Goal: Task Accomplishment & Management: Use online tool/utility

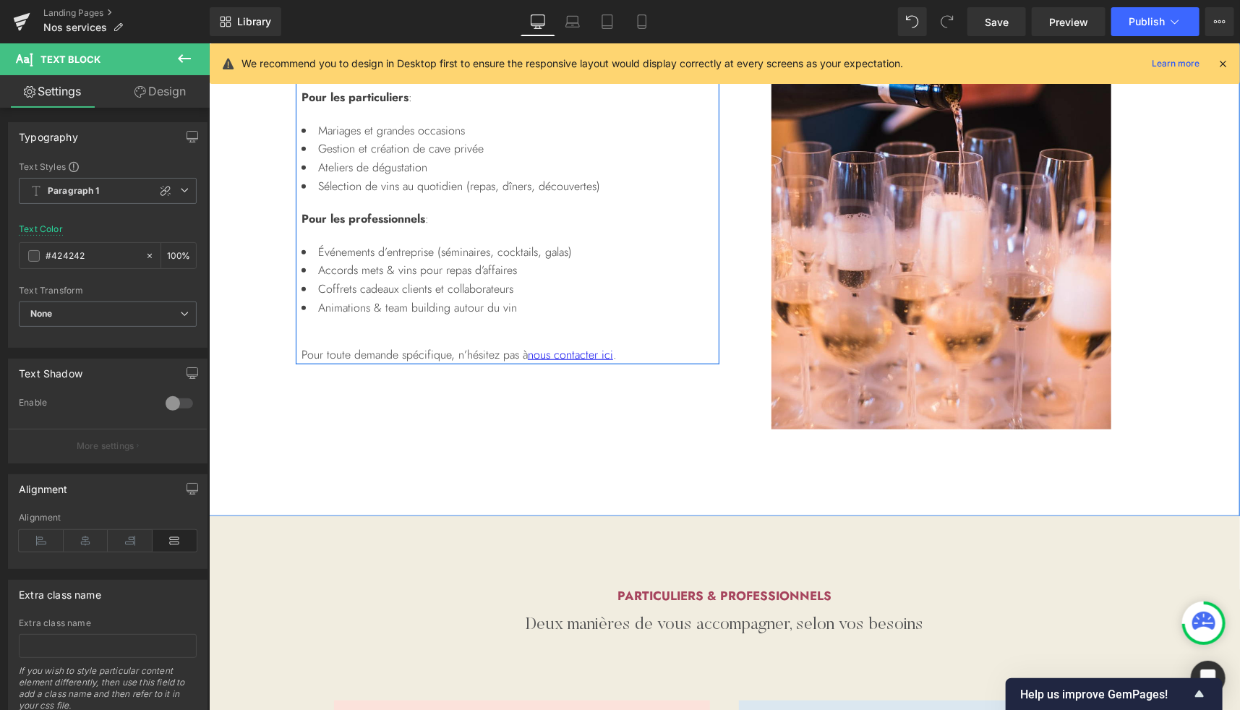
scroll to position [648, 0]
click at [325, 179] on li "Sélection de vins au quotidien (repas, dîners, découvertes)" at bounding box center [507, 185] width 412 height 19
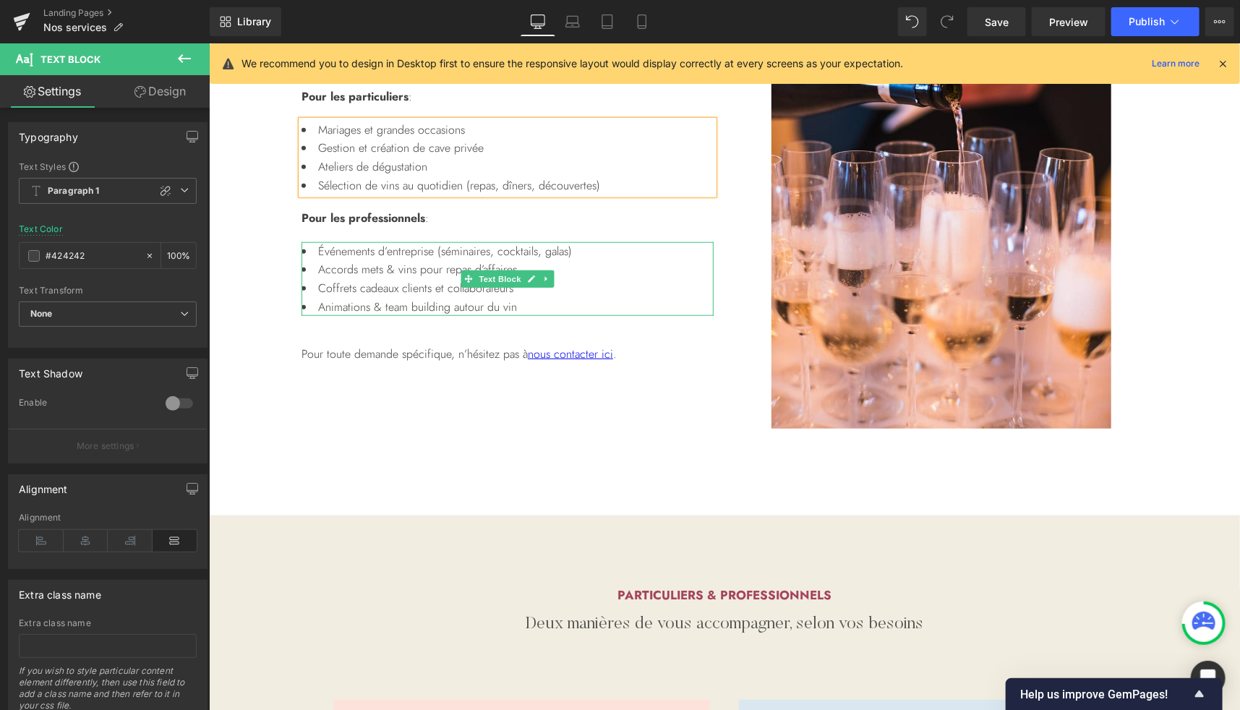
click at [541, 260] on li "Accords mets & vins pour repas d’affaires" at bounding box center [507, 269] width 412 height 19
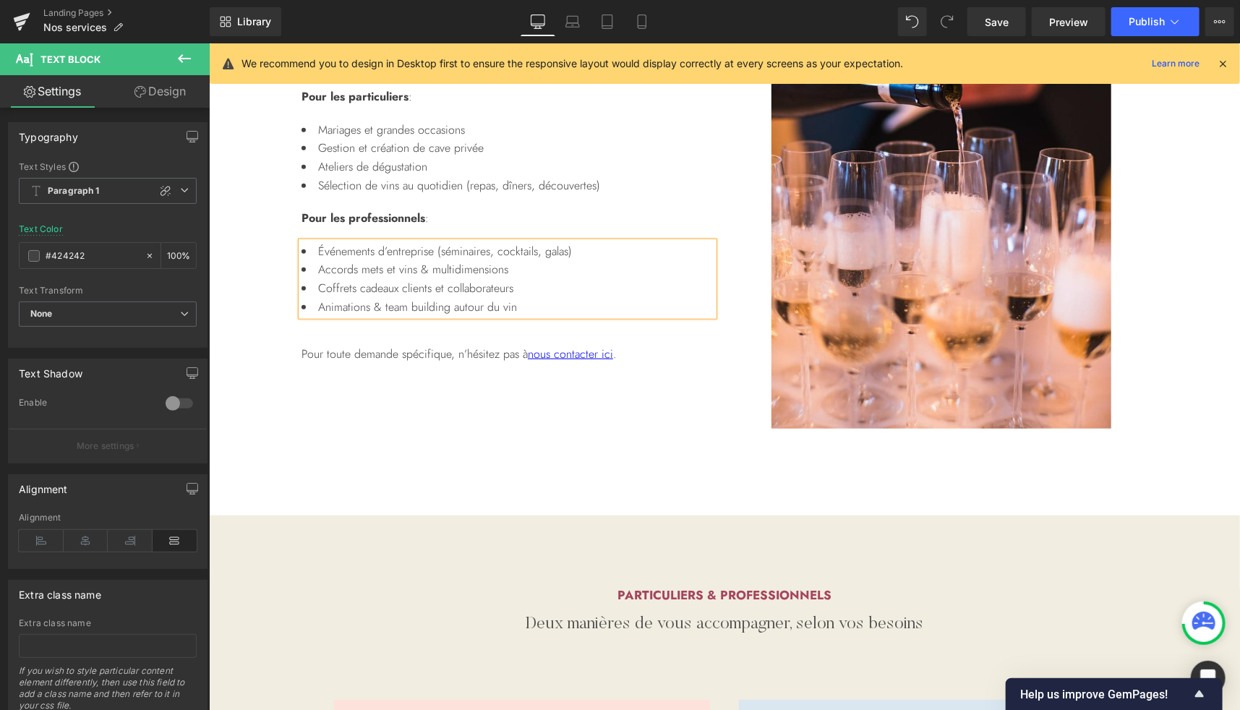
click at [549, 276] on li "Accords mets et vins & multidimensions" at bounding box center [507, 269] width 412 height 19
click at [641, 21] on icon at bounding box center [642, 21] width 14 height 14
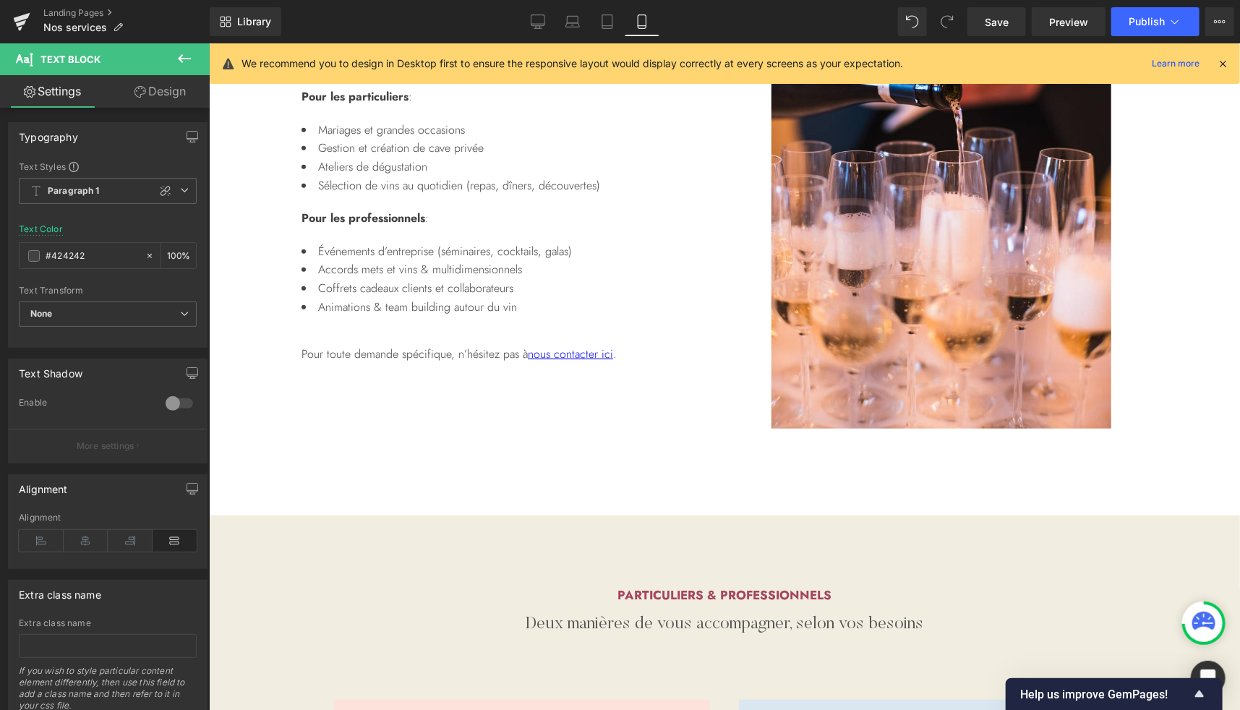
type input "100"
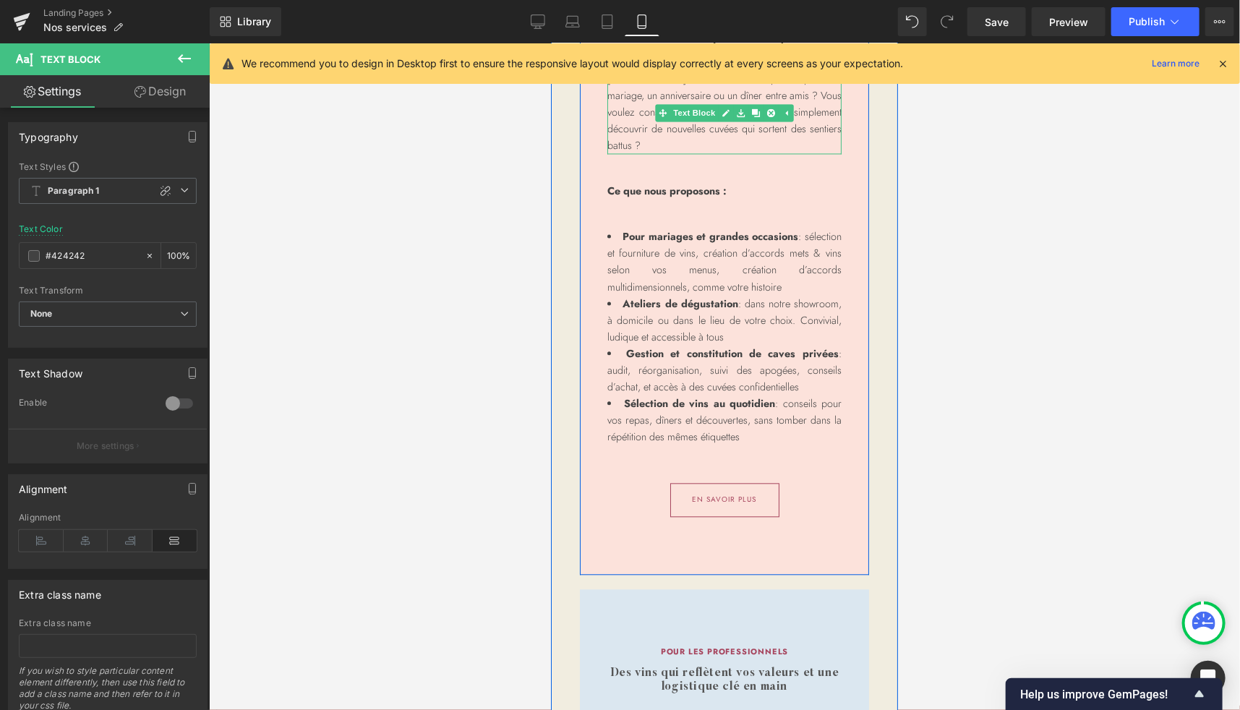
scroll to position [1510, 0]
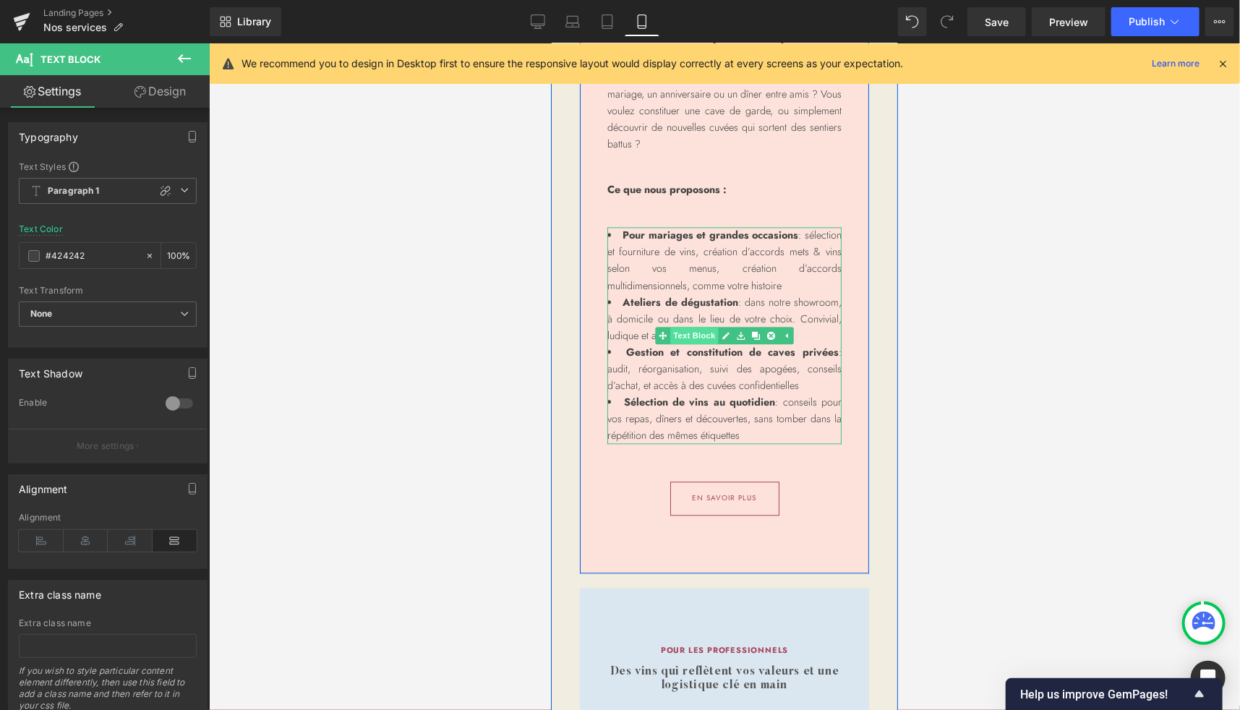
click at [681, 344] on link "Text Block" at bounding box center [686, 334] width 63 height 17
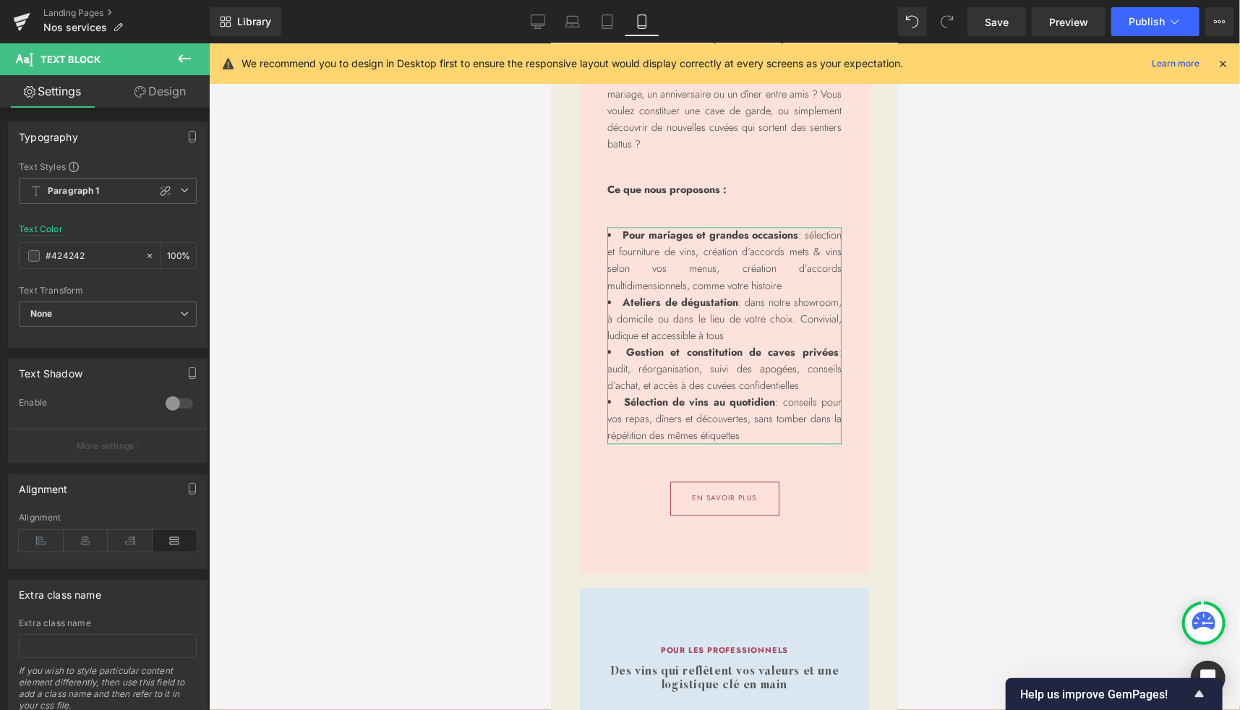
click at [161, 87] on link "Design" at bounding box center [160, 91] width 105 height 33
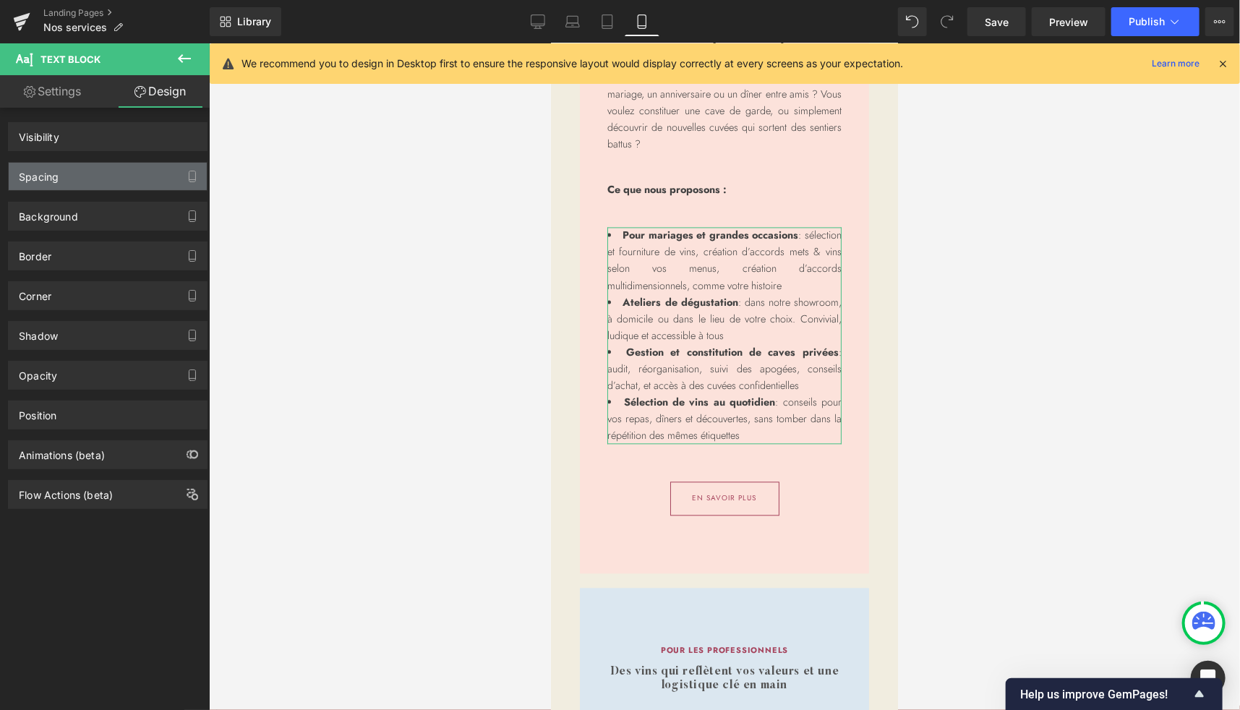
click at [67, 168] on div "Spacing" at bounding box center [108, 176] width 198 height 27
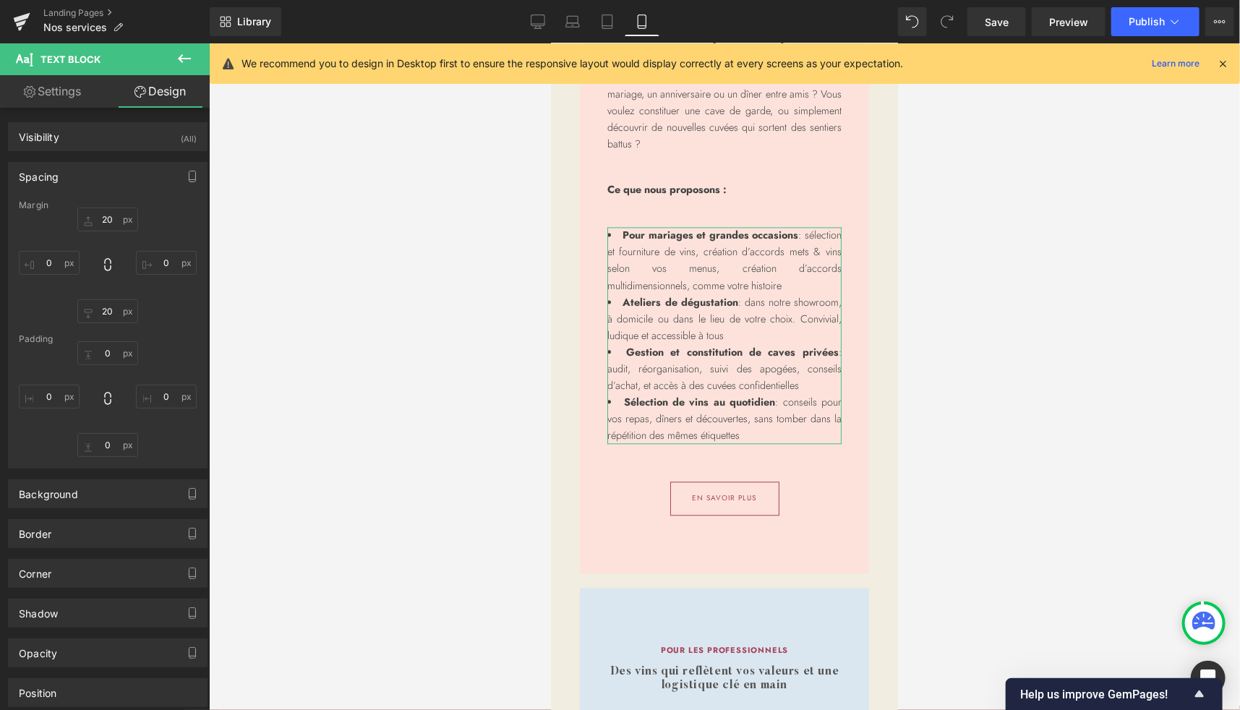
type input "20"
type input "0"
type input "20"
type input "0"
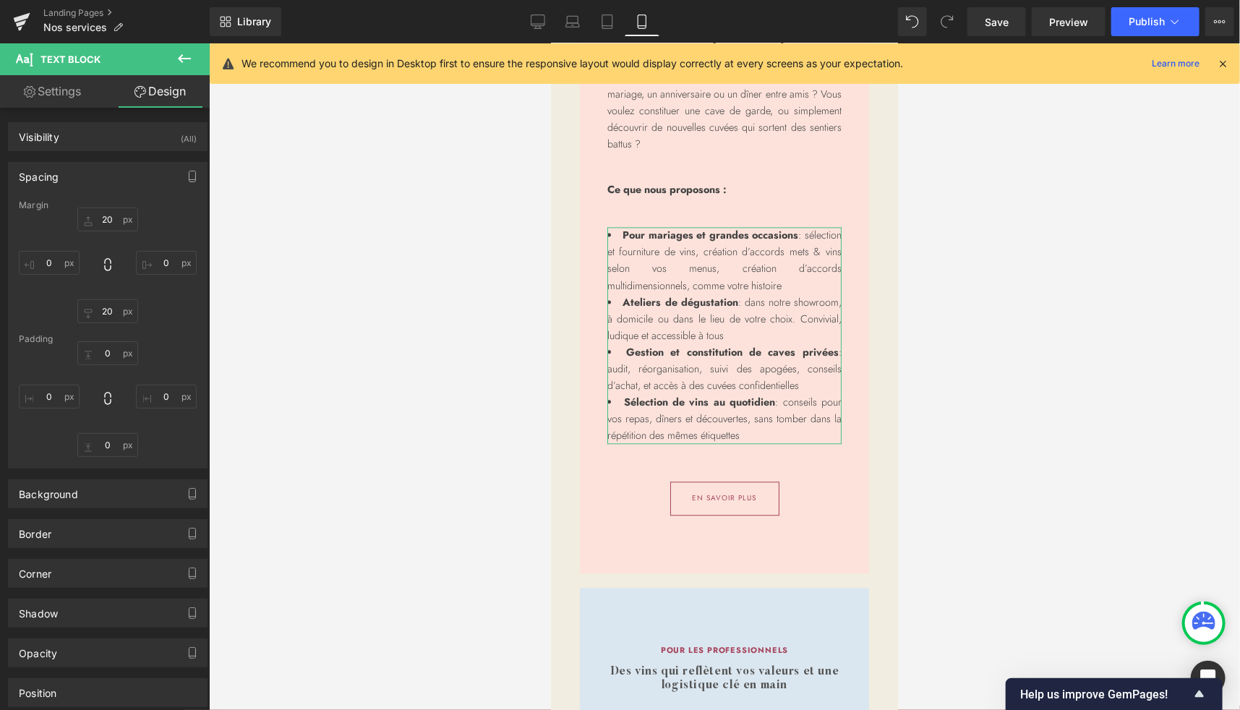
type input "0"
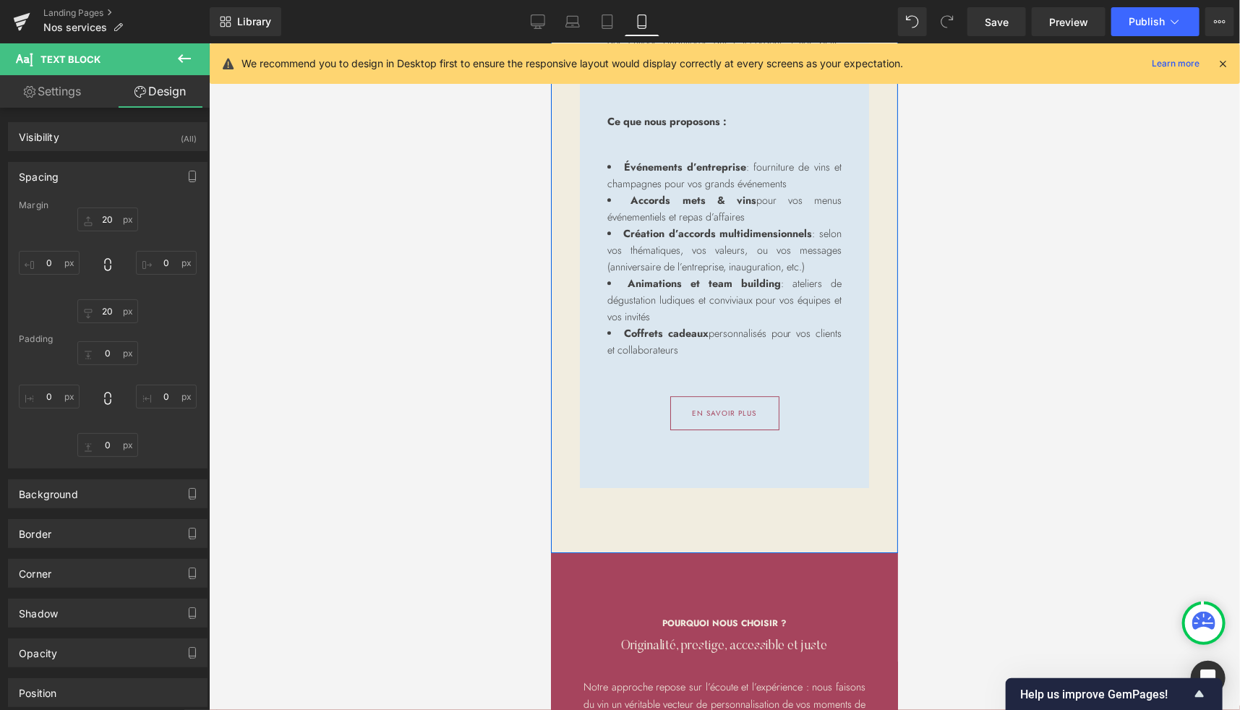
scroll to position [2240, 0]
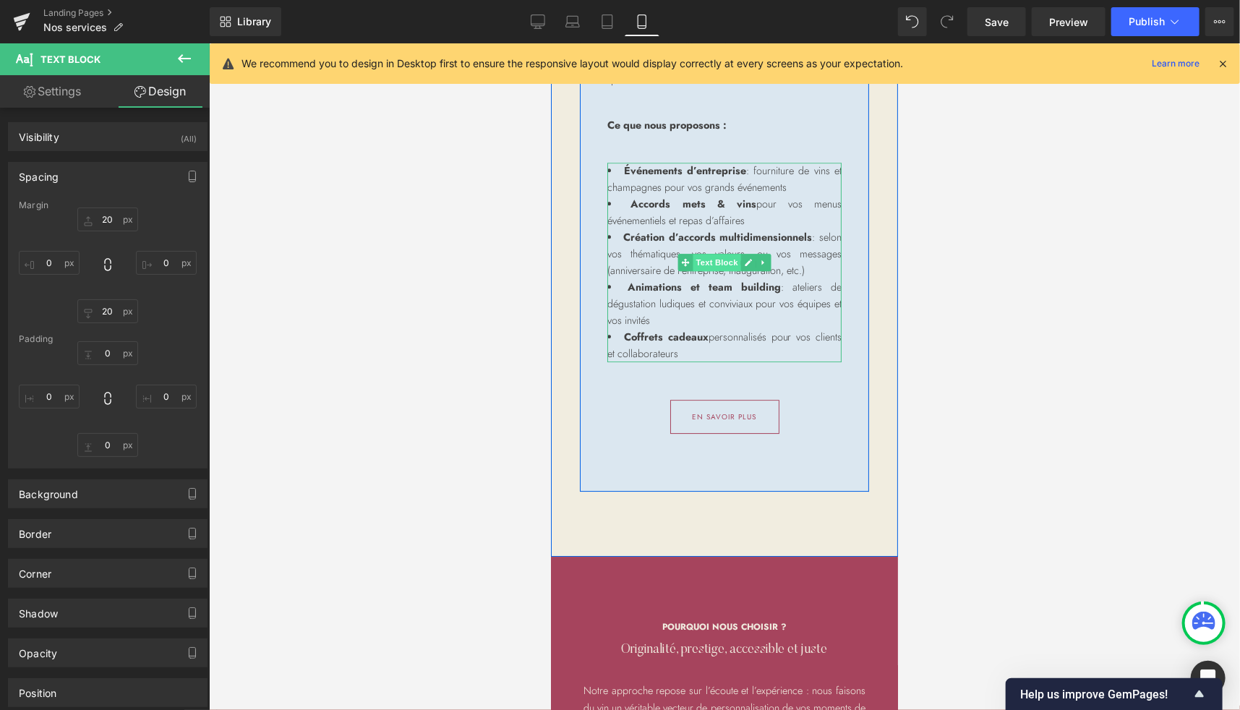
click at [700, 271] on span "Text Block" at bounding box center [716, 261] width 48 height 17
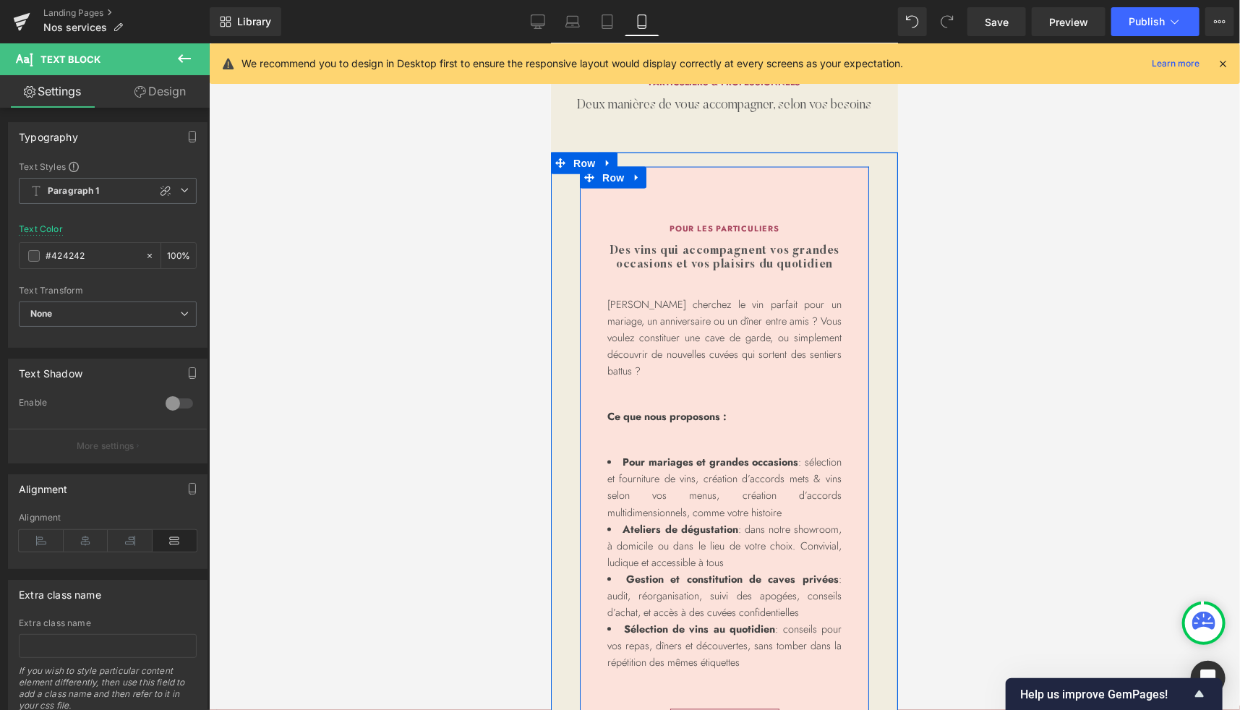
scroll to position [1282, 0]
click at [598, 189] on span "Row" at bounding box center [612, 179] width 29 height 22
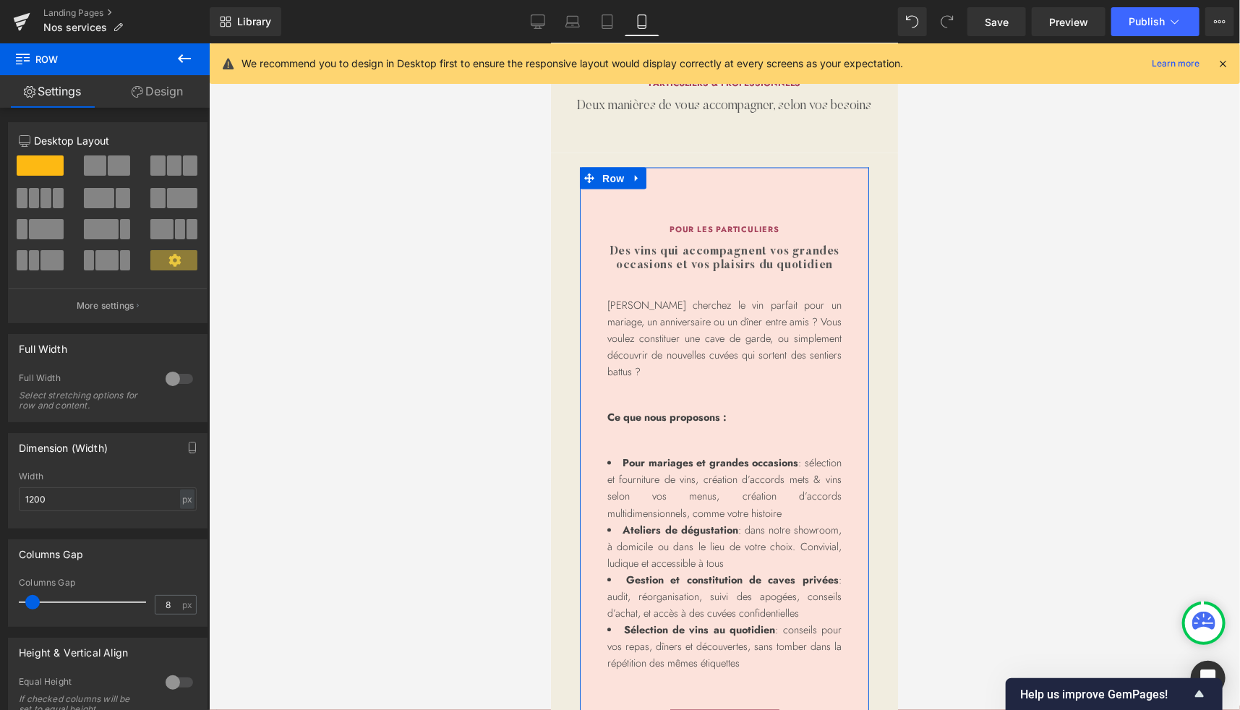
click at [171, 93] on link "Design" at bounding box center [157, 91] width 105 height 33
click at [0, 0] on div "Spacing" at bounding box center [0, 0] width 0 height 0
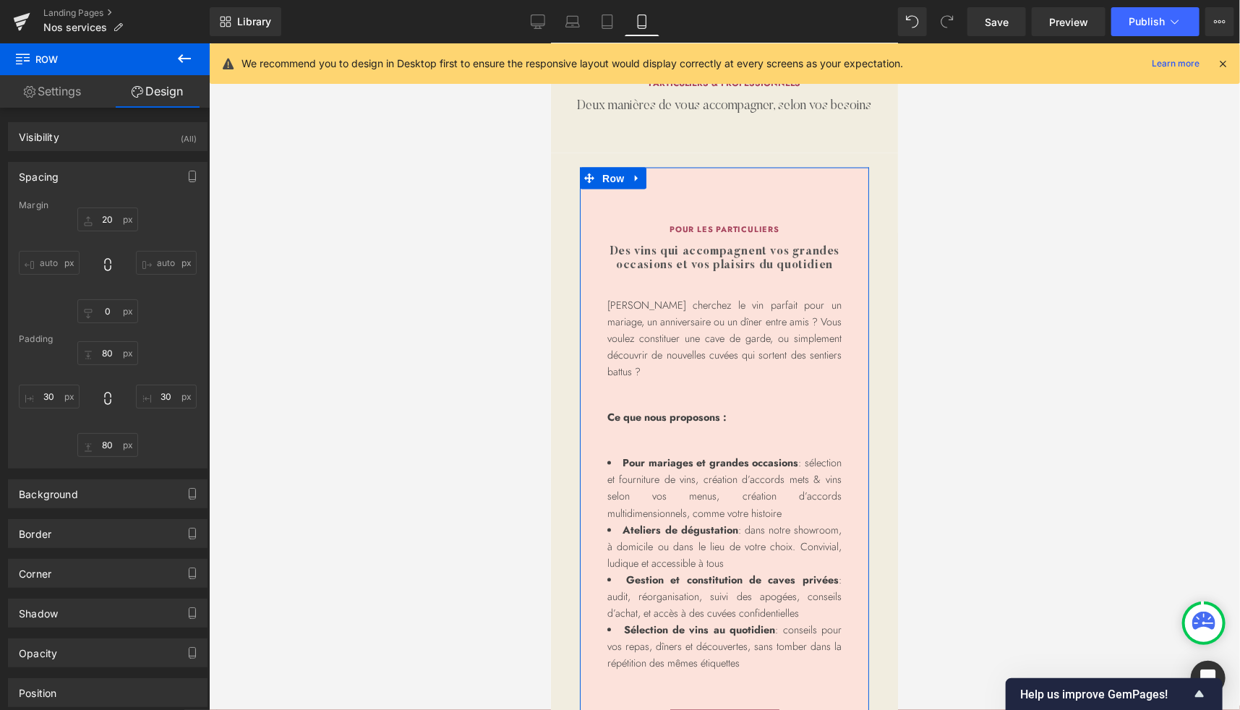
type input "20"
type input "0"
type input "80"
type input "30"
type input "80"
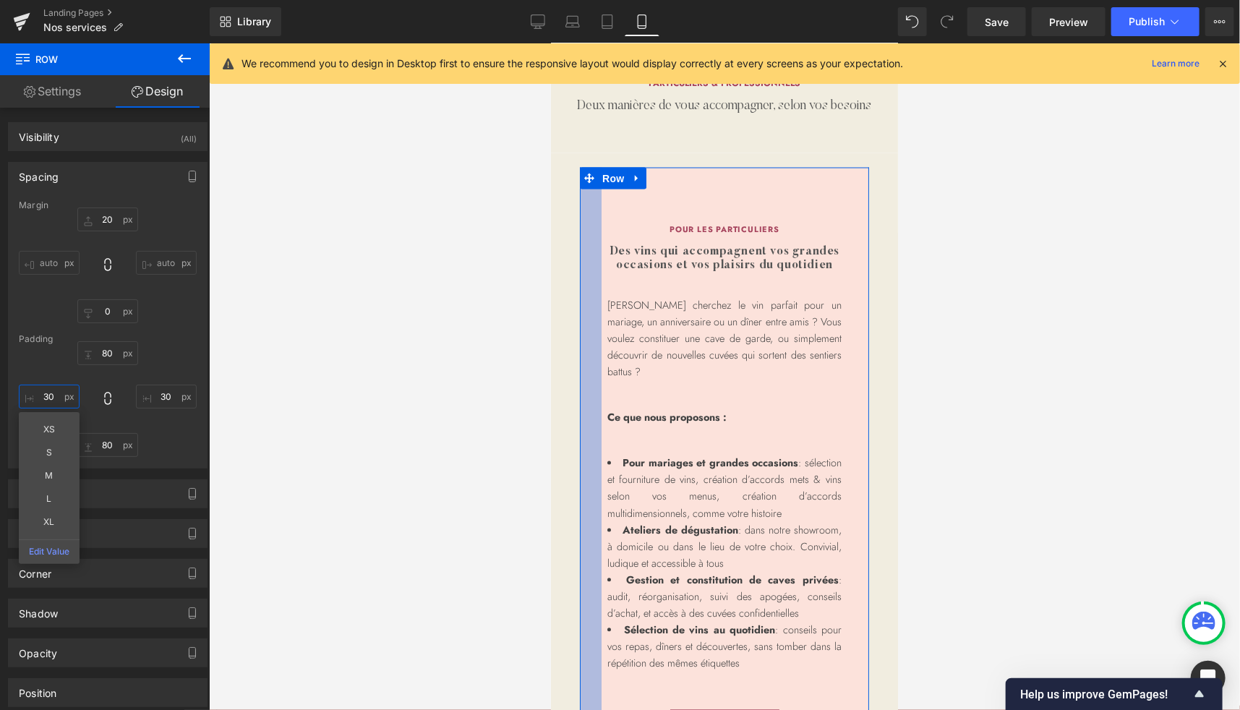
click at [48, 397] on input "30" at bounding box center [49, 397] width 61 height 24
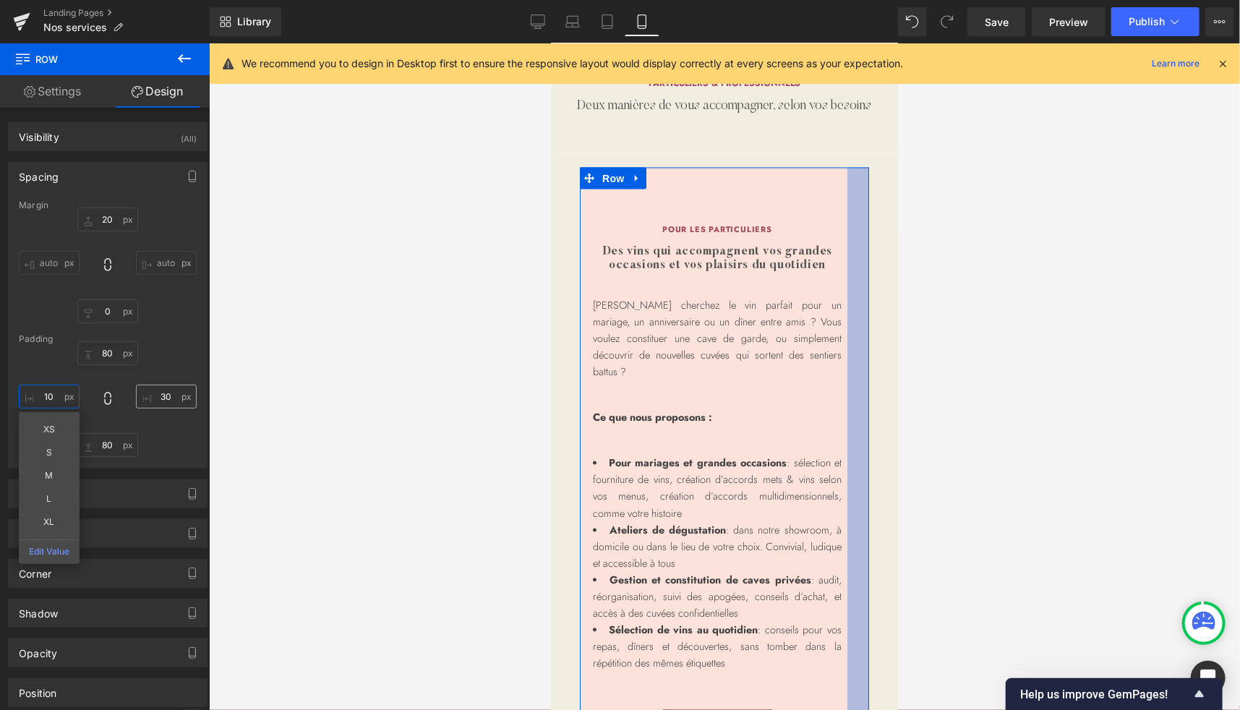
type input "10"
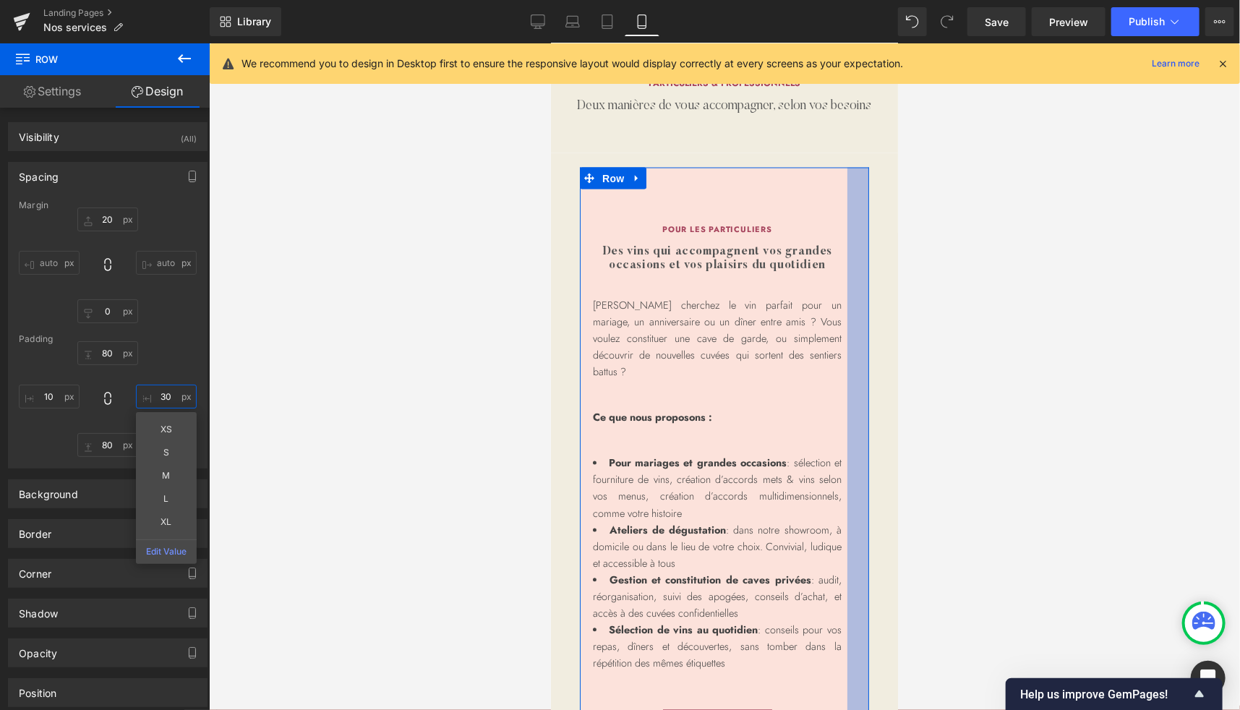
click at [159, 401] on input "30" at bounding box center [166, 397] width 61 height 24
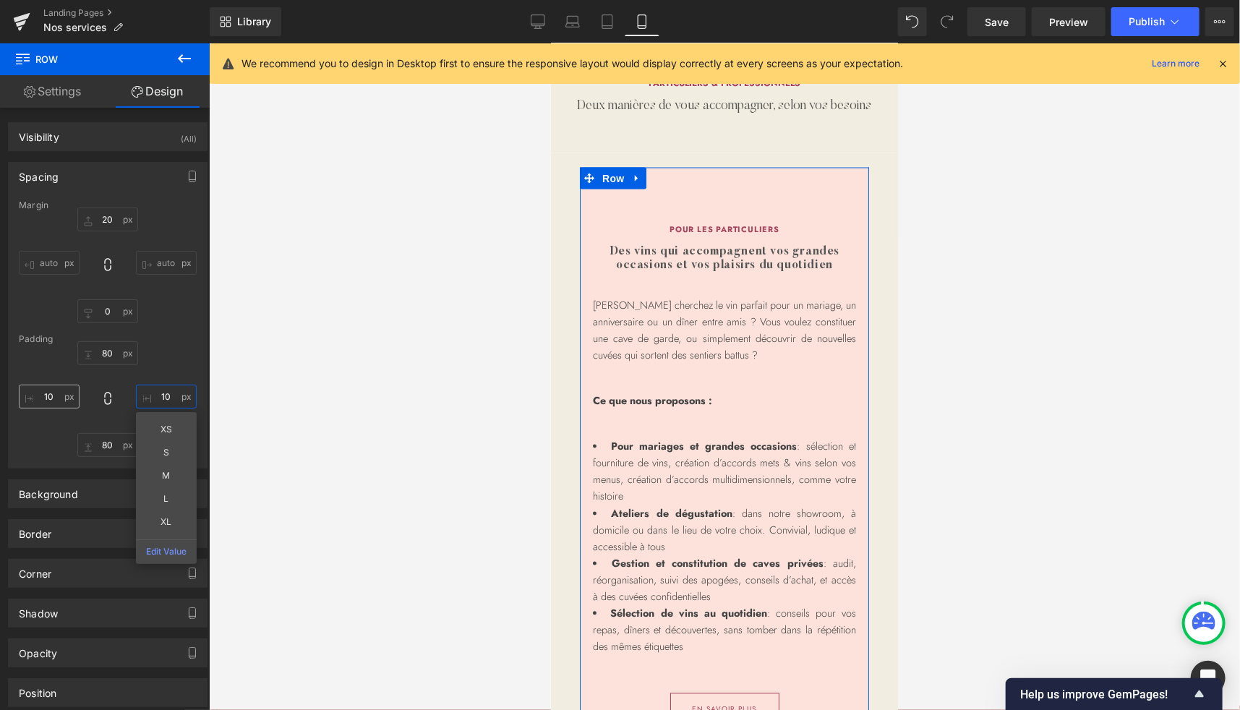
type input "10"
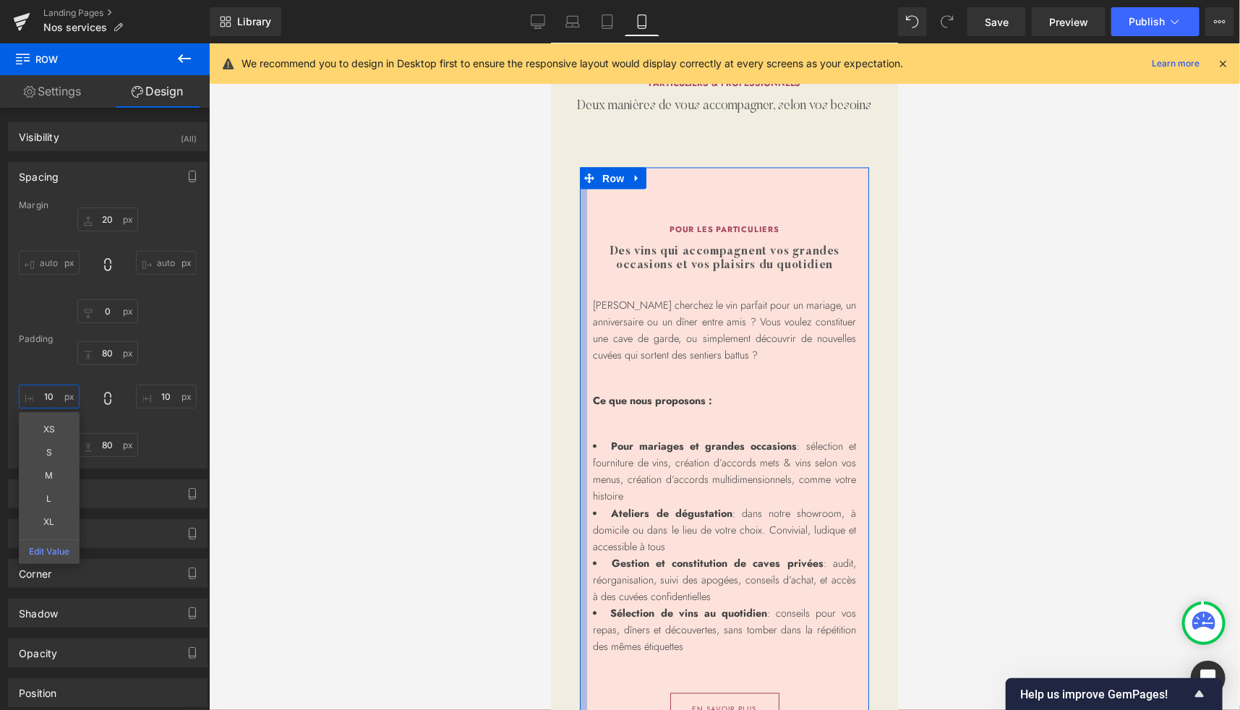
click at [41, 397] on input "10" at bounding box center [49, 397] width 61 height 24
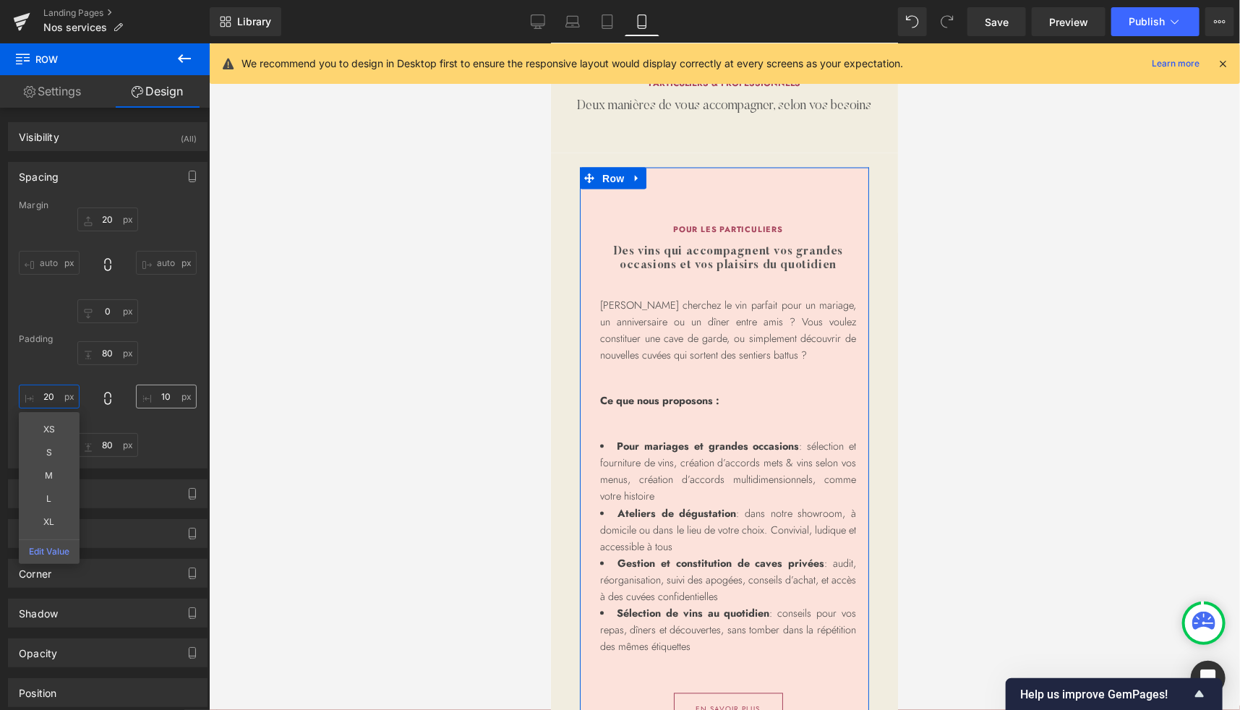
type input "20"
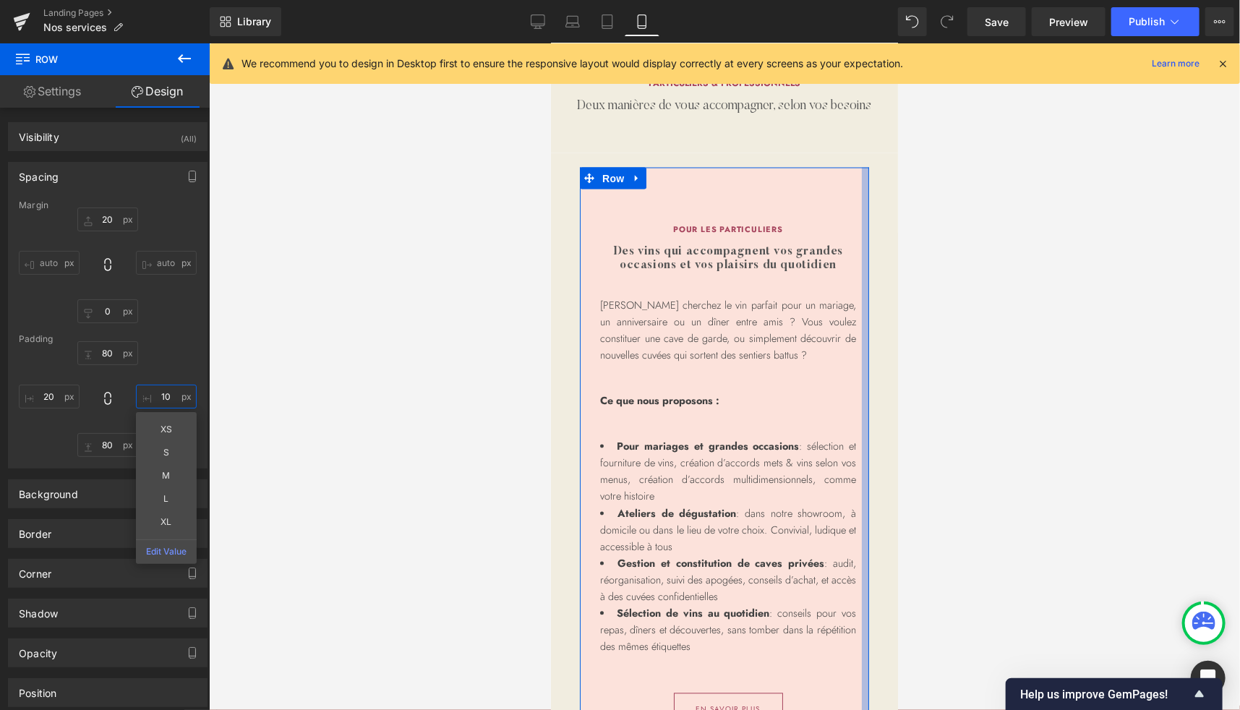
click at [169, 393] on input "10" at bounding box center [166, 397] width 61 height 24
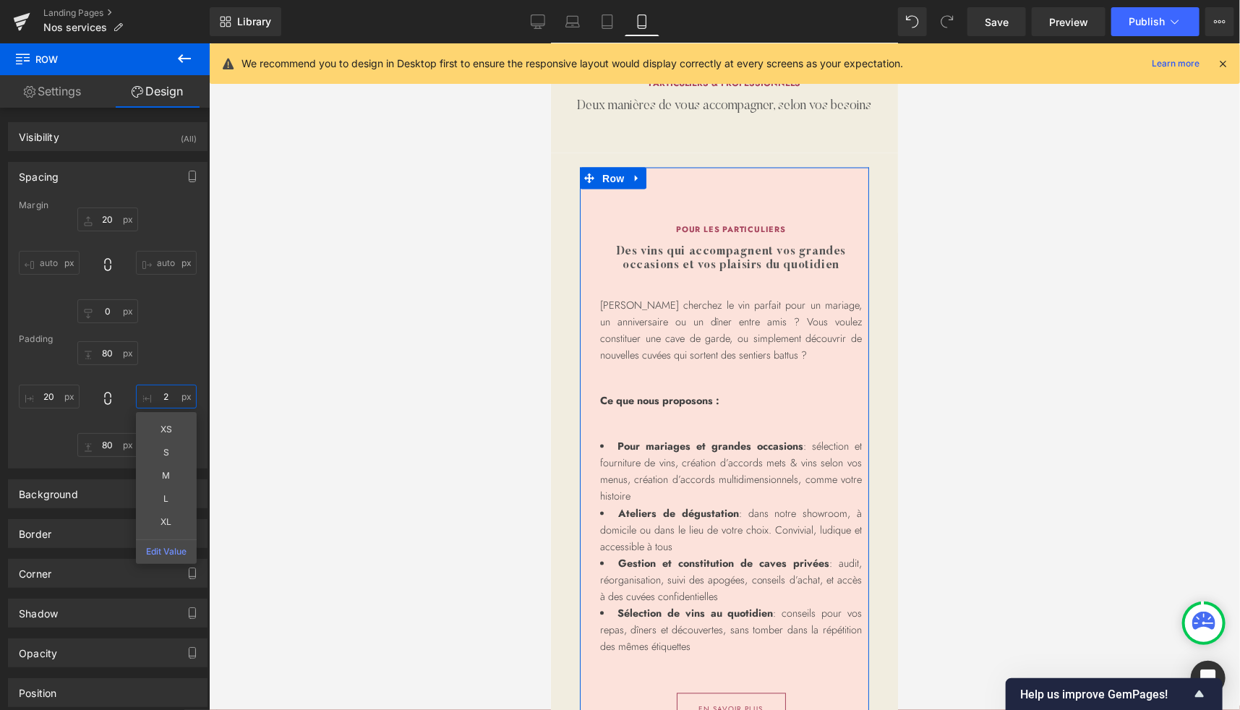
type input "20"
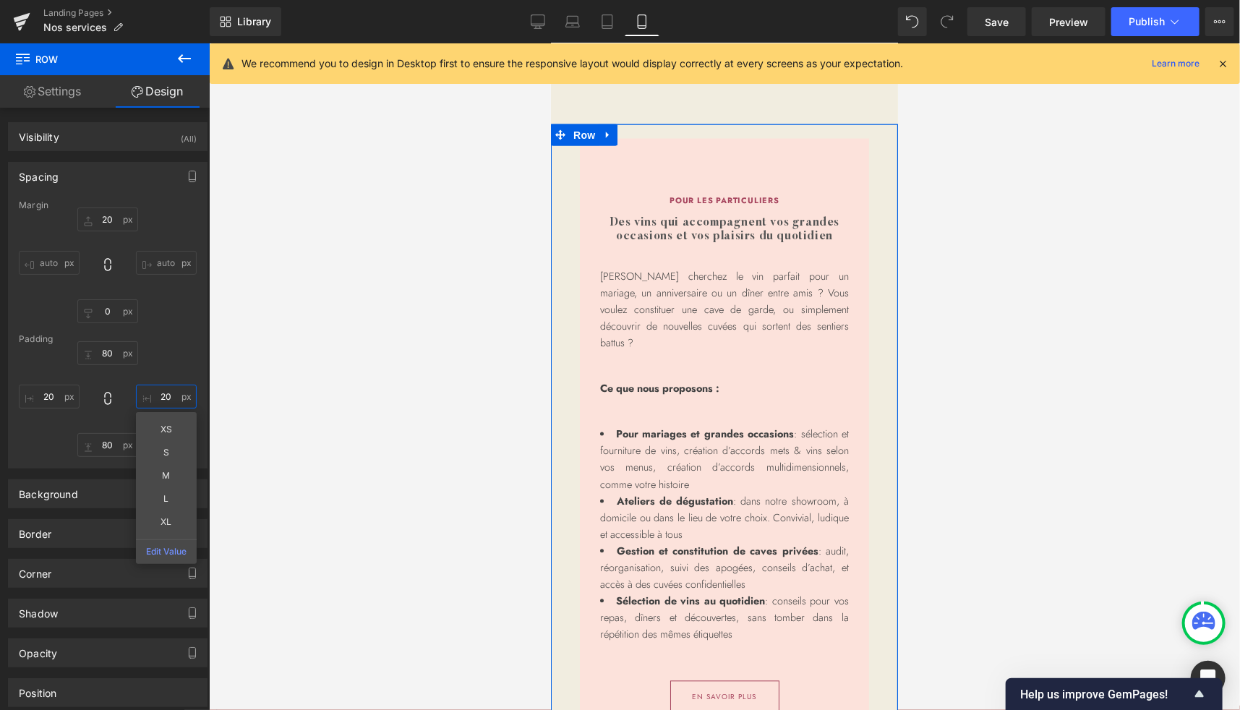
scroll to position [1332, 0]
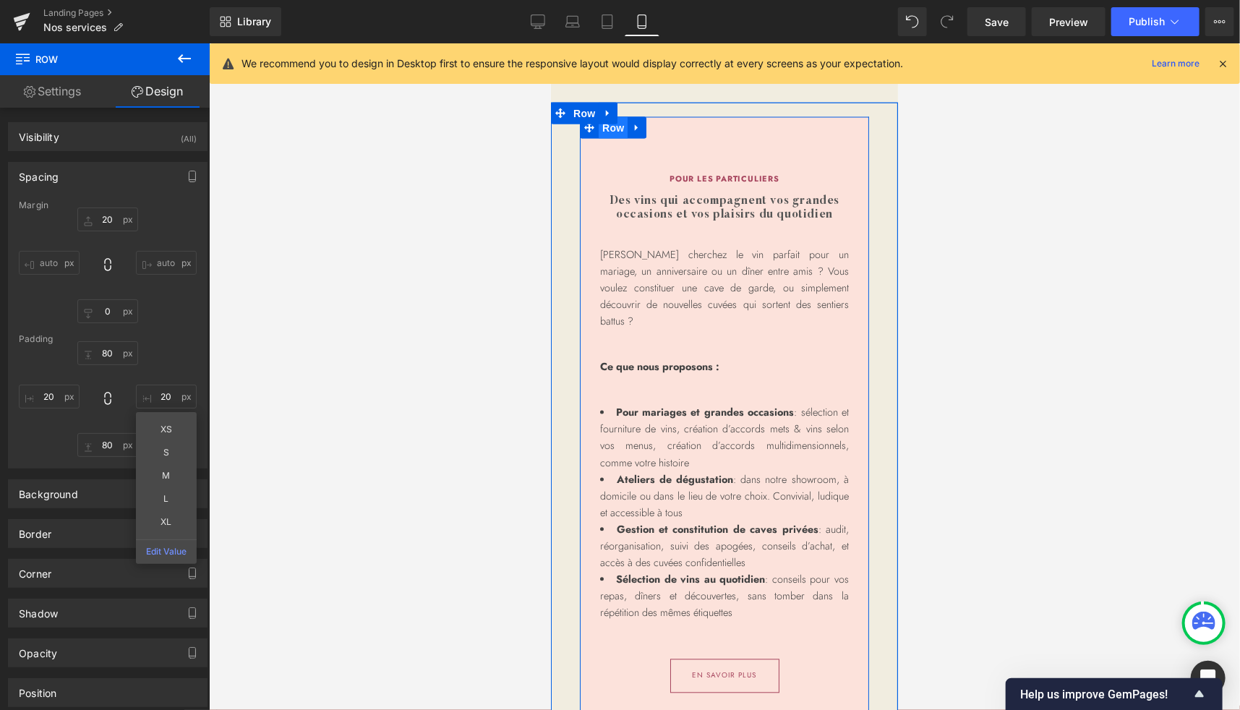
click at [605, 138] on span "Row" at bounding box center [612, 127] width 29 height 22
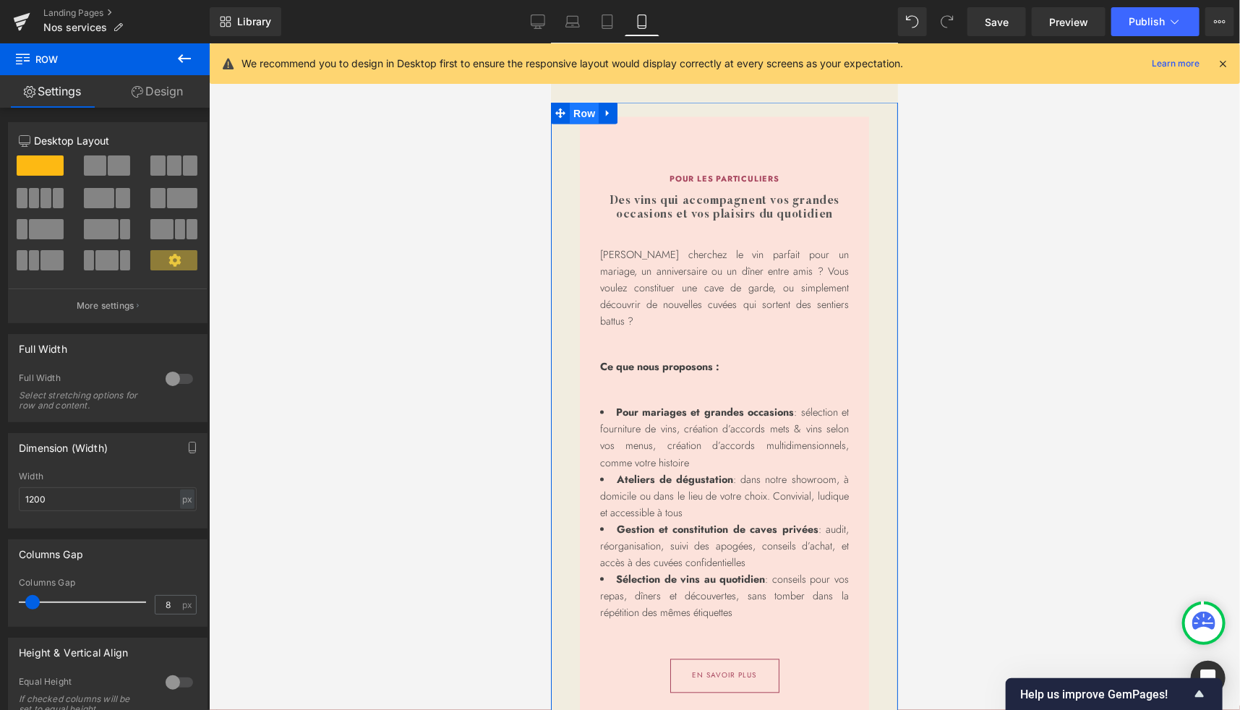
drag, startPoint x: 924, startPoint y: 162, endPoint x: 582, endPoint y: 124, distance: 344.9
click at [582, 124] on span "Row" at bounding box center [583, 113] width 29 height 22
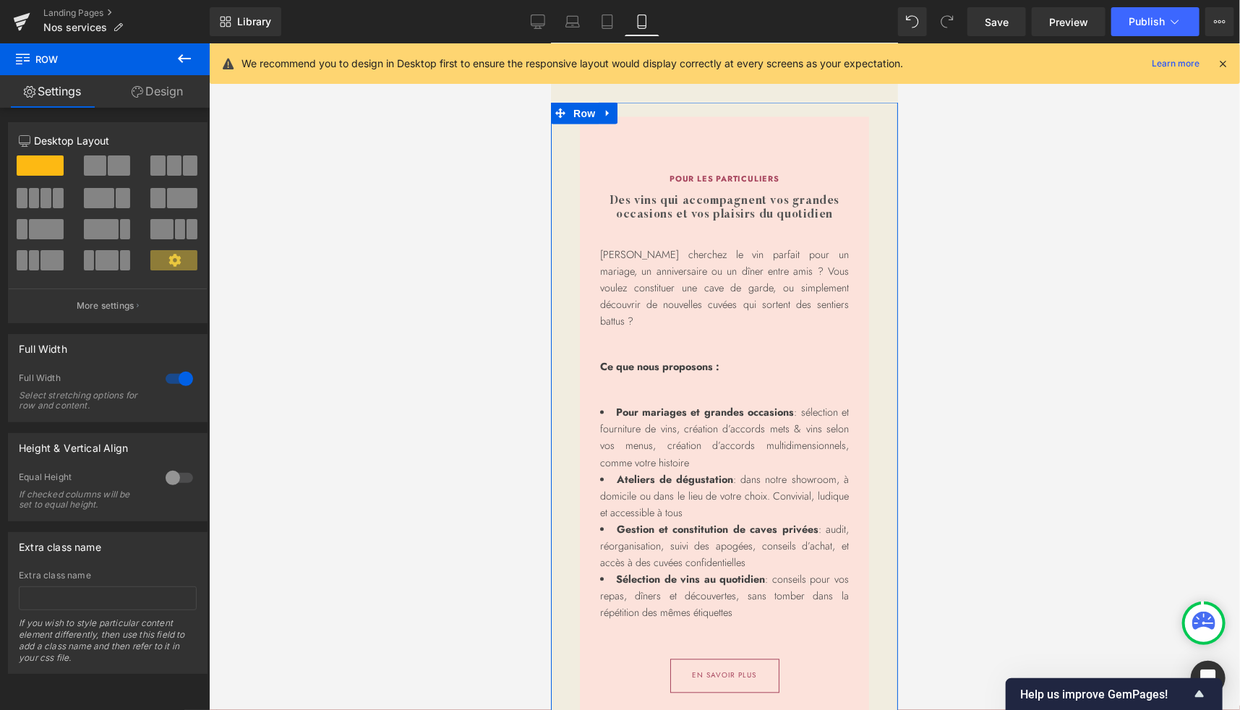
click at [156, 94] on link "Design" at bounding box center [157, 91] width 105 height 33
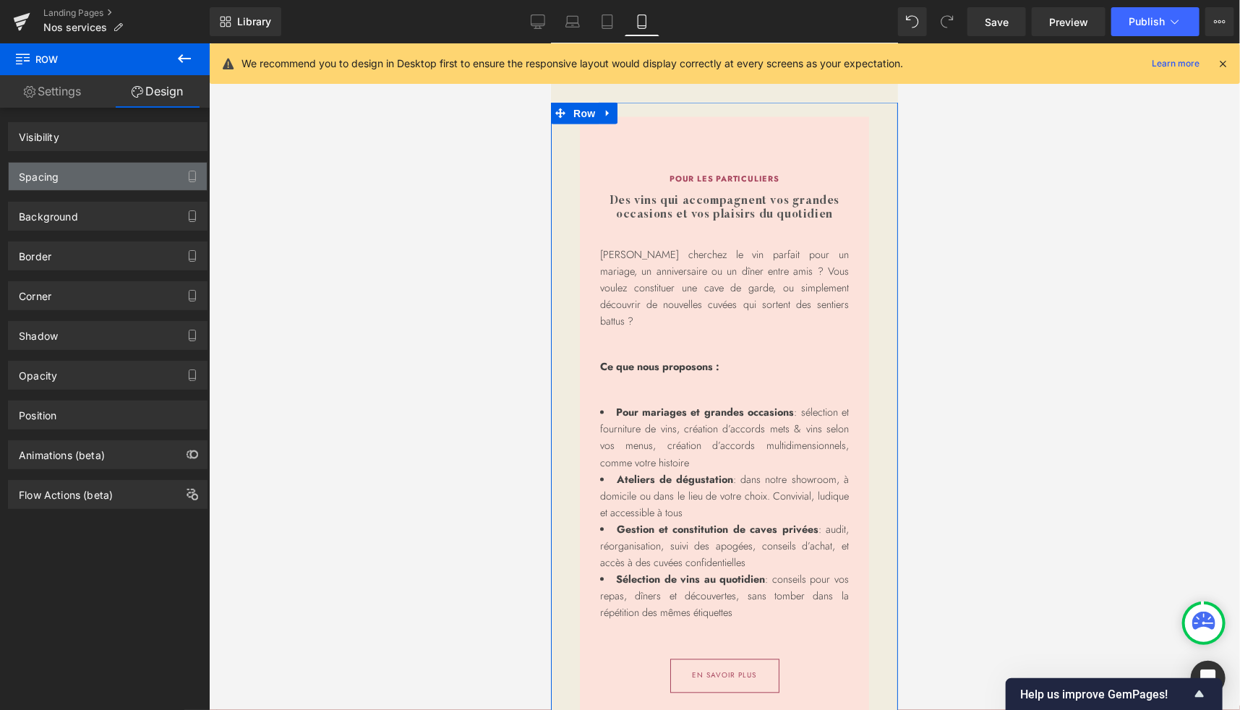
click at [57, 176] on div "Spacing" at bounding box center [39, 173] width 40 height 20
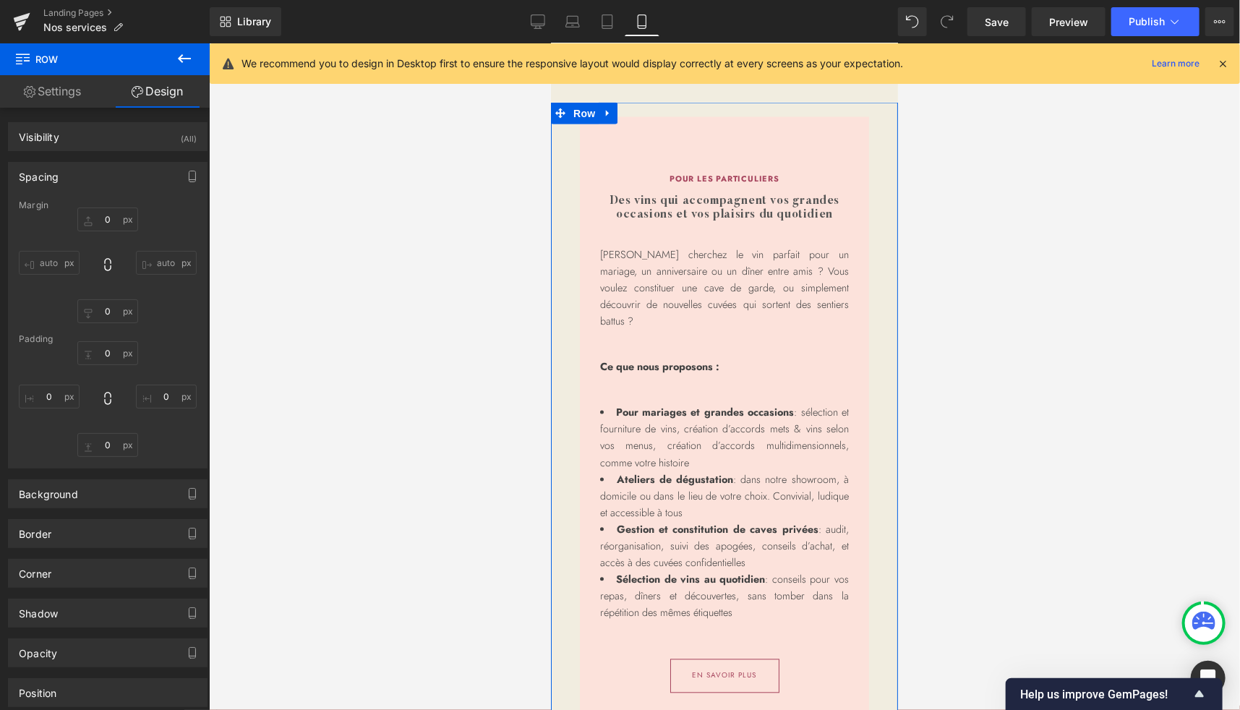
click at [43, 173] on div "Spacing" at bounding box center [39, 173] width 40 height 20
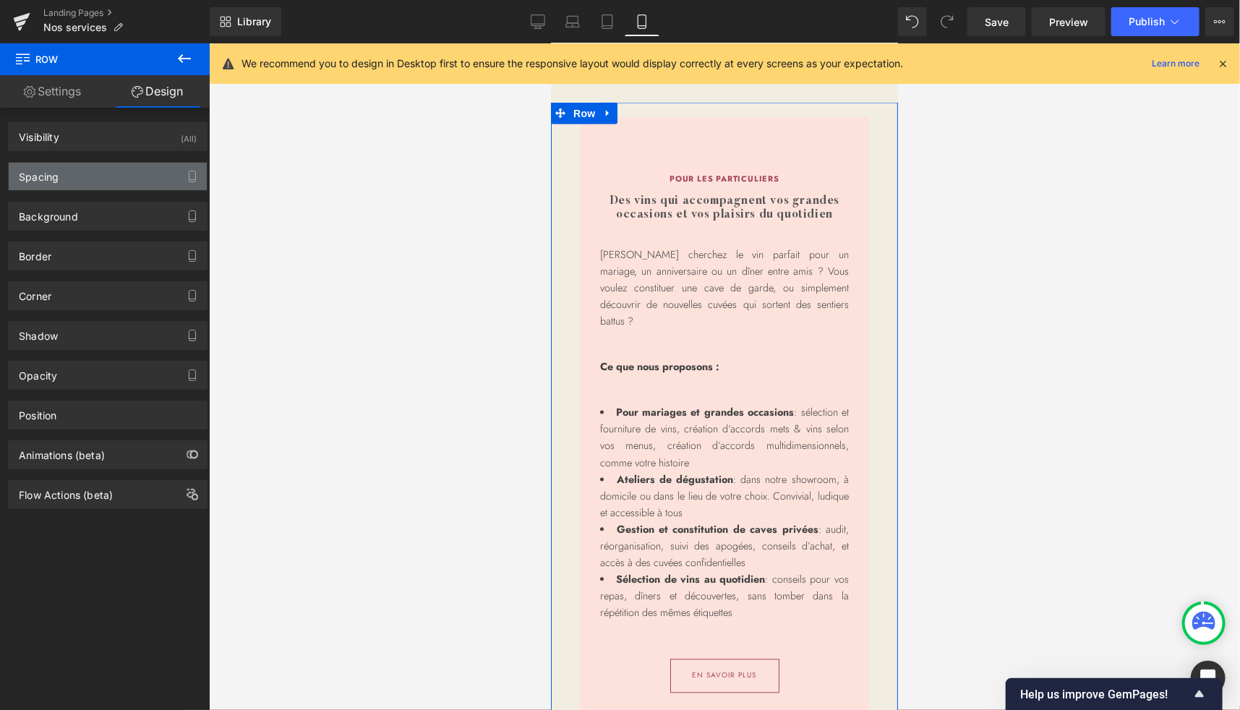
type input "0"
type input "90"
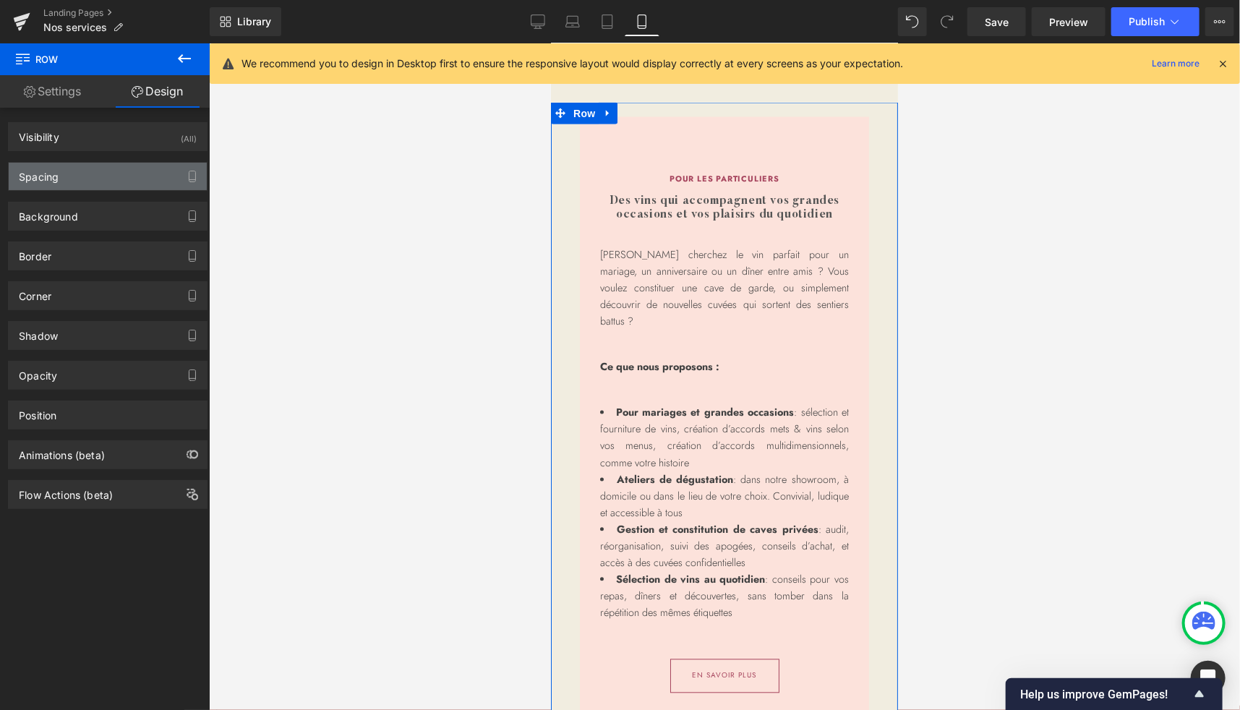
click at [43, 173] on div "Spacing" at bounding box center [39, 173] width 40 height 20
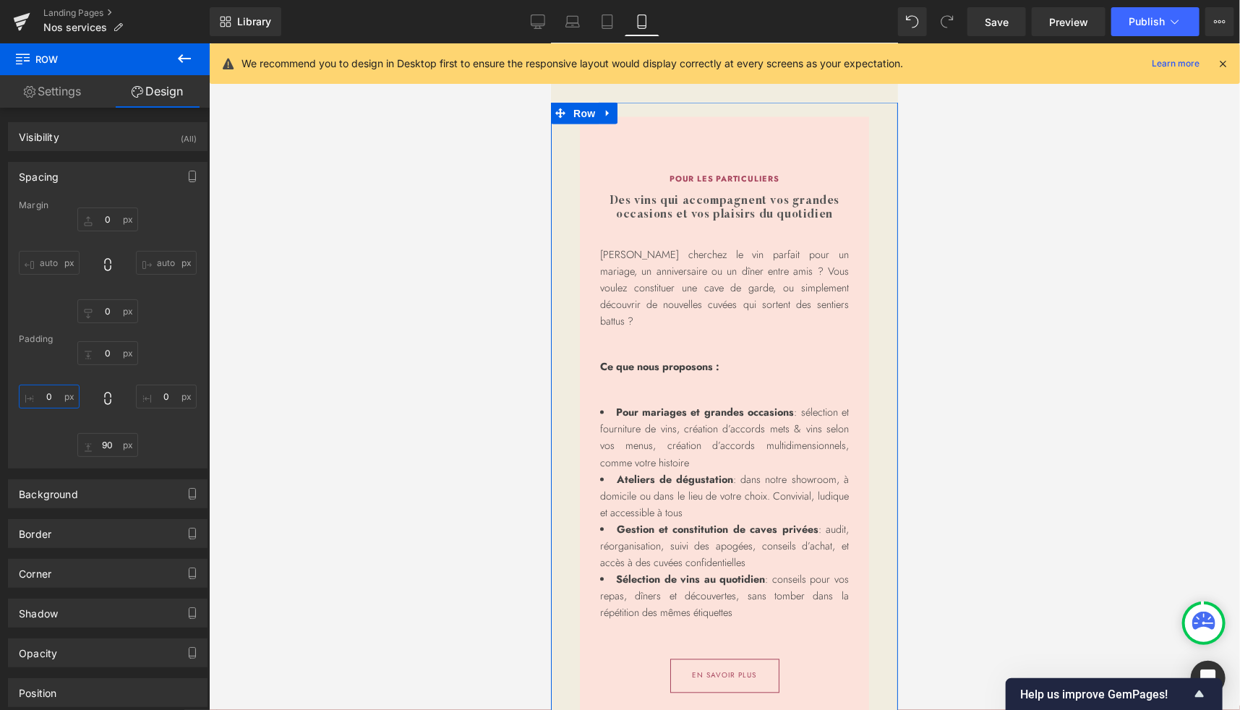
click at [53, 393] on input "0" at bounding box center [49, 397] width 61 height 24
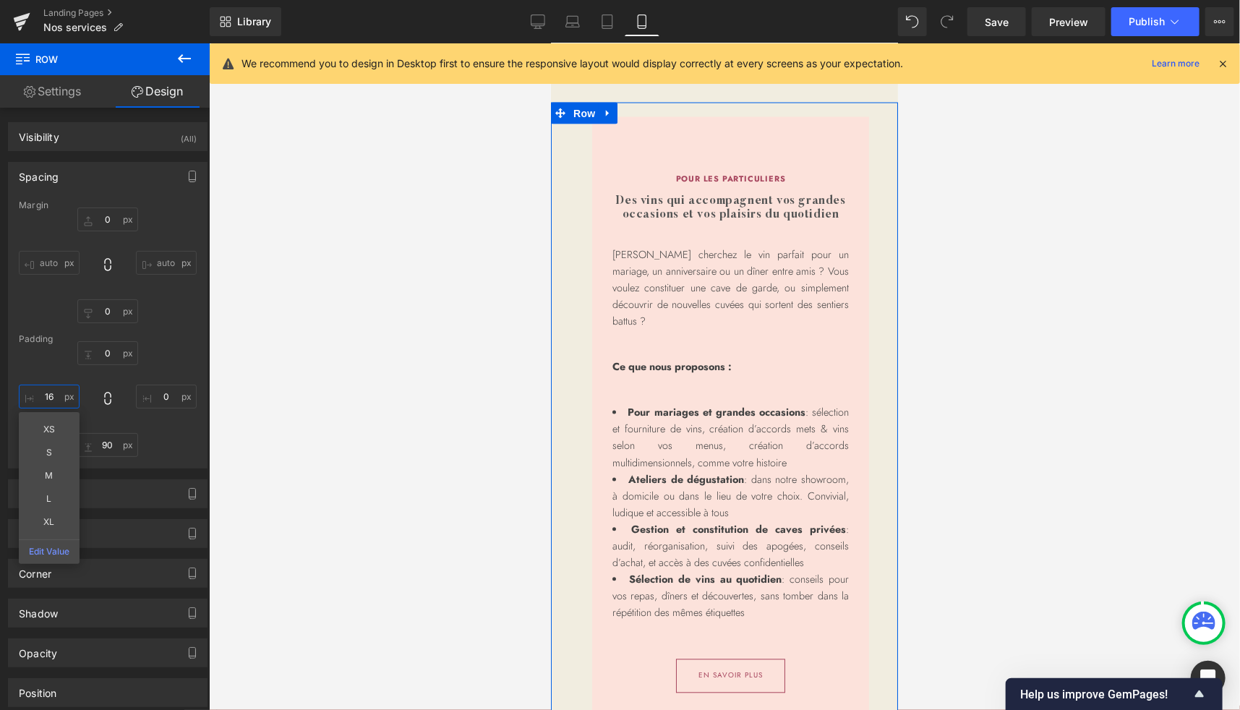
type input "17"
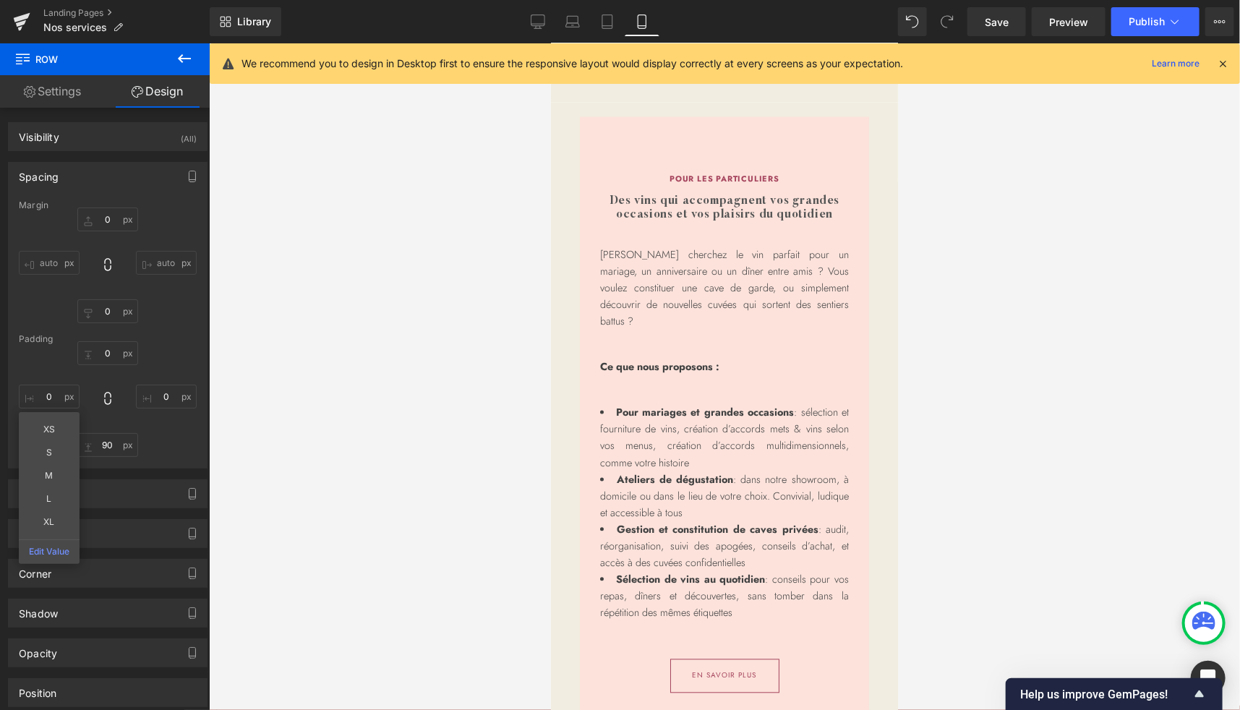
click at [388, 288] on div at bounding box center [724, 376] width 1031 height 667
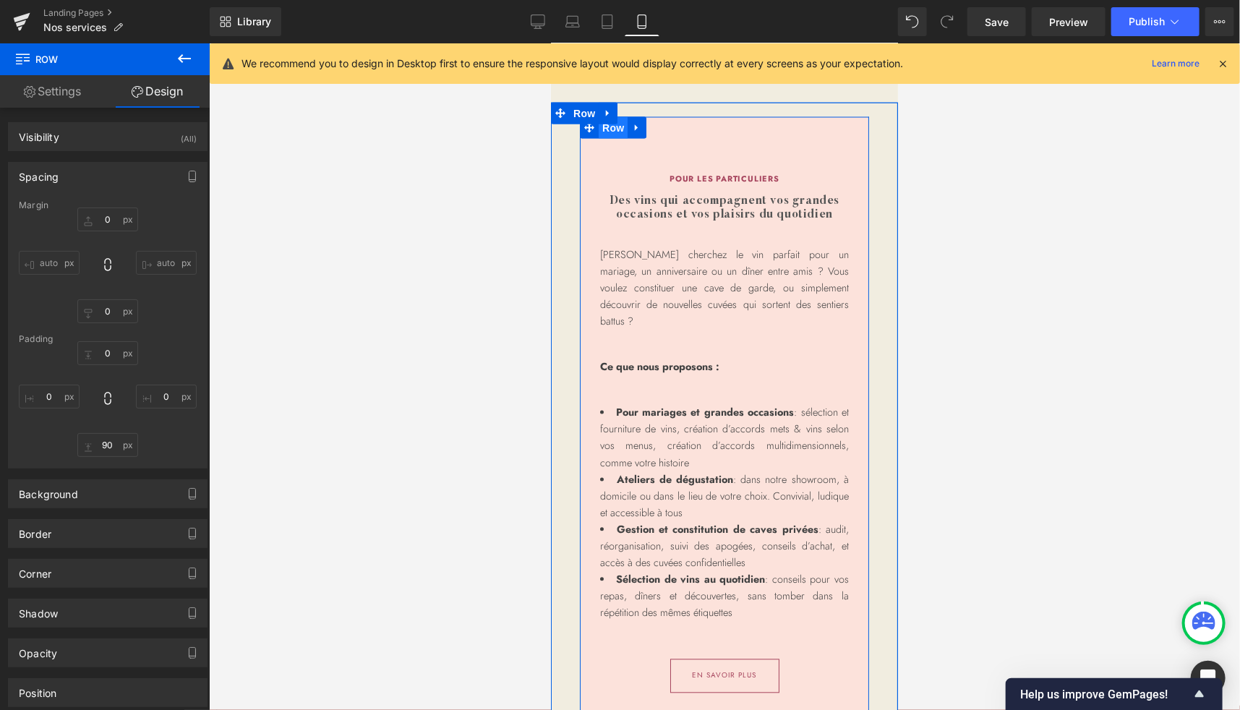
click at [611, 138] on span "Row" at bounding box center [612, 127] width 29 height 22
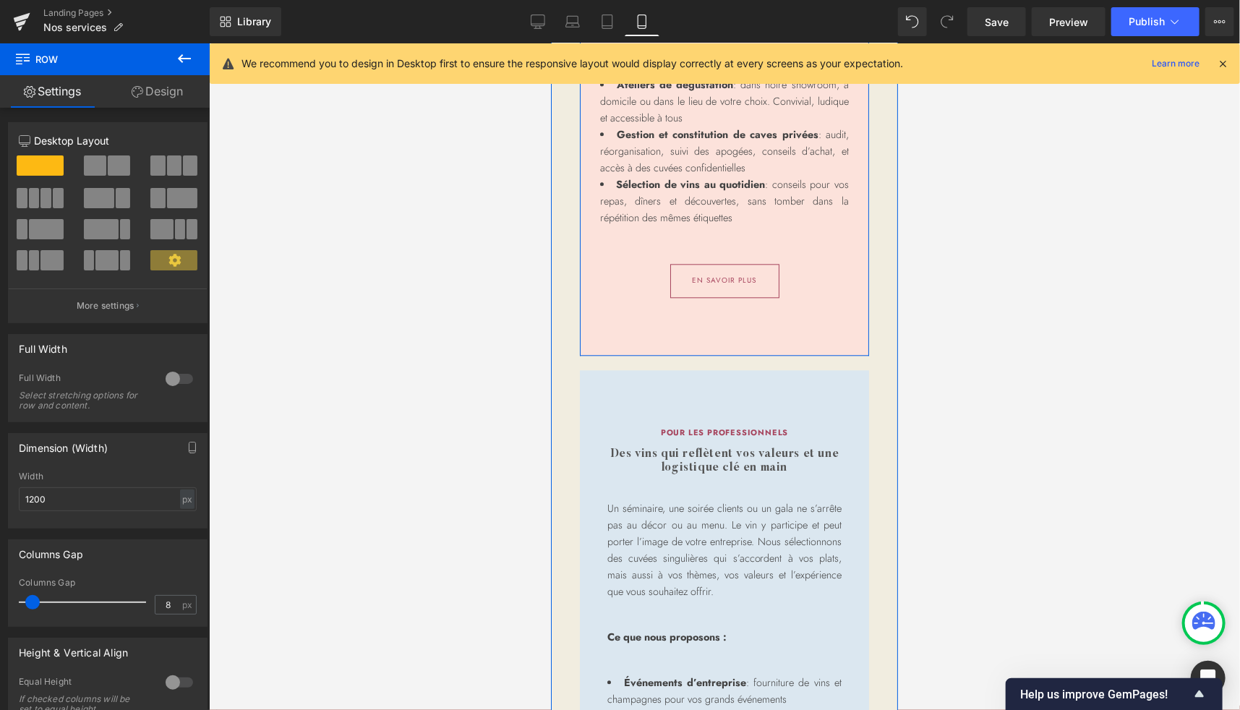
scroll to position [1729, 0]
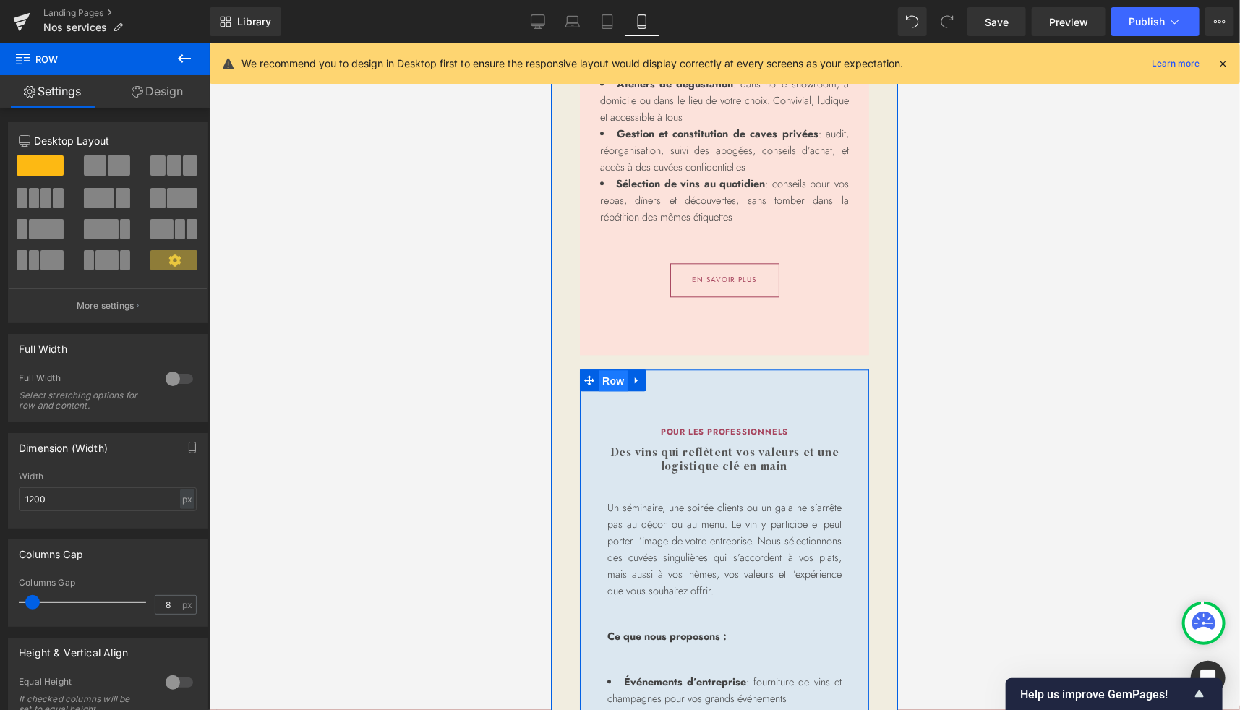
drag, startPoint x: 601, startPoint y: 379, endPoint x: 760, endPoint y: 161, distance: 269.7
click at [601, 379] on span "Row" at bounding box center [612, 381] width 29 height 22
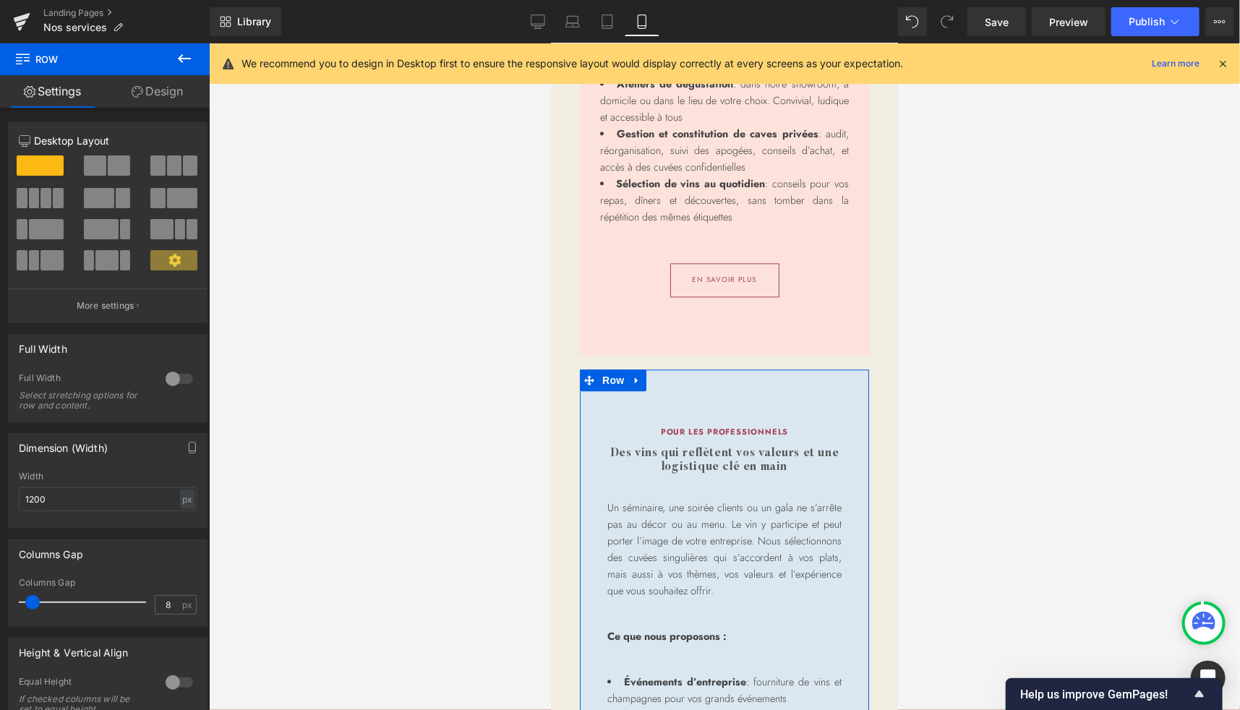
click at [168, 93] on link "Design" at bounding box center [157, 91] width 105 height 33
click at [0, 0] on div "Spacing" at bounding box center [0, 0] width 0 height 0
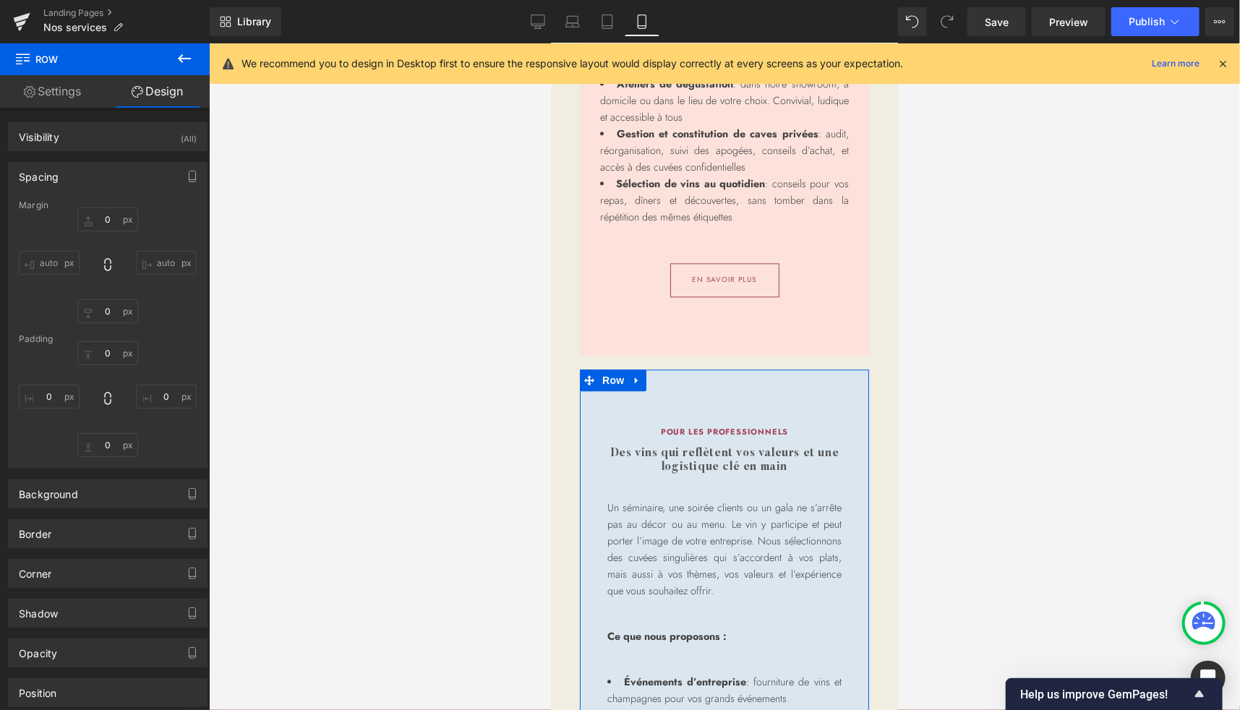
click at [88, 176] on div "Spacing" at bounding box center [108, 176] width 198 height 27
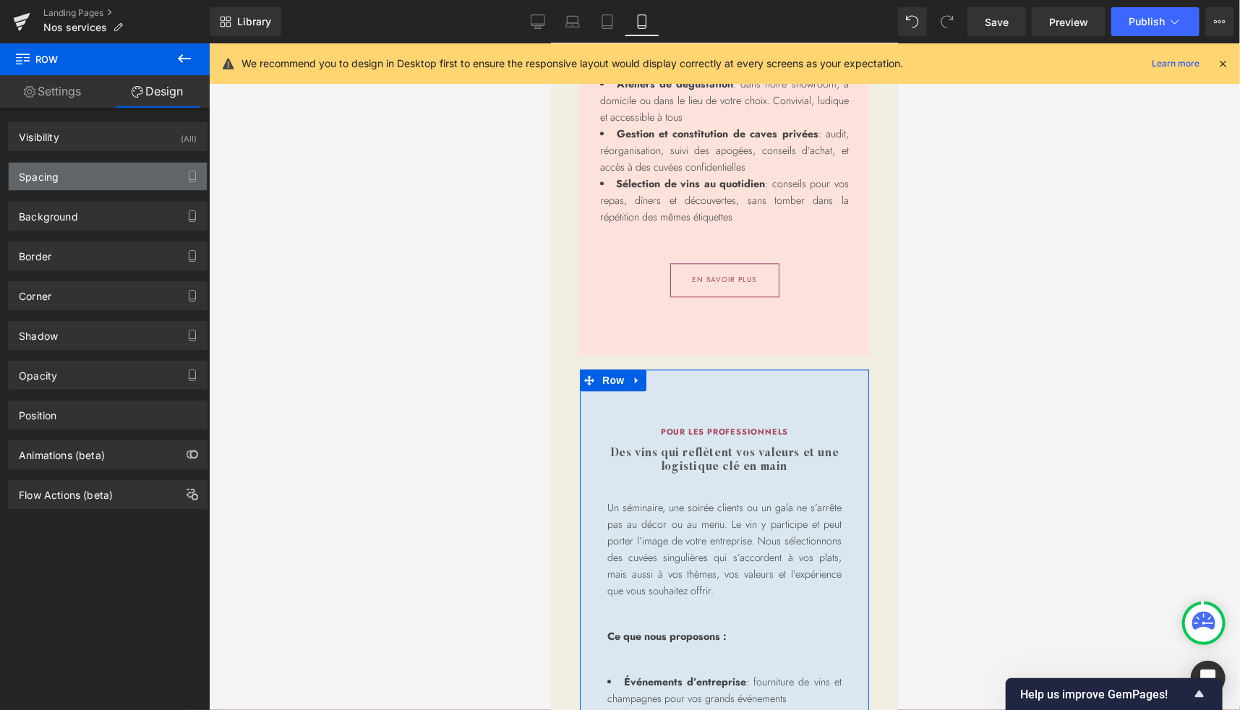
click at [88, 176] on div "Spacing" at bounding box center [108, 176] width 198 height 27
type input "20"
type input "0"
type input "80"
type input "30"
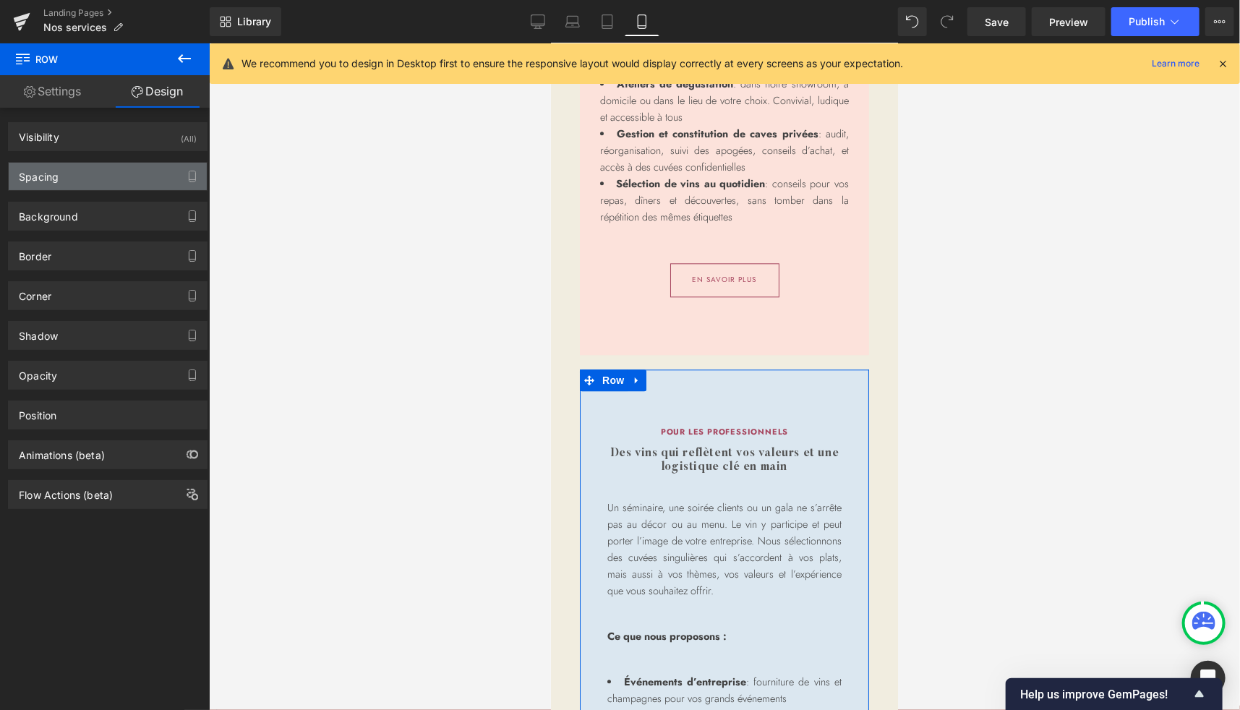
type input "80"
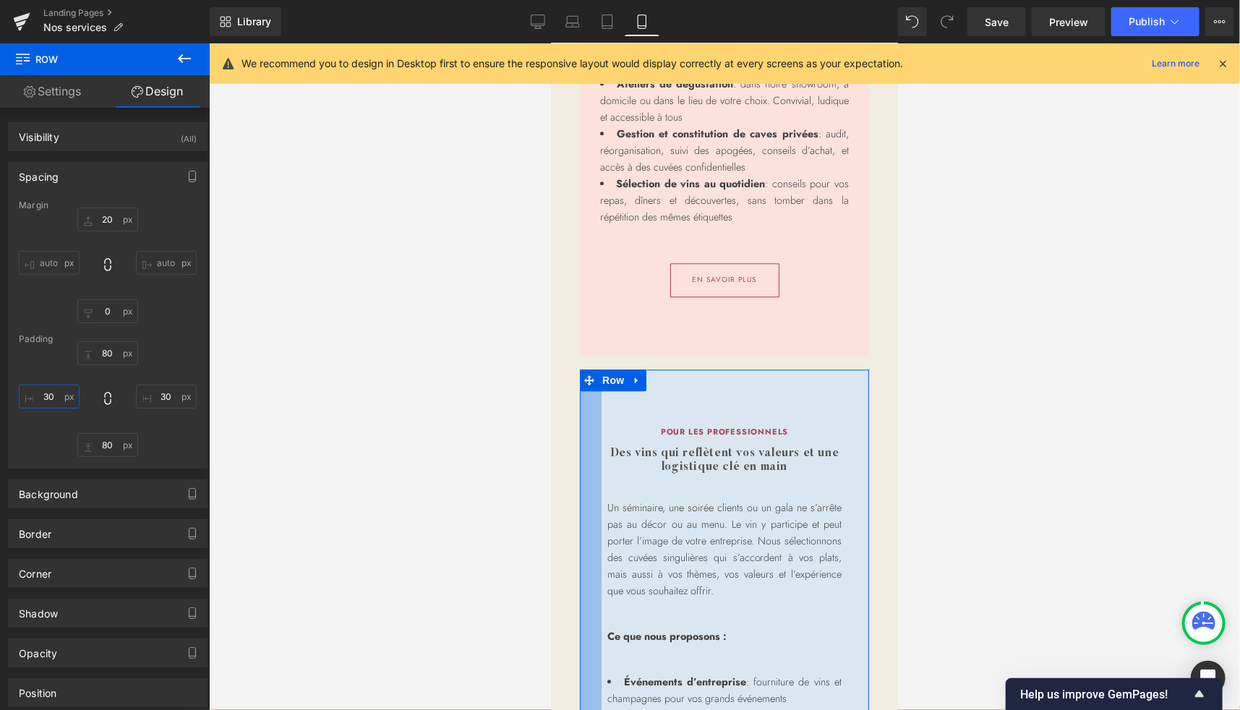
click at [53, 396] on input "30" at bounding box center [49, 397] width 61 height 24
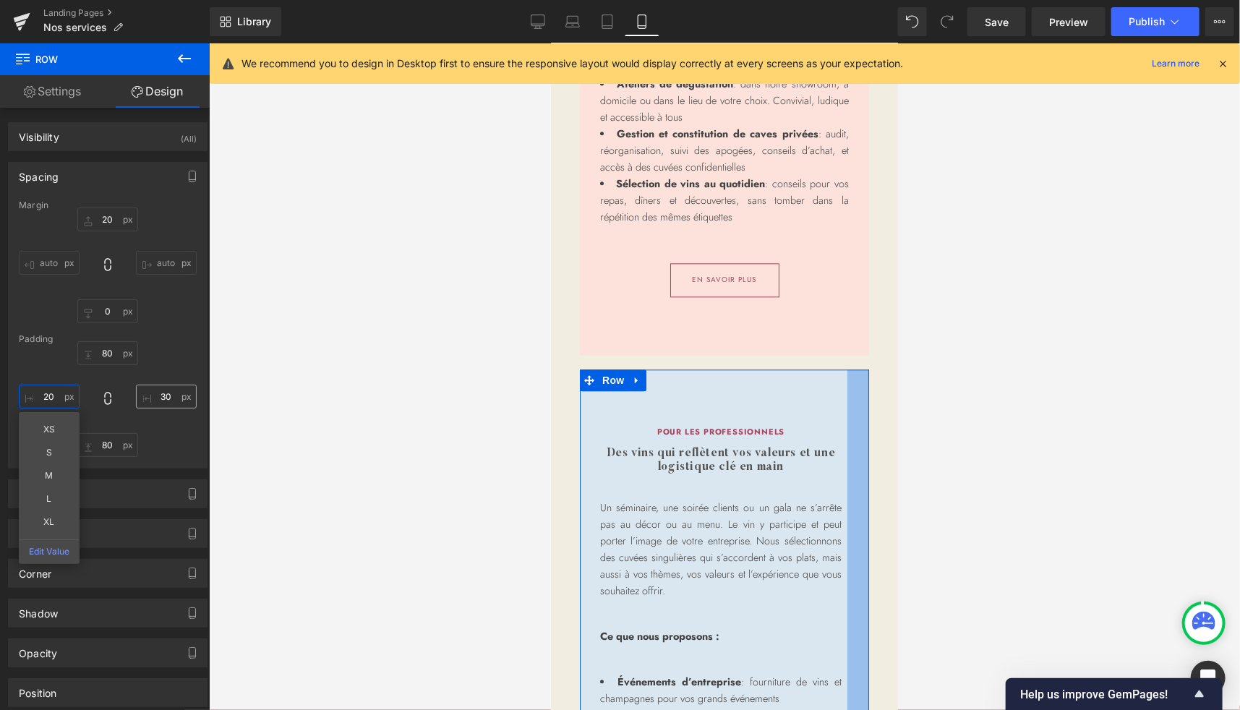
type input "20"
click at [155, 396] on input "30" at bounding box center [166, 397] width 61 height 24
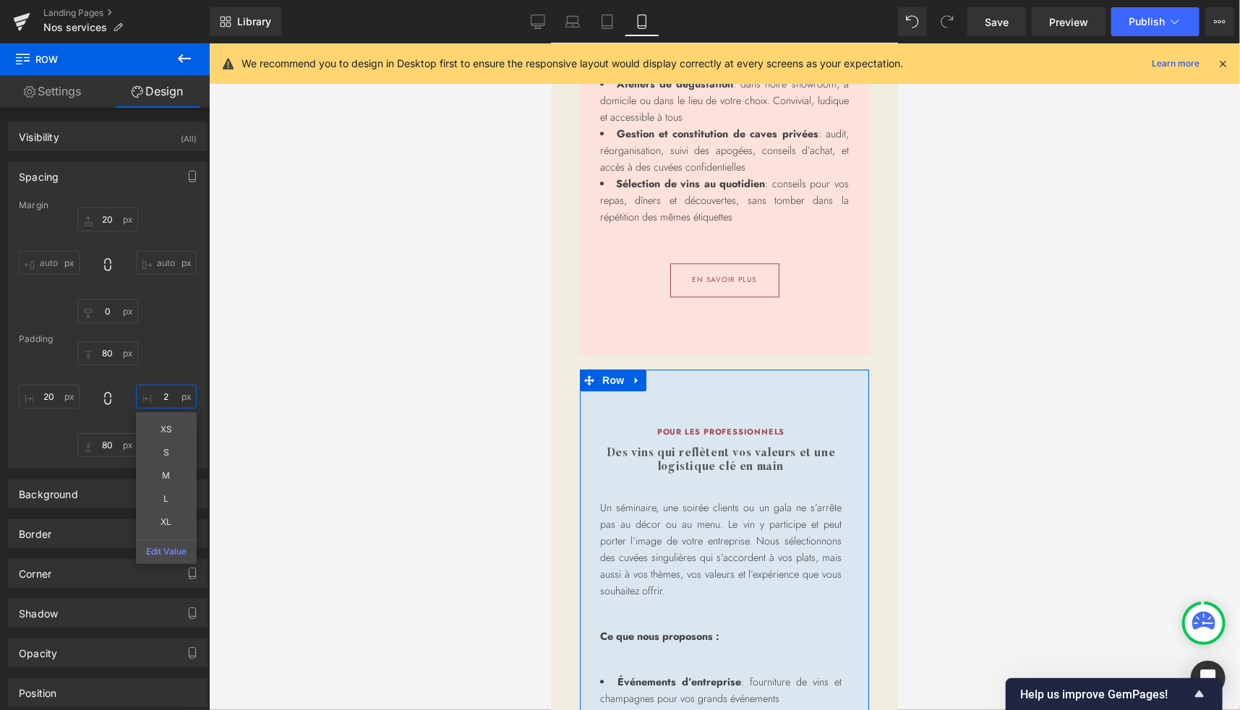
type input "20"
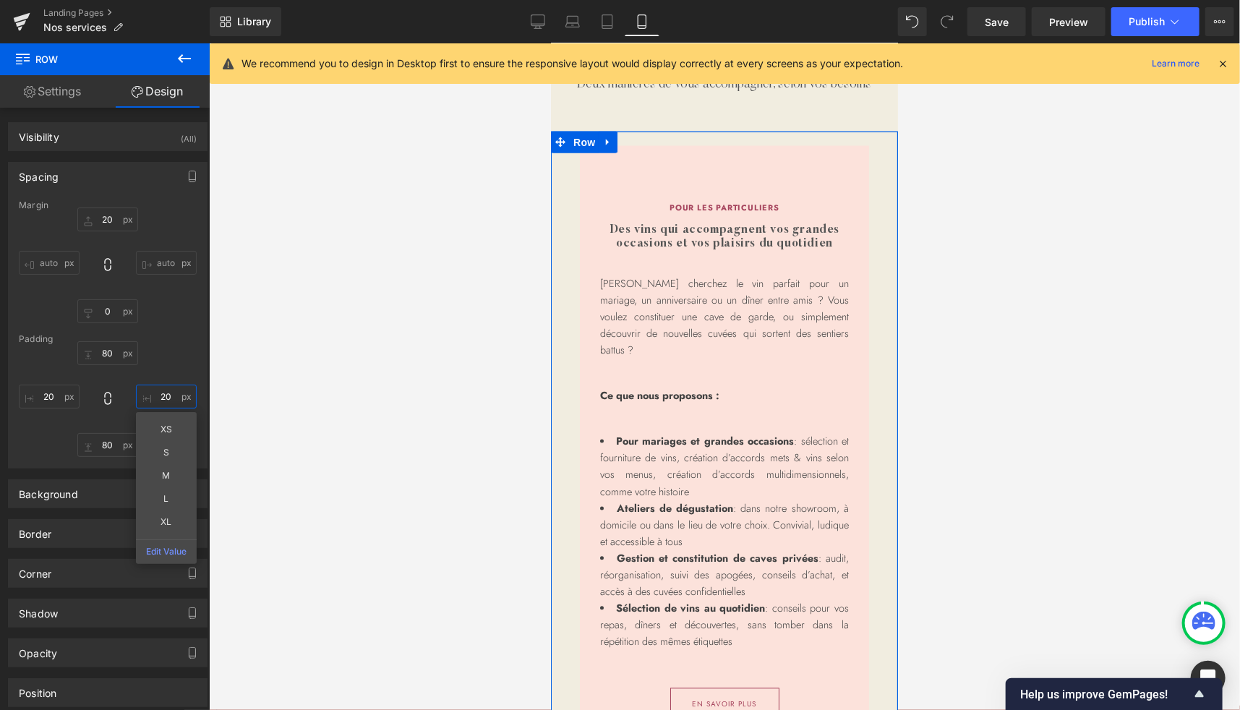
scroll to position [1303, 0]
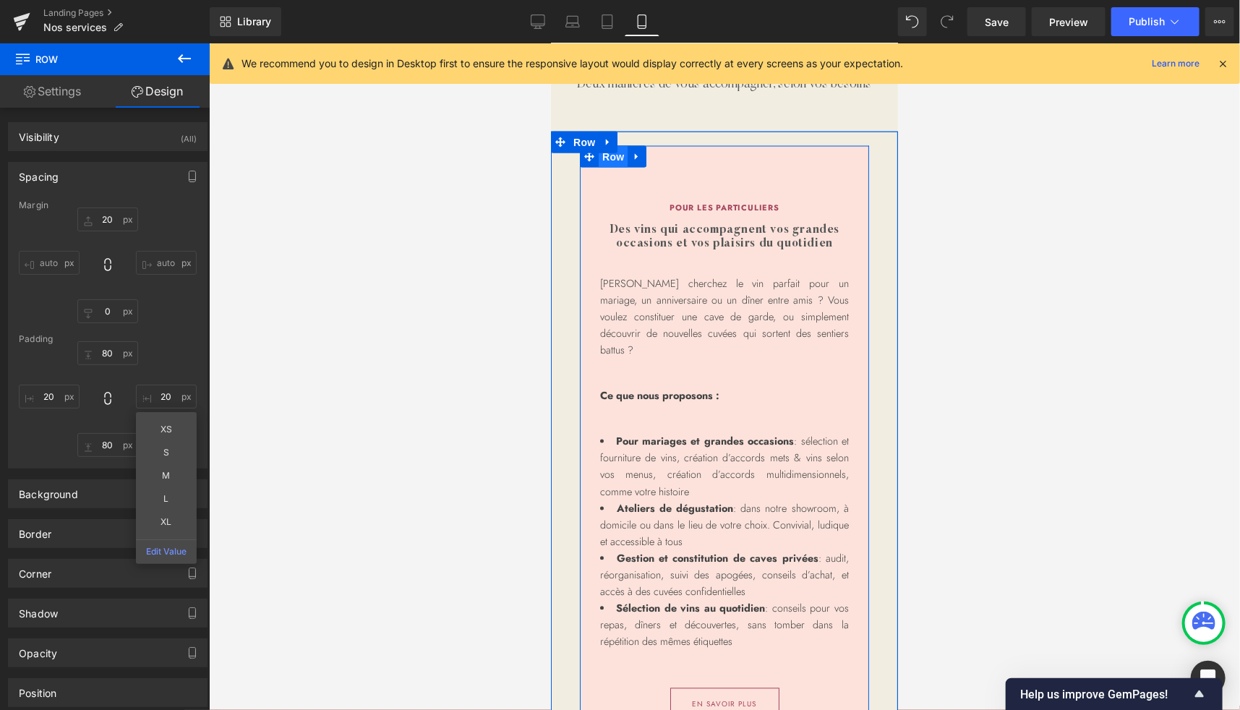
click at [619, 167] on span "Row" at bounding box center [612, 156] width 29 height 22
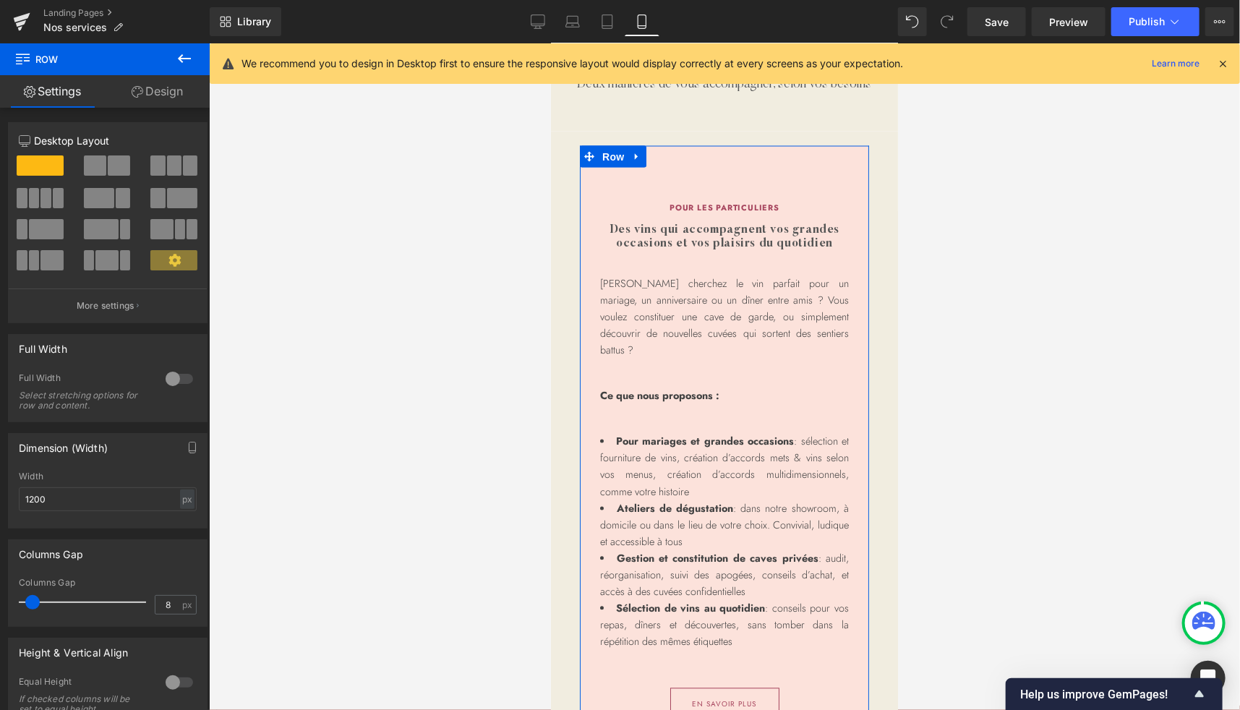
click at [171, 96] on link "Design" at bounding box center [157, 91] width 105 height 33
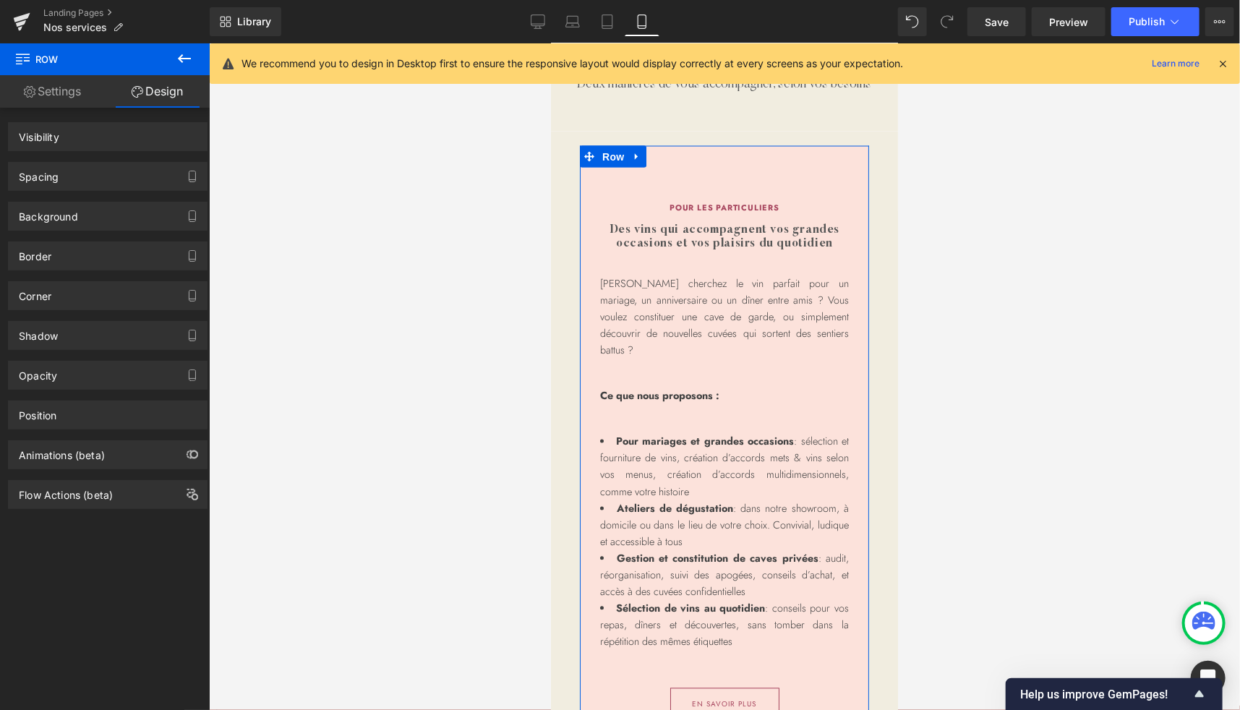
click at [65, 181] on div "Spacing" at bounding box center [108, 176] width 198 height 27
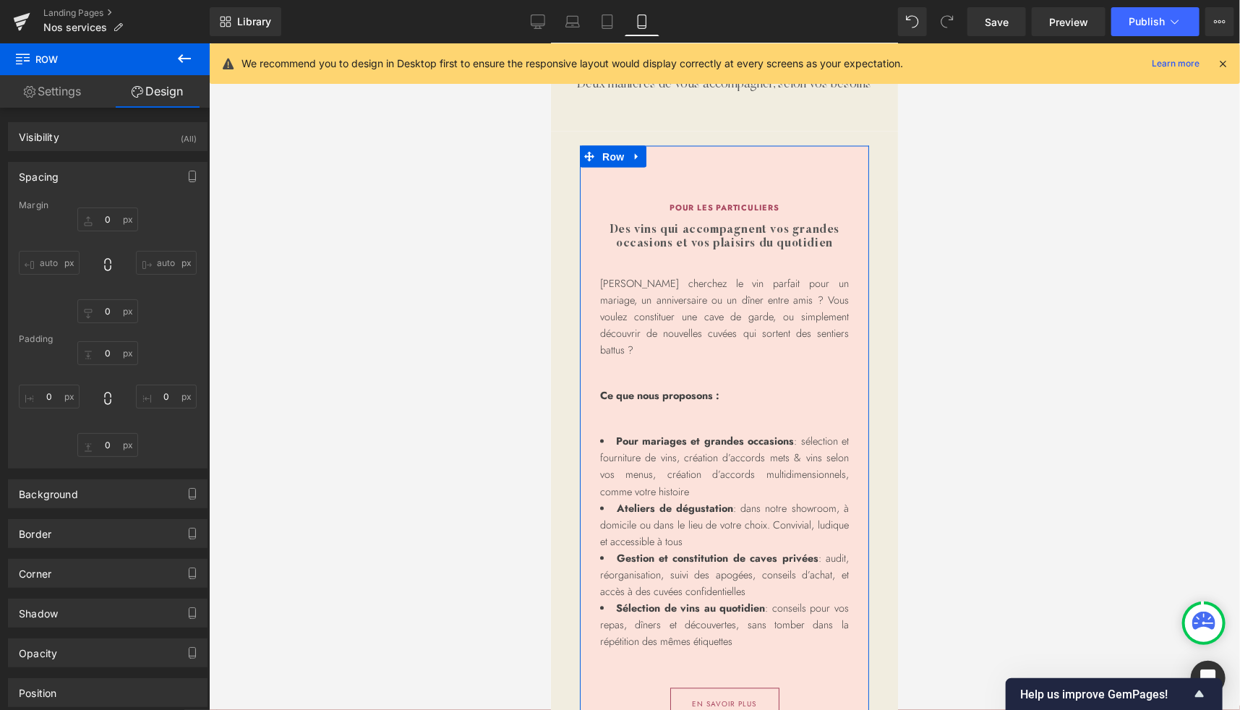
type input "20"
type input "0"
type input "80"
type input "20"
type input "80"
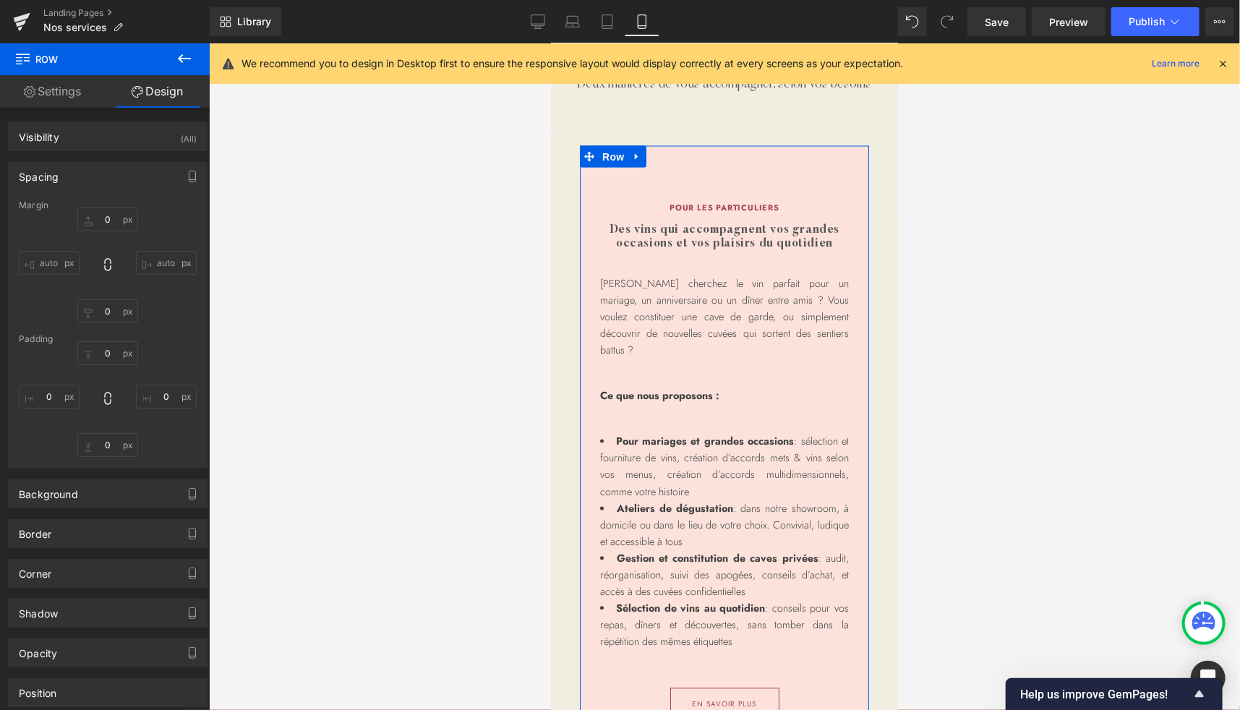
type input "20"
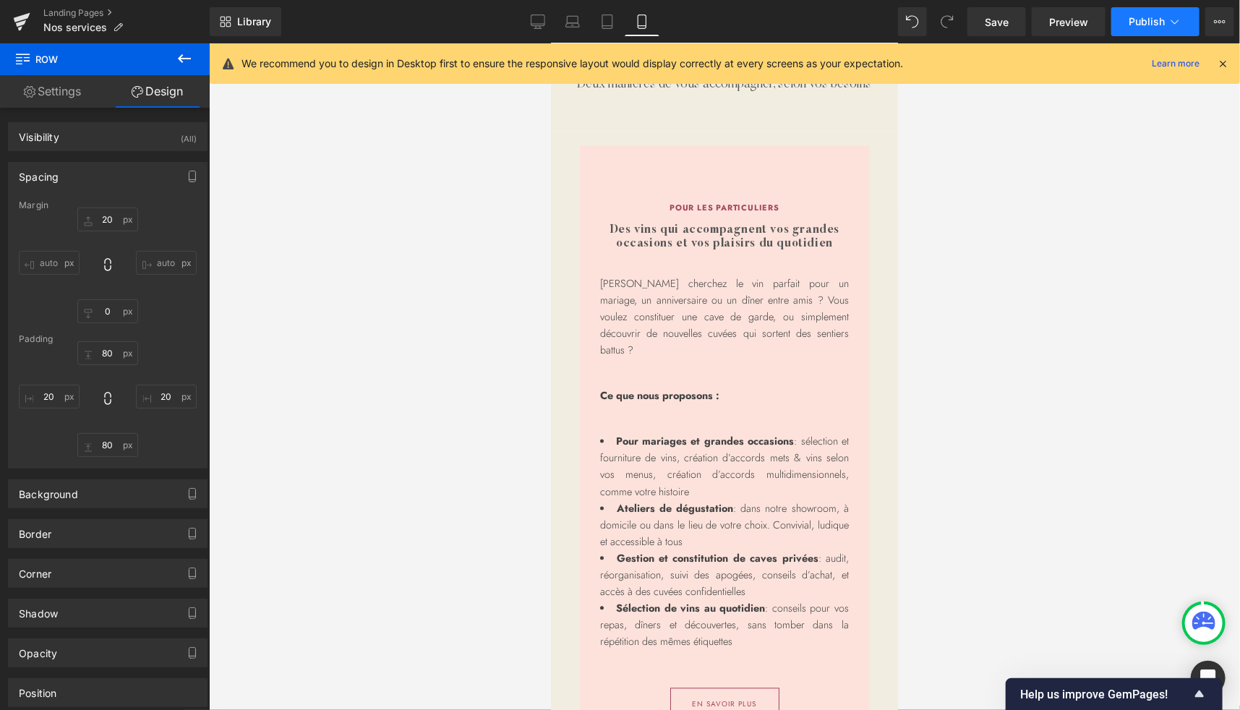
click at [1128, 25] on button "Publish" at bounding box center [1156, 21] width 88 height 29
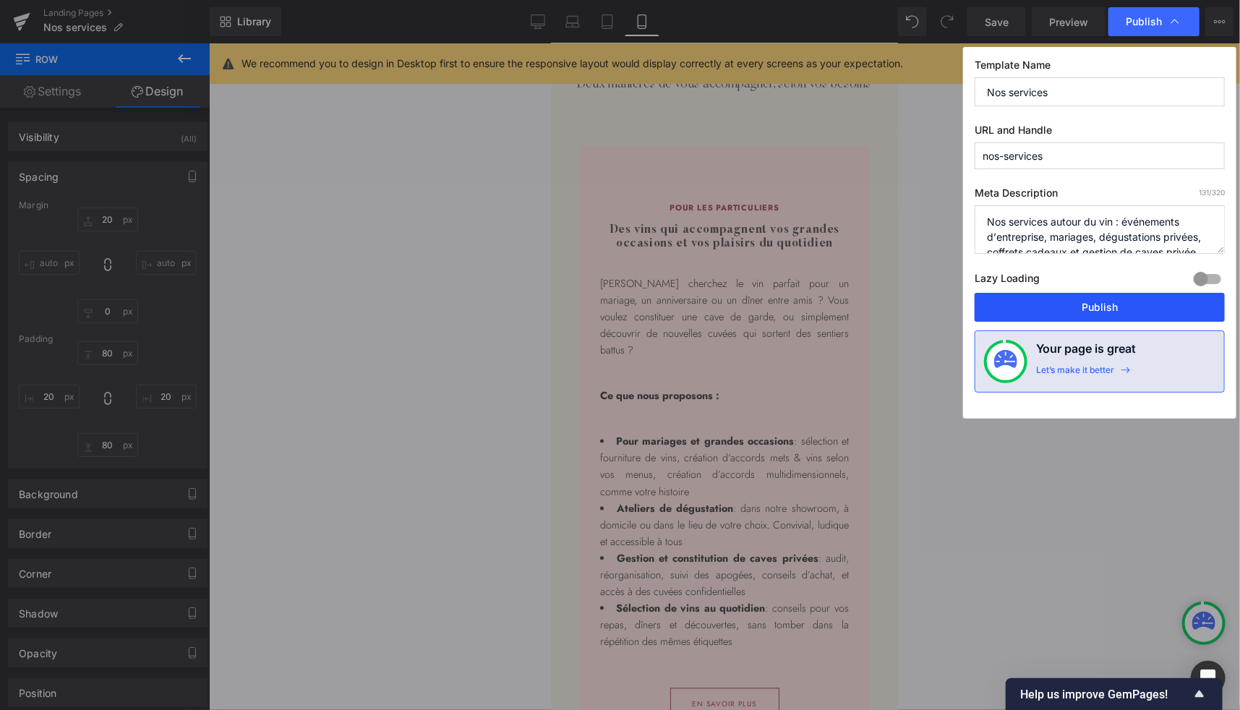
click at [1036, 304] on button "Publish" at bounding box center [1100, 307] width 250 height 29
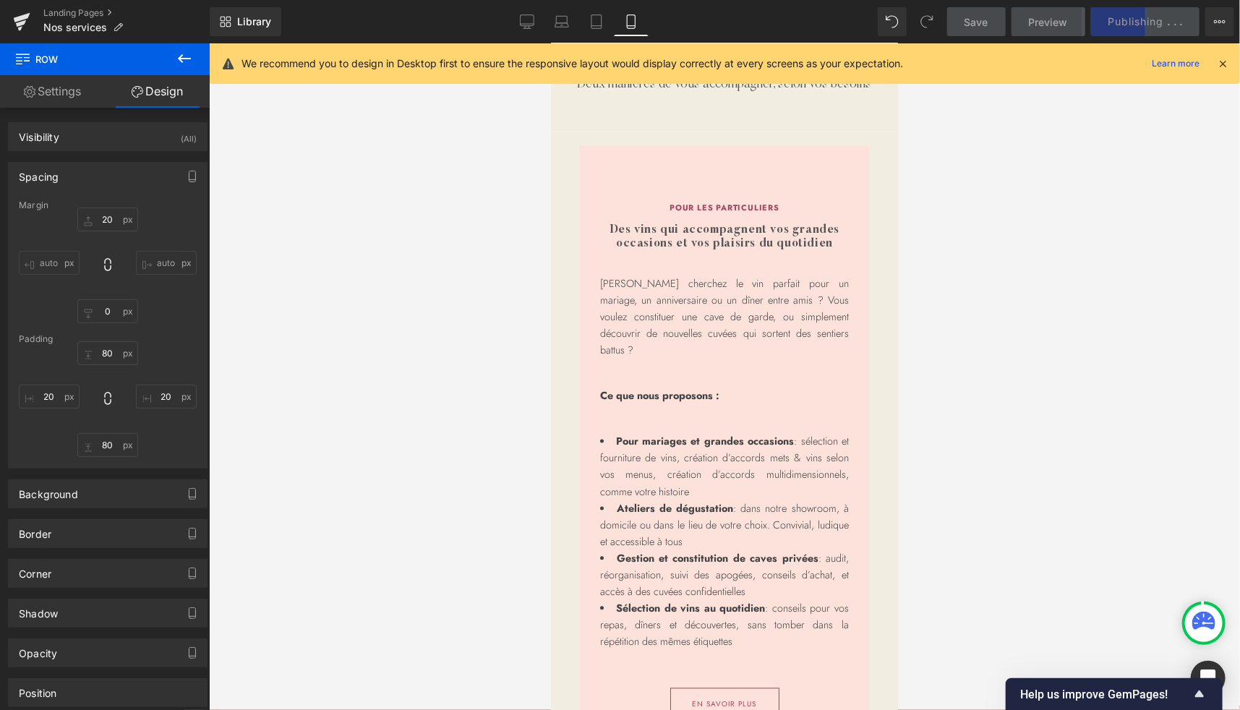
click at [440, 217] on div at bounding box center [724, 376] width 1031 height 667
click at [187, 57] on icon at bounding box center [184, 58] width 17 height 17
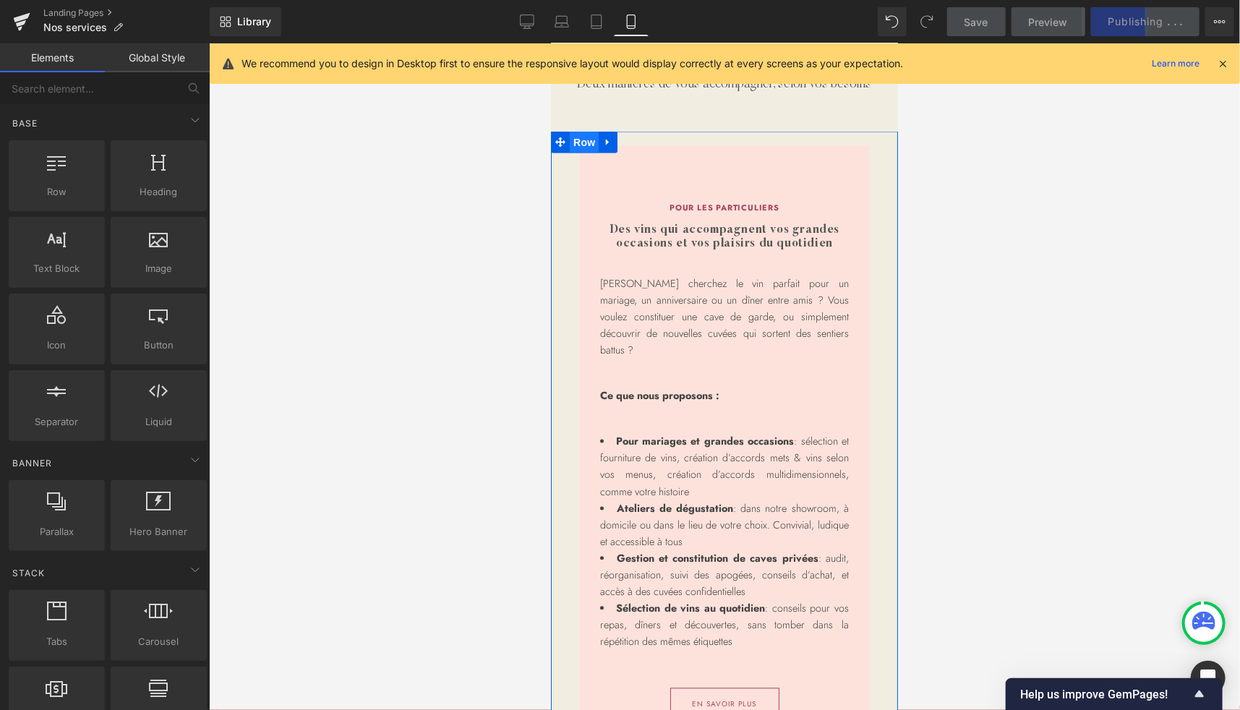
click at [576, 153] on span "Row" at bounding box center [583, 142] width 29 height 22
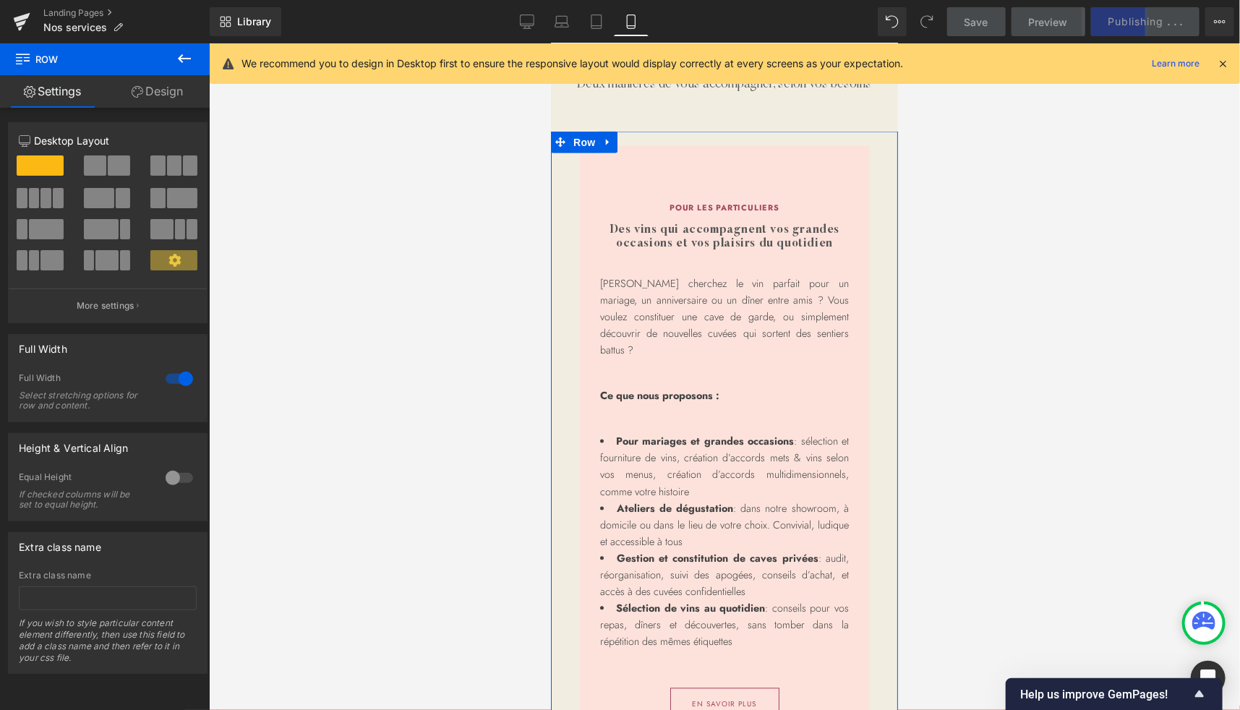
click at [169, 98] on link "Design" at bounding box center [157, 91] width 105 height 33
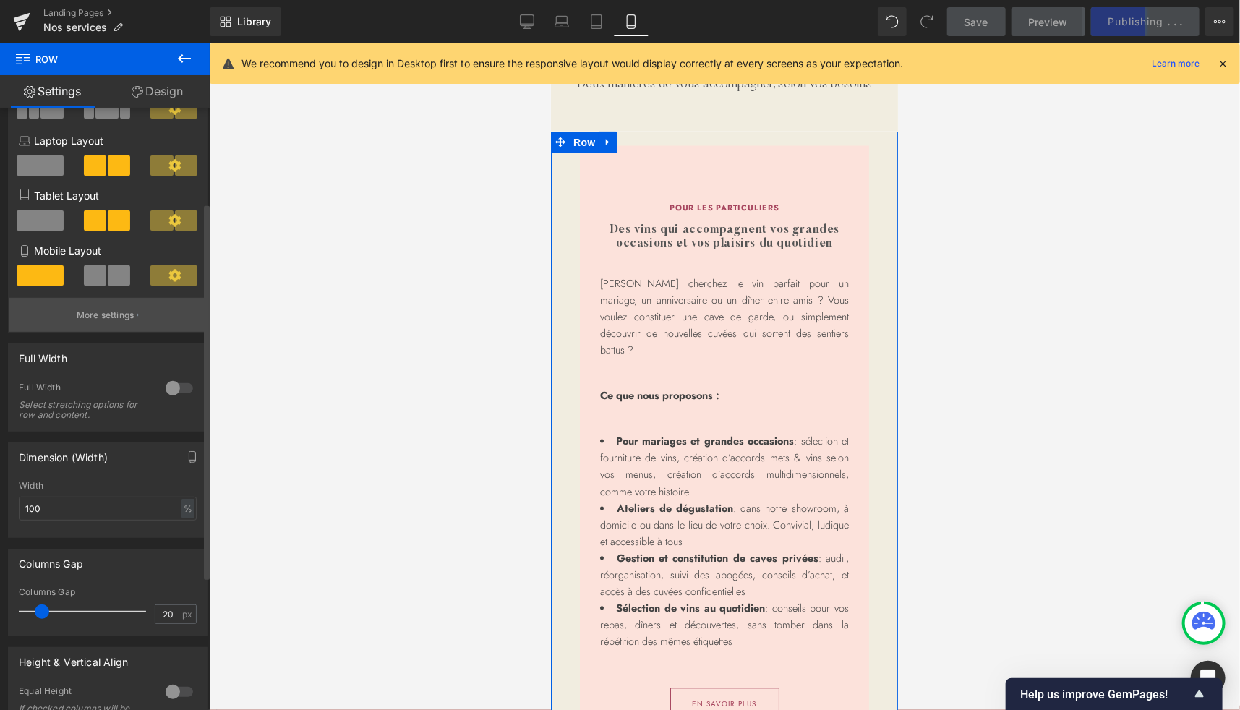
scroll to position [152, 0]
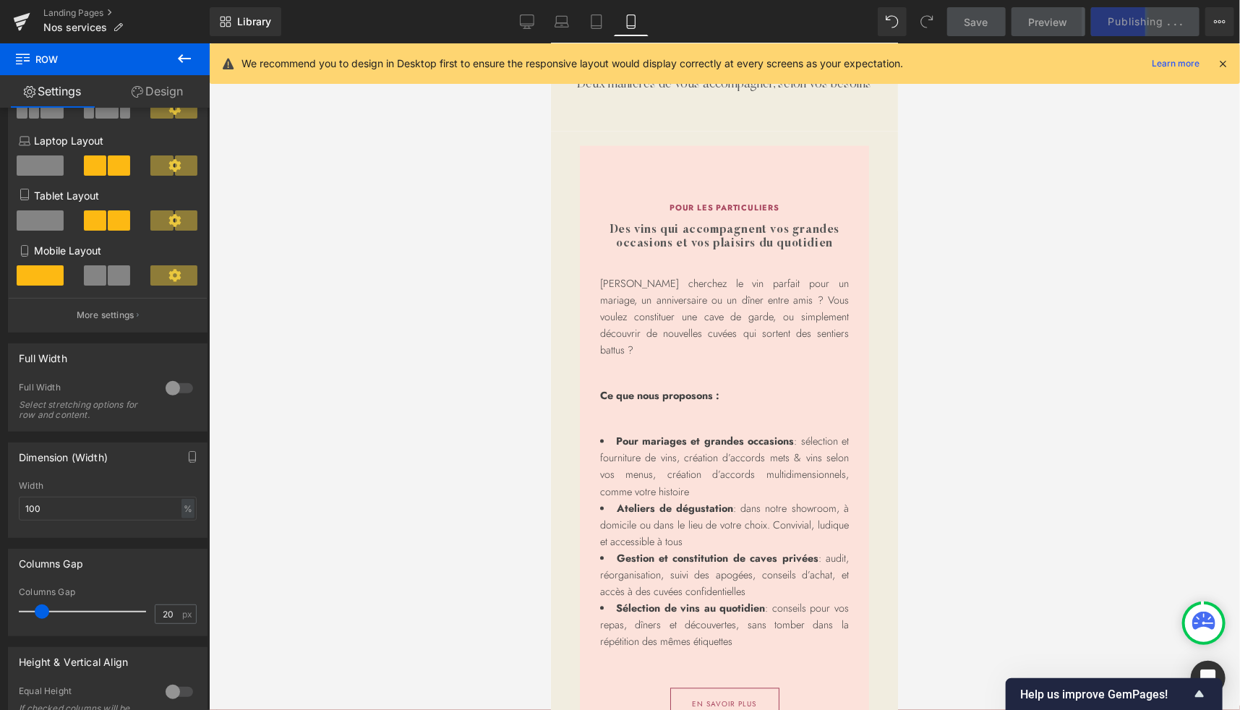
click at [1222, 64] on icon at bounding box center [1223, 63] width 13 height 13
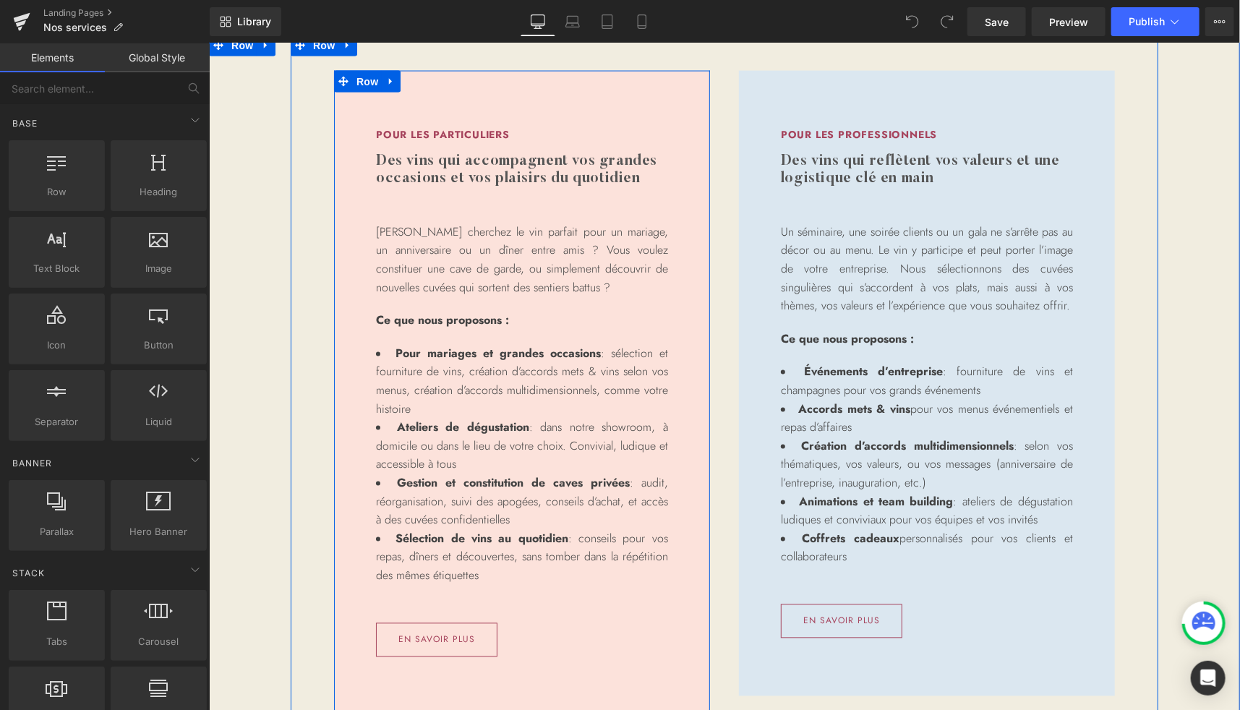
scroll to position [1279, 0]
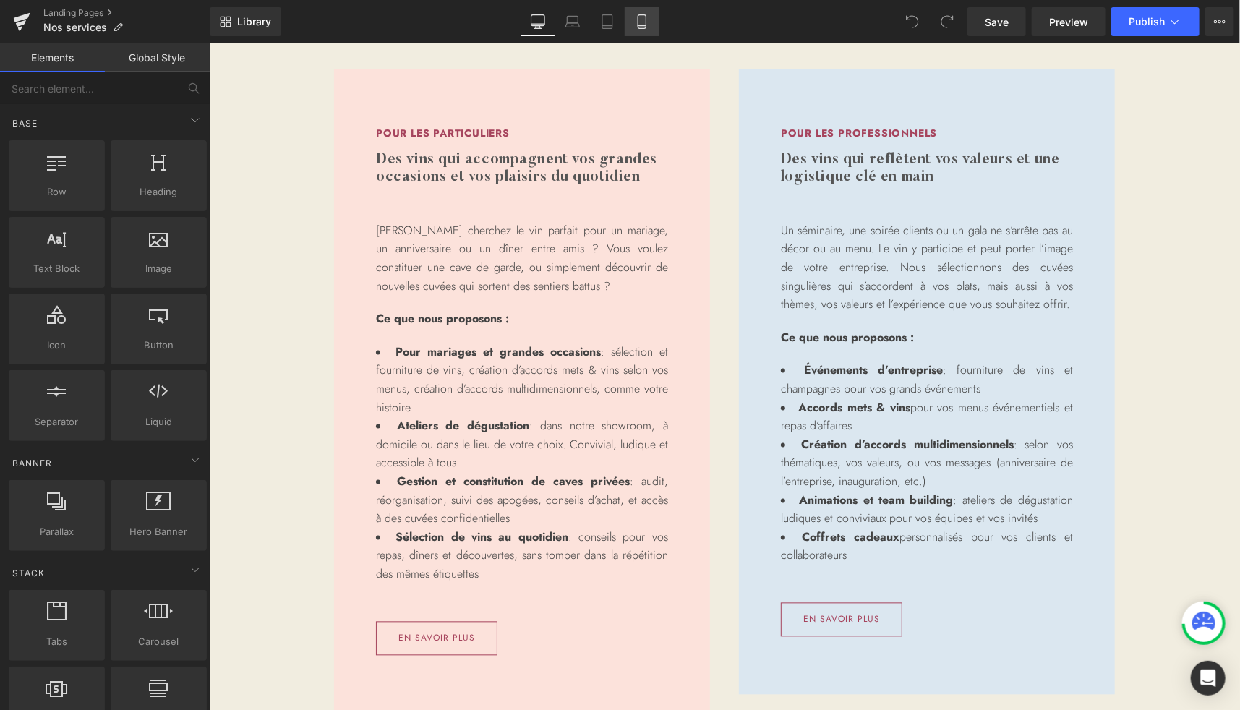
click at [640, 17] on icon at bounding box center [642, 21] width 14 height 14
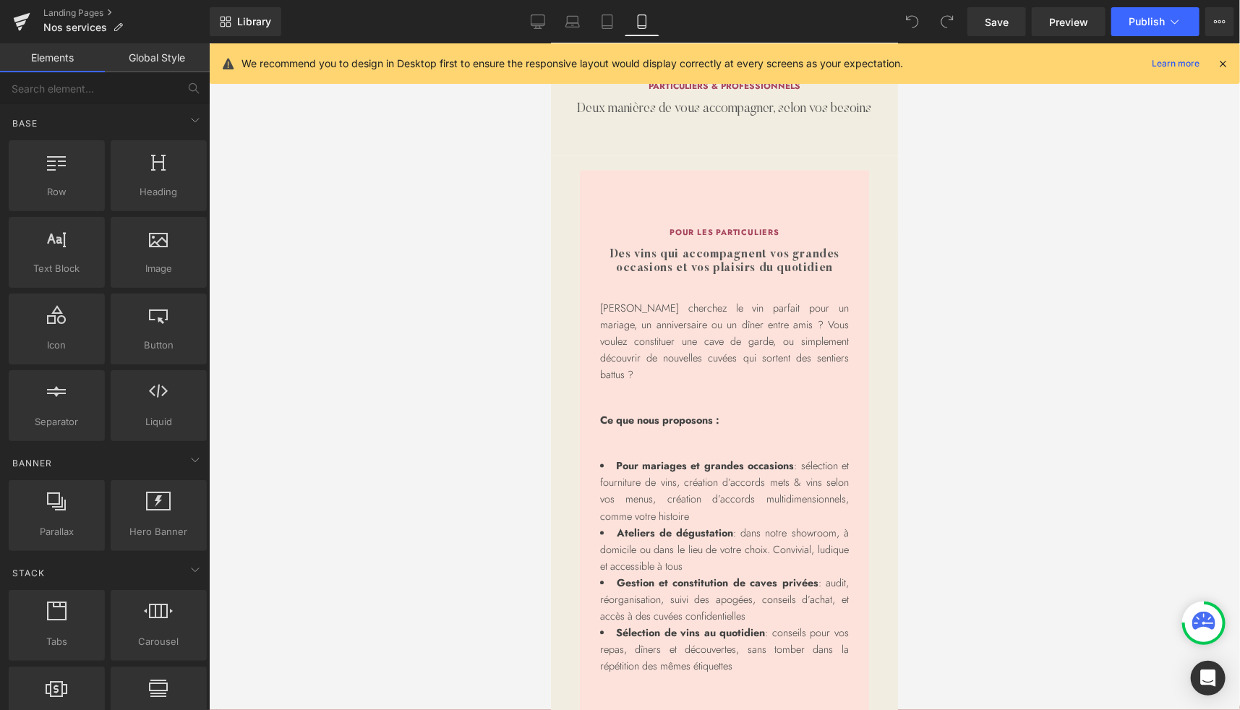
scroll to position [1274, 0]
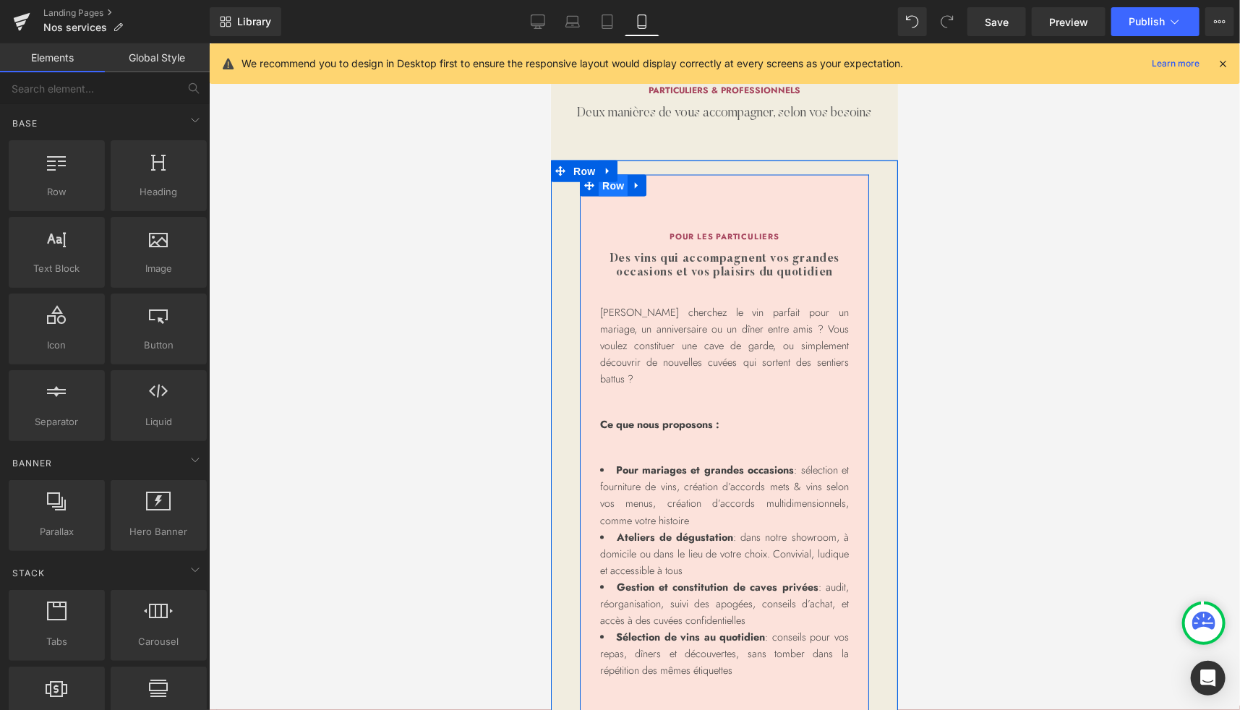
drag, startPoint x: 606, startPoint y: 201, endPoint x: 864, endPoint y: 222, distance: 258.3
click at [606, 196] on span "Row" at bounding box center [612, 185] width 29 height 22
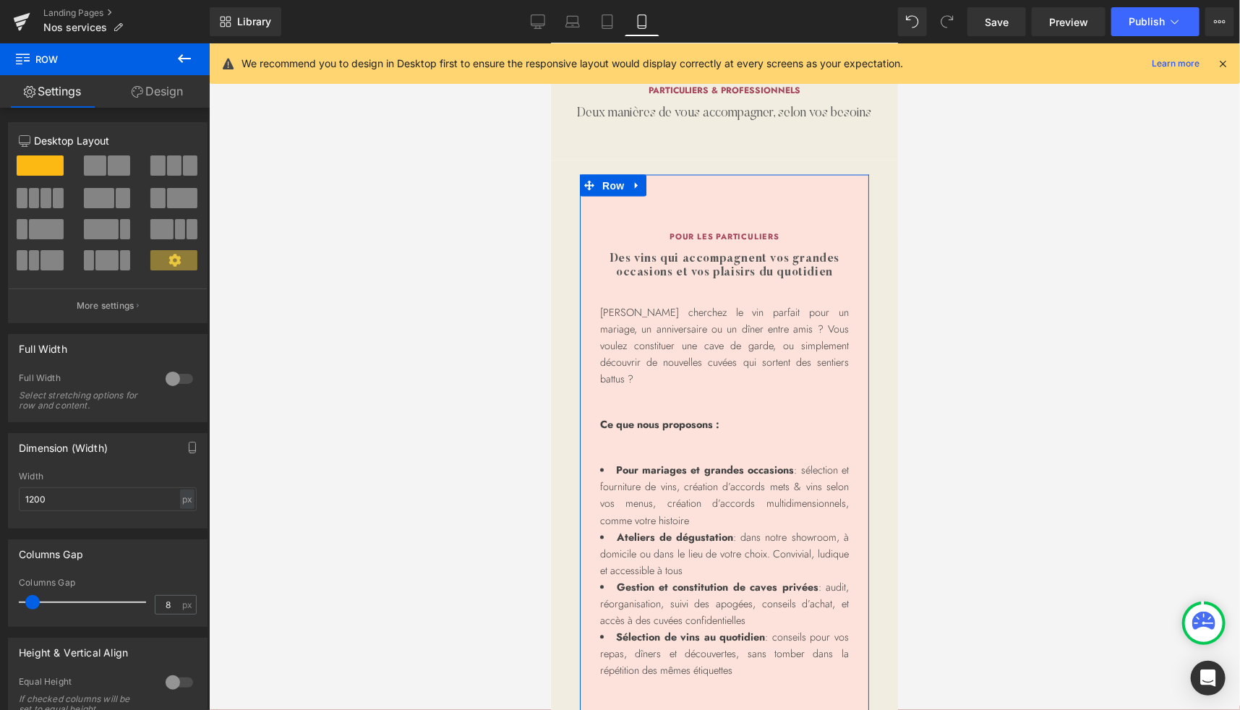
click at [163, 89] on link "Design" at bounding box center [157, 91] width 105 height 33
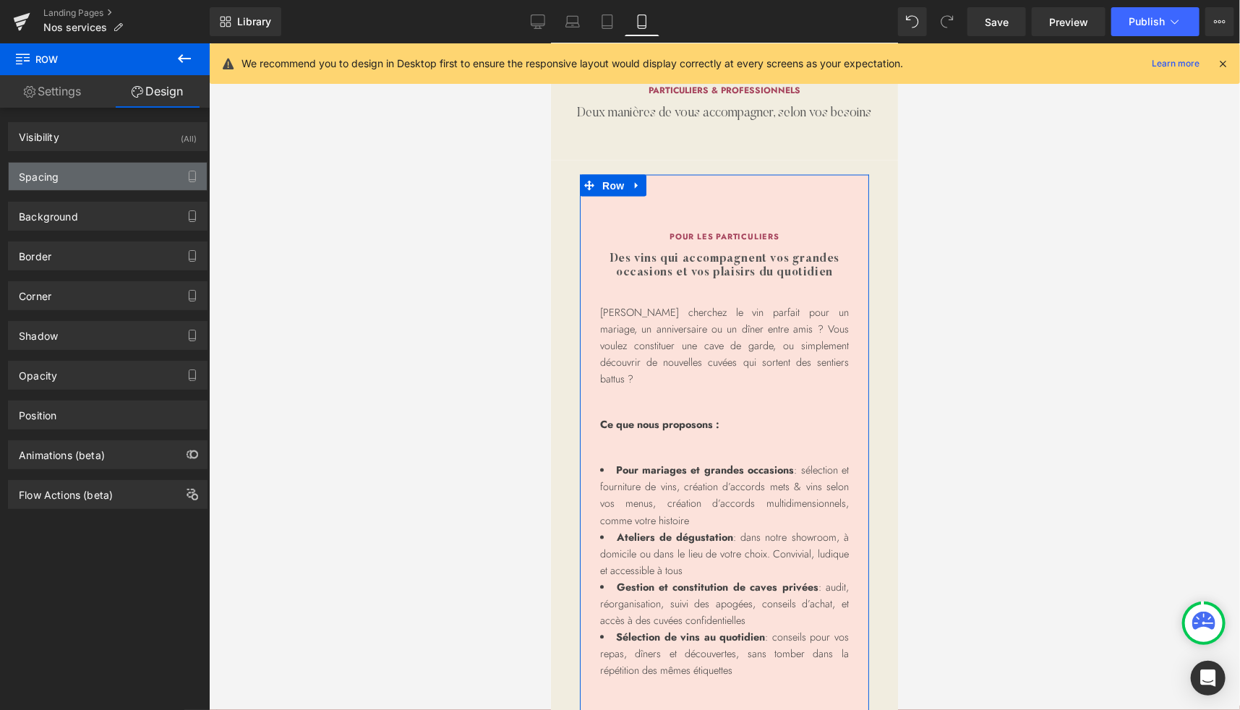
click at [97, 171] on div "Spacing" at bounding box center [108, 176] width 198 height 27
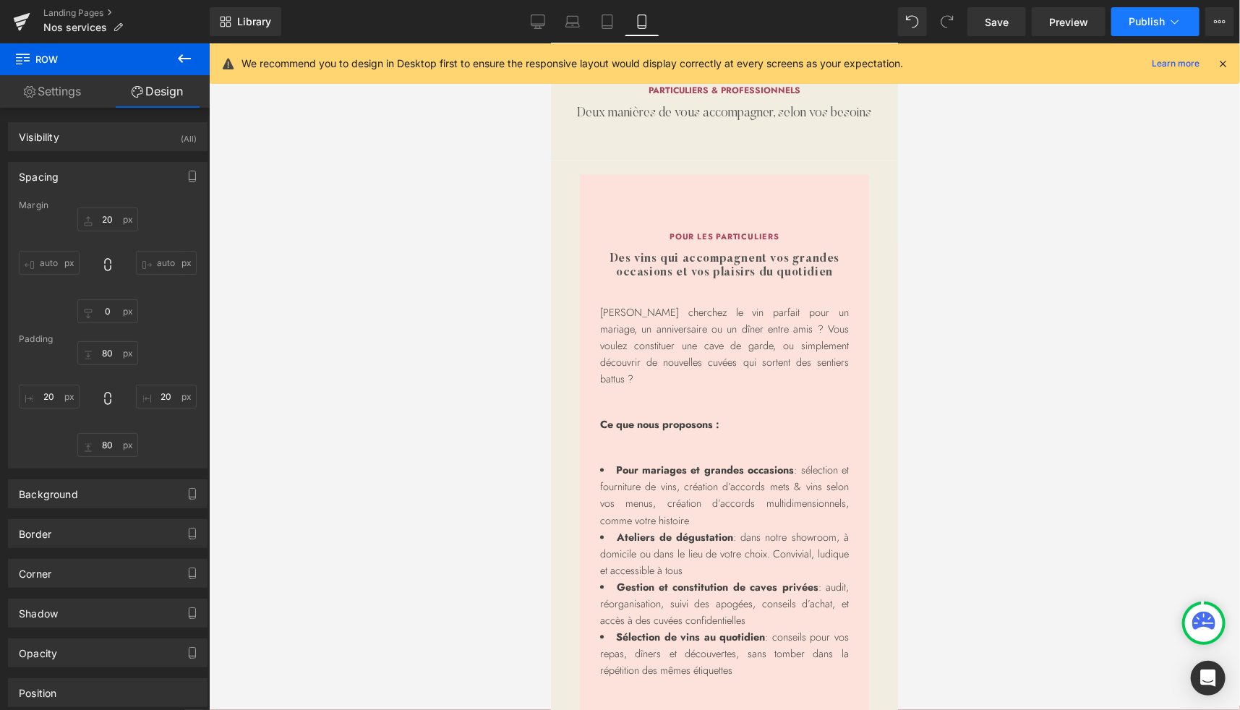
click at [1144, 29] on button "Publish" at bounding box center [1156, 21] width 88 height 29
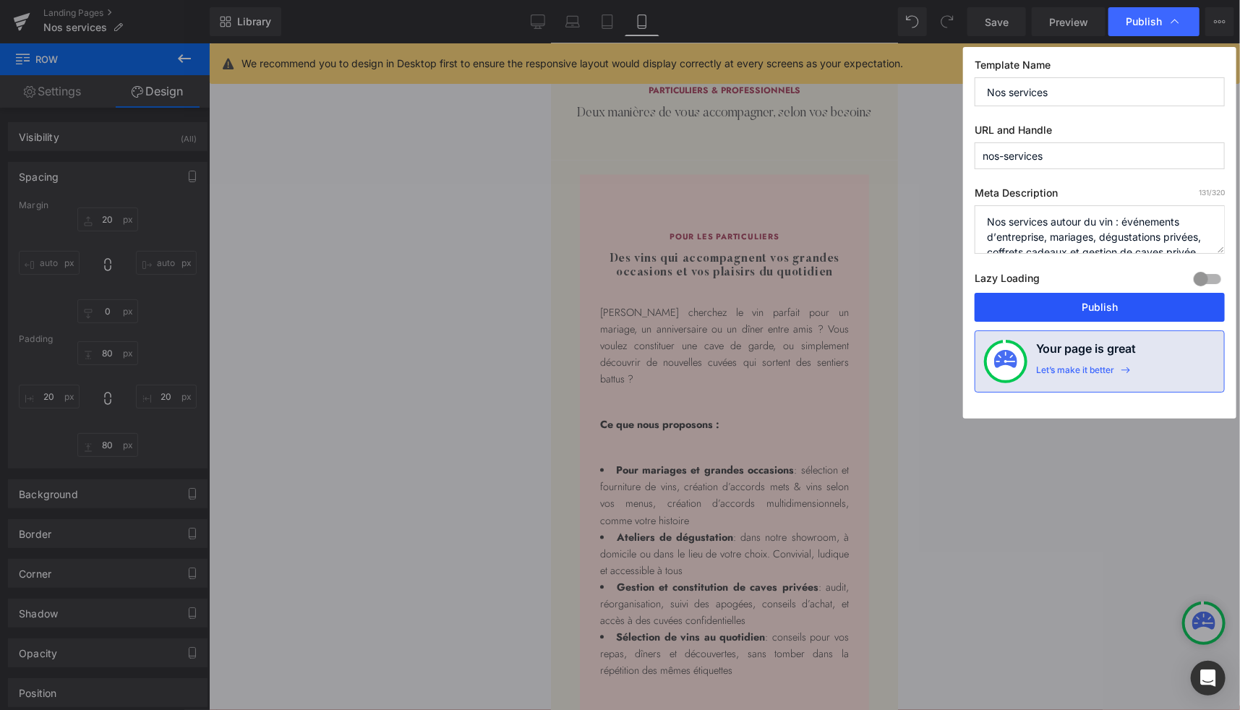
click at [1083, 302] on button "Publish" at bounding box center [1100, 307] width 250 height 29
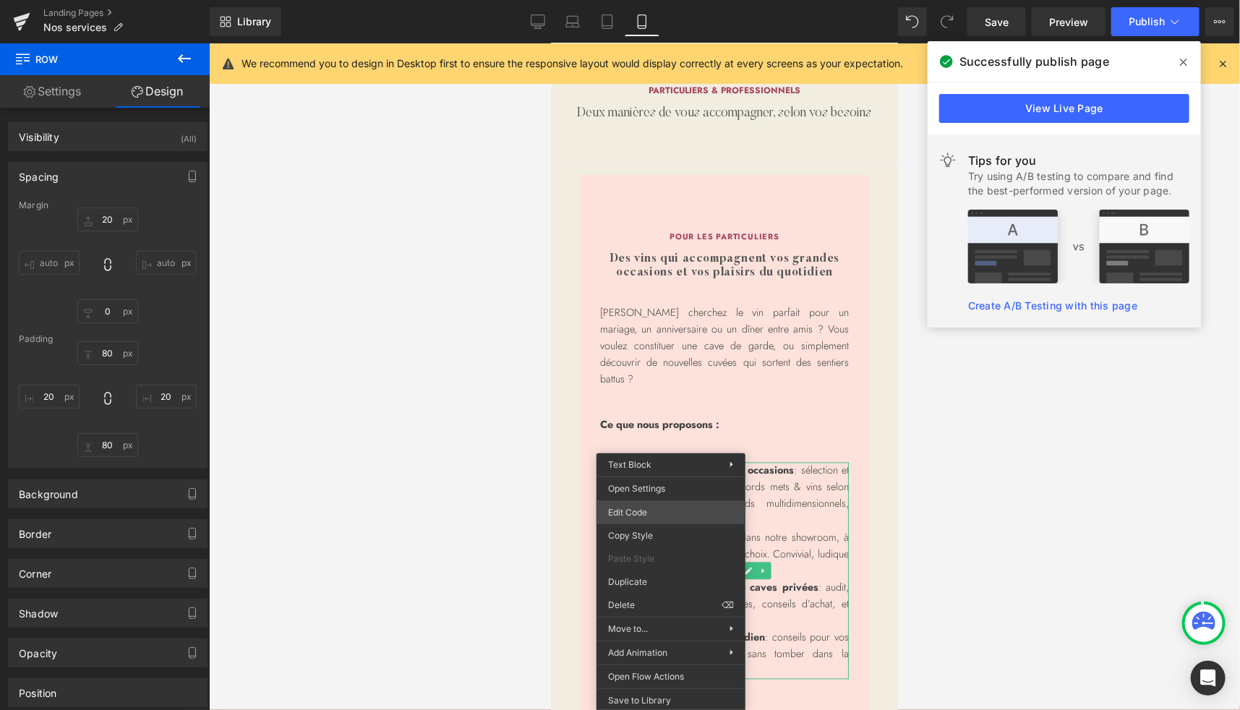
click at [645, 0] on div "Row You are previewing how the will restyle your page. You can not edit Element…" at bounding box center [620, 0] width 1240 height 0
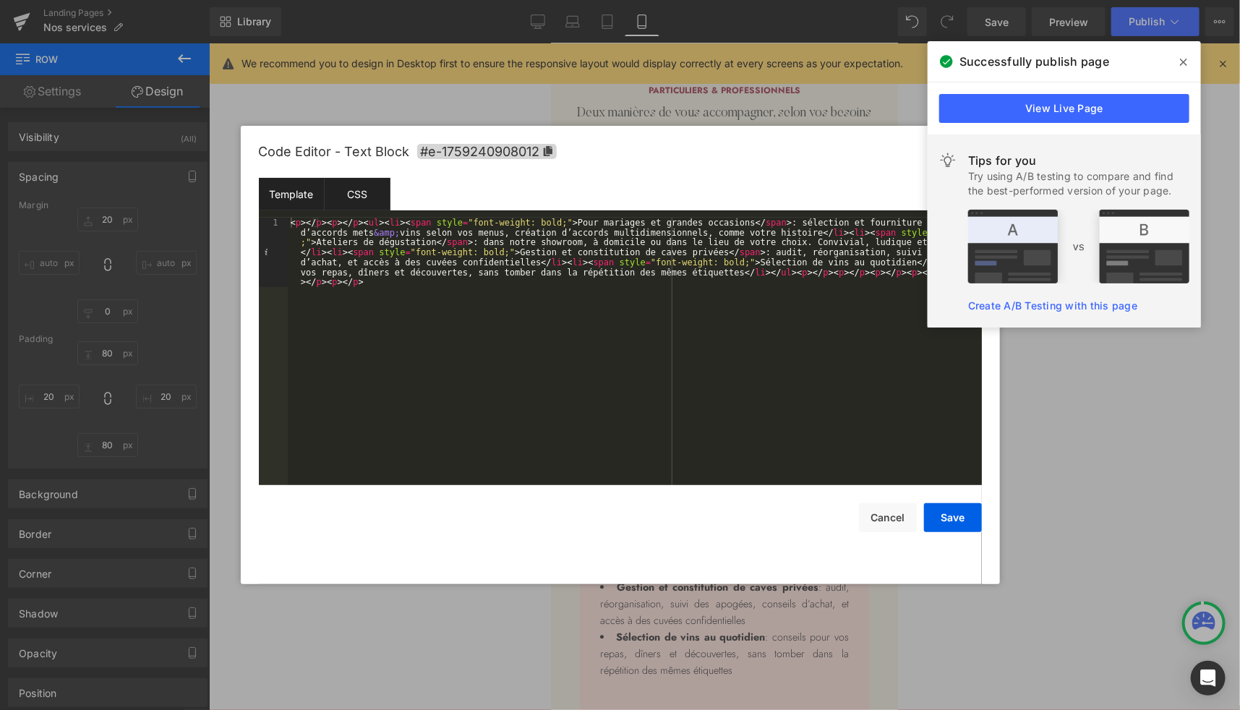
click at [349, 190] on div "CSS" at bounding box center [358, 194] width 66 height 33
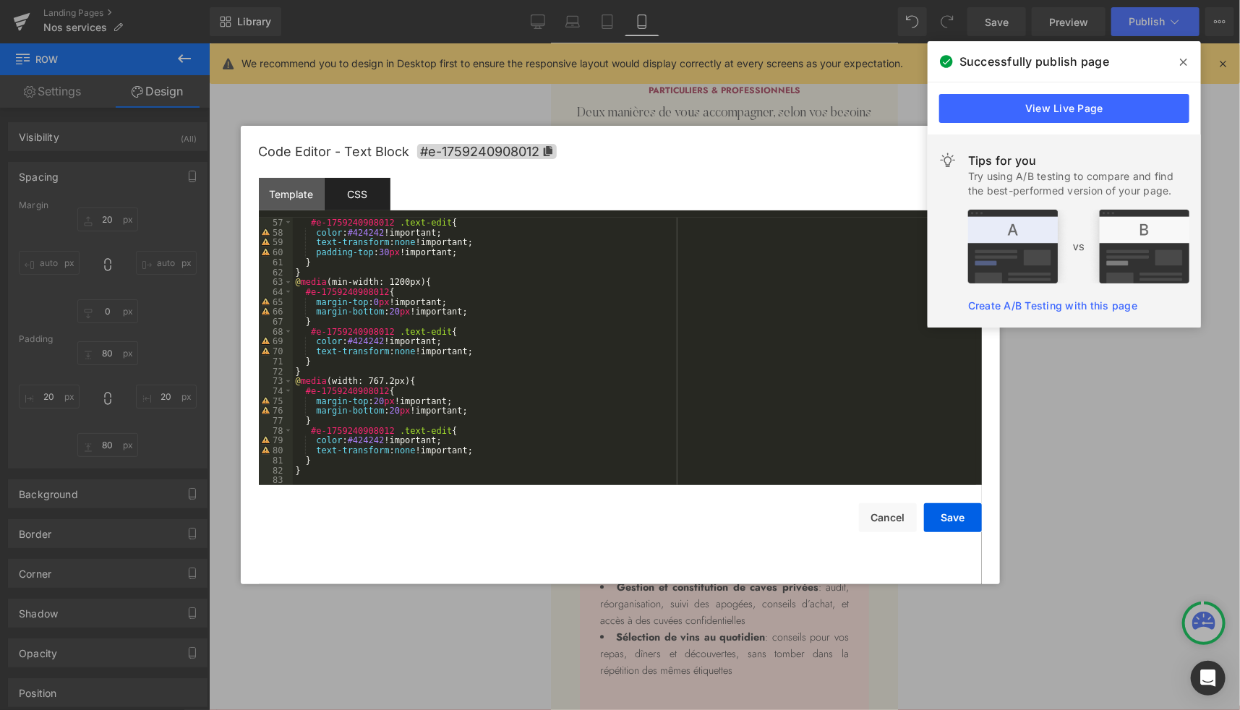
scroll to position [555, 0]
click at [294, 196] on div "Template" at bounding box center [292, 194] width 66 height 33
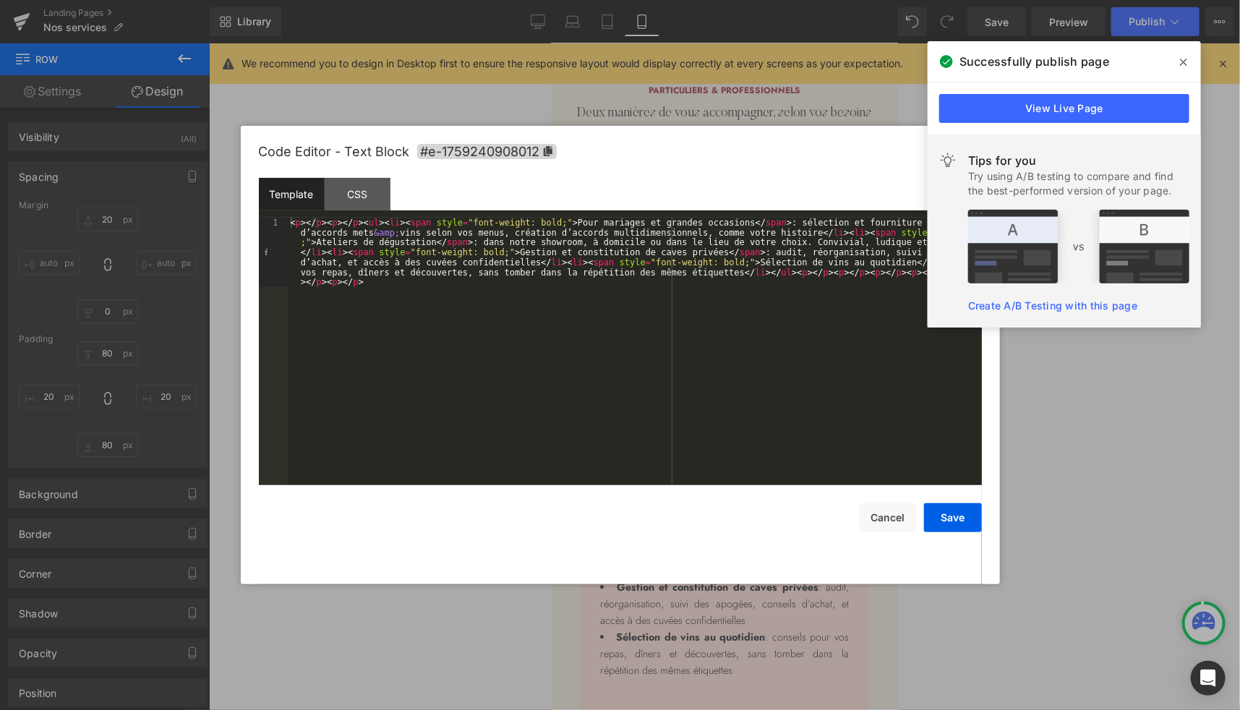
click at [474, 104] on div at bounding box center [620, 355] width 1240 height 710
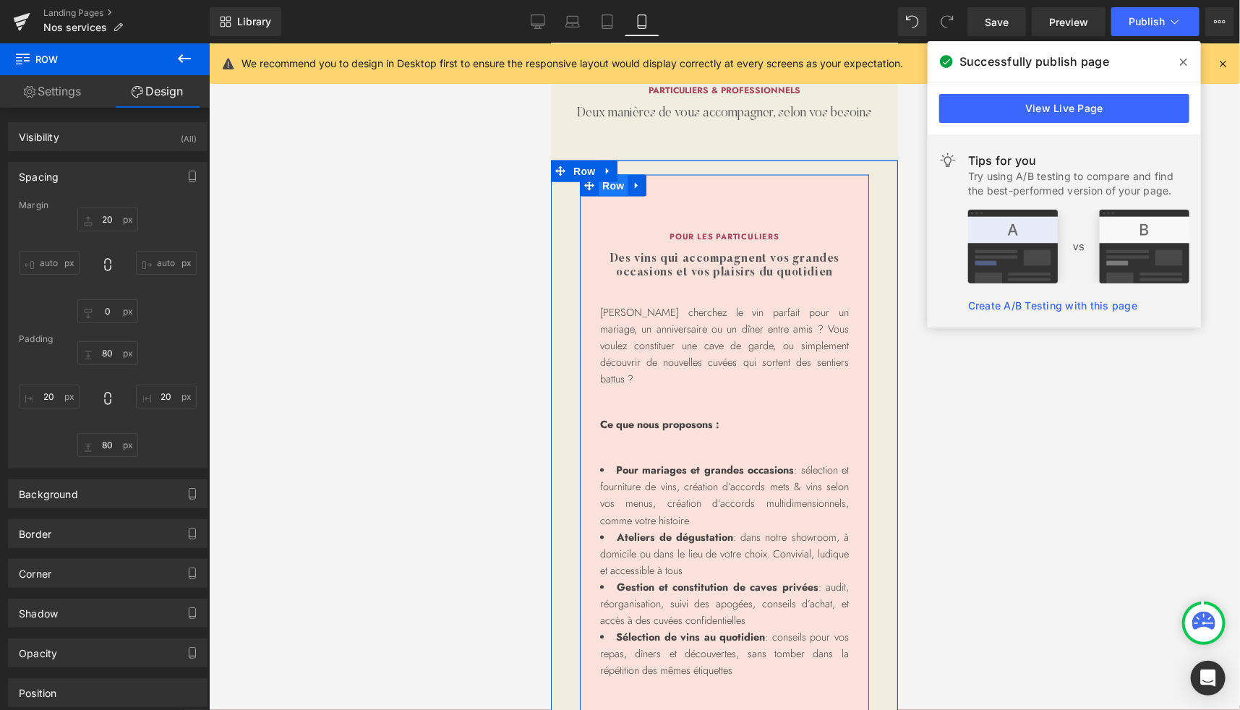
click at [604, 196] on span "Row" at bounding box center [612, 185] width 29 height 22
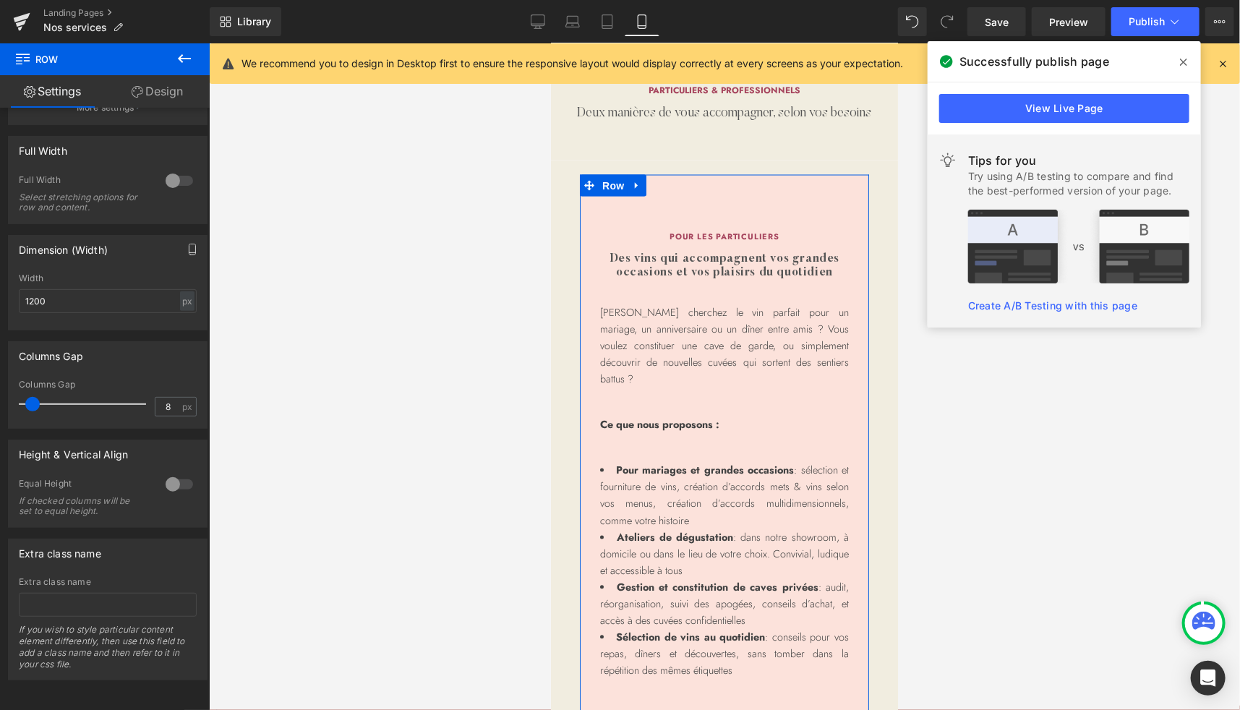
scroll to position [202, 0]
click at [173, 179] on div at bounding box center [179, 180] width 35 height 23
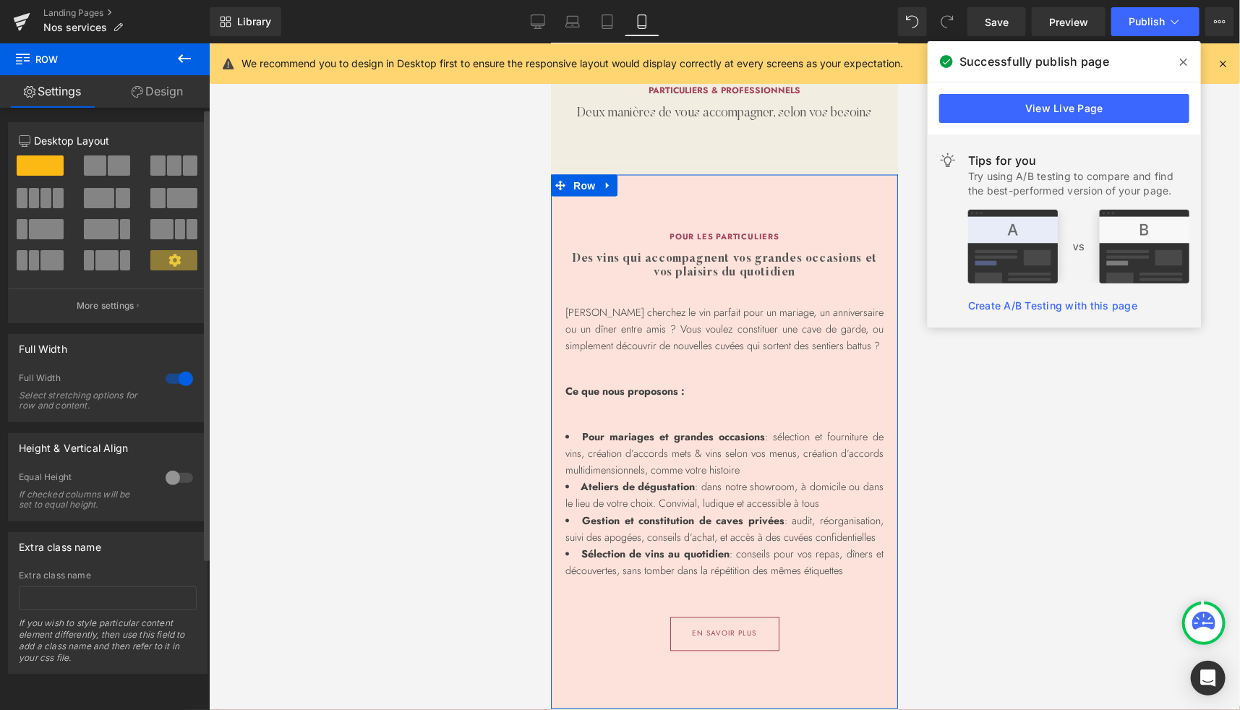
scroll to position [1, 0]
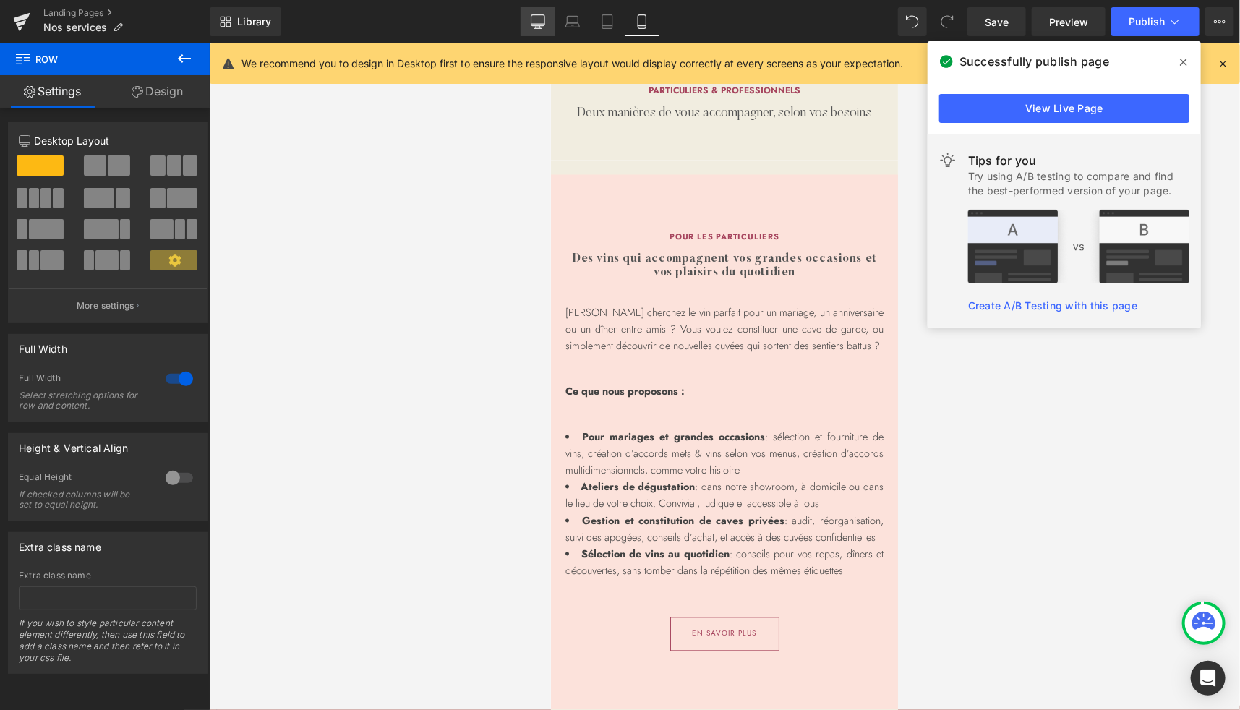
click at [542, 22] on icon at bounding box center [538, 21] width 14 height 14
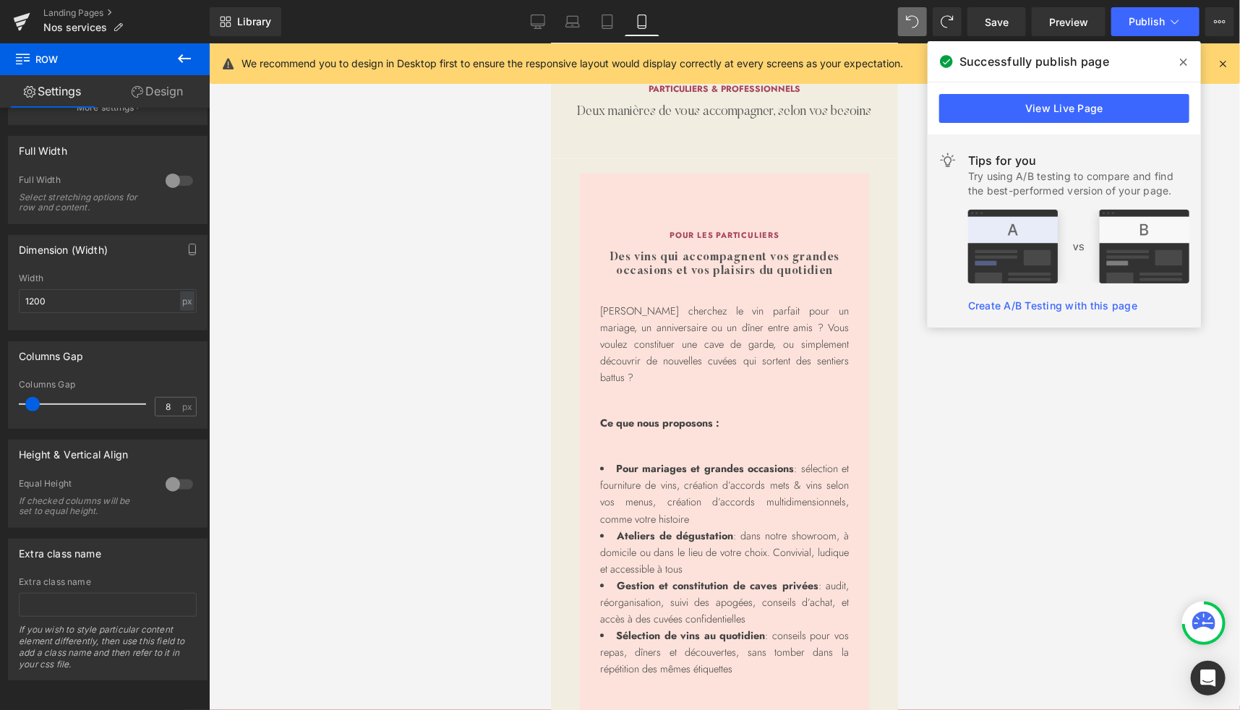
scroll to position [1274, 0]
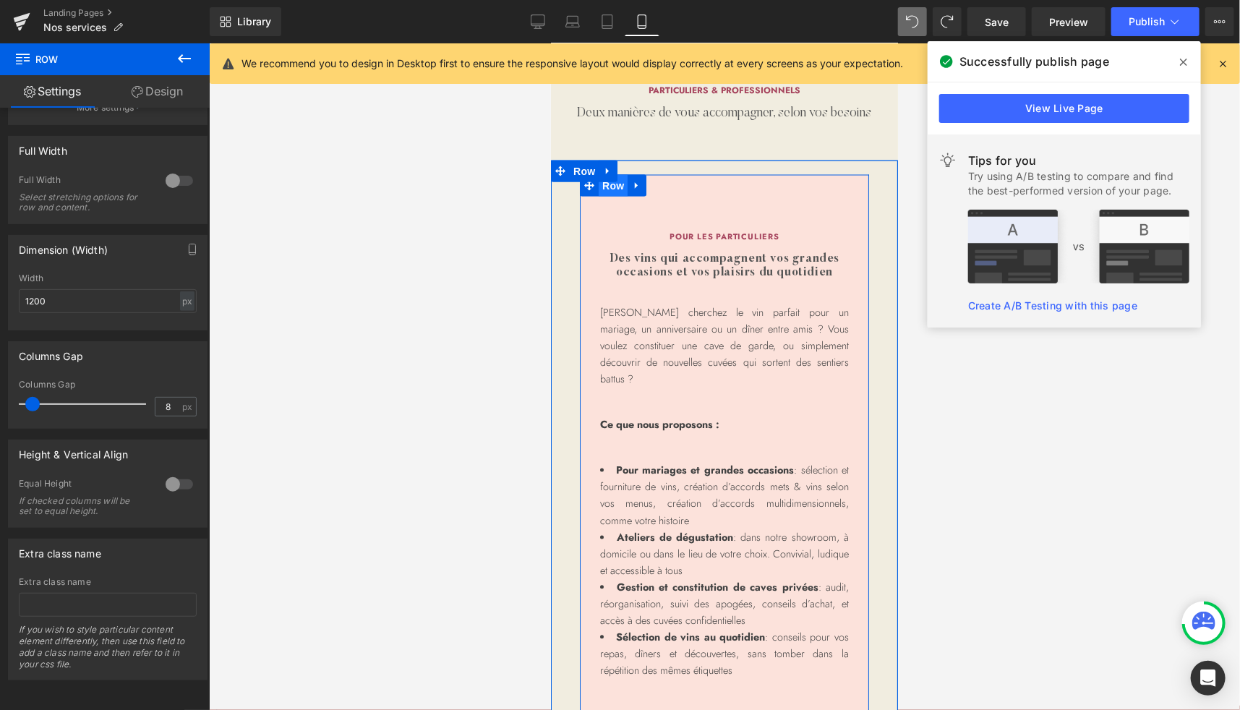
click at [607, 196] on span "Row" at bounding box center [612, 185] width 29 height 22
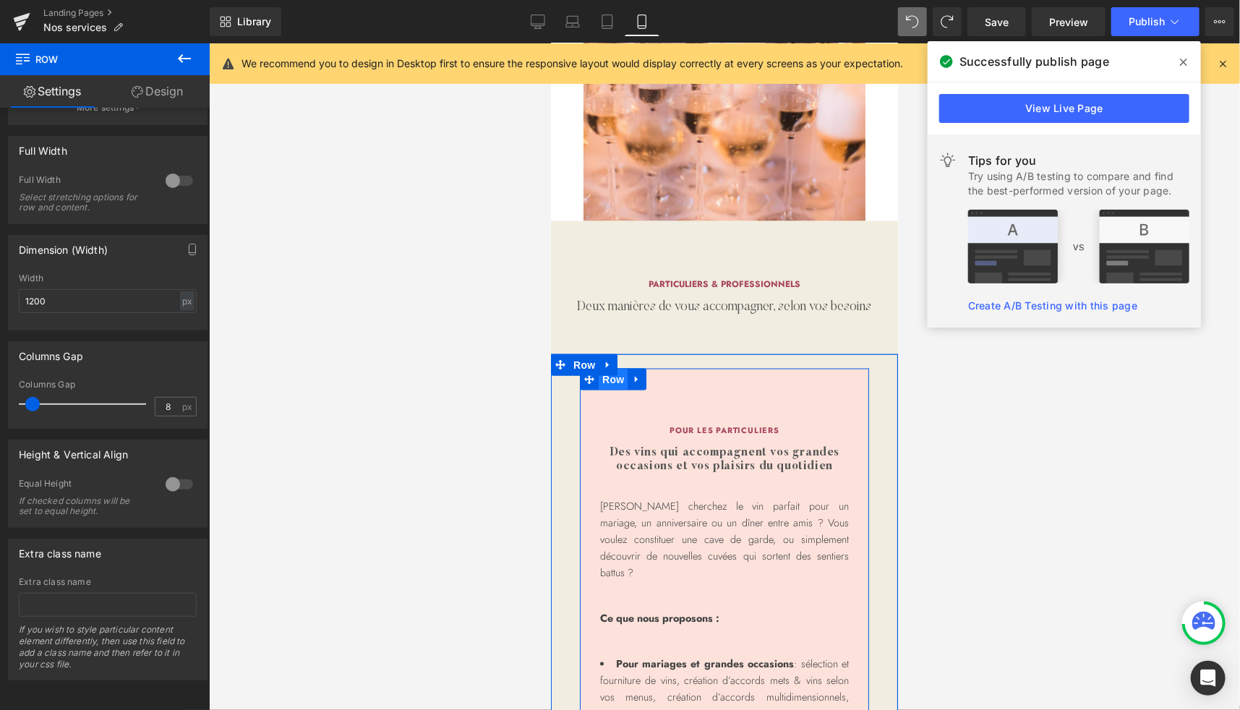
scroll to position [1080, 0]
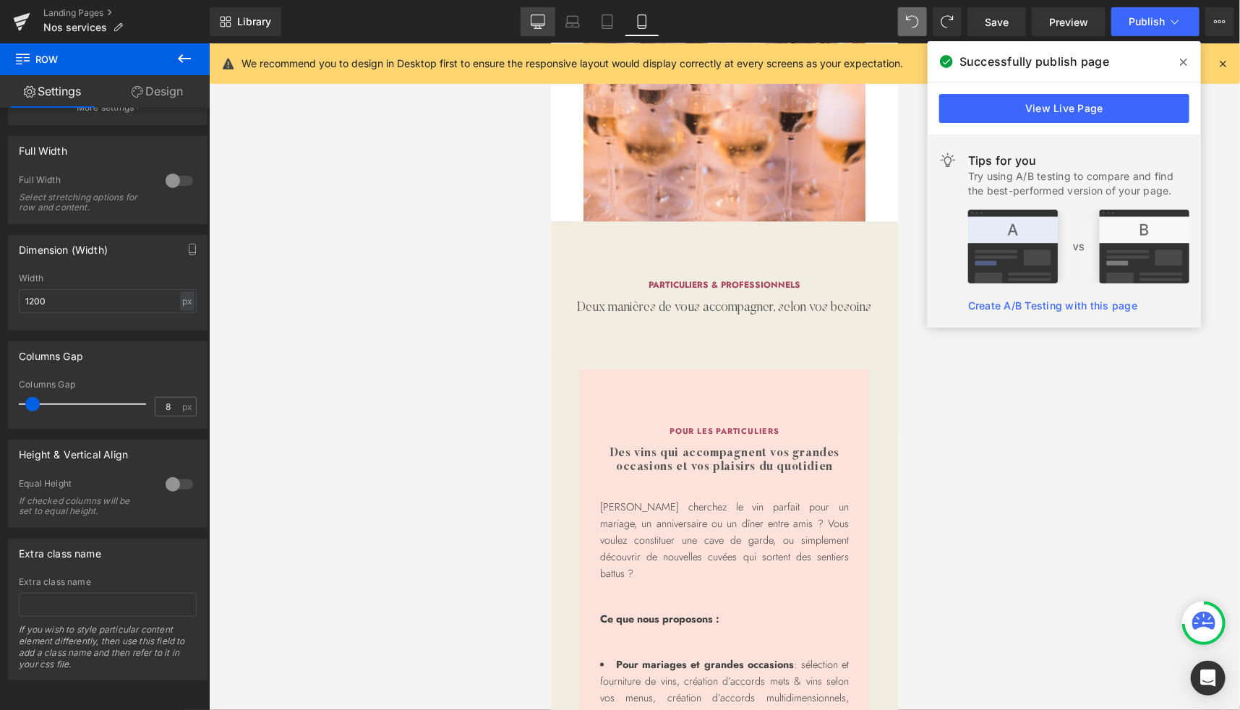
click at [540, 16] on icon at bounding box center [538, 21] width 14 height 14
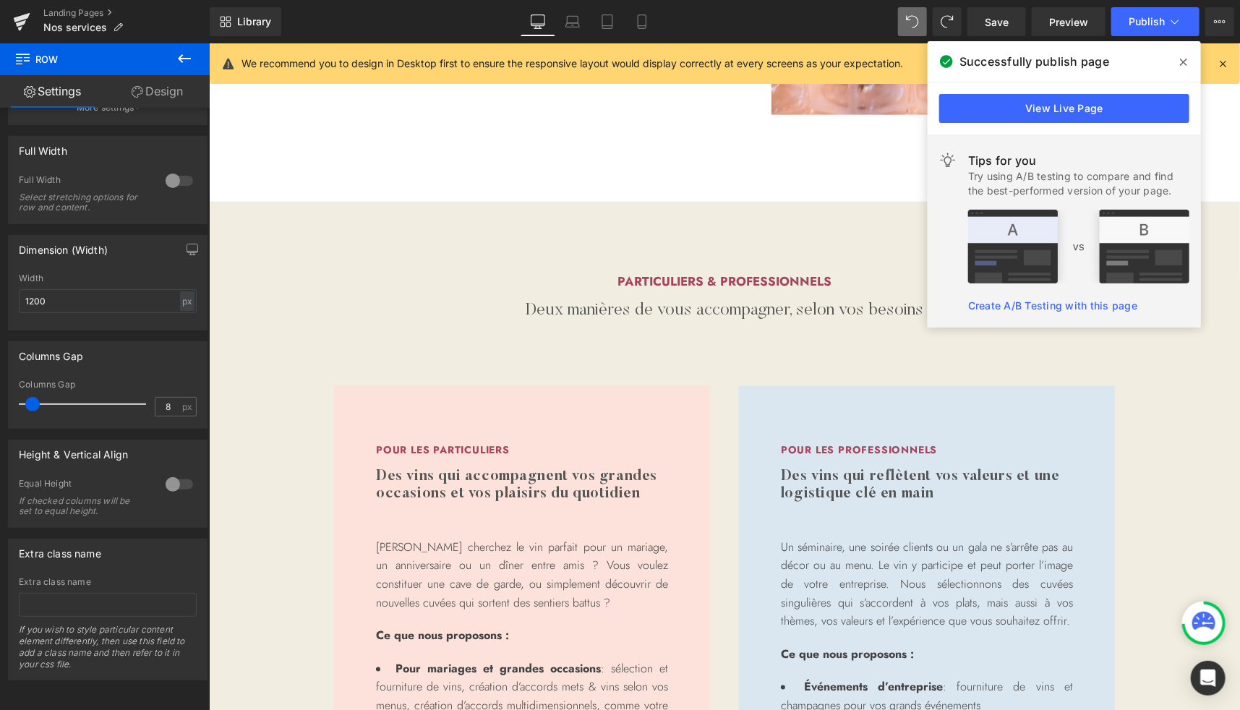
scroll to position [961, 0]
click at [1183, 60] on icon at bounding box center [1183, 62] width 7 height 12
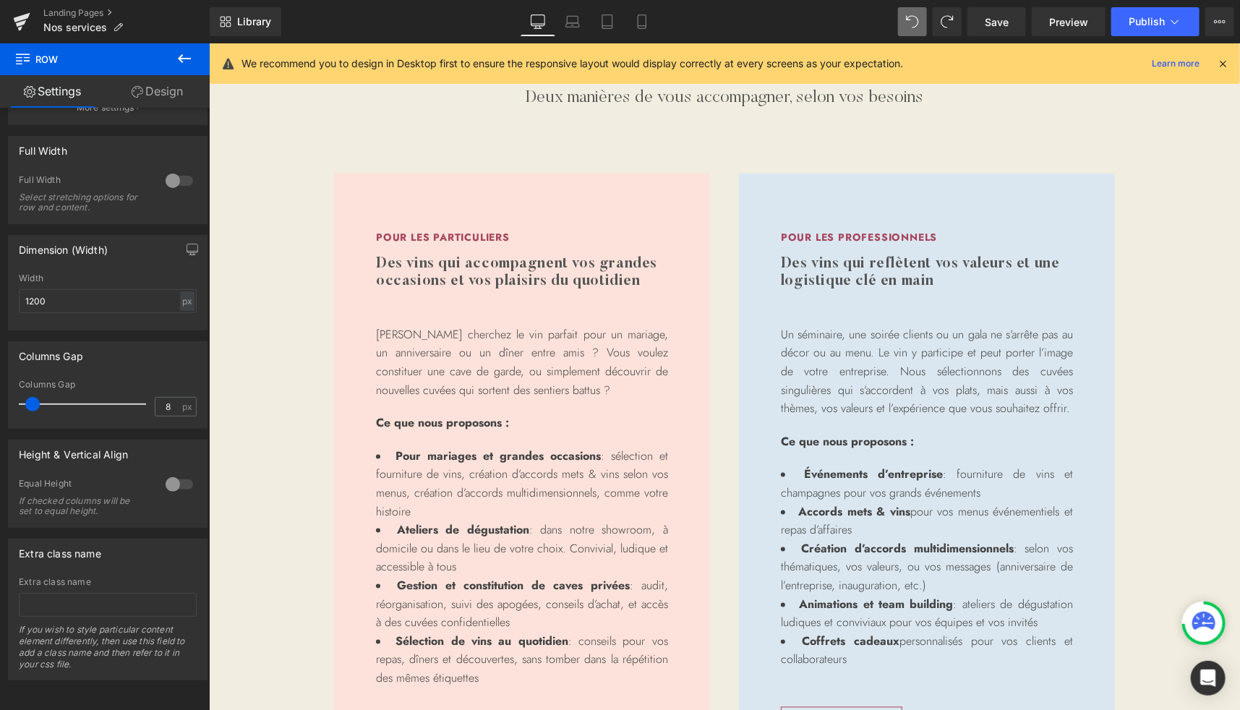
scroll to position [1174, 0]
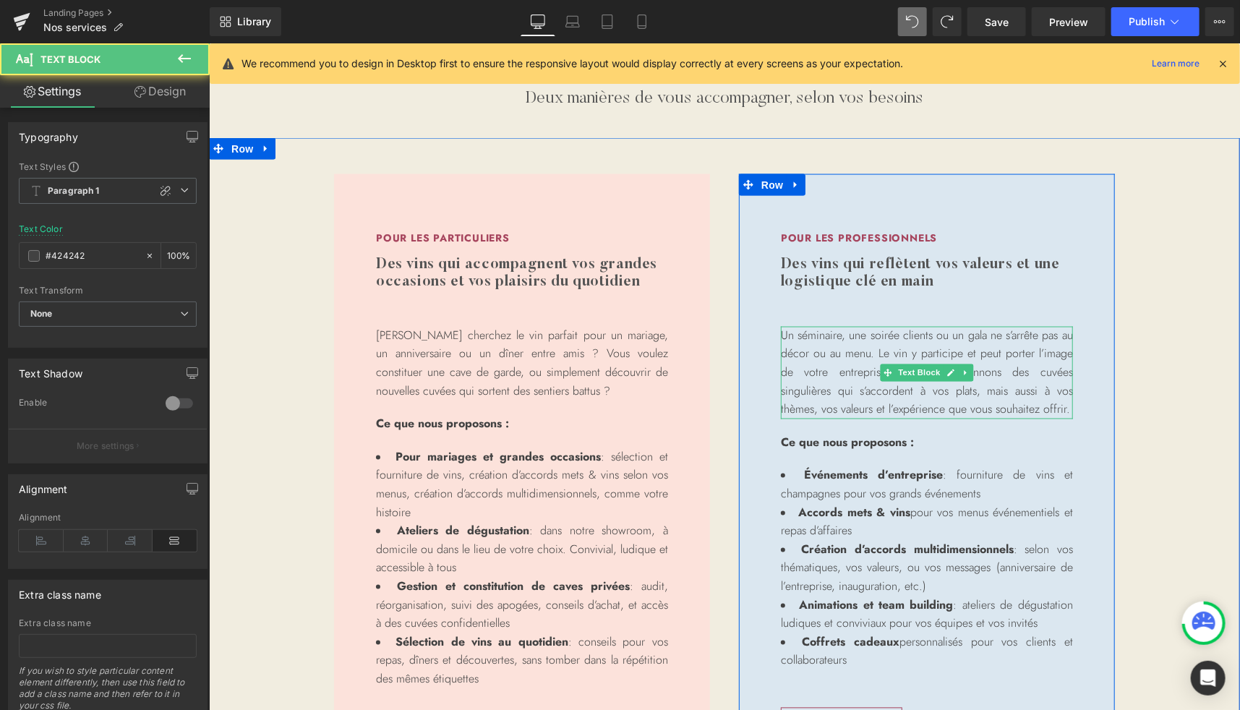
click at [1017, 388] on p "Un séminaire, une soirée clients ou un gala ne s’arrête pas au décor ou au menu…" at bounding box center [926, 372] width 292 height 93
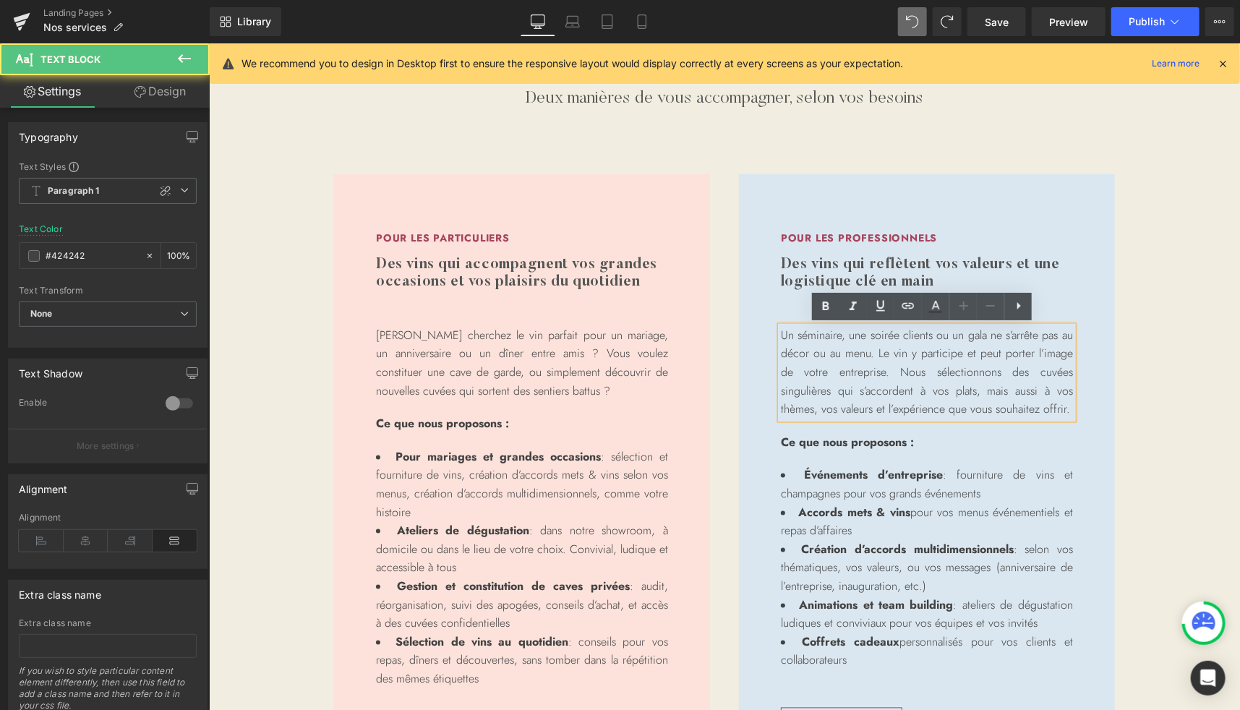
click at [976, 358] on p "Un séminaire, une soirée clients ou un gala ne s’arrête pas au décor ou au menu…" at bounding box center [926, 372] width 292 height 93
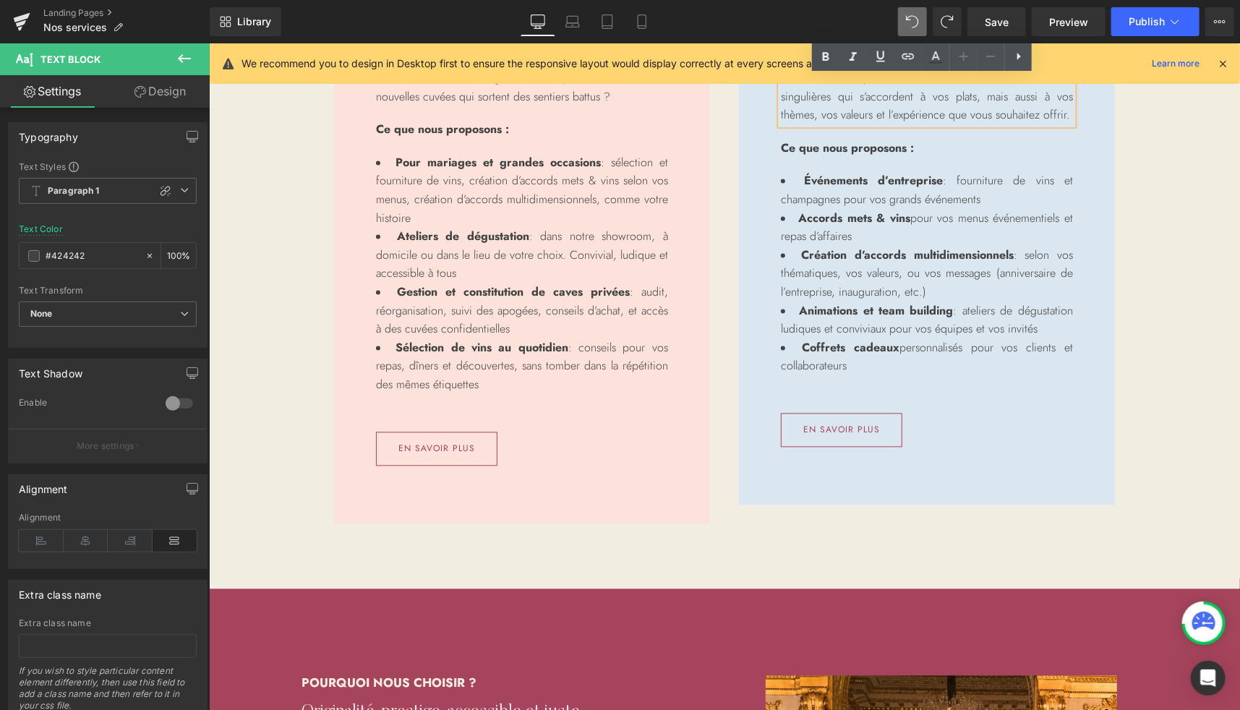
scroll to position [1311, 0]
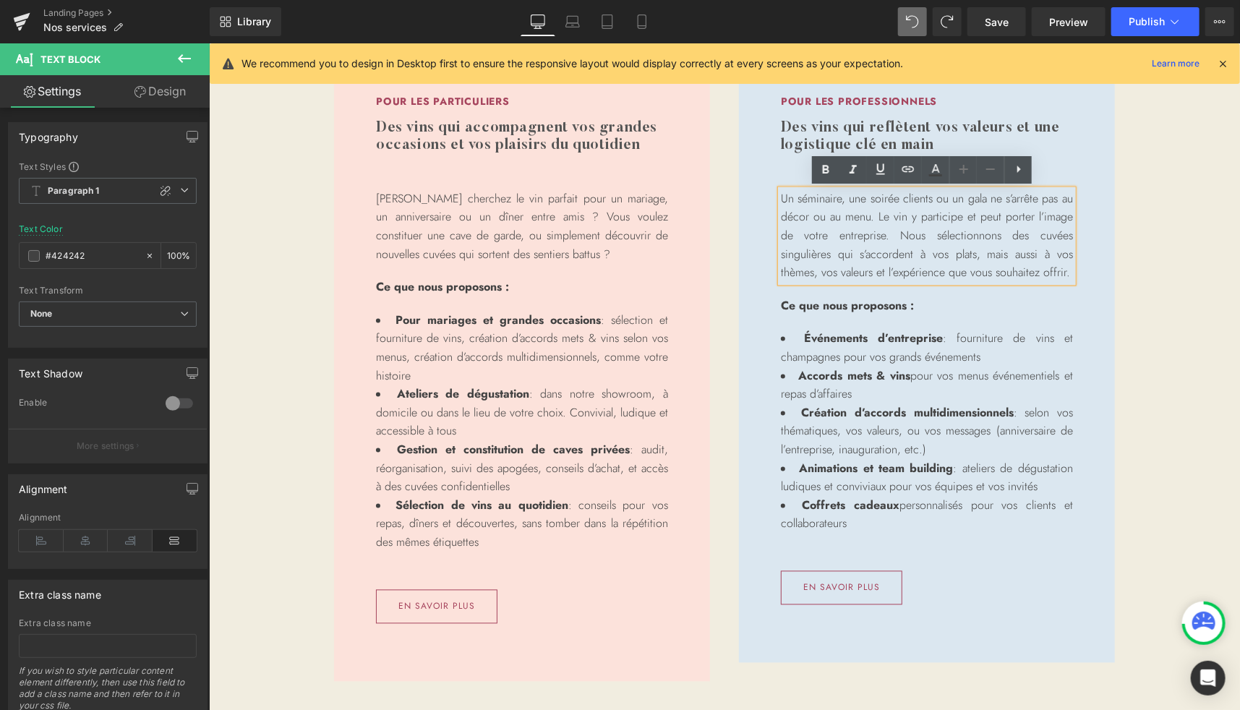
click at [1000, 214] on p "Un séminaire, une soirée clients ou un gala ne s’arrête pas au décor ou au menu…" at bounding box center [926, 235] width 292 height 93
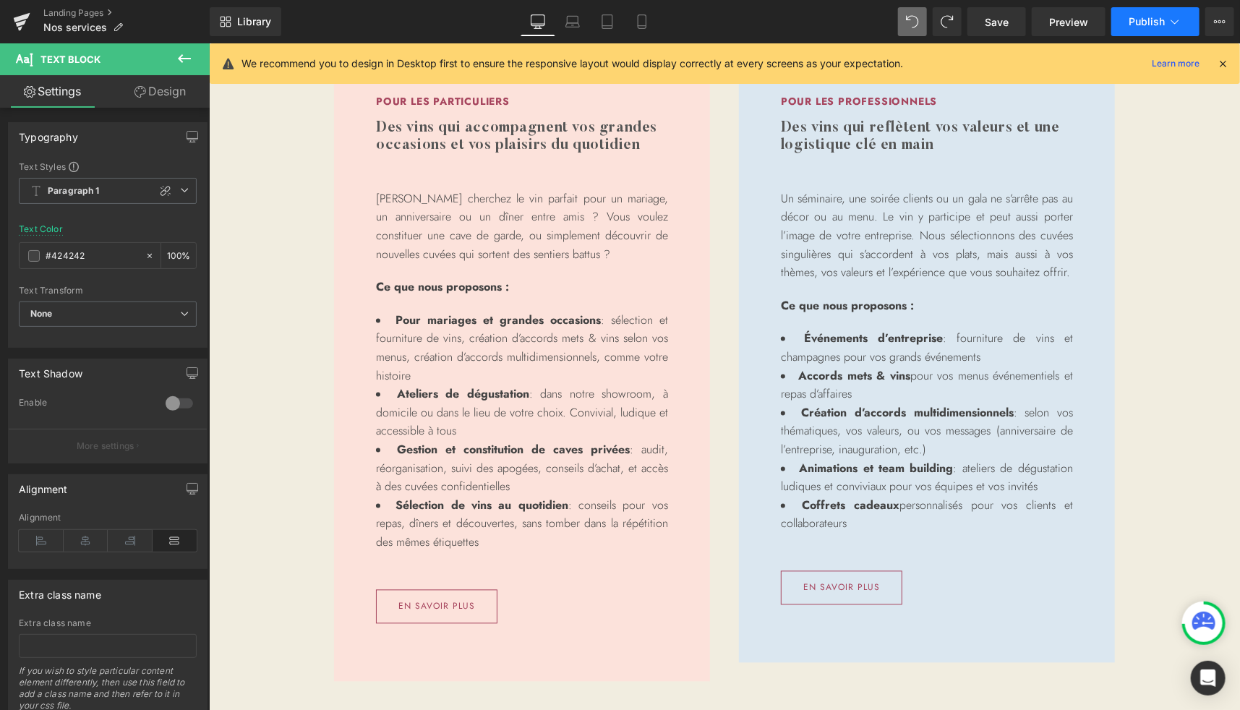
click at [1141, 22] on span "Publish" at bounding box center [1147, 22] width 36 height 12
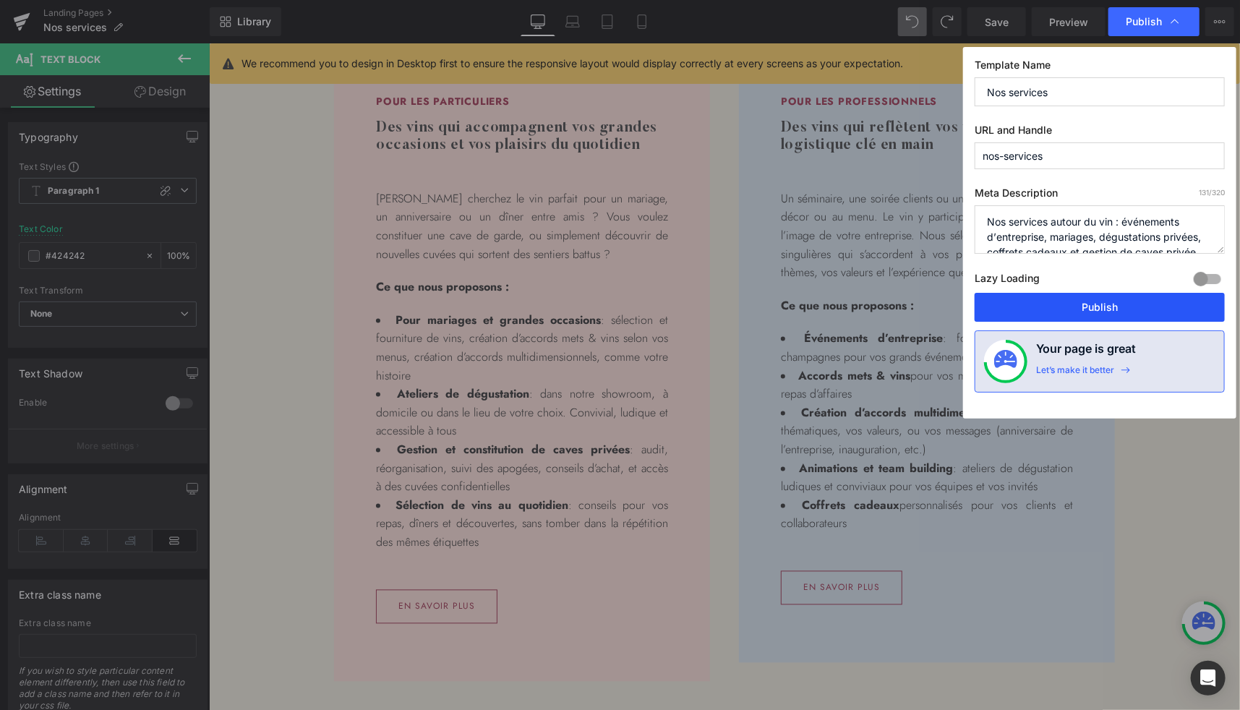
click at [1085, 299] on button "Publish" at bounding box center [1100, 307] width 250 height 29
click at [1222, 60] on icon at bounding box center [1223, 63] width 13 height 13
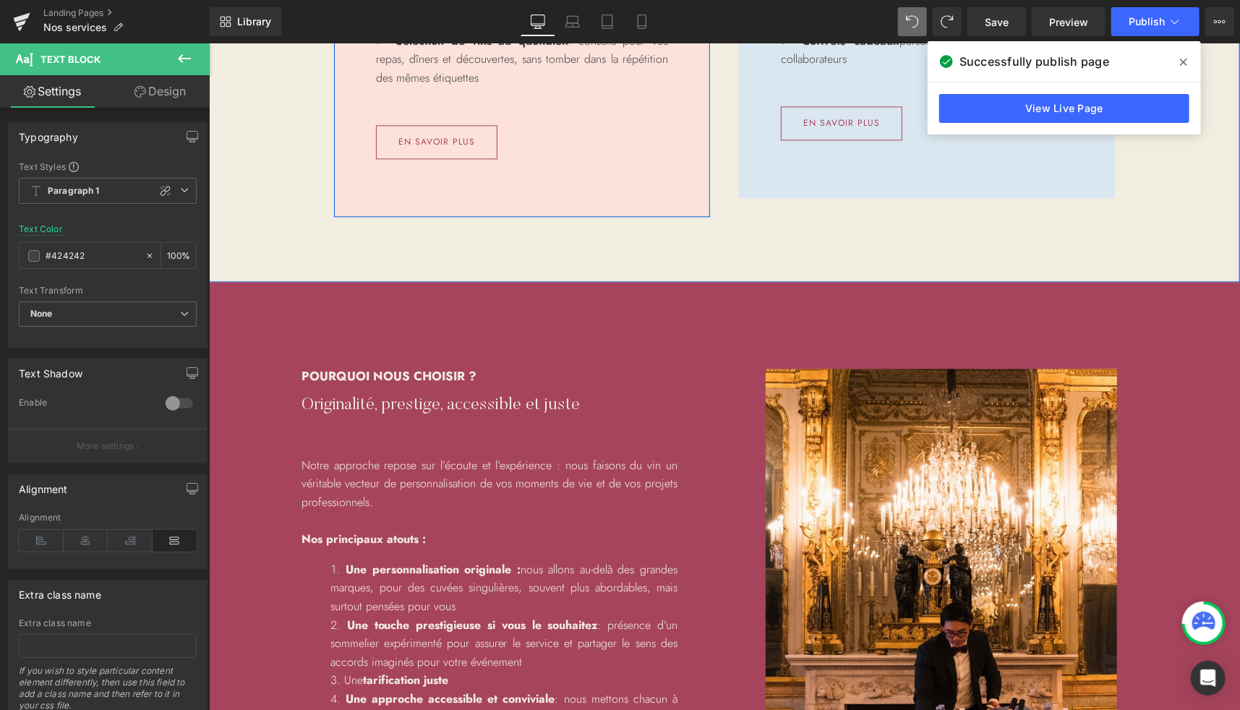
scroll to position [1781, 0]
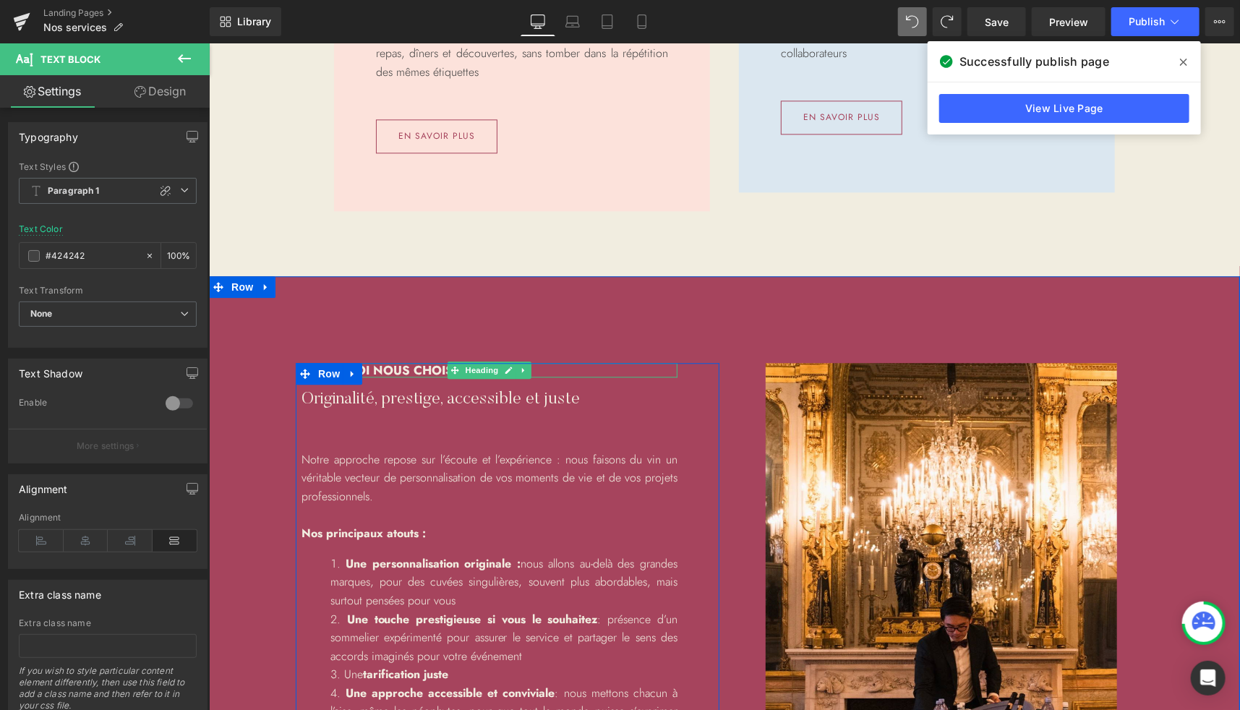
click at [428, 367] on font "Pourquoi nous choisir ?" at bounding box center [388, 369] width 175 height 17
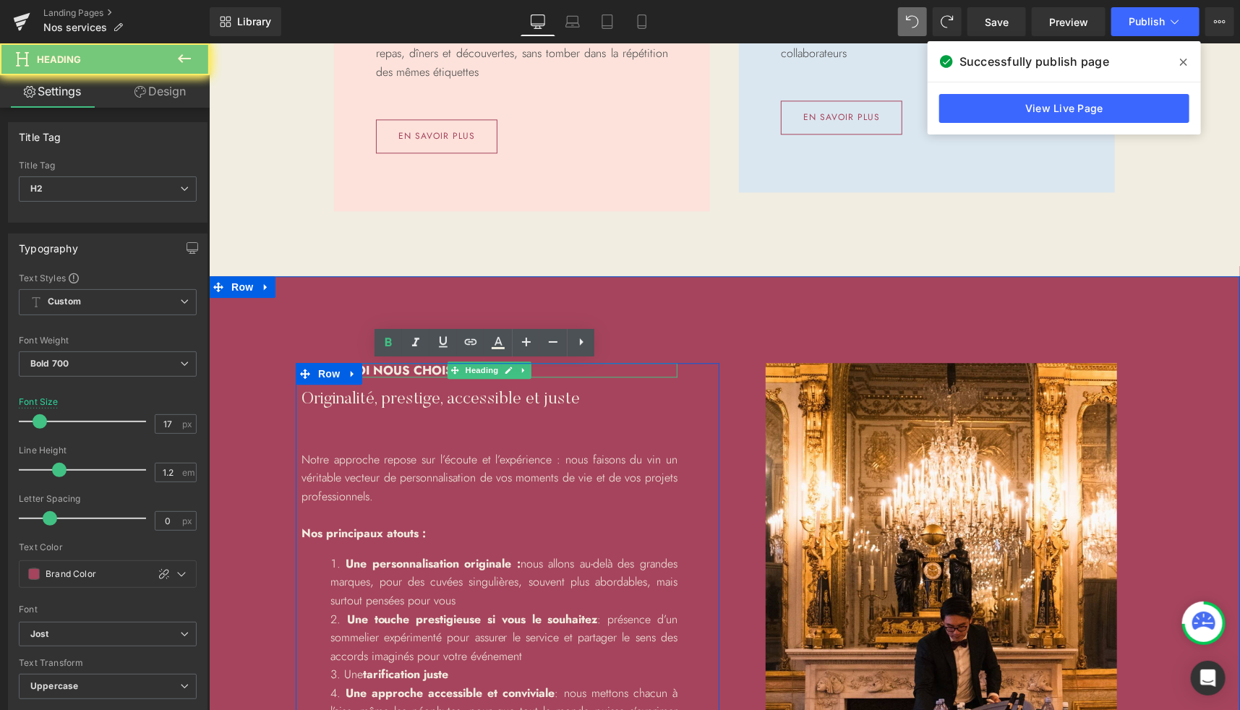
click at [428, 367] on font "Pourquoi nous choisir ?" at bounding box center [388, 369] width 175 height 17
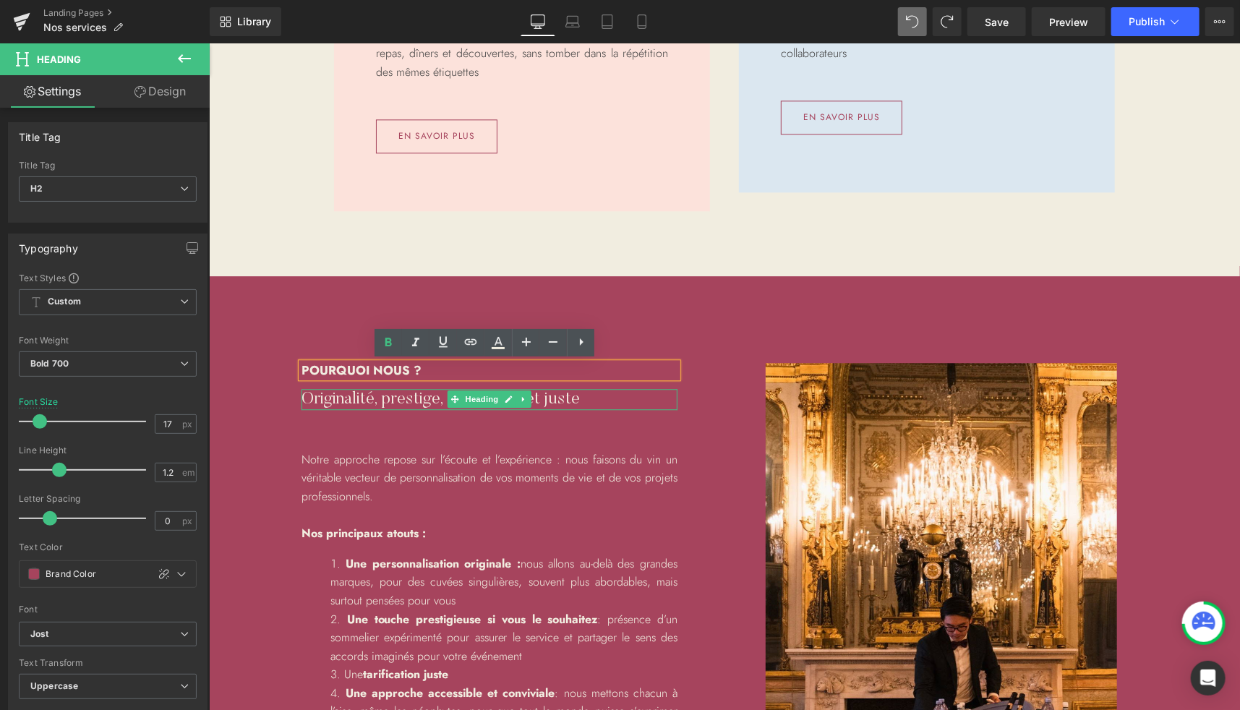
click at [329, 399] on span "Originalité, prestige, accessible et juste" at bounding box center [440, 398] width 278 height 17
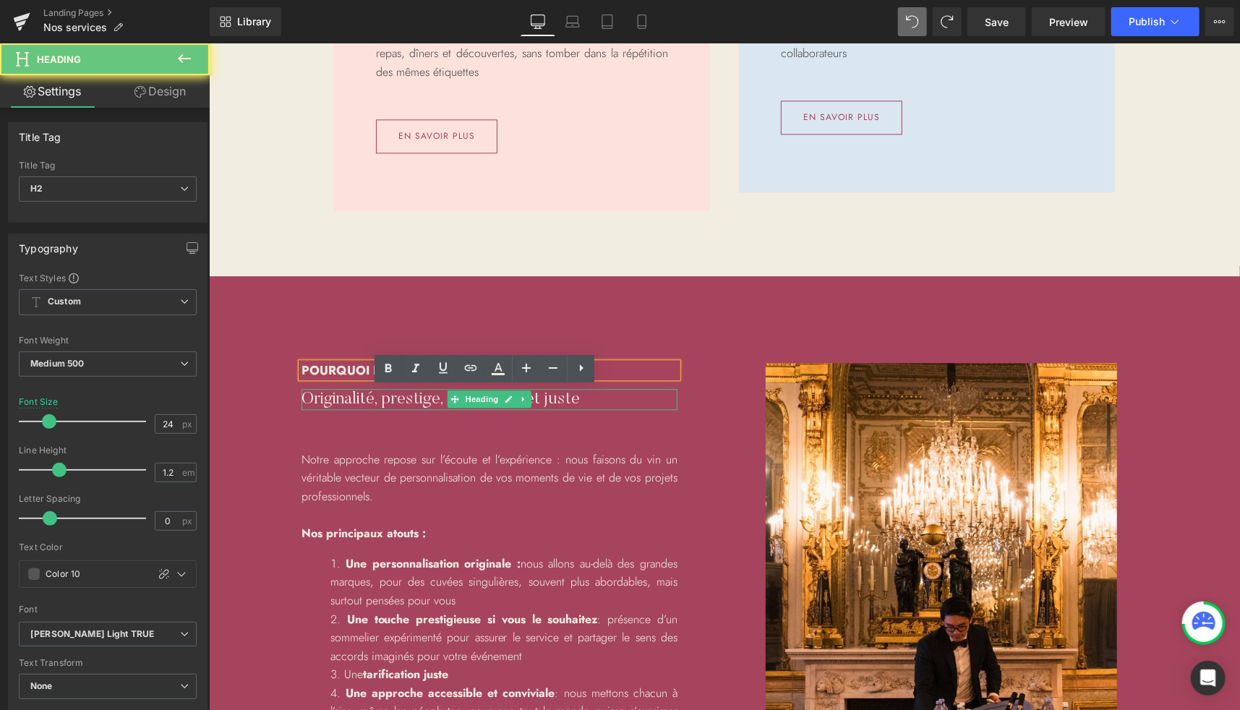
click at [329, 399] on span "Originalité, prestige, accessible et juste" at bounding box center [440, 398] width 278 height 17
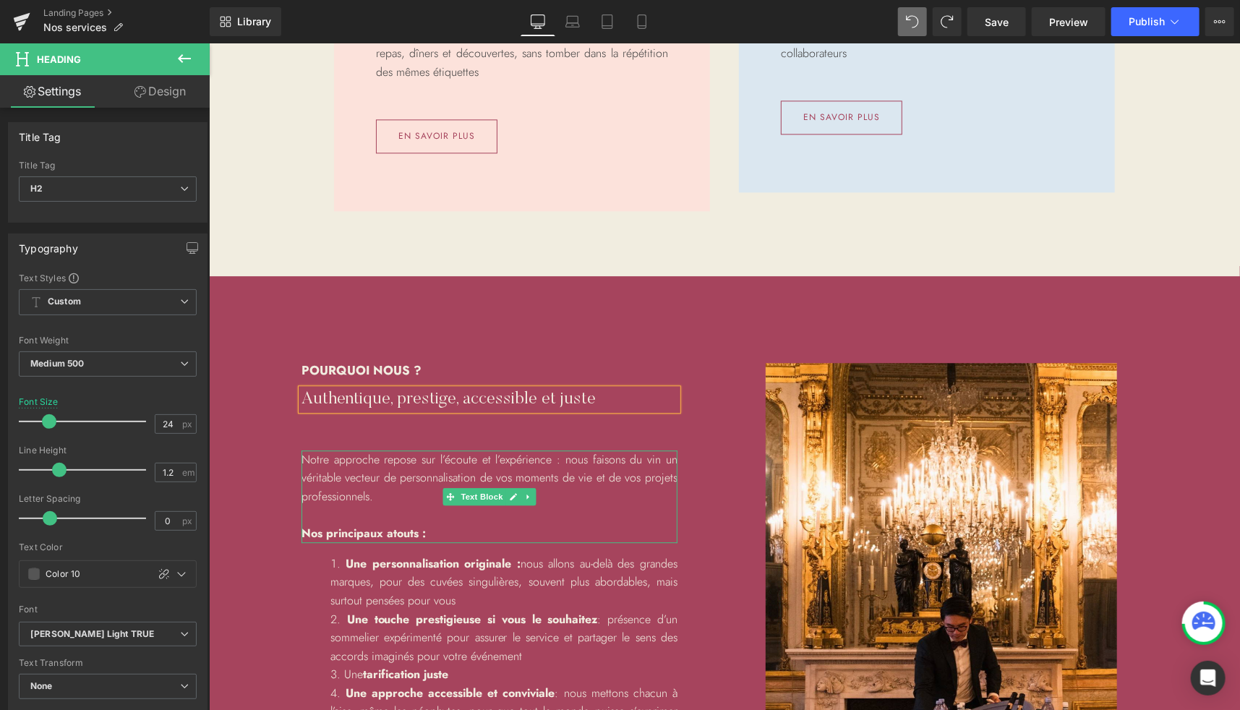
click at [583, 465] on p "Notre approche repose sur l’écoute et l’expérience : nous faisons du vin un vér…" at bounding box center [489, 478] width 376 height 56
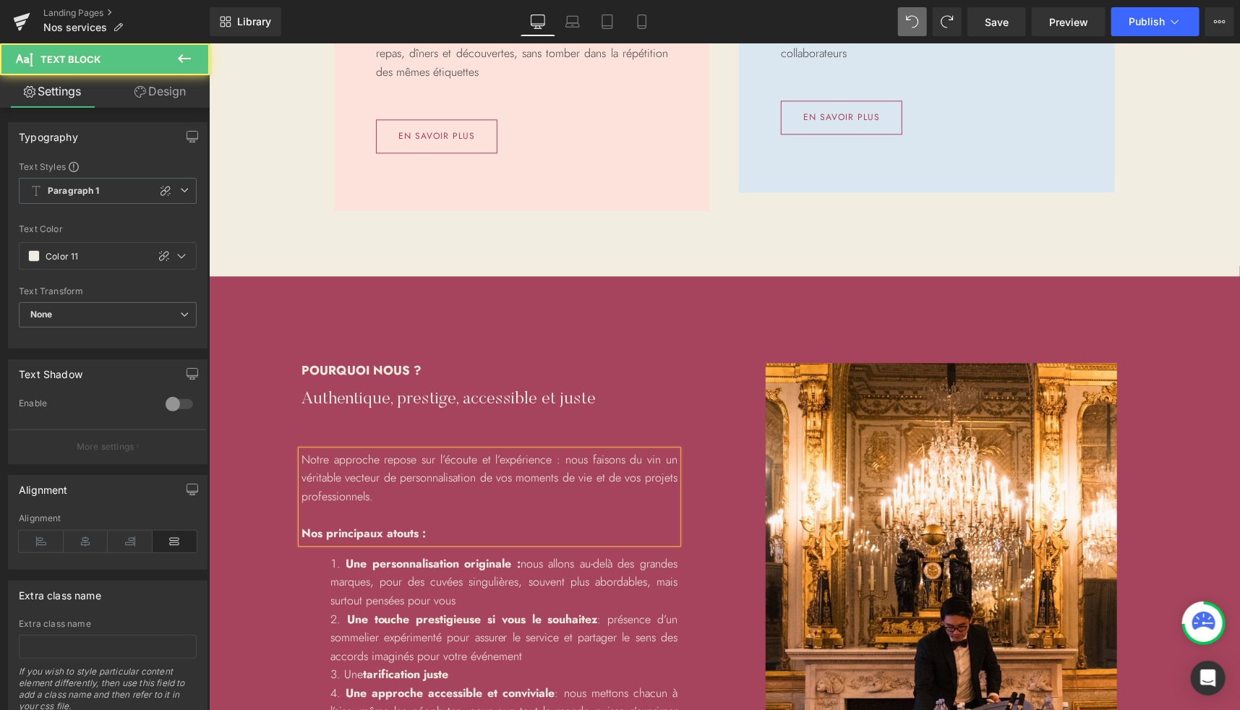
click at [363, 478] on p "Notre approche repose sur l’écoute et l’expérience : nous faisons du vin un vér…" at bounding box center [489, 478] width 376 height 56
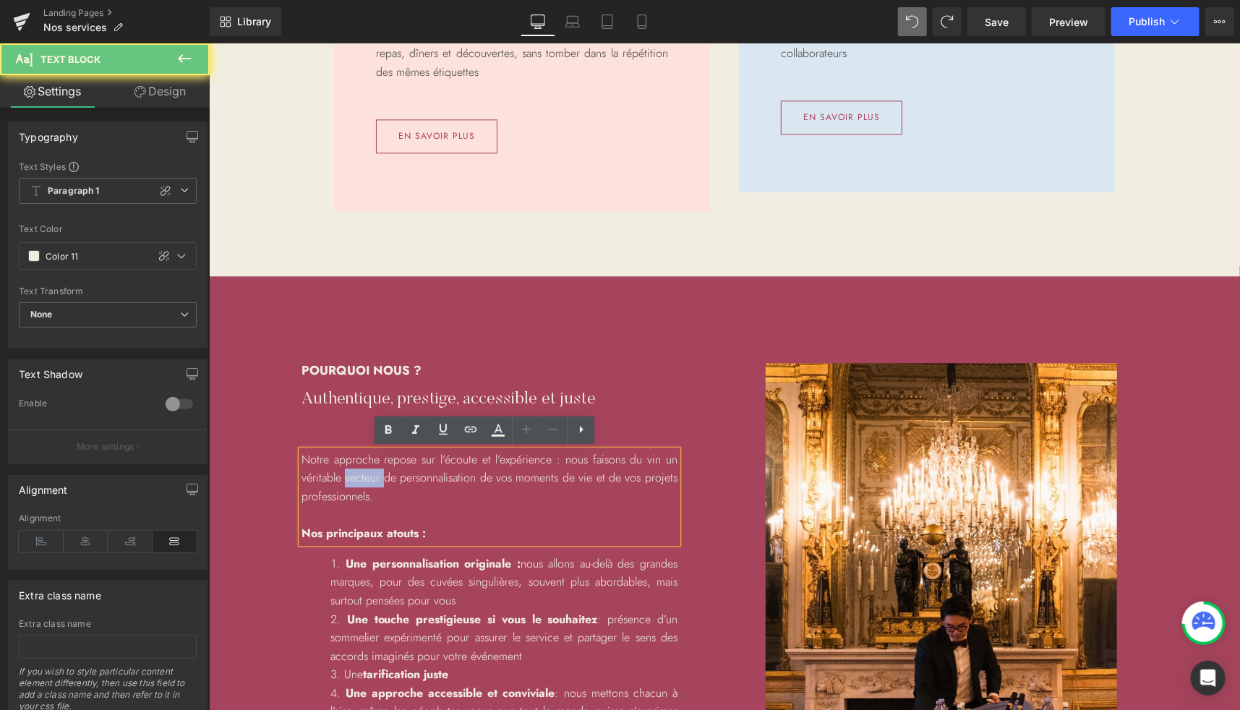
click at [363, 478] on p "Notre approche repose sur l’écoute et l’expérience : nous faisons du vin un vér…" at bounding box center [489, 478] width 376 height 56
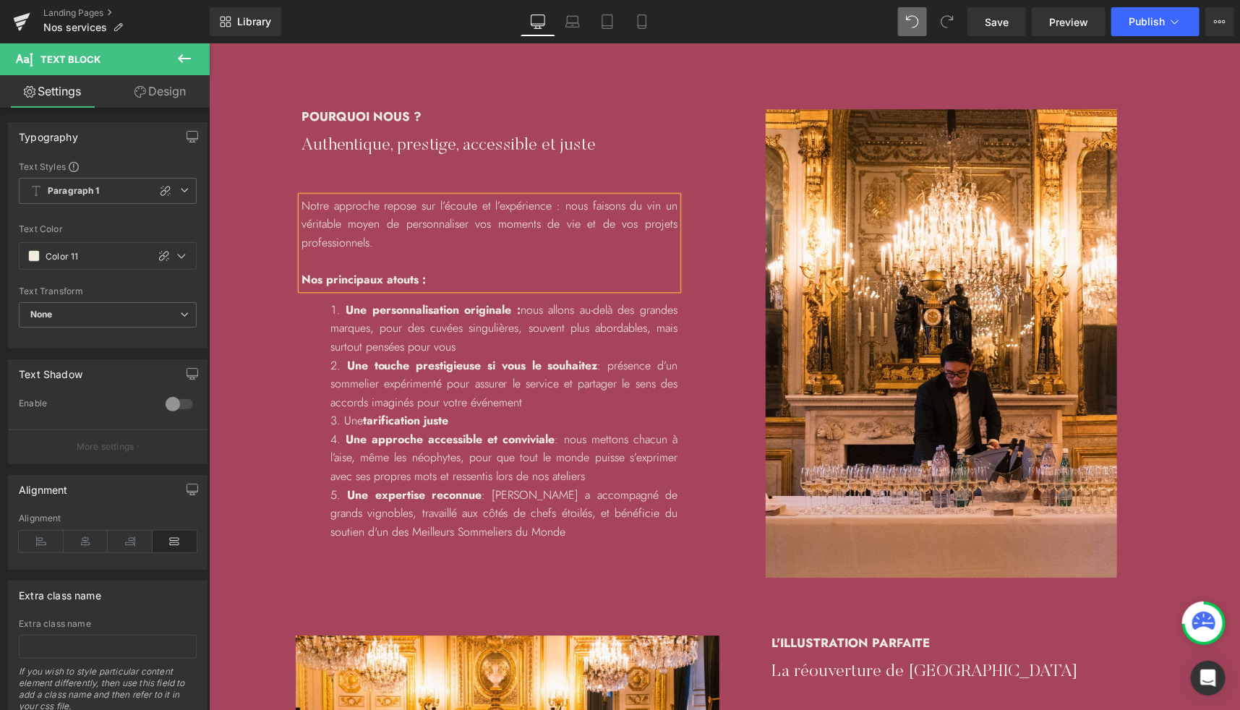
scroll to position [2050, 0]
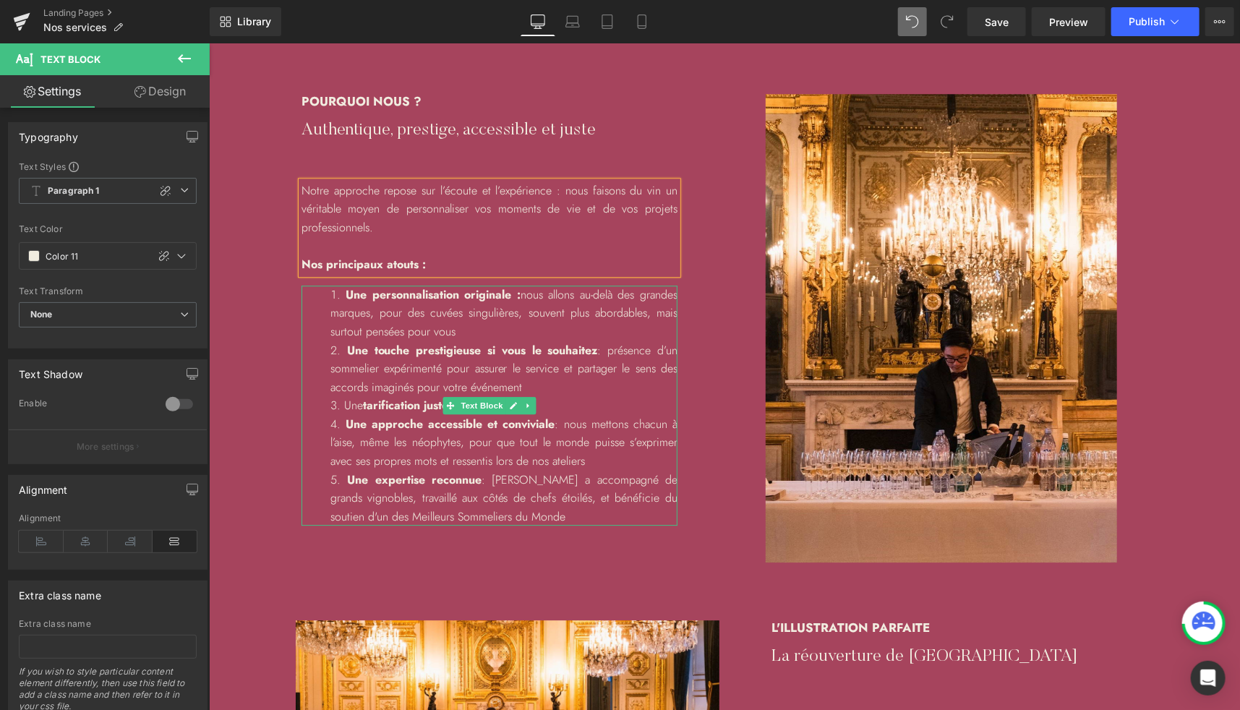
click at [399, 294] on span "Une personnalisation originale :" at bounding box center [433, 294] width 175 height 17
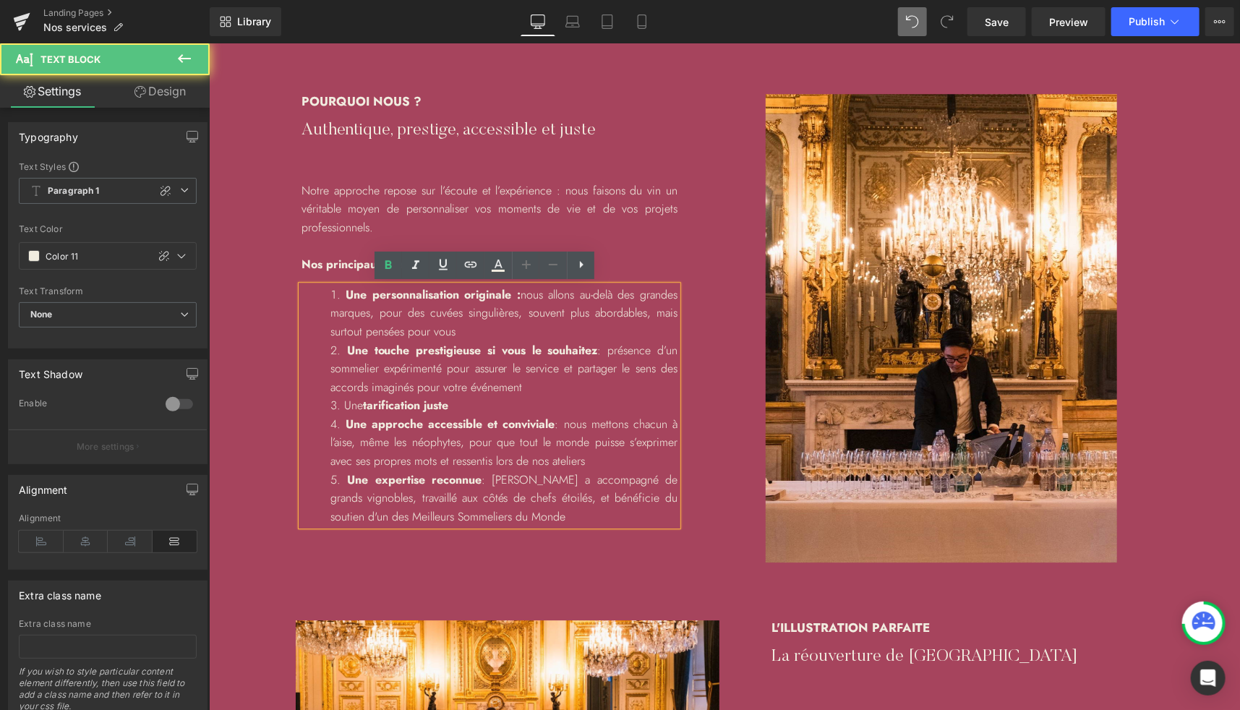
click at [482, 331] on li "Une personnalisation originale : nous allons au-delà des grandes marques, pour …" at bounding box center [503, 313] width 347 height 56
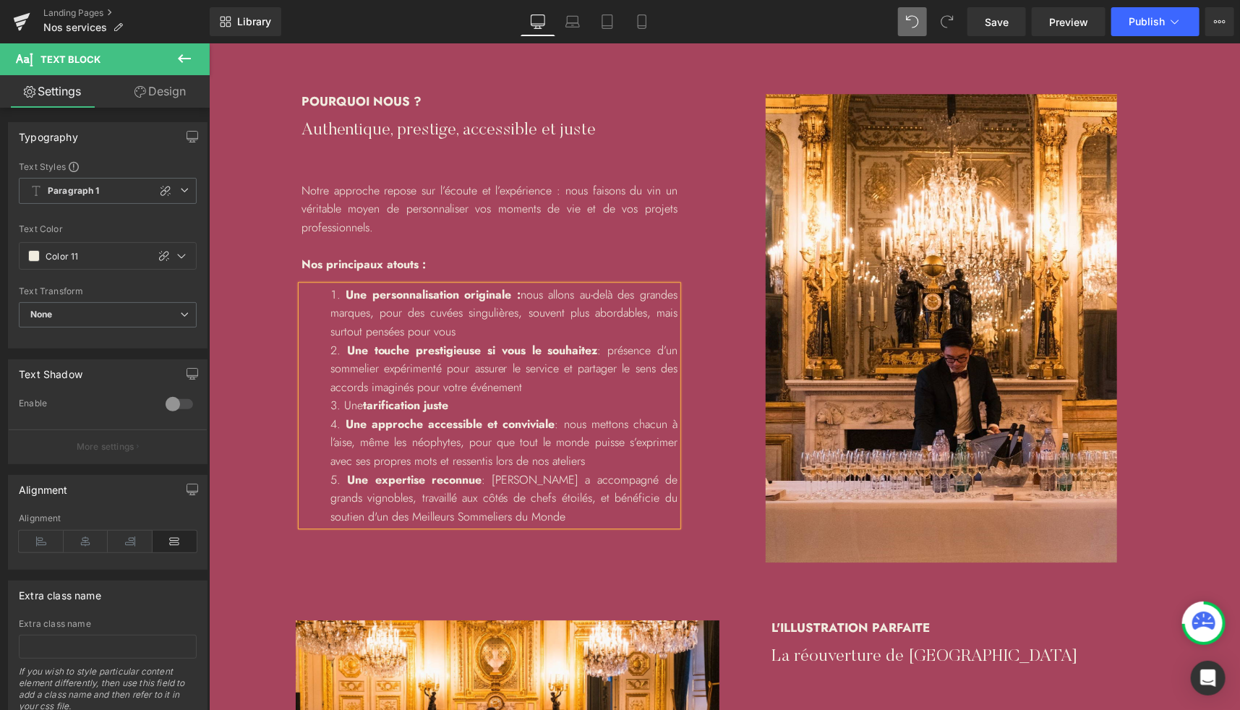
click at [378, 446] on li "Une approche accessible et conviviale : nous mettons chacun à l’aise, même les …" at bounding box center [503, 442] width 347 height 56
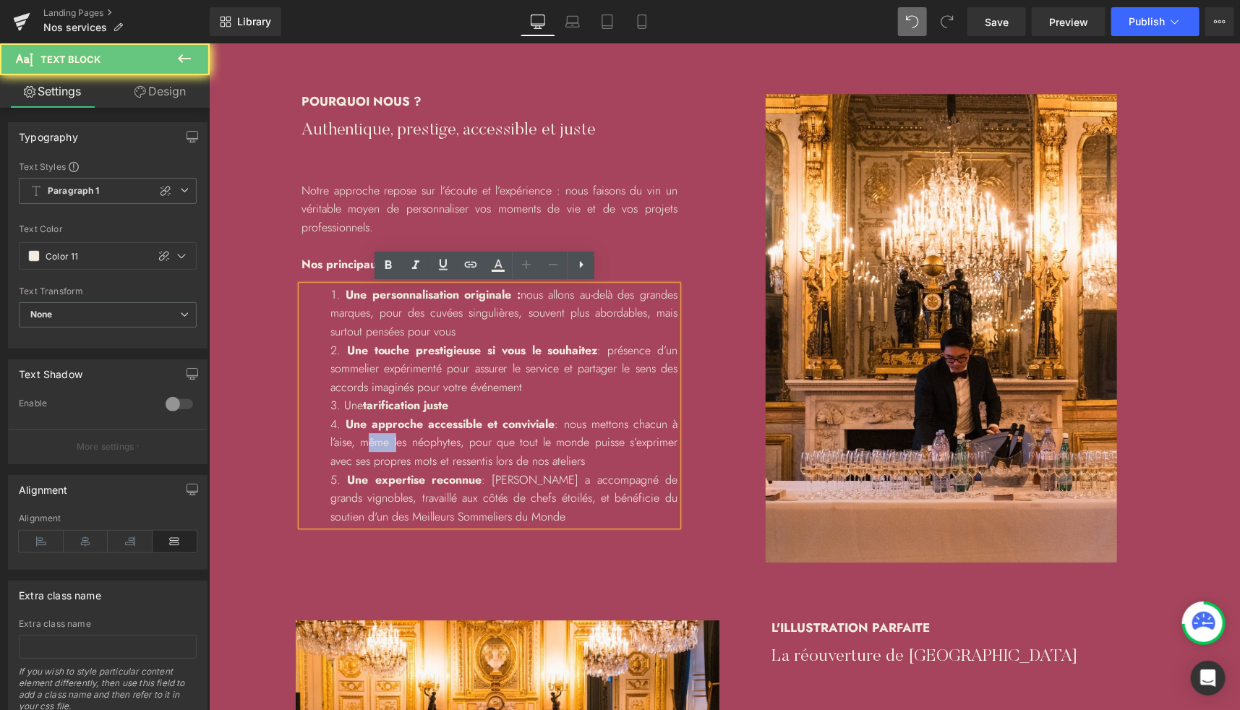
click at [378, 446] on li "Une approche accessible et conviviale : nous mettons chacun à l’aise, même les …" at bounding box center [503, 442] width 347 height 56
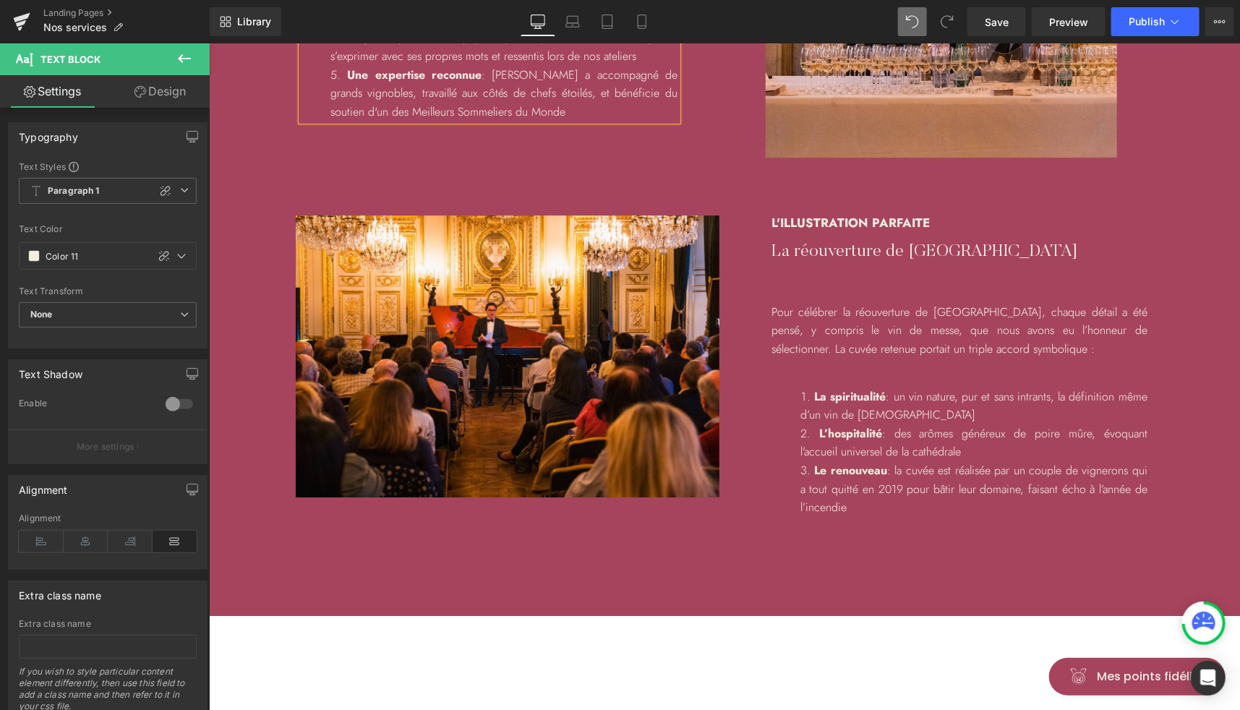
scroll to position [2471, 0]
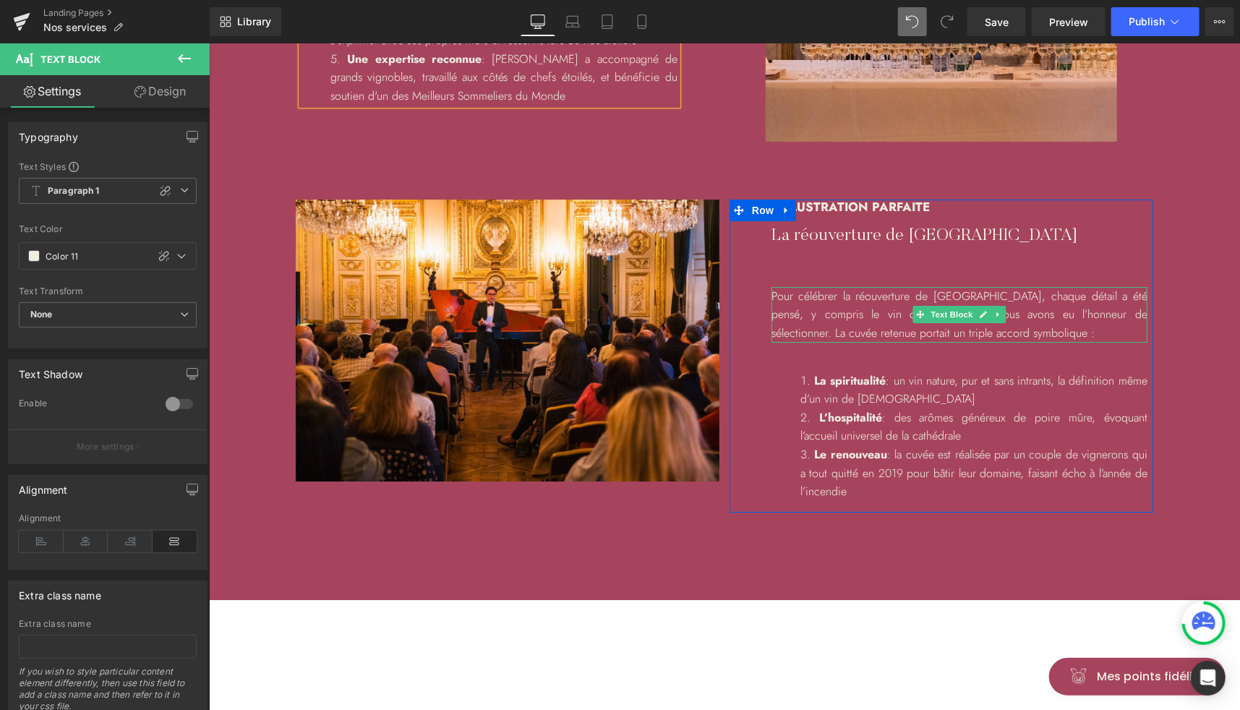
click at [989, 291] on p "Pour célébrer la réouverture de Notre Dame, chaque détail a été pensé, y compri…" at bounding box center [959, 314] width 376 height 56
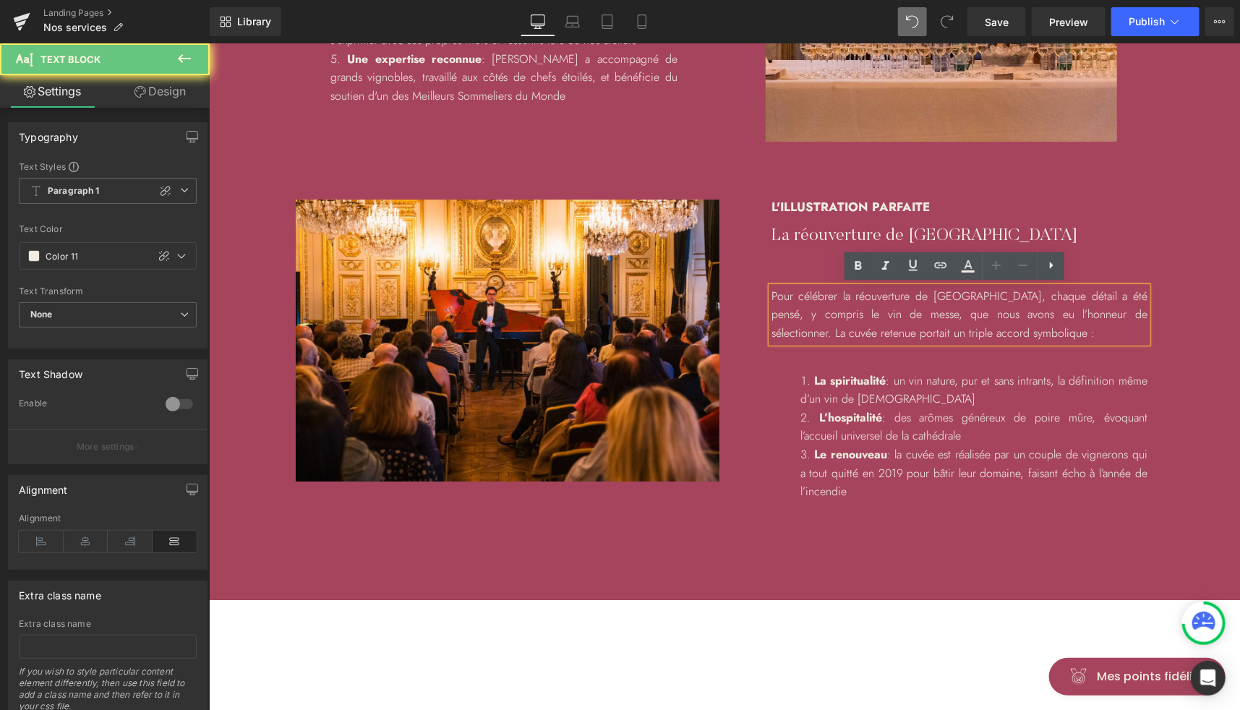
click at [989, 291] on p "Pour célébrer la réouverture de Notre Dame, chaque détail a été pensé, y compri…" at bounding box center [959, 314] width 376 height 56
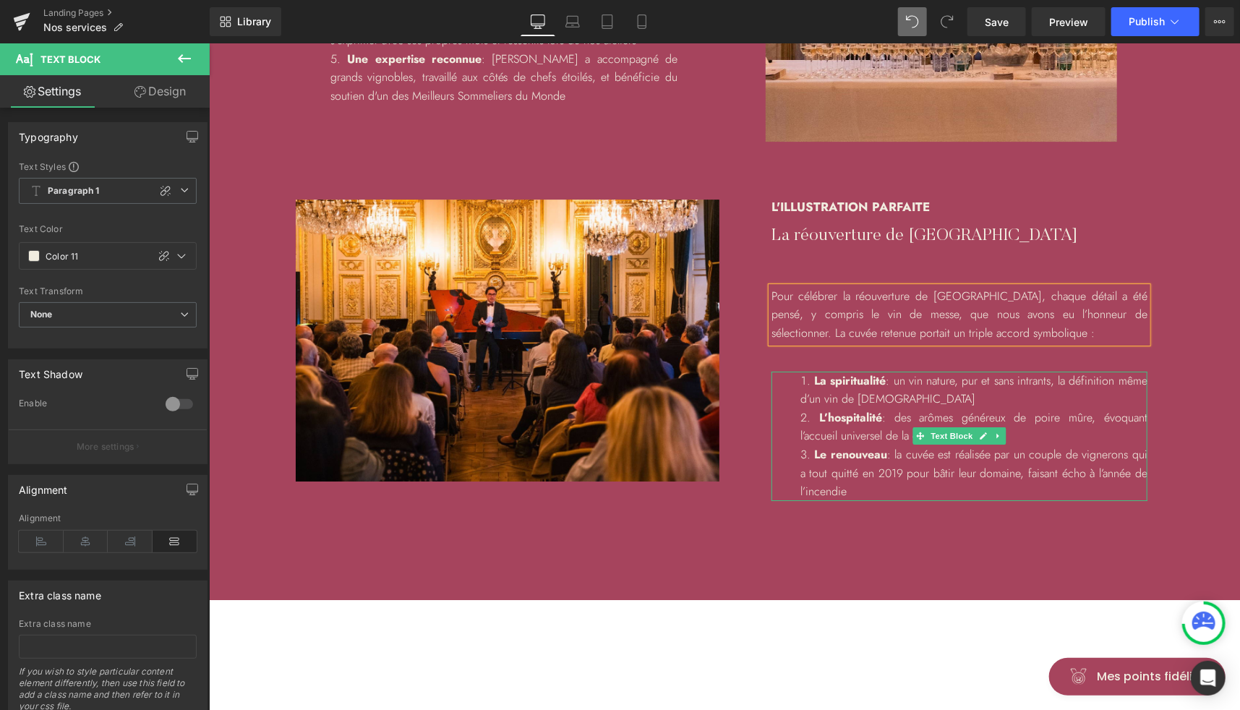
click at [1085, 374] on li "La spiritualité : un vin nature, pur et sans intrants, la définition même d’un …" at bounding box center [973, 389] width 347 height 37
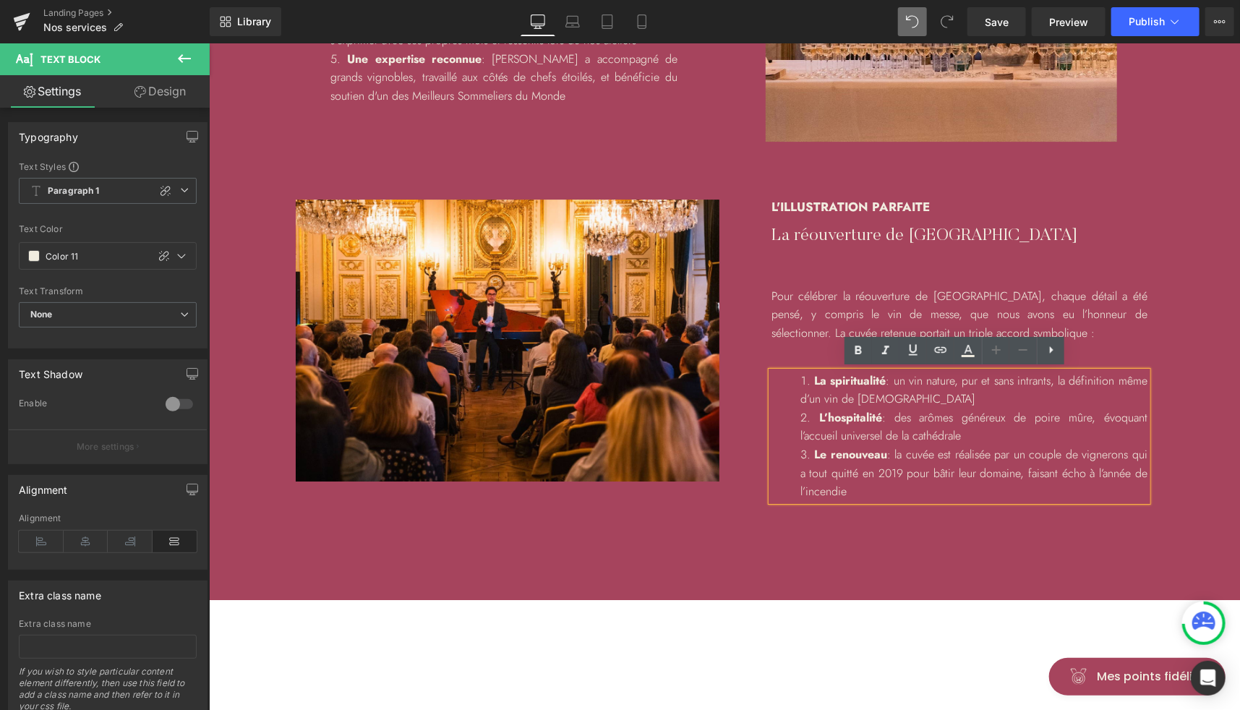
click at [1091, 383] on li "La spiritualité : un vin nature, pur et sans intrants, la définition même d’un …" at bounding box center [973, 389] width 347 height 37
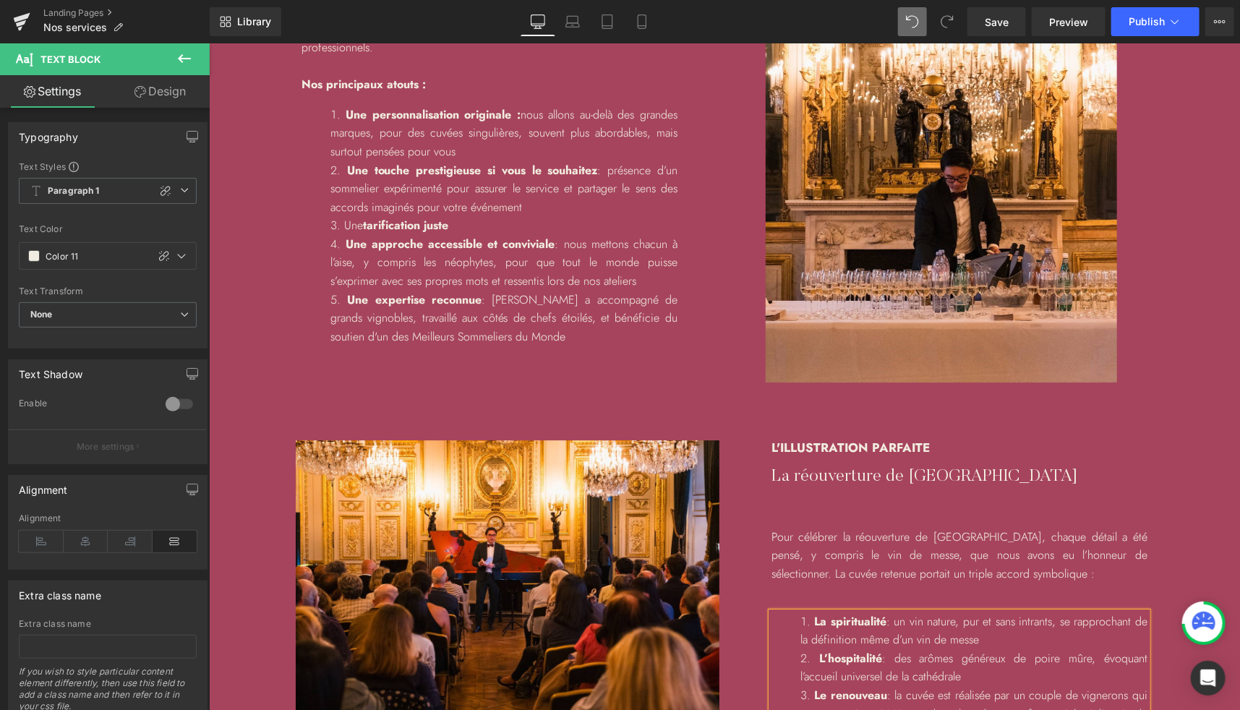
scroll to position [1990, 0]
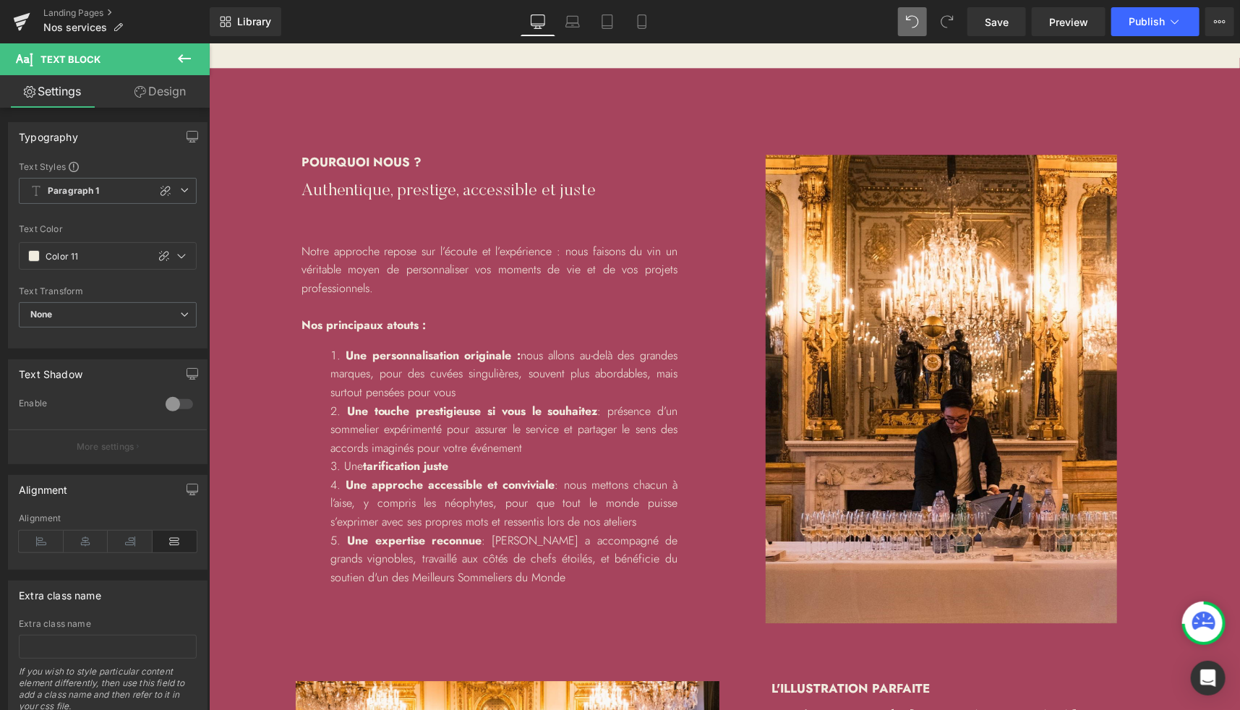
click at [241, 101] on div "Pourquoi nous ? Heading Authentique, prestige, accessible et juste Heading Notr…" at bounding box center [723, 573] width 1031 height 1013
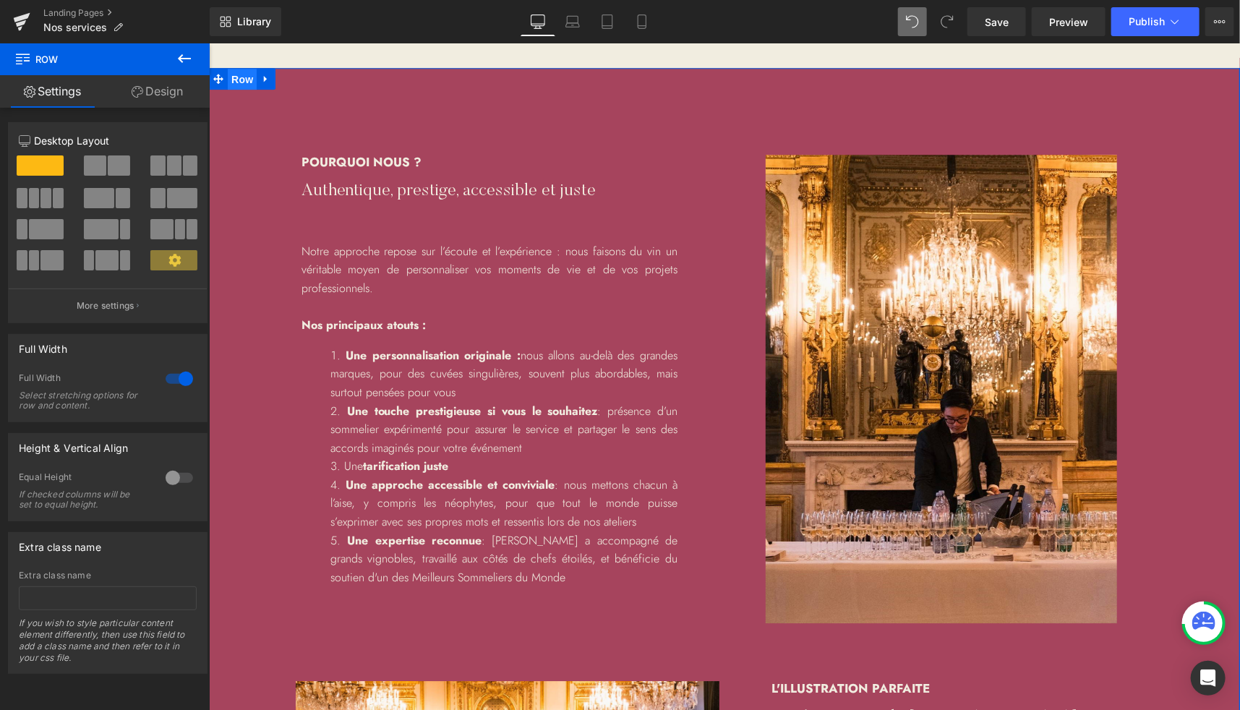
drag, startPoint x: 239, startPoint y: 74, endPoint x: 446, endPoint y: 77, distance: 206.2
click at [239, 74] on span "Row" at bounding box center [241, 79] width 29 height 22
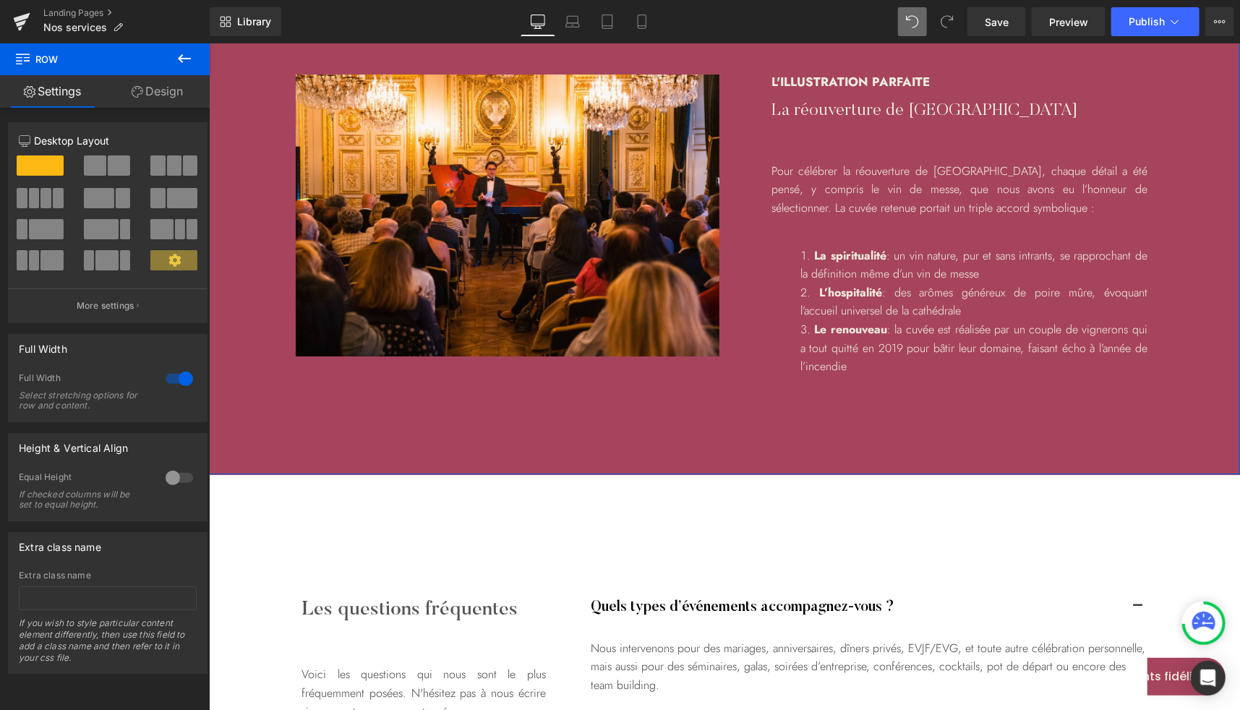
scroll to position [2599, 0]
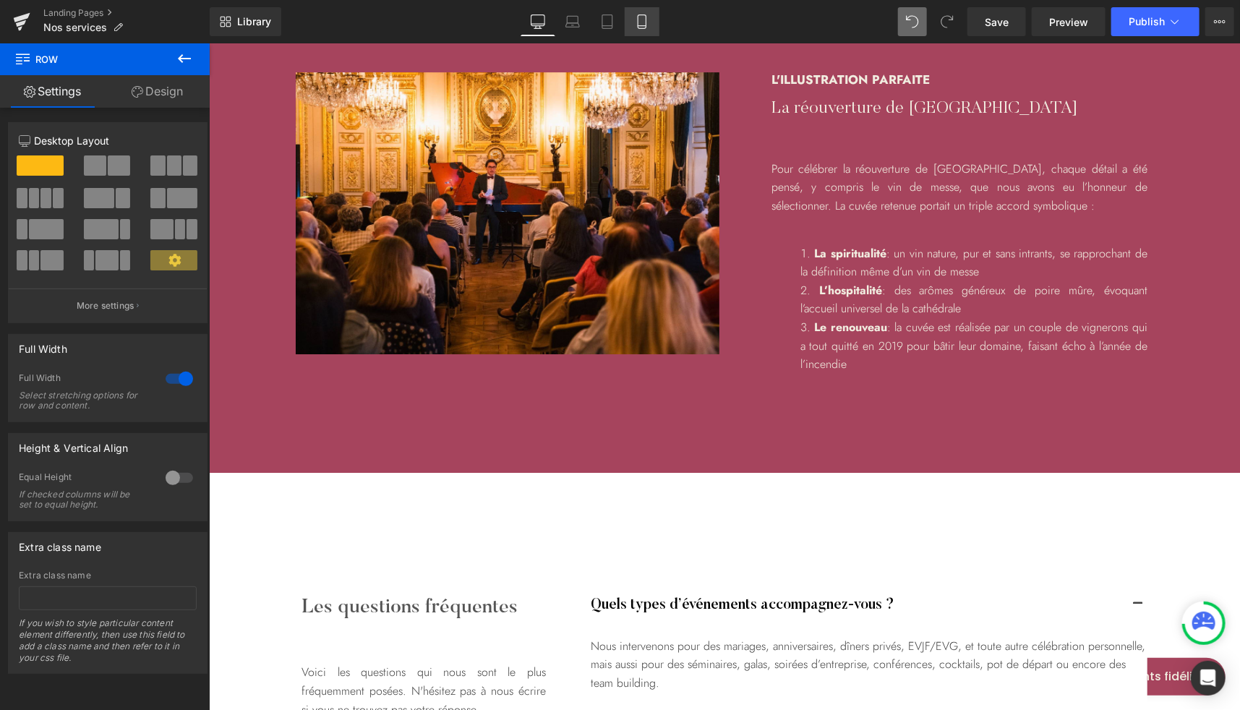
click at [650, 22] on link "Mobile" at bounding box center [642, 21] width 35 height 29
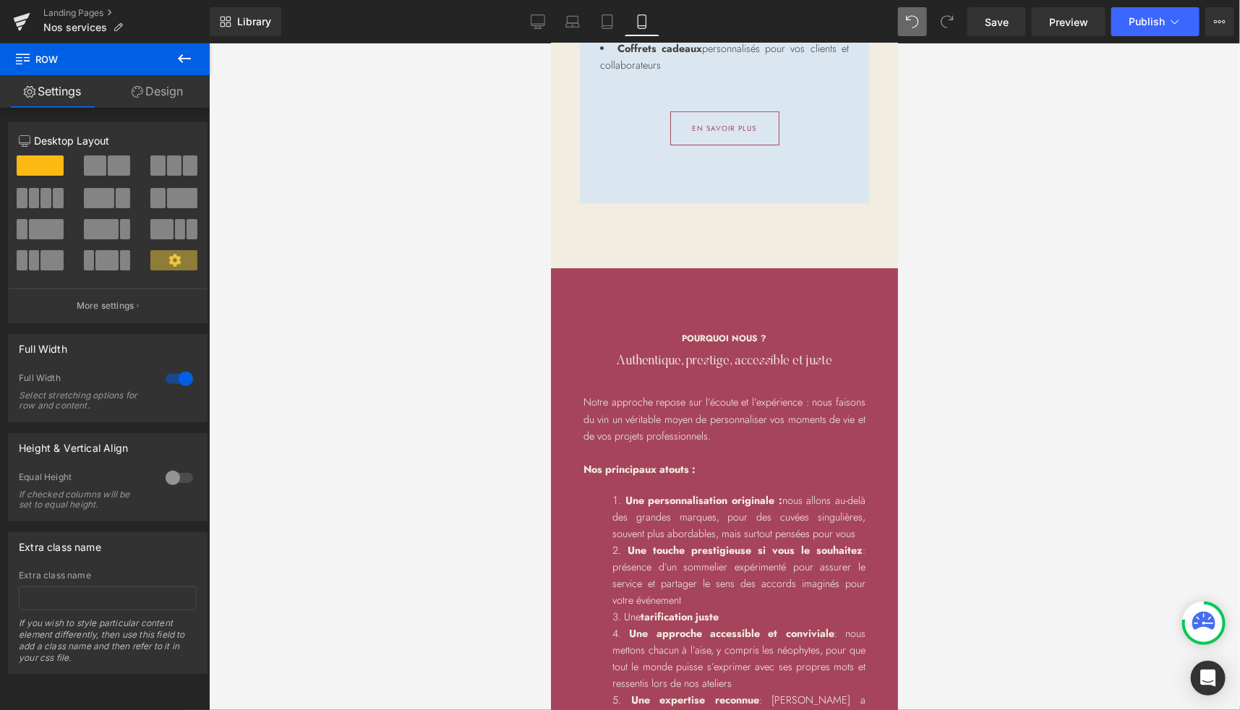
scroll to position [2528, 0]
click at [169, 86] on link "Design" at bounding box center [157, 91] width 105 height 33
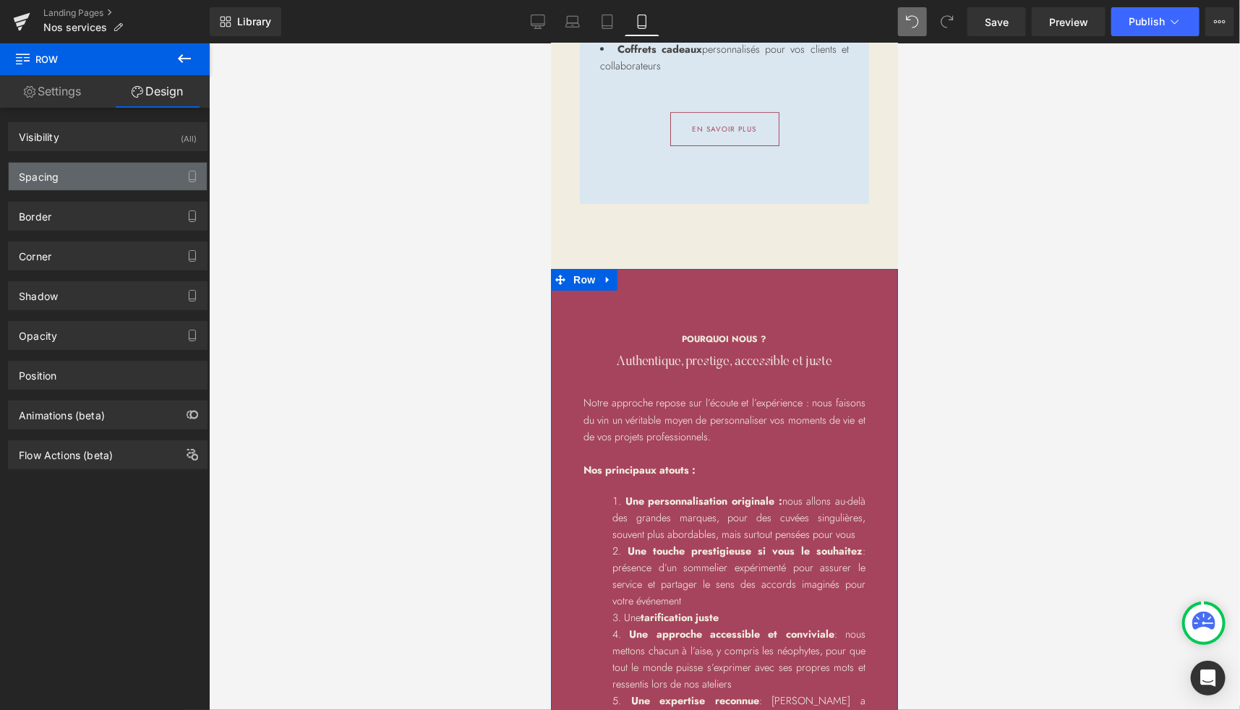
click at [53, 174] on div "Spacing" at bounding box center [39, 173] width 40 height 20
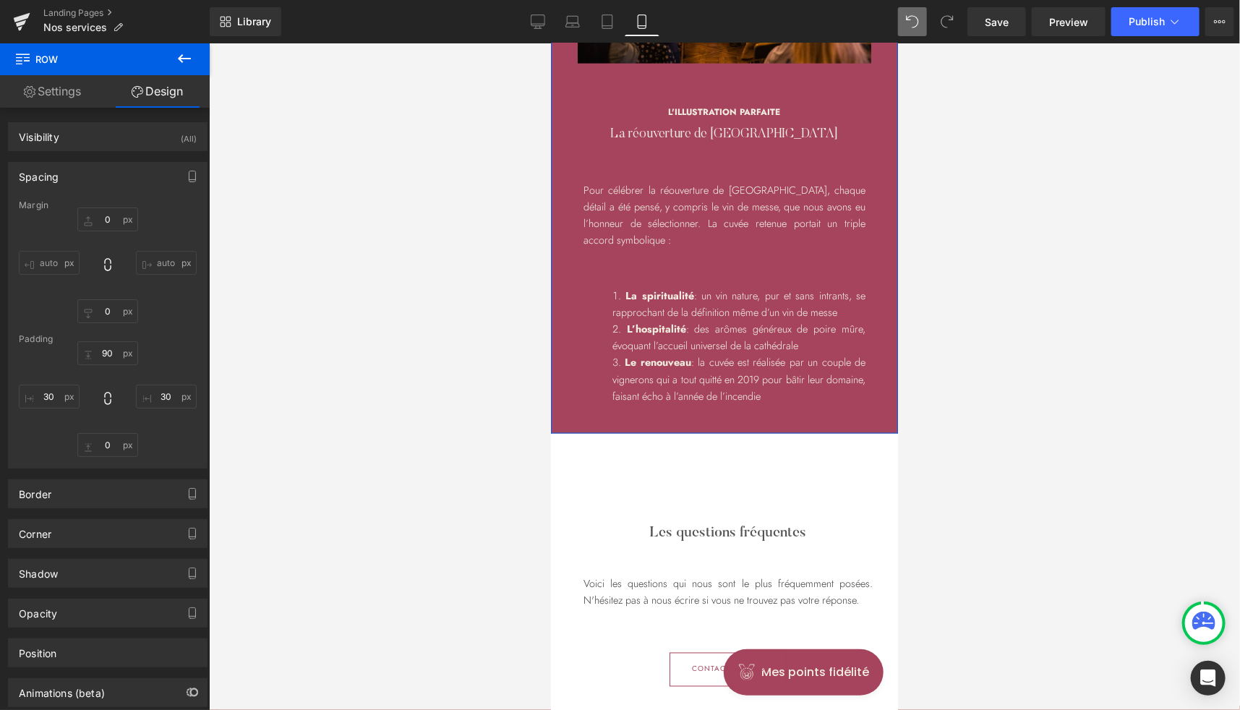
scroll to position [3893, 0]
click at [110, 442] on input "text" at bounding box center [107, 445] width 61 height 24
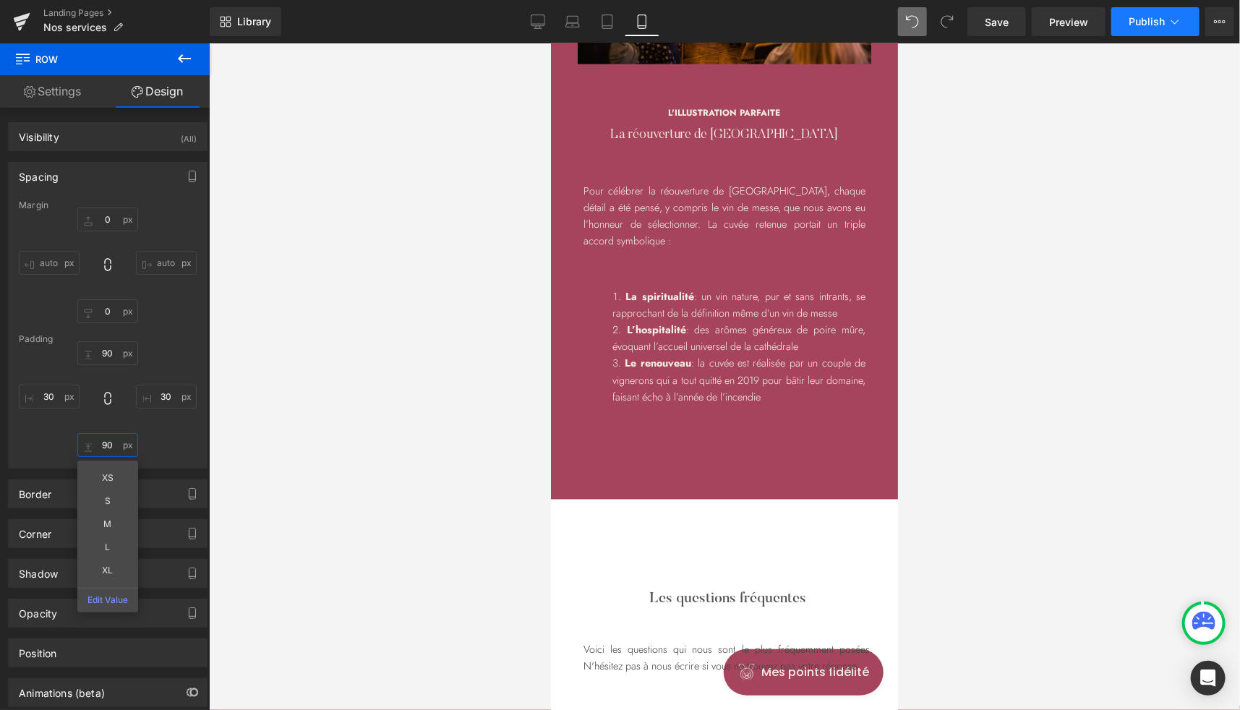
type input "90"
click at [1149, 20] on span "Publish" at bounding box center [1147, 22] width 36 height 12
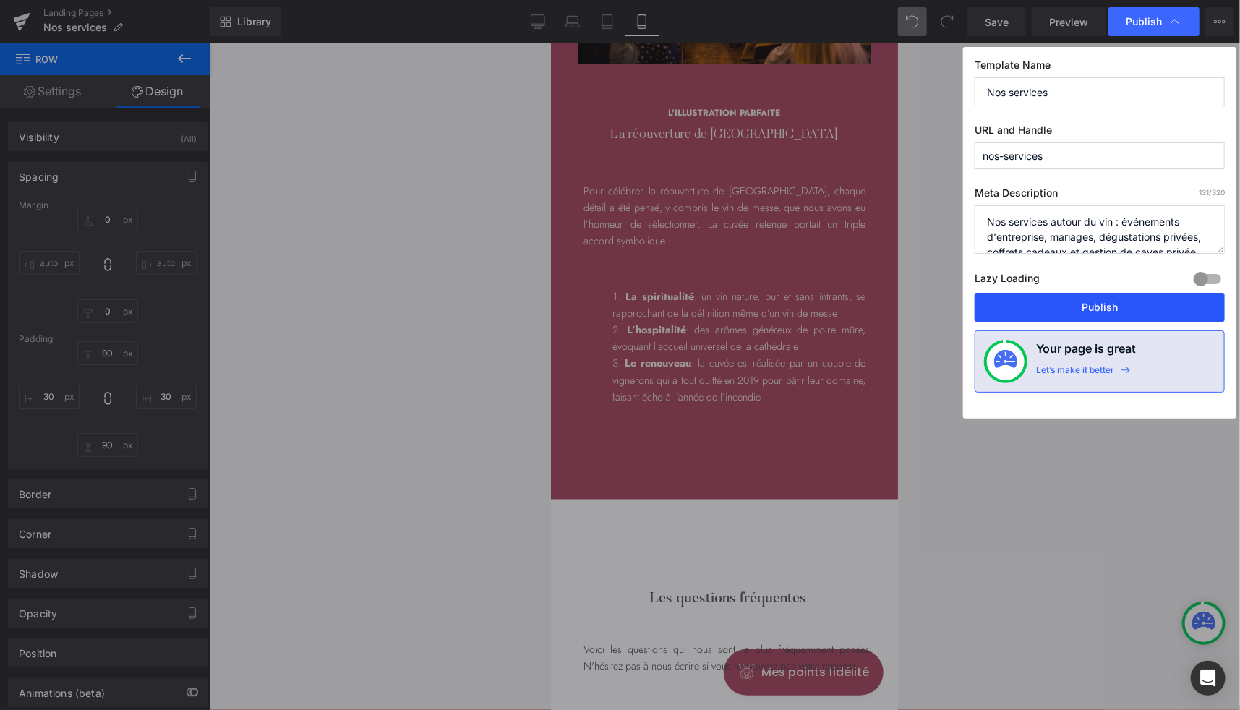
click at [1042, 304] on button "Publish" at bounding box center [1100, 307] width 250 height 29
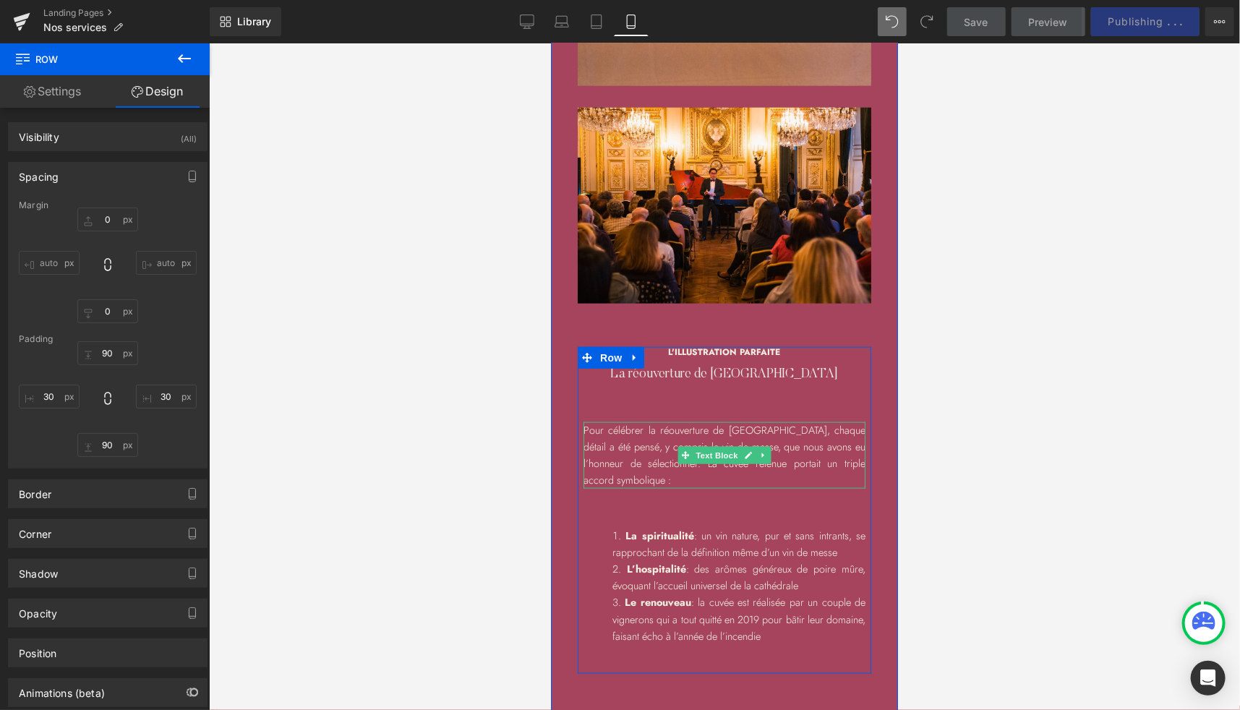
scroll to position [3653, 0]
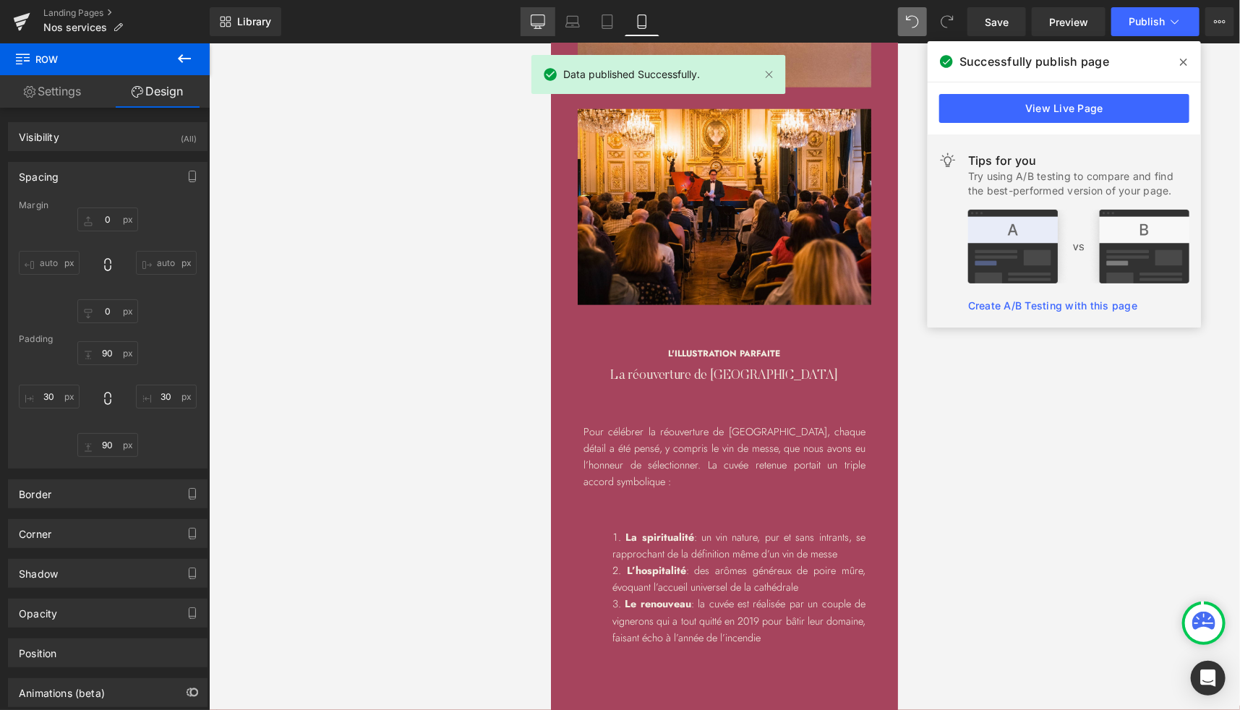
click at [542, 25] on icon at bounding box center [538, 20] width 14 height 11
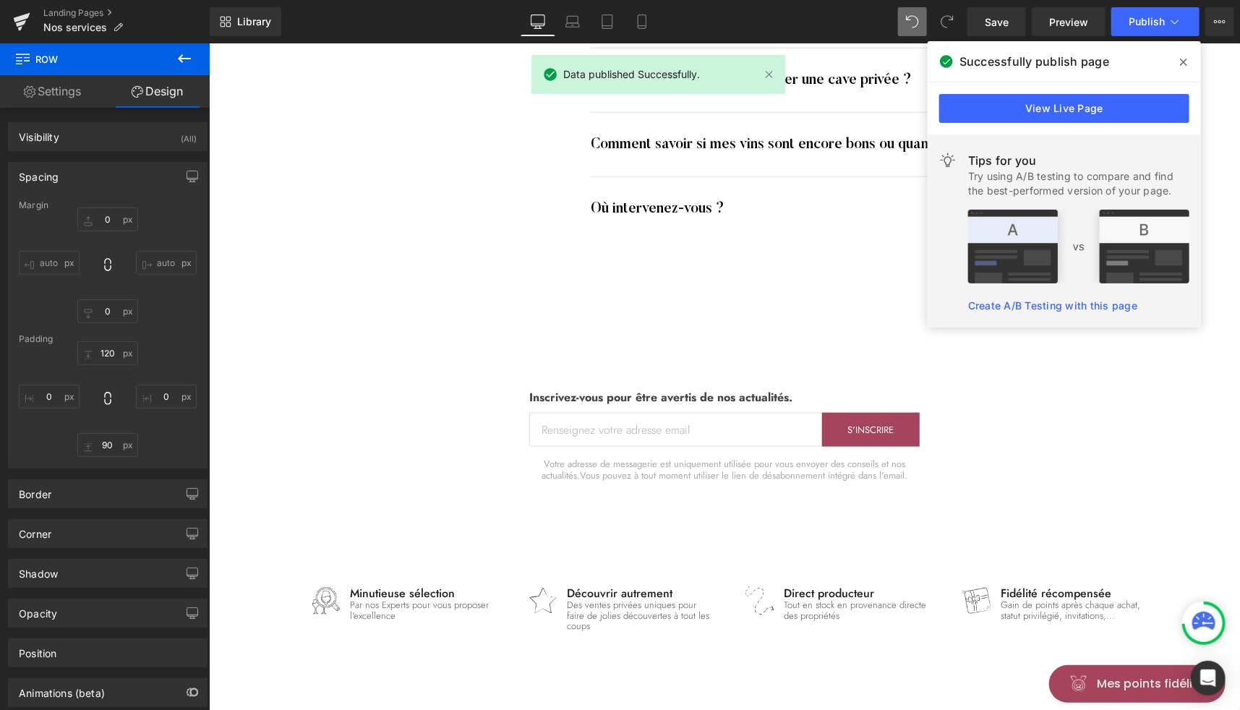
scroll to position [1789, 0]
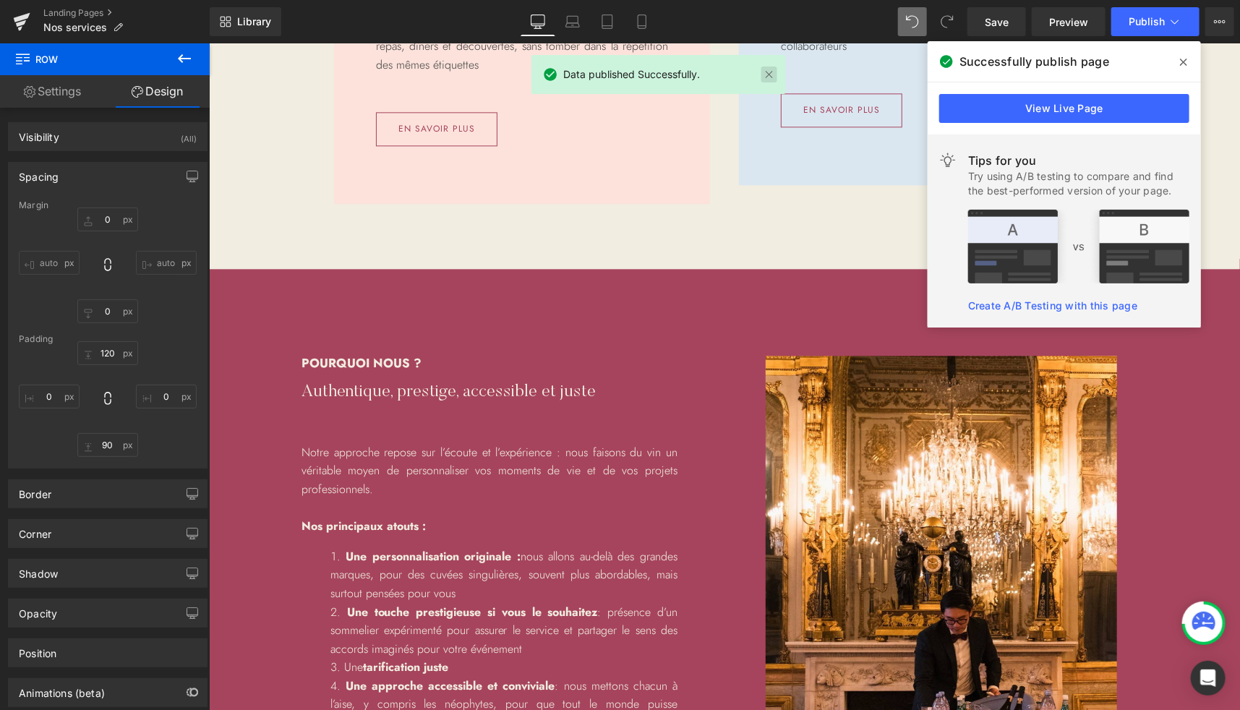
click at [767, 71] on link at bounding box center [769, 75] width 16 height 16
click at [1185, 65] on icon at bounding box center [1183, 62] width 7 height 12
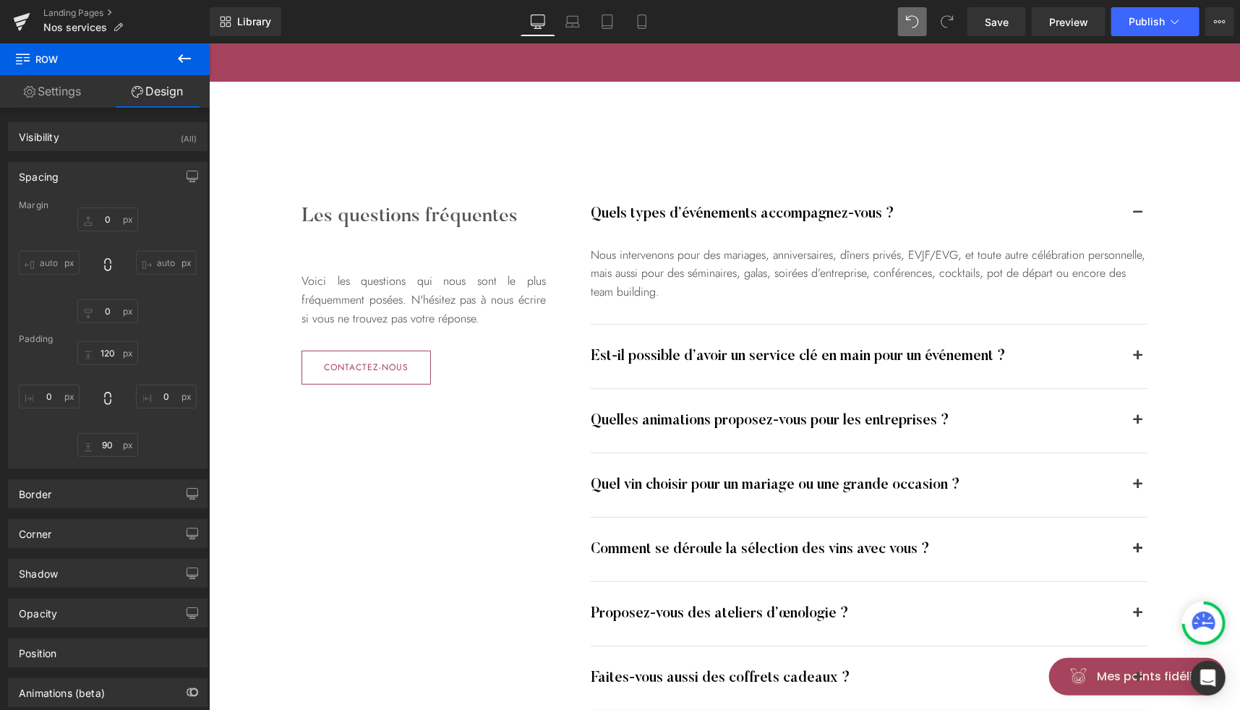
scroll to position [2990, 0]
click at [189, 56] on icon at bounding box center [184, 58] width 17 height 17
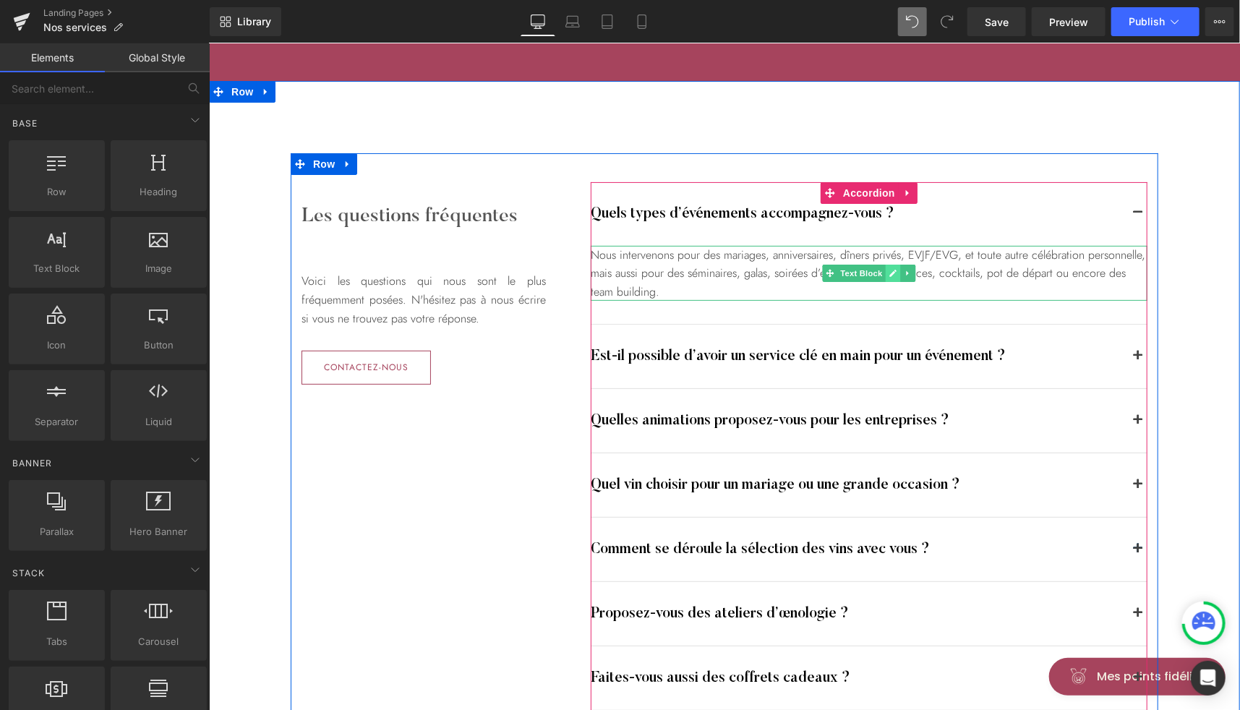
click at [889, 272] on icon at bounding box center [892, 272] width 7 height 7
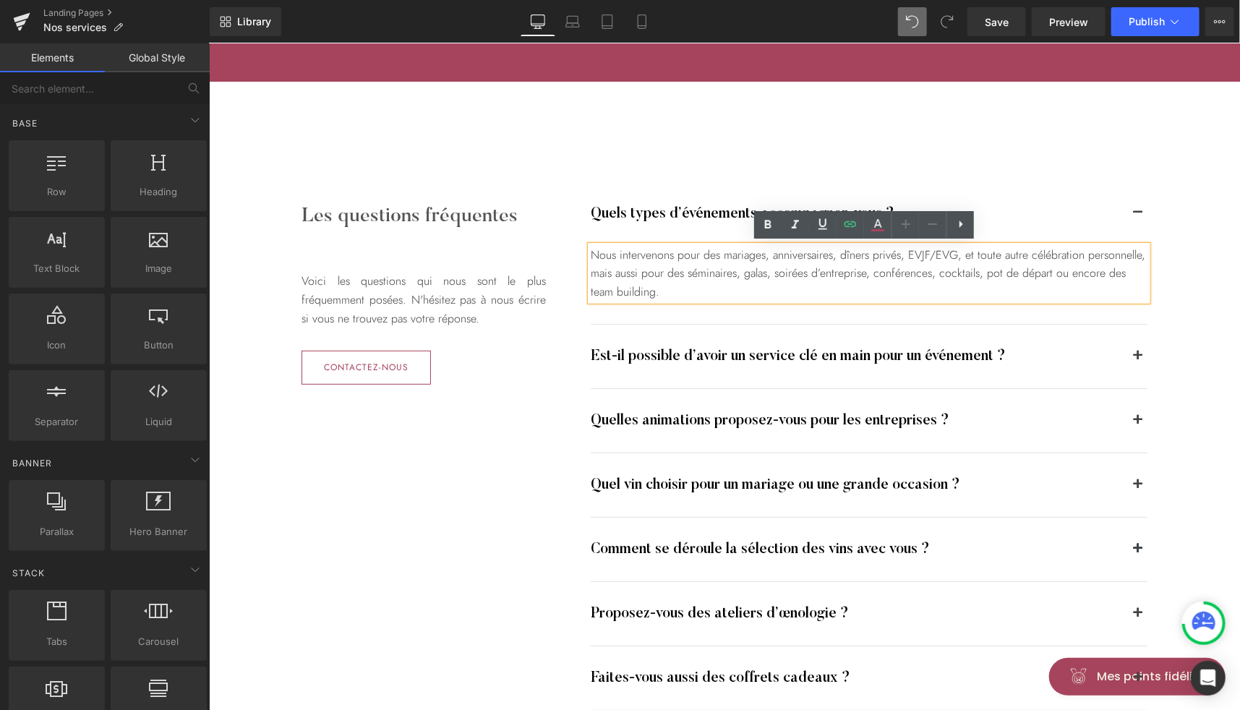
click at [783, 288] on div "Nous intervenons pour des mariages, anniversaires, dîners privés, EVJF/EVG, et …" at bounding box center [868, 273] width 557 height 56
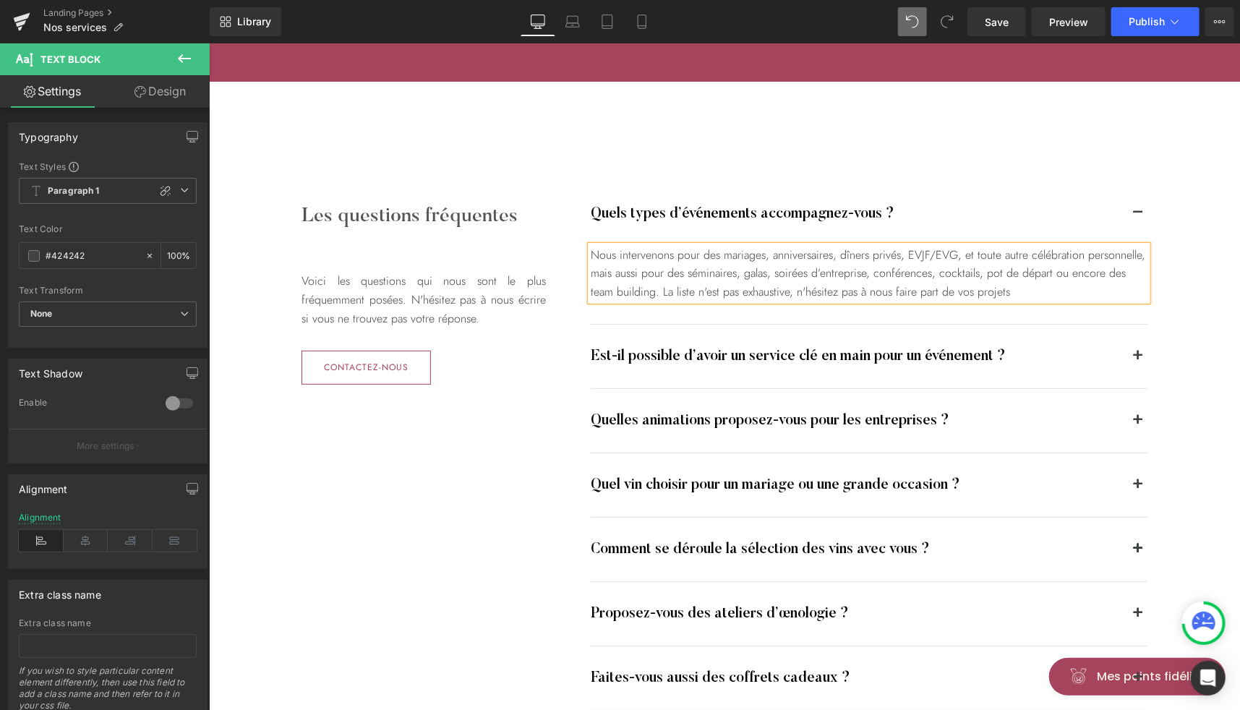
click at [1130, 411] on button "button" at bounding box center [1137, 420] width 19 height 64
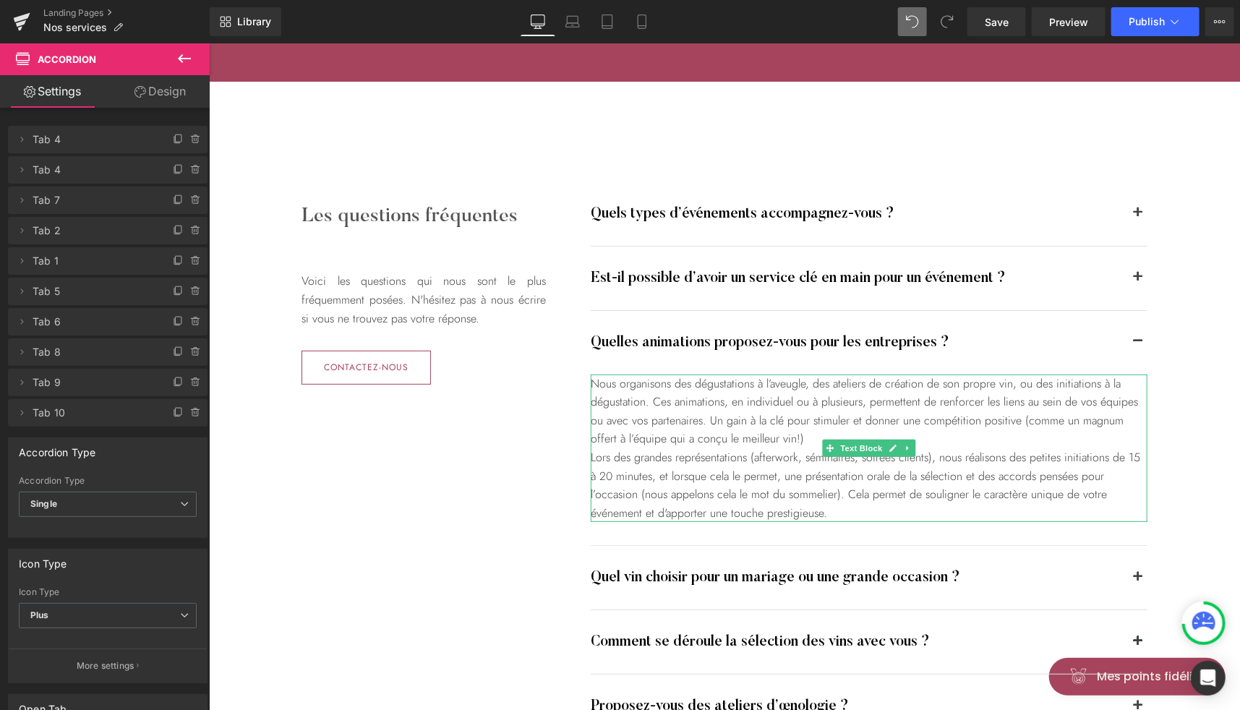
click at [781, 419] on div "Nous organisons des dégustations à l’aveugle, des ateliers de création de son p…" at bounding box center [868, 448] width 557 height 148
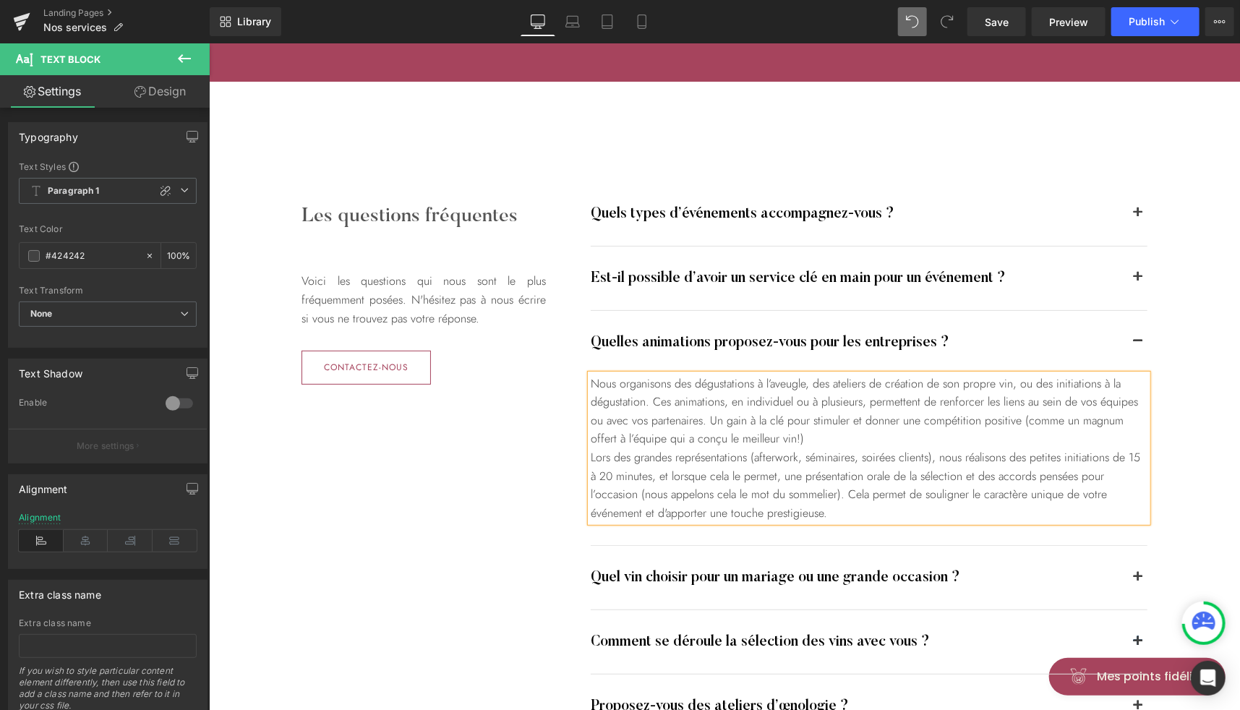
click at [702, 419] on div "Nous organisons des dégustations à l’aveugle, des ateliers de création de son p…" at bounding box center [868, 448] width 557 height 148
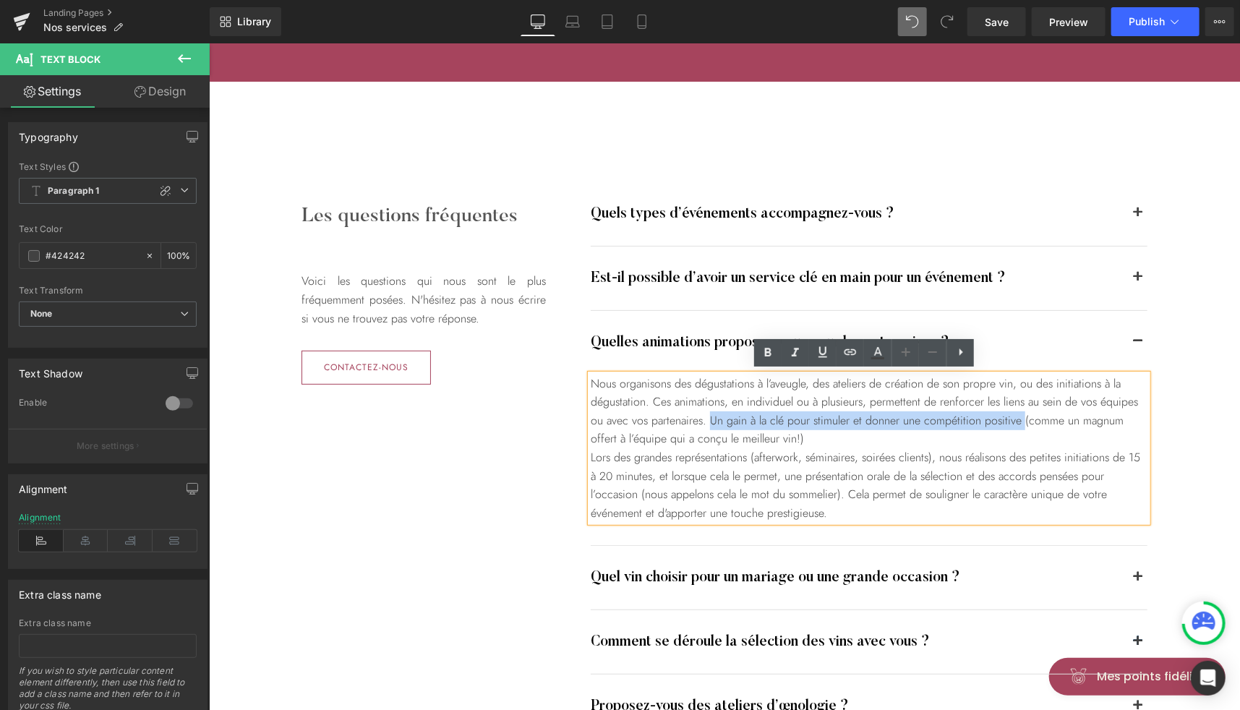
click at [1017, 419] on div "Nous organisons des dégustations à l’aveugle, des ateliers de création de son p…" at bounding box center [868, 448] width 557 height 148
paste div
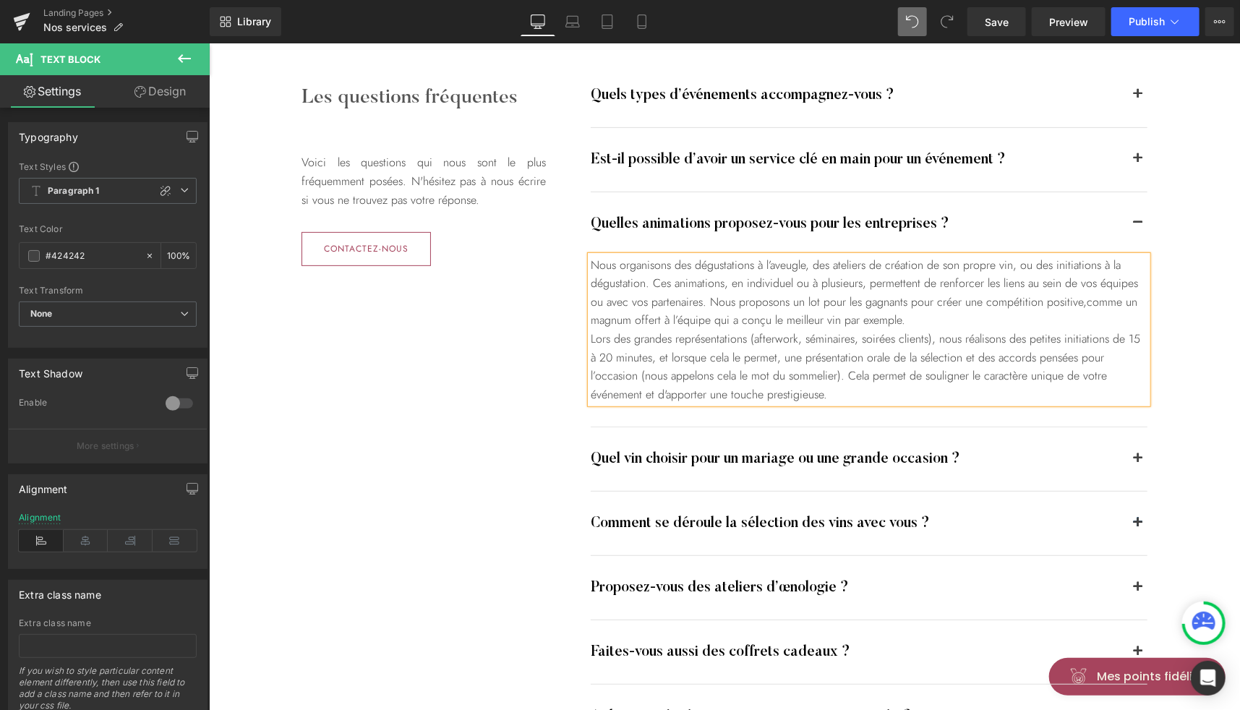
scroll to position [3113, 0]
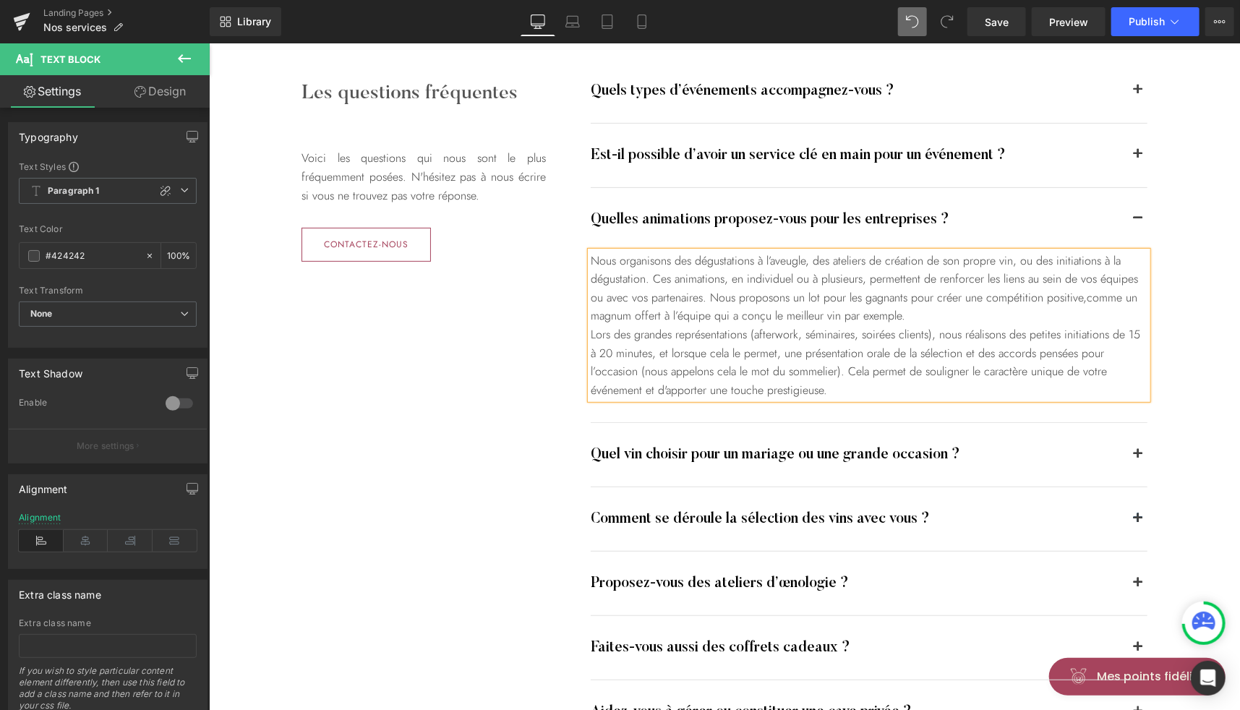
click at [1136, 449] on button "button" at bounding box center [1137, 454] width 19 height 64
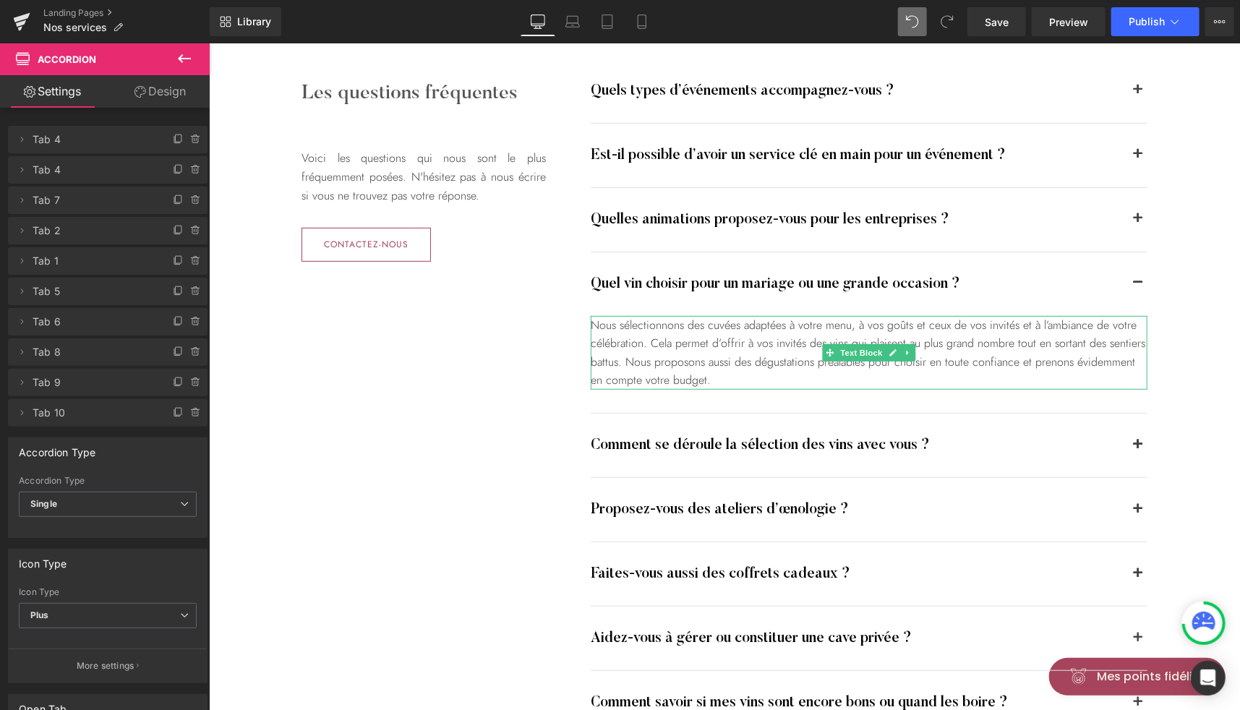
click at [739, 318] on div "Nous sélectionnons des cuvées adaptées à votre menu, à vos goûts et ceux de vos…" at bounding box center [868, 352] width 557 height 74
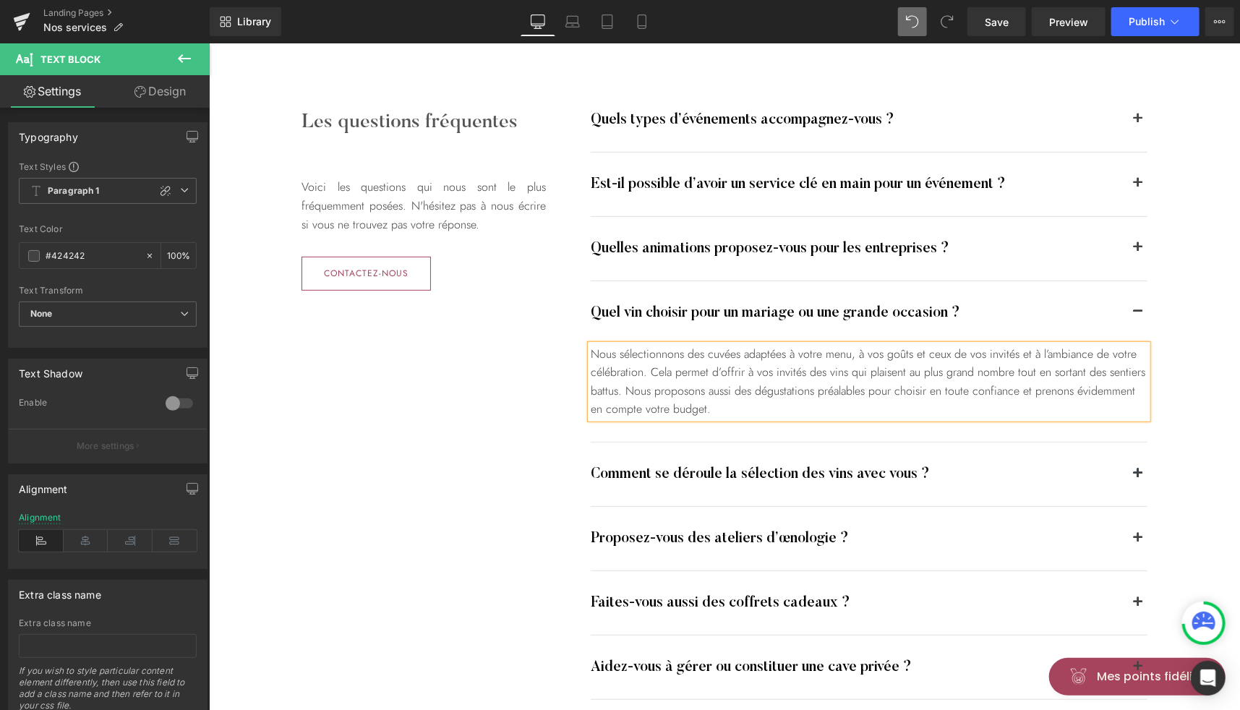
scroll to position [3084, 0]
click at [691, 350] on div "Nous sélectionnons des cuvées adaptées à votre menu, à vos goûts et ceux de vos…" at bounding box center [868, 381] width 557 height 74
paste div
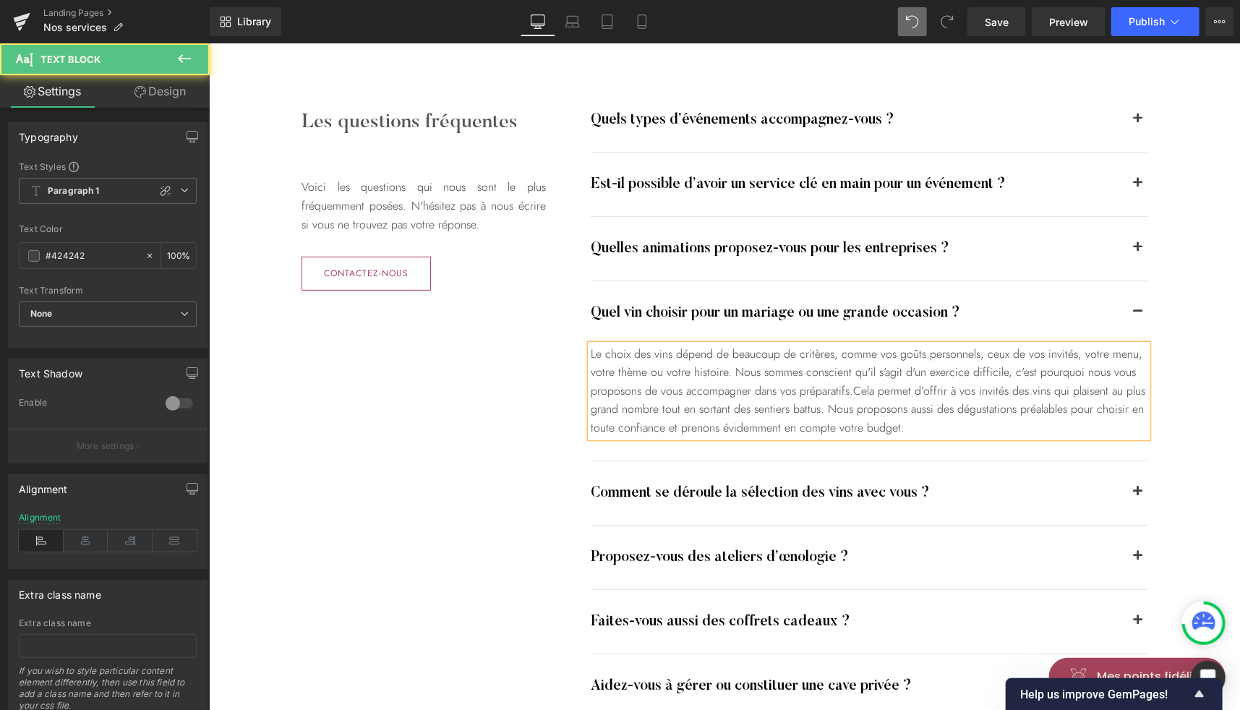
click at [955, 407] on span "Cela permet d’offrir à vos invités des vins qui plaisent au plus grand nombre t…" at bounding box center [867, 409] width 555 height 54
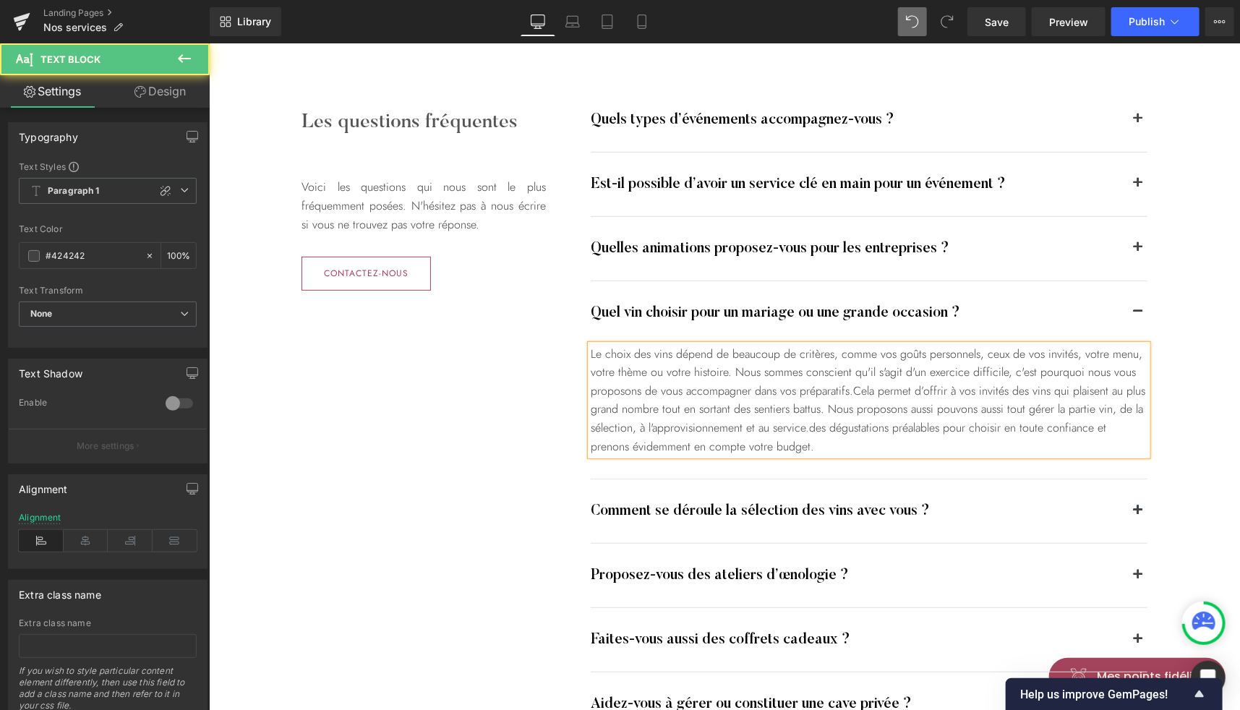
click at [978, 404] on span "Cela permet d’offrir à vos invités des vins qui plaisent au plus grand nombre t…" at bounding box center [867, 418] width 555 height 72
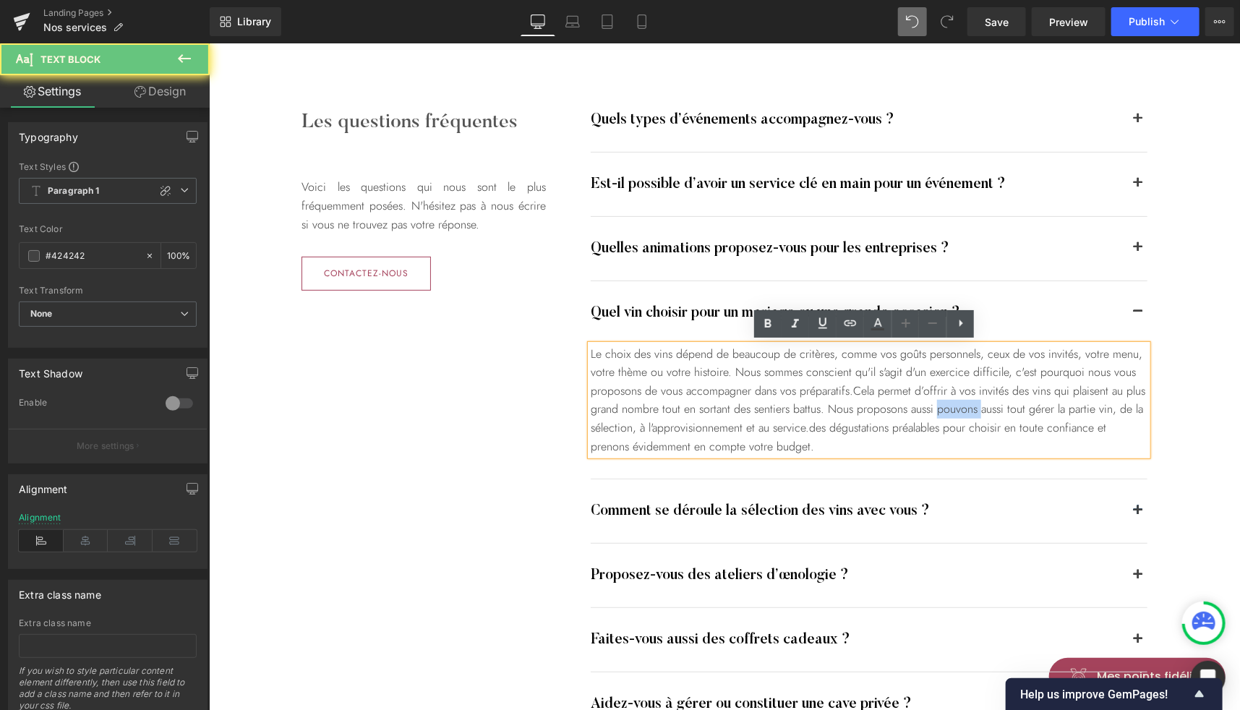
click at [978, 404] on span "Cela permet d’offrir à vos invités des vins qui plaisent au plus grand nombre t…" at bounding box center [867, 418] width 555 height 72
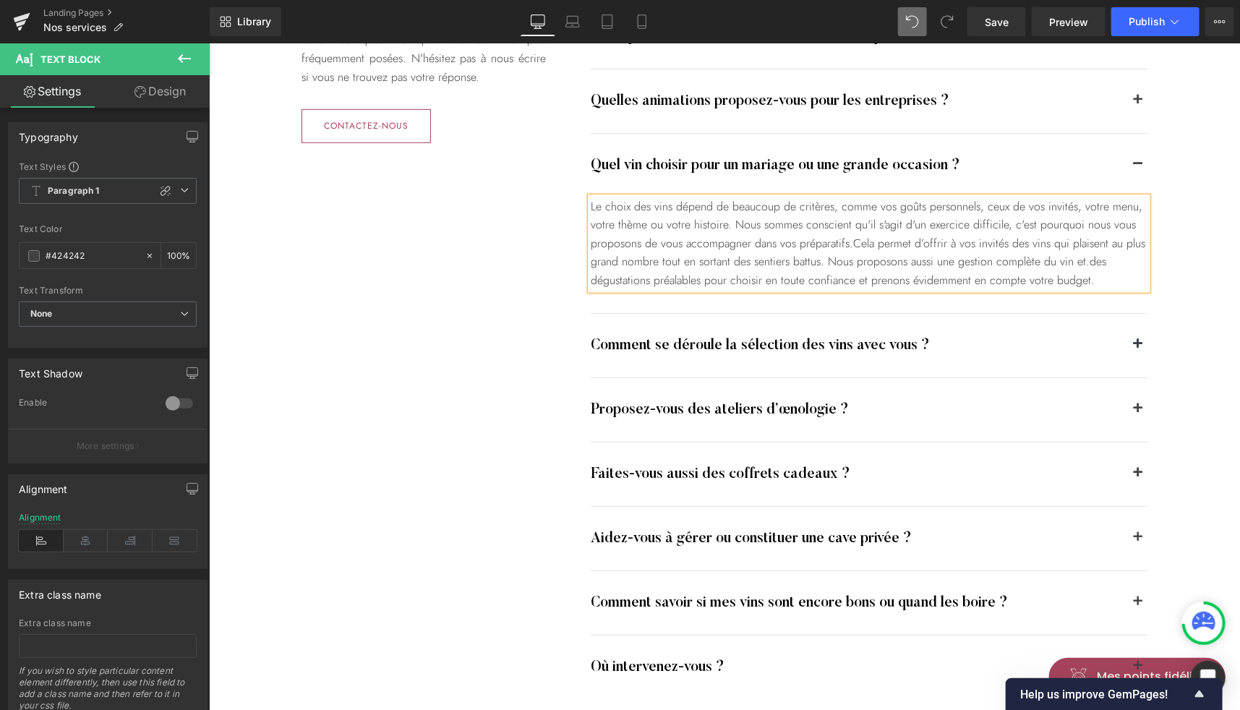
scroll to position [3234, 0]
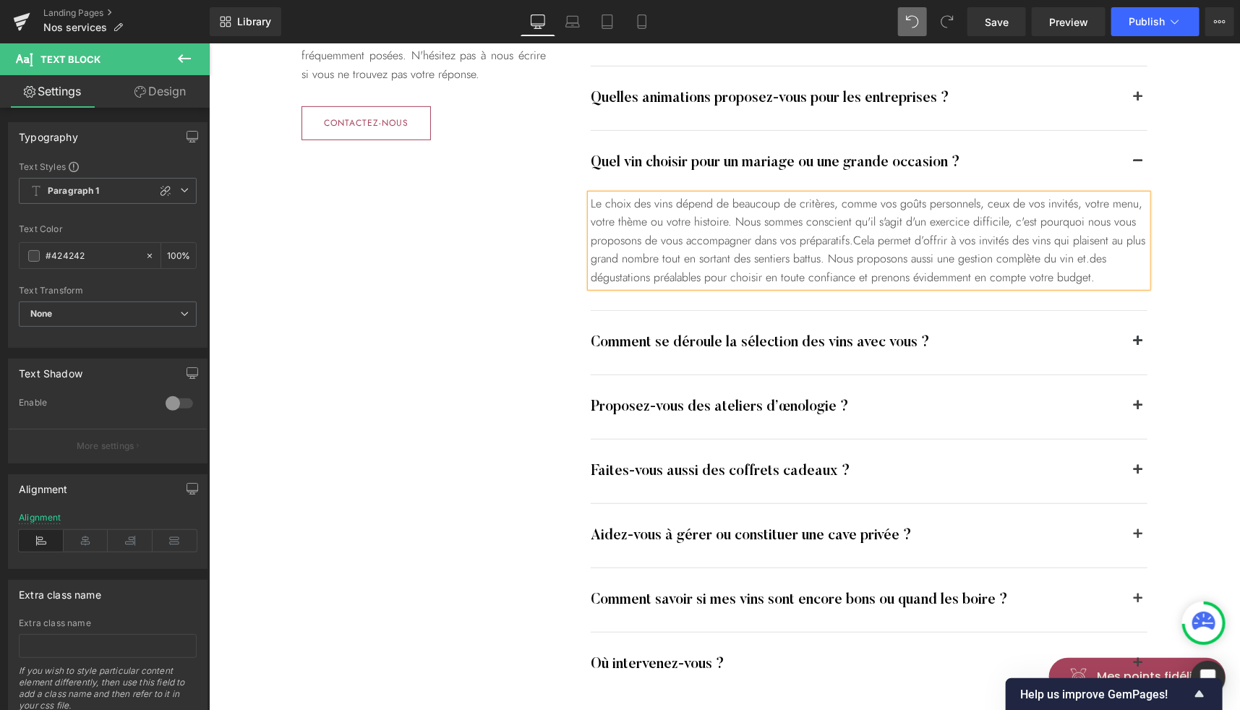
click at [1112, 264] on span "Cela permet d’offrir à vos invités des vins qui plaisent au plus grand nombre t…" at bounding box center [867, 258] width 555 height 54
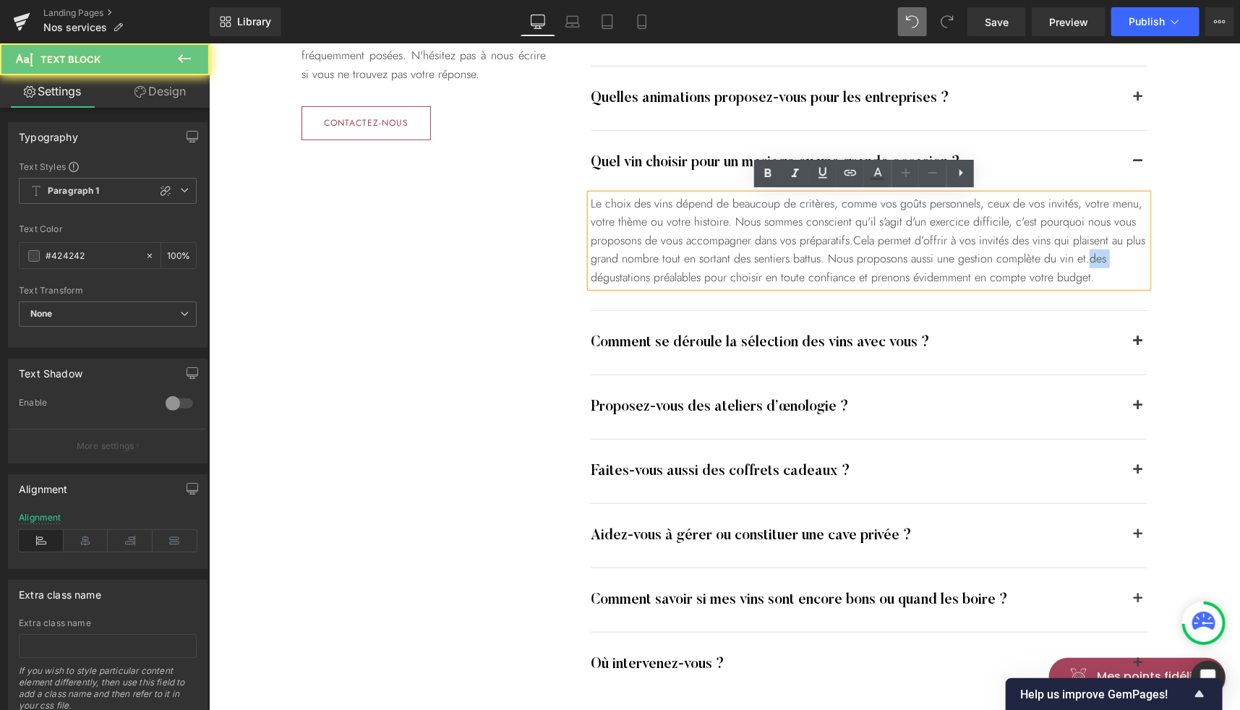
click at [1112, 264] on span "Cela permet d’offrir à vos invités des vins qui plaisent au plus grand nombre t…" at bounding box center [867, 258] width 555 height 54
click at [1109, 263] on span "Cela permet d’offrir à vos invités des vins qui plaisent au plus grand nombre t…" at bounding box center [867, 258] width 555 height 54
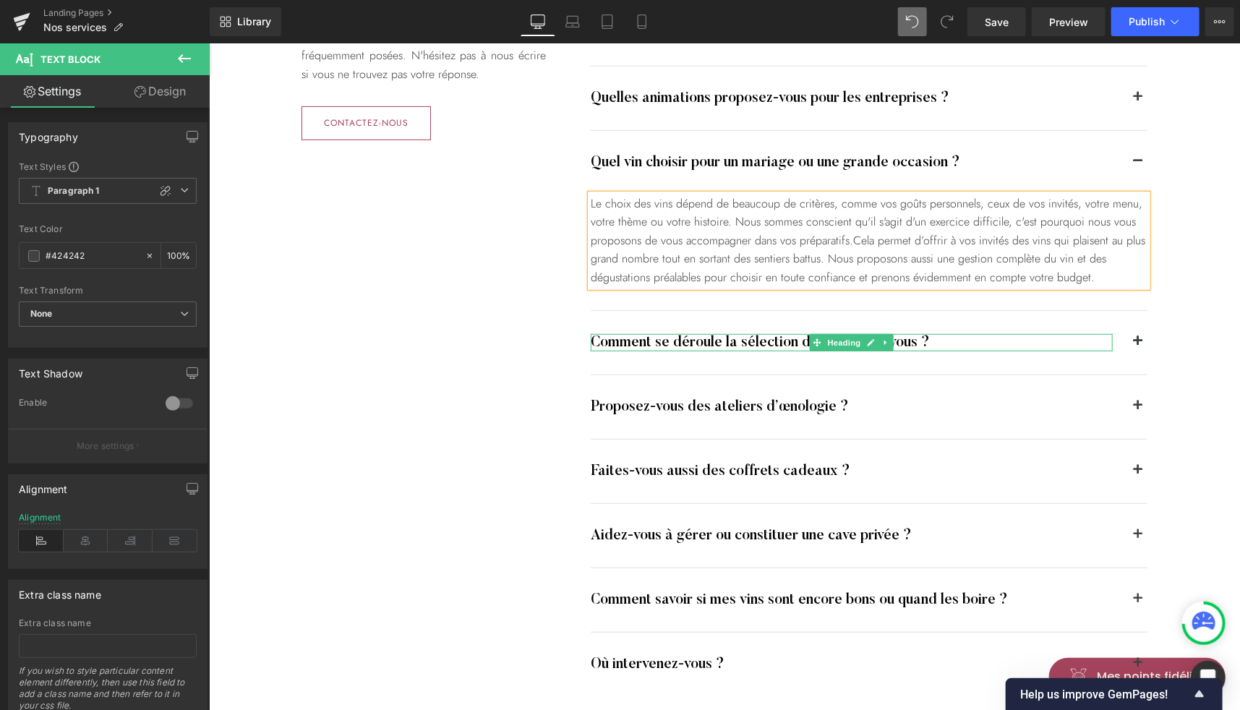
drag, startPoint x: 974, startPoint y: 343, endPoint x: 960, endPoint y: 342, distance: 14.5
click at [960, 342] on h4 "Comment se déroule la sélection des vins avec vous ?" at bounding box center [851, 341] width 522 height 17
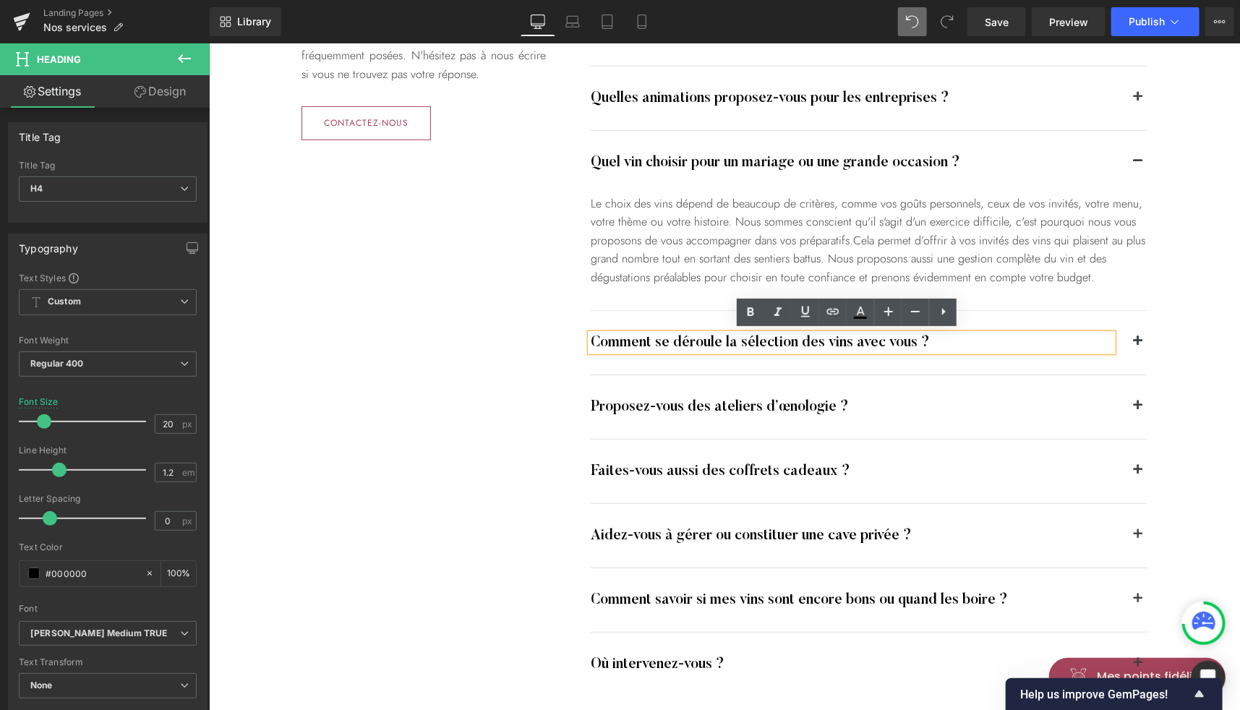
click at [1128, 344] on button "button" at bounding box center [1137, 342] width 19 height 64
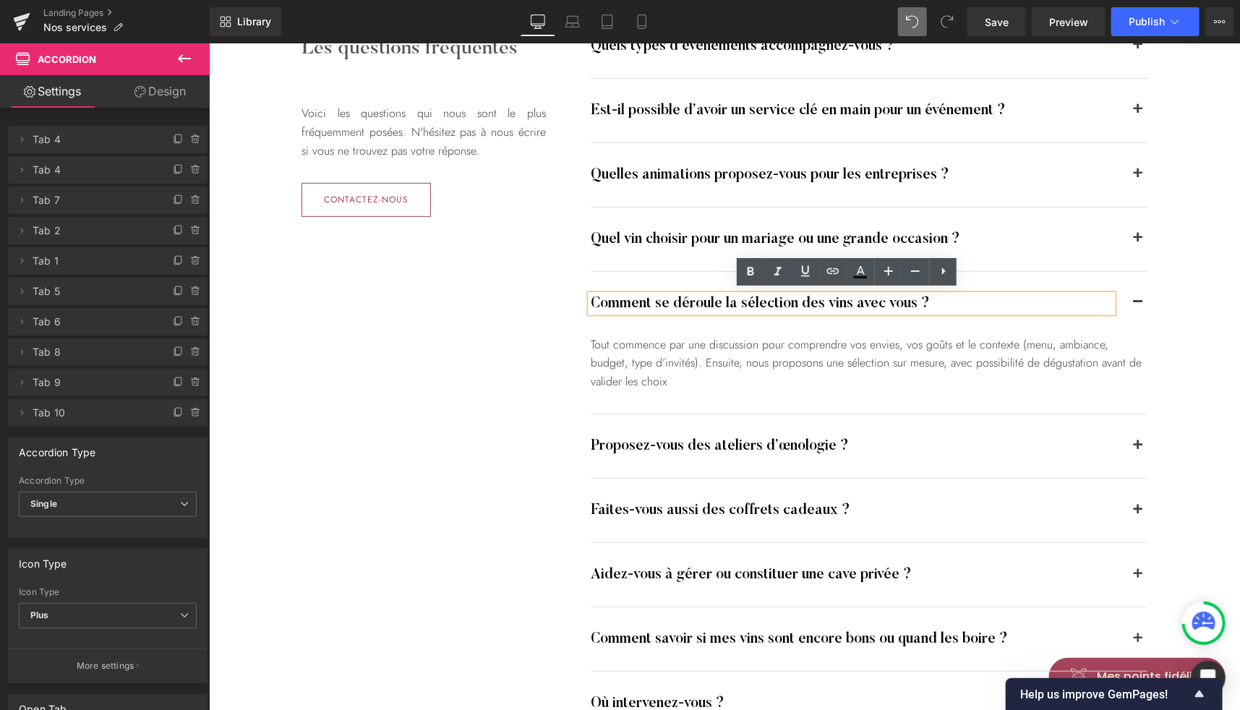
scroll to position [3164, 0]
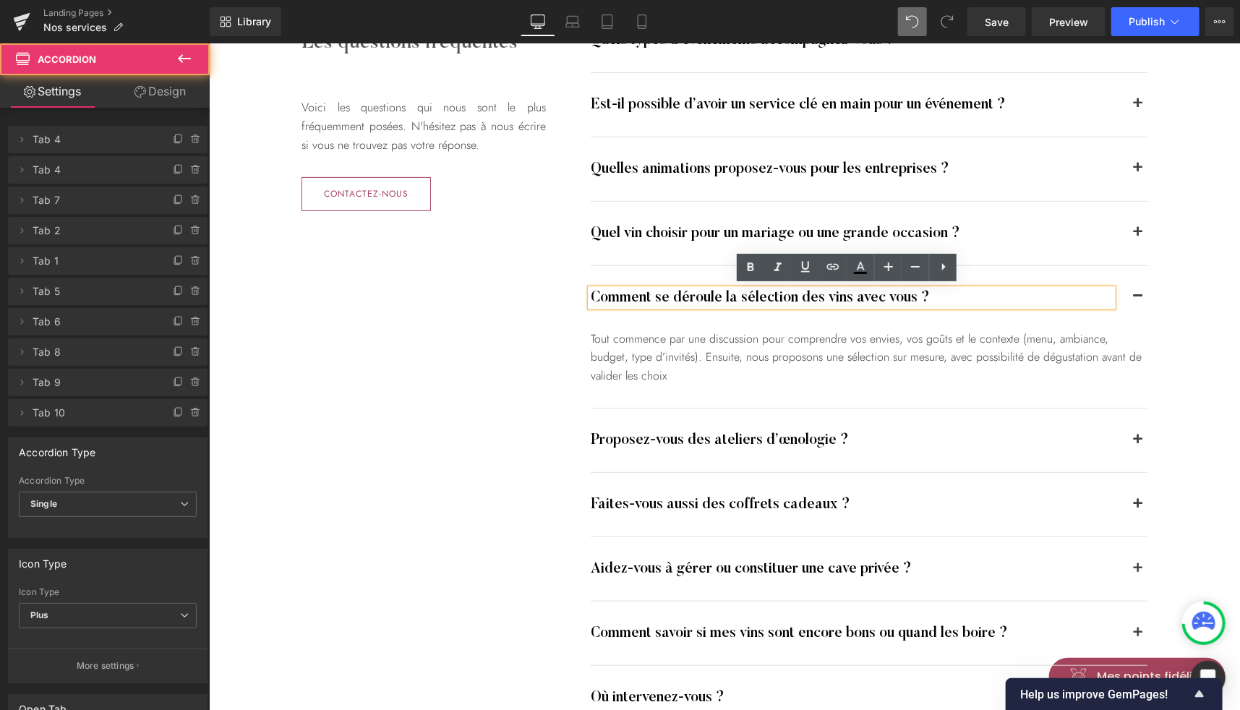
click at [1138, 443] on span "button" at bounding box center [1138, 443] width 0 height 0
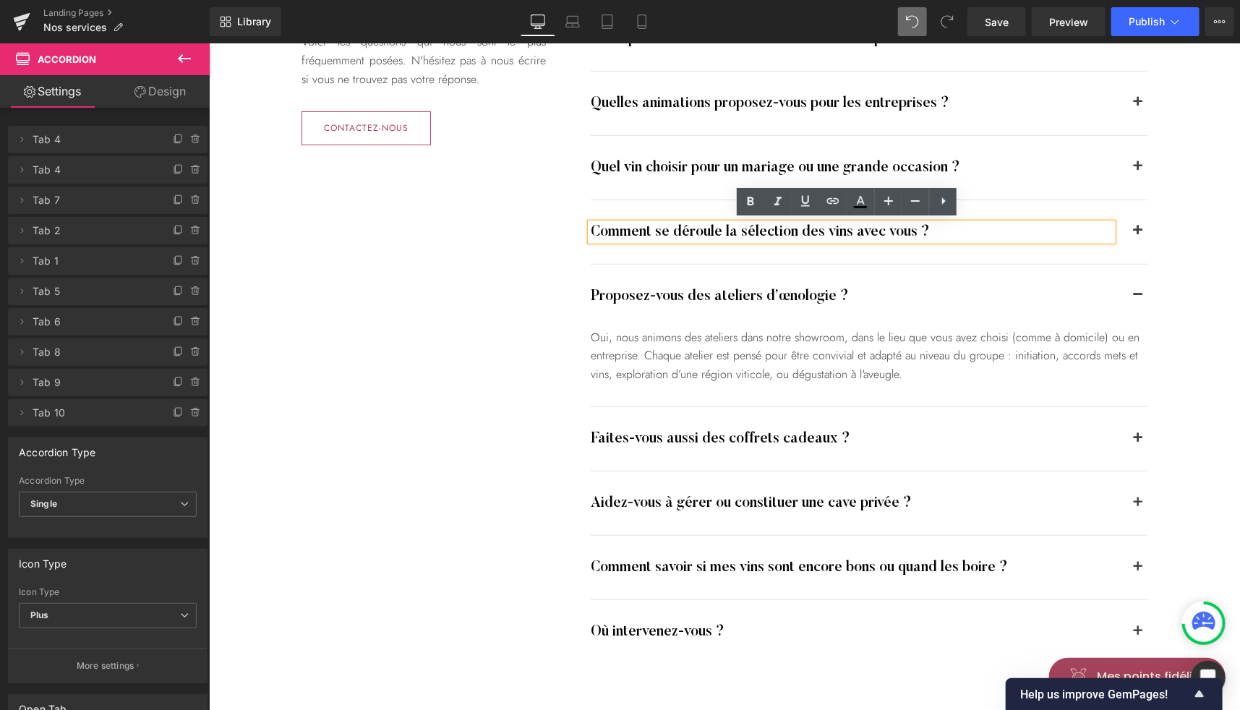
scroll to position [3229, 0]
click at [1138, 170] on span "button" at bounding box center [1138, 170] width 0 height 0
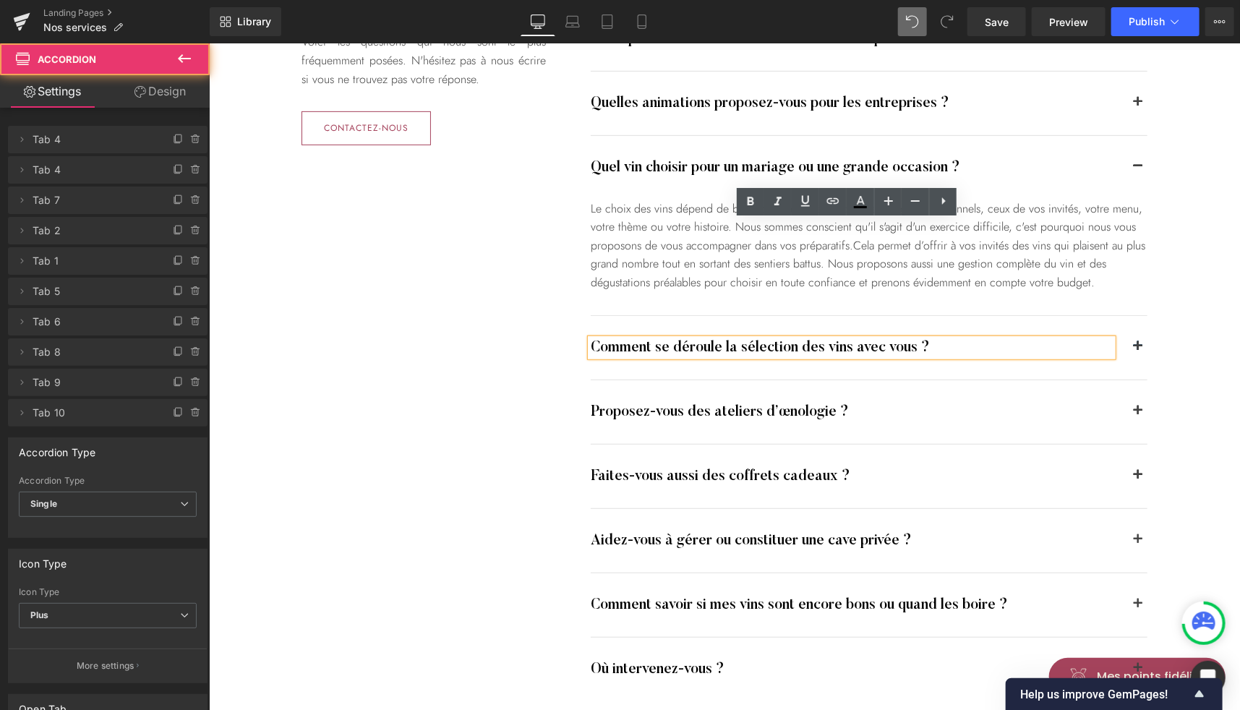
click at [1135, 341] on button "button" at bounding box center [1137, 347] width 19 height 64
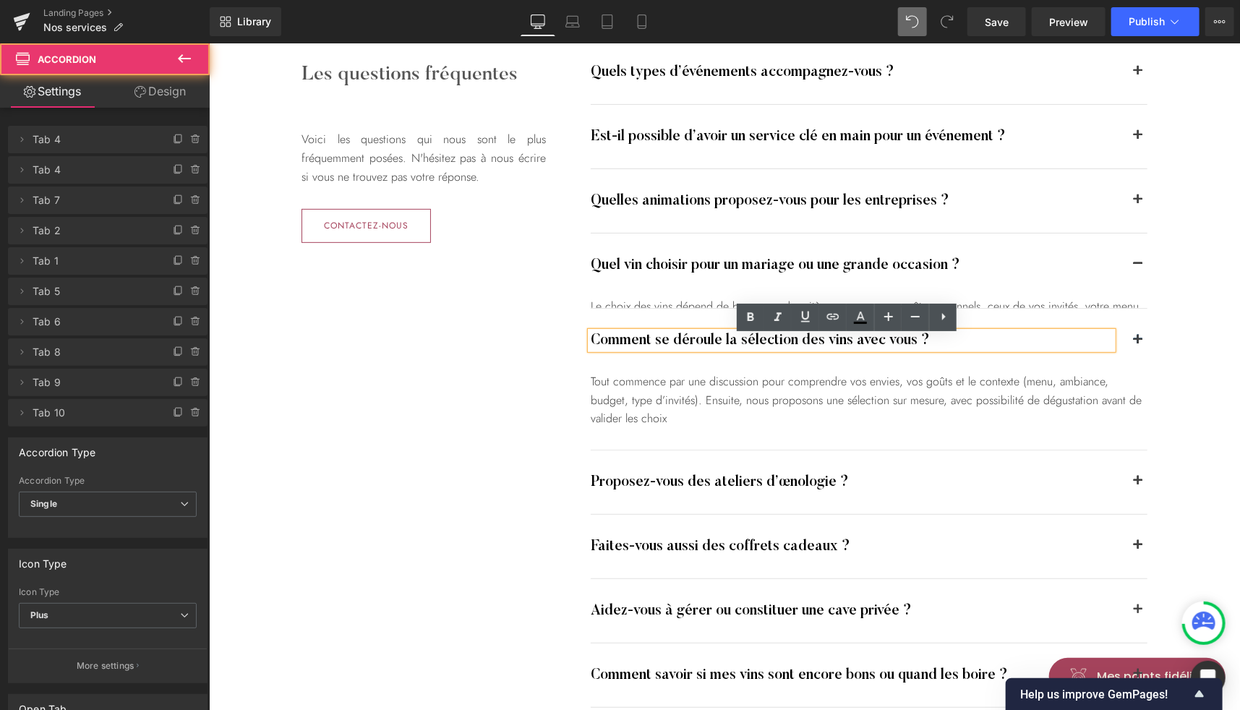
scroll to position [3114, 0]
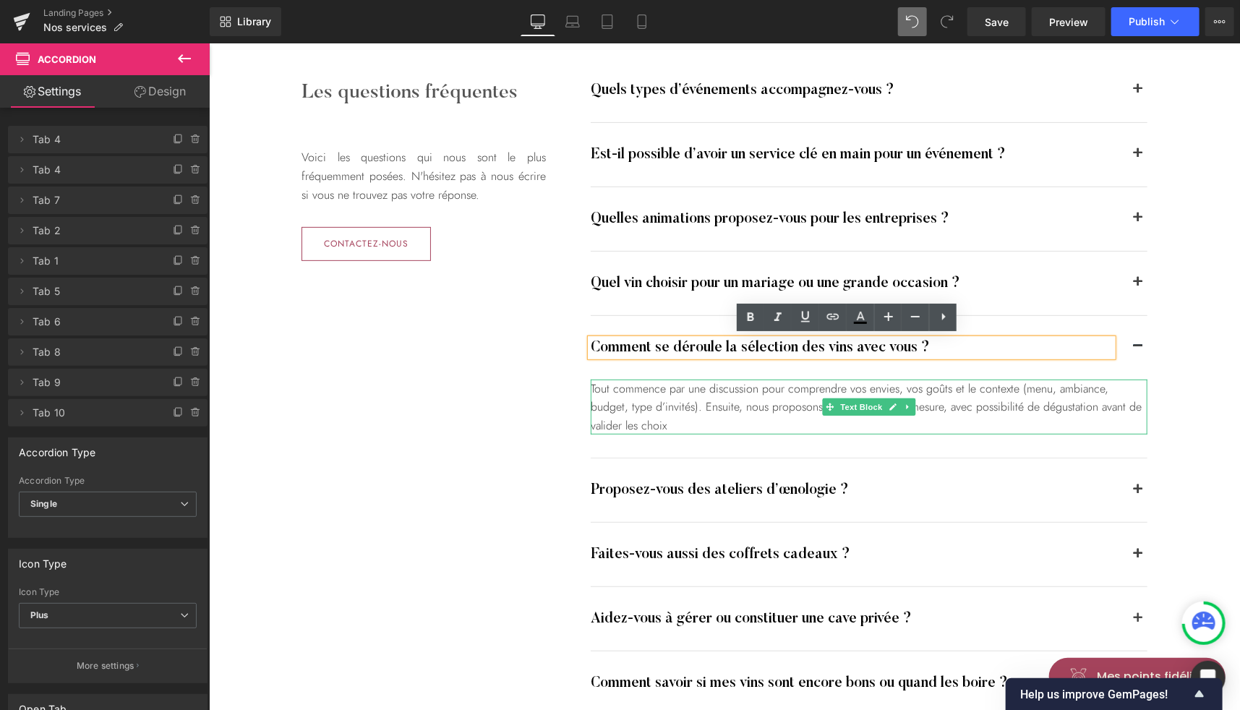
click at [974, 391] on div "Tout commence par une discussion pour comprendre vos envies, vos goûts et le co…" at bounding box center [868, 407] width 557 height 56
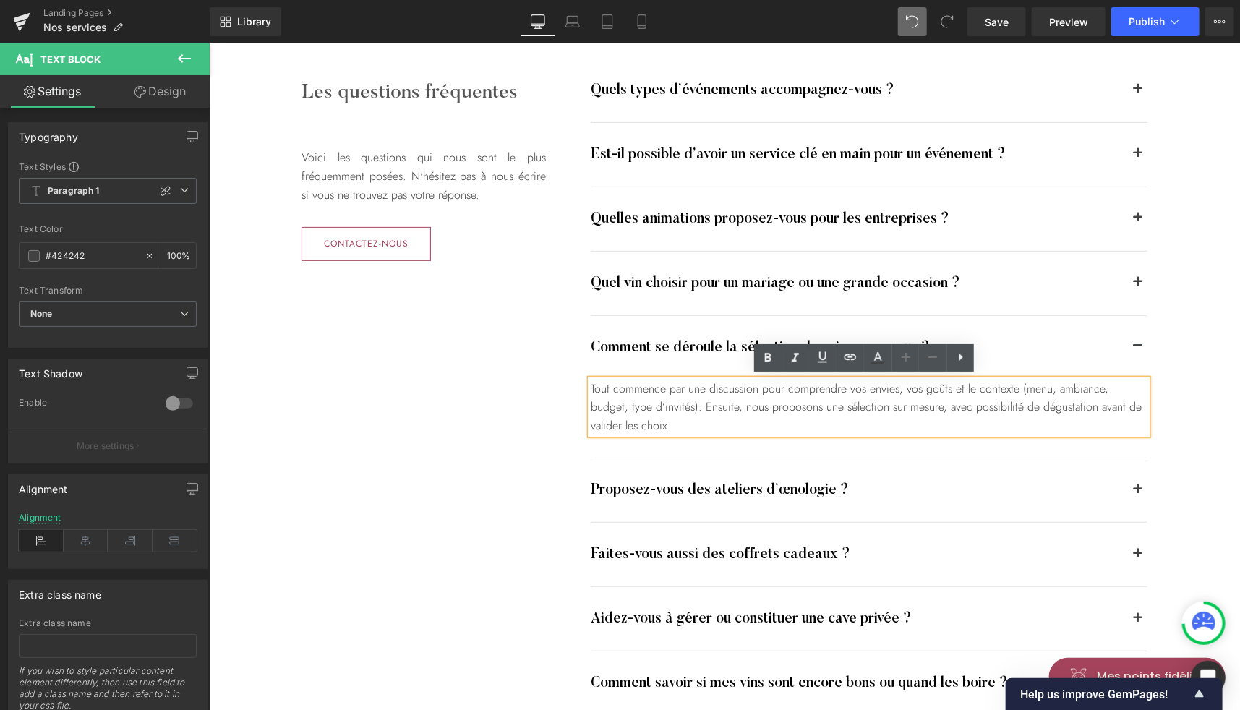
click at [1015, 385] on div "Tout commence par une discussion pour comprendre vos envies, vos goûts et le co…" at bounding box center [868, 407] width 557 height 56
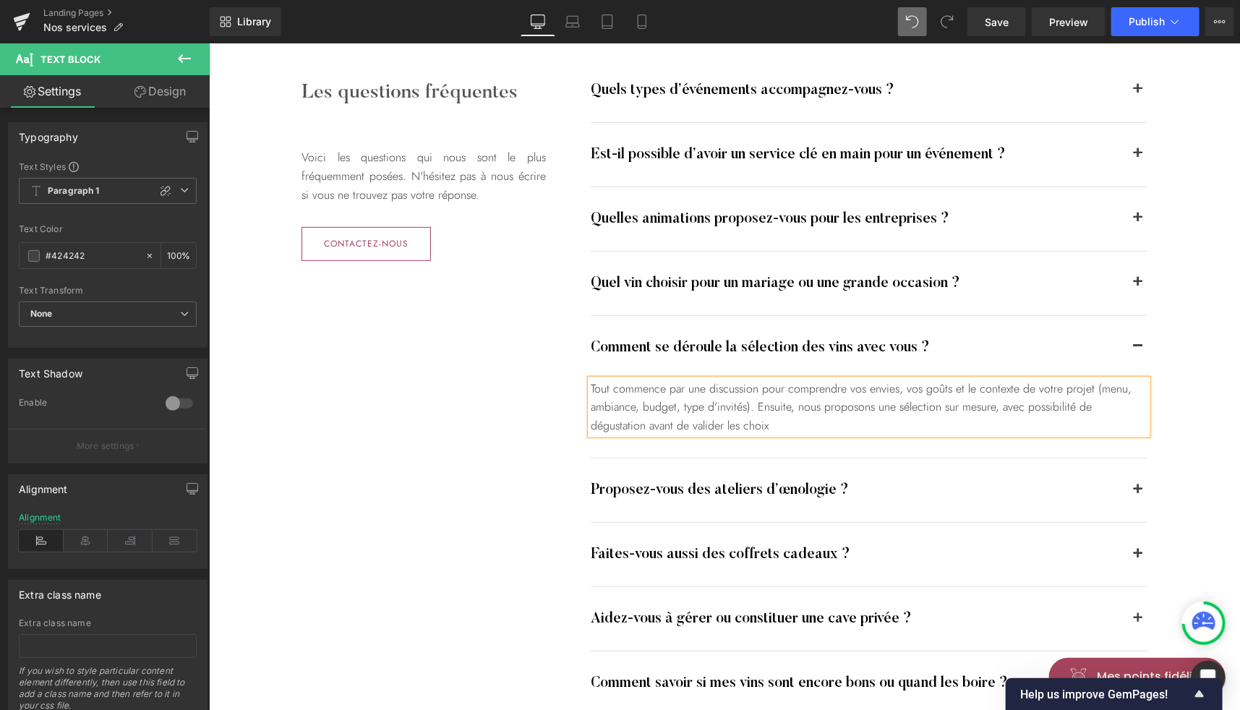
click at [1133, 547] on button "button" at bounding box center [1137, 554] width 19 height 64
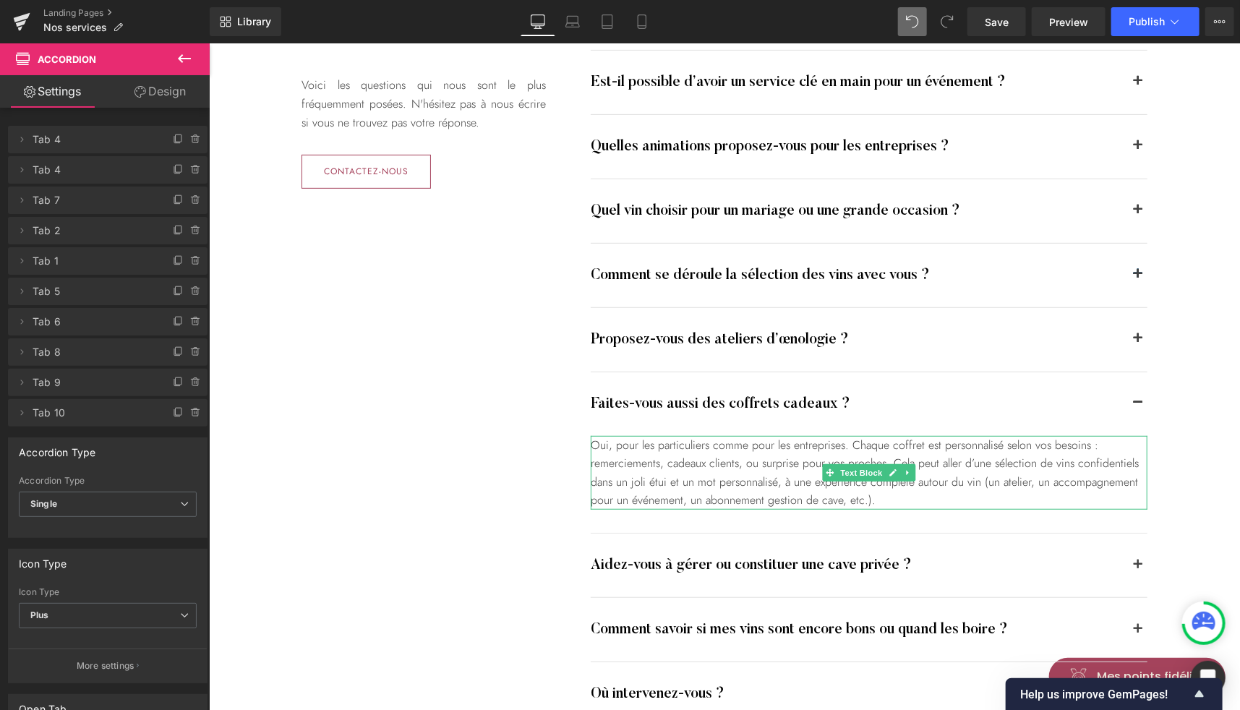
scroll to position [3206, 0]
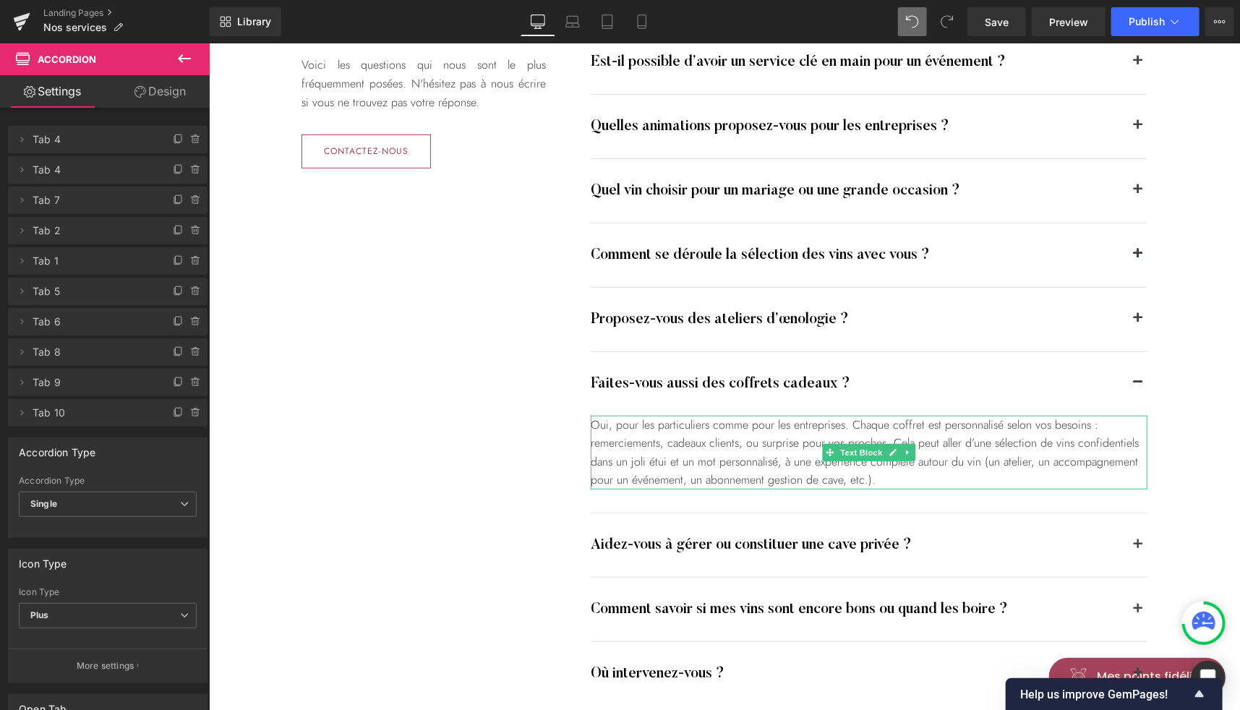
click at [719, 472] on div "Oui, pour les particuliers comme pour les entreprises. Chaque coffret est perso…" at bounding box center [868, 452] width 557 height 74
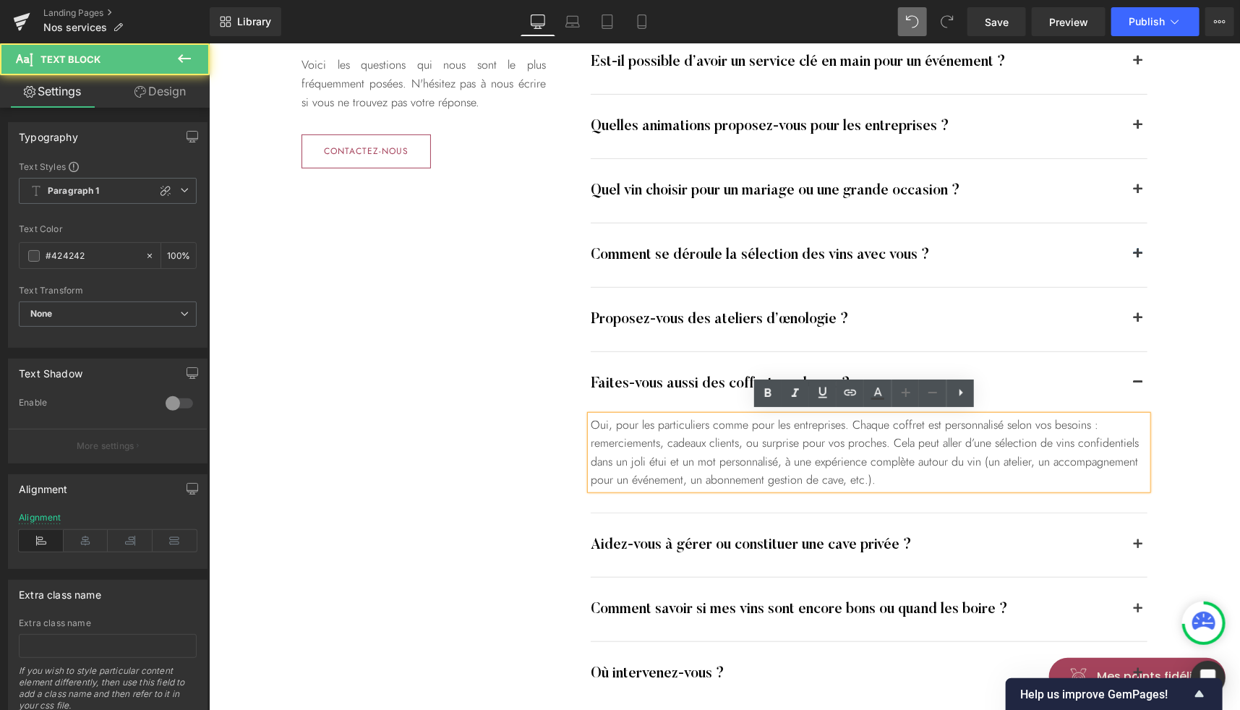
click at [757, 477] on div "Oui, pour les particuliers comme pour les entreprises. Chaque coffret est perso…" at bounding box center [868, 452] width 557 height 74
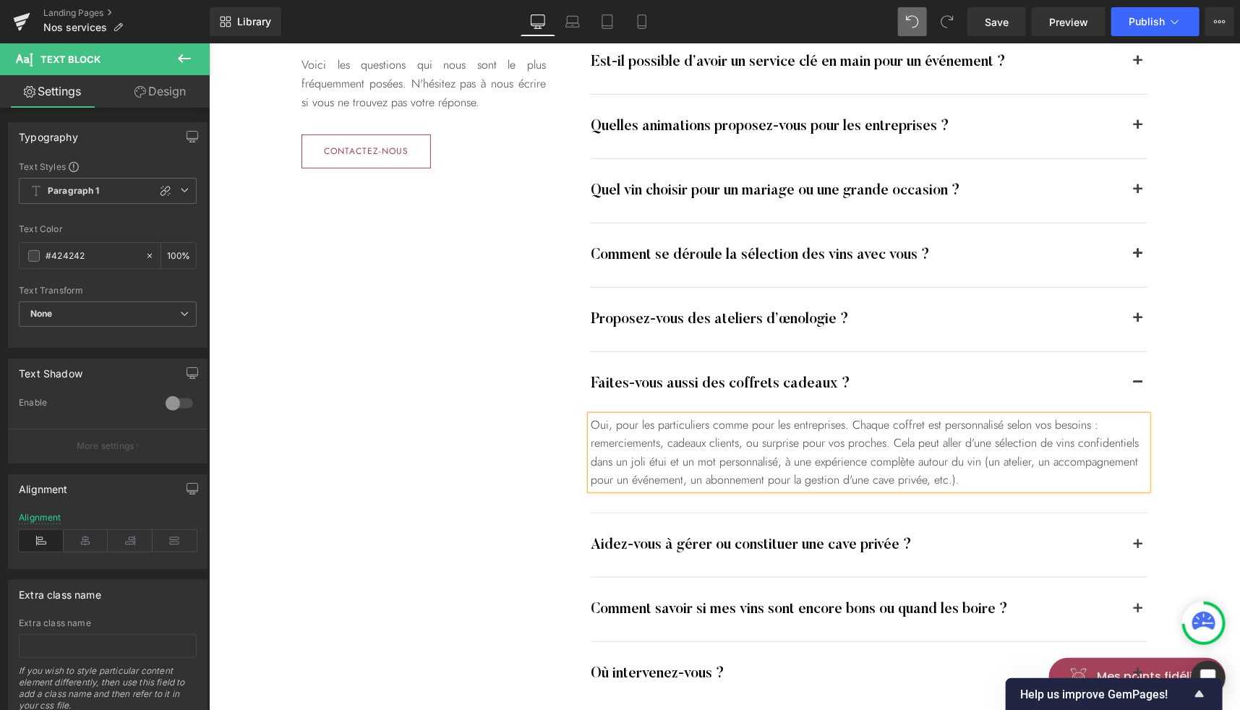
click at [434, 307] on div "Les questions fréquentes Heading Voici les questions qui nous sont le plus fréq…" at bounding box center [724, 335] width 868 height 798
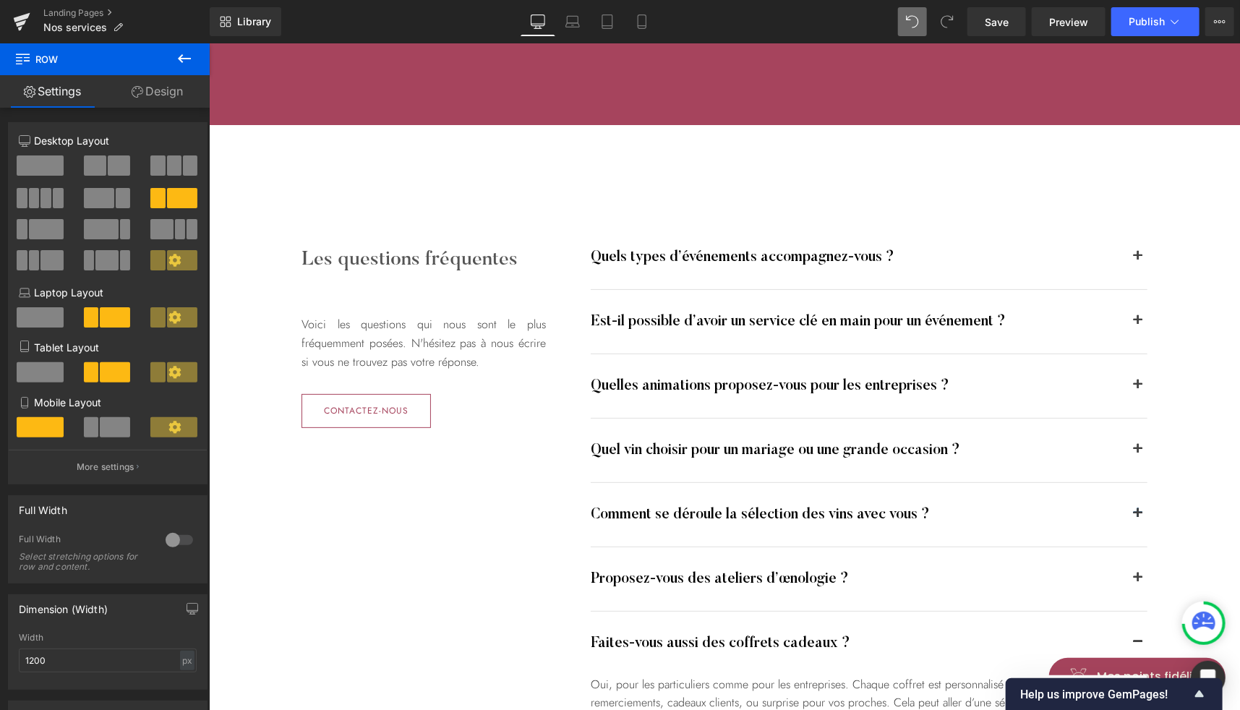
scroll to position [2946, 0]
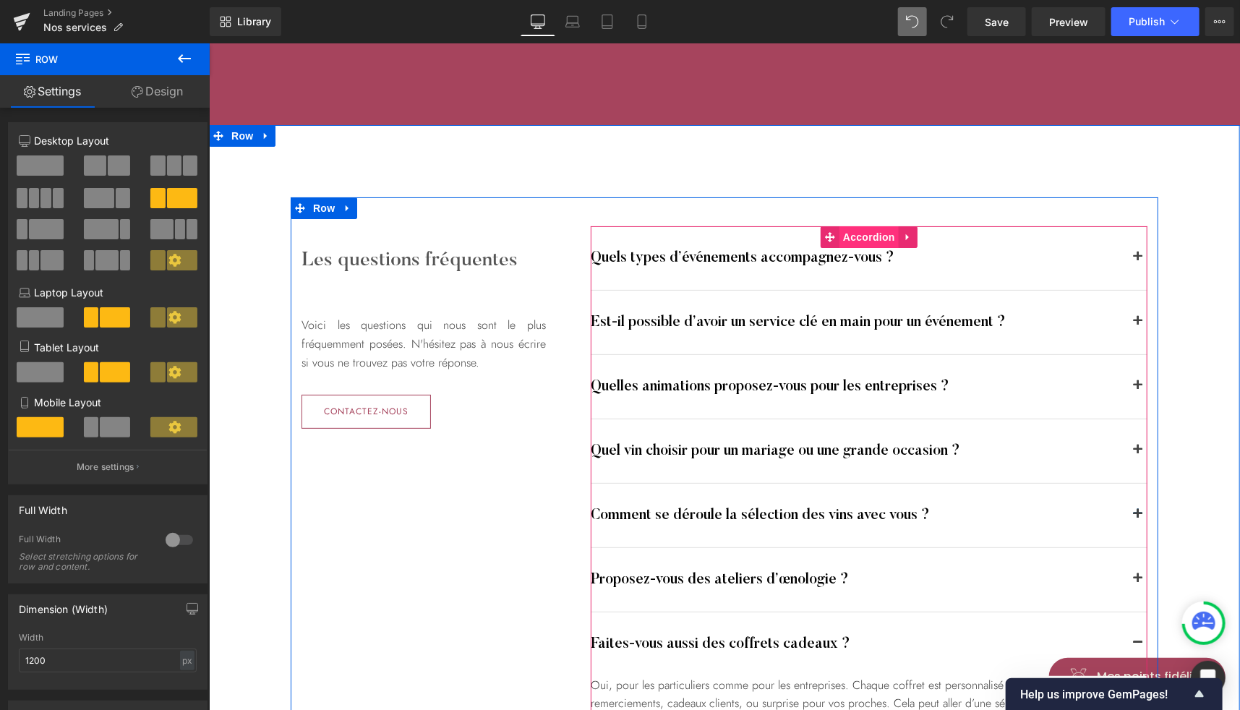
click at [843, 229] on span "Accordion" at bounding box center [868, 237] width 59 height 22
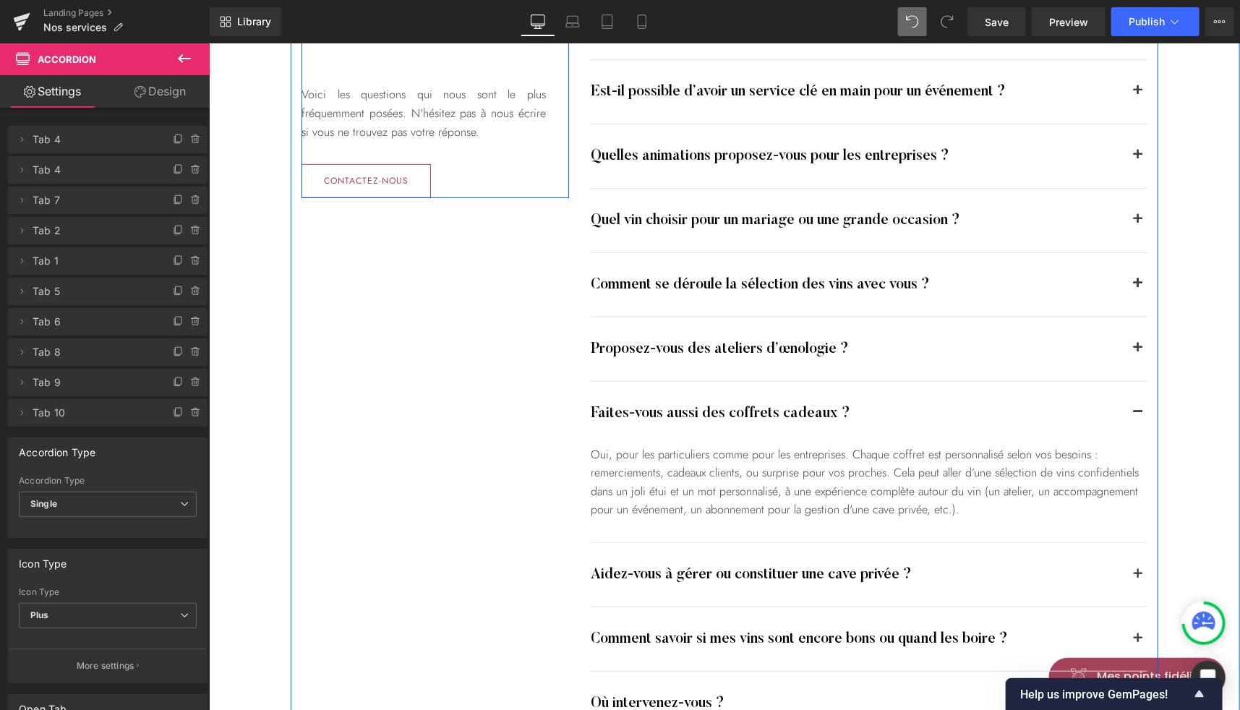
scroll to position [3174, 0]
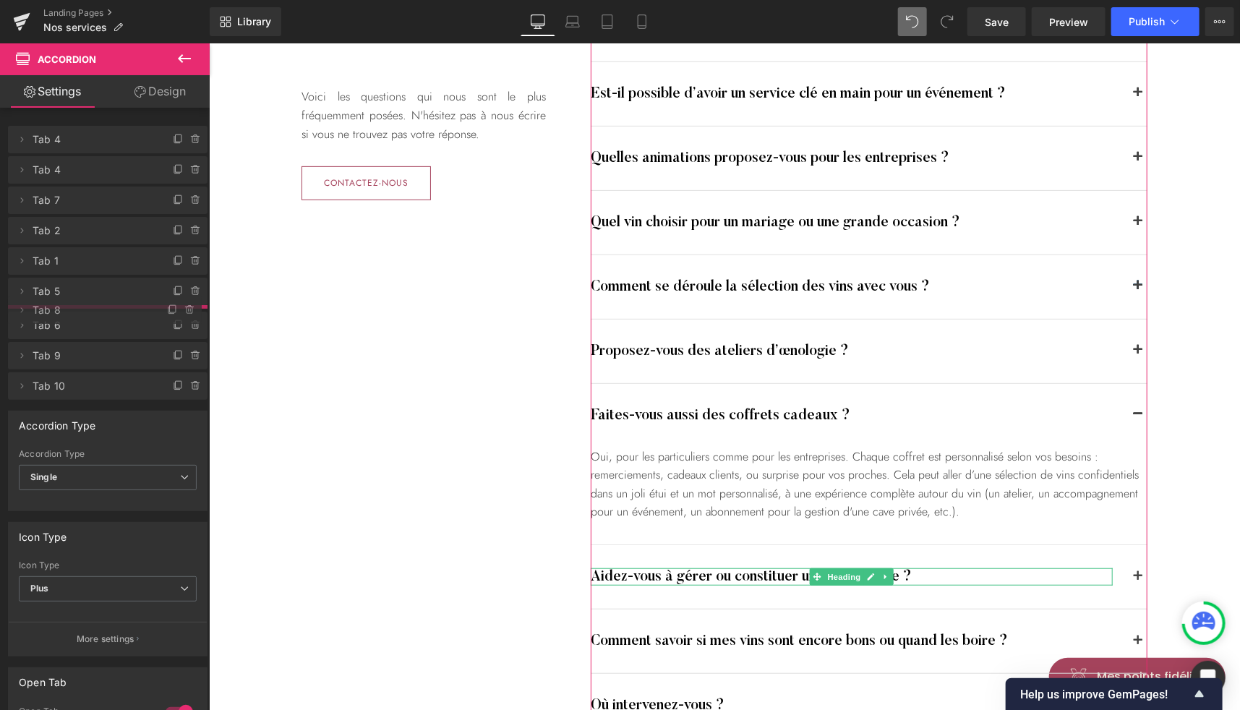
drag, startPoint x: 48, startPoint y: 357, endPoint x: 48, endPoint y: 315, distance: 41.9
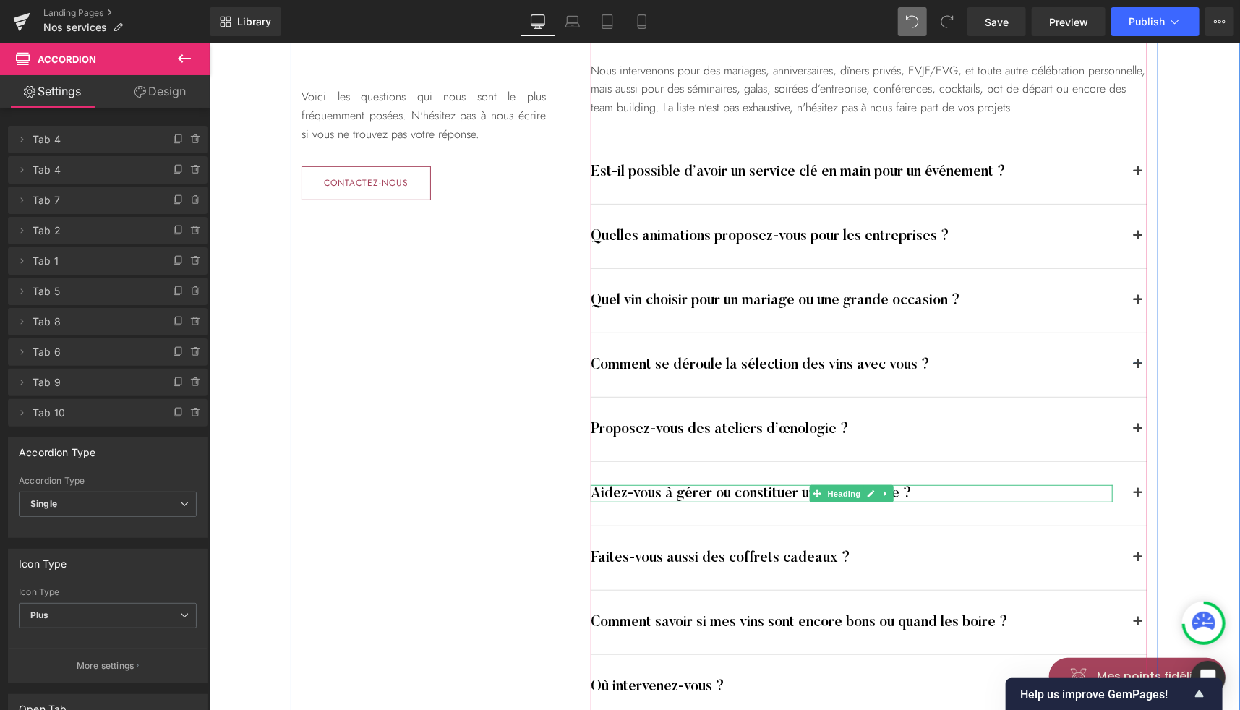
click at [1094, 489] on h4 "Aidez-vous à gérer ou constituer une cave privée ?" at bounding box center [851, 493] width 522 height 17
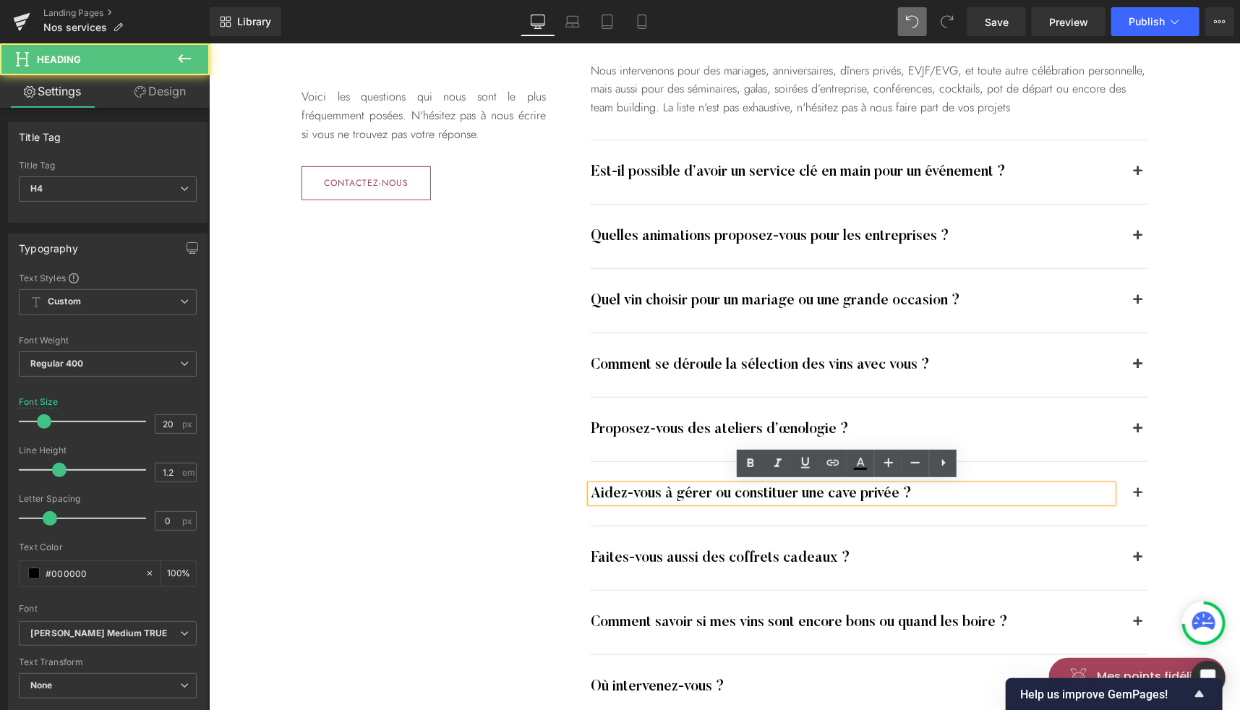
click at [1135, 492] on button "button" at bounding box center [1137, 493] width 19 height 64
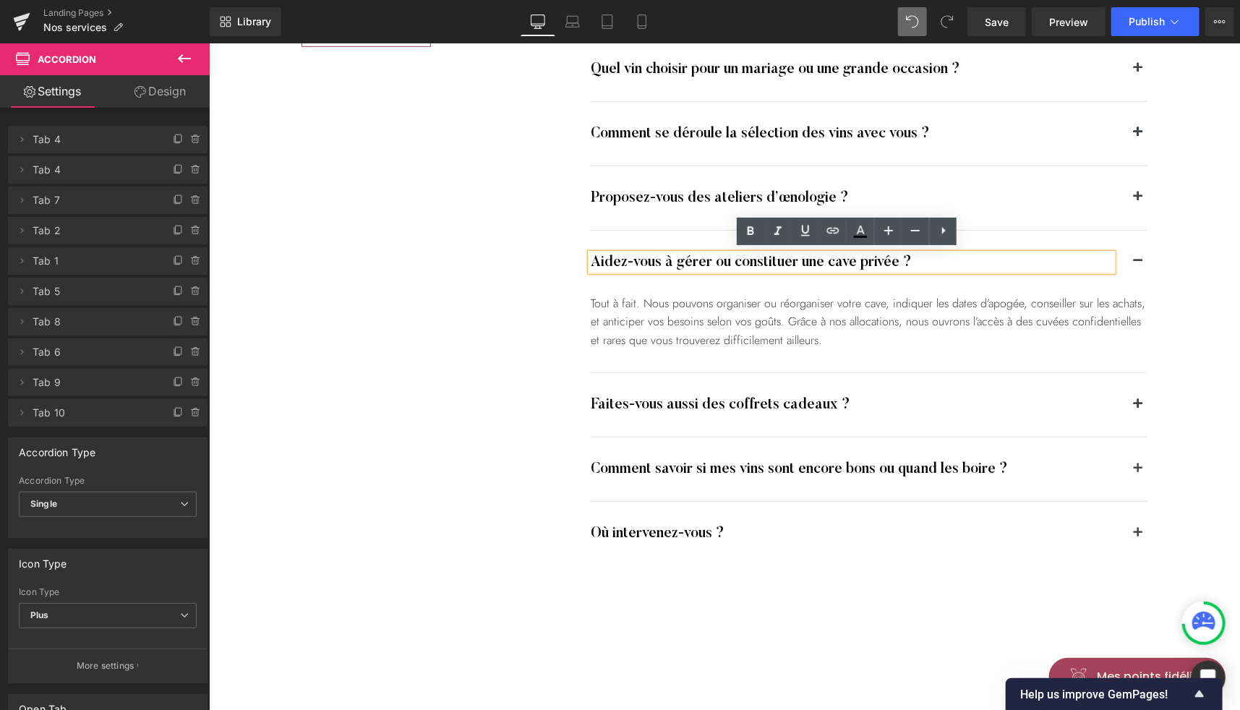
scroll to position [3327, 0]
click at [942, 325] on div "Tout à fait. Nous pouvons organiser ou réorganiser votre cave, indiquer les dat…" at bounding box center [868, 322] width 557 height 56
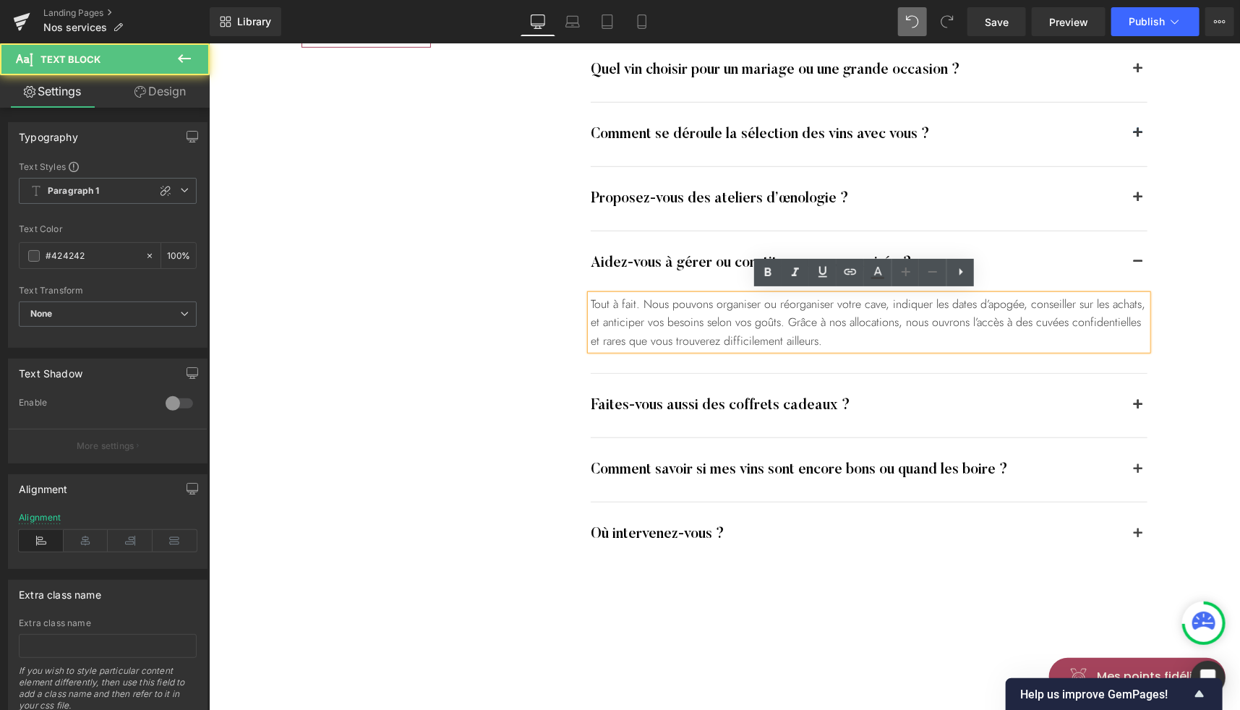
click at [942, 325] on div "Tout à fait. Nous pouvons organiser ou réorganiser votre cave, indiquer les dat…" at bounding box center [868, 322] width 557 height 56
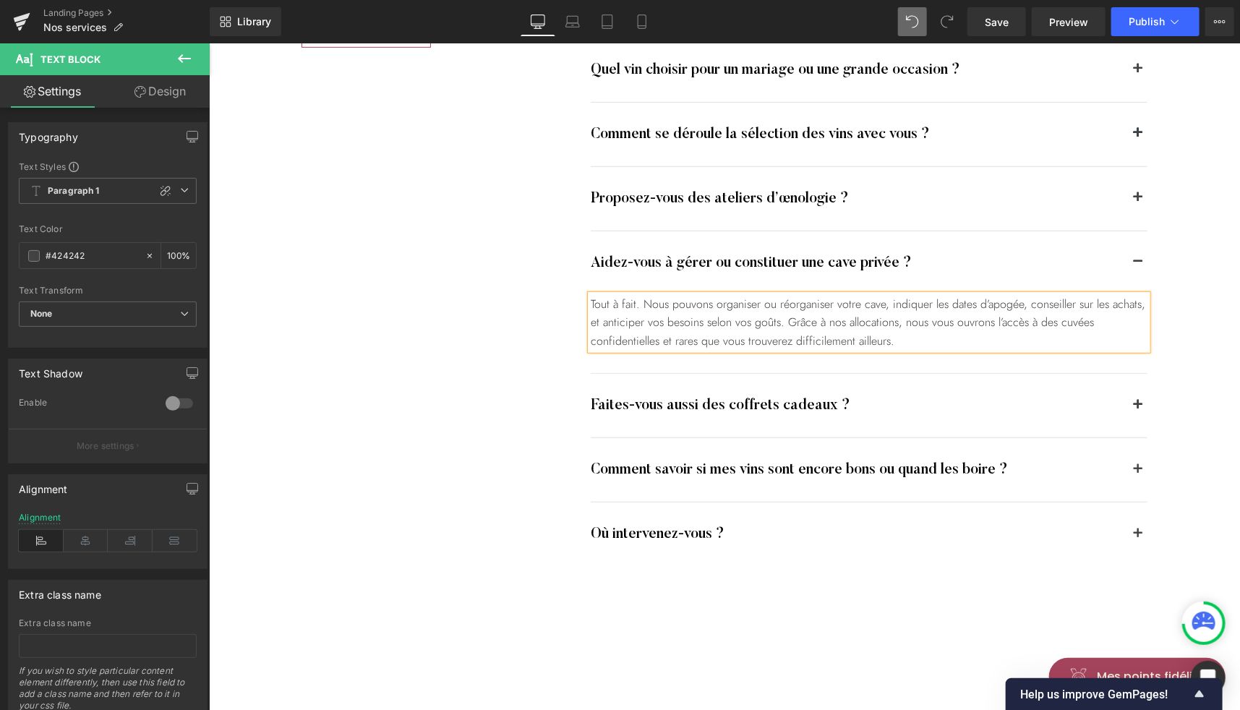
click at [1138, 473] on span "button" at bounding box center [1138, 473] width 0 height 0
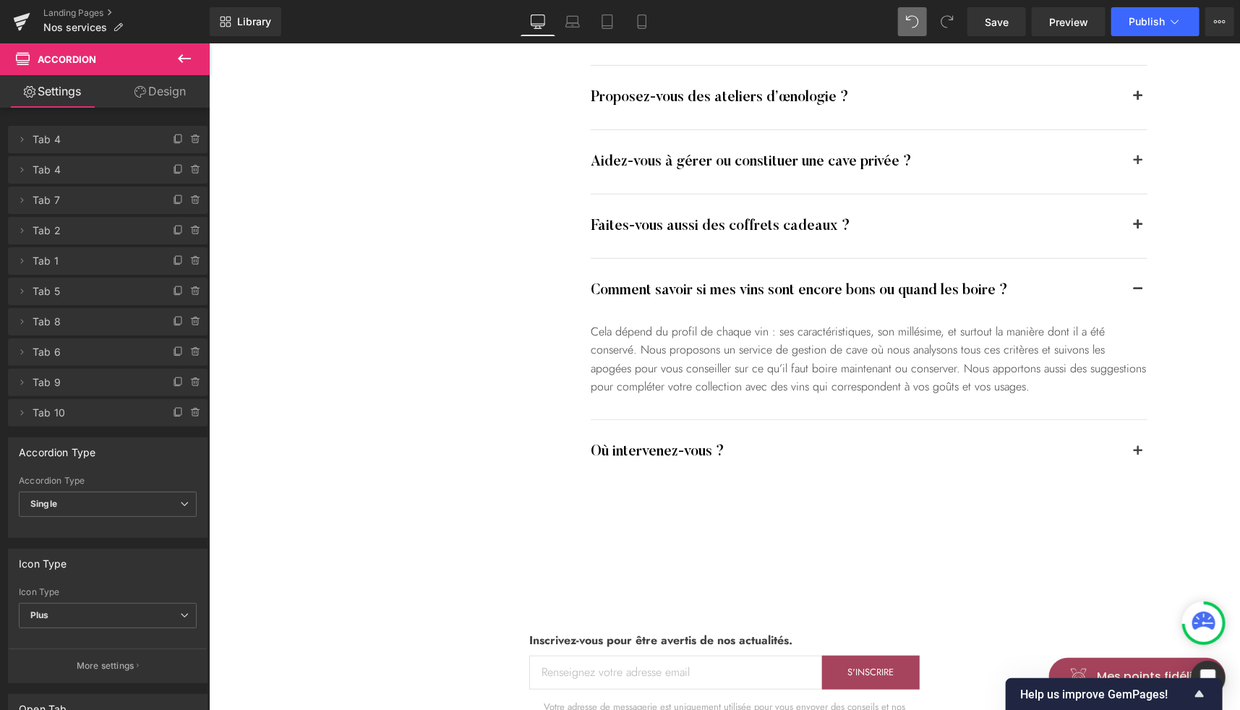
scroll to position [3430, 0]
click at [694, 346] on div "Cela dépend du profil de chaque vin : ses caractéristiques, son millésime, et s…" at bounding box center [868, 357] width 557 height 74
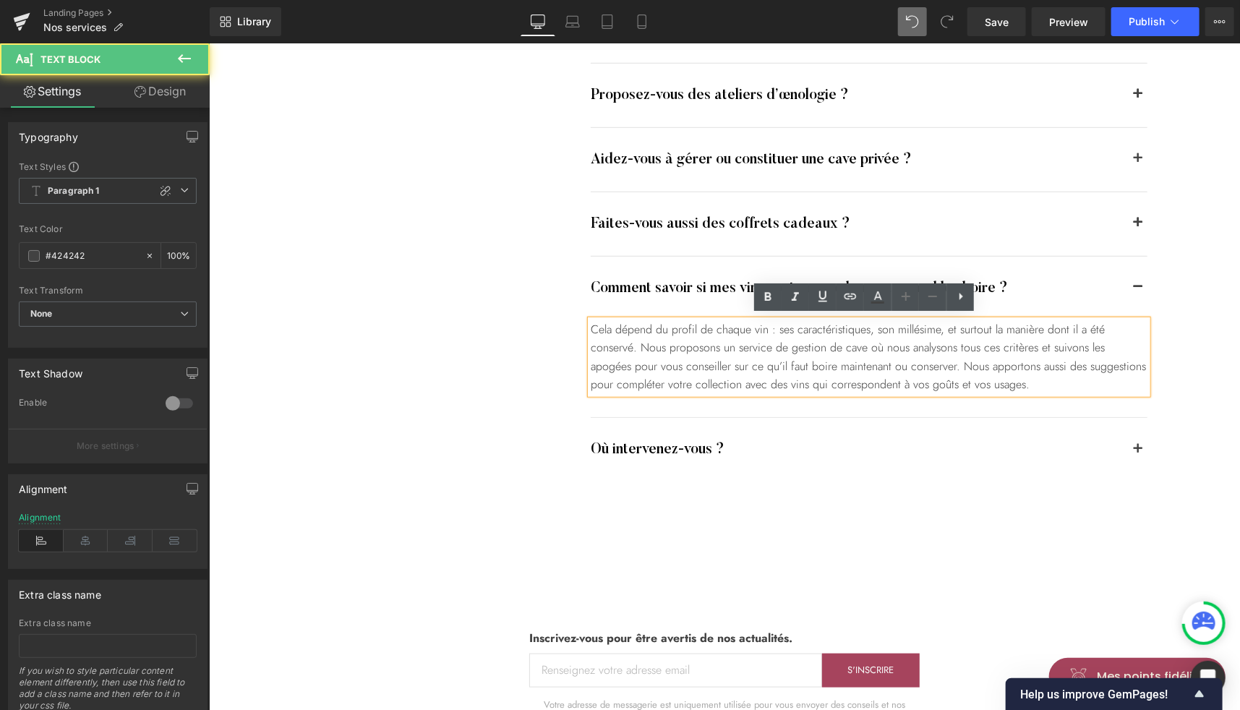
click at [931, 367] on div "Cela dépend du profil de chaque vin : ses caractéristiques, son millésime, et s…" at bounding box center [868, 357] width 557 height 74
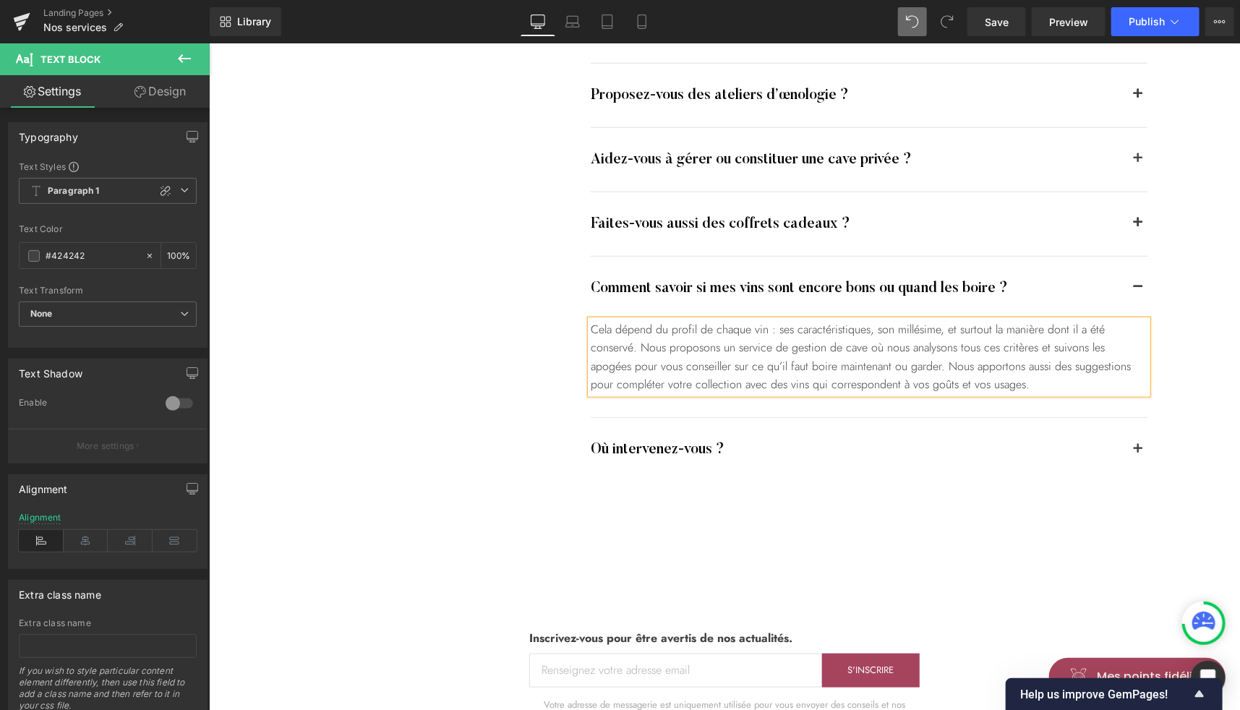
click at [997, 365] on div "Cela dépend du profil de chaque vin : ses caractéristiques, son millésime, et s…" at bounding box center [868, 357] width 557 height 74
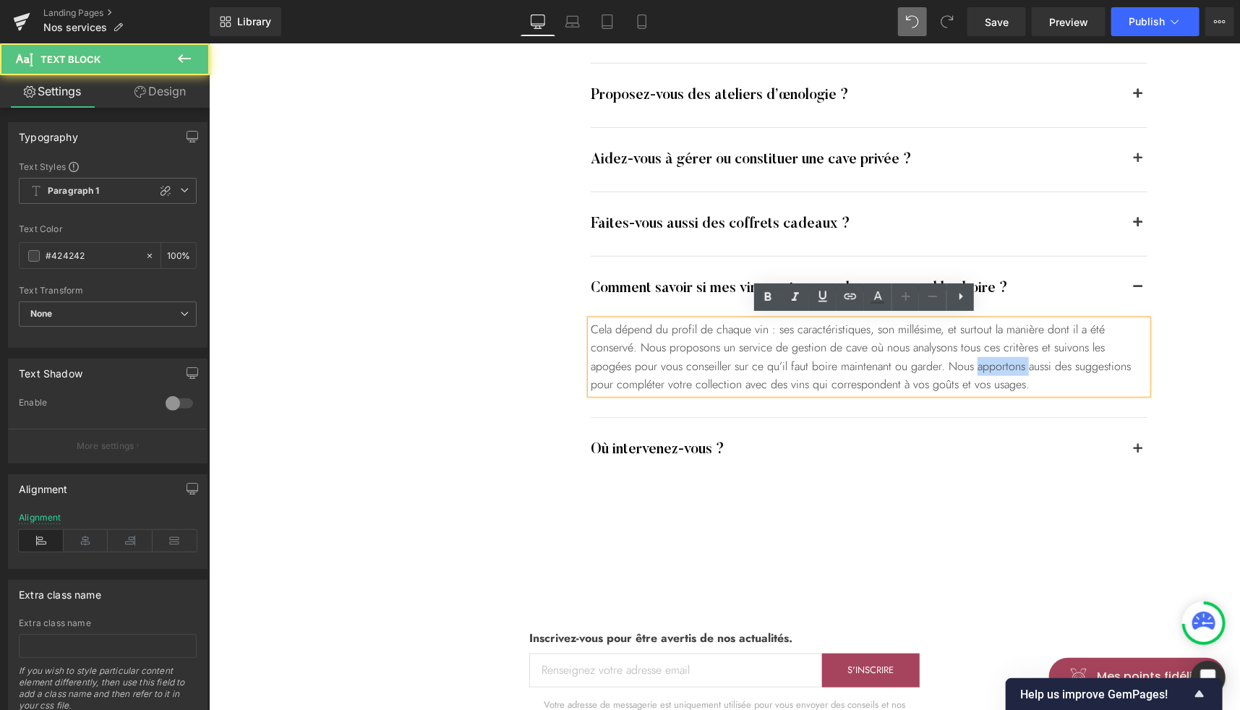
click at [997, 365] on div "Cela dépend du profil de chaque vin : ses caractéristiques, son millésime, et s…" at bounding box center [868, 357] width 557 height 74
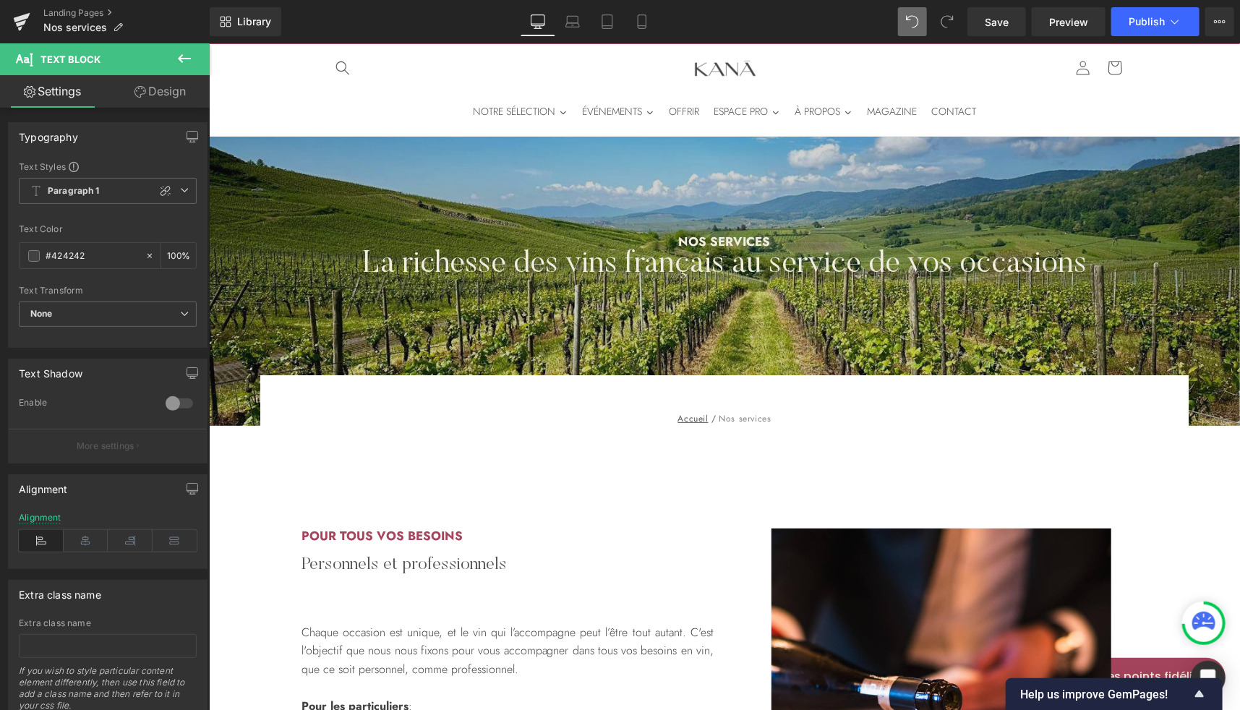
scroll to position [0, 0]
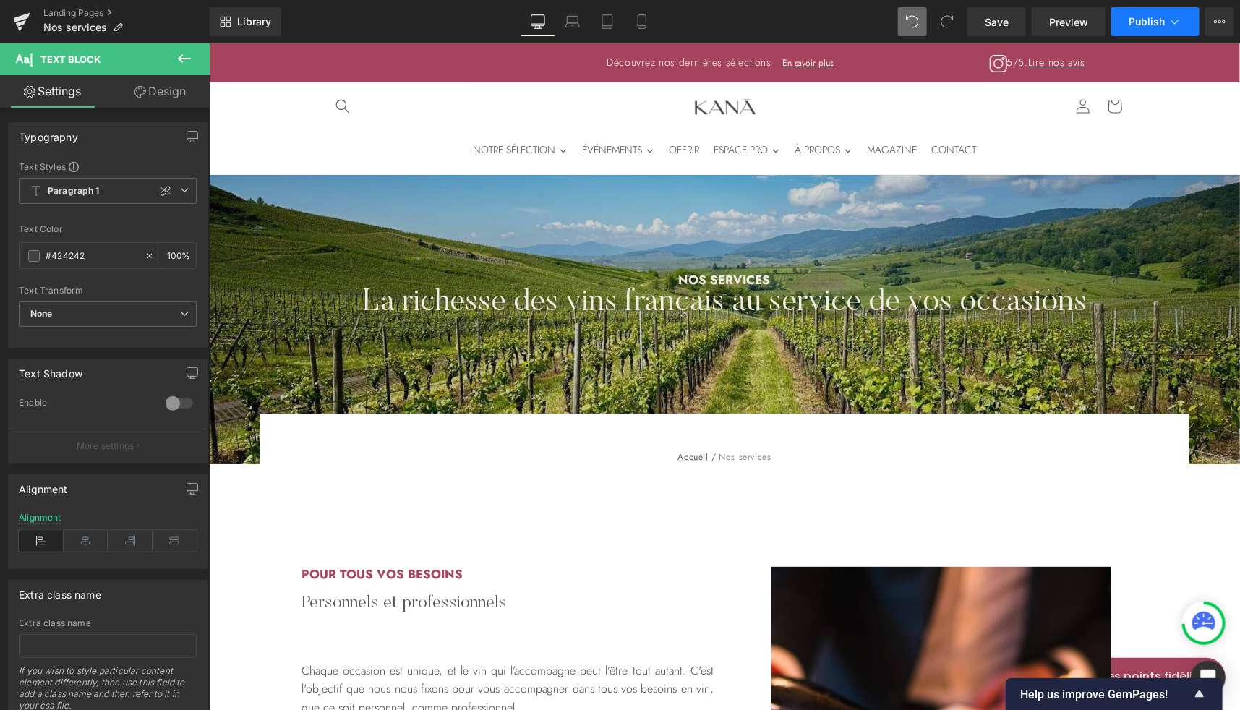
click at [1155, 19] on span "Publish" at bounding box center [1147, 22] width 36 height 12
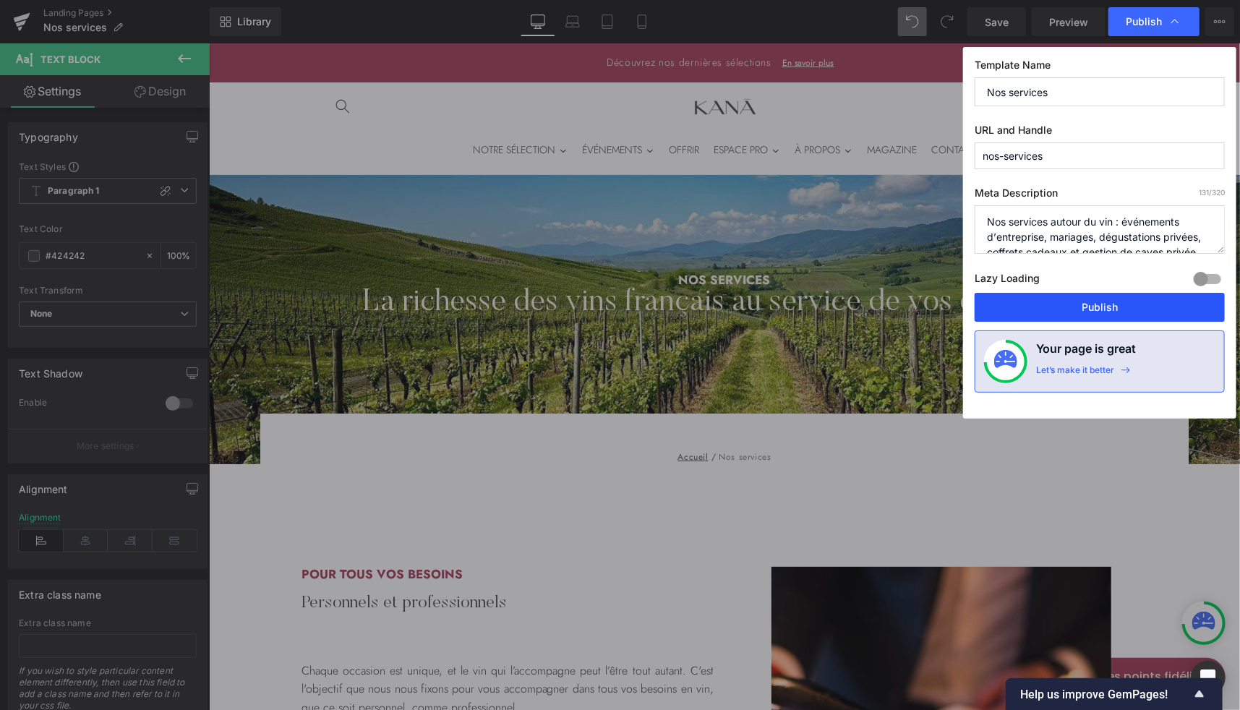
click at [1041, 310] on button "Publish" at bounding box center [1100, 307] width 250 height 29
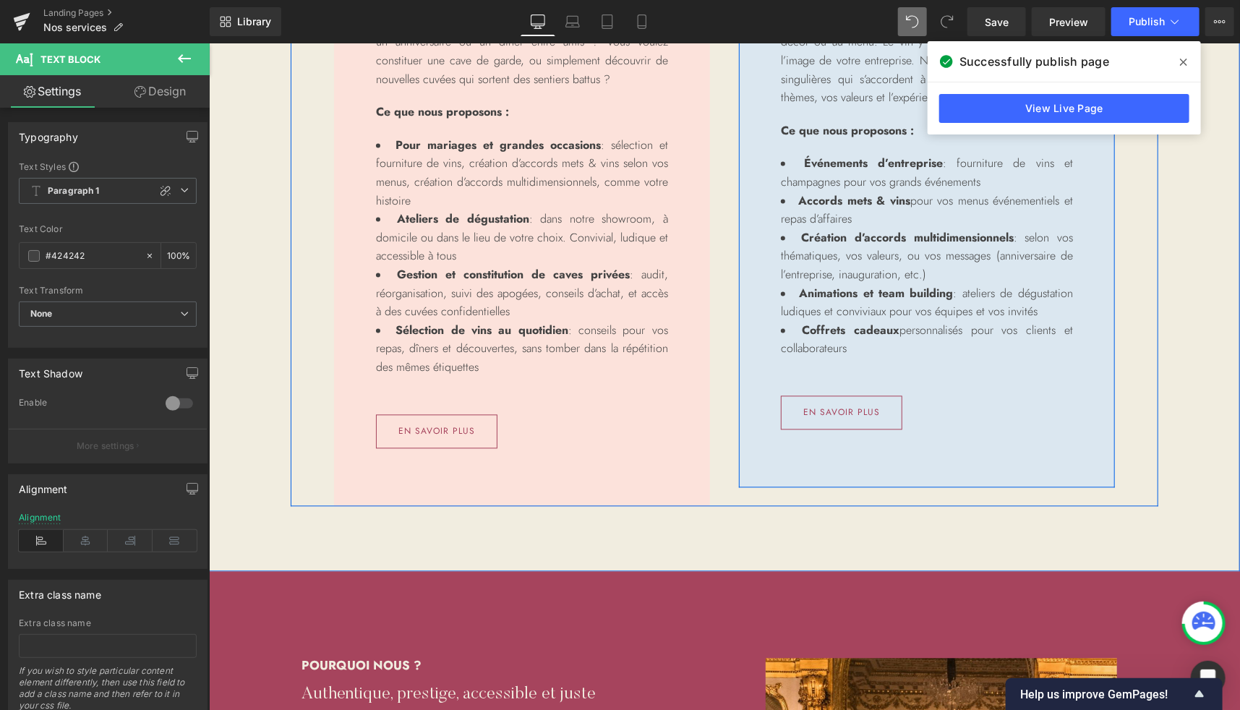
scroll to position [1490, 0]
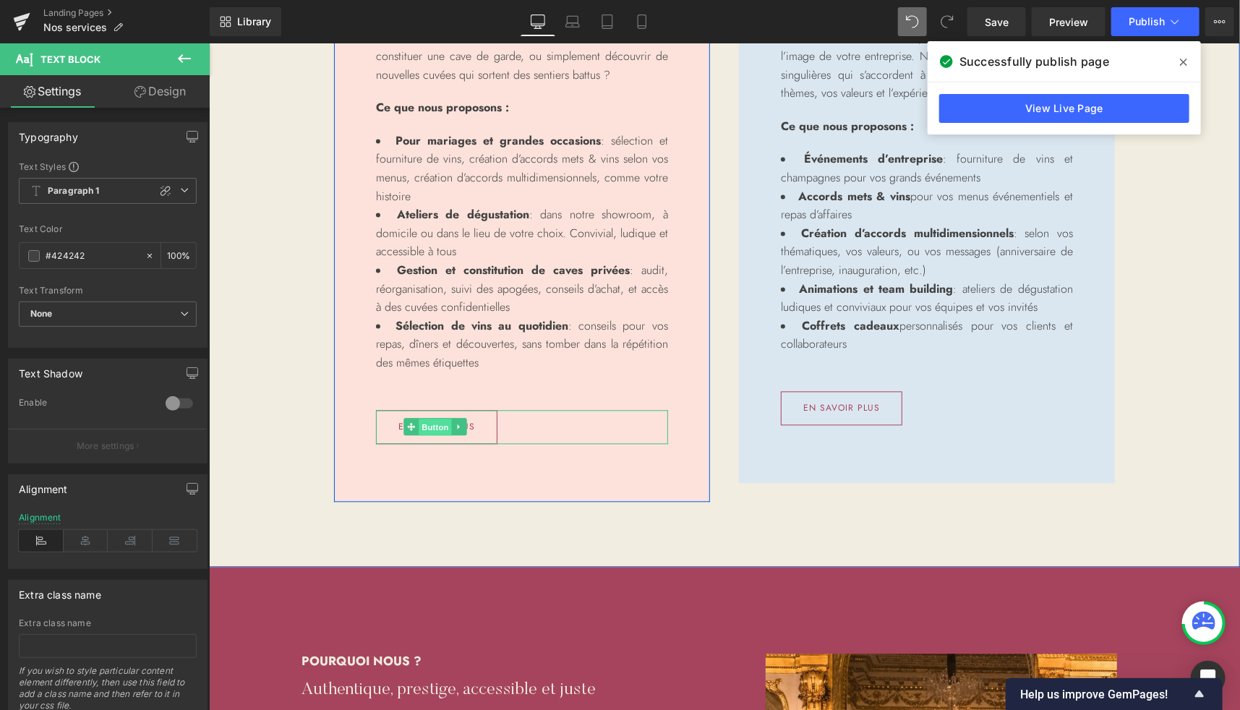
click at [428, 426] on span "Button" at bounding box center [434, 427] width 33 height 17
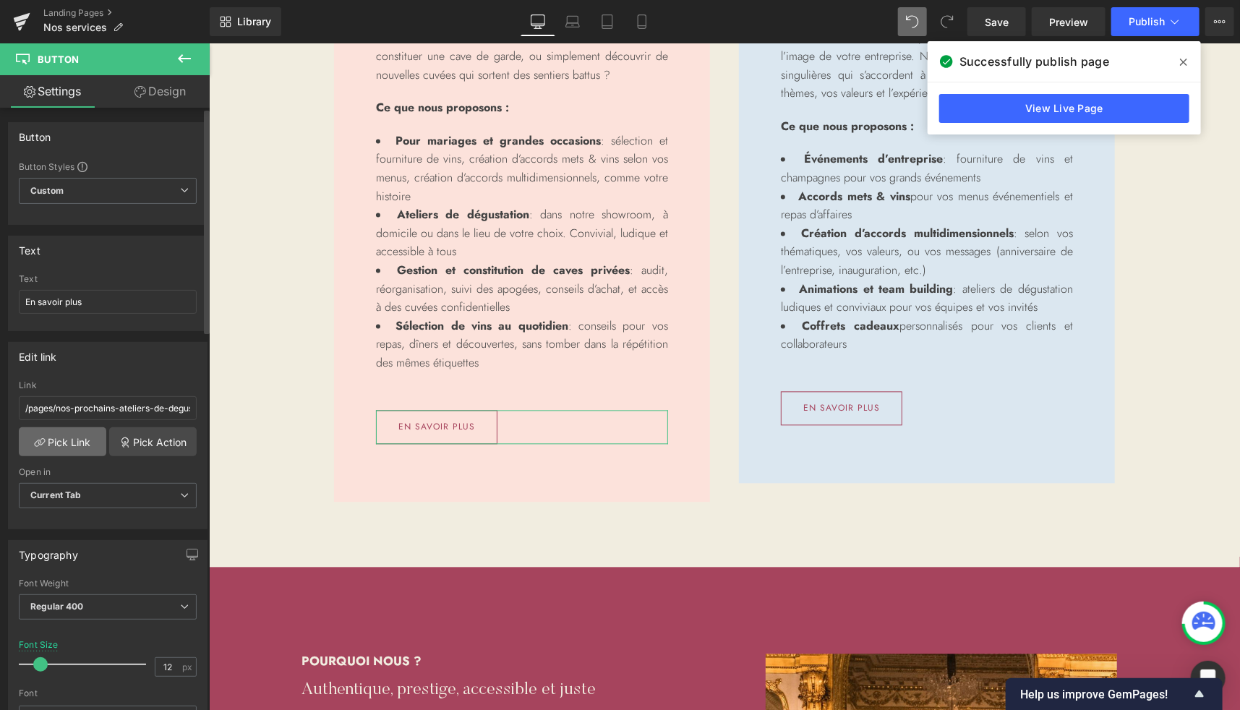
click at [85, 443] on link "Pick Link" at bounding box center [63, 441] width 88 height 29
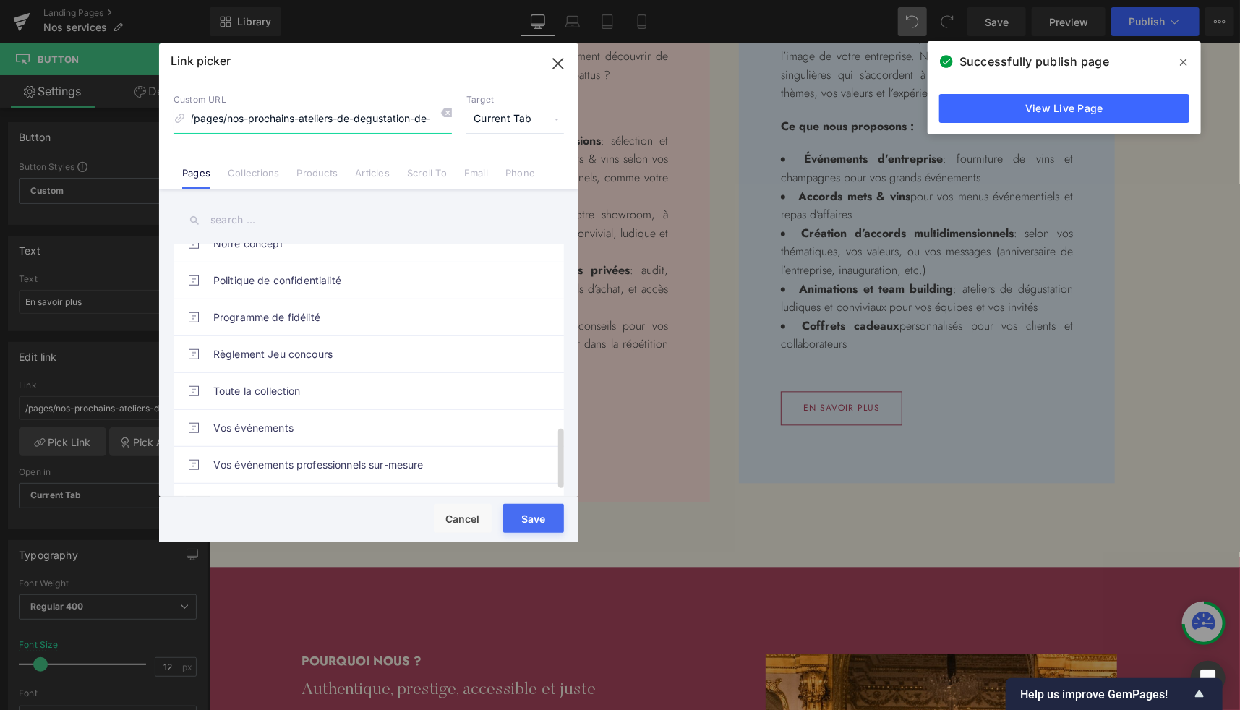
scroll to position [759, 0]
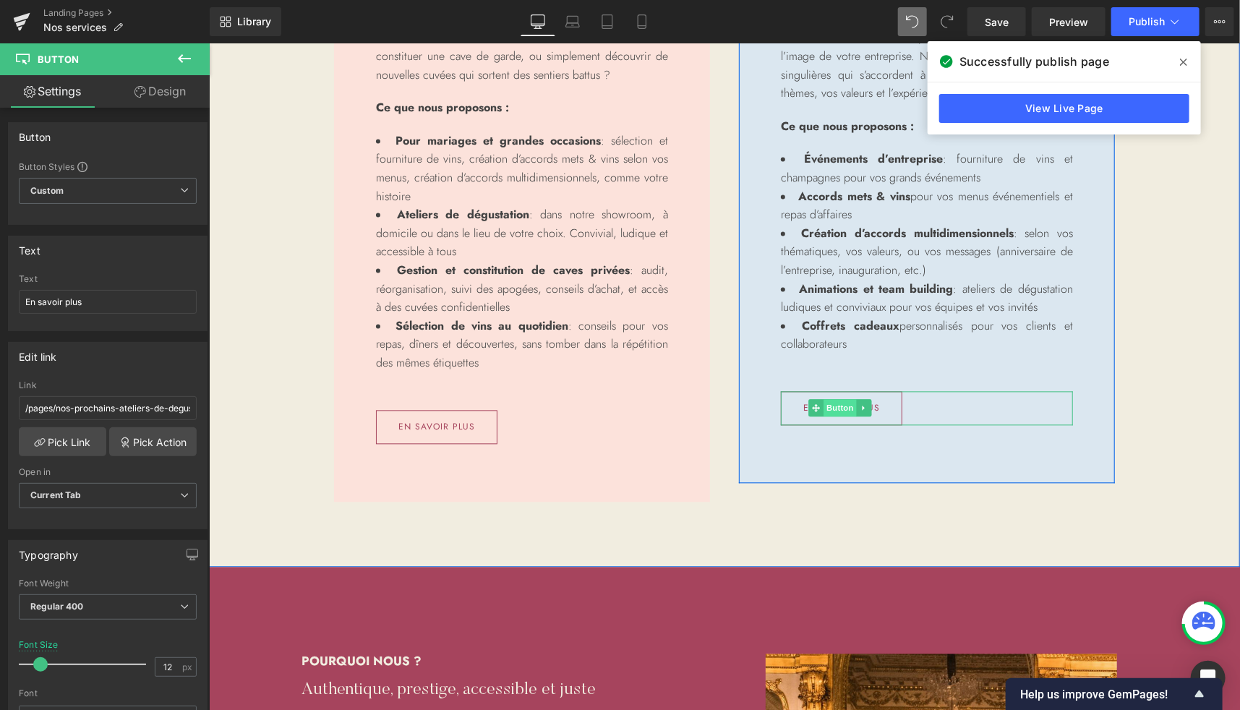
click at [829, 404] on span "Button" at bounding box center [839, 407] width 33 height 17
click at [827, 407] on span "Button" at bounding box center [839, 408] width 33 height 17
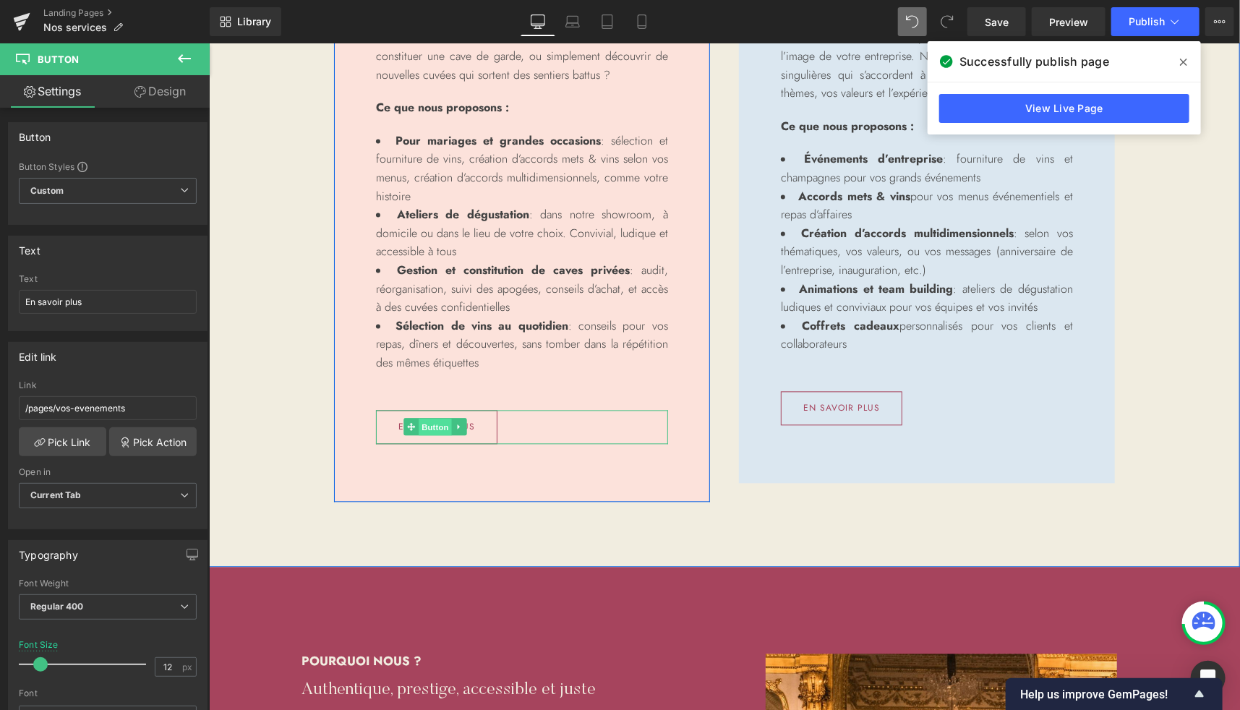
click at [422, 422] on span "Button" at bounding box center [434, 427] width 33 height 17
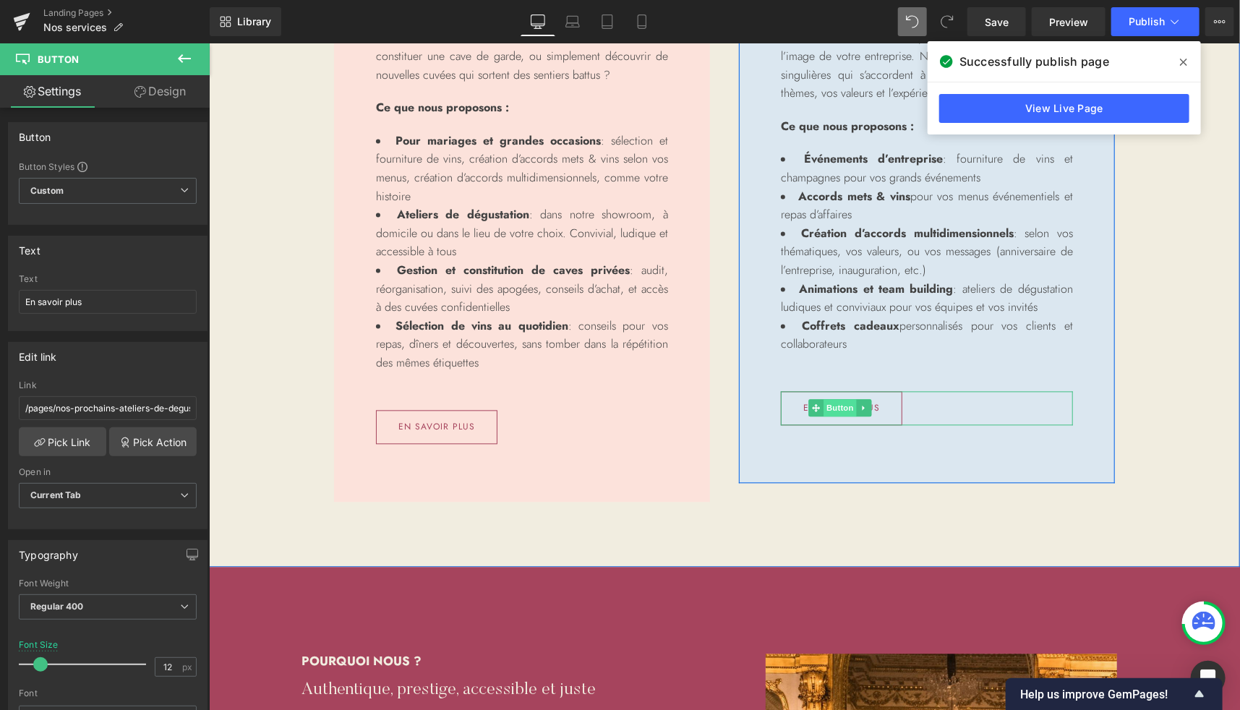
click at [834, 408] on span "Button" at bounding box center [839, 407] width 33 height 17
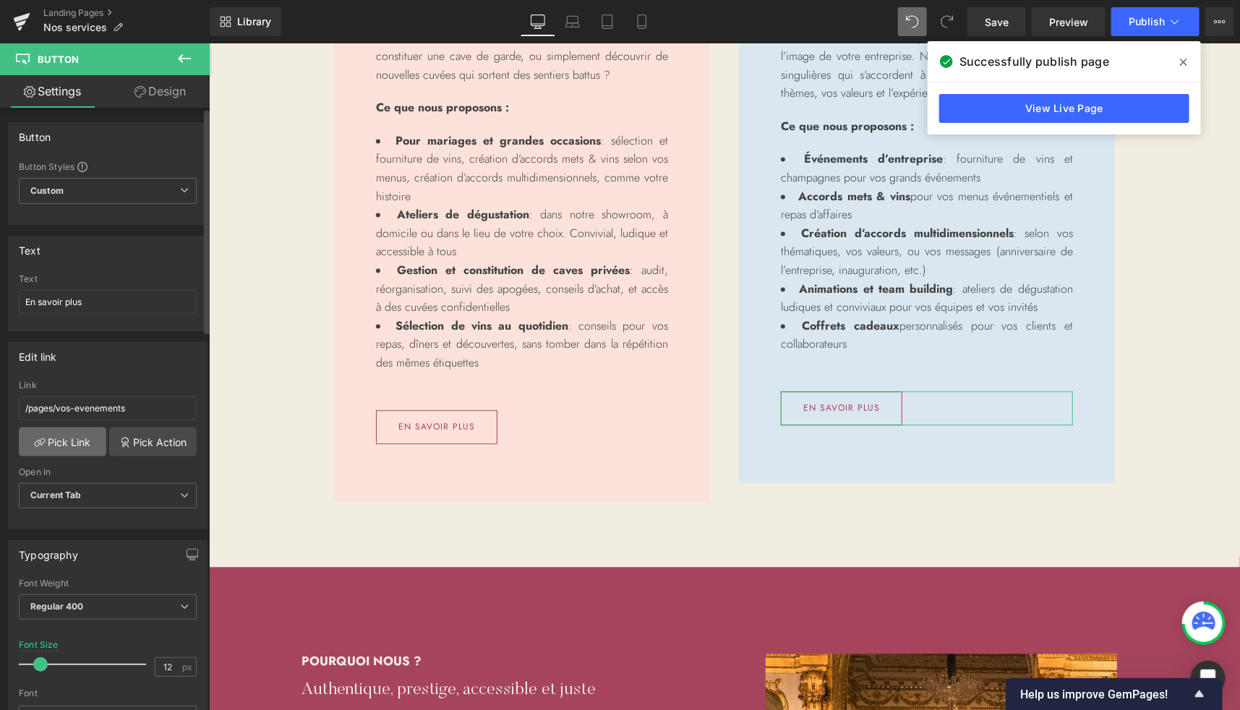
click at [35, 440] on icon at bounding box center [38, 443] width 6 height 6
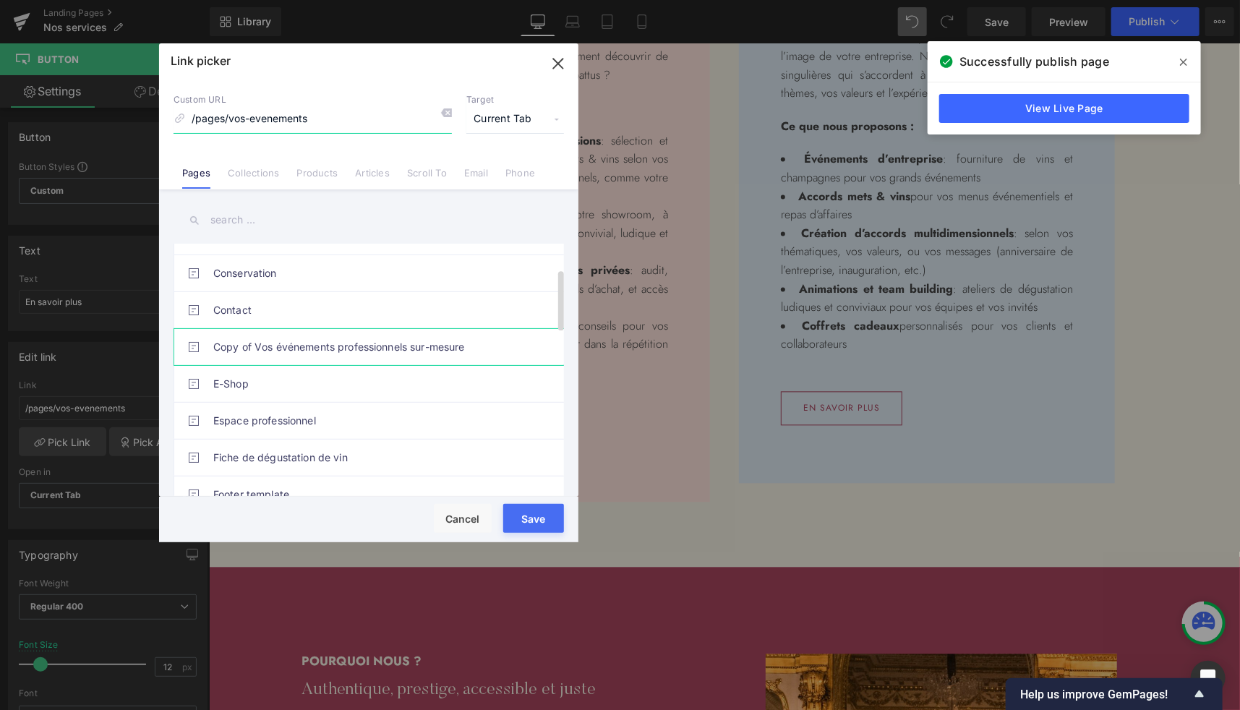
scroll to position [103, 0]
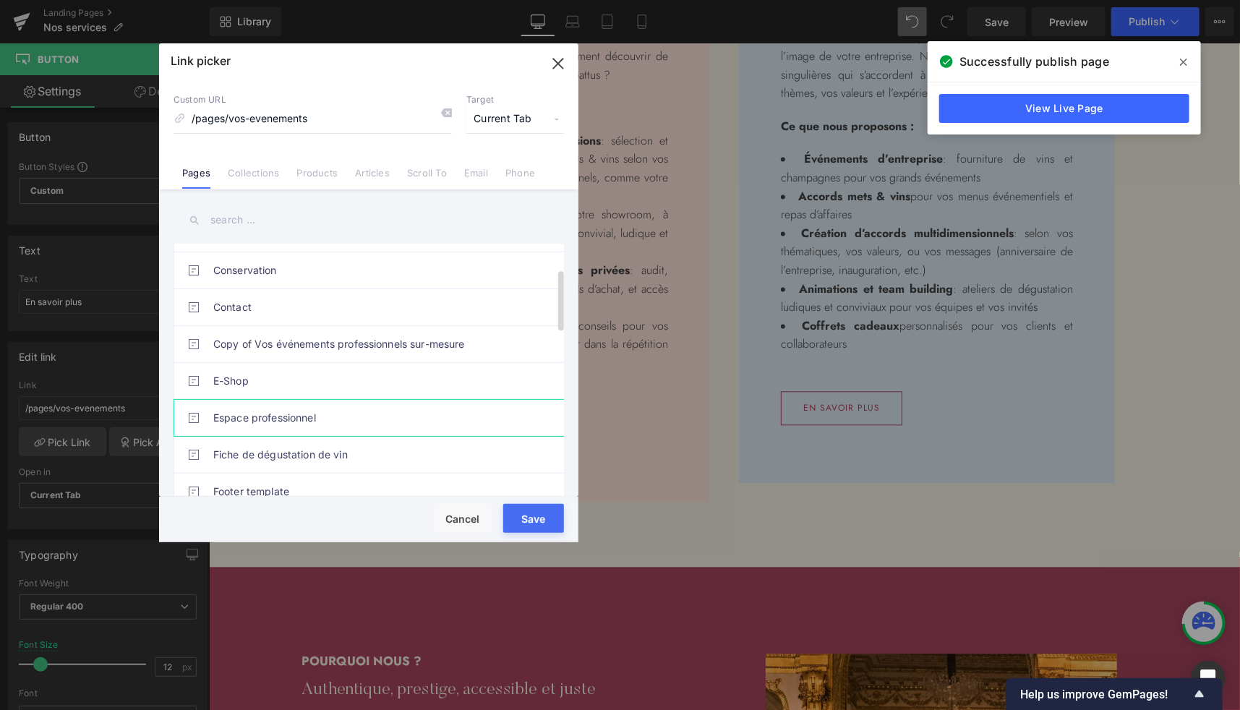
click at [310, 418] on link "Espace professionnel" at bounding box center [372, 418] width 318 height 36
click at [538, 527] on button "Save" at bounding box center [533, 518] width 61 height 29
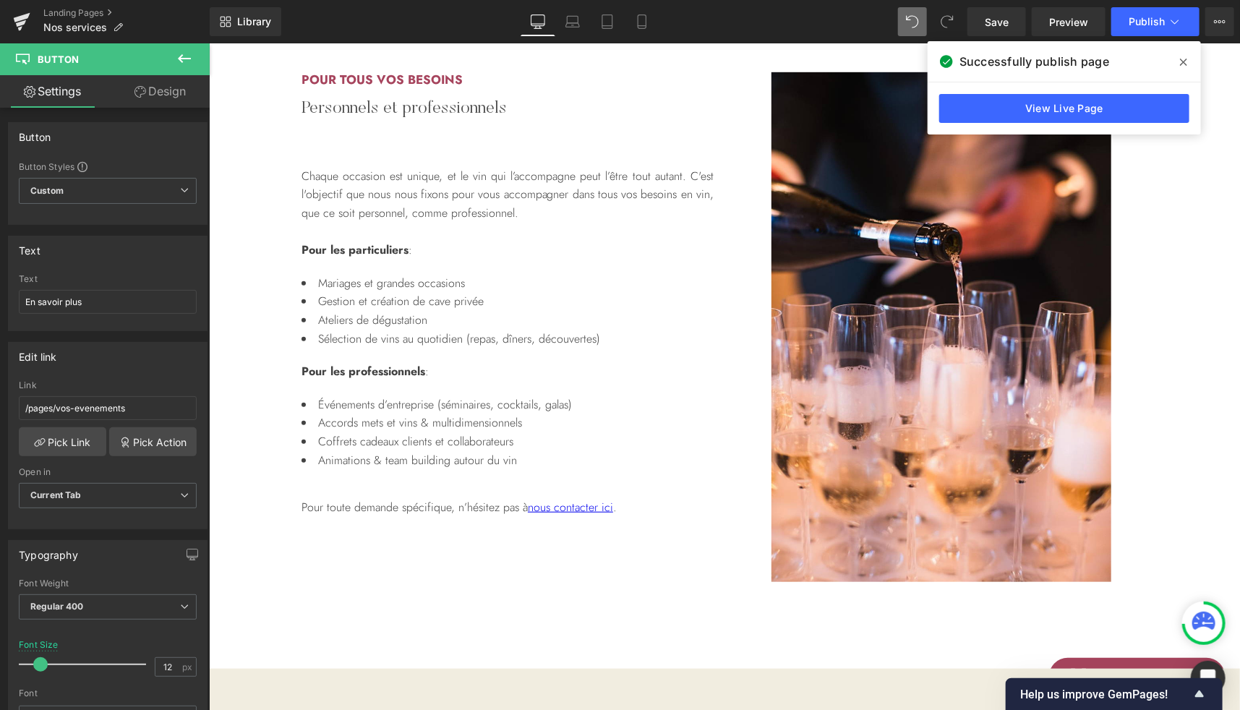
scroll to position [493, 0]
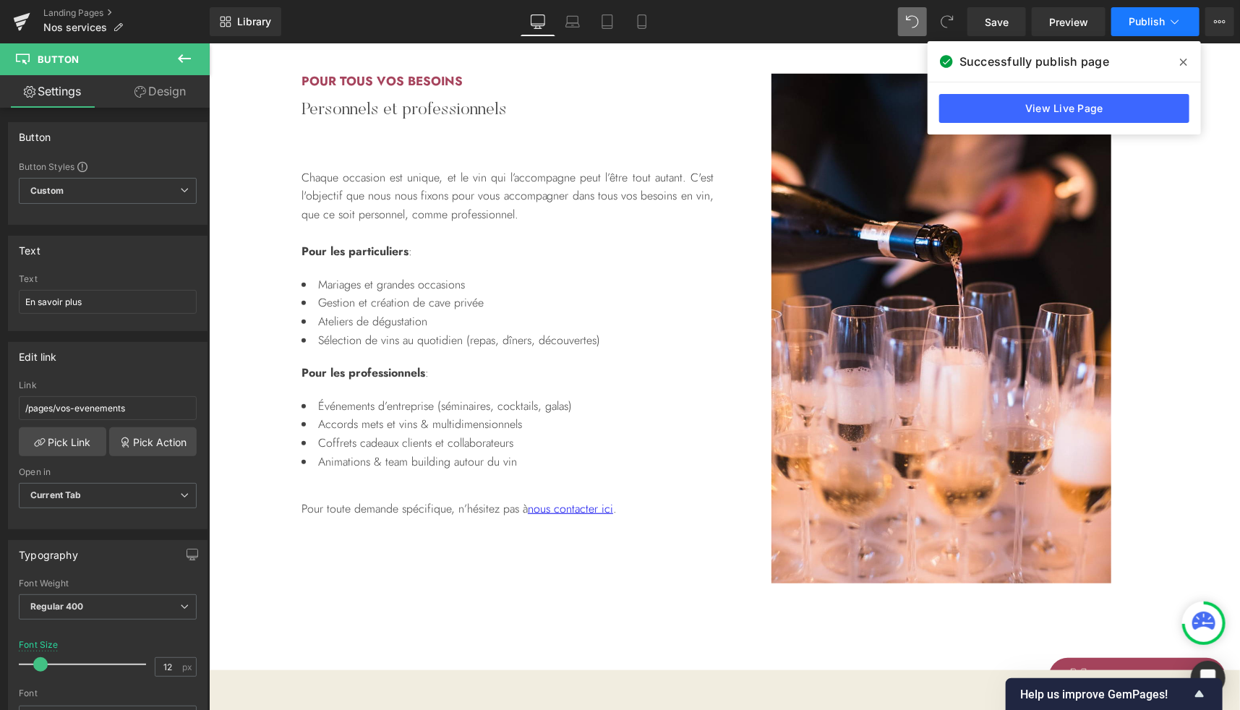
click at [1145, 11] on button "Publish" at bounding box center [1156, 21] width 88 height 29
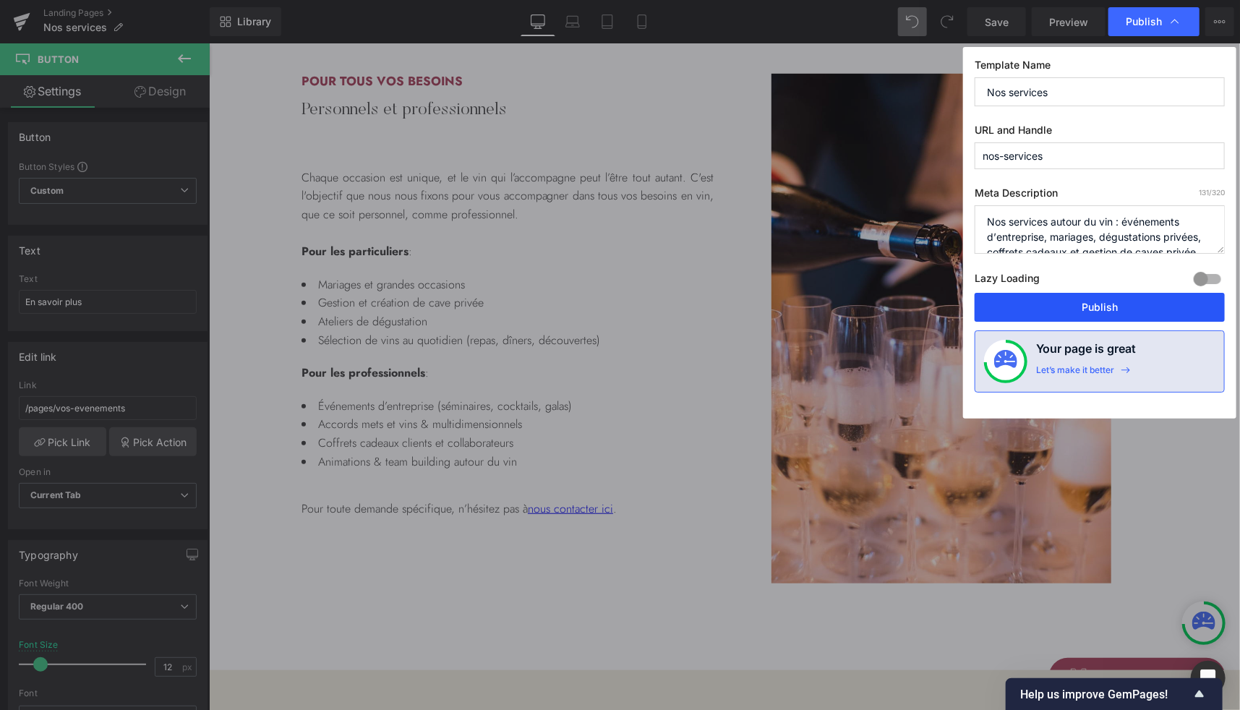
click at [1074, 312] on button "Publish" at bounding box center [1100, 307] width 250 height 29
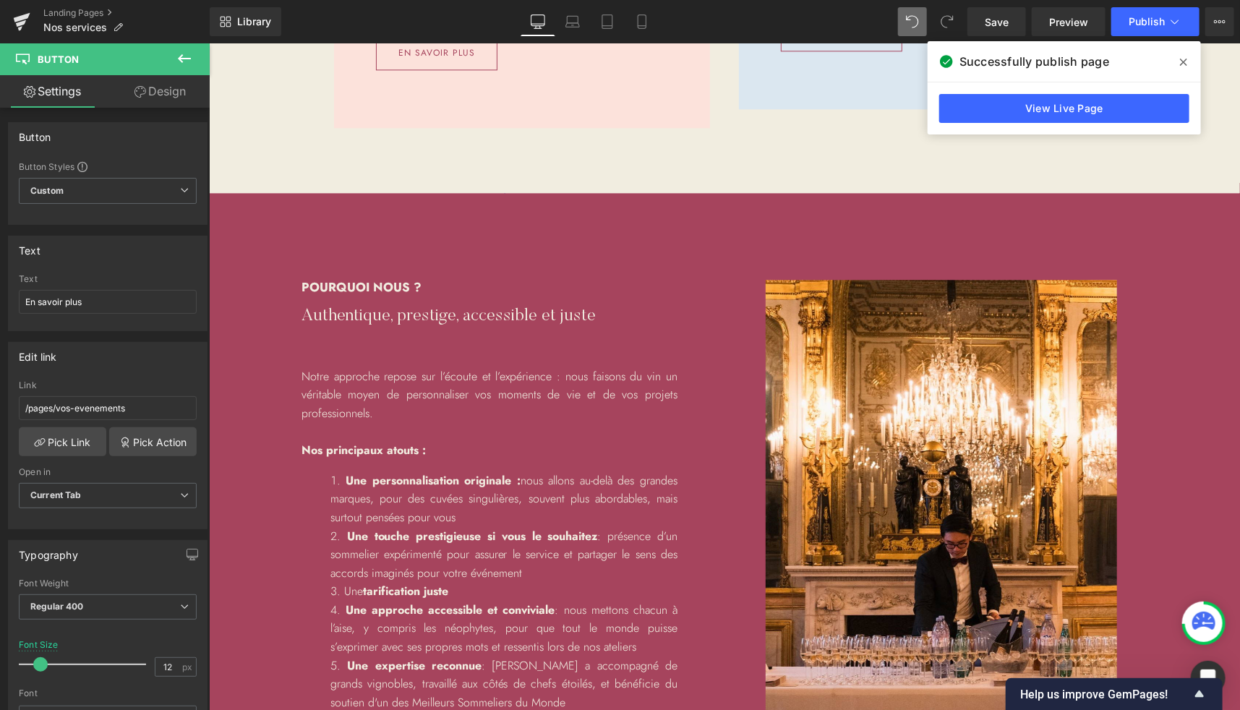
scroll to position [1865, 0]
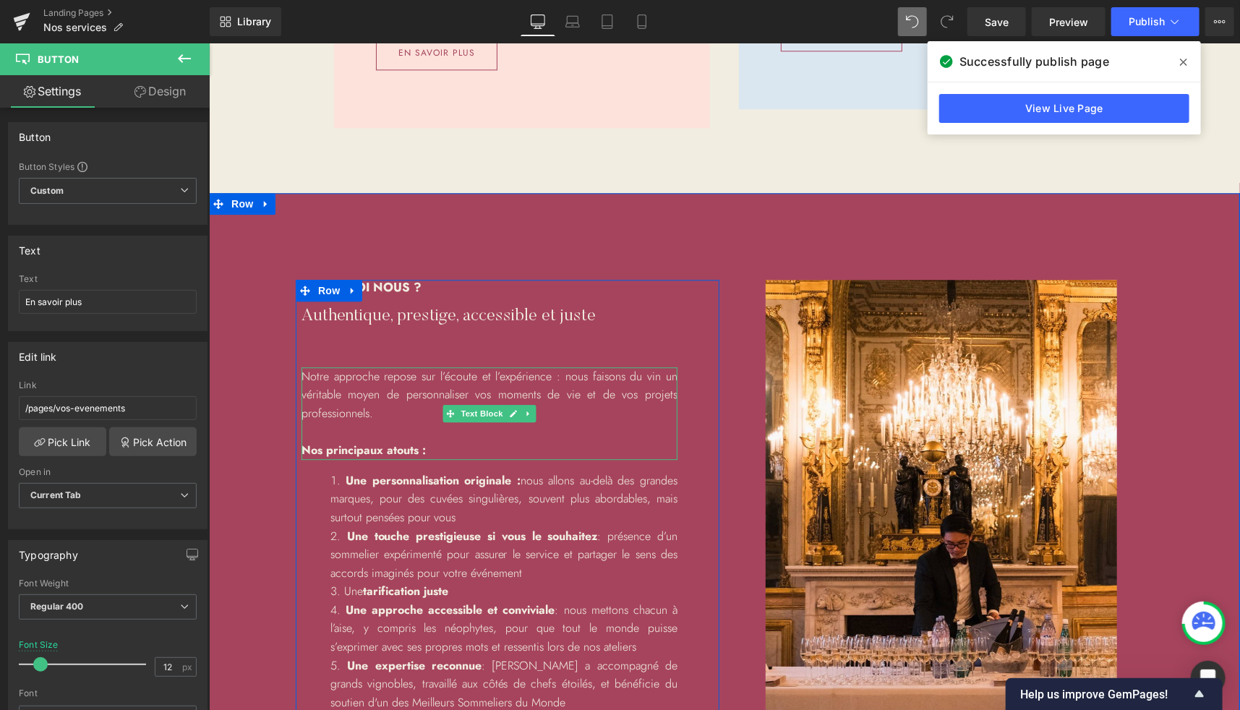
click at [598, 388] on p "Notre approche repose sur l’écoute et l’expérience : nous faisons du vin un vér…" at bounding box center [489, 395] width 376 height 56
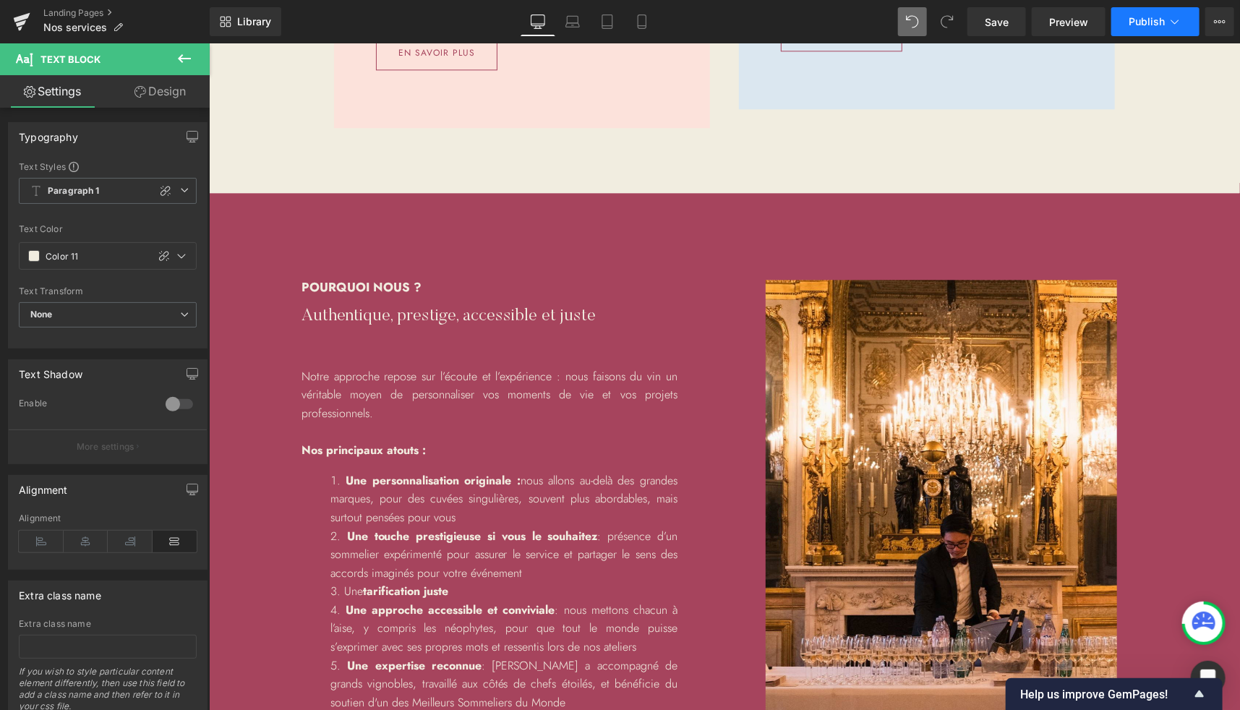
click at [1133, 20] on span "Publish" at bounding box center [1147, 22] width 36 height 12
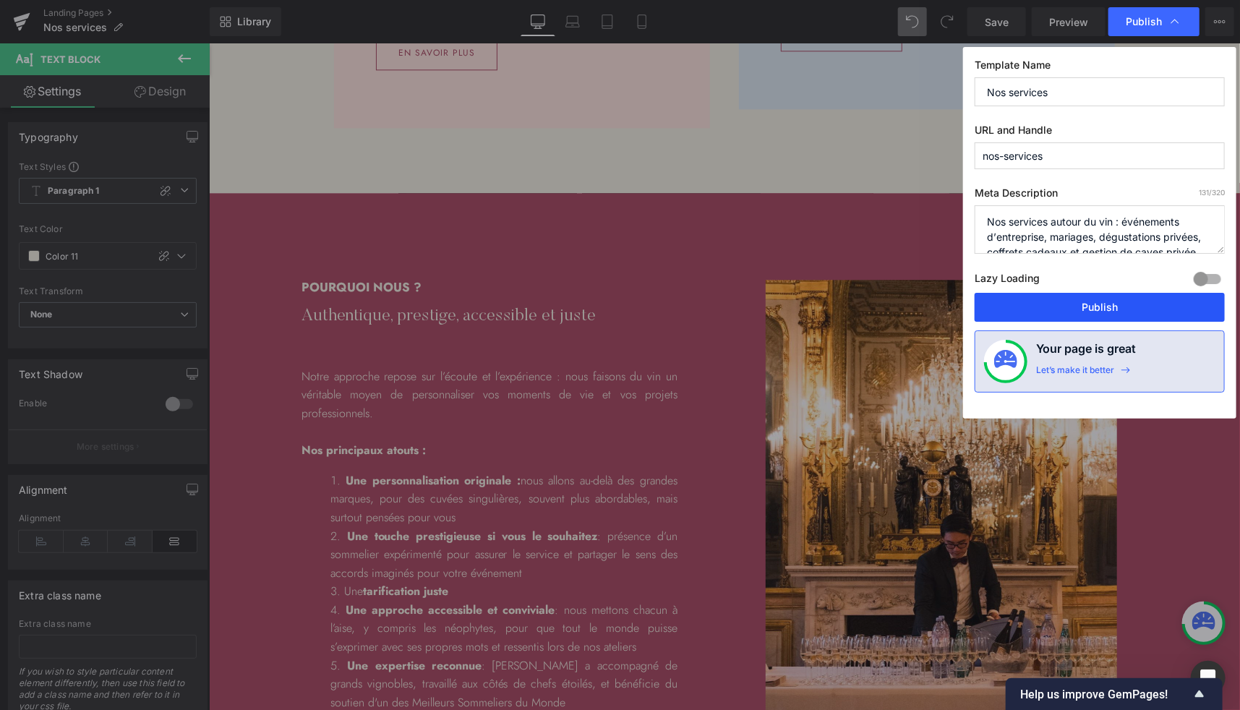
click at [1034, 300] on button "Publish" at bounding box center [1100, 307] width 250 height 29
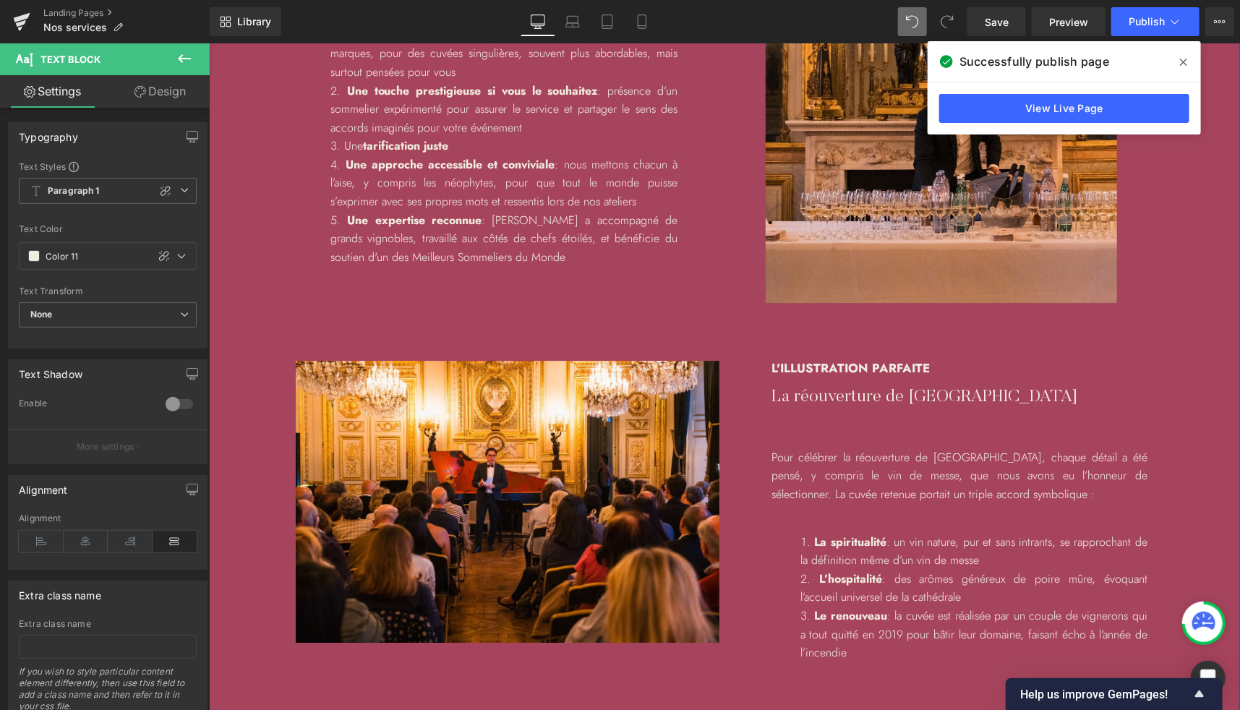
scroll to position [2312, 0]
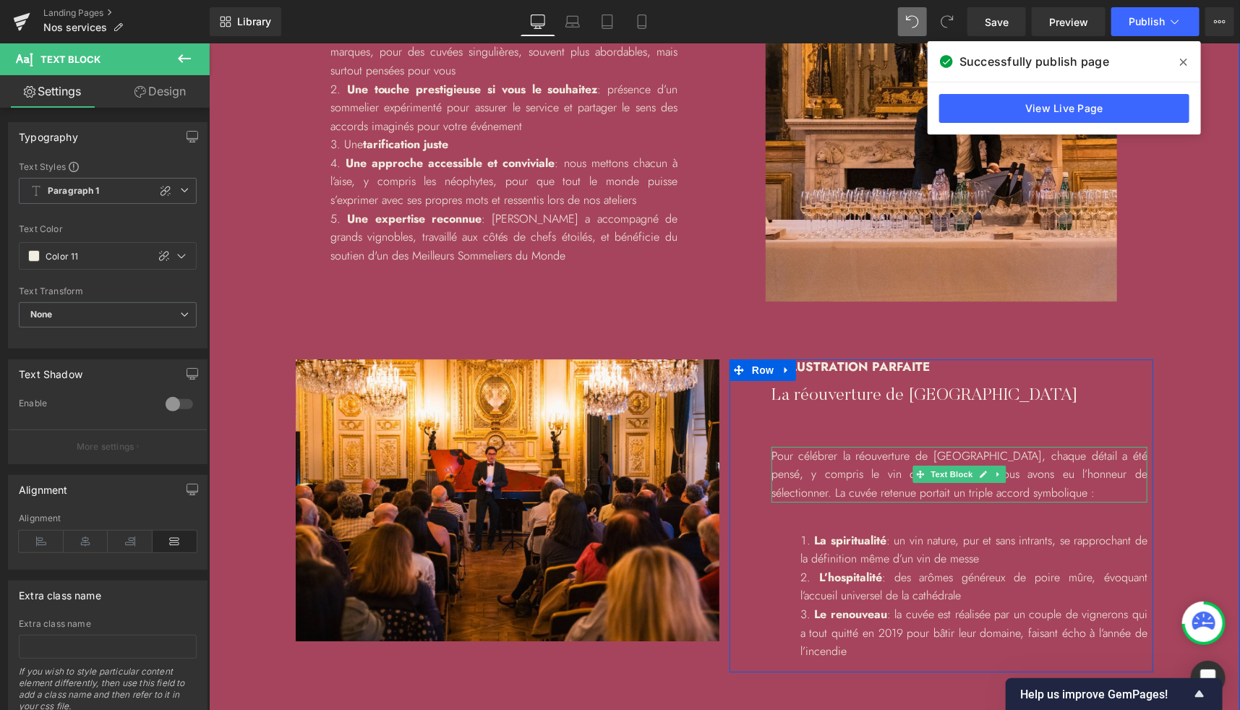
click at [809, 494] on p "Pour célébrer la réouverture de Notre Dame de Paris, chaque détail a été pensé,…" at bounding box center [959, 474] width 376 height 56
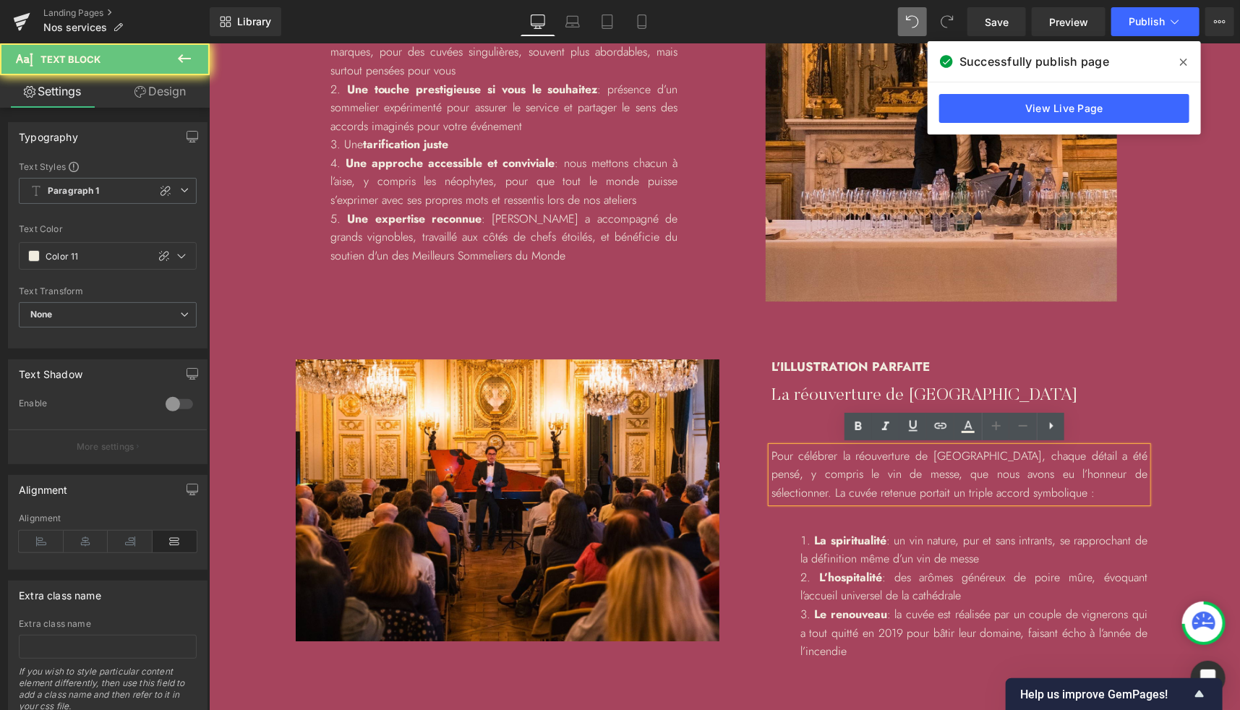
click at [809, 494] on p "Pour célébrer la réouverture de Notre Dame de Paris, chaque détail a été pensé,…" at bounding box center [959, 474] width 376 height 56
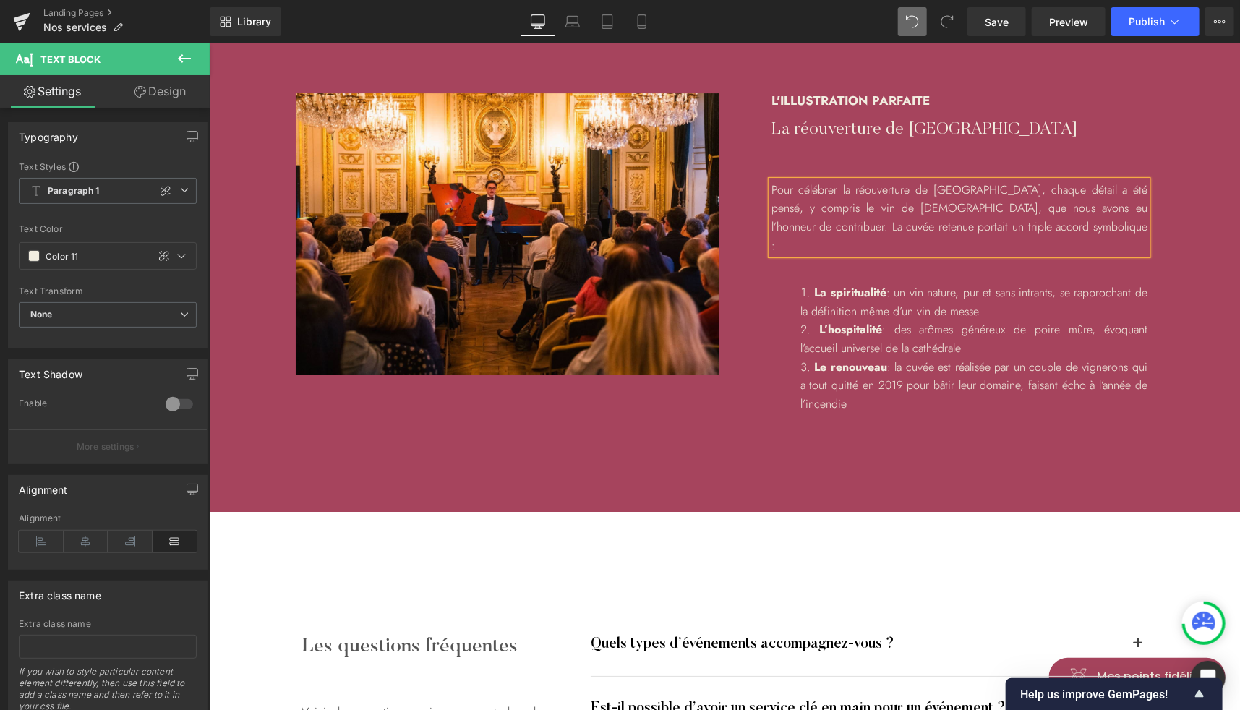
scroll to position [2582, 0]
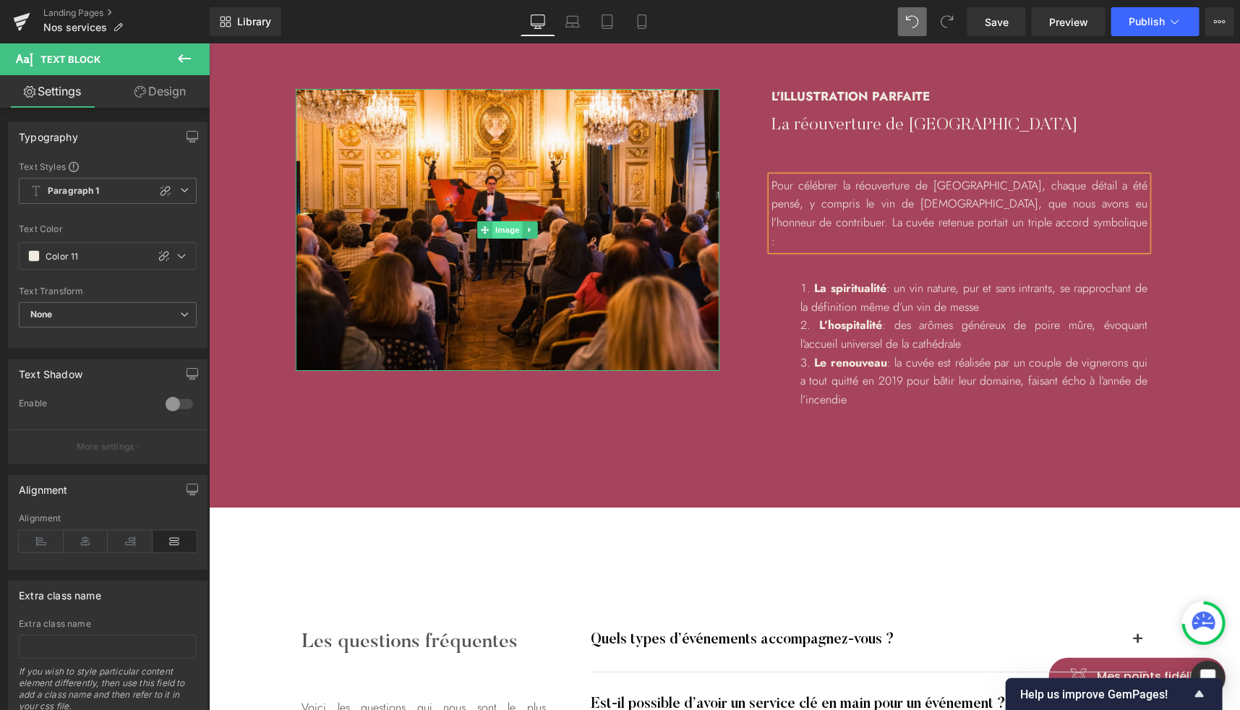
click at [498, 231] on span "Image" at bounding box center [507, 229] width 30 height 17
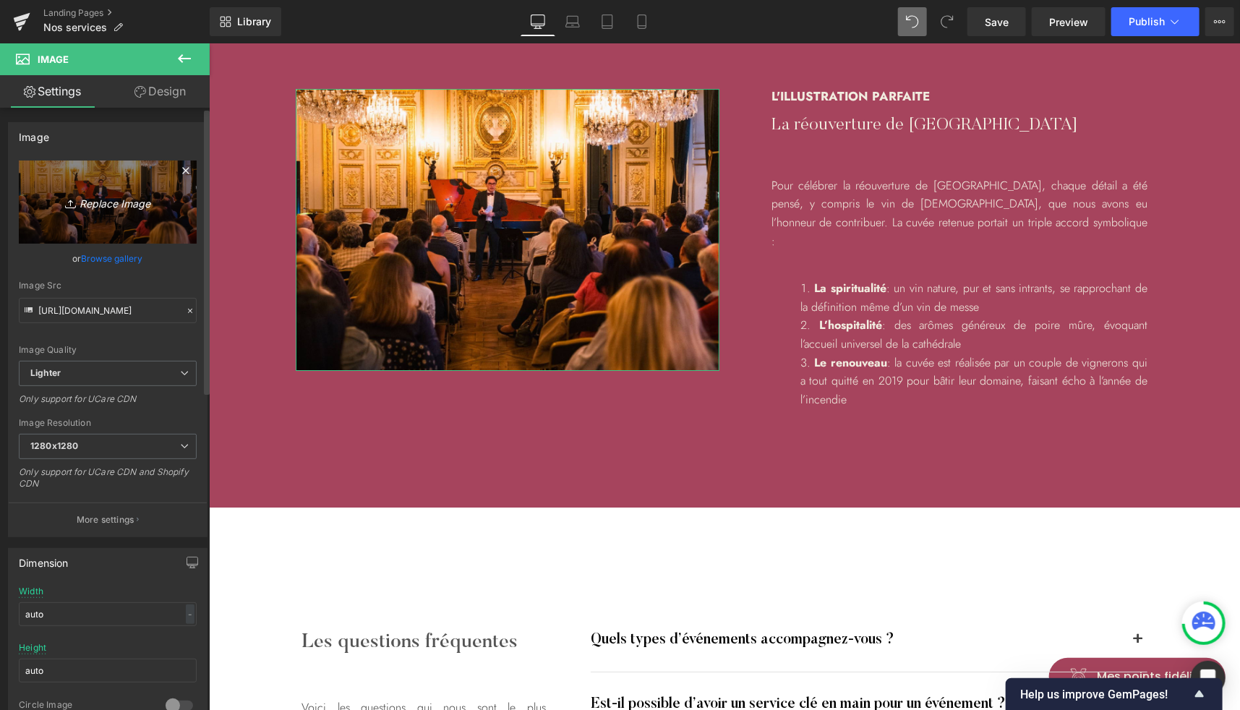
click at [102, 217] on link "Replace Image" at bounding box center [108, 202] width 178 height 83
type input "C:\fakepath\kana-wine-notre-dame-de-paris-benisson-dieu.jpg"
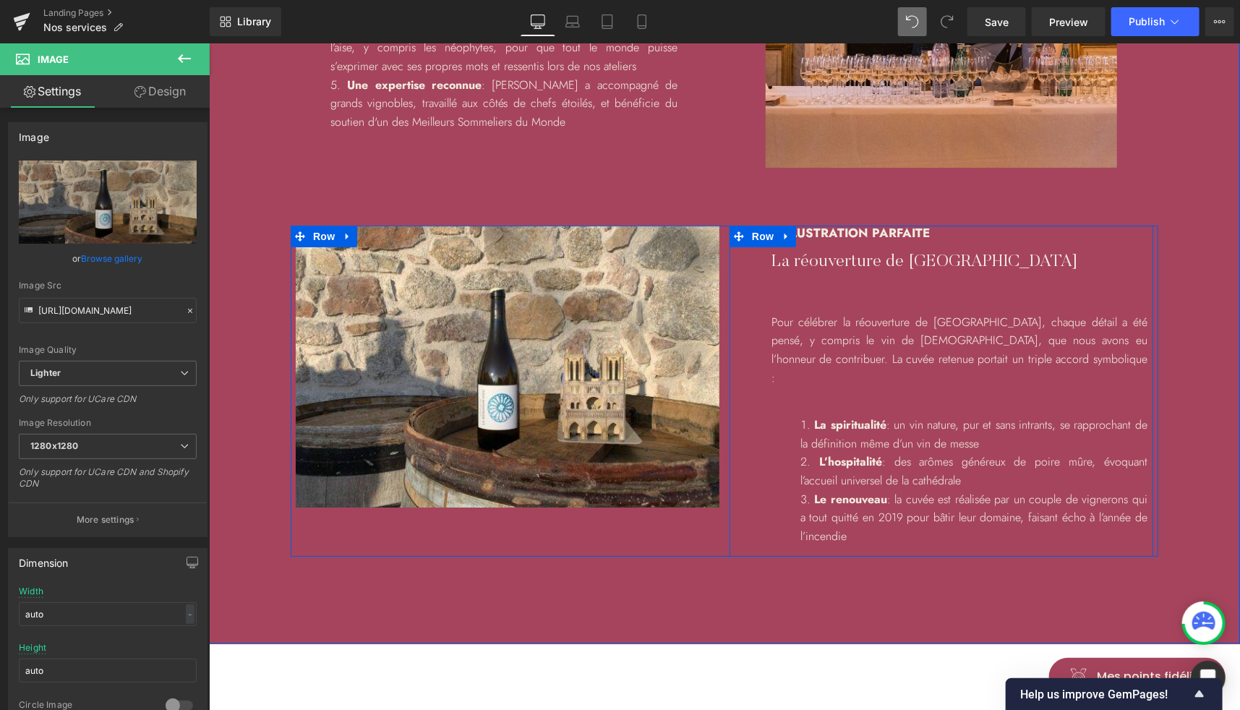
scroll to position [2445, 0]
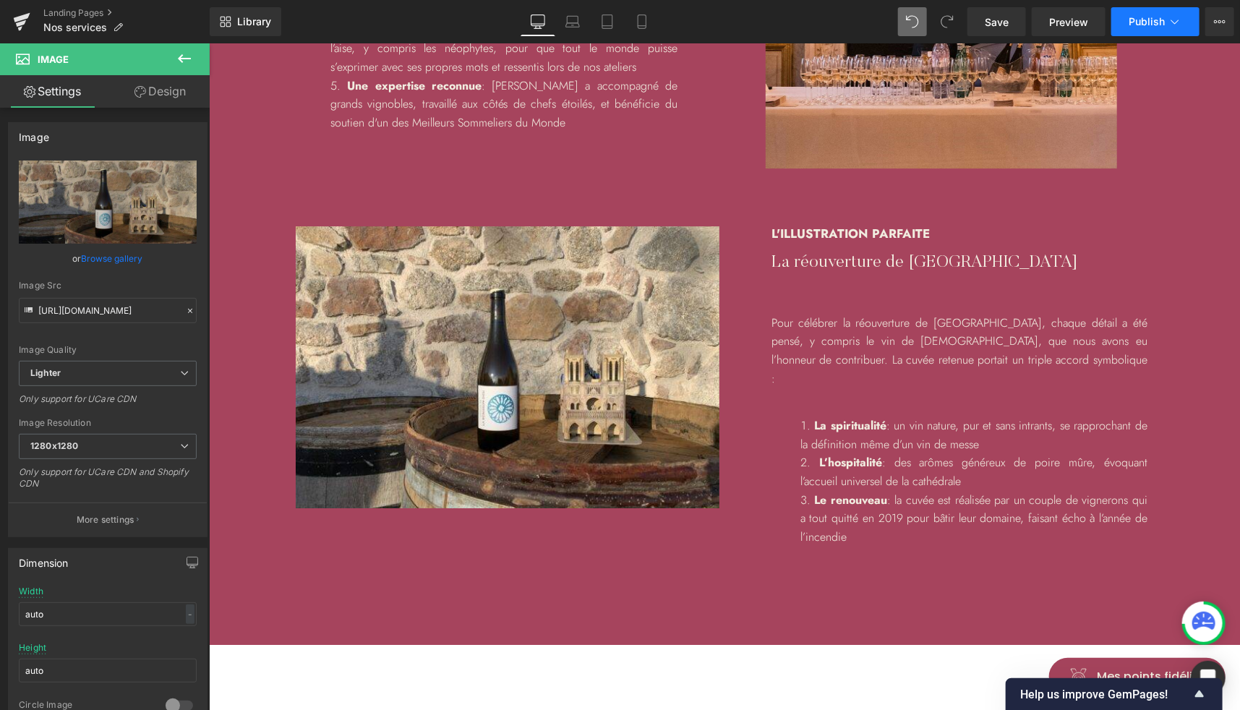
click at [1133, 27] on span "Publish" at bounding box center [1147, 22] width 36 height 12
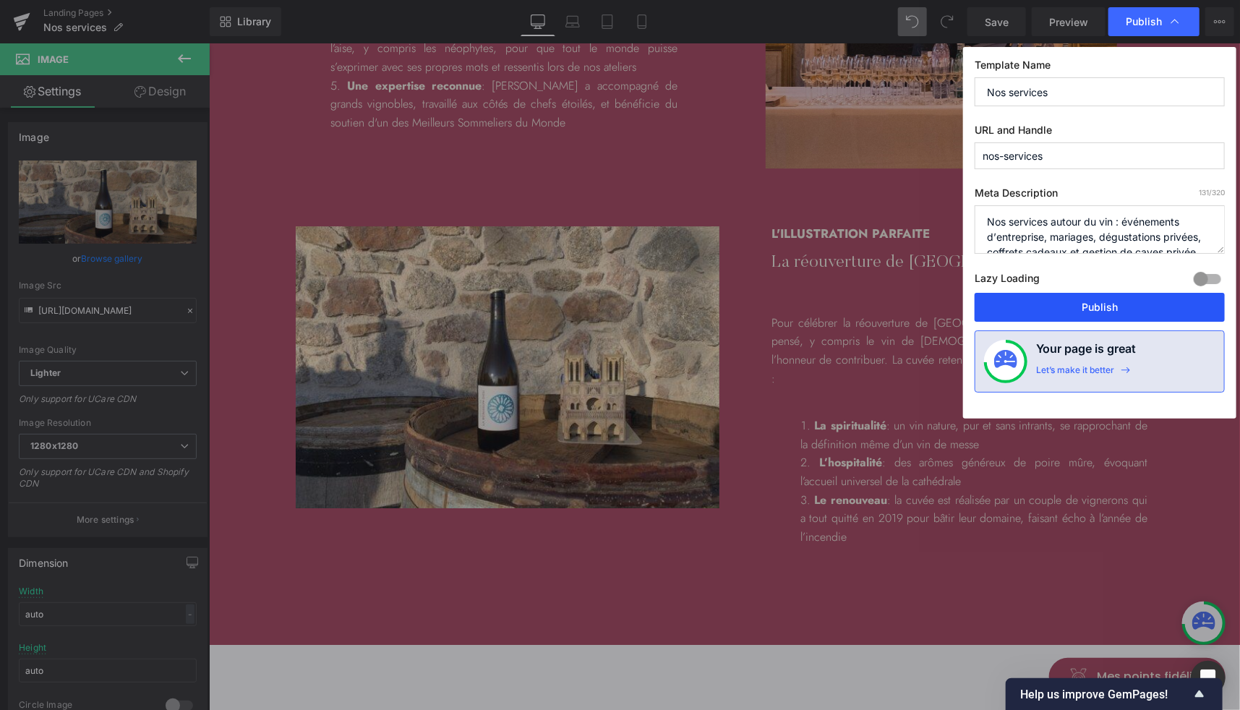
click at [1087, 310] on button "Publish" at bounding box center [1100, 307] width 250 height 29
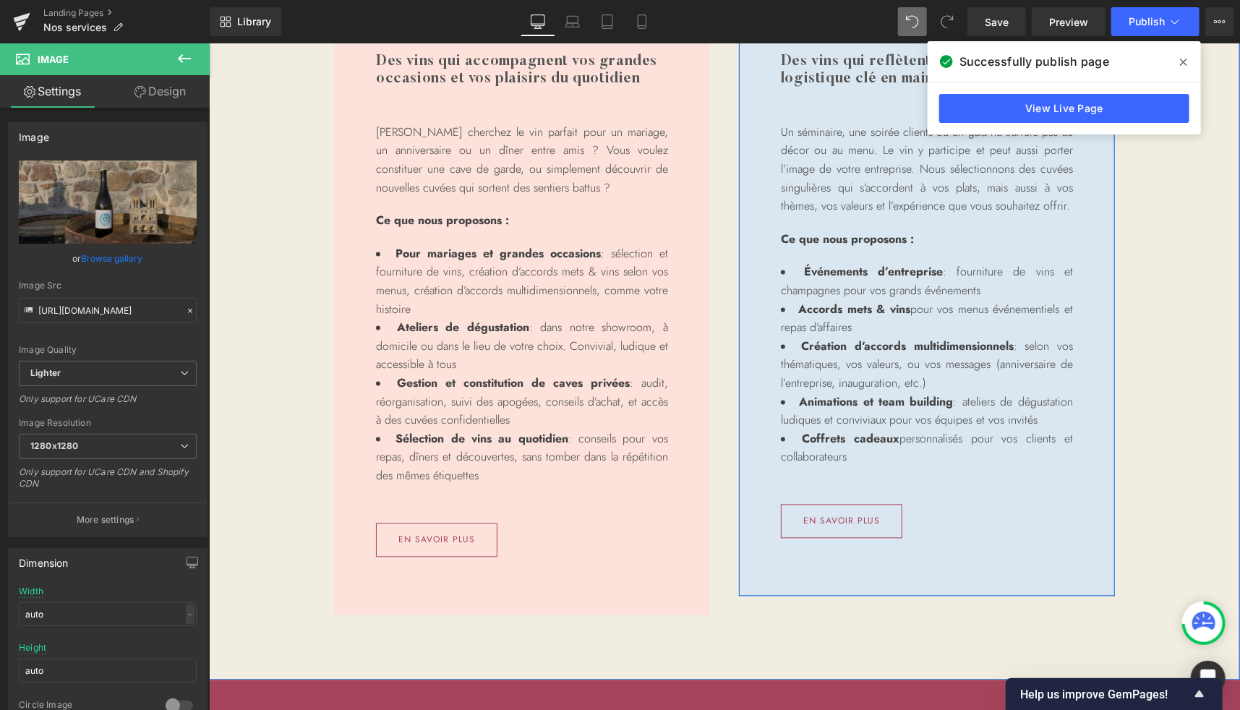
scroll to position [1392, 0]
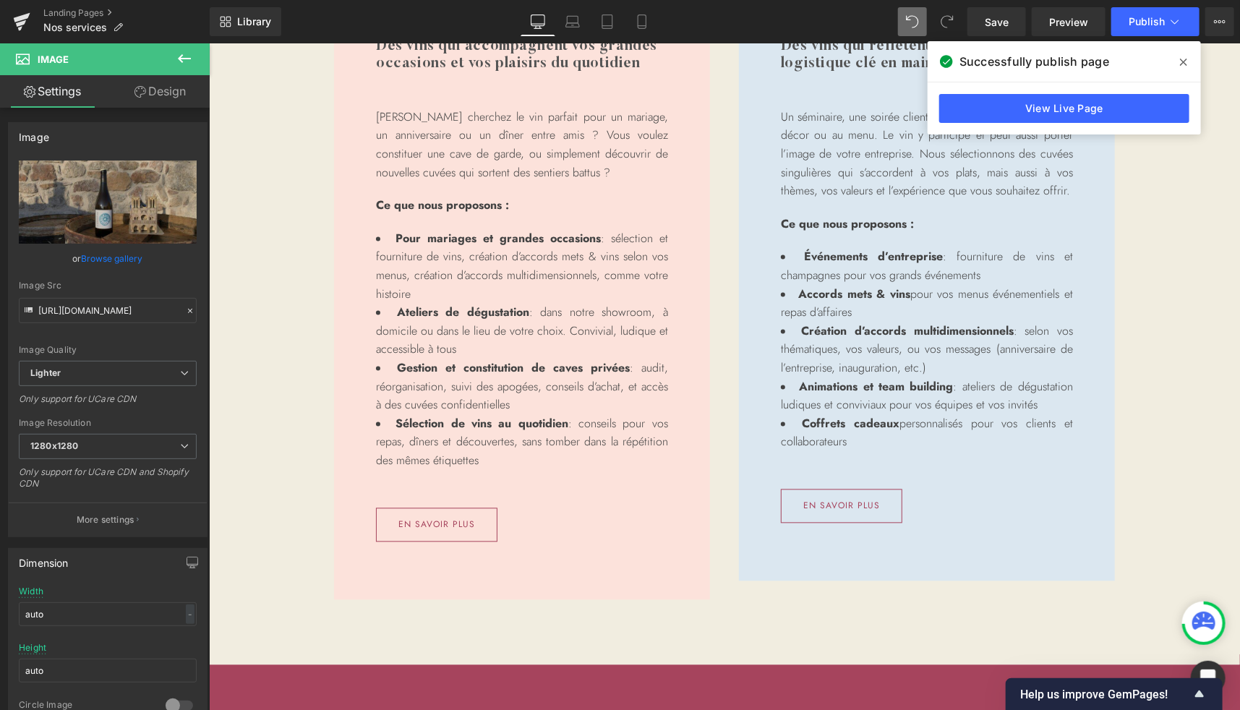
click at [179, 60] on icon at bounding box center [184, 58] width 17 height 17
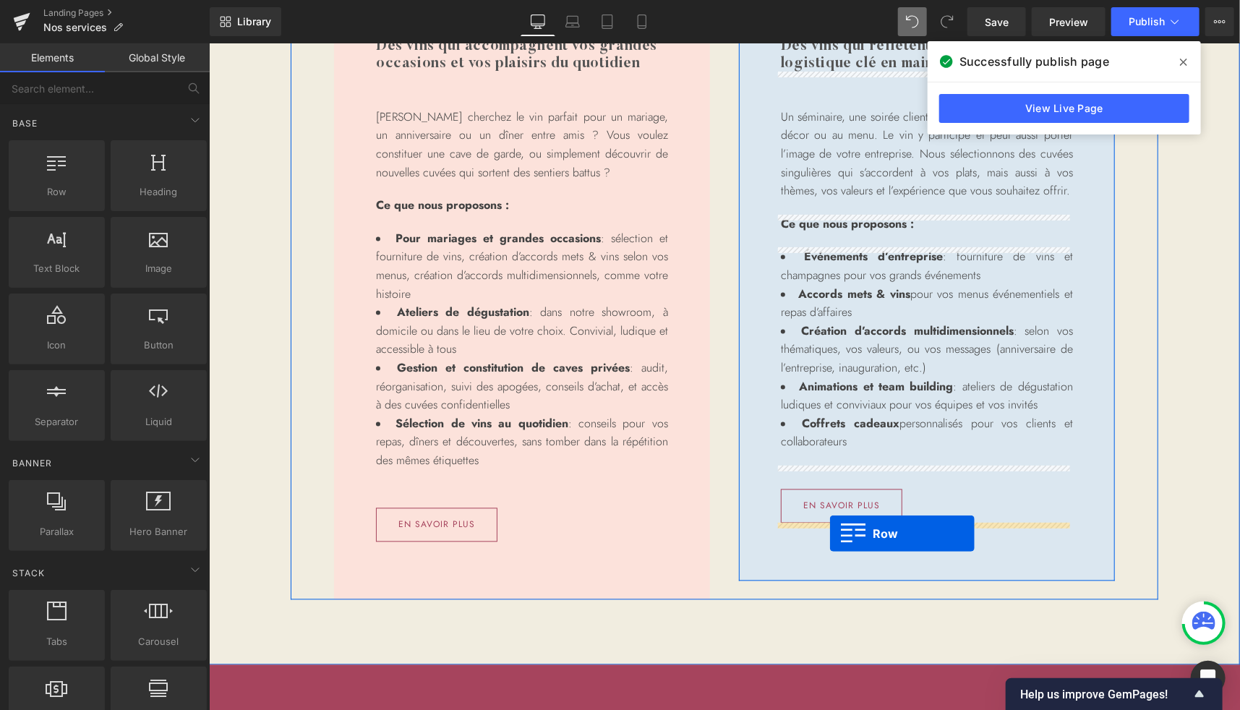
drag, startPoint x: 261, startPoint y: 218, endPoint x: 830, endPoint y: 532, distance: 649.4
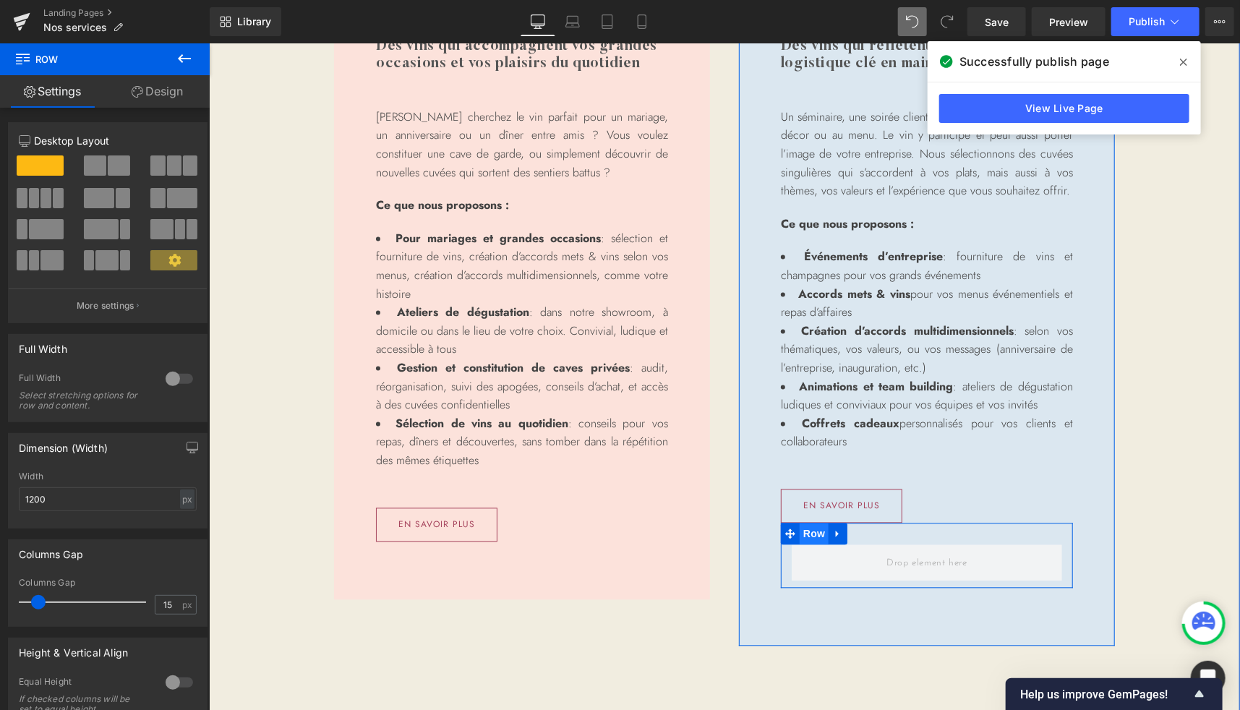
click at [810, 534] on span "Row" at bounding box center [813, 534] width 29 height 22
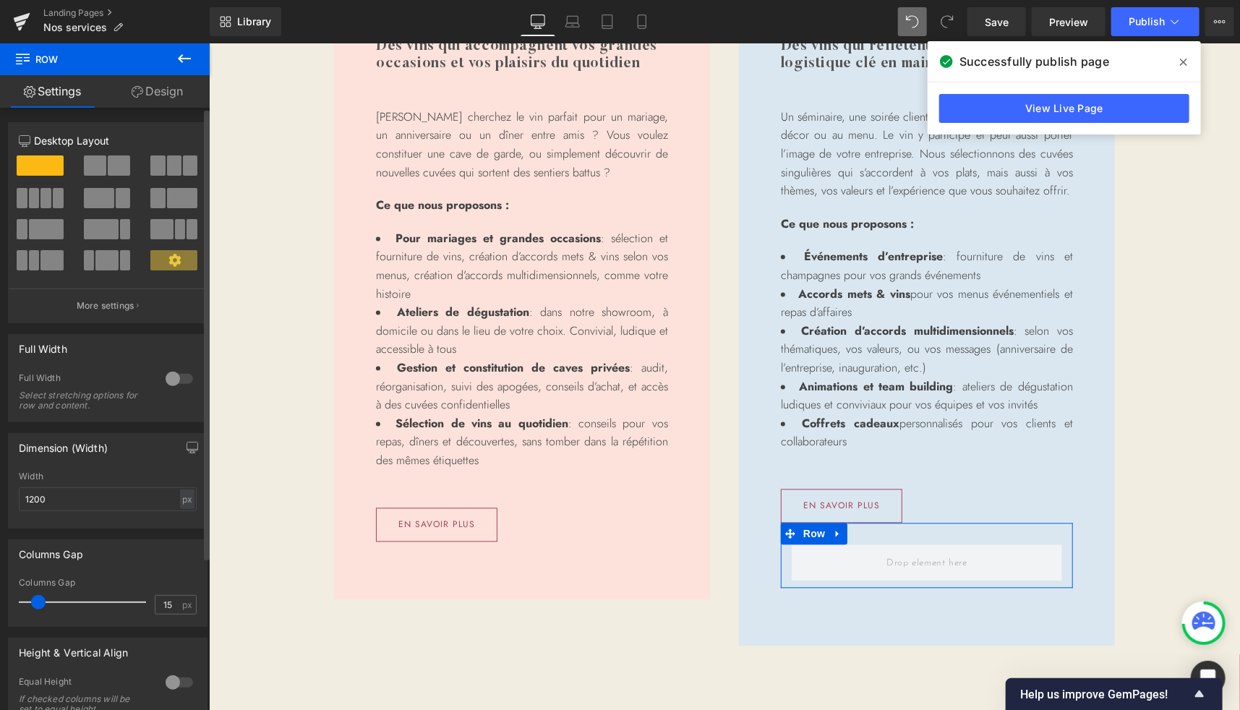
click at [108, 166] on span at bounding box center [119, 166] width 22 height 20
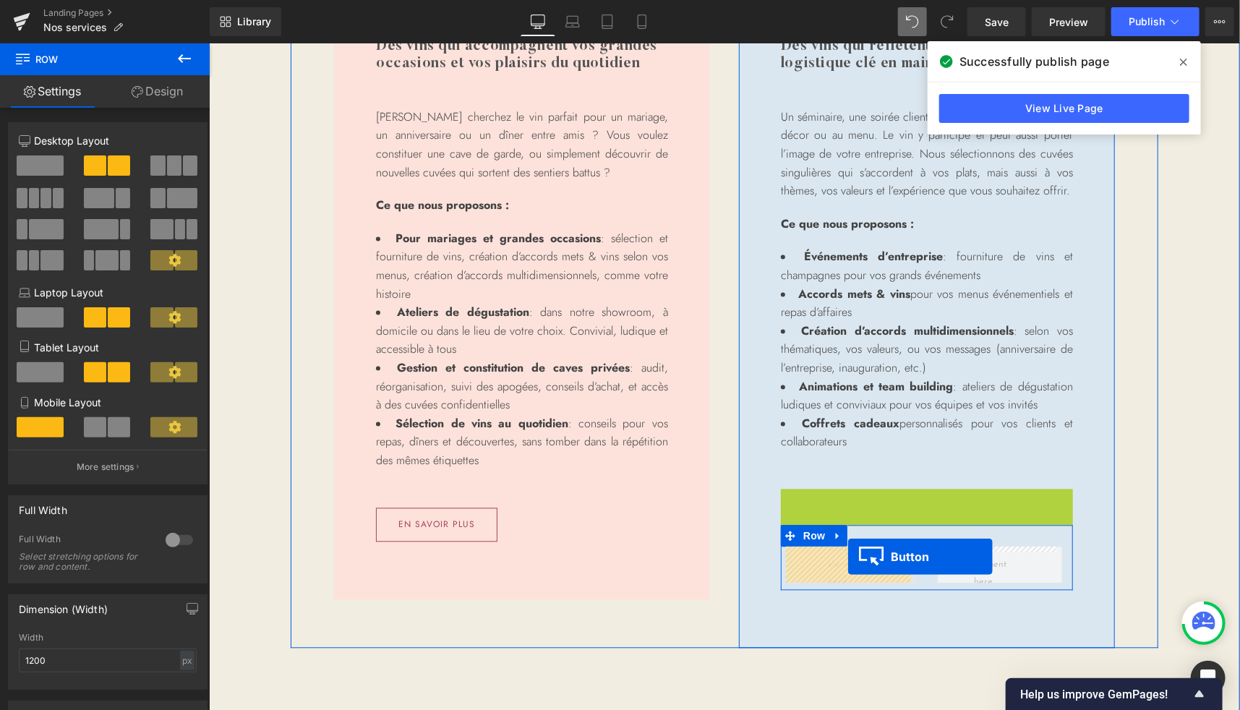
drag, startPoint x: 827, startPoint y: 505, endPoint x: 848, endPoint y: 555, distance: 54.8
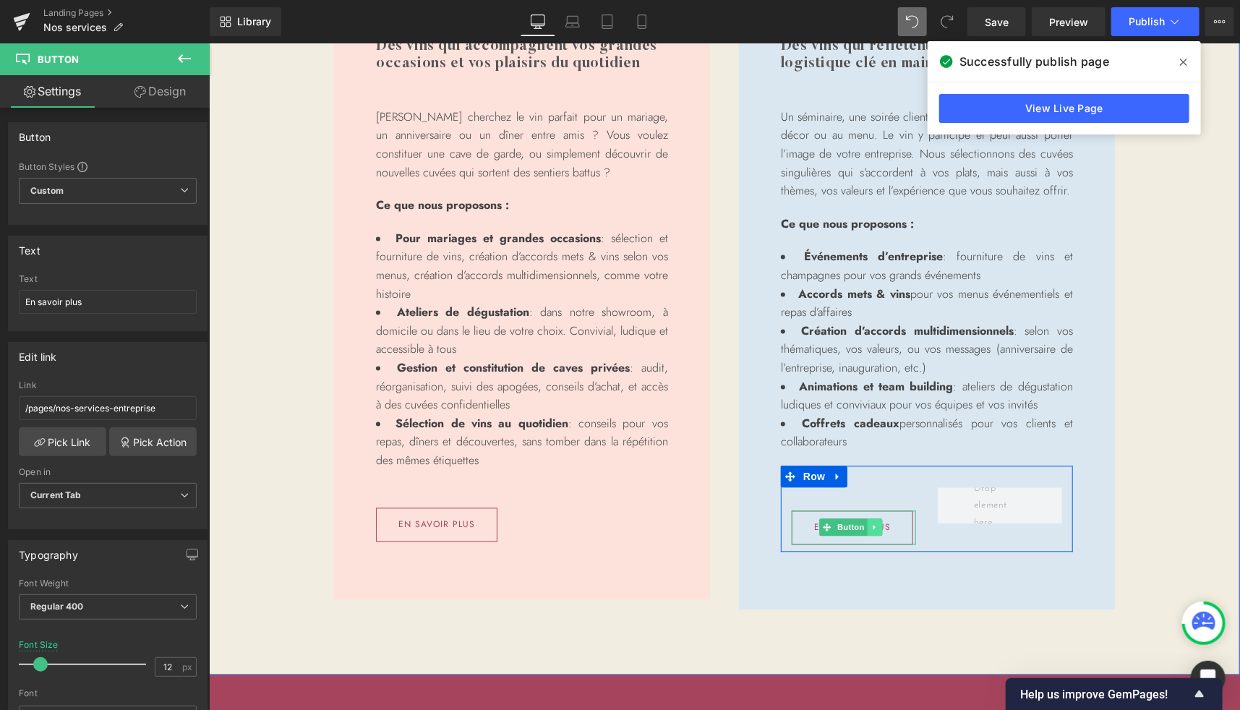
click at [868, 532] on link at bounding box center [874, 527] width 15 height 17
click at [863, 528] on icon at bounding box center [867, 528] width 8 height 8
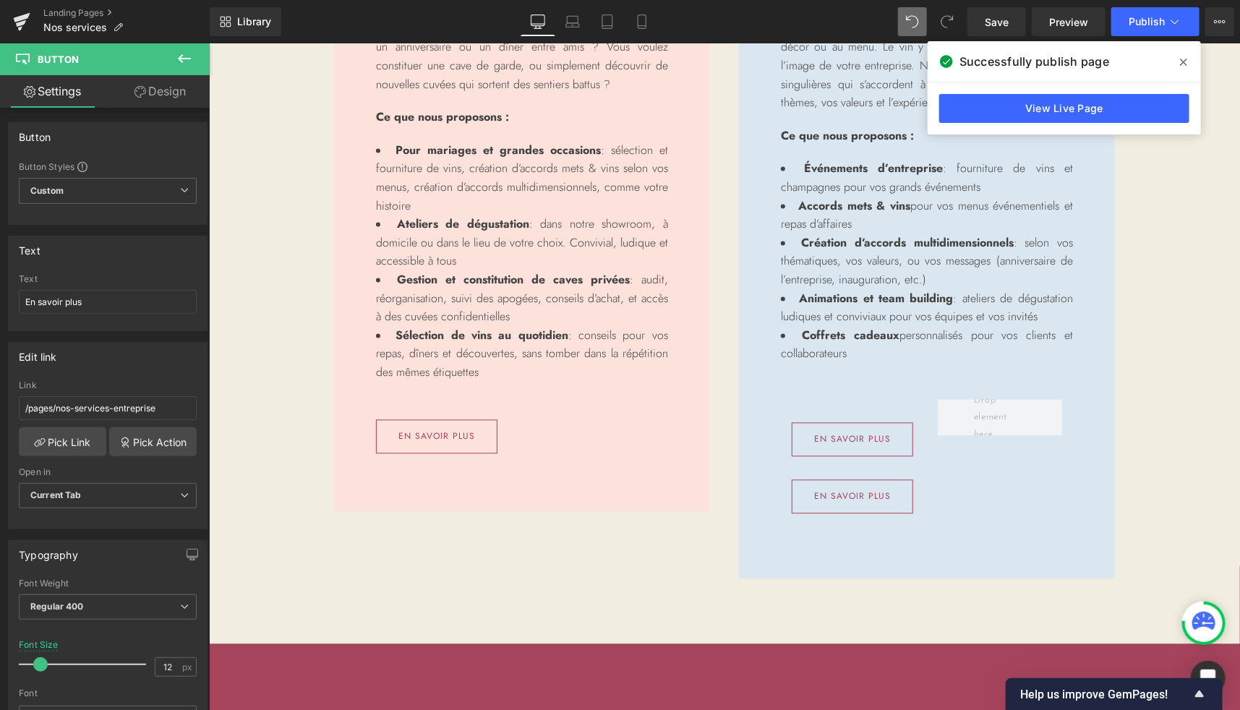
scroll to position [1478, 0]
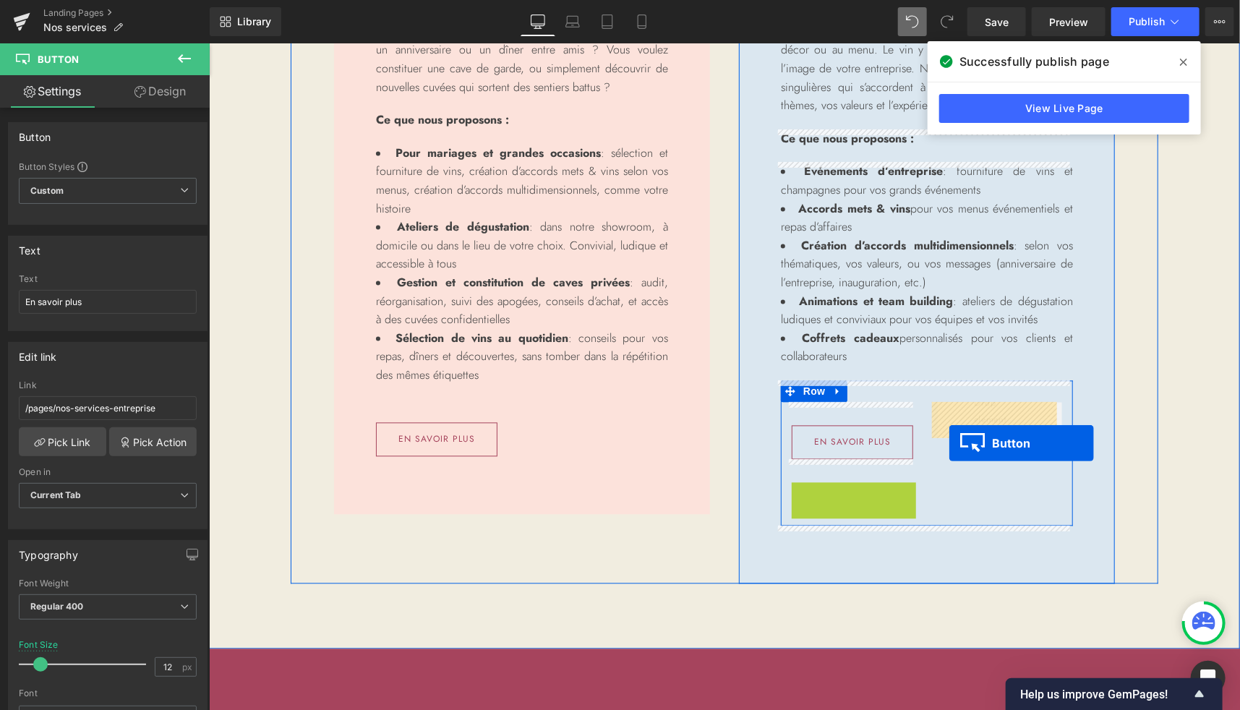
drag, startPoint x: 830, startPoint y: 497, endPoint x: 949, endPoint y: 442, distance: 130.7
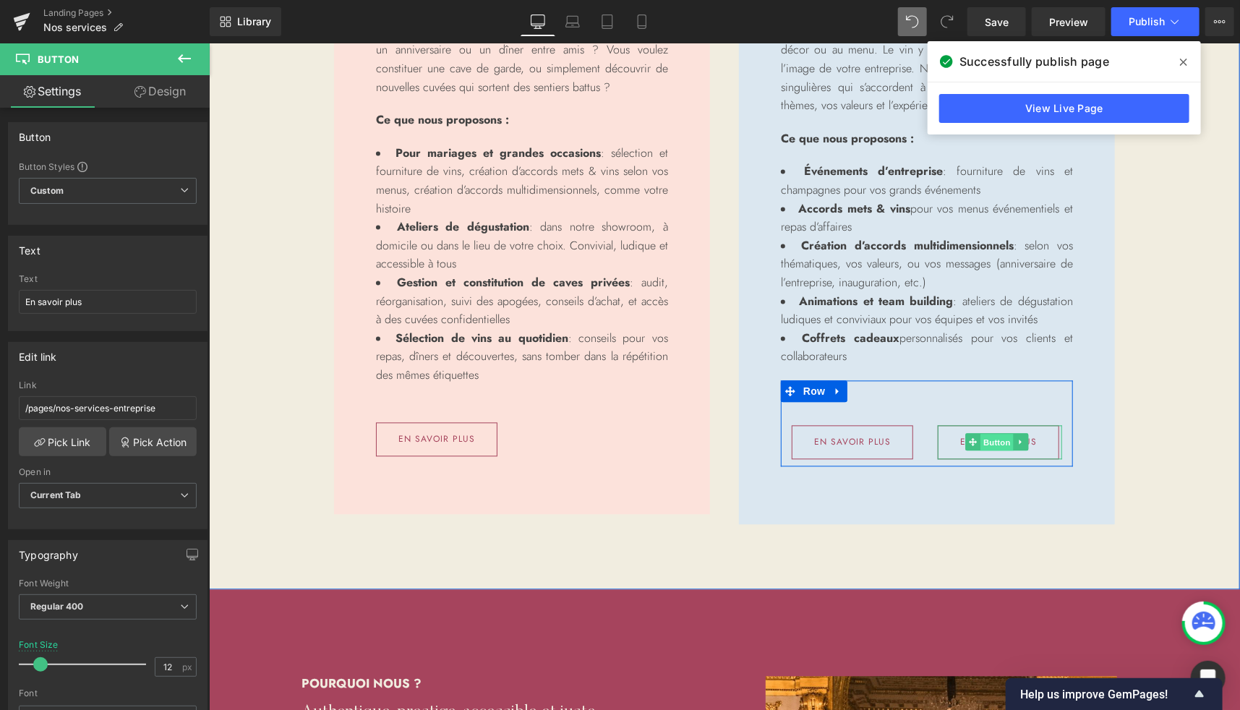
click at [993, 439] on span "Button" at bounding box center [996, 442] width 33 height 17
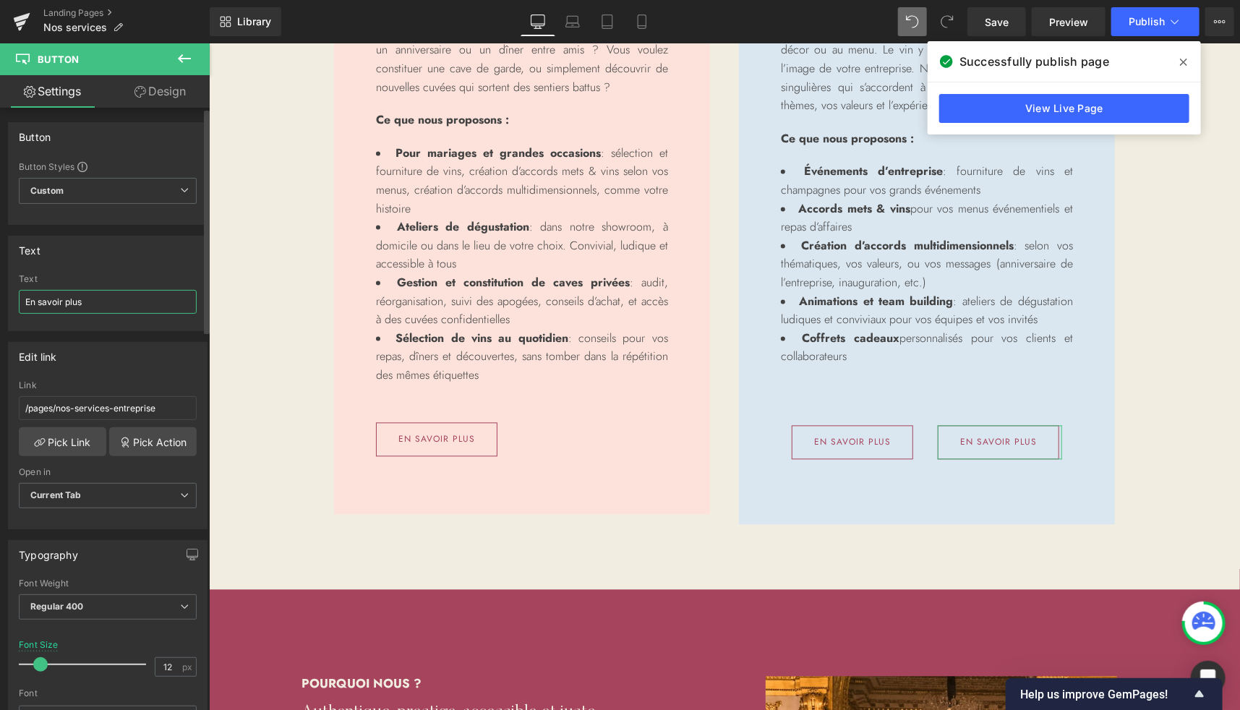
click at [95, 296] on input "En savoir plus" at bounding box center [108, 302] width 178 height 24
type input "P"
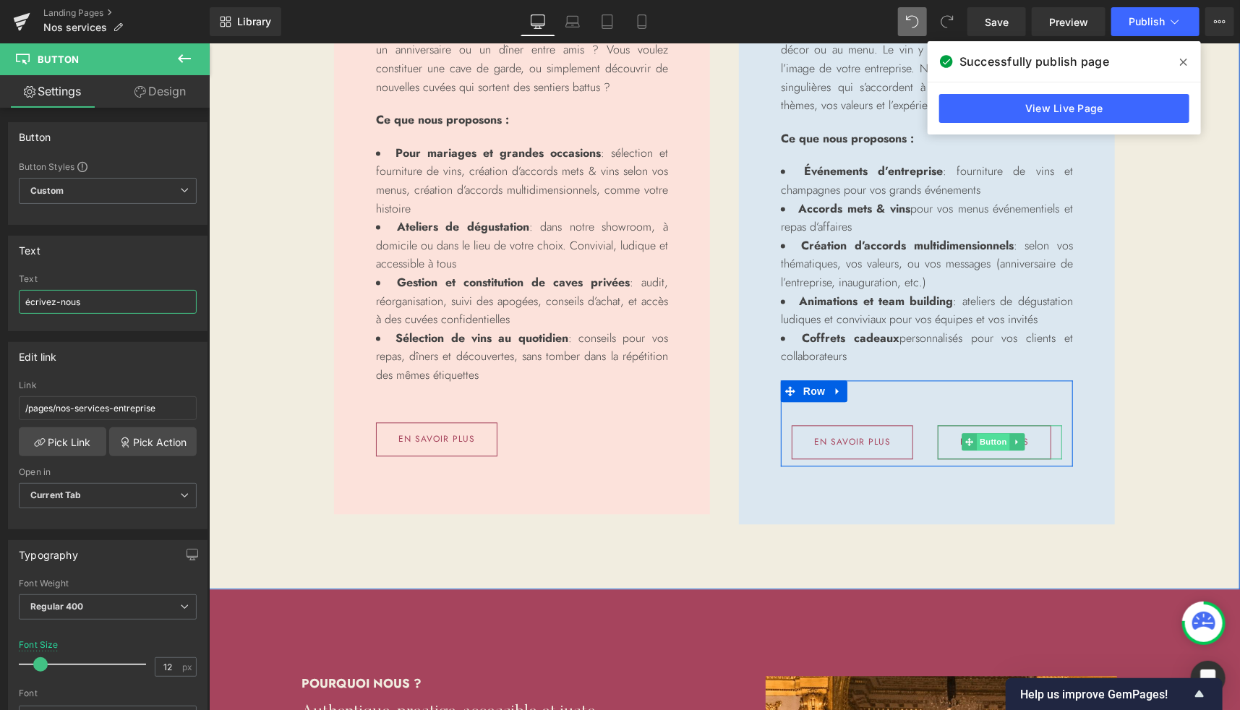
click at [978, 440] on span "Button" at bounding box center [992, 441] width 33 height 17
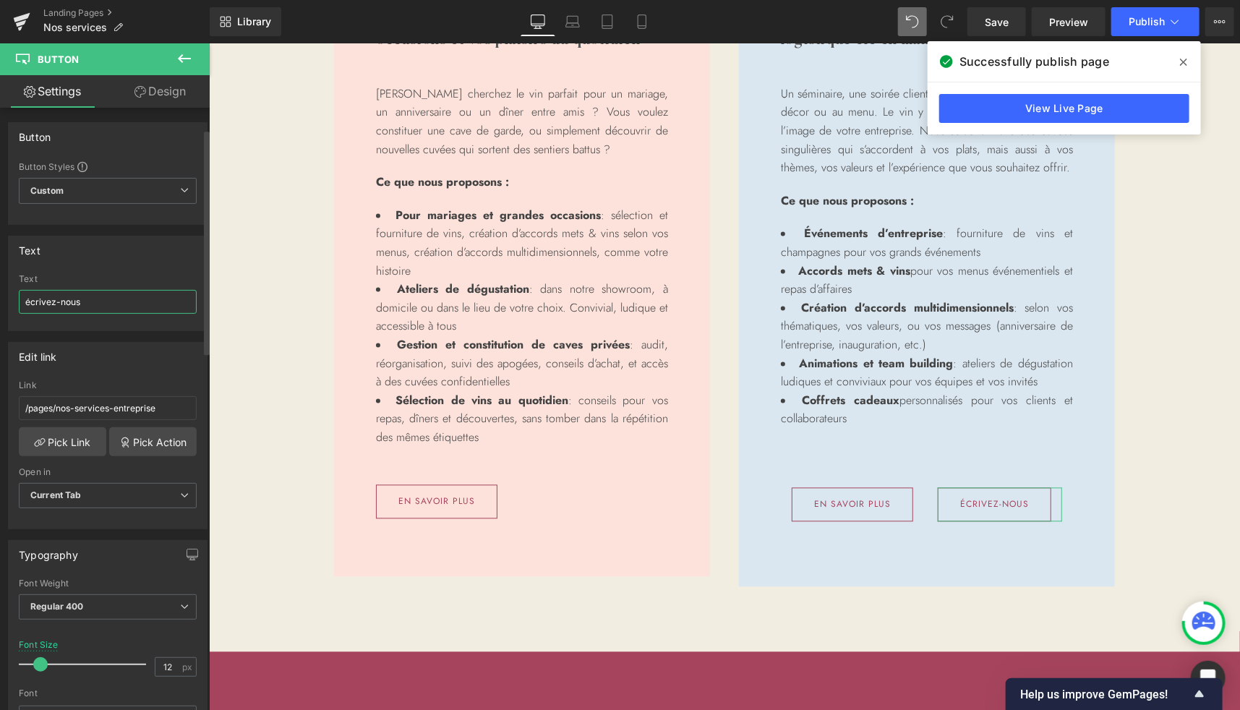
scroll to position [123, 0]
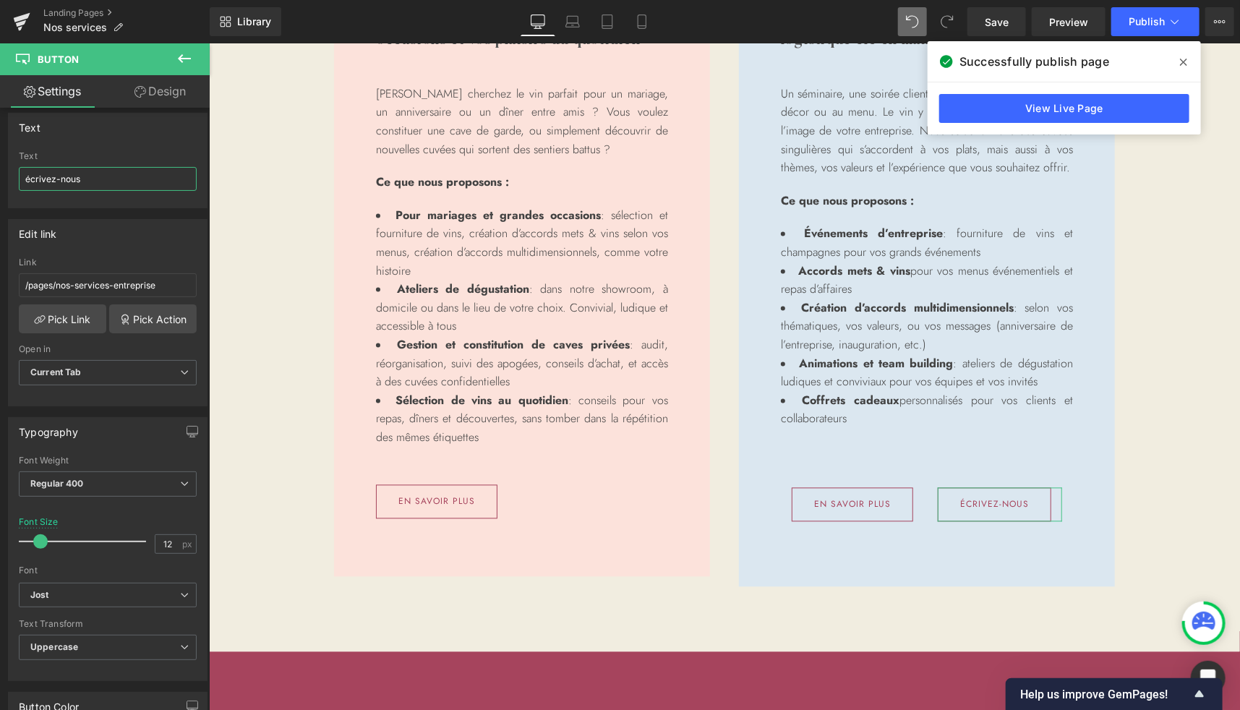
type input "écrivez-nous"
click at [166, 85] on link "Design" at bounding box center [160, 91] width 105 height 33
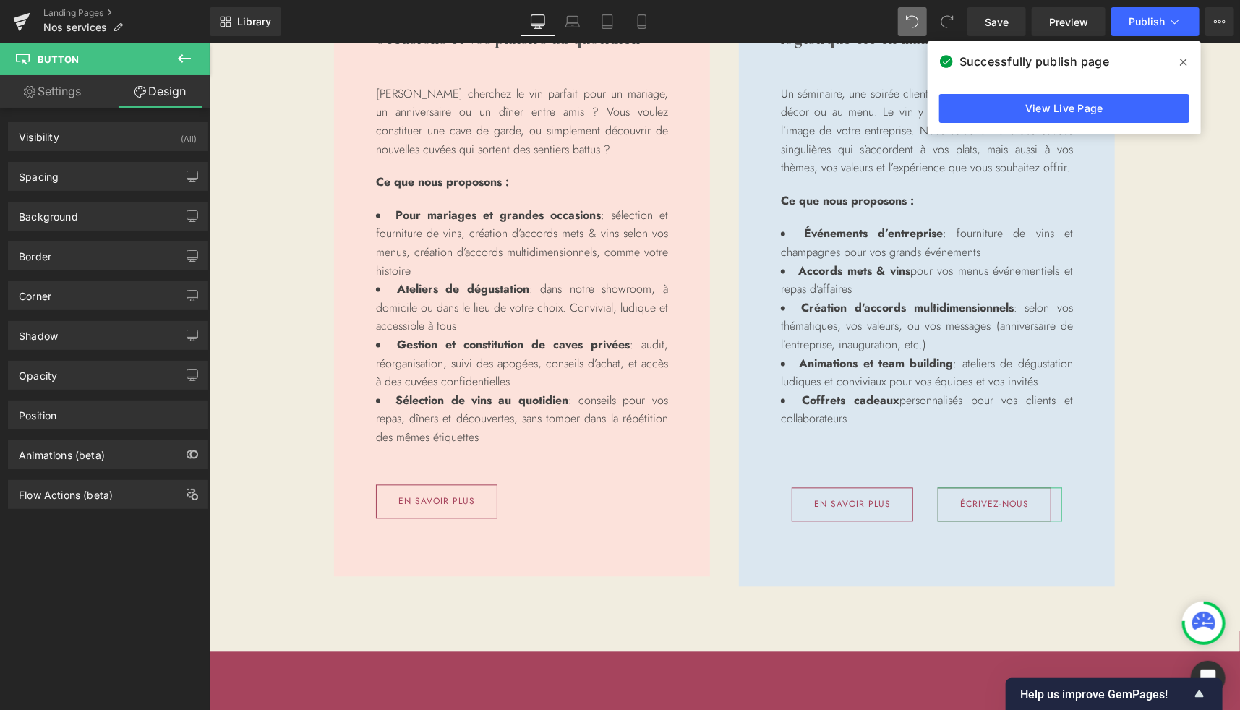
click at [55, 111] on div "Visibility (All) 0|0|0|0 1 Show on Desktop 1 Show on Laptop 1 Show on Tablet 1 …" at bounding box center [108, 131] width 216 height 40
click at [61, 101] on link "Settings" at bounding box center [52, 91] width 105 height 33
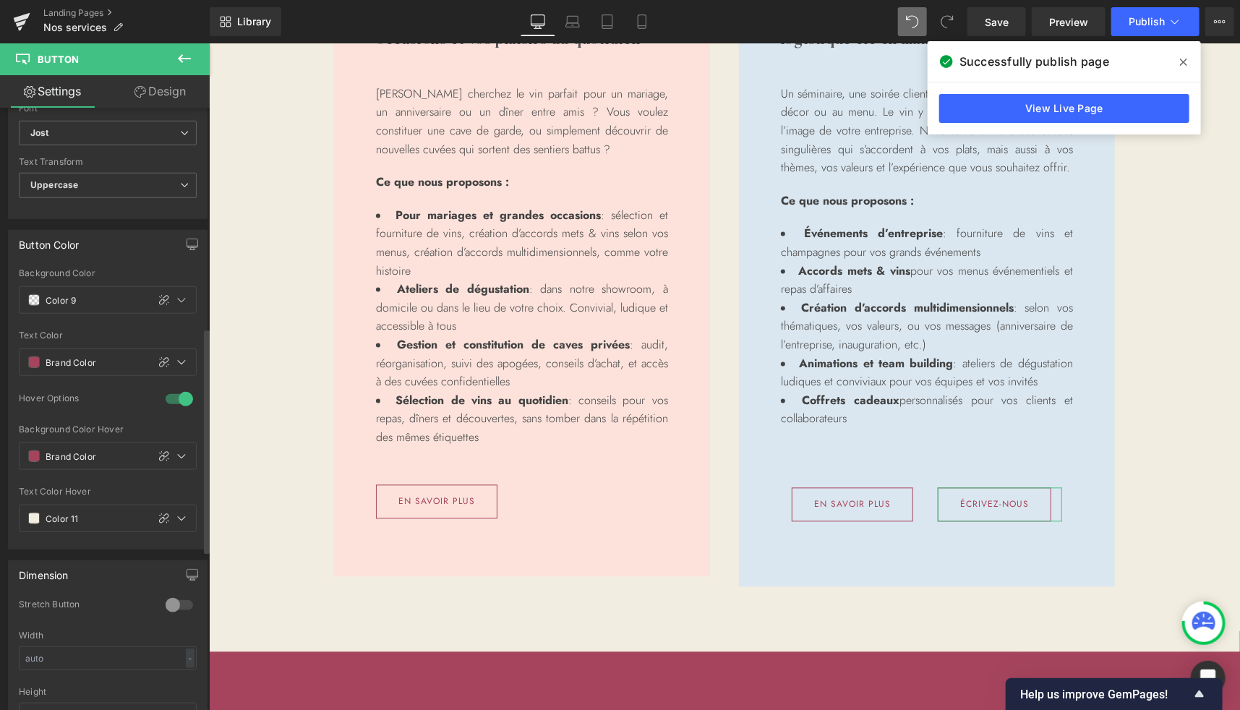
scroll to position [589, 0]
click at [33, 290] on span at bounding box center [34, 296] width 12 height 12
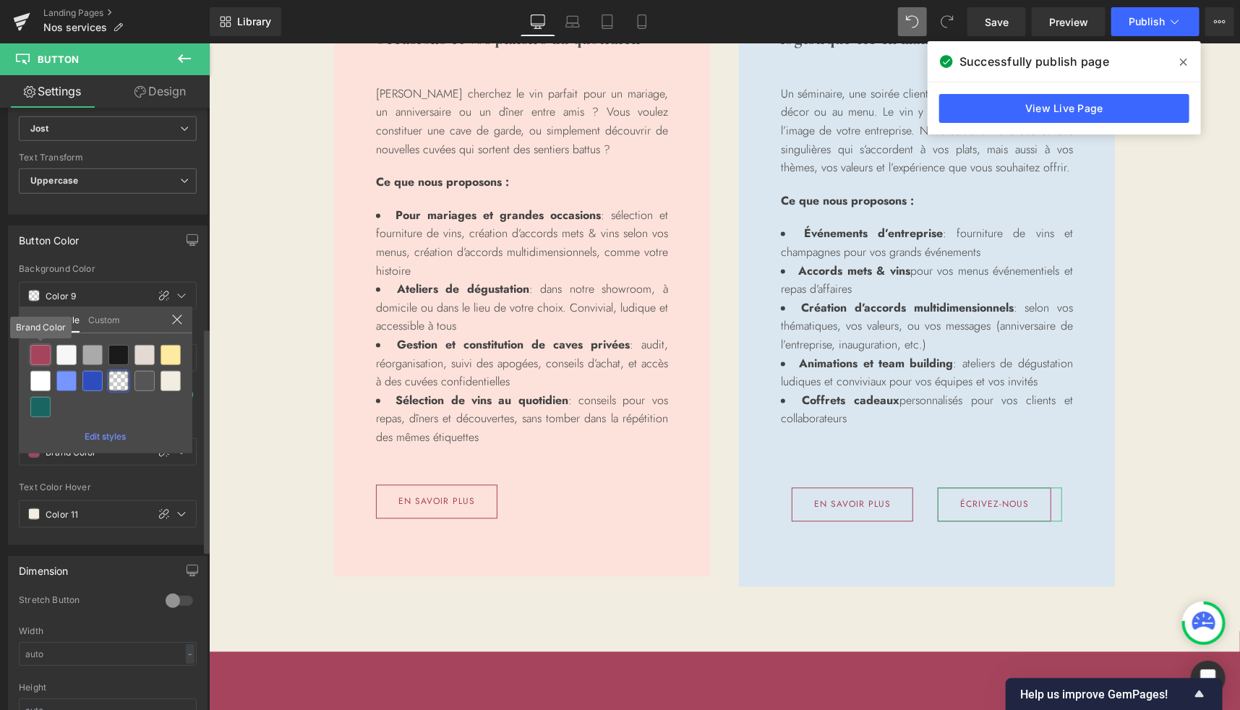
click at [38, 350] on div at bounding box center [40, 355] width 20 height 20
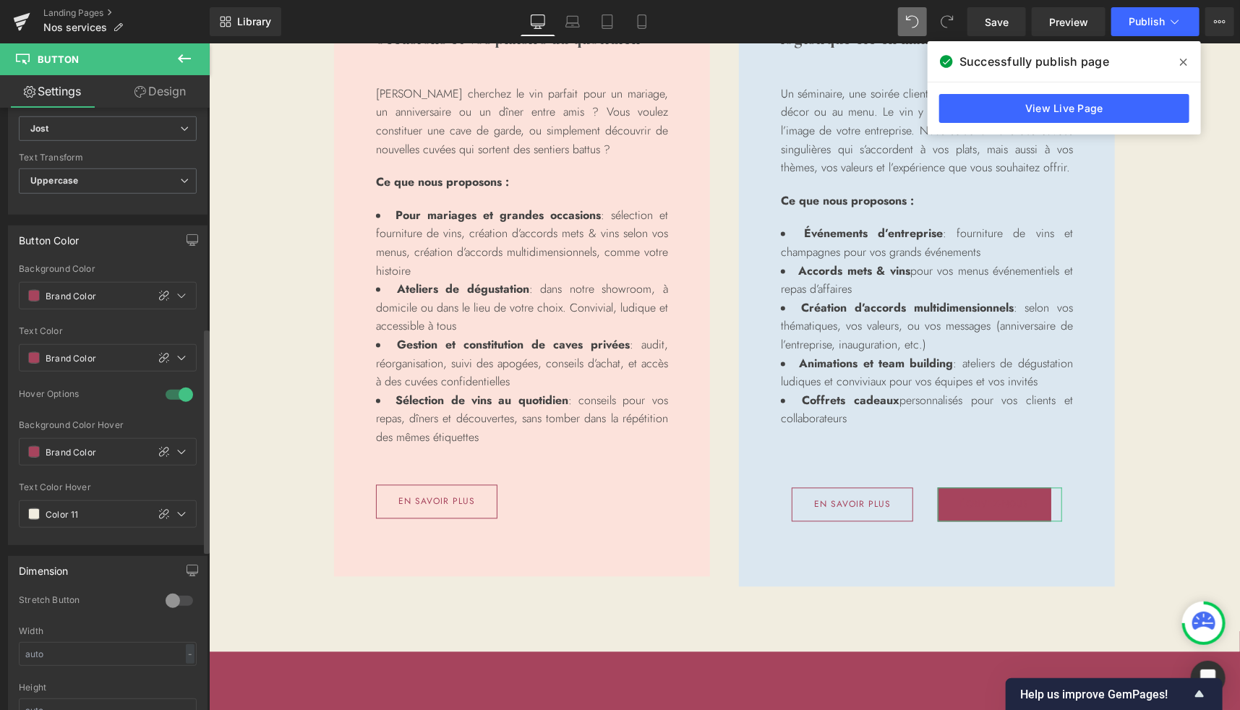
click at [38, 352] on span at bounding box center [34, 358] width 12 height 12
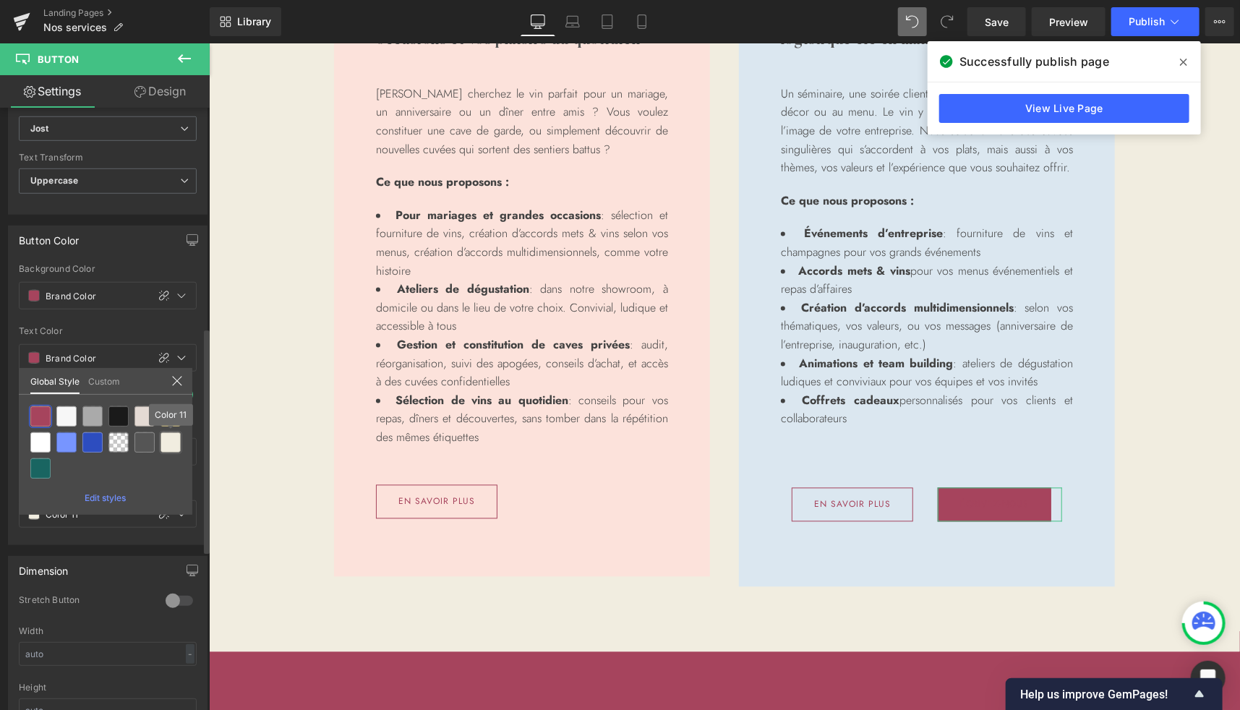
click at [180, 440] on div at bounding box center [171, 443] width 20 height 20
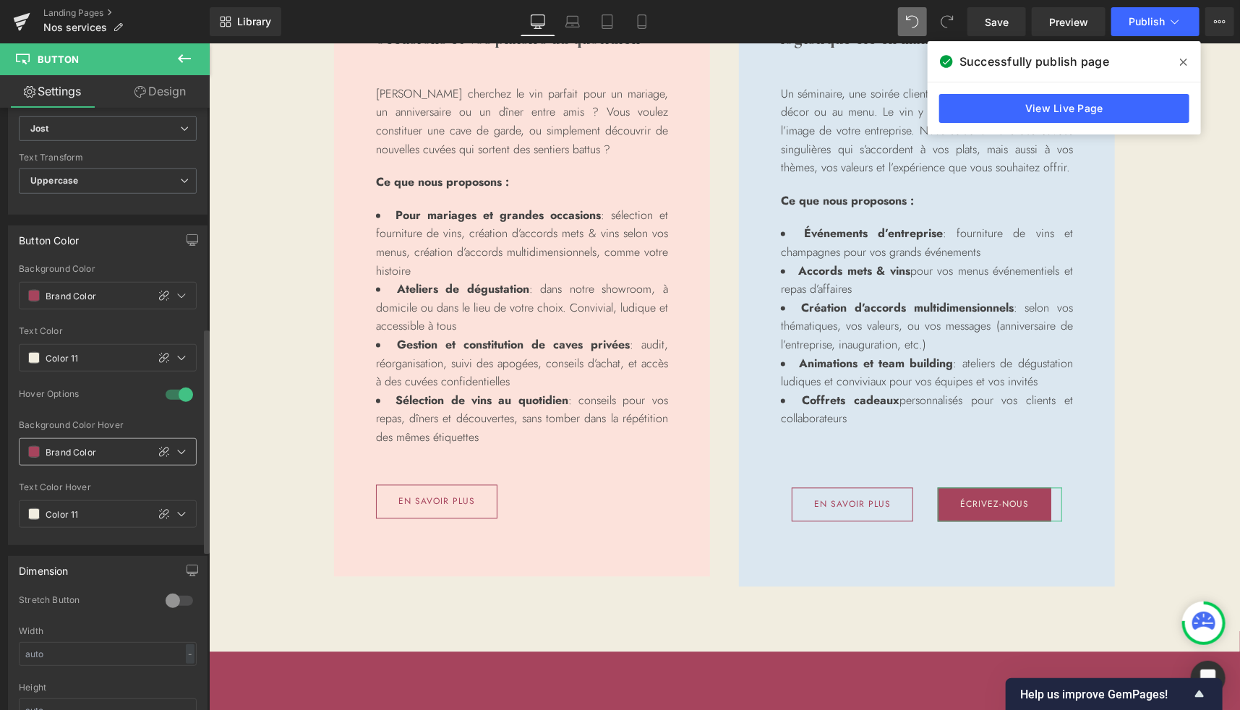
click at [35, 446] on span at bounding box center [34, 452] width 12 height 12
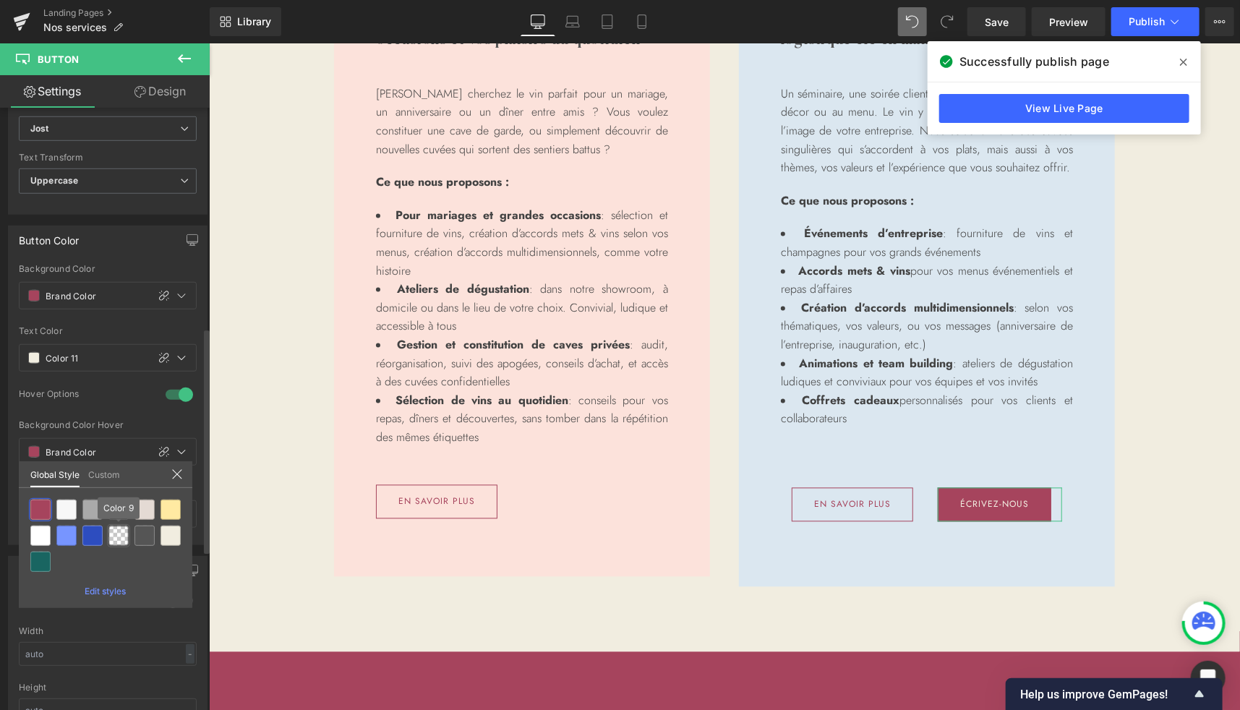
click at [122, 533] on div at bounding box center [118, 536] width 20 height 20
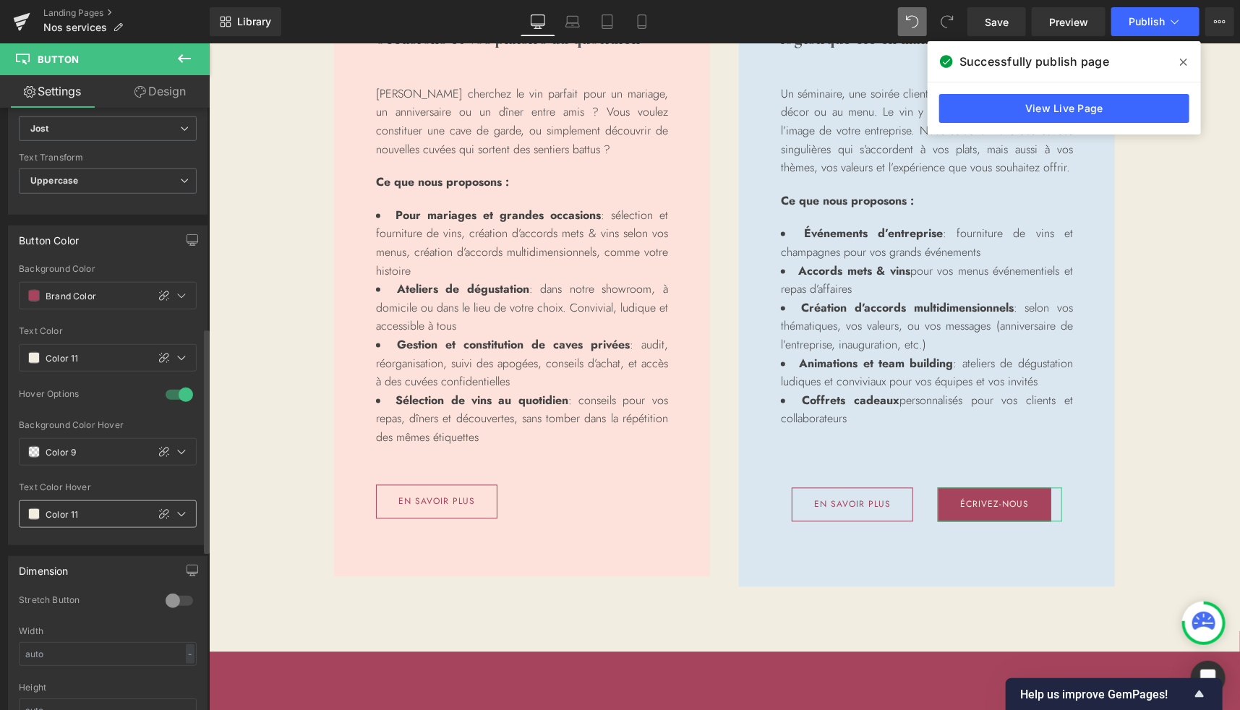
click at [31, 508] on span at bounding box center [34, 514] width 12 height 12
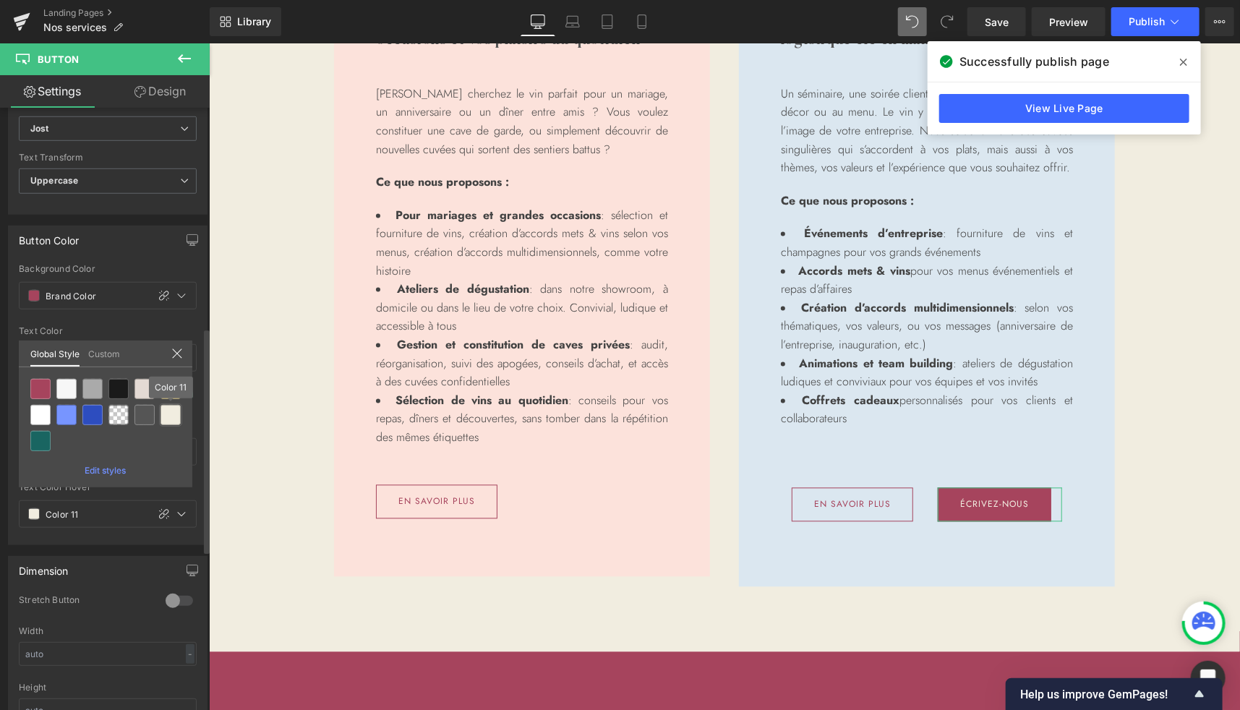
click at [174, 416] on div at bounding box center [171, 415] width 20 height 20
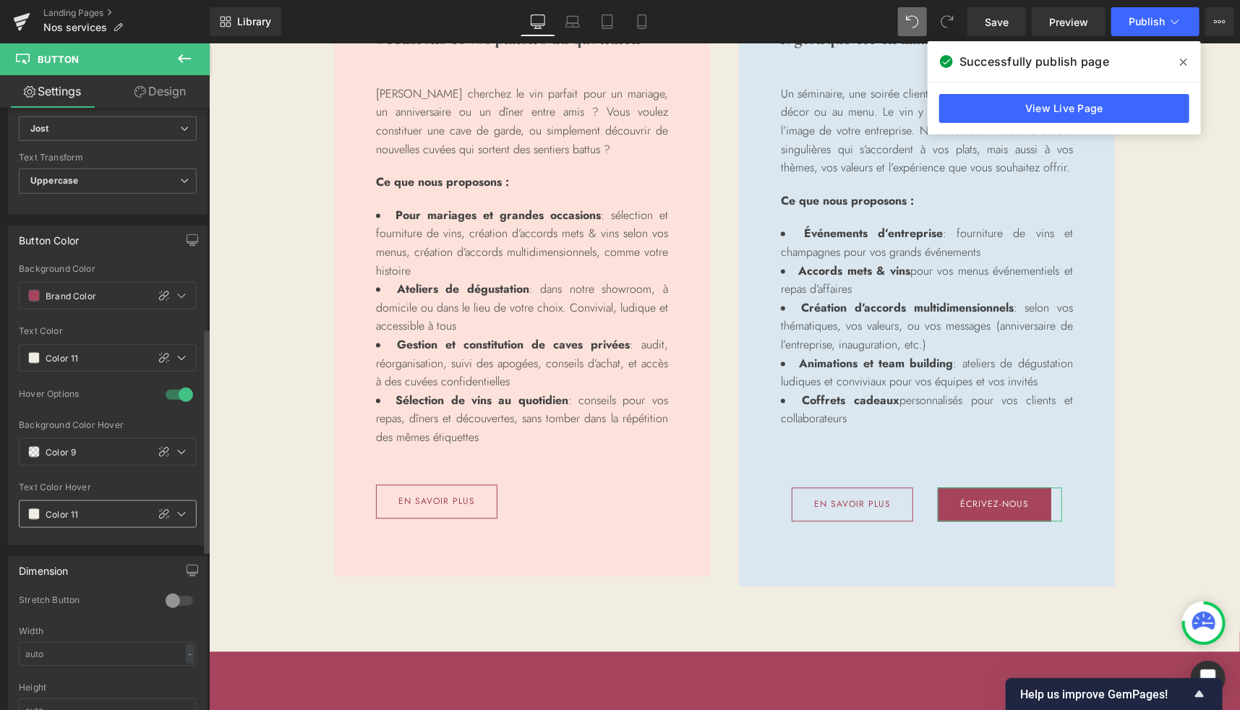
click at [30, 508] on span at bounding box center [34, 514] width 12 height 12
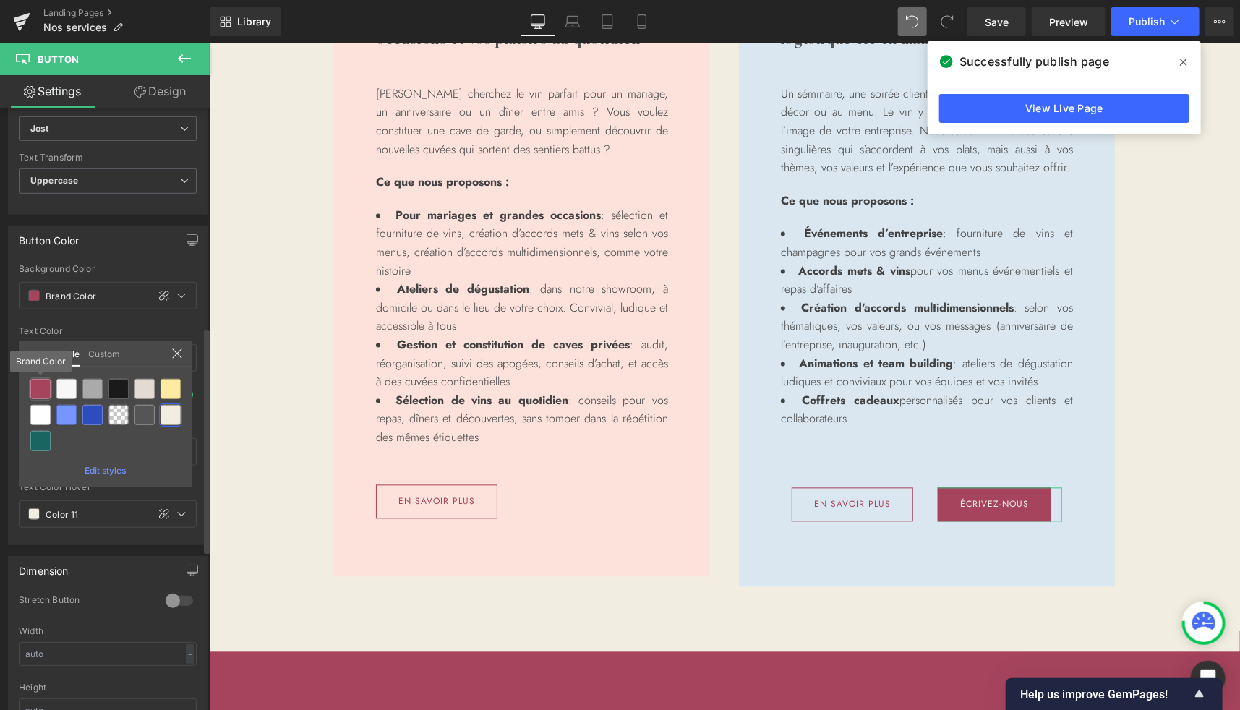
click at [41, 388] on div at bounding box center [40, 389] width 20 height 20
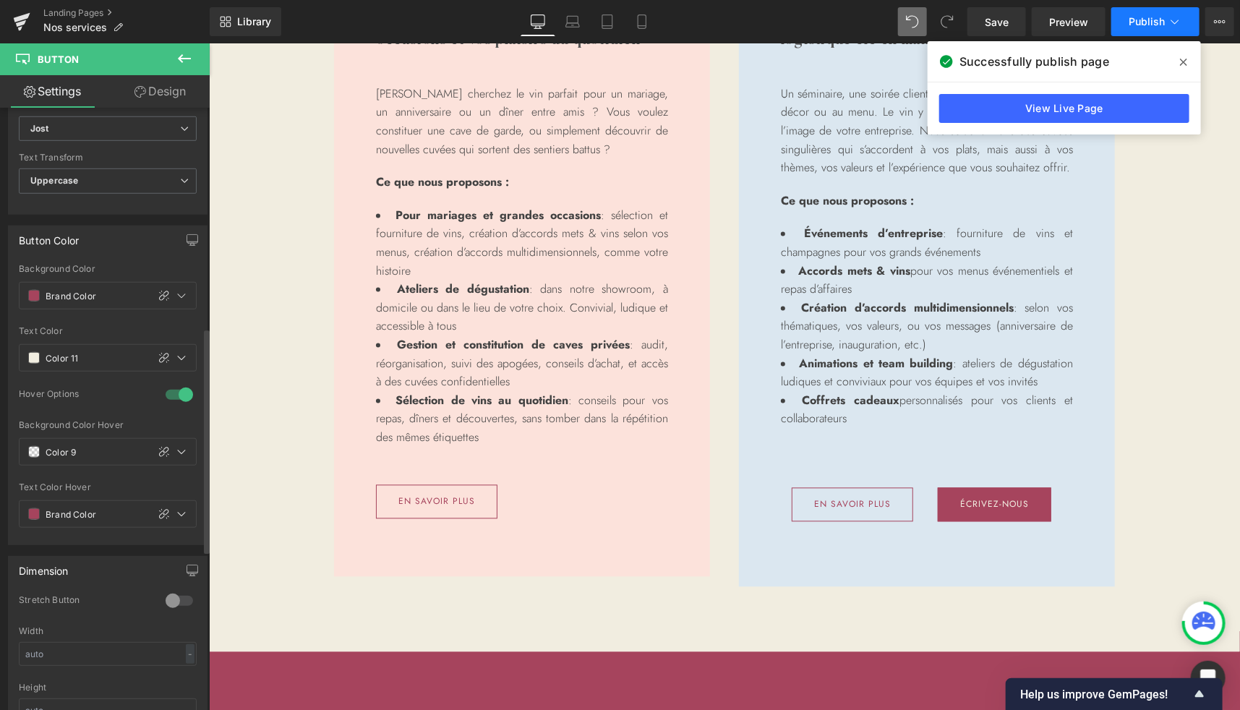
click at [1147, 25] on span "Publish" at bounding box center [1147, 22] width 36 height 12
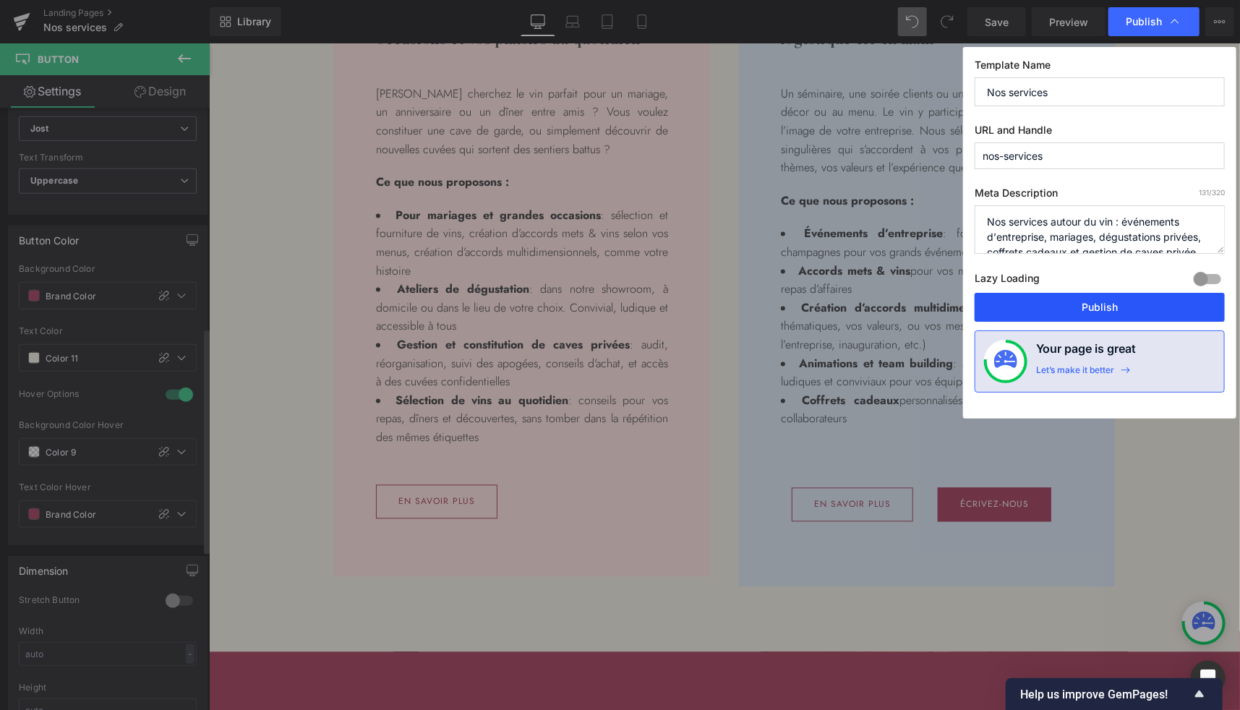
click at [1093, 304] on button "Publish" at bounding box center [1100, 307] width 250 height 29
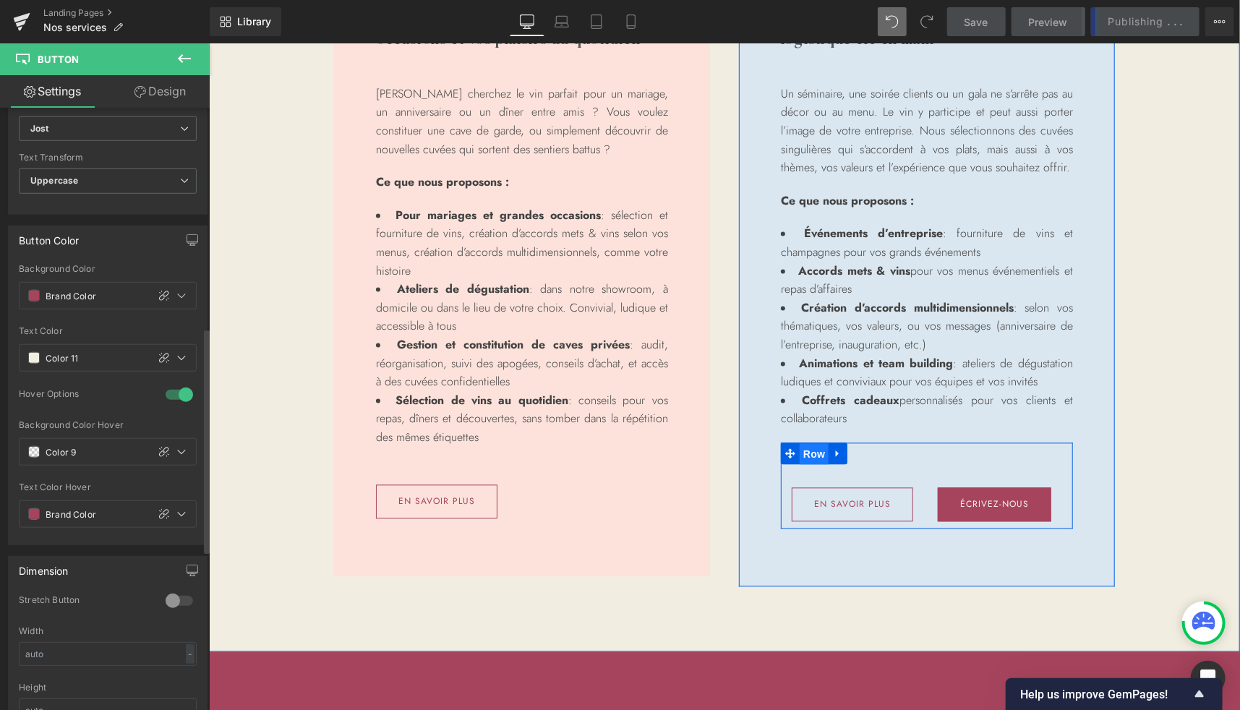
click at [804, 456] on span "Row" at bounding box center [813, 454] width 29 height 22
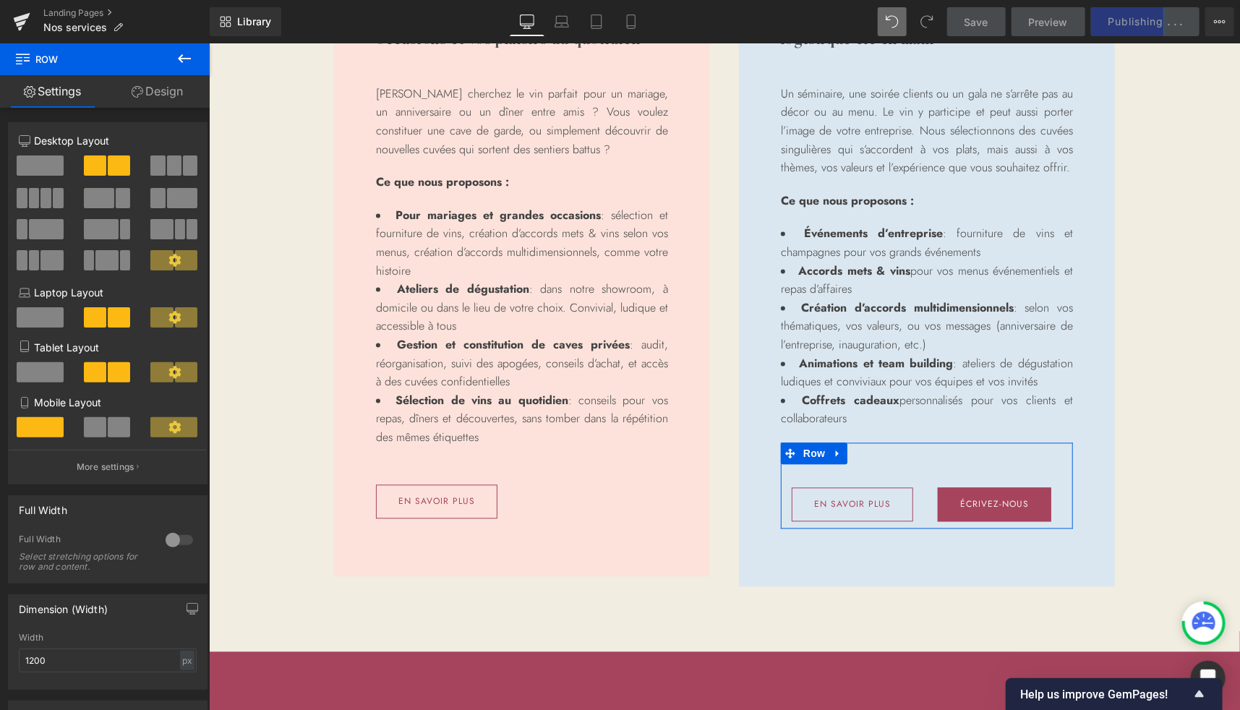
click at [173, 83] on link "Design" at bounding box center [157, 91] width 105 height 33
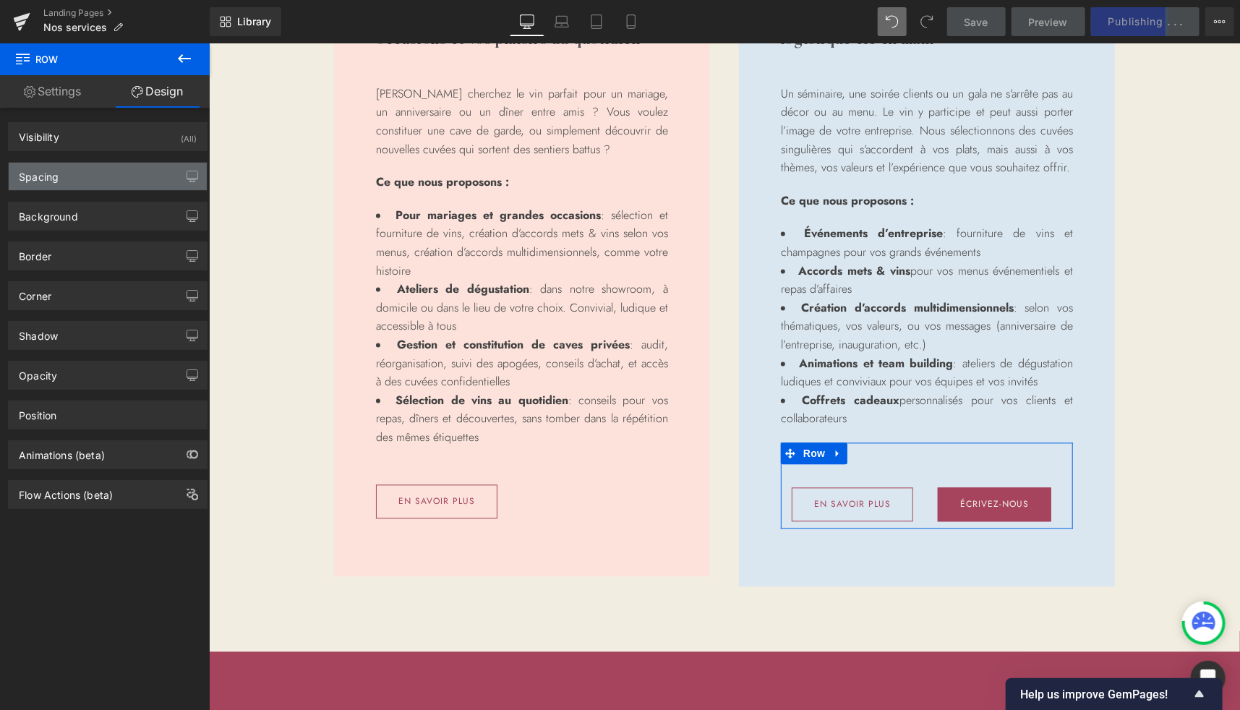
click at [67, 179] on div "Spacing" at bounding box center [108, 176] width 198 height 27
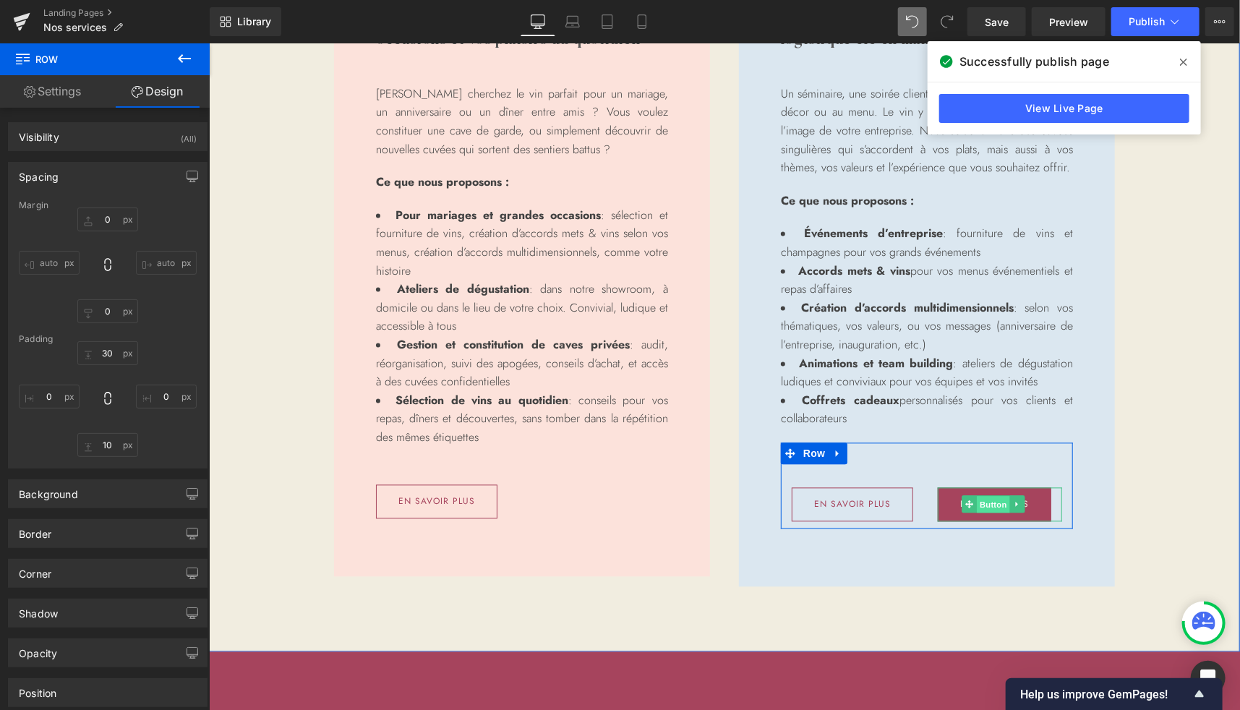
click at [983, 502] on span "Button" at bounding box center [992, 504] width 33 height 17
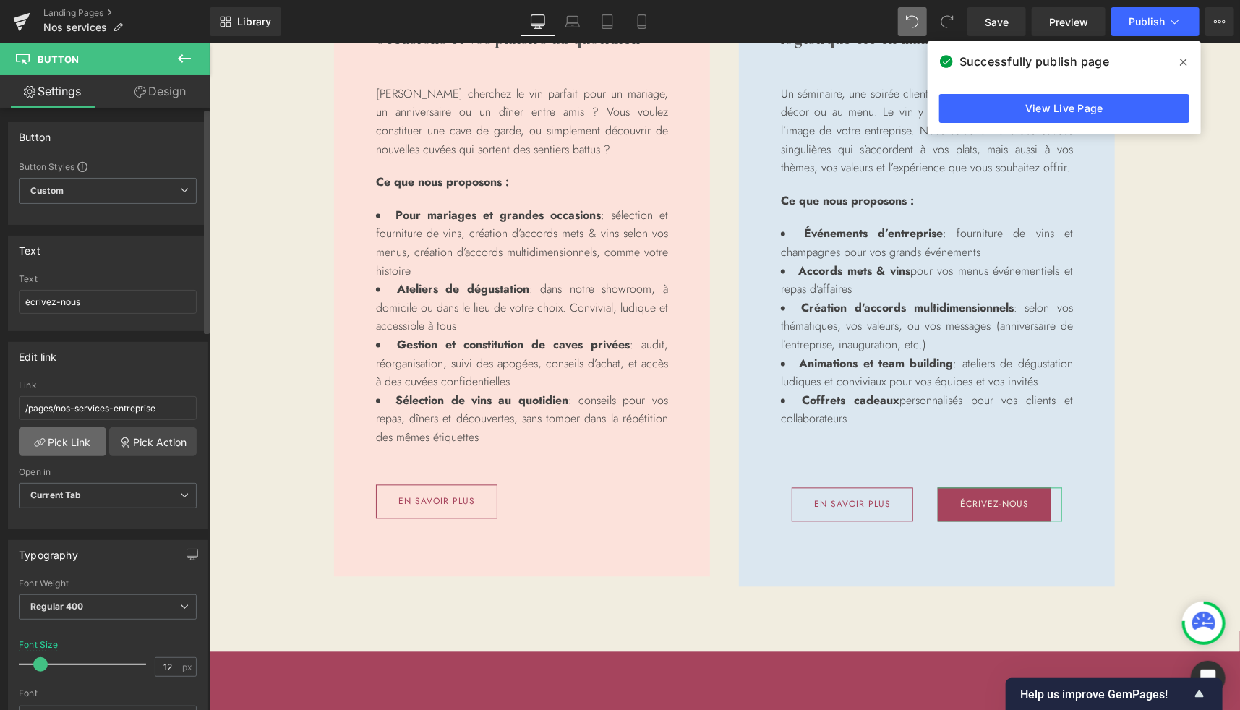
click at [69, 435] on link "Pick Link" at bounding box center [63, 441] width 88 height 29
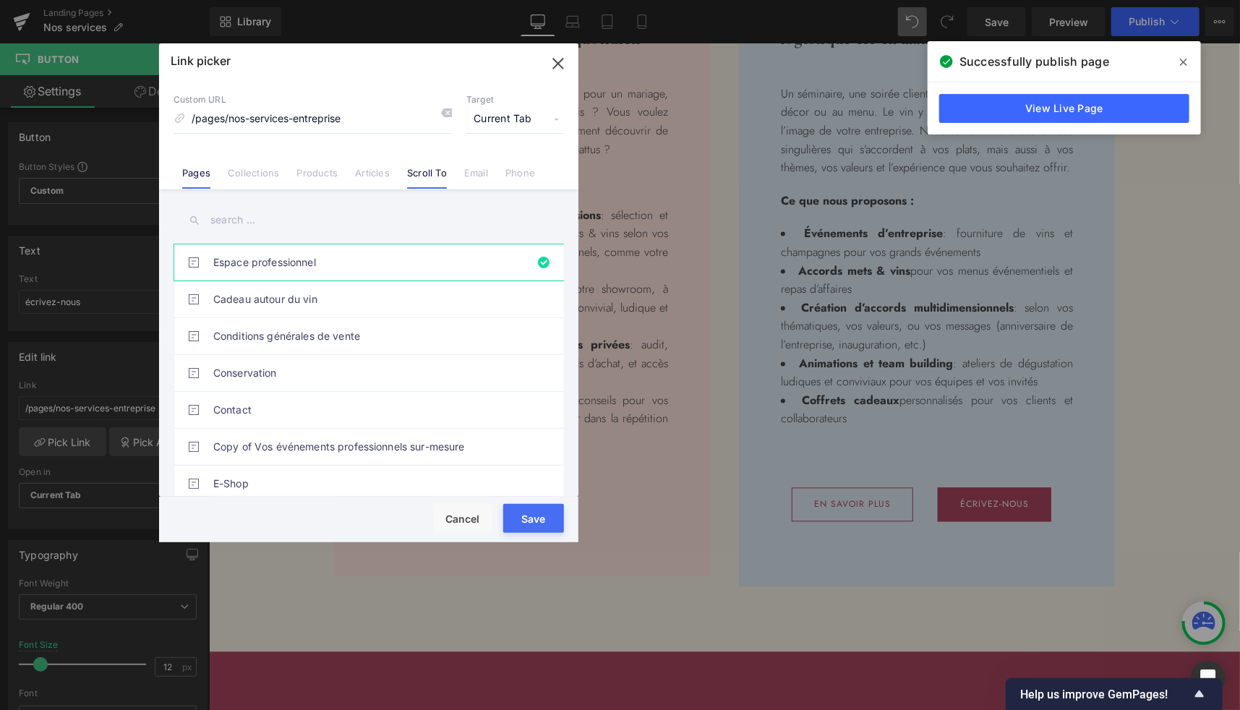
click at [441, 178] on link "Scroll To" at bounding box center [427, 178] width 40 height 22
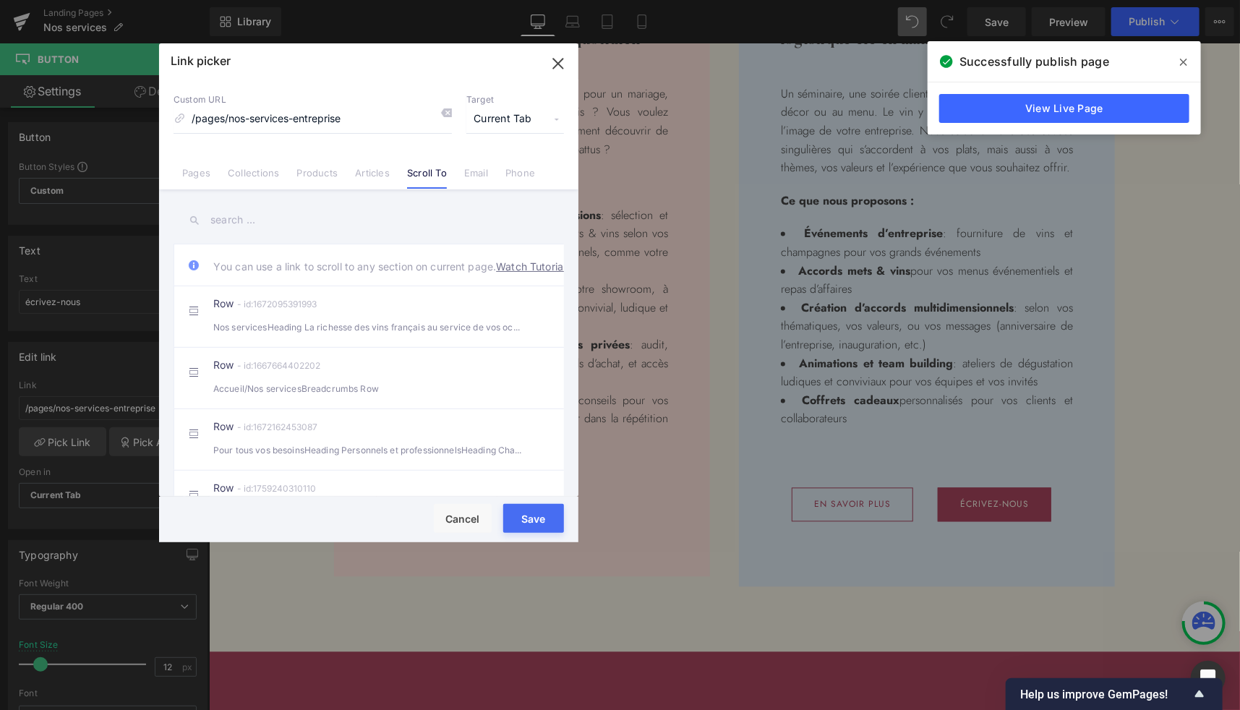
click at [234, 218] on input "text" at bounding box center [369, 220] width 391 height 33
paste input "r-1688464813276"
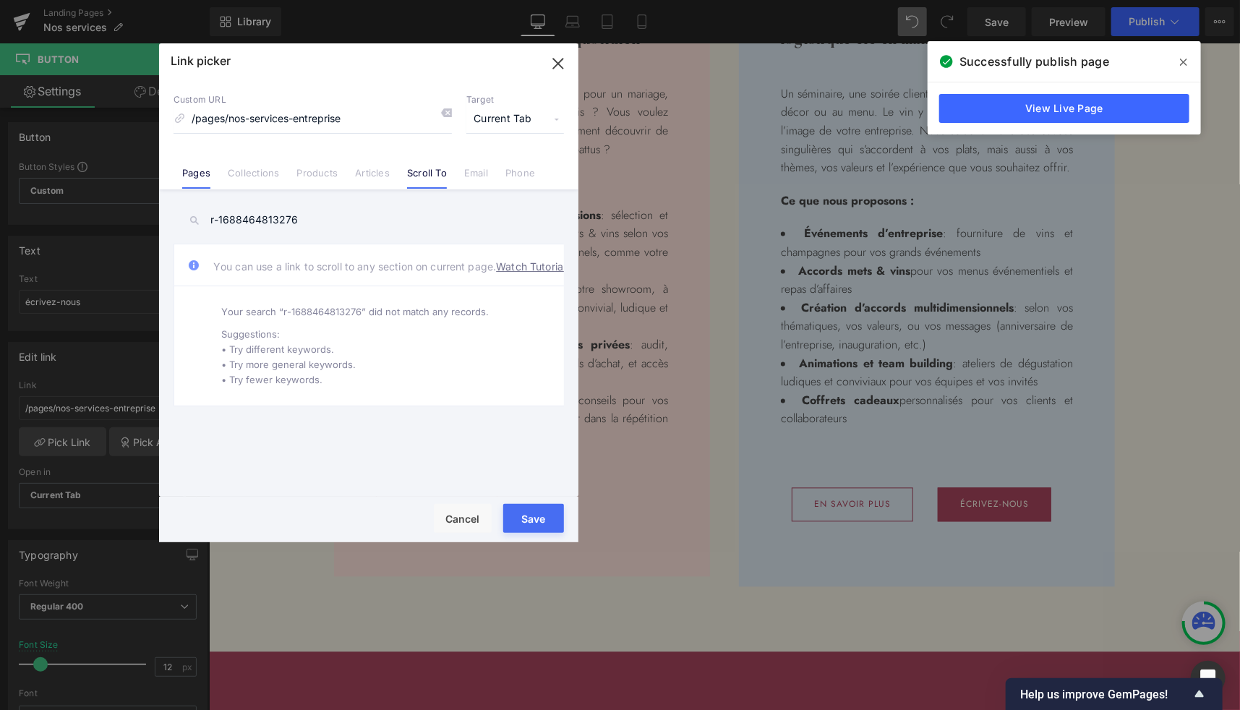
type input "r-1688464813276"
click at [197, 173] on link "Pages" at bounding box center [196, 178] width 28 height 22
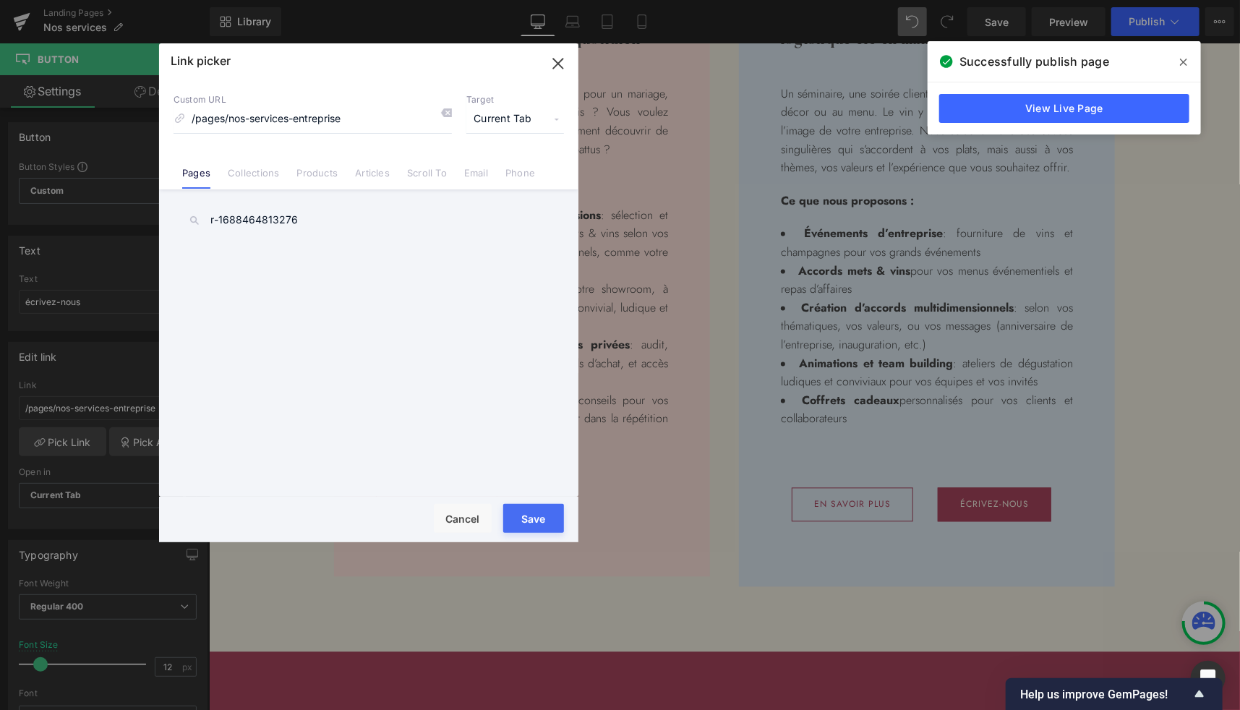
click at [281, 236] on input "r-1688464813276" at bounding box center [369, 220] width 391 height 33
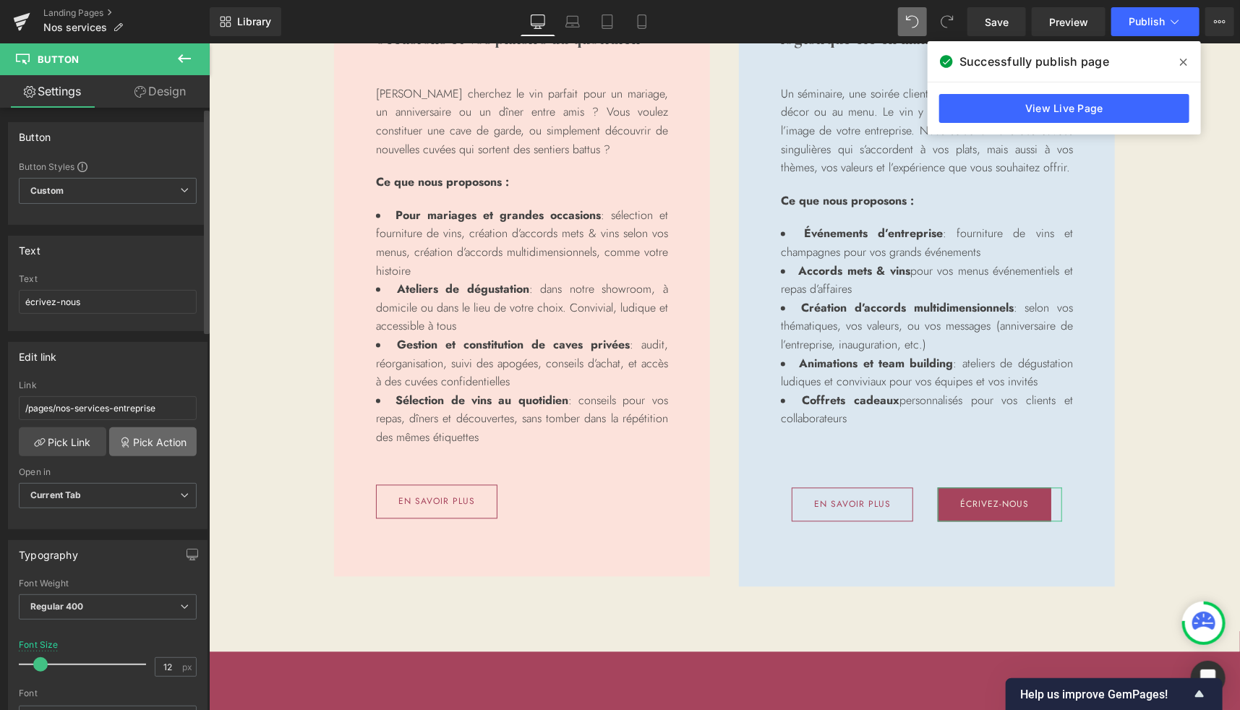
click at [140, 440] on link "Pick Action" at bounding box center [153, 441] width 88 height 29
click at [116, 333] on div "Edit link /pages/nos-services-entreprise Link /pages/nos-services-entreprise Pi…" at bounding box center [108, 430] width 216 height 198
click at [75, 436] on link "Pick Link" at bounding box center [63, 441] width 88 height 29
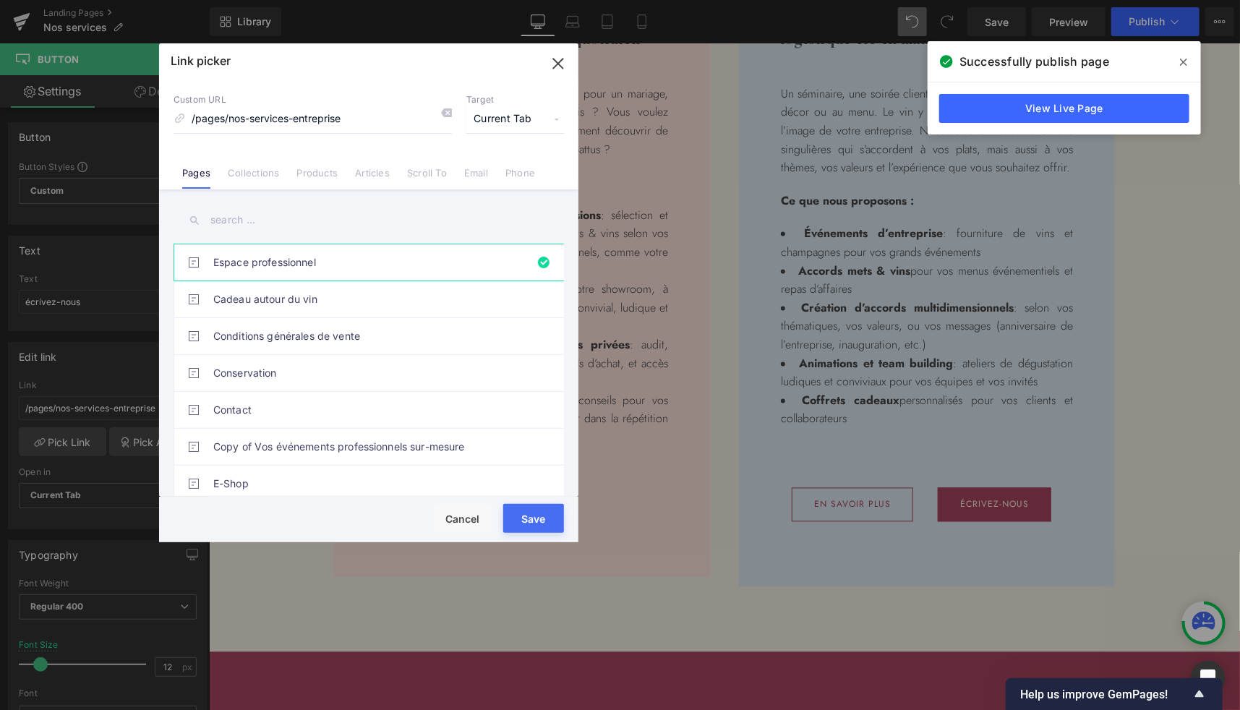
click at [264, 264] on link "Espace professionnel" at bounding box center [372, 262] width 318 height 36
click at [369, 115] on input "/pages/nos-services-entreprise" at bounding box center [313, 119] width 278 height 27
paste input "r-1688464813276"
click at [342, 124] on input "/pages/nos-services-entrepriser-1688464813276" at bounding box center [313, 119] width 278 height 27
type input "/pages/nos-services-entreprise#r-1688464813276"
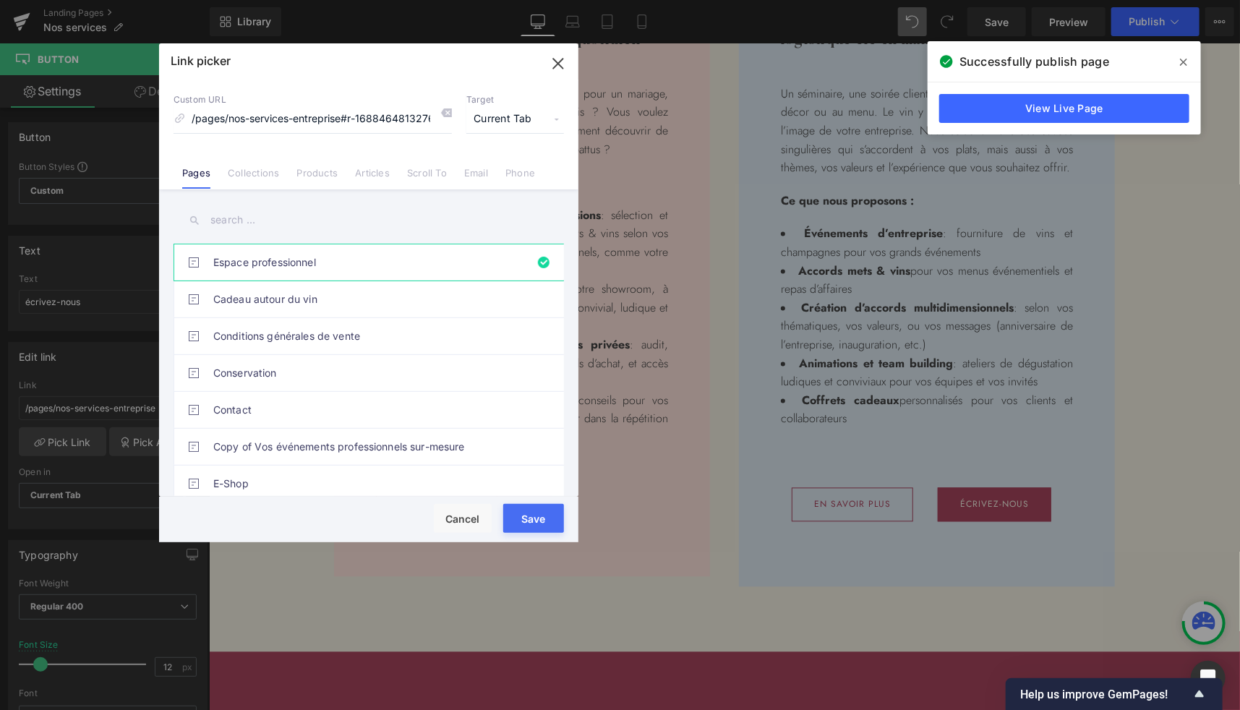
click at [529, 515] on button "Save" at bounding box center [533, 518] width 61 height 29
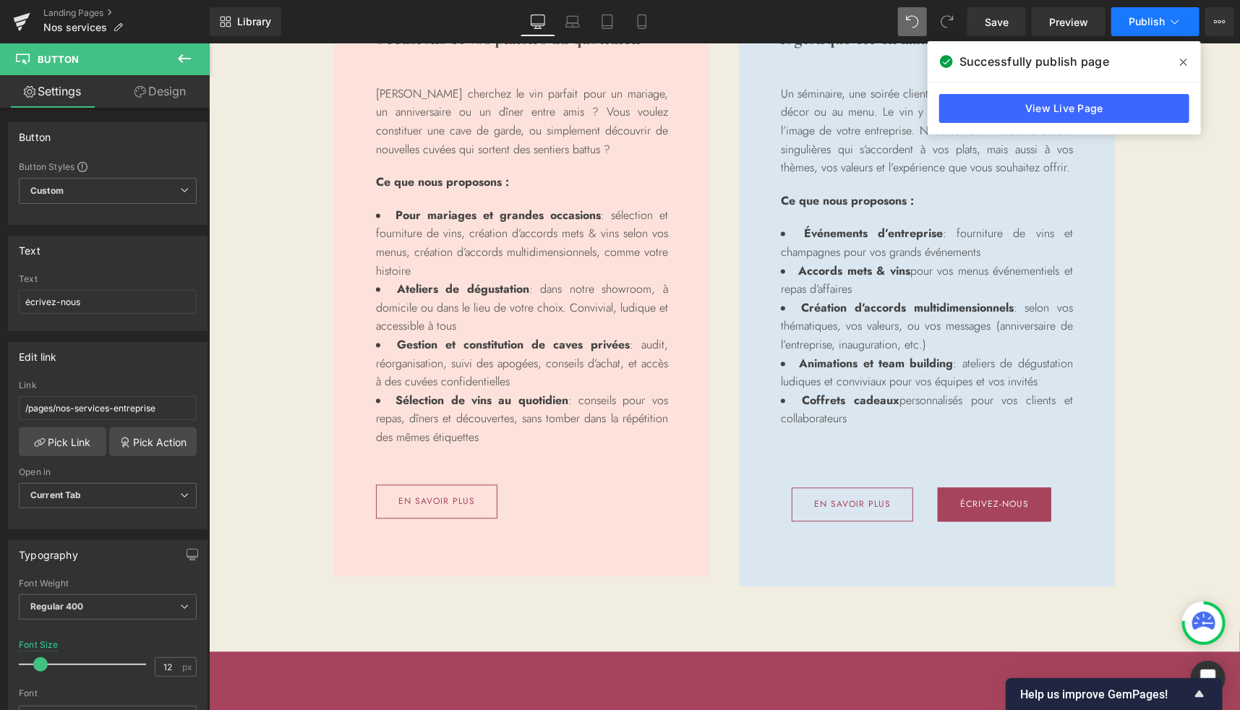
click at [1140, 20] on span "Publish" at bounding box center [1147, 22] width 36 height 12
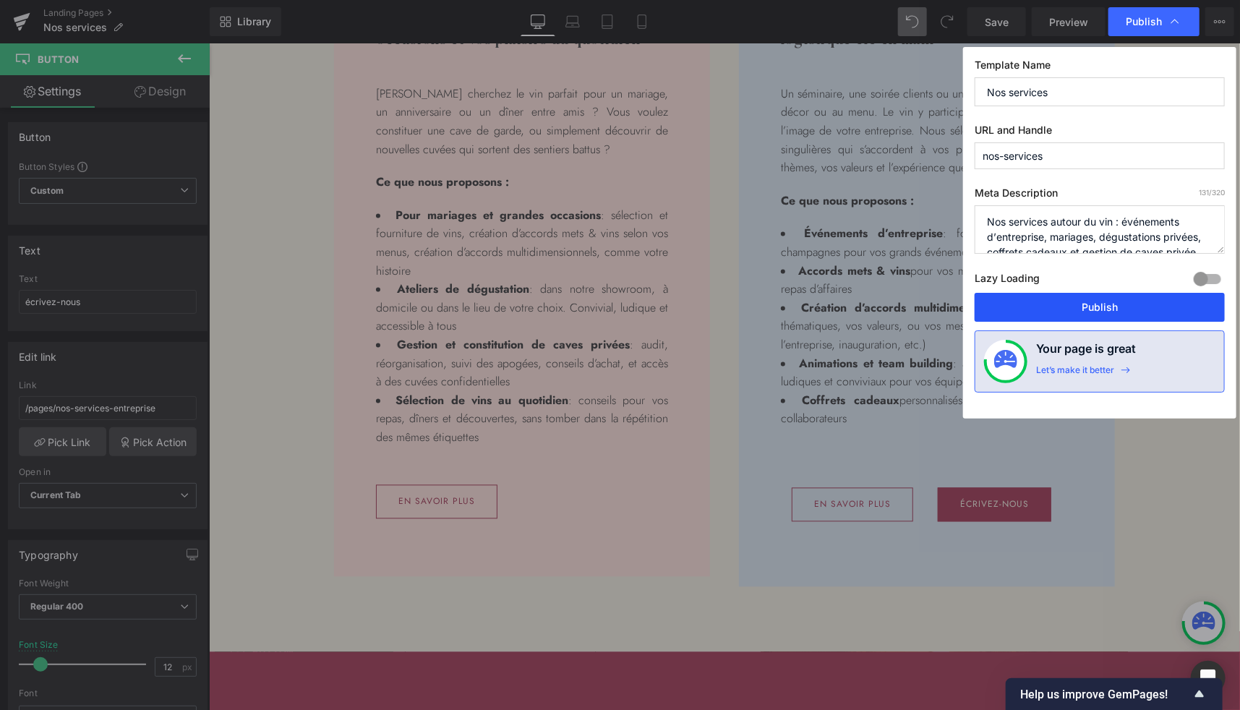
click at [1068, 309] on button "Publish" at bounding box center [1100, 307] width 250 height 29
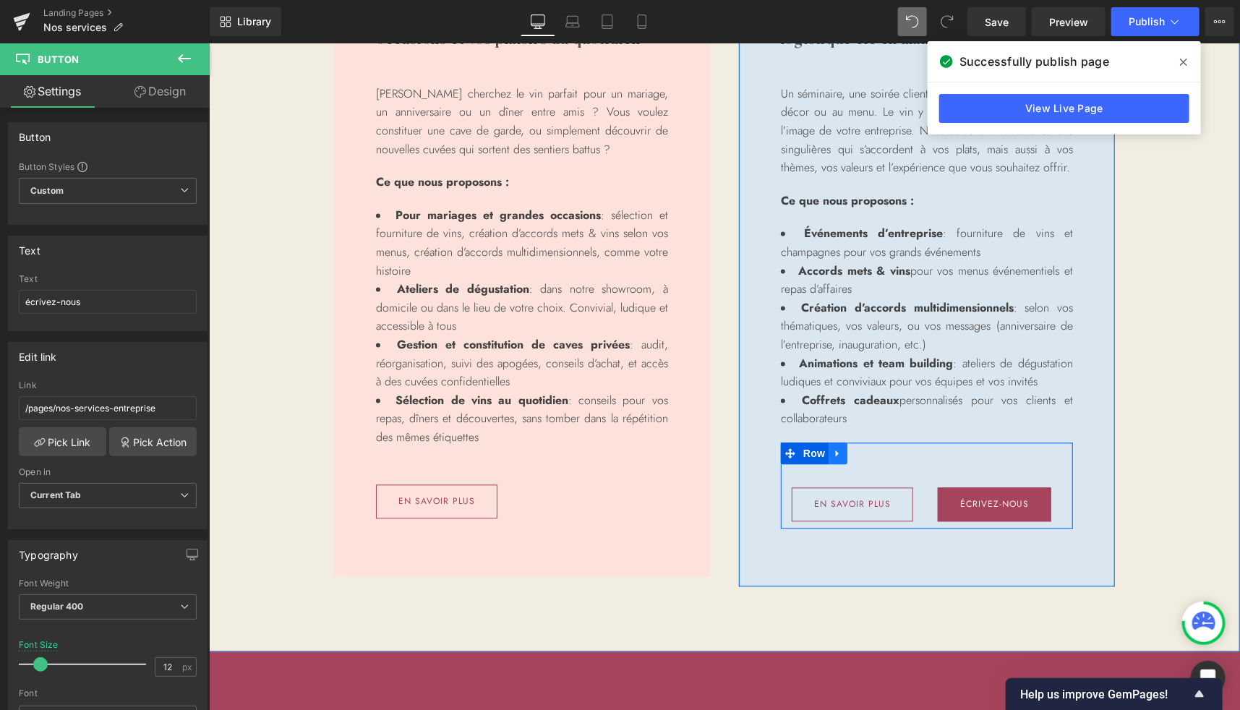
click at [836, 449] on icon at bounding box center [837, 453] width 10 height 11
click at [853, 452] on icon at bounding box center [856, 453] width 10 height 10
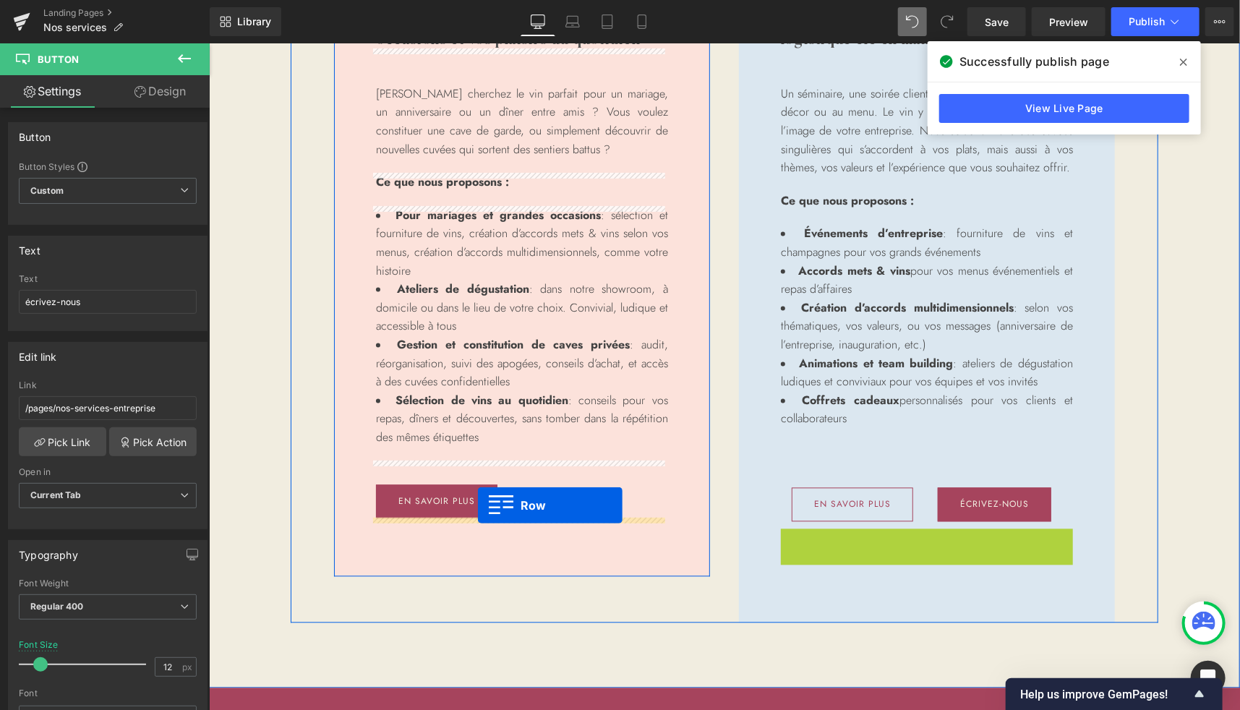
drag, startPoint x: 809, startPoint y: 540, endPoint x: 477, endPoint y: 505, distance: 333.1
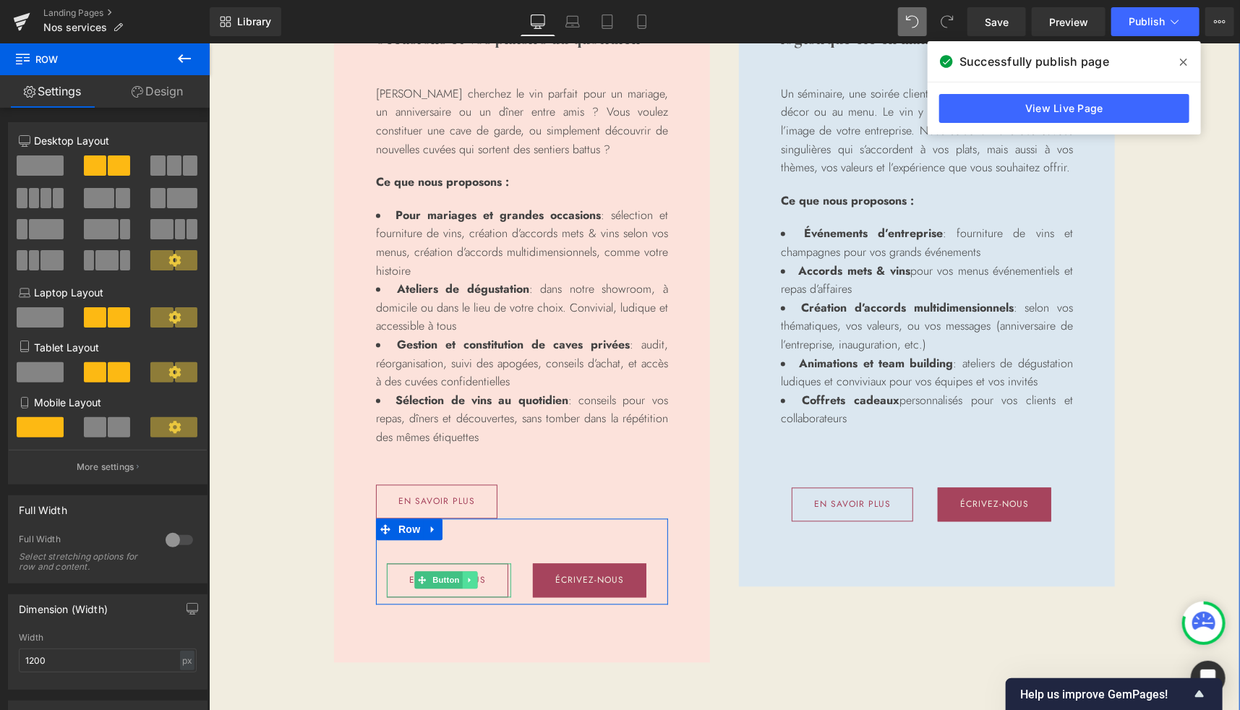
click at [466, 581] on icon at bounding box center [470, 580] width 8 height 9
click at [476, 582] on link at bounding box center [476, 579] width 15 height 17
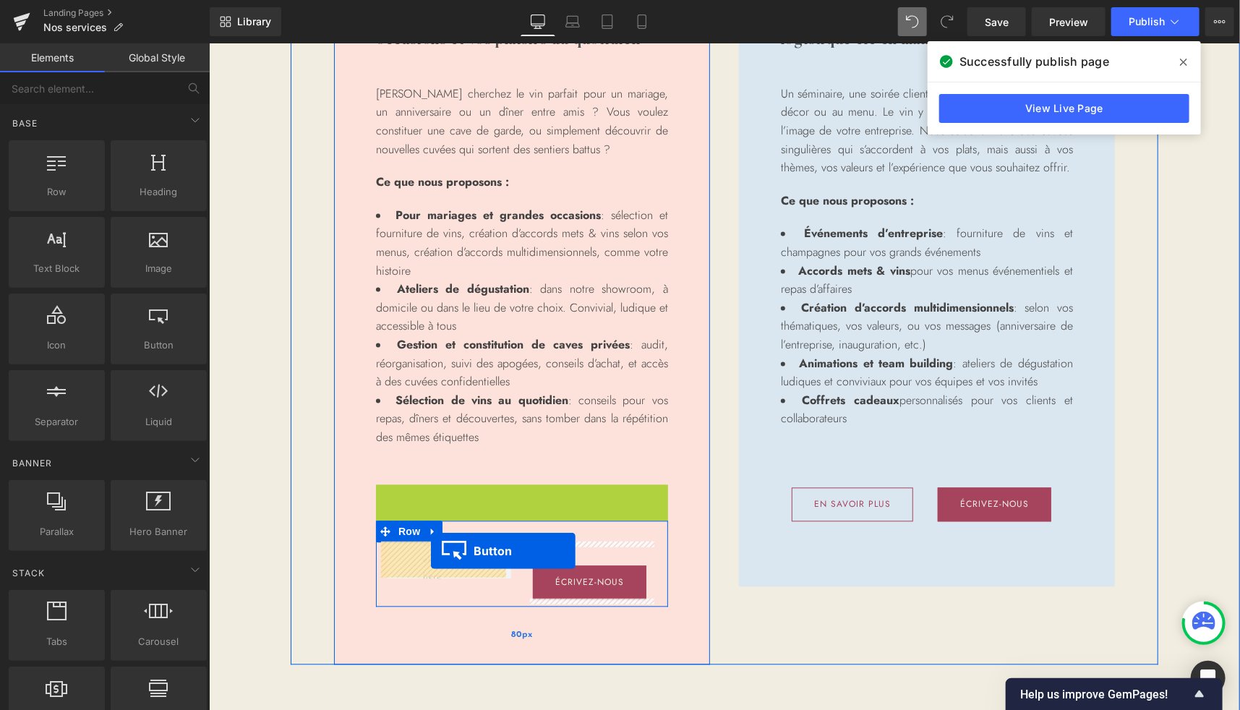
drag, startPoint x: 426, startPoint y: 499, endPoint x: 430, endPoint y: 579, distance: 79.7
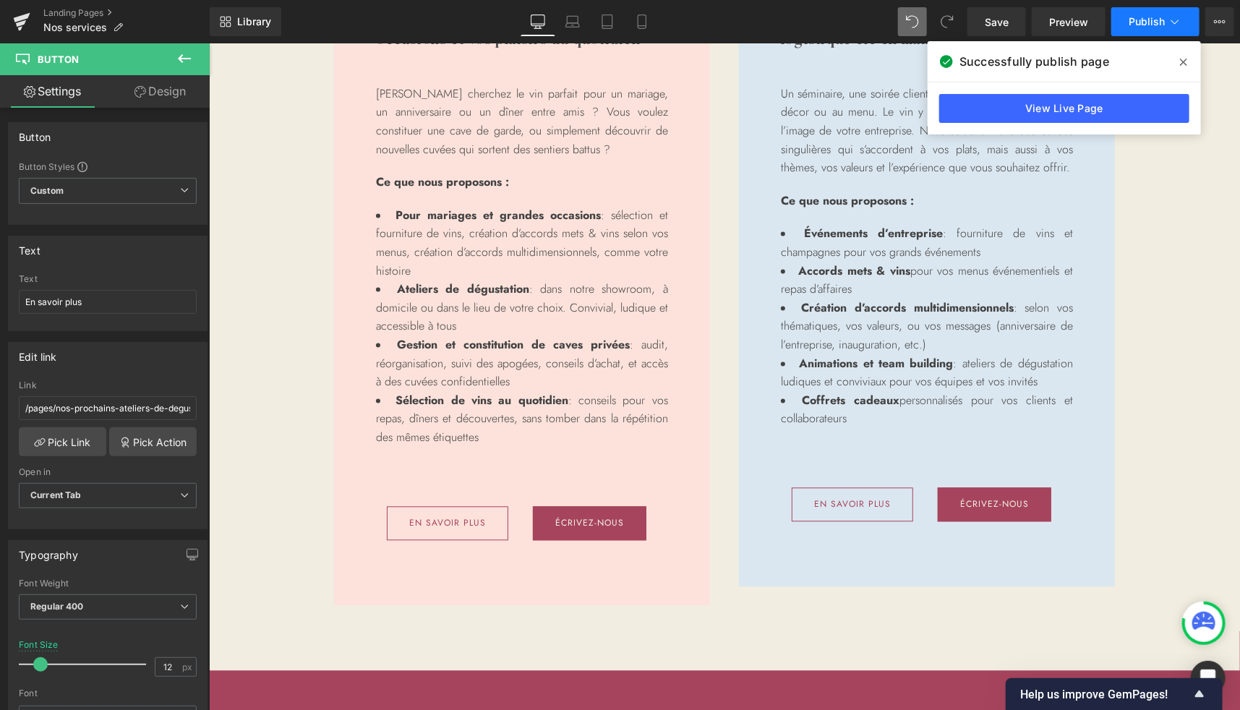
click at [1152, 30] on button "Publish" at bounding box center [1156, 21] width 88 height 29
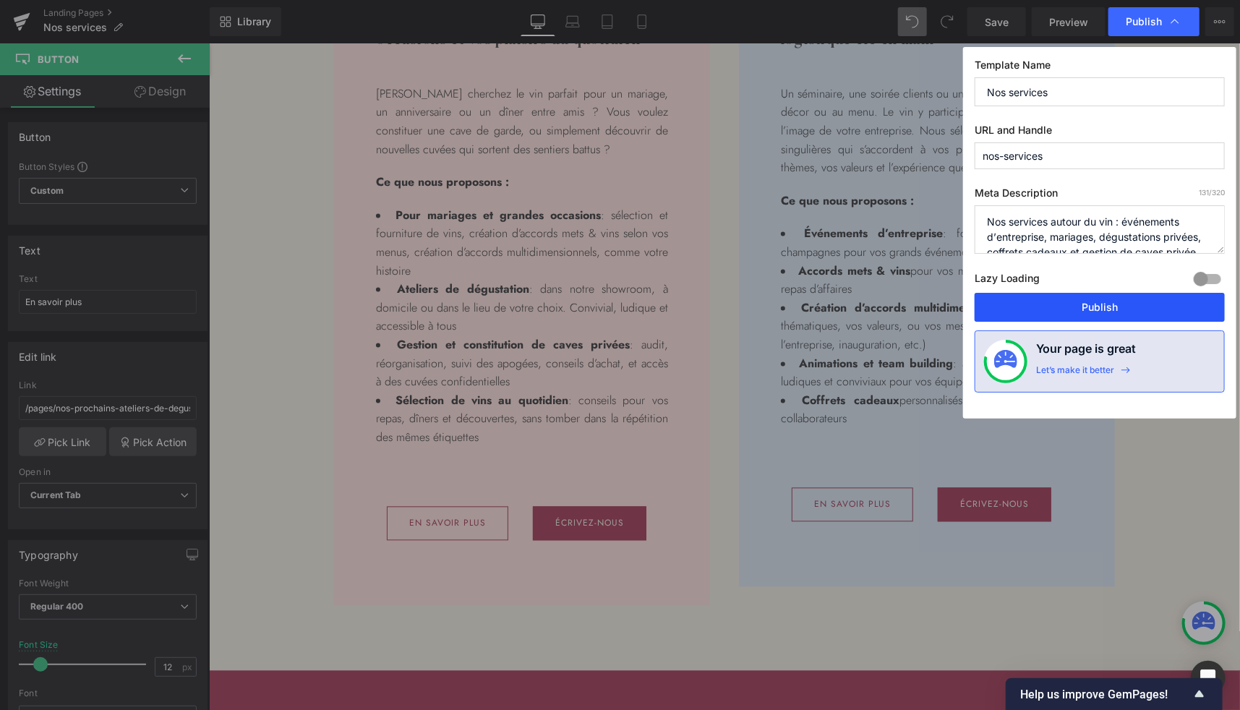
click at [1069, 296] on button "Publish" at bounding box center [1100, 307] width 250 height 29
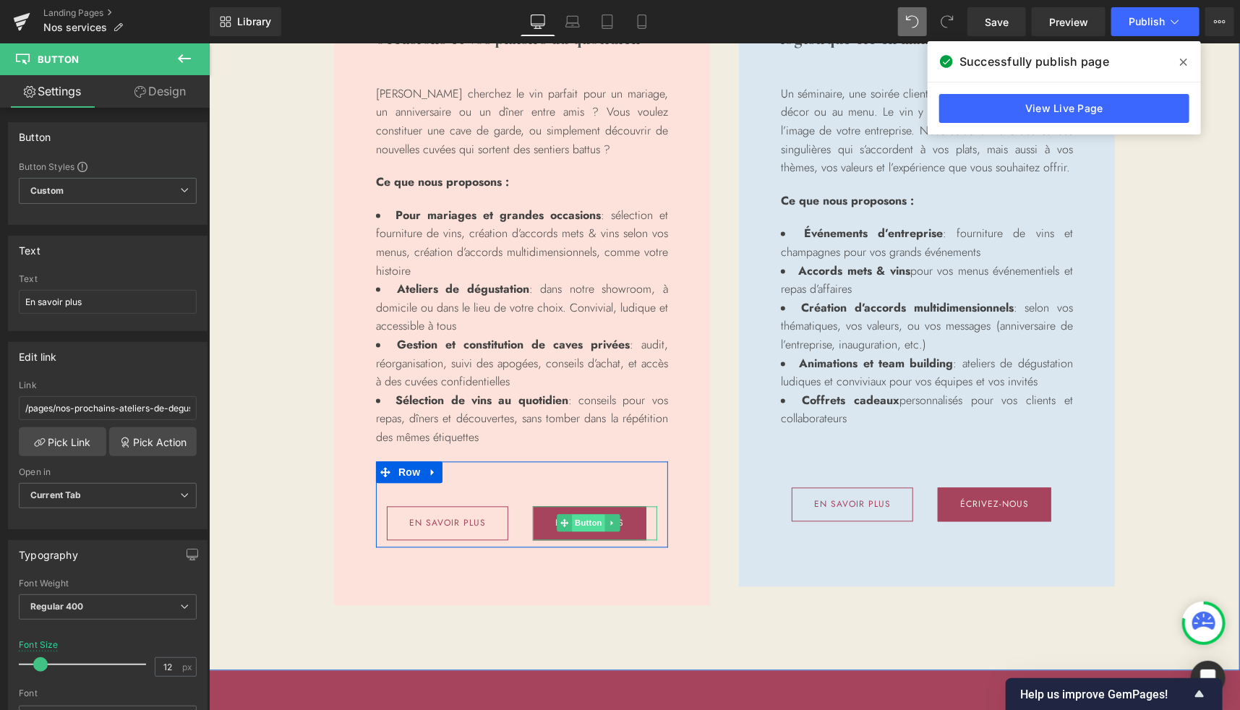
click at [579, 519] on span "Button" at bounding box center [587, 522] width 33 height 17
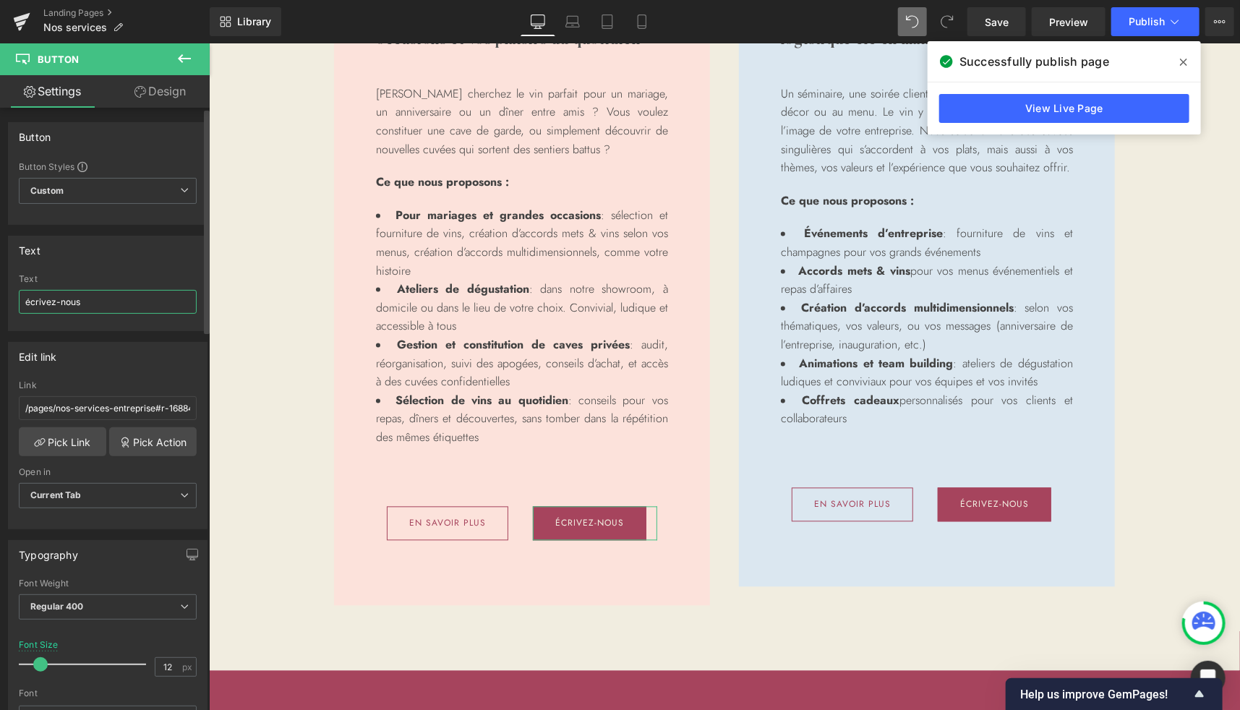
click at [73, 303] on input "écrivez-nous" at bounding box center [108, 302] width 178 height 24
click at [73, 442] on link "Pick Link" at bounding box center [63, 441] width 88 height 29
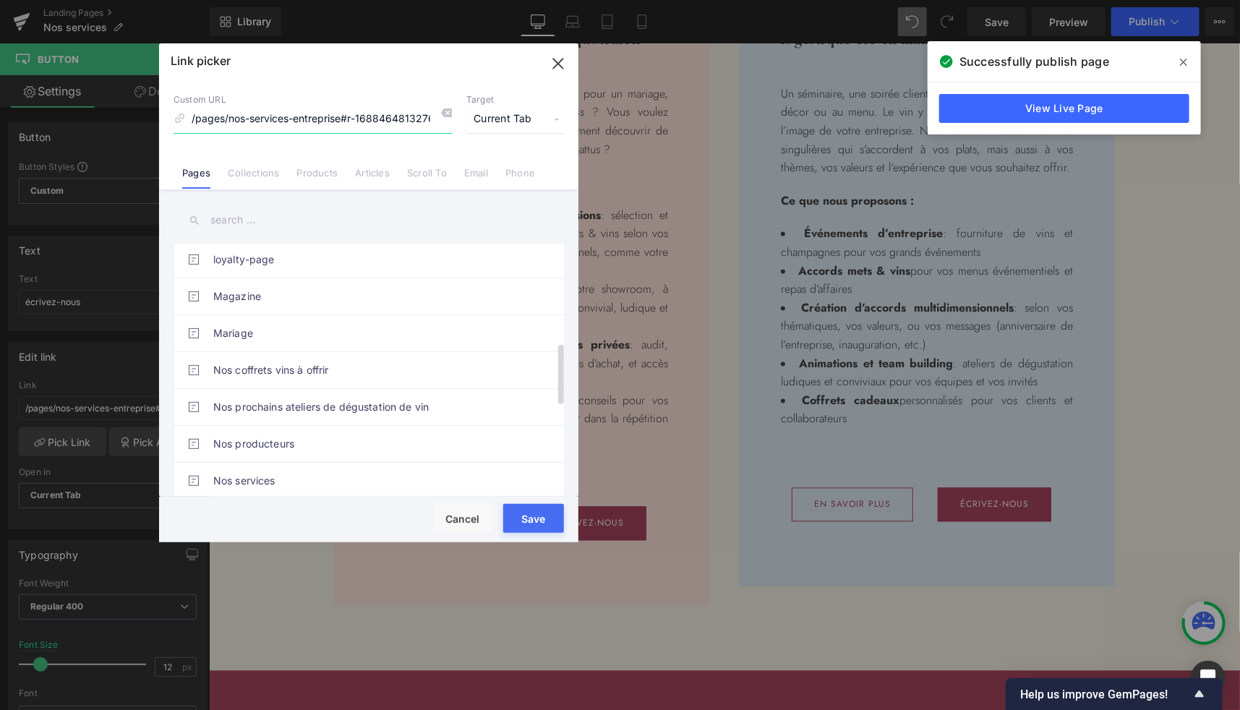
scroll to position [409, 0]
click at [289, 331] on link "Mariage" at bounding box center [372, 333] width 318 height 36
click at [305, 111] on input "/pages/nos-services-entreprise#r-1688464813276" at bounding box center [313, 119] width 278 height 27
paste input "r-1688565088966"
type input "/pages/mariage#r-1688565088966"
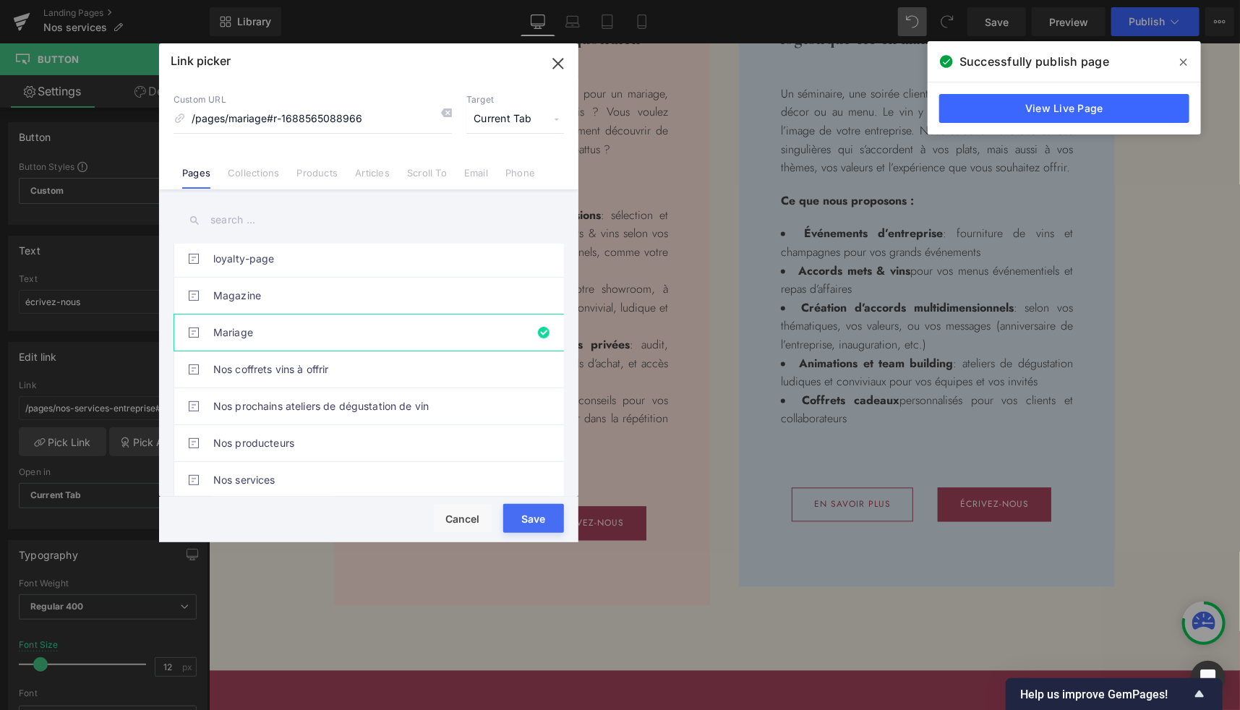
click at [535, 525] on button "Save" at bounding box center [533, 518] width 61 height 29
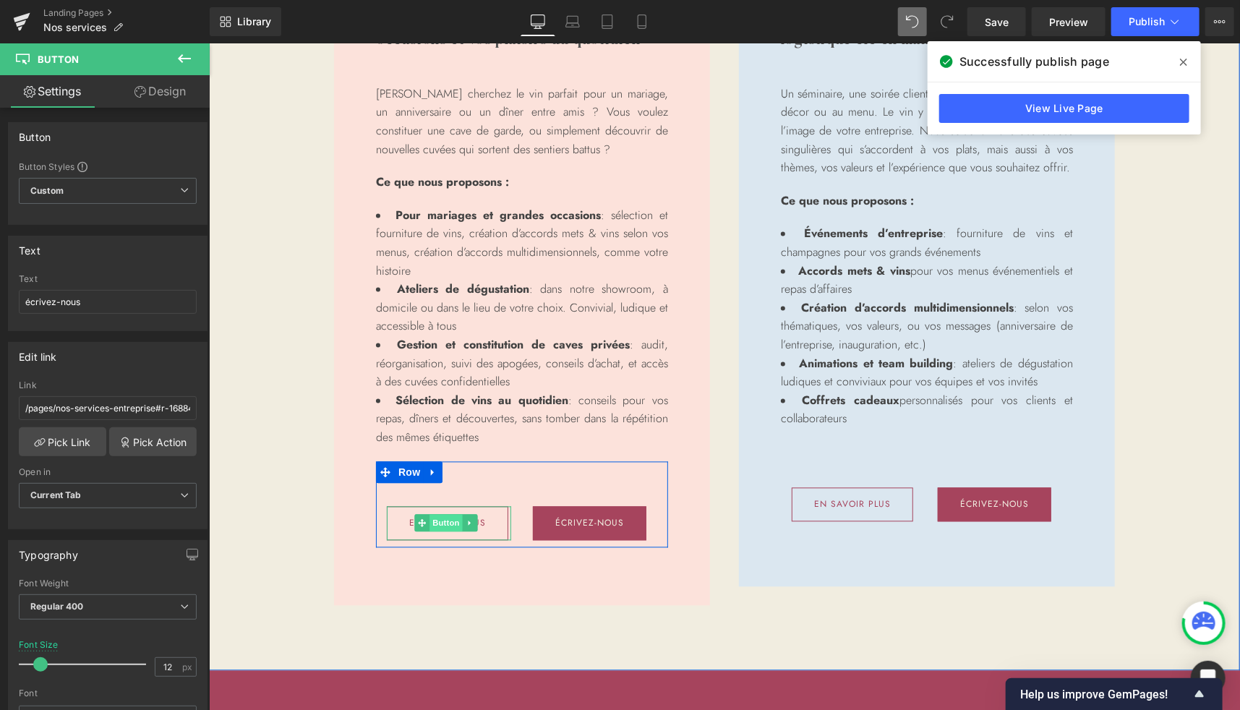
click at [436, 525] on span "Button" at bounding box center [445, 522] width 33 height 17
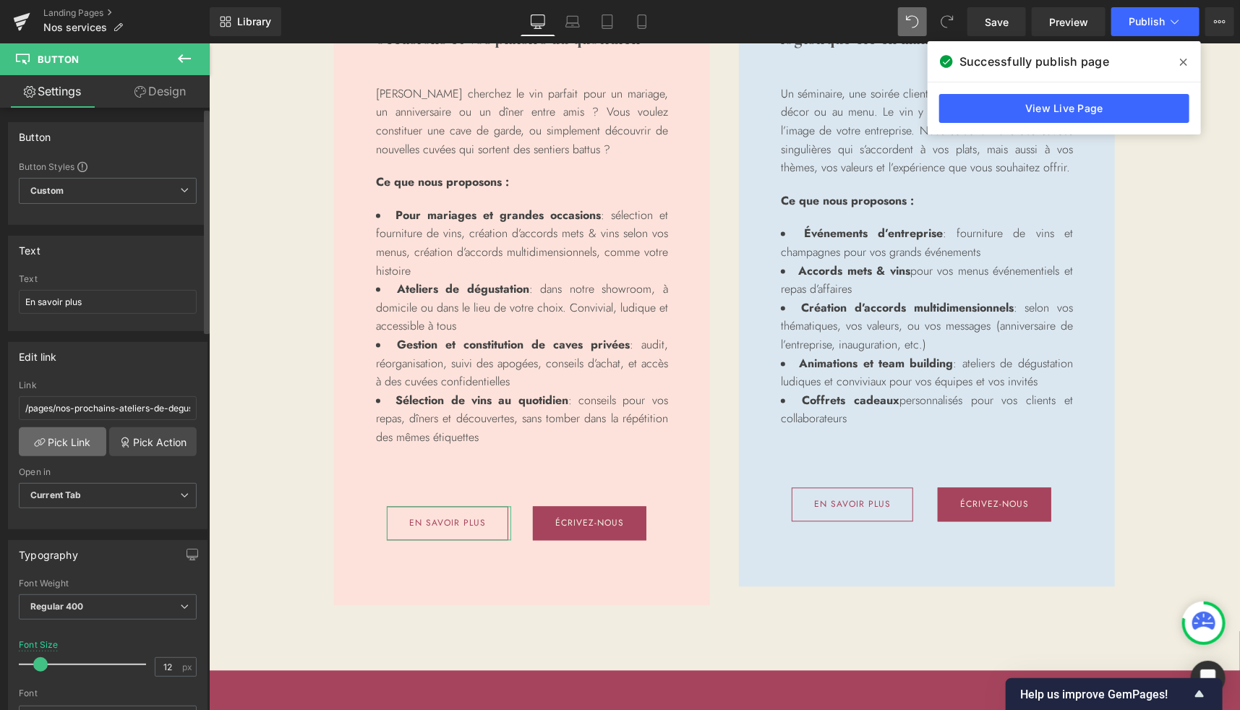
click at [76, 436] on link "Pick Link" at bounding box center [63, 441] width 88 height 29
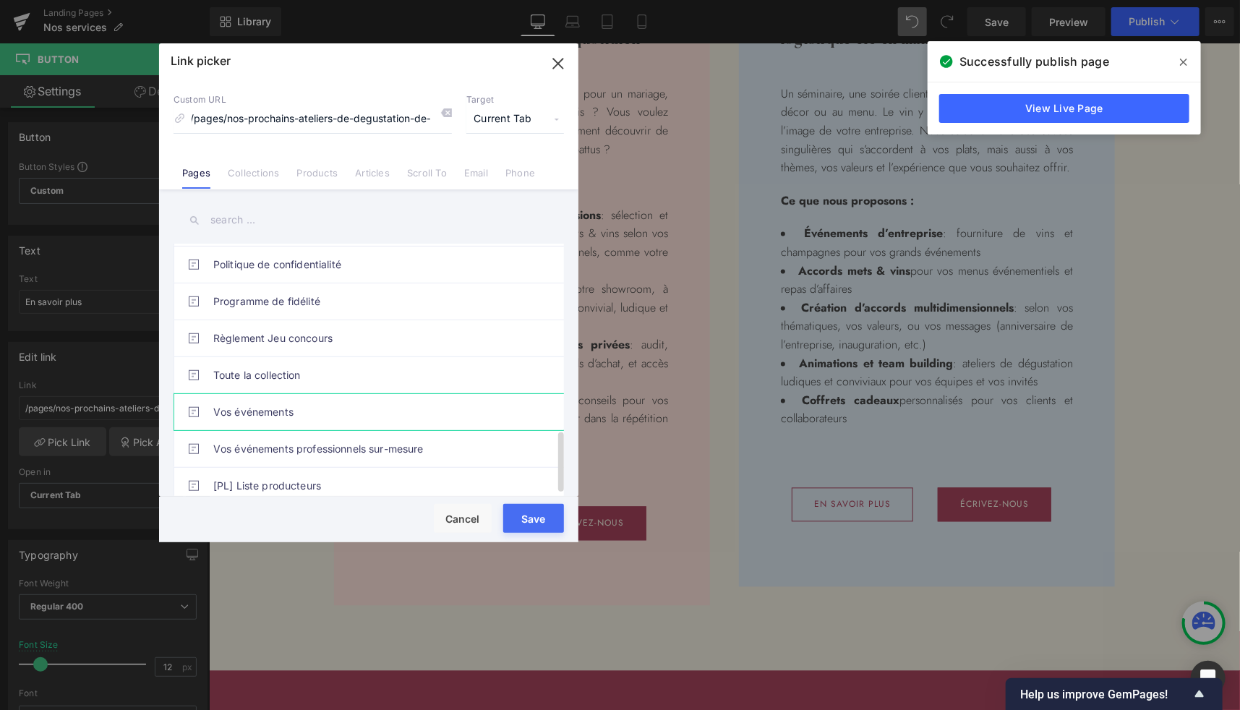
scroll to position [0, 0]
click at [258, 402] on link "Vos événements" at bounding box center [372, 412] width 318 height 36
click at [528, 518] on button "Save" at bounding box center [533, 518] width 61 height 29
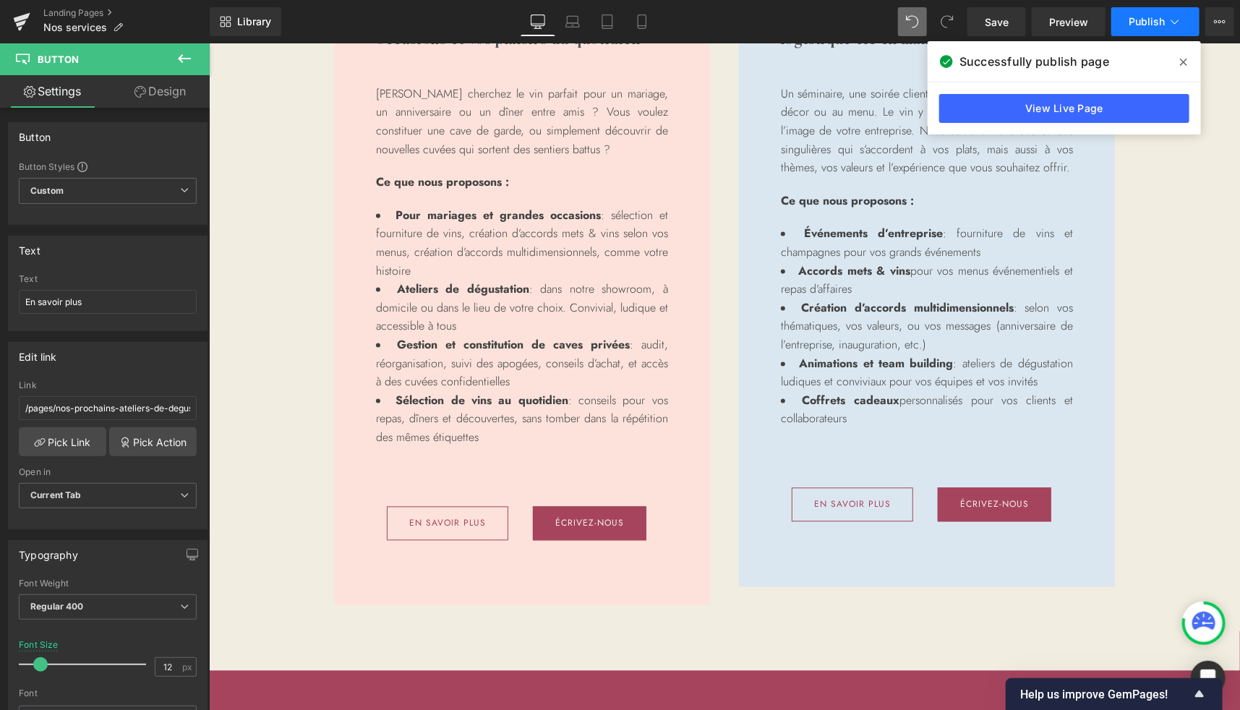
click at [1146, 26] on span "Publish" at bounding box center [1147, 22] width 36 height 12
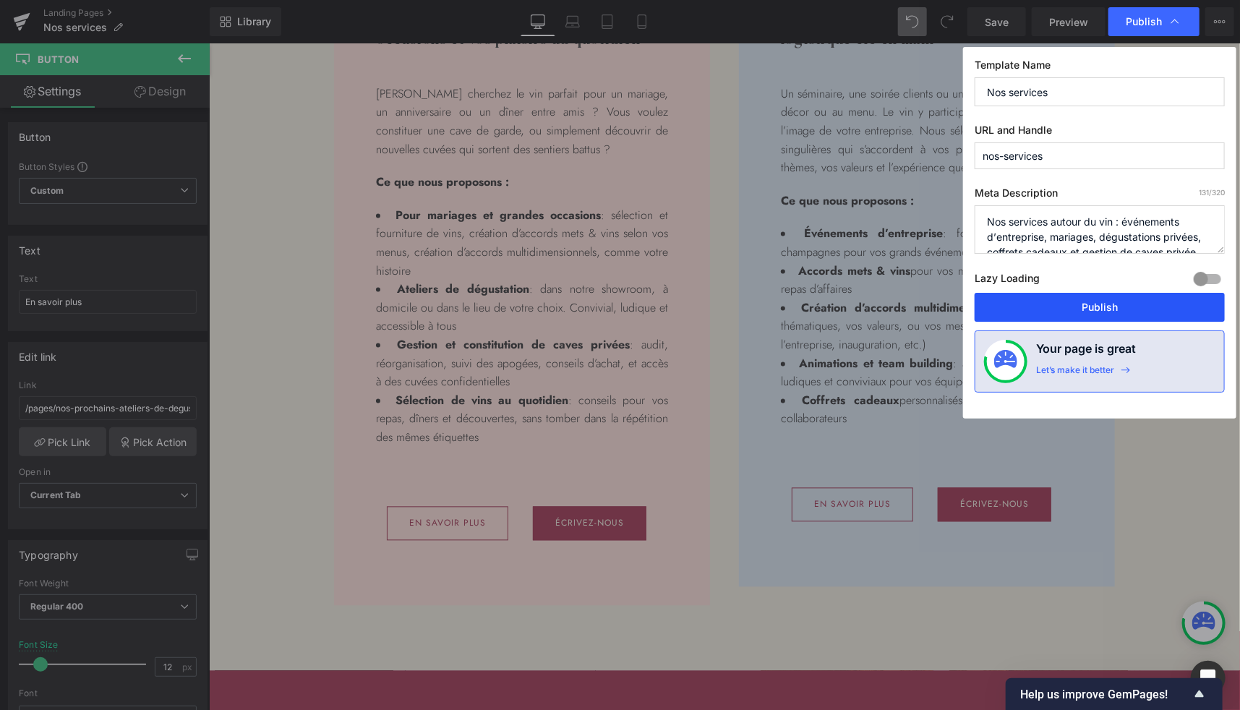
click at [1106, 306] on button "Publish" at bounding box center [1100, 307] width 250 height 29
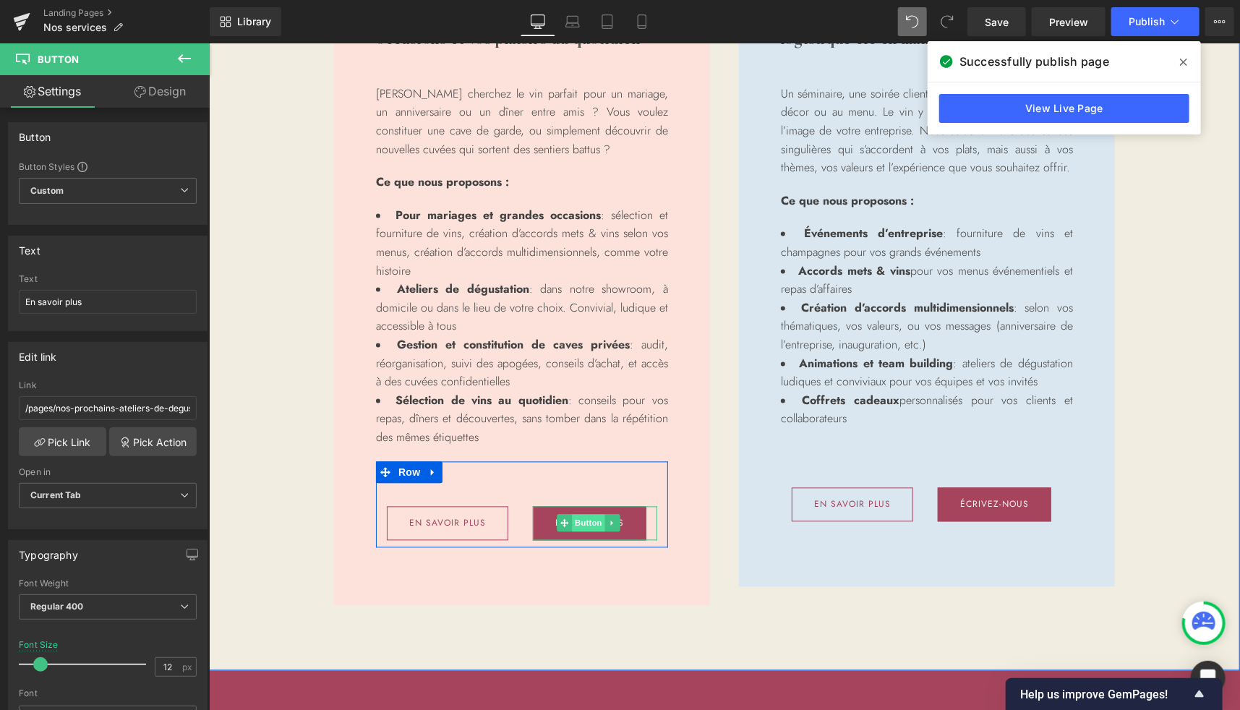
click at [579, 526] on span "Button" at bounding box center [587, 522] width 33 height 17
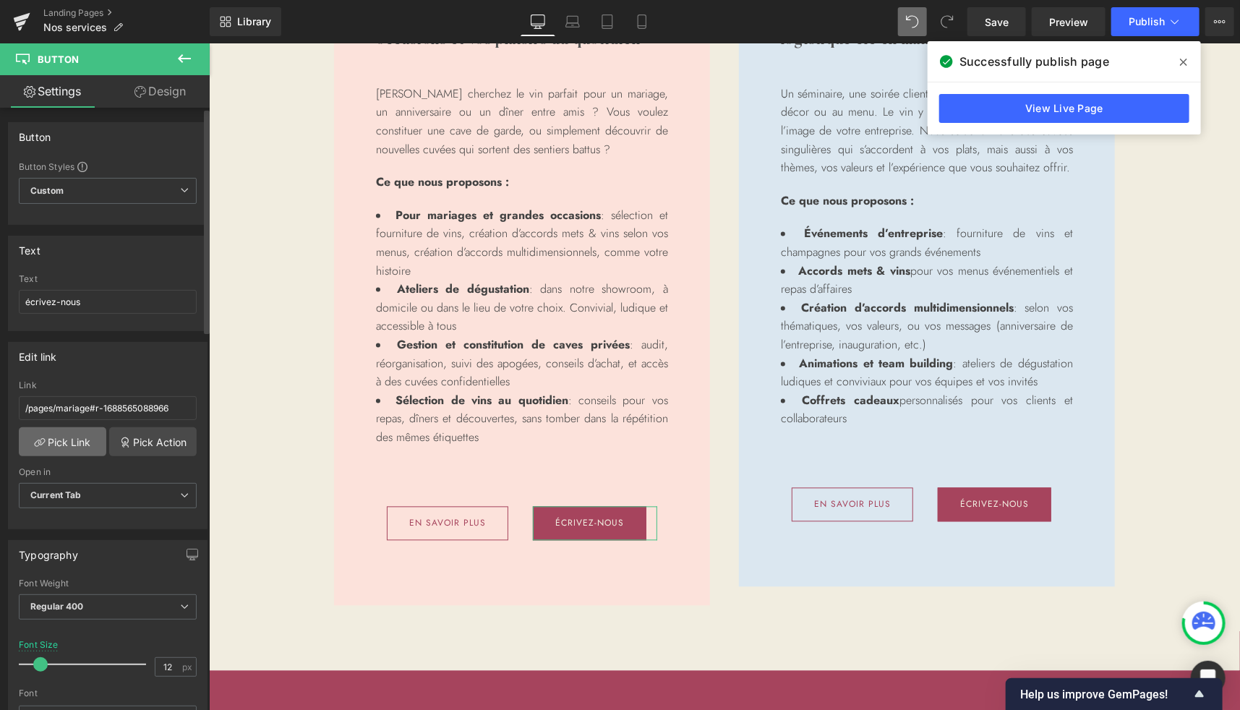
click at [73, 445] on link "Pick Link" at bounding box center [63, 441] width 88 height 29
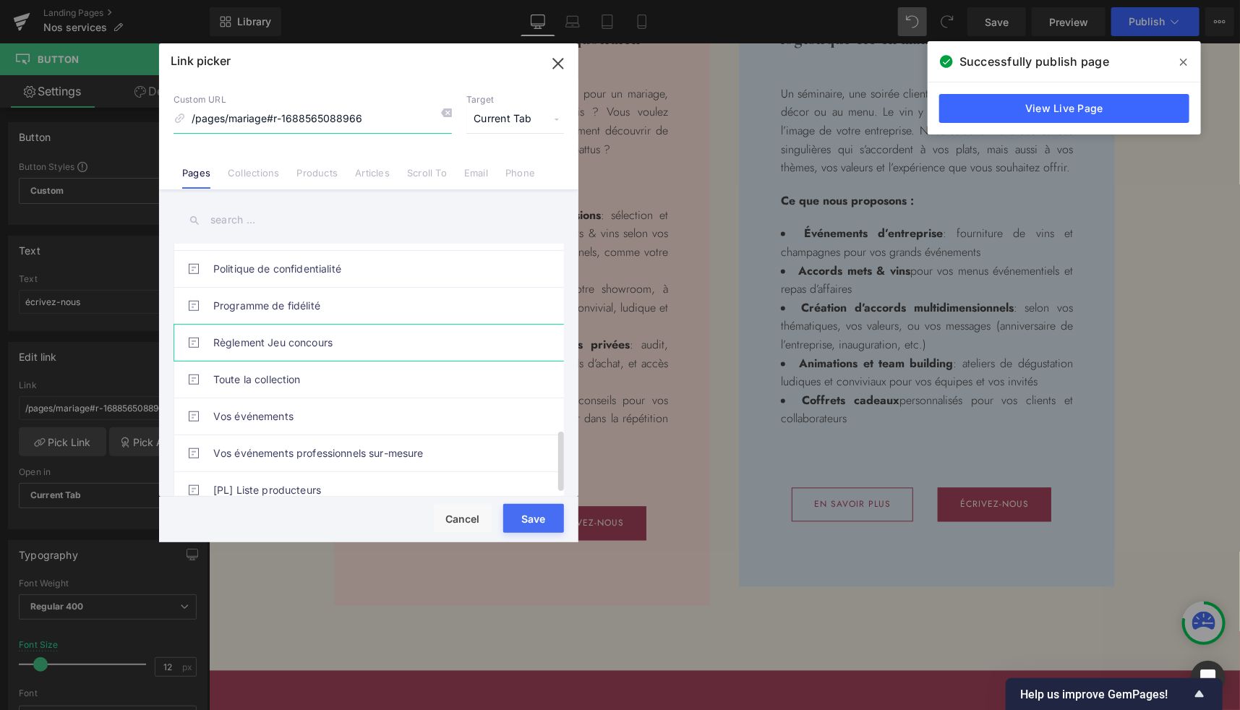
scroll to position [770, 0]
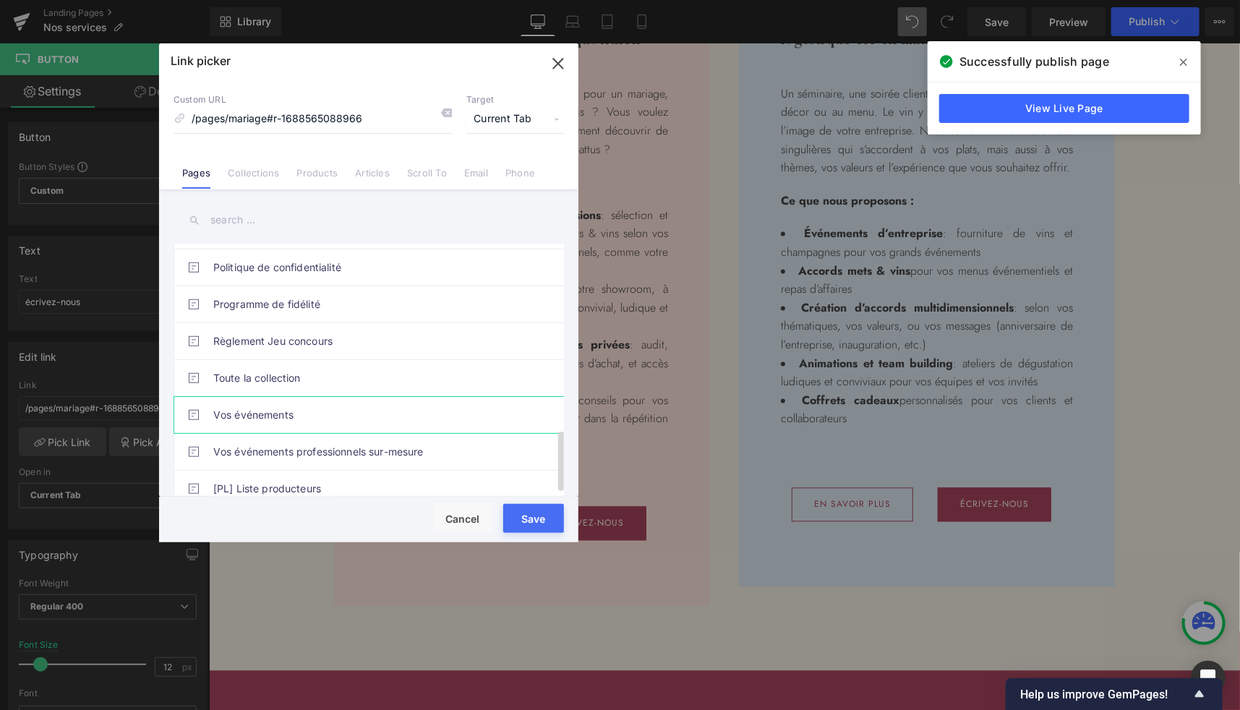
click at [291, 408] on link "Vos événements" at bounding box center [372, 415] width 318 height 36
click at [341, 129] on input "/pages/mariage#r-1688565088966" at bounding box center [313, 119] width 278 height 27
paste input "r-1696000336008"
type input "/pages/vos-evenements#r-1696000336008"
click at [531, 511] on button "Save" at bounding box center [533, 518] width 61 height 29
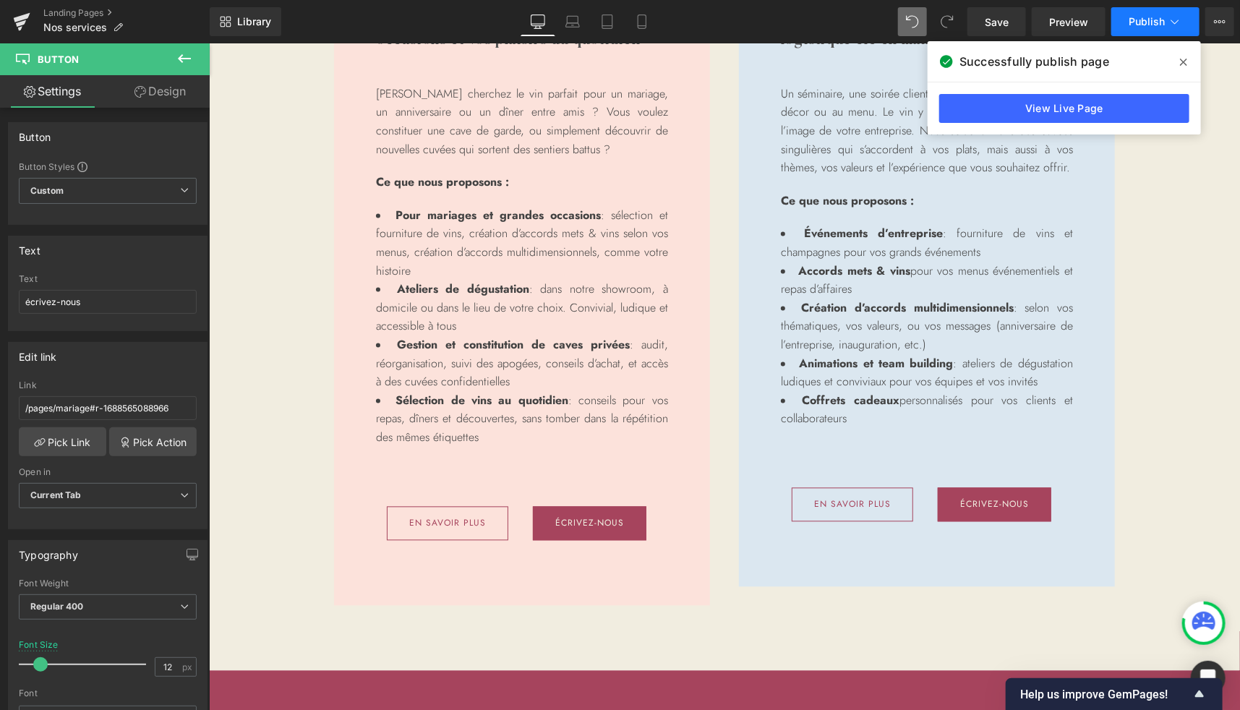
click at [1131, 26] on span "Publish" at bounding box center [1147, 22] width 36 height 12
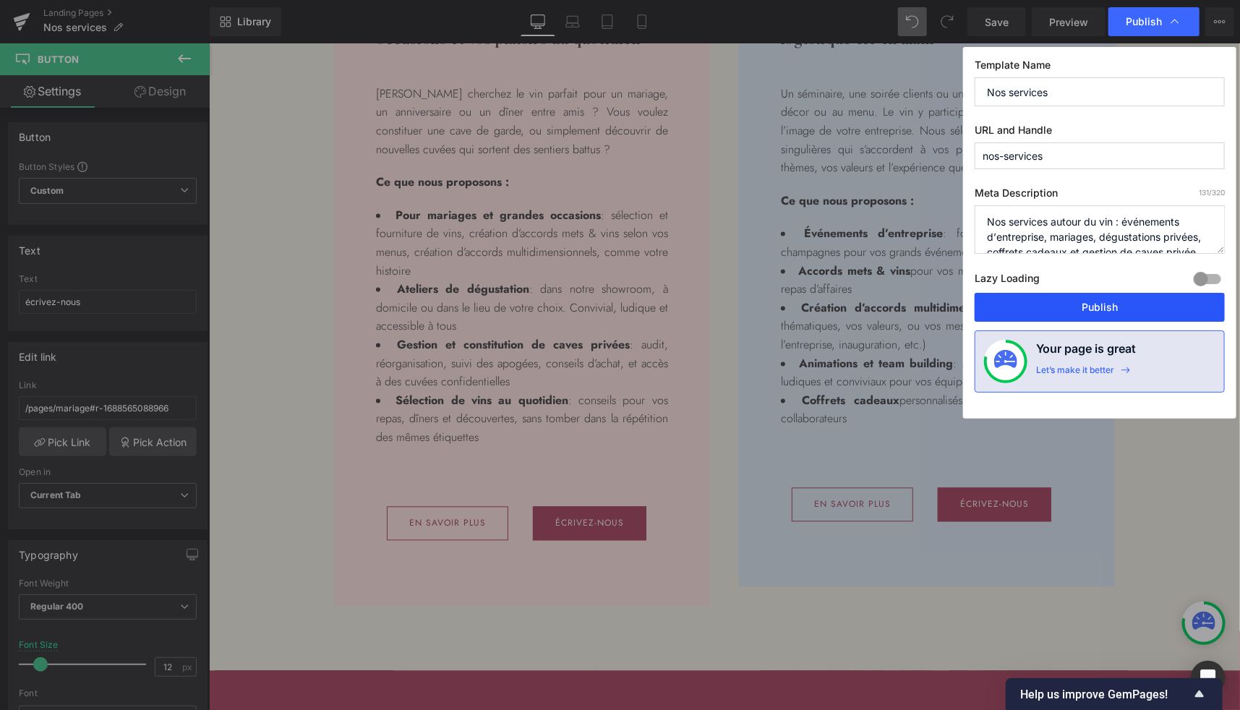
click at [1086, 300] on button "Publish" at bounding box center [1100, 307] width 250 height 29
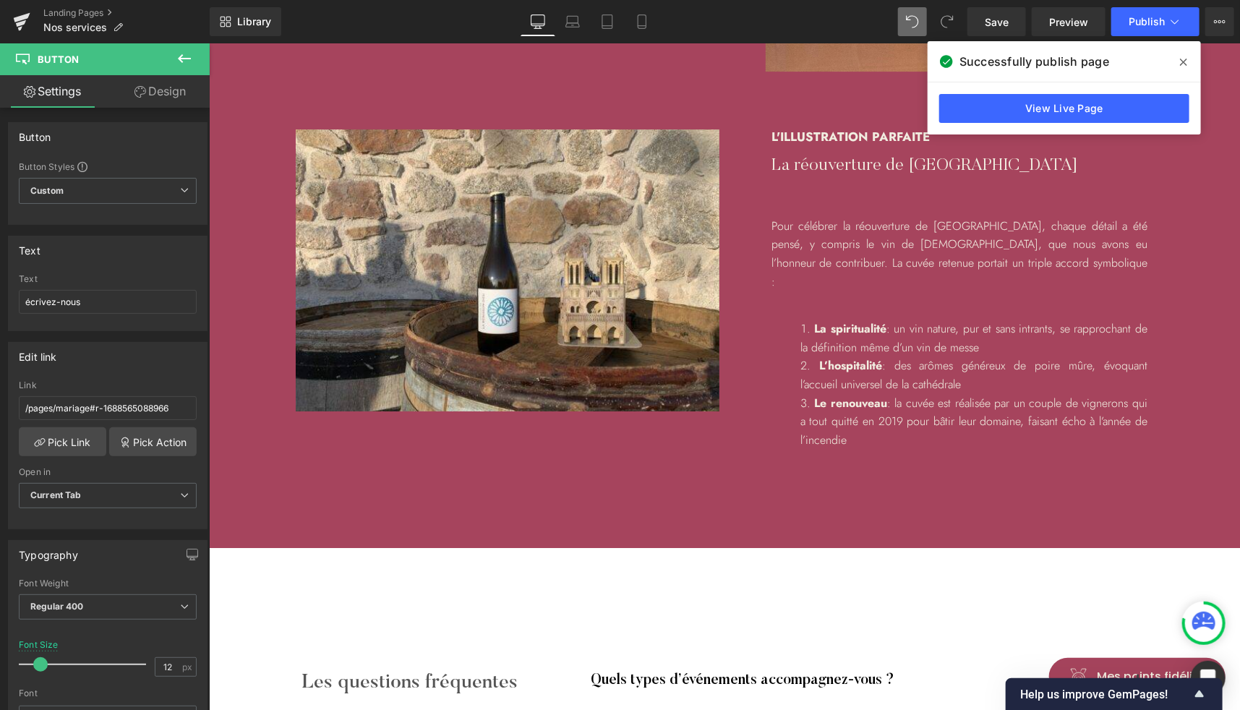
scroll to position [2561, 0]
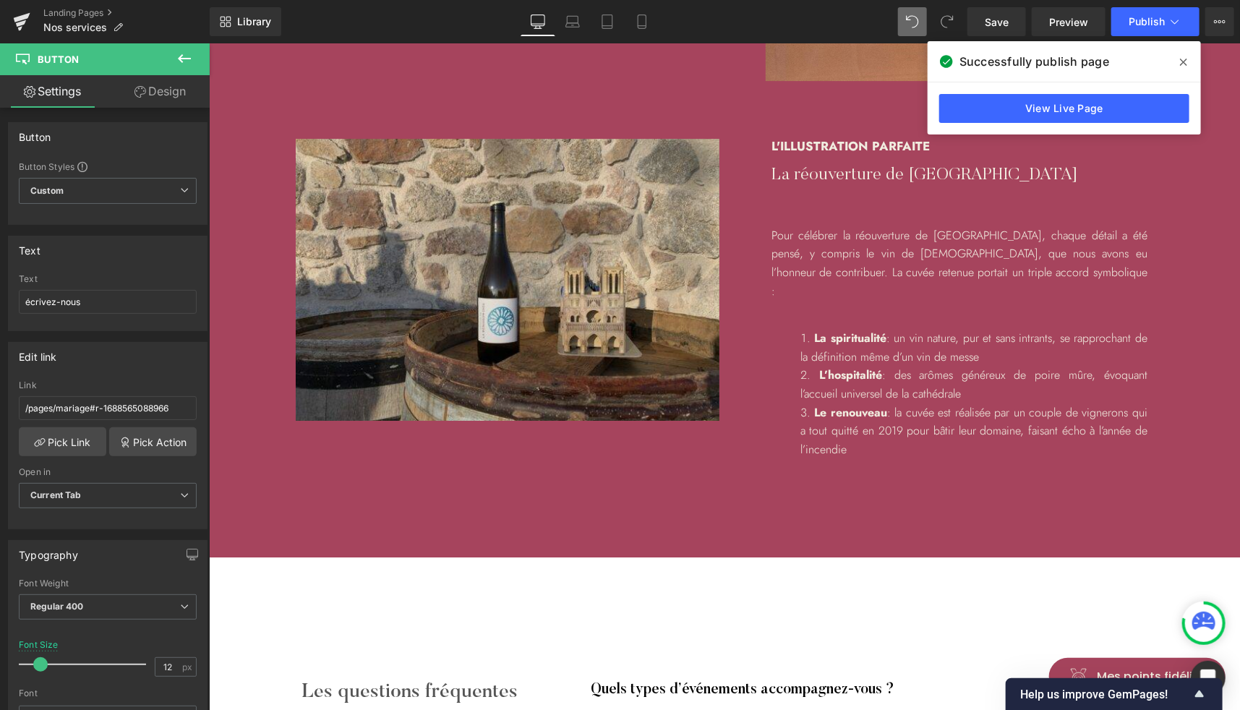
click at [494, 292] on img at bounding box center [507, 279] width 424 height 283
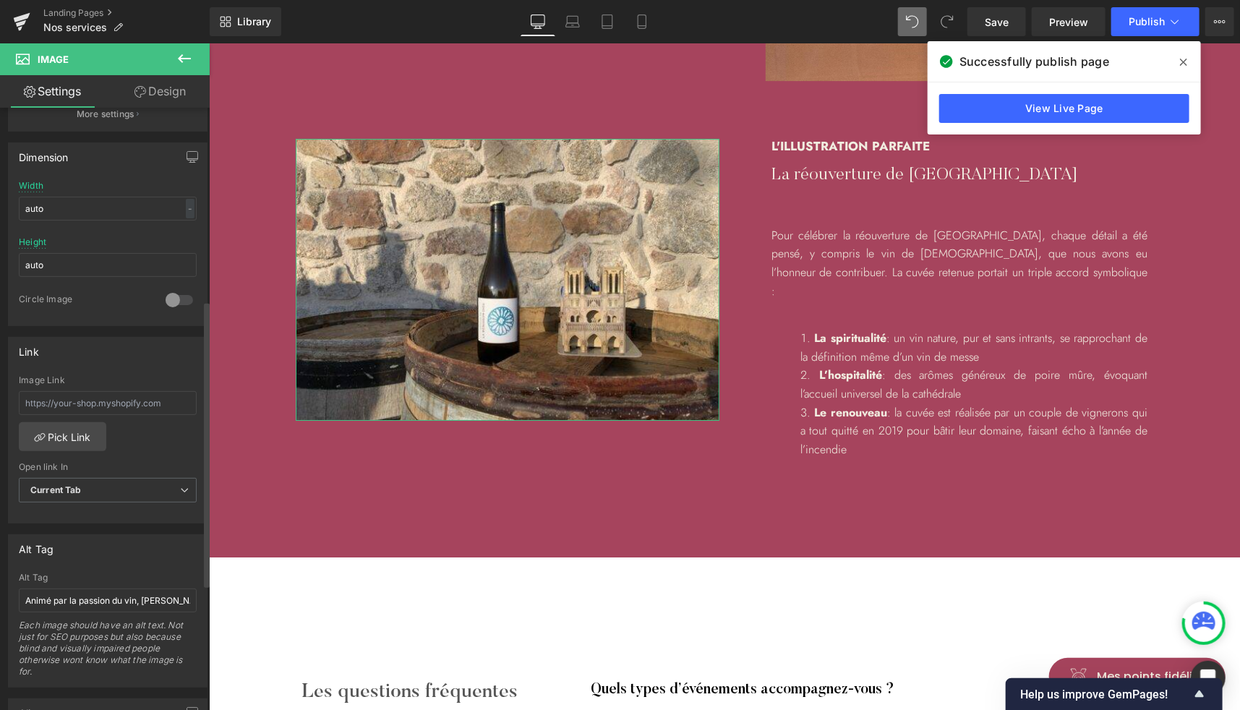
scroll to position [459, 0]
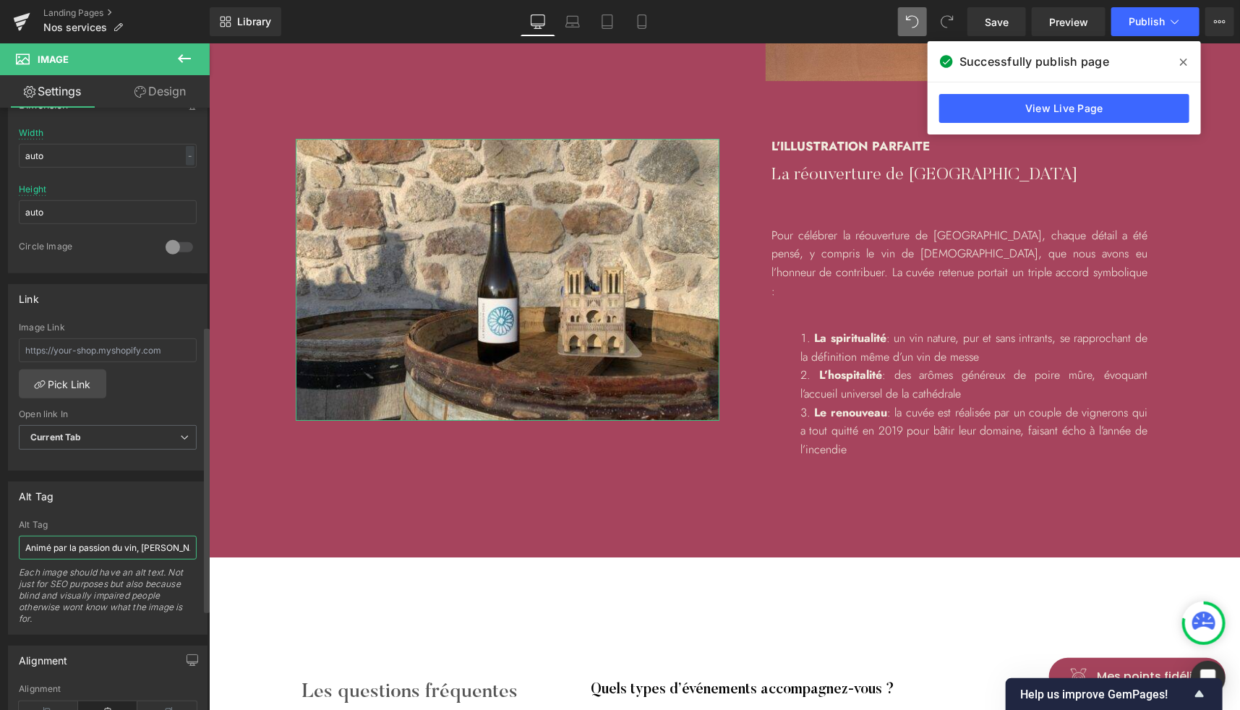
click at [90, 536] on input "Animé par la passion du vin, Victor Thephithat, sommelier baigne dans le vin et…" at bounding box center [108, 548] width 178 height 24
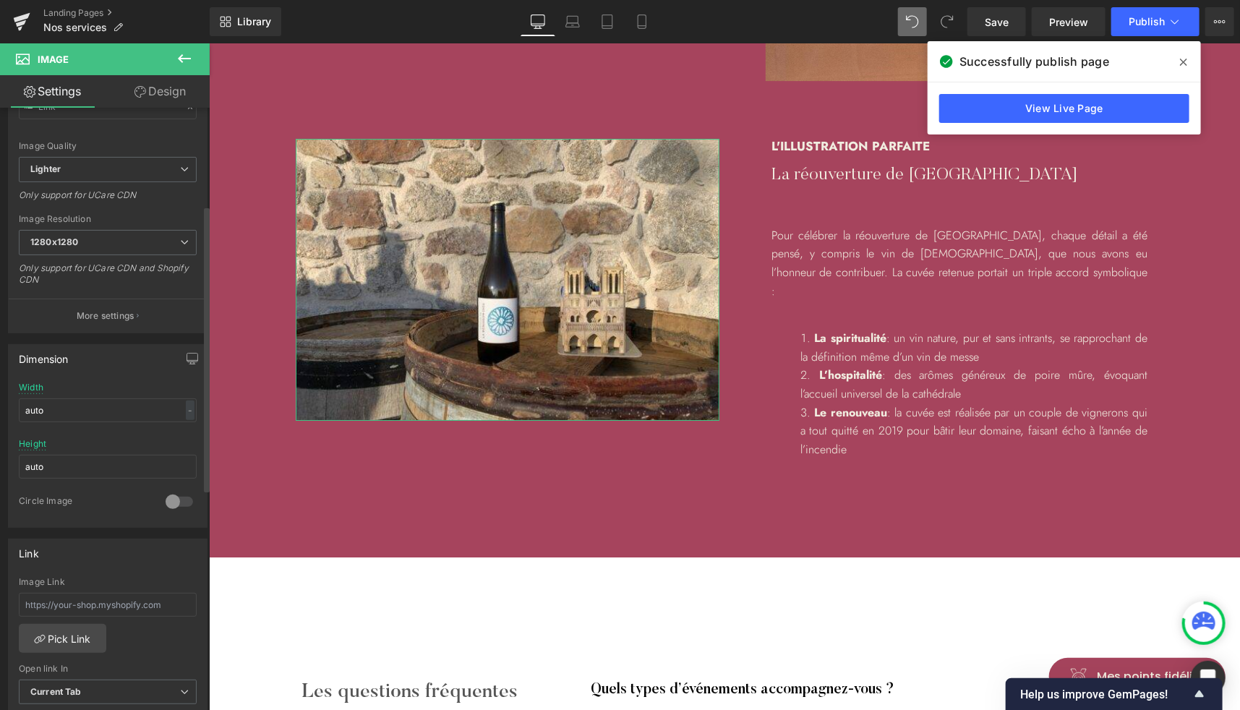
scroll to position [205, 0]
type input "Une illustration parfaite de notre approche : le vin de messe a été choisie pou…"
click at [100, 308] on p "More settings" at bounding box center [106, 314] width 58 height 13
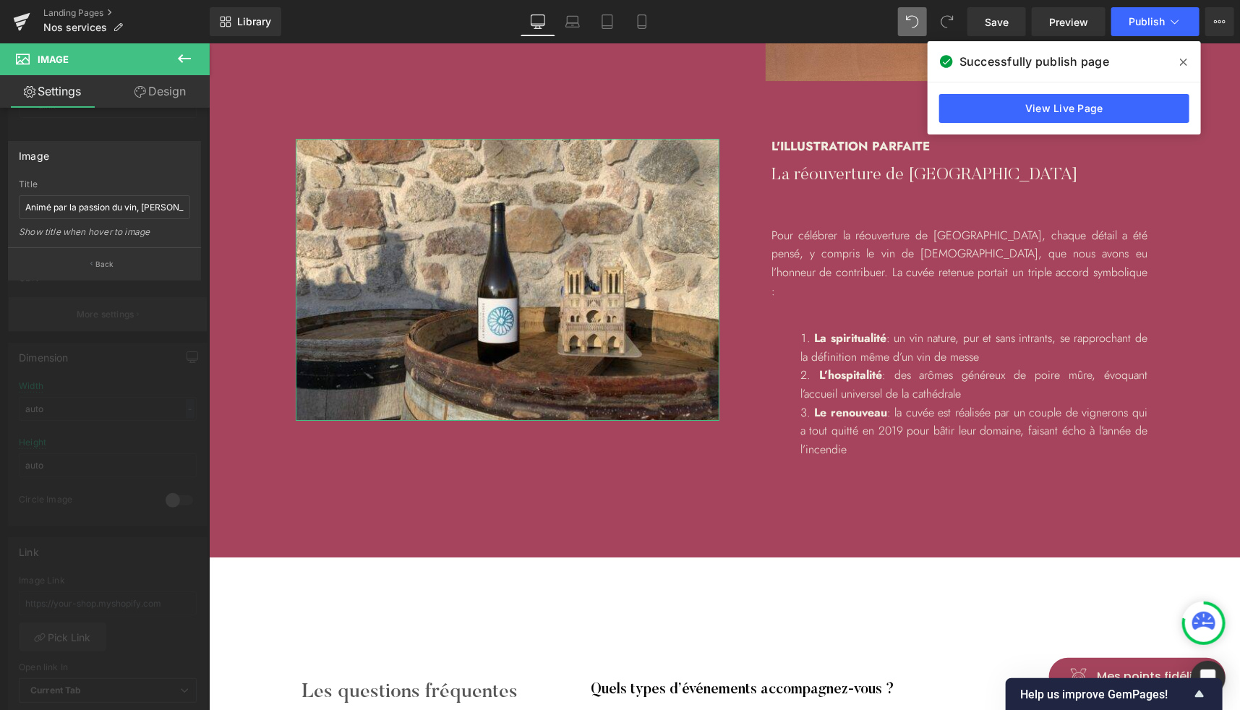
scroll to position [0, 0]
click at [90, 206] on input "Animé par la passion du vin, Victor Thephithat, sommelier baigne dans le vin et…" at bounding box center [104, 207] width 171 height 24
paste input "Une illustration parfaite de notre approche : le vin de messe a été choisie pou…"
type input "Une illustration parfaite de notre approche : le vin de messe a été choisie pou…"
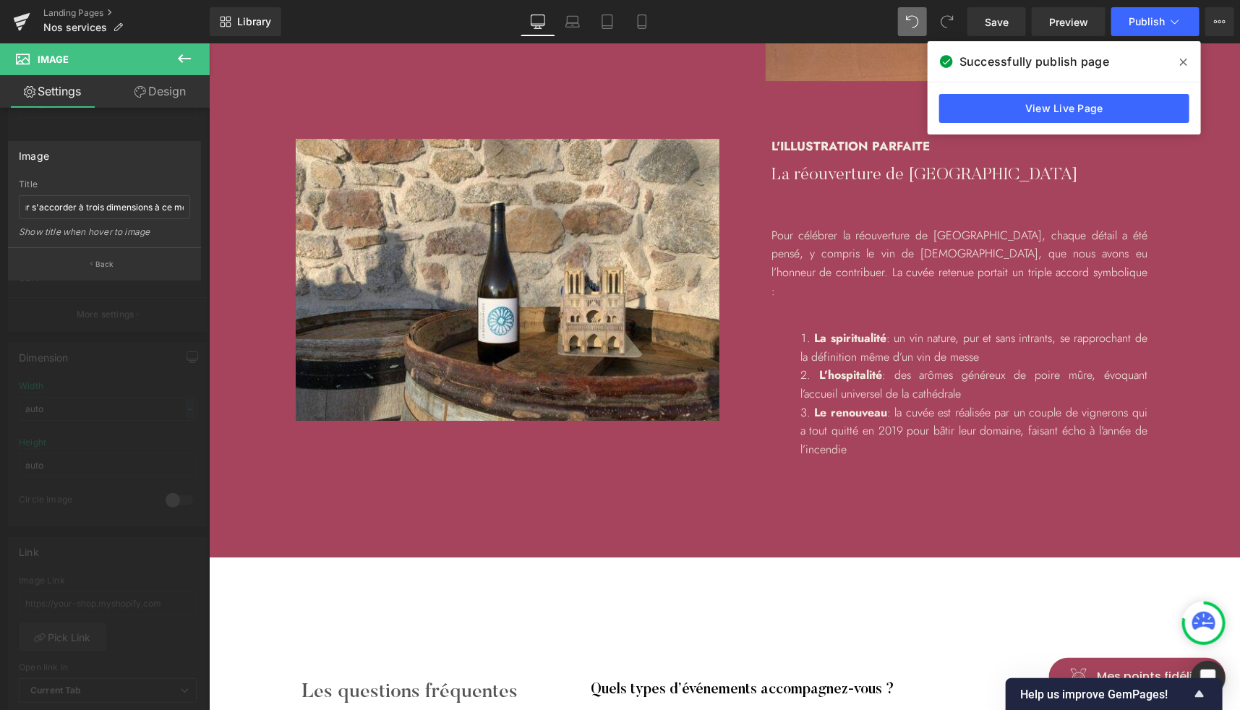
click at [310, 495] on body "Ignorer et passer au contenu Découvrez nos dernières sélections En savoir plus …" at bounding box center [723, 12] width 1031 height 5061
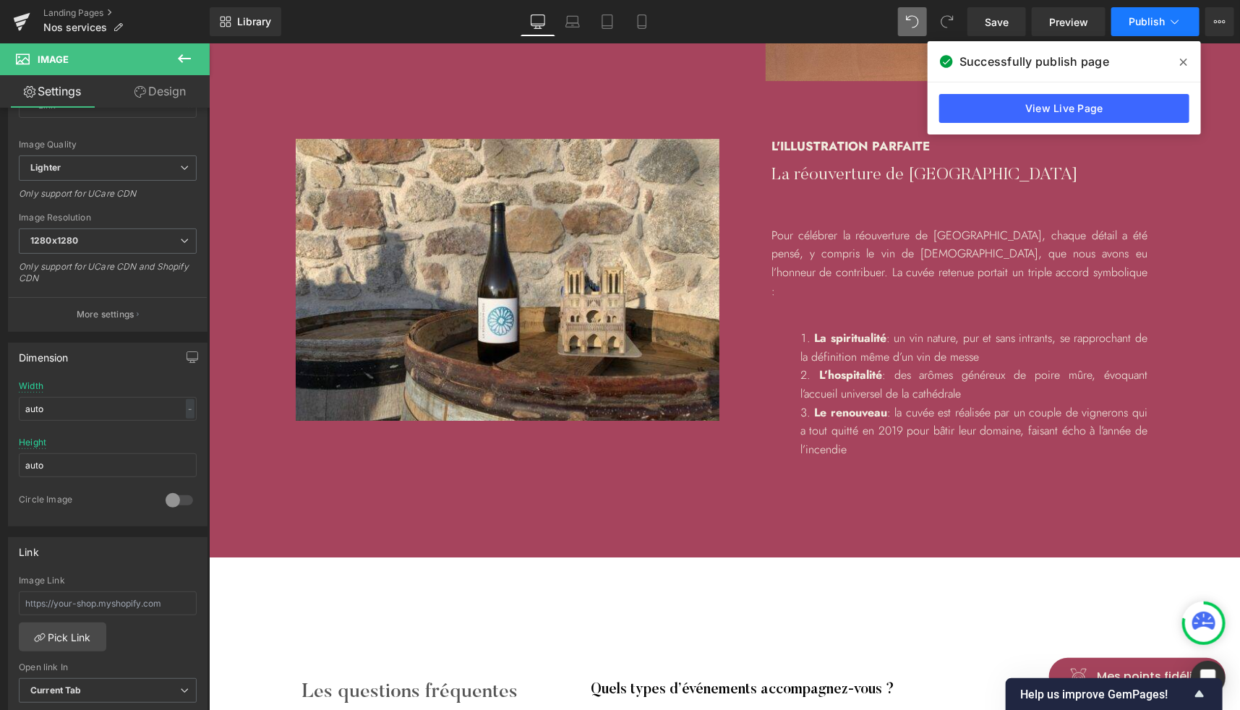
click at [1138, 18] on span "Publish" at bounding box center [1147, 22] width 36 height 12
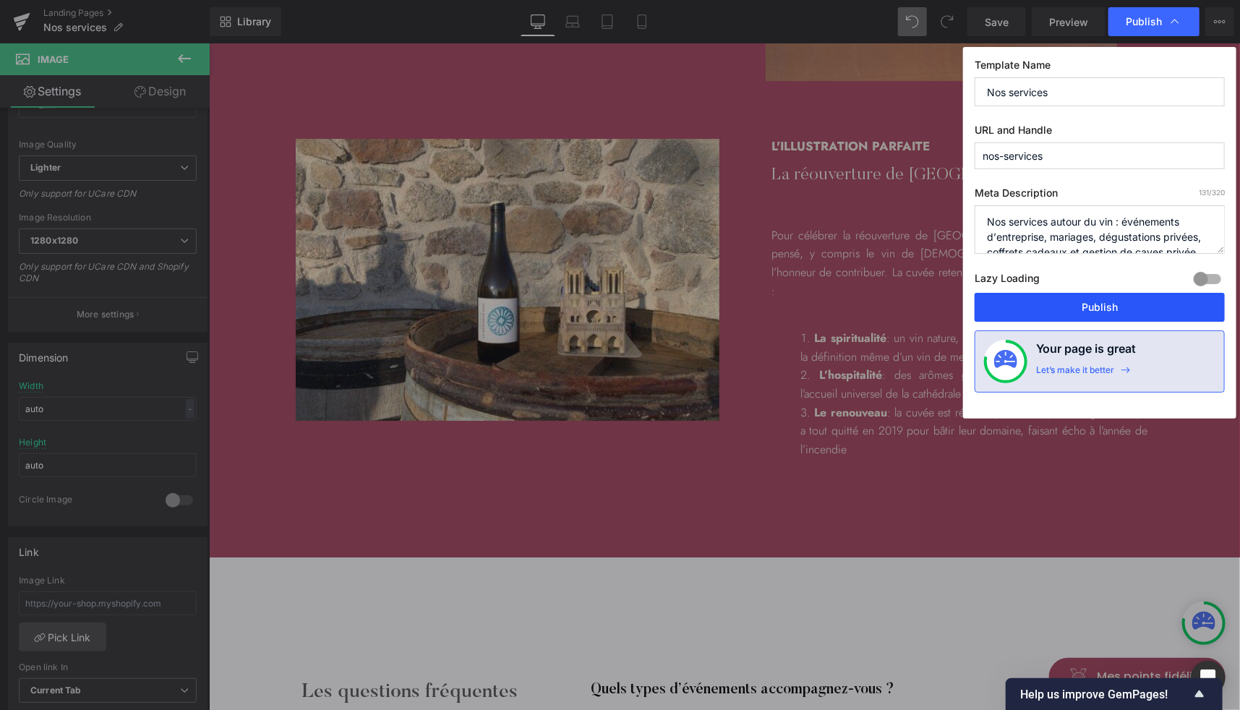
click at [1071, 304] on button "Publish" at bounding box center [1100, 307] width 250 height 29
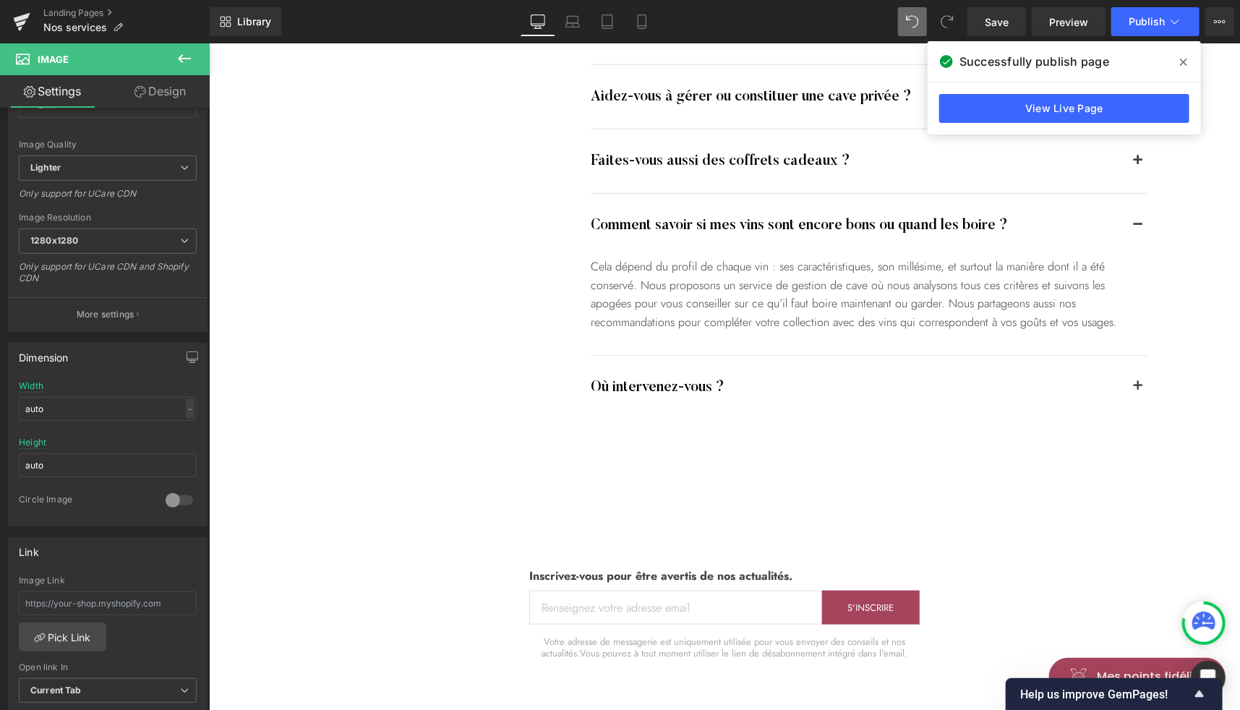
click at [720, 269] on div "Cela dépend du profil de chaque vin : ses caractéristiques, son millésime, et s…" at bounding box center [868, 294] width 557 height 74
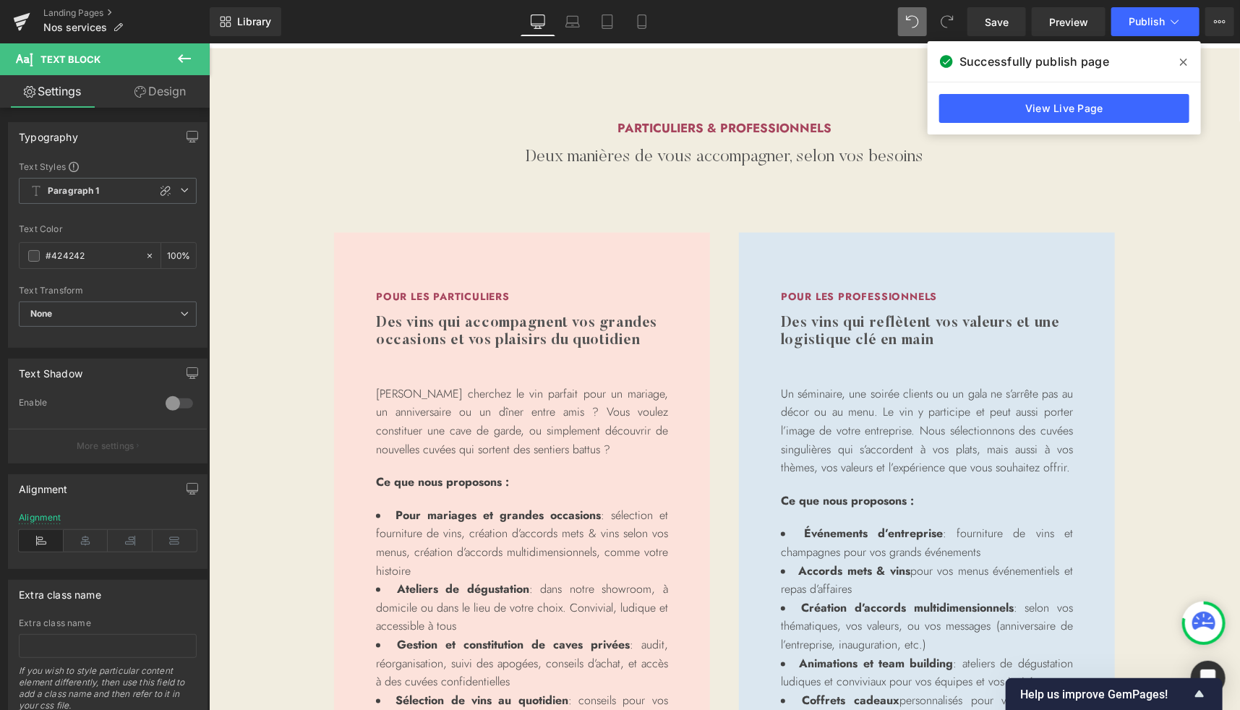
scroll to position [1074, 0]
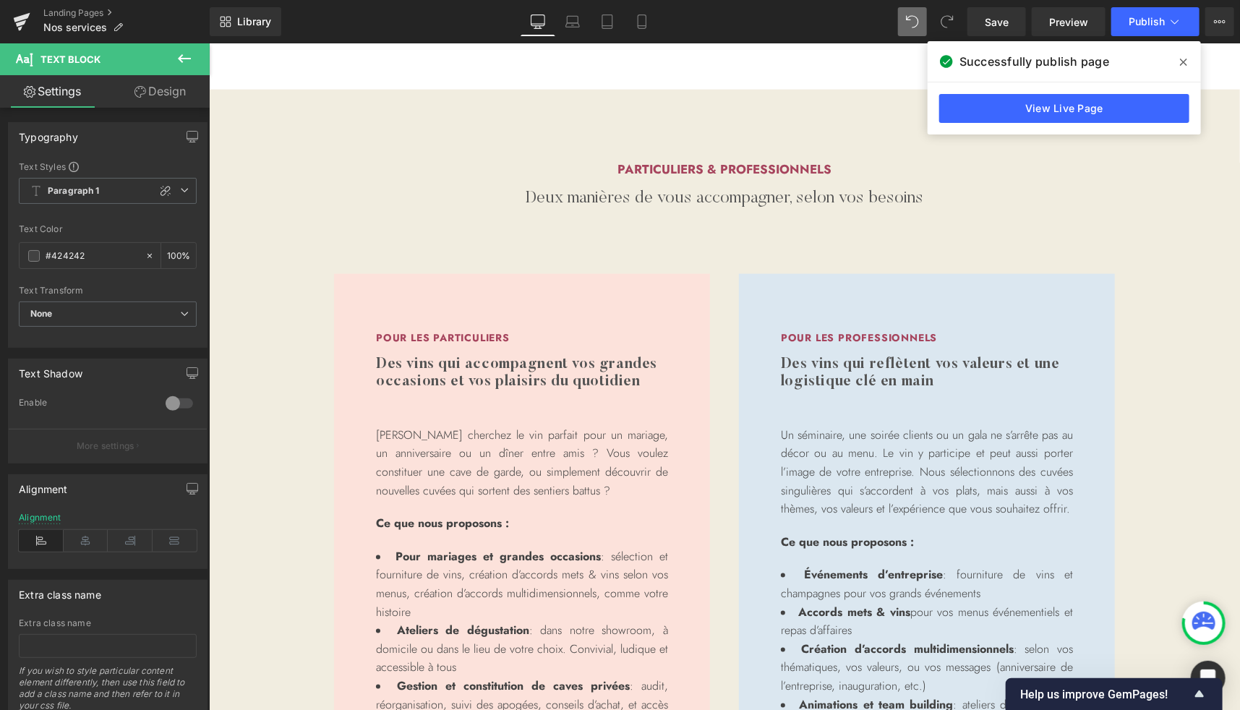
click at [720, 269] on div "Pour les particuliers Heading Des vins qui accompagnent vos grandes occasions e…" at bounding box center [724, 591] width 868 height 709
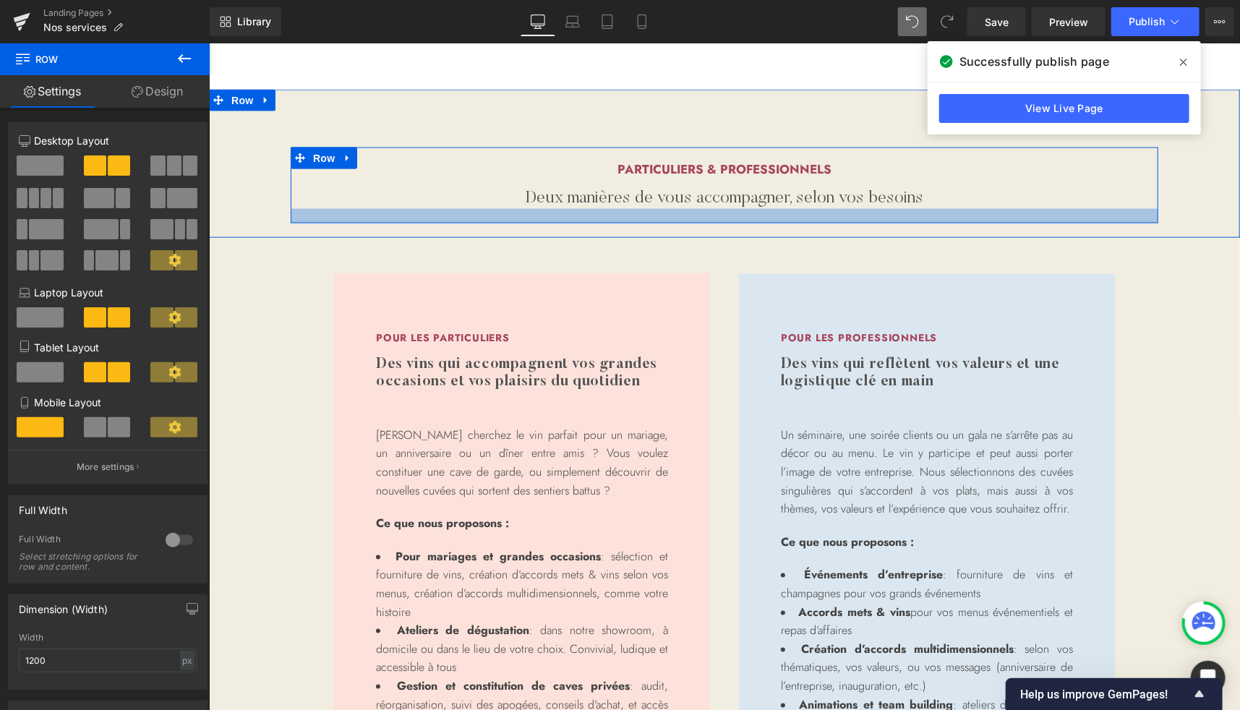
click at [691, 222] on div at bounding box center [724, 215] width 868 height 14
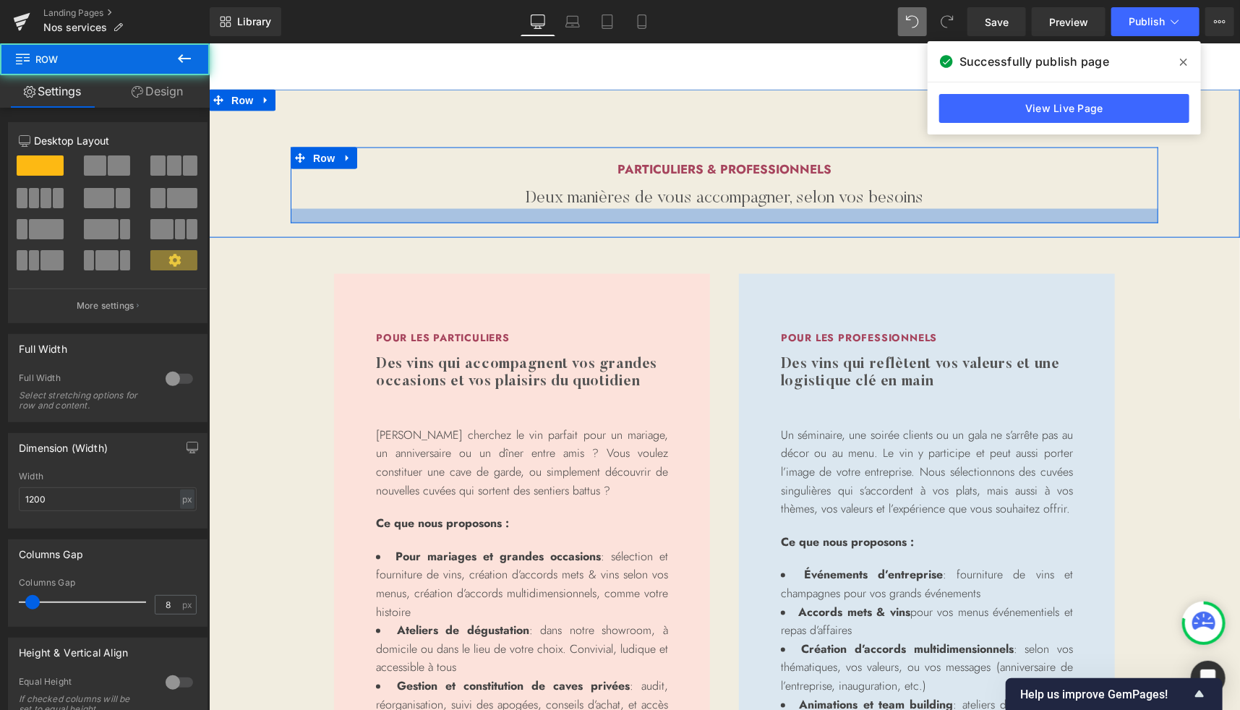
click at [691, 222] on div at bounding box center [724, 215] width 868 height 14
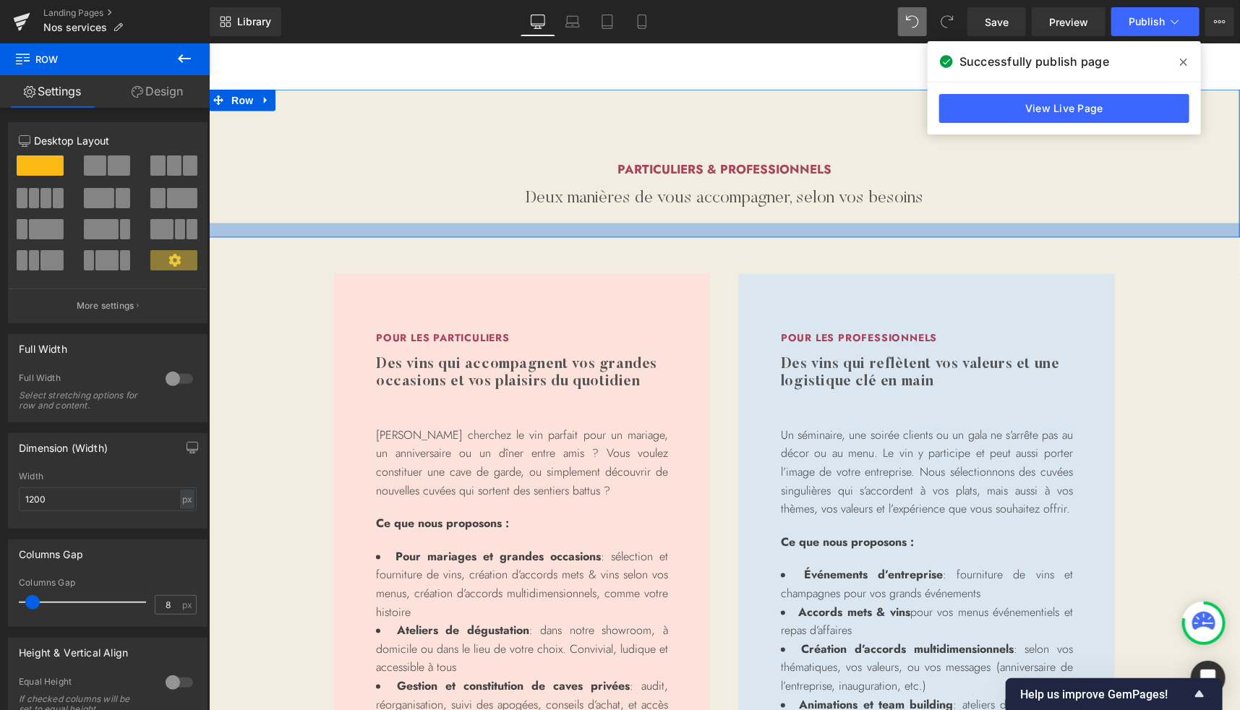
click at [691, 233] on div at bounding box center [723, 230] width 1031 height 14
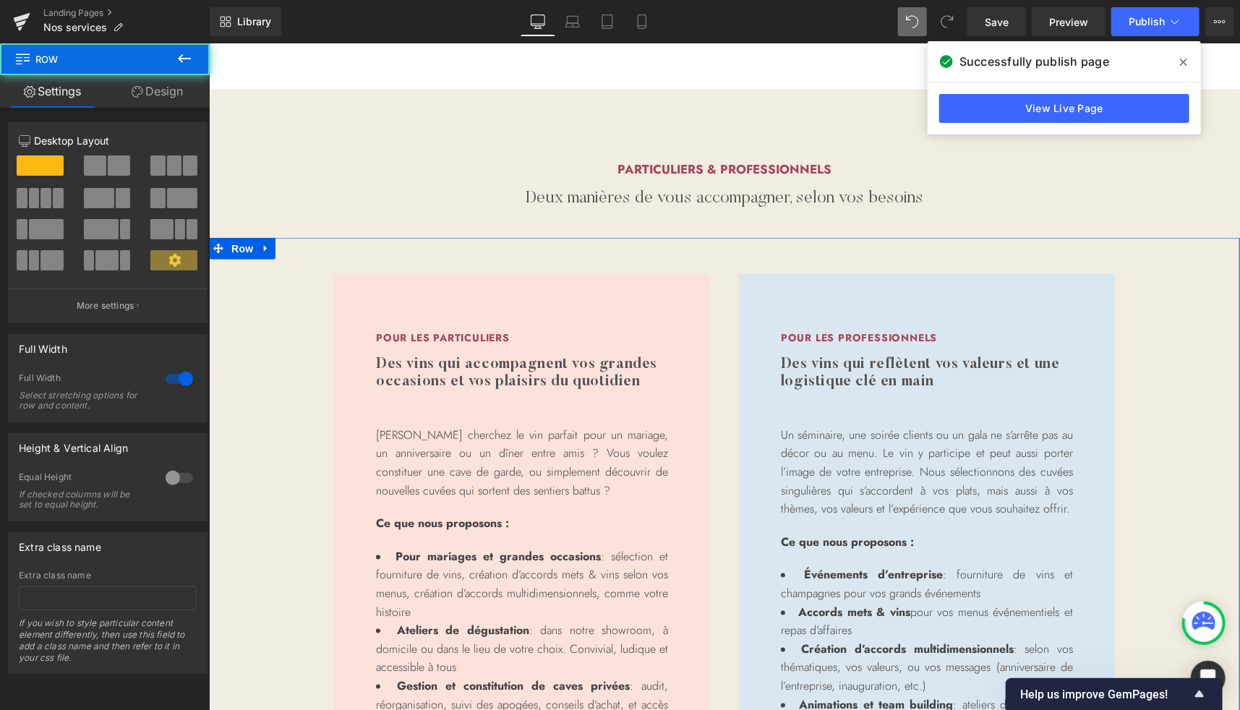
click at [1177, 303] on div "Pour les particuliers Heading Des vins qui accompagnent vos grandes occasions e…" at bounding box center [723, 591] width 1031 height 709
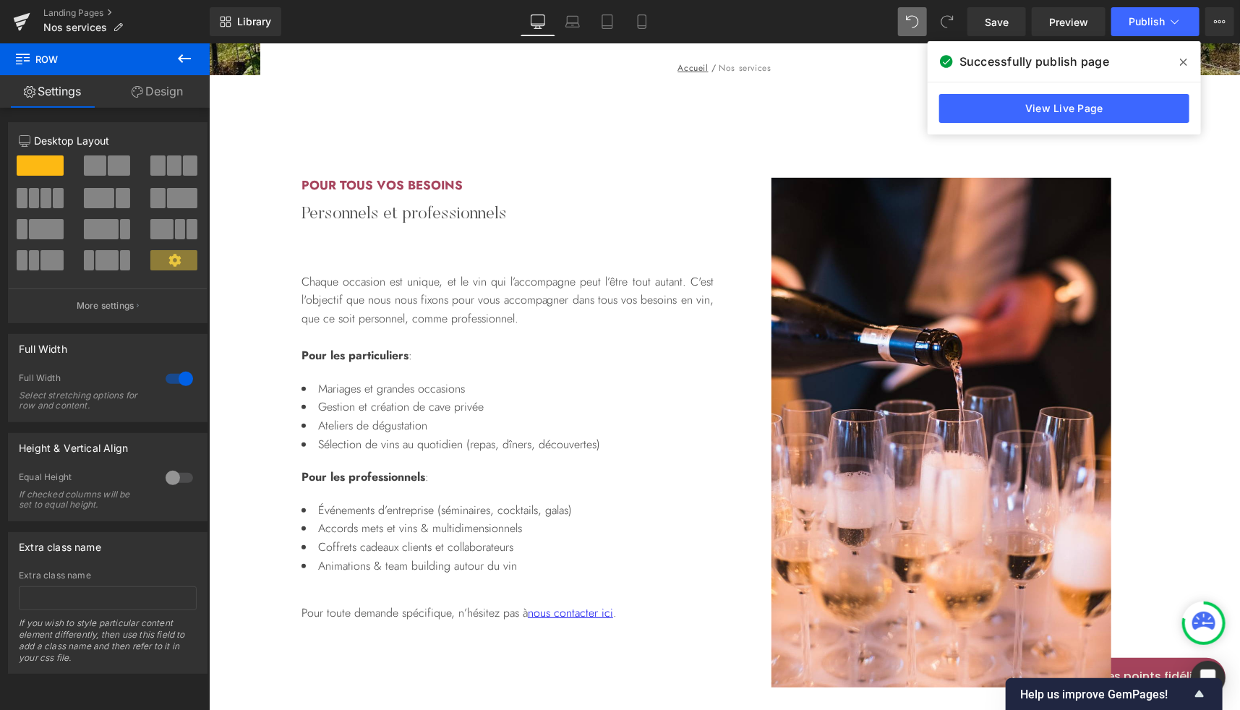
scroll to position [392, 0]
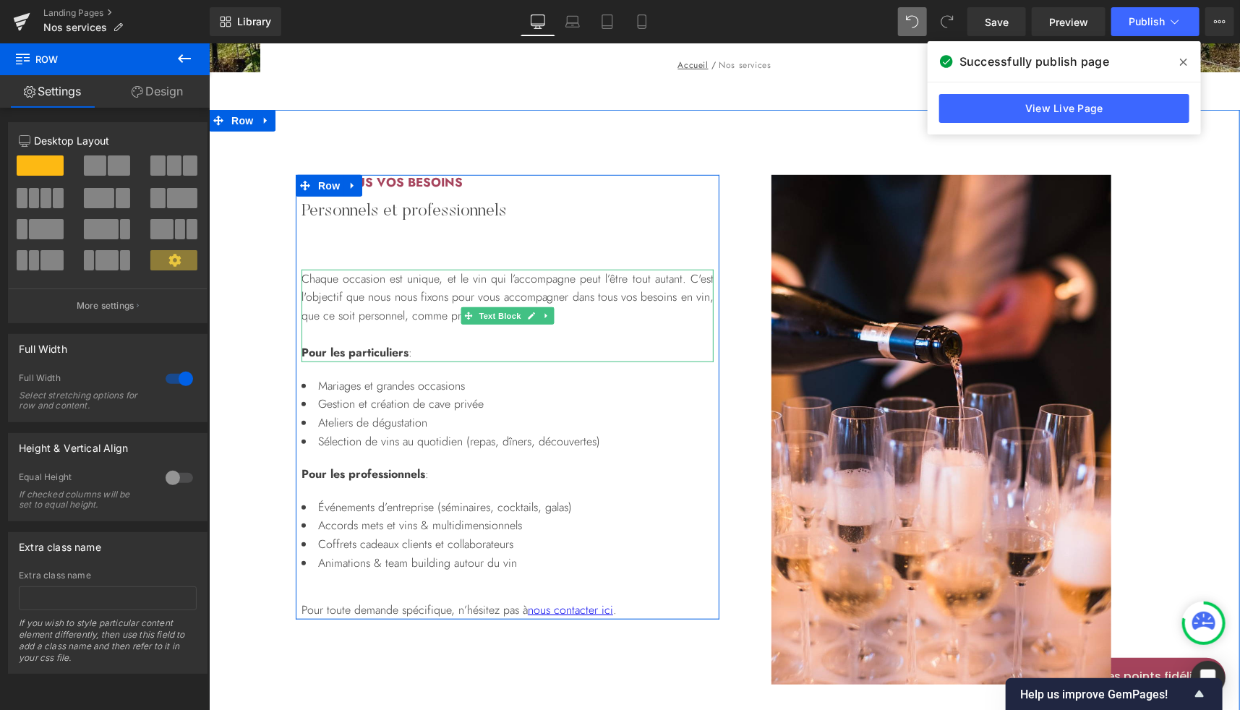
click at [330, 314] on p "Chaque occasion est unique, et le vin qui l’accompagne peut l’être tout autant.…" at bounding box center [507, 297] width 412 height 56
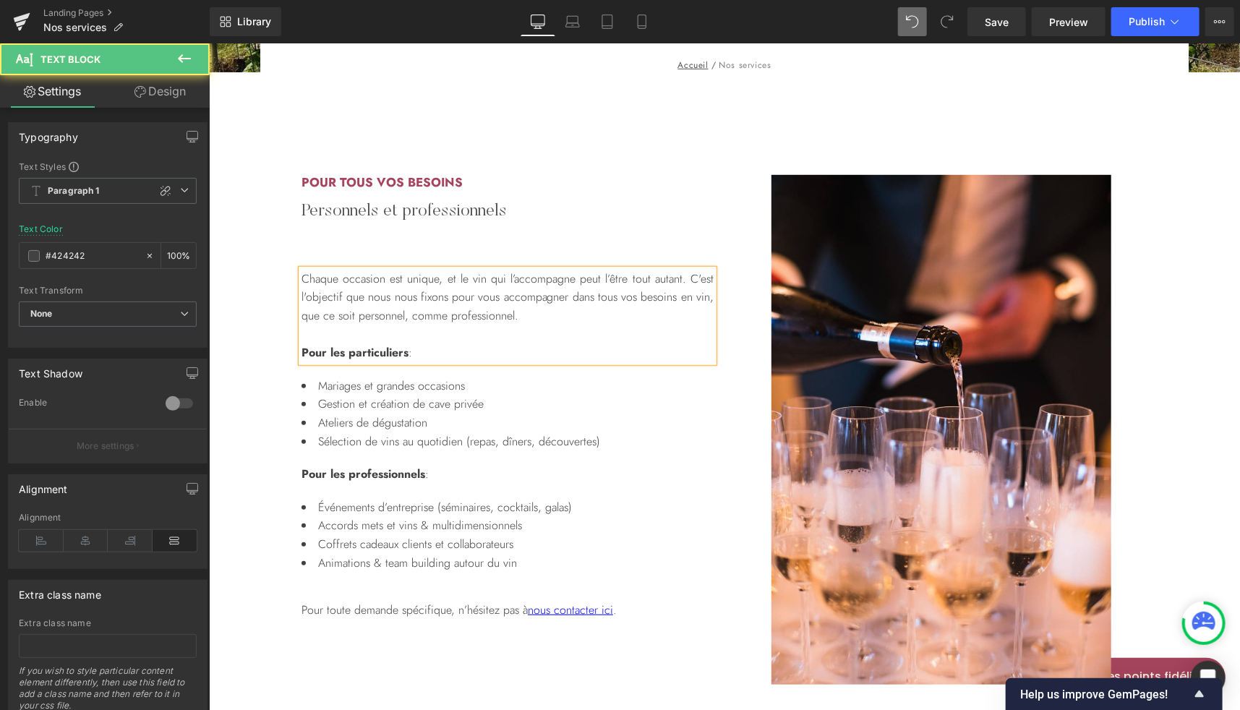
click at [330, 314] on p "Chaque occasion est unique, et le vin qui l’accompagne peut l’être tout autant.…" at bounding box center [507, 297] width 412 height 56
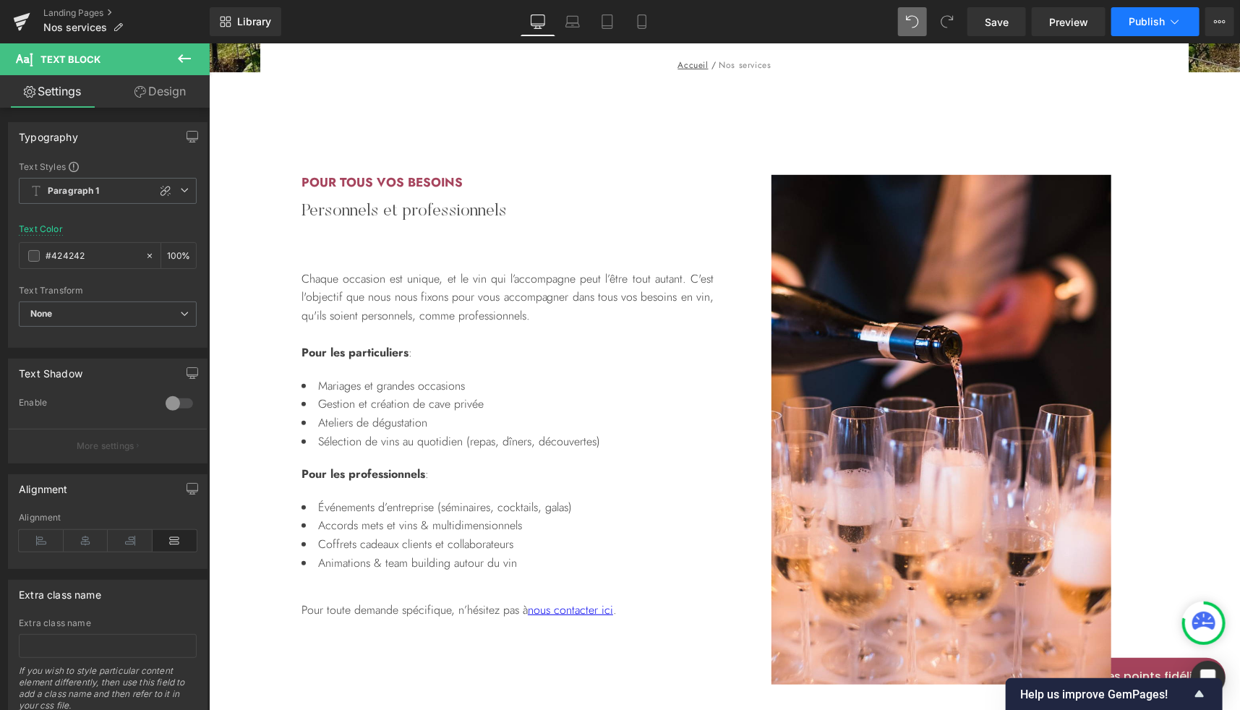
click at [1149, 17] on span "Publish" at bounding box center [1147, 22] width 36 height 12
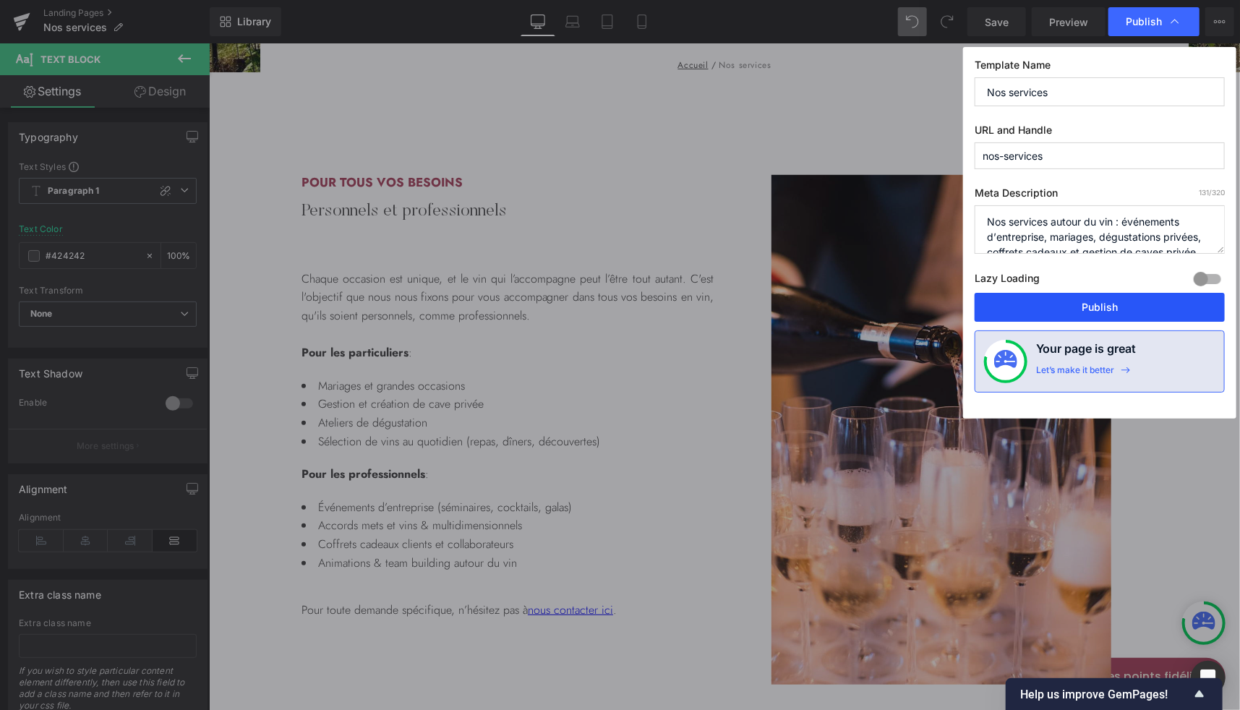
click at [1102, 304] on button "Publish" at bounding box center [1100, 307] width 250 height 29
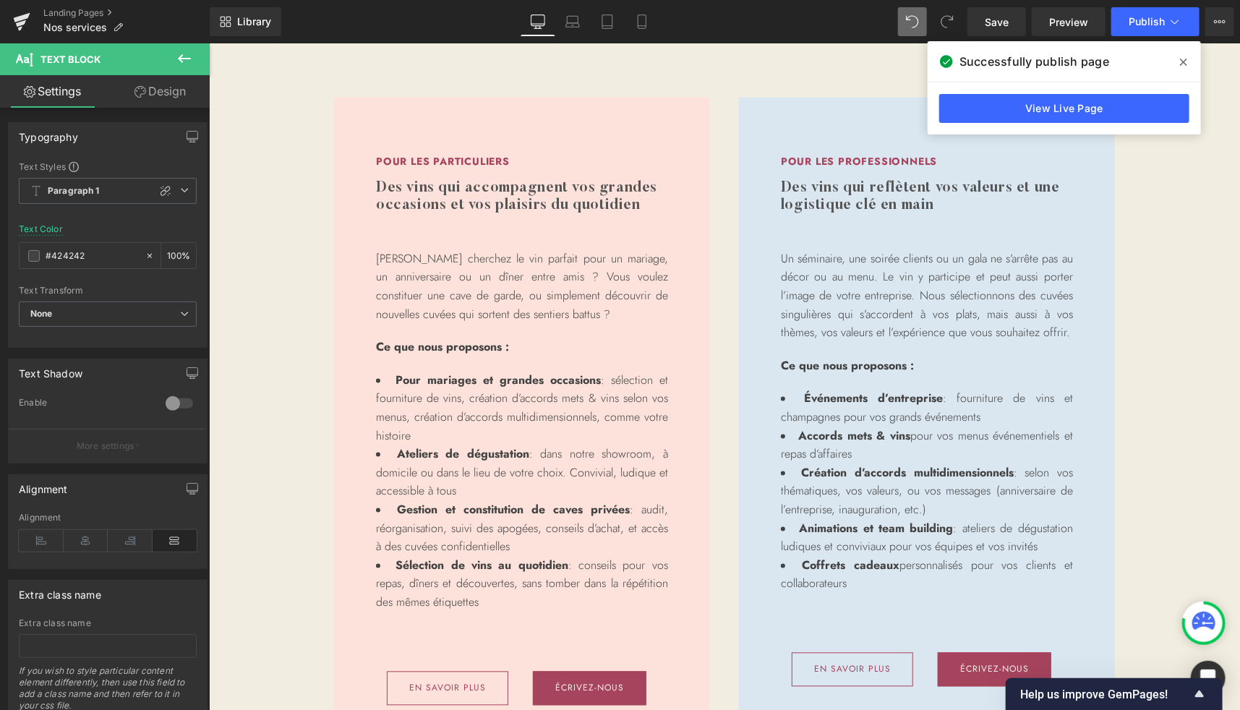
scroll to position [1253, 0]
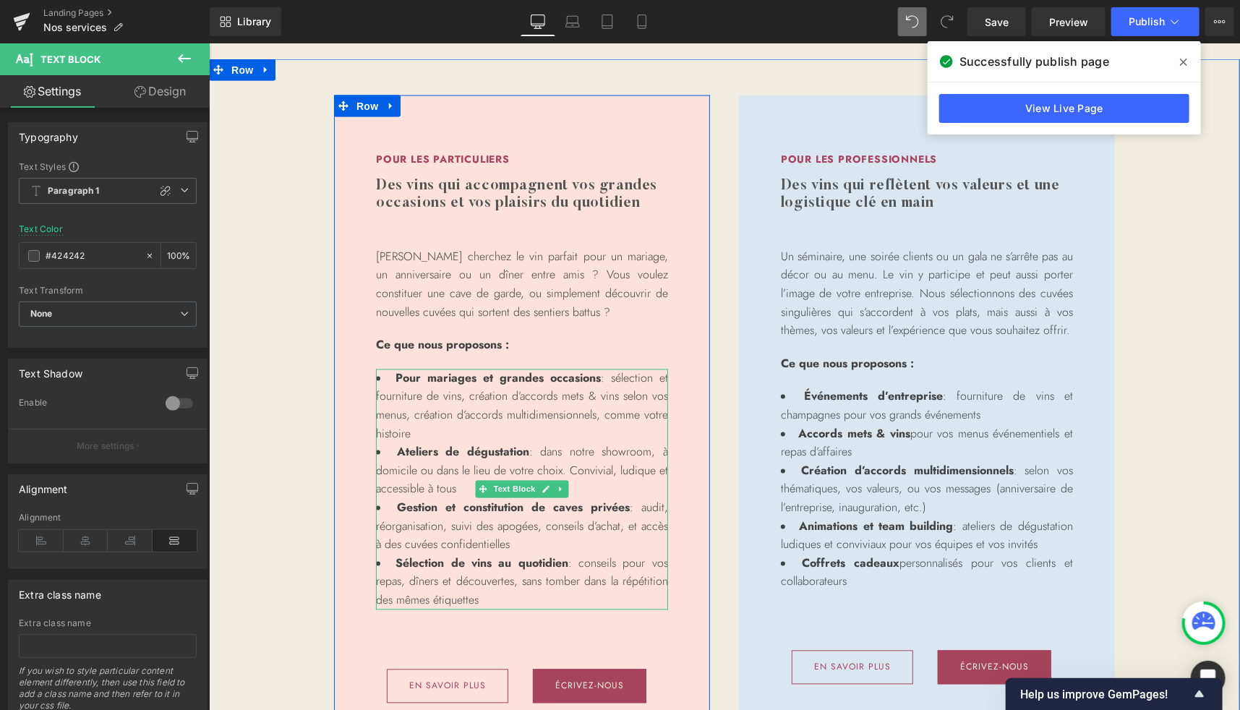
click at [541, 431] on li "Pour mariages et grandes occasions : sélection et fourniture de vins, création …" at bounding box center [521, 406] width 292 height 74
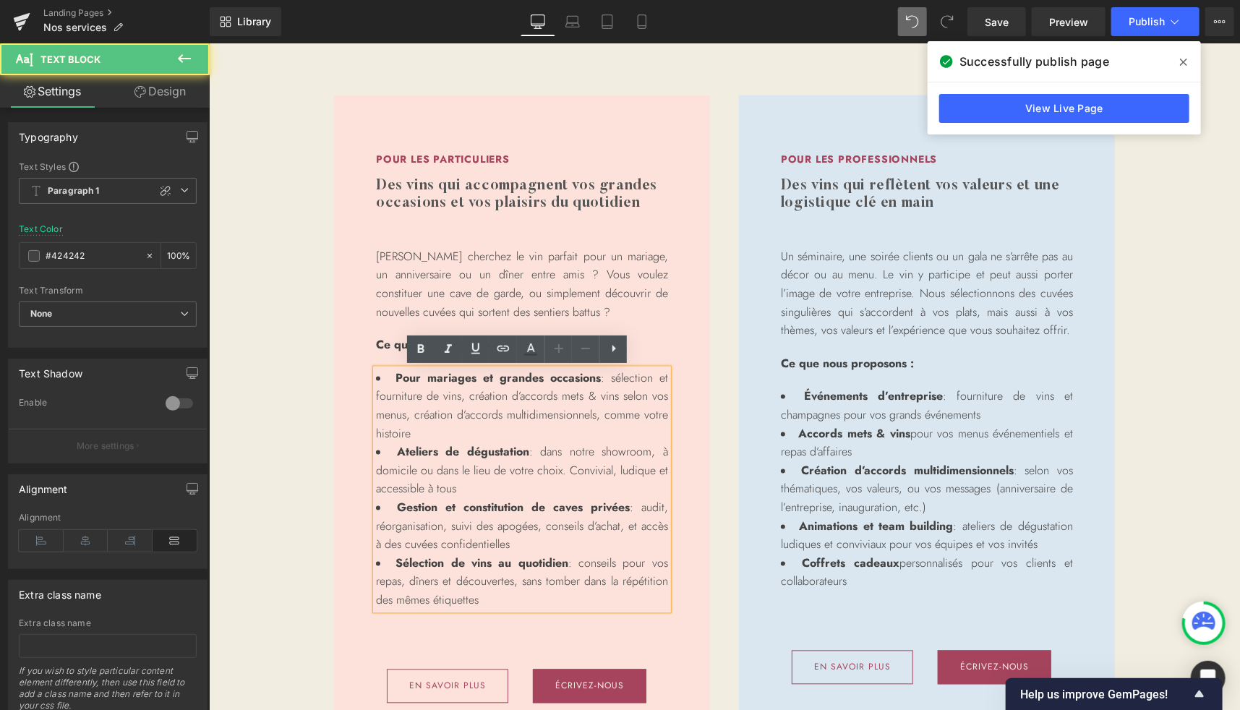
click at [509, 430] on li "Pour mariages et grandes occasions : sélection et fourniture de vins, création …" at bounding box center [521, 406] width 292 height 74
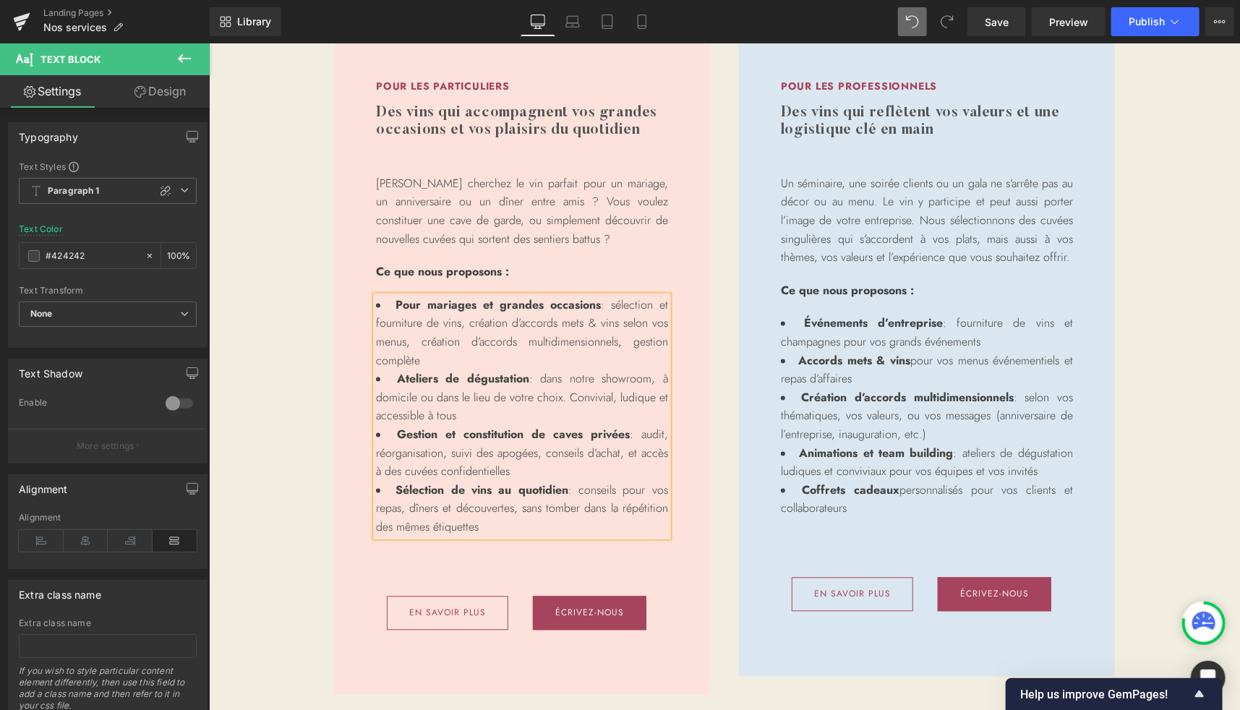
scroll to position [1326, 0]
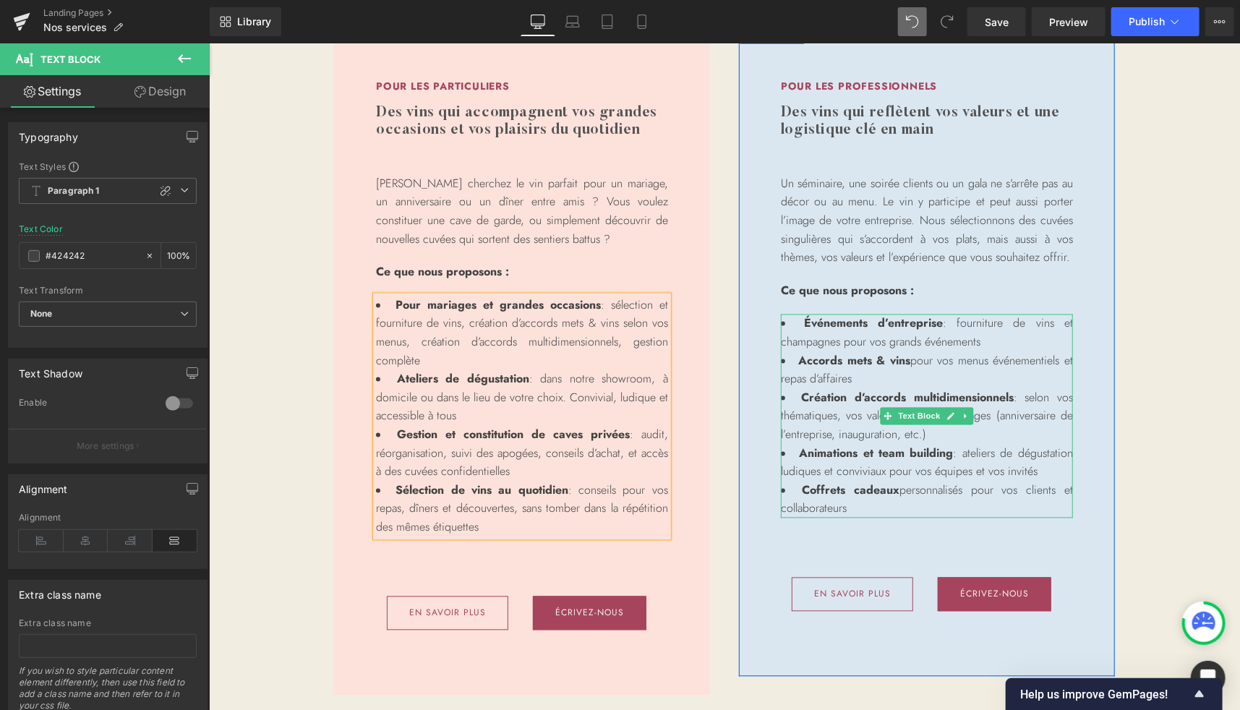
click at [795, 475] on li "Animations et team building : ateliers de dégustation ludiques et conviviaux po…" at bounding box center [926, 462] width 292 height 37
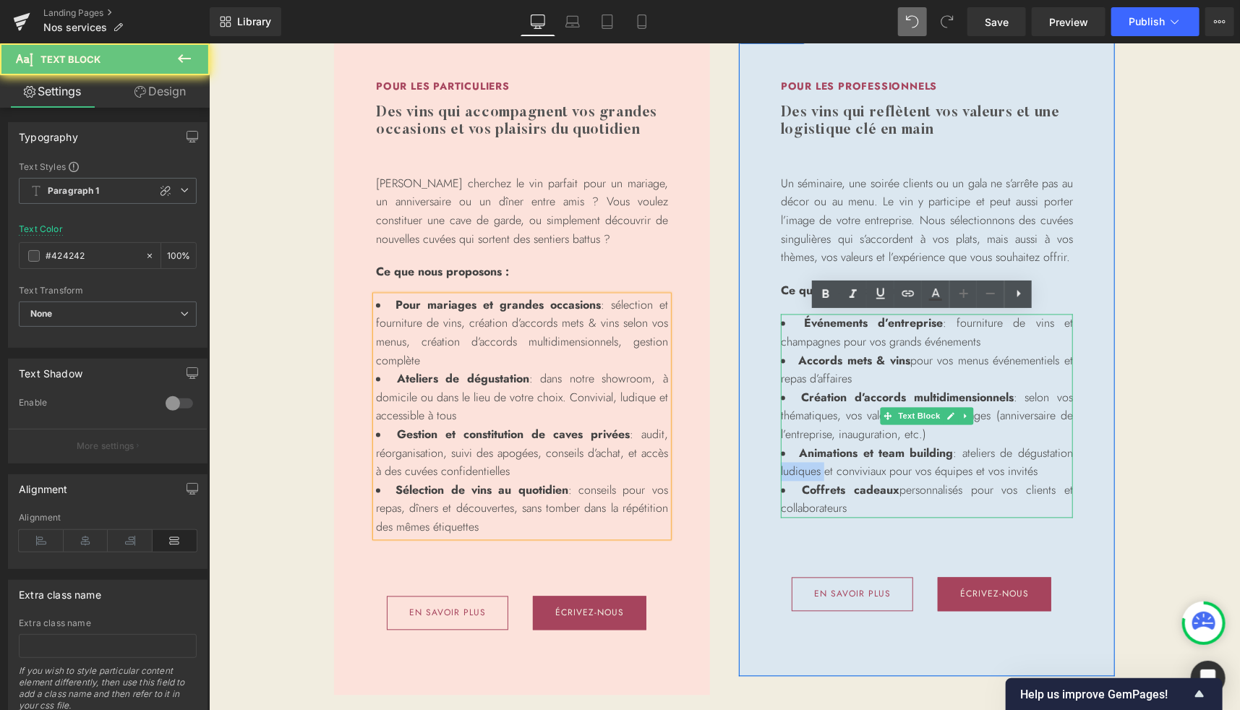
click at [795, 475] on li "Animations et team building : ateliers de dégustation ludiques et conviviaux po…" at bounding box center [926, 462] width 292 height 37
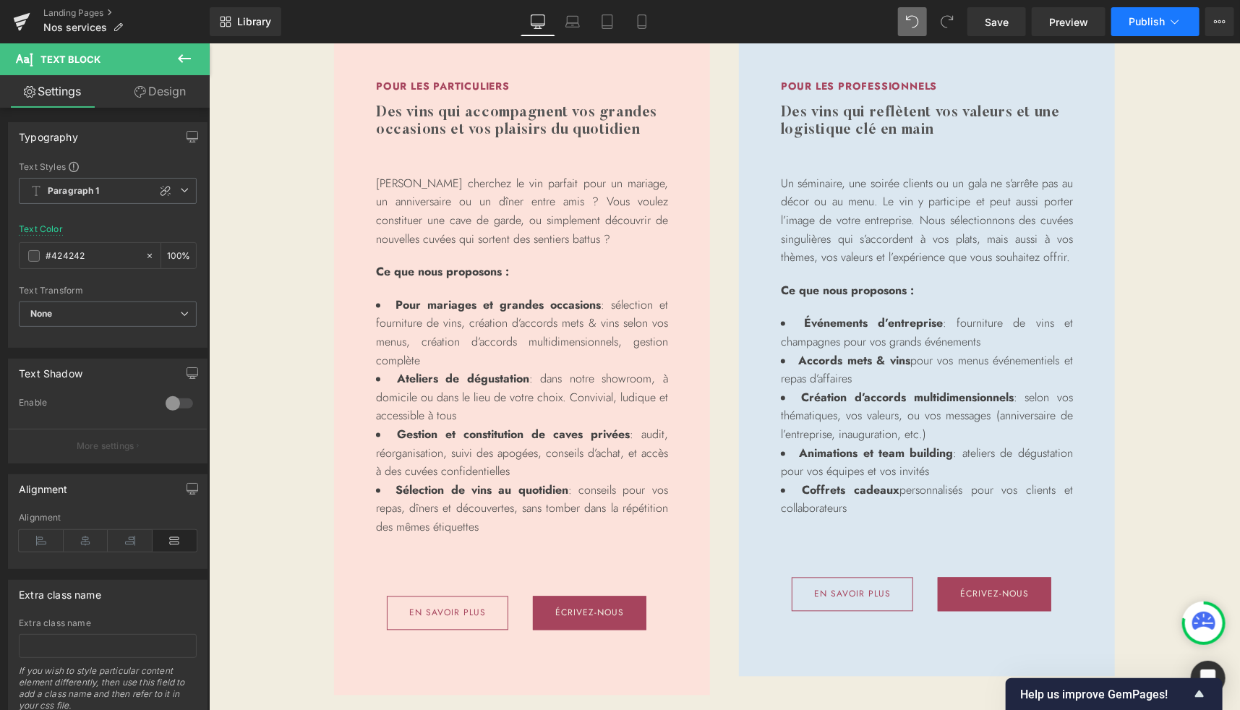
click at [1140, 33] on button "Publish" at bounding box center [1156, 21] width 88 height 29
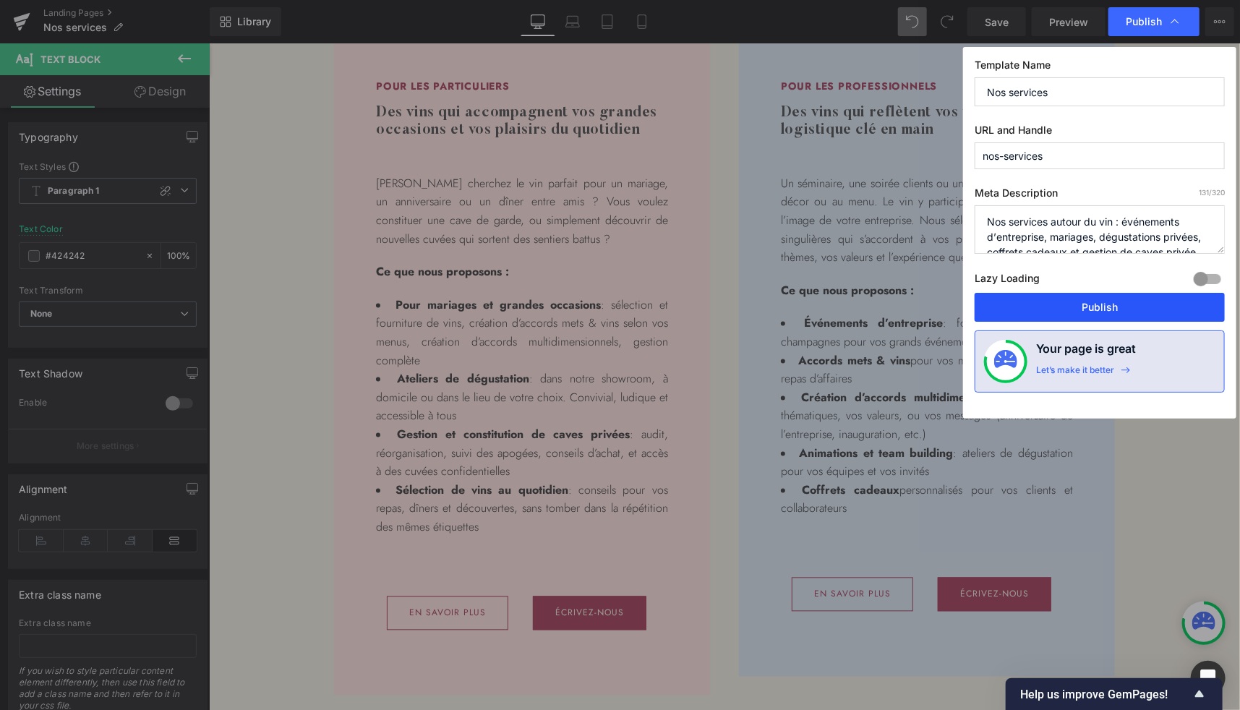
click at [1118, 315] on button "Publish" at bounding box center [1100, 307] width 250 height 29
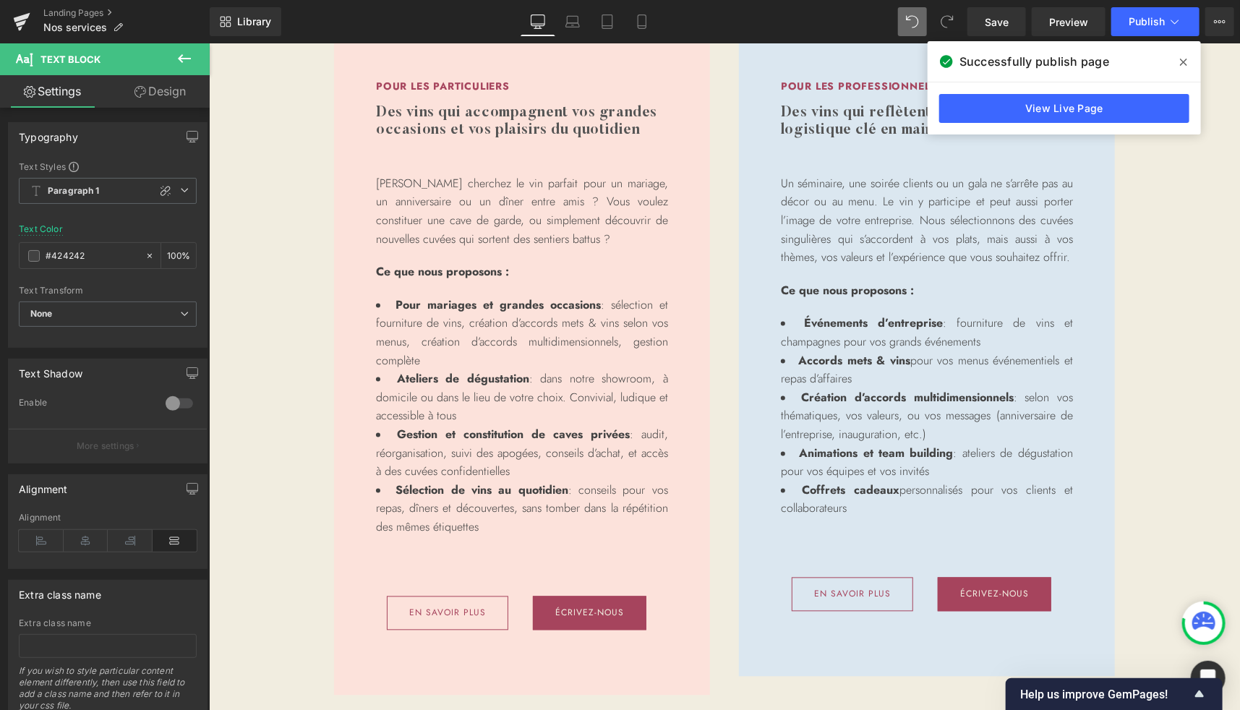
click at [1183, 59] on icon at bounding box center [1183, 62] width 7 height 12
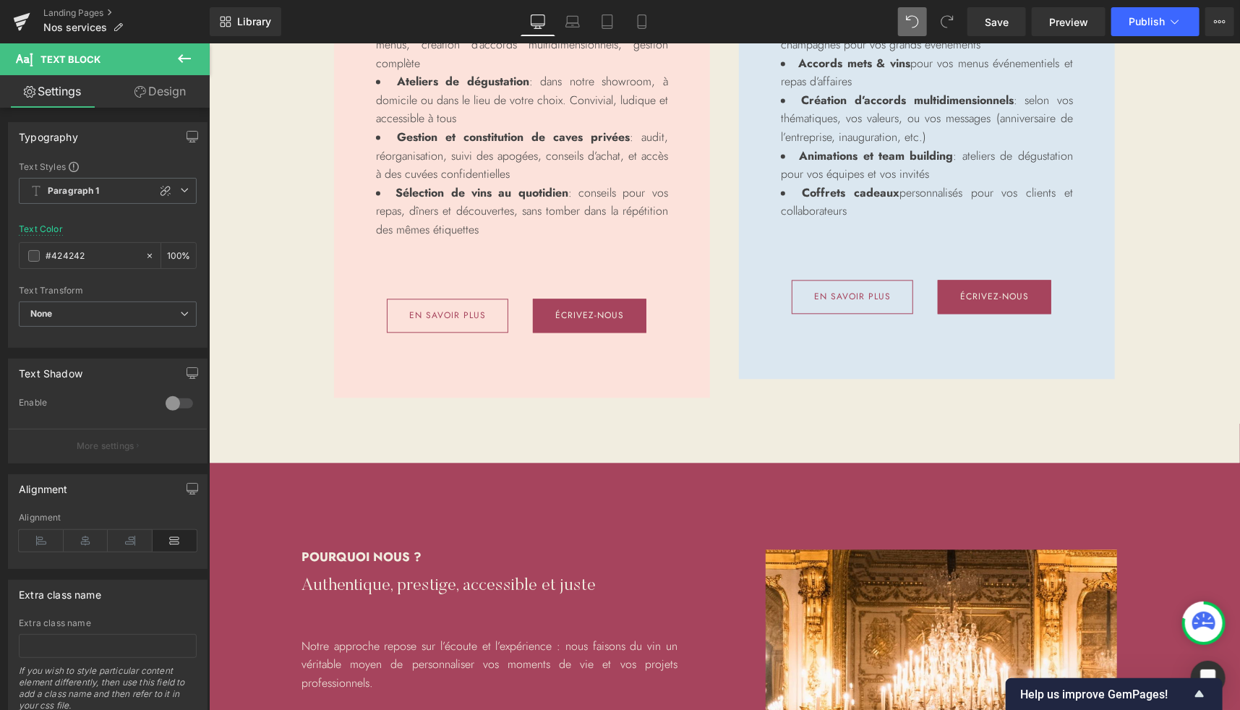
scroll to position [1442, 0]
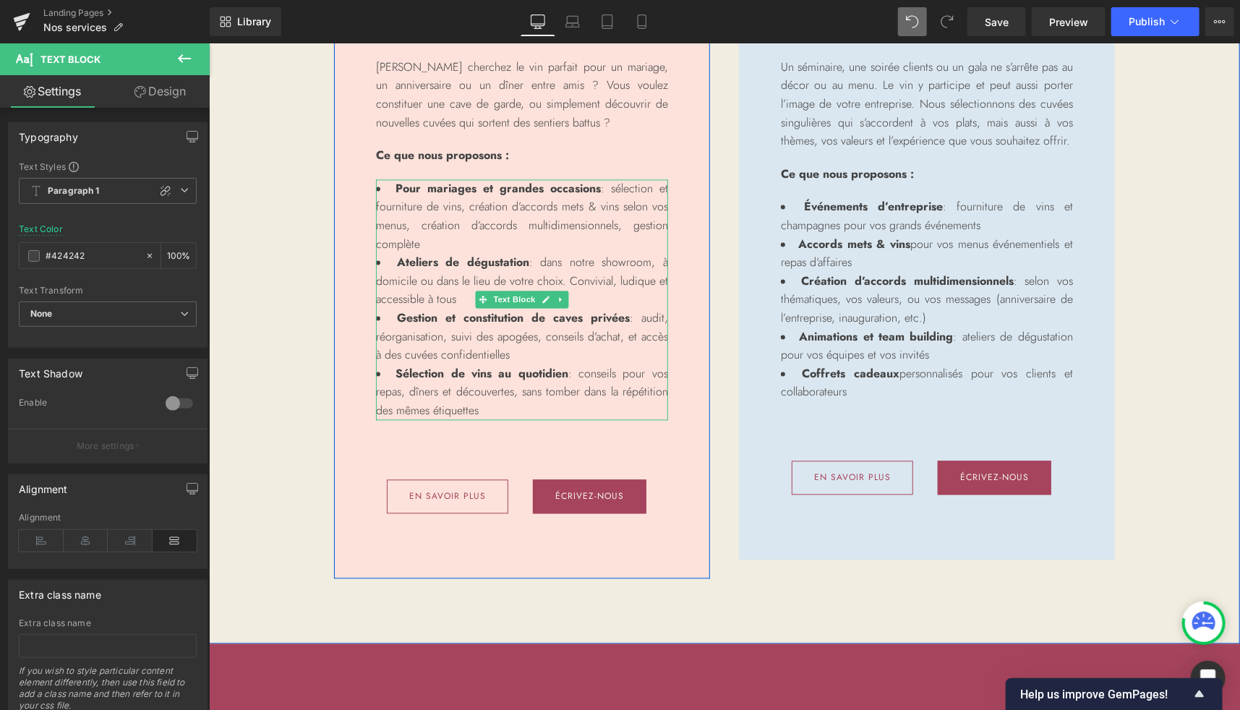
click at [424, 183] on span "Pour mariages et grandes occasions" at bounding box center [497, 188] width 205 height 17
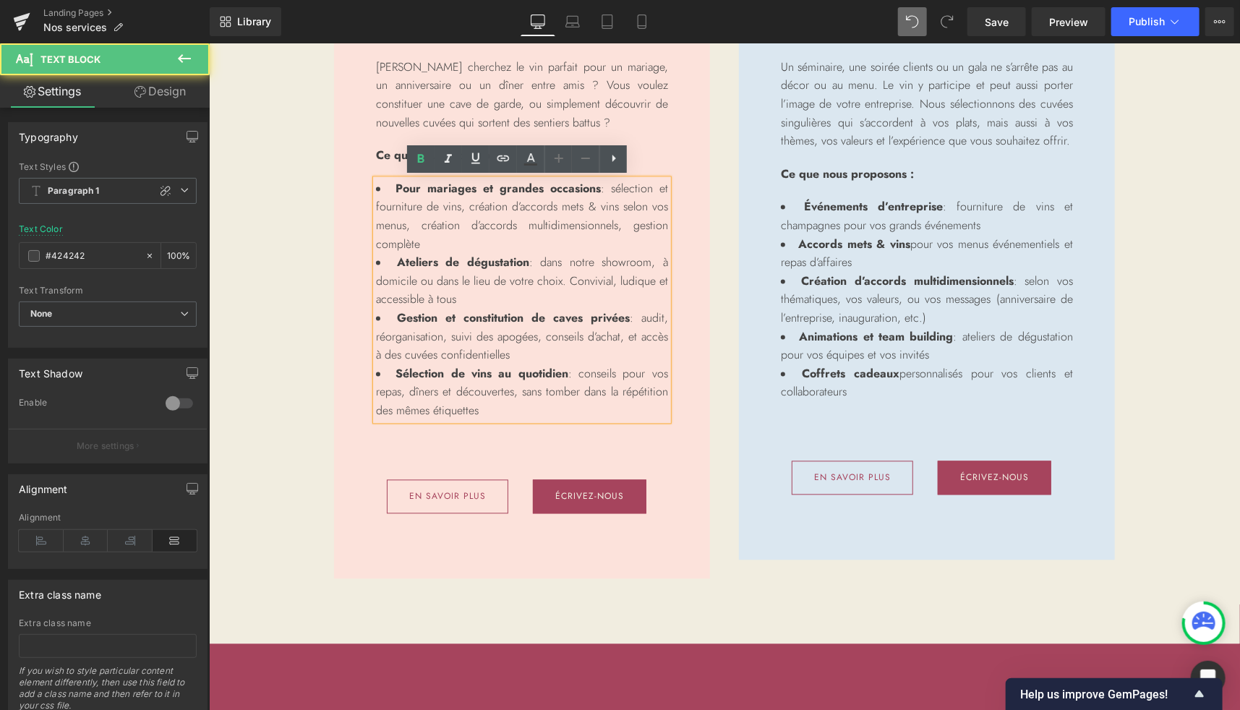
click at [424, 183] on span "Pour mariages et grandes occasions" at bounding box center [497, 188] width 205 height 17
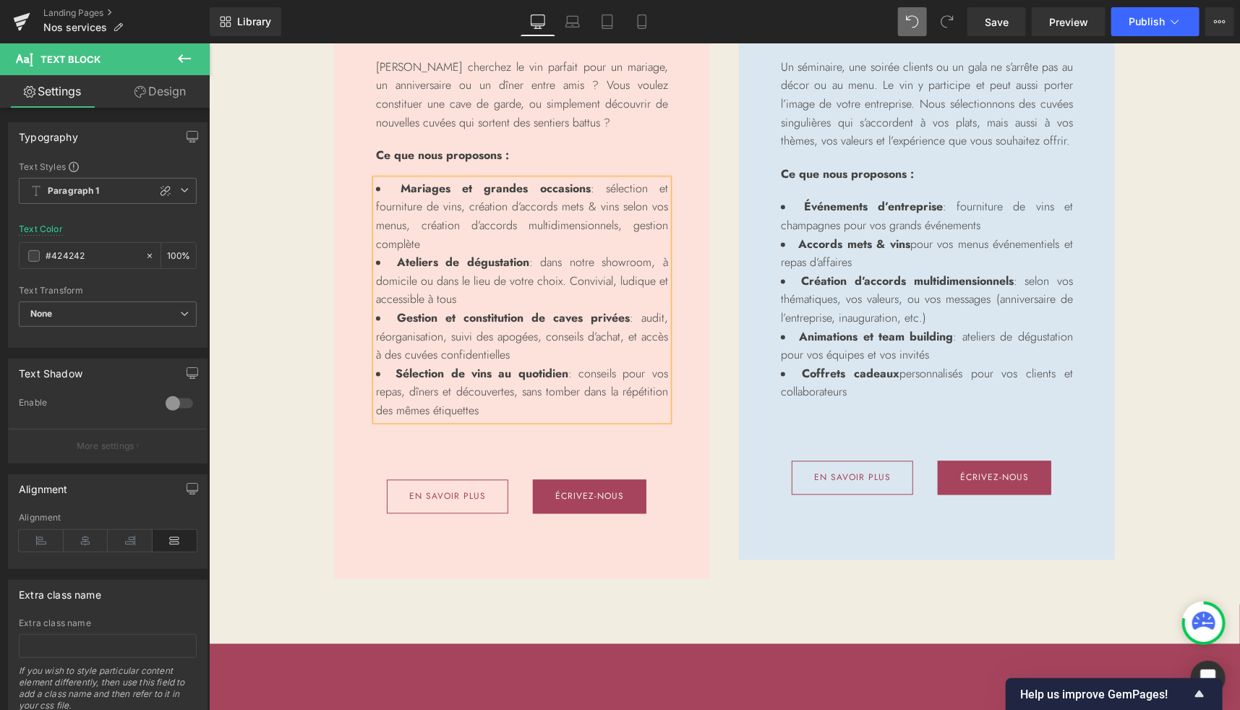
click at [726, 208] on div "Pour les professionnels Heading Des vins qui reflètent vos valeurs et une logis…" at bounding box center [926, 232] width 405 height 655
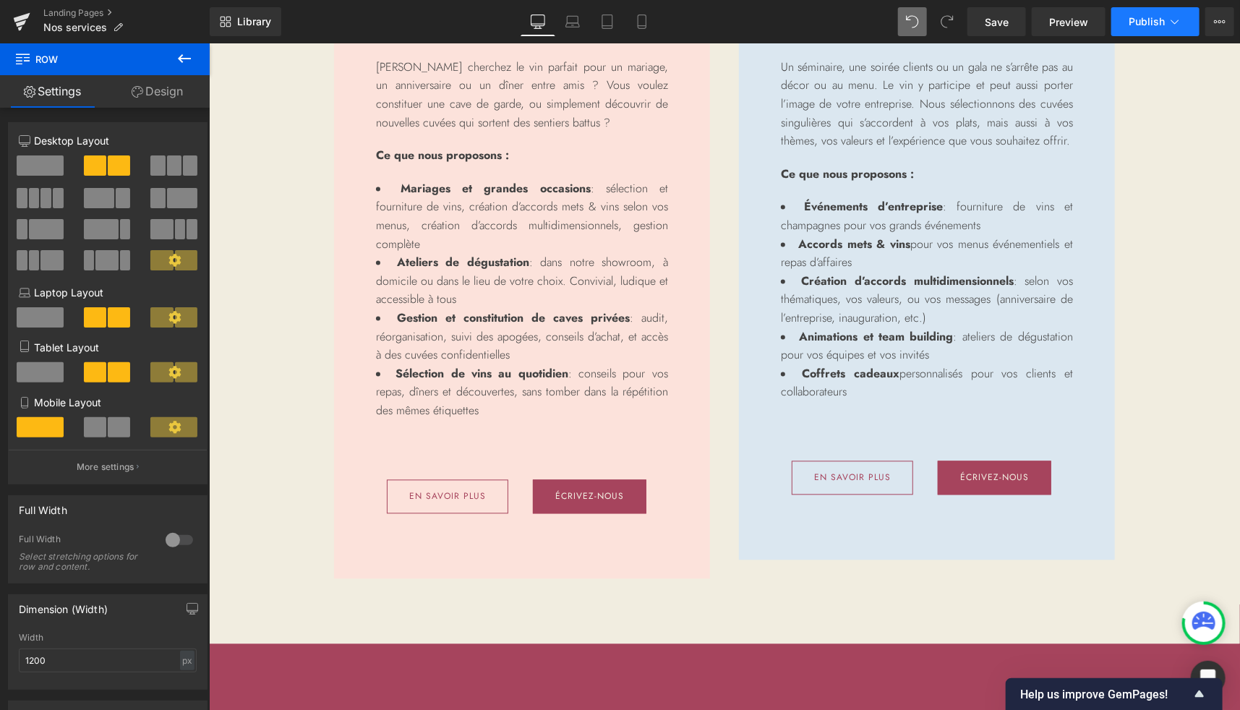
click at [1140, 20] on span "Publish" at bounding box center [1147, 22] width 36 height 12
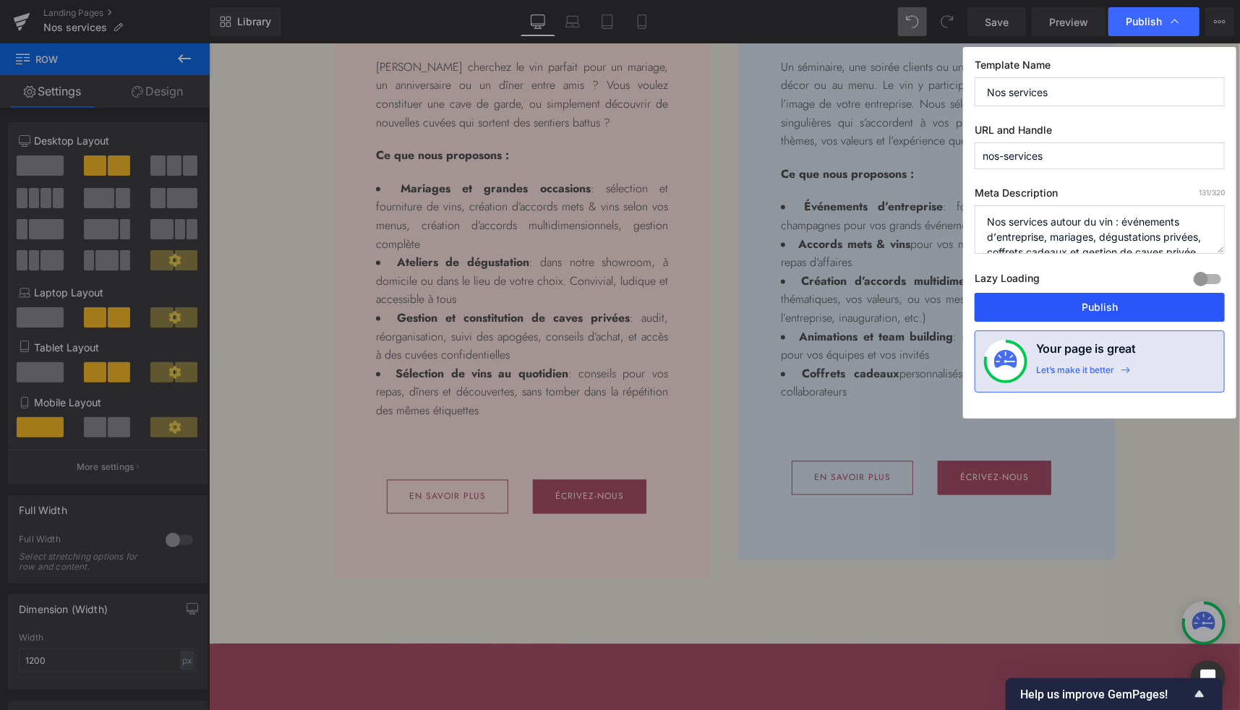
click at [1075, 310] on button "Publish" at bounding box center [1100, 307] width 250 height 29
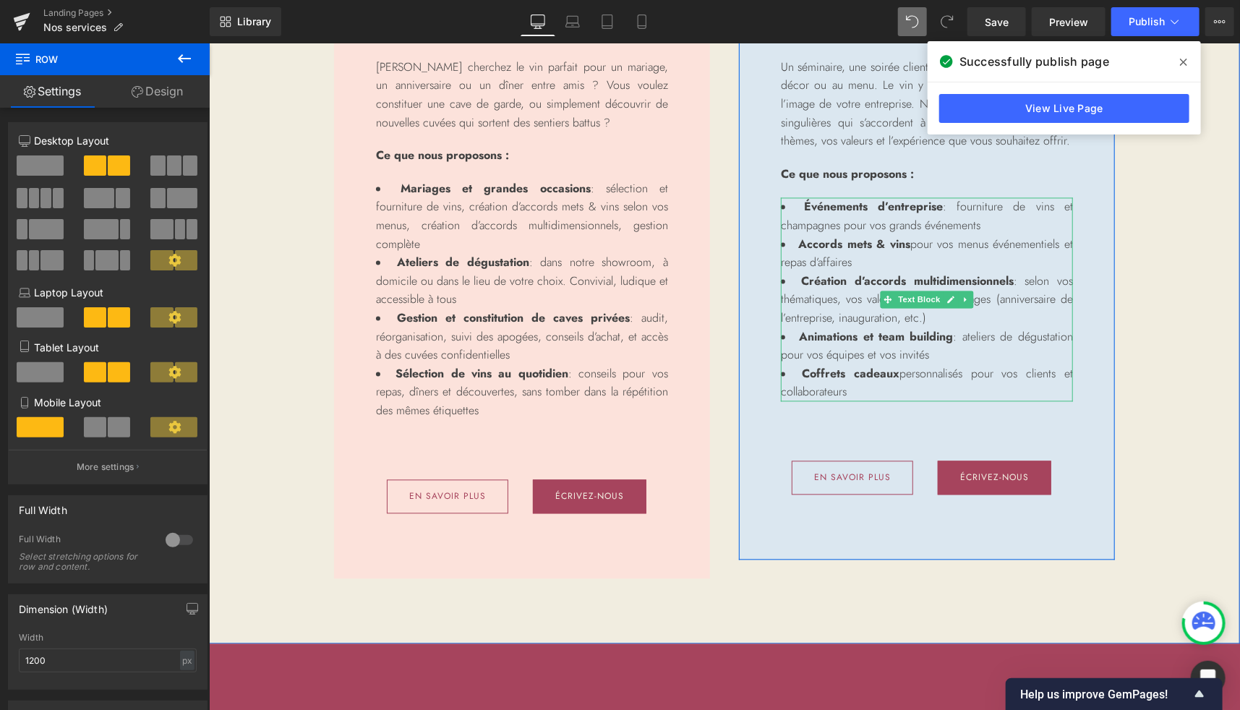
click at [1002, 221] on li "Événements d’entreprise : fourniture de vins et champagnes pour vos grands évén…" at bounding box center [926, 215] width 292 height 37
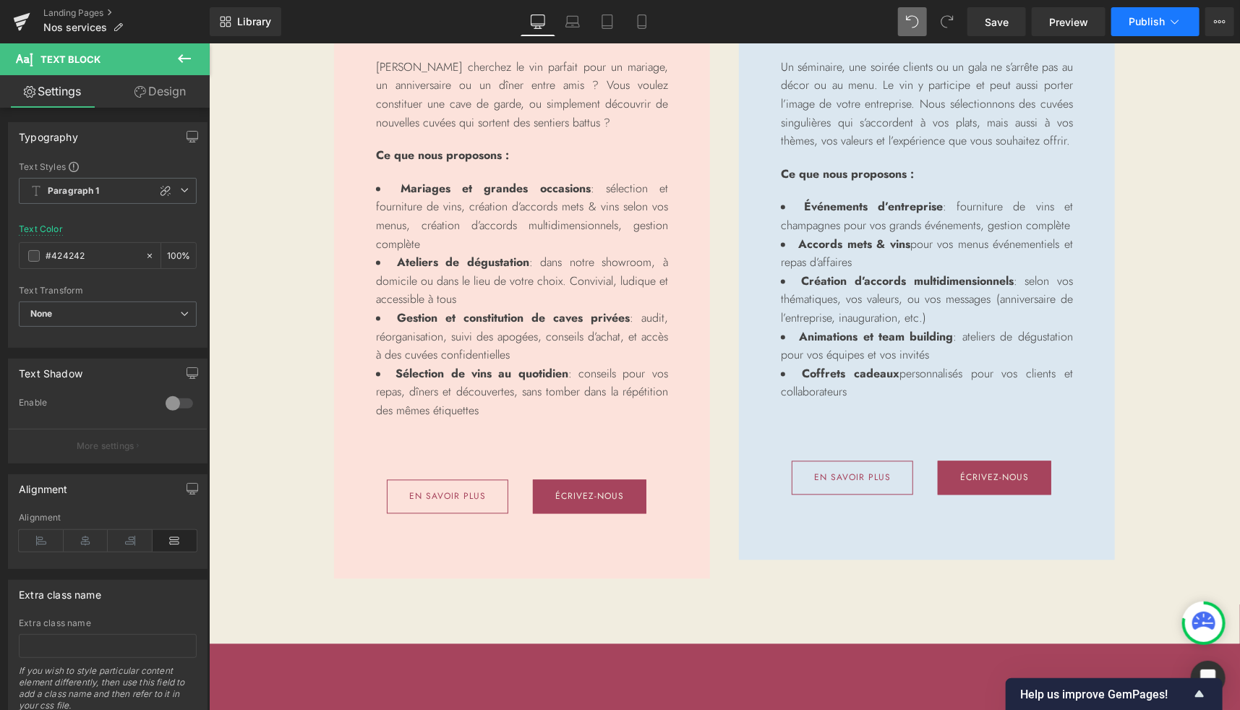
click at [1132, 14] on button "Publish" at bounding box center [1156, 21] width 88 height 29
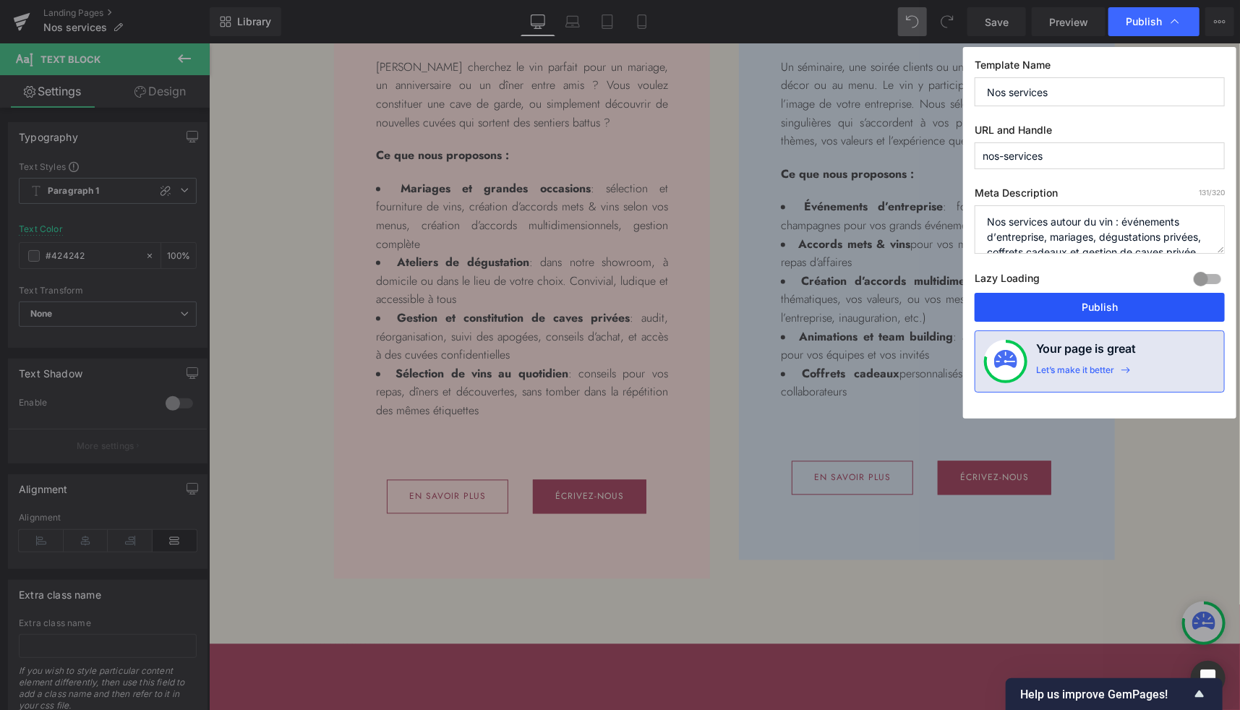
click at [1131, 298] on button "Publish" at bounding box center [1100, 307] width 250 height 29
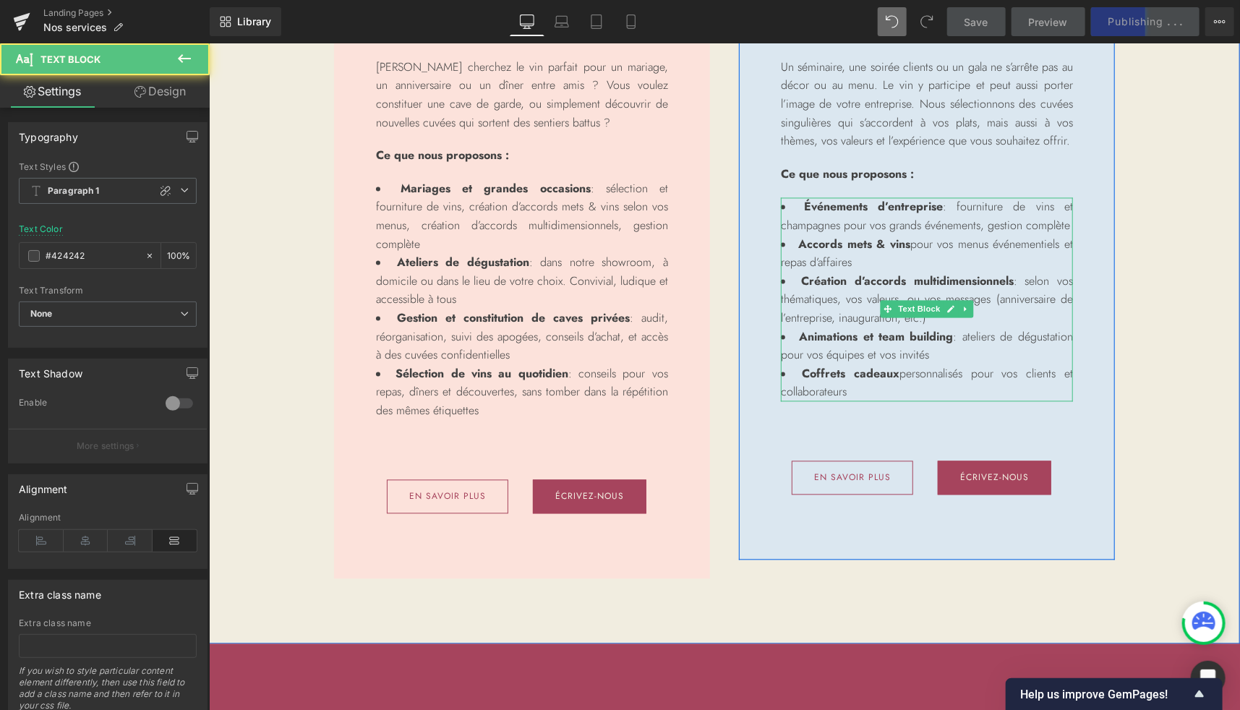
click at [920, 234] on li "Événements d’entreprise : fourniture de vins et champagnes pour vos grands évén…" at bounding box center [926, 215] width 292 height 37
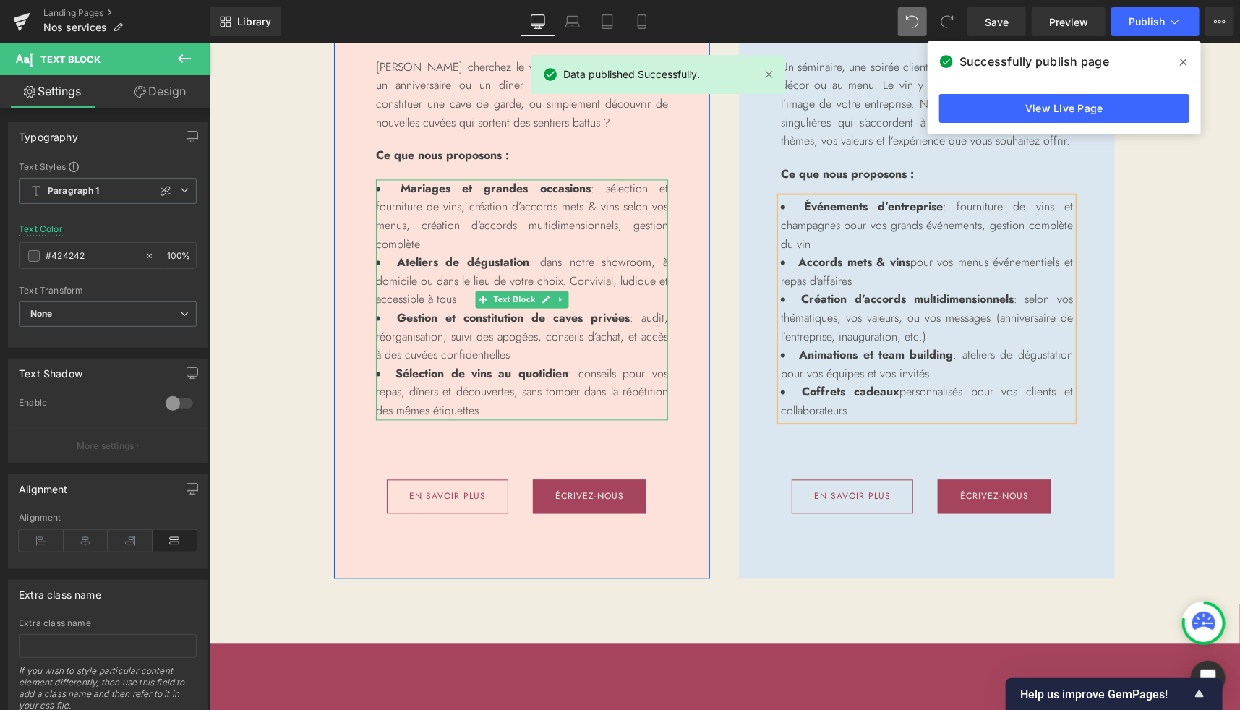
click at [606, 237] on li "Mariages et grandes occasions : sélection et fourniture de vins, création d’acc…" at bounding box center [521, 216] width 292 height 74
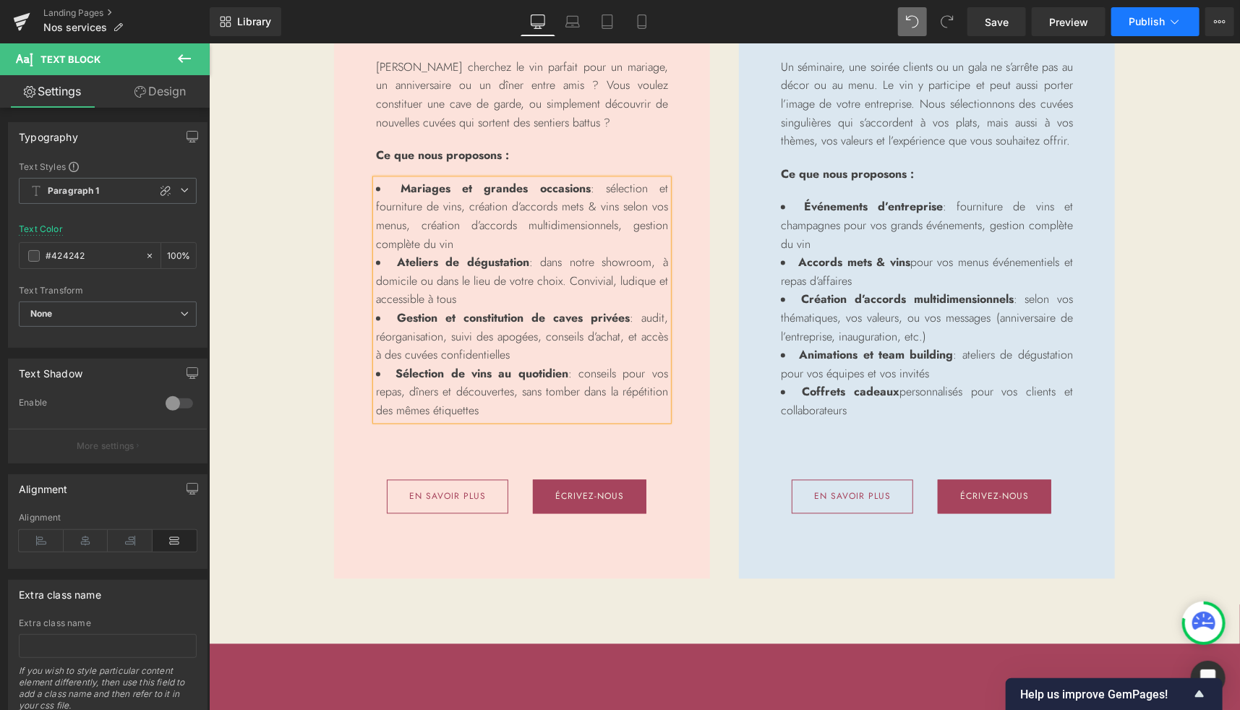
click at [1143, 19] on span "Publish" at bounding box center [1147, 22] width 36 height 12
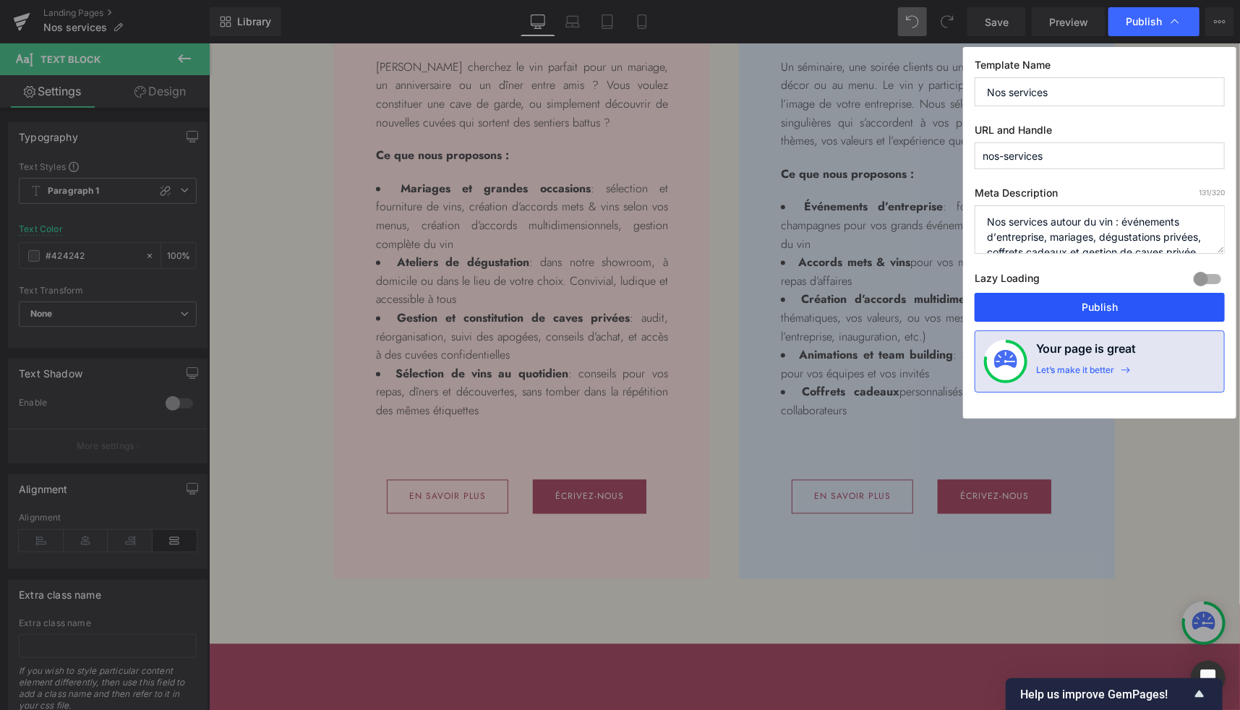
click at [1118, 310] on button "Publish" at bounding box center [1100, 307] width 250 height 29
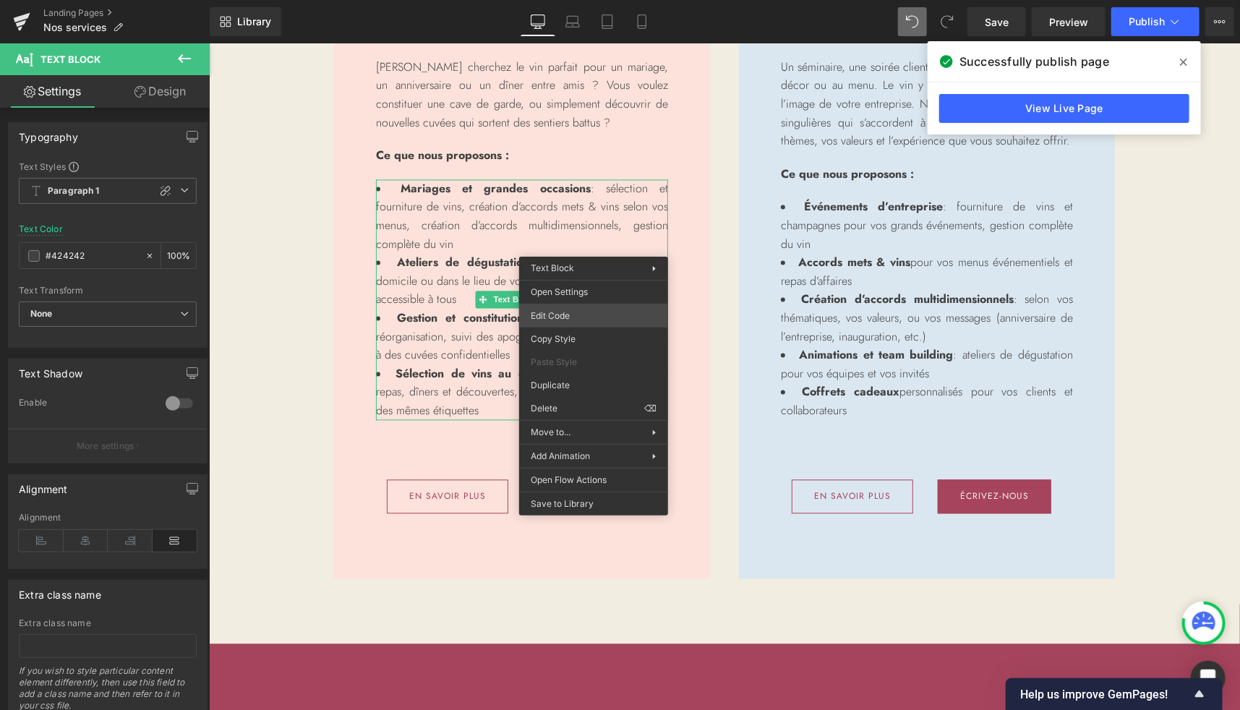
click at [580, 0] on div "Button You are previewing how the will restyle your page. You can not edit Elem…" at bounding box center [620, 0] width 1240 height 0
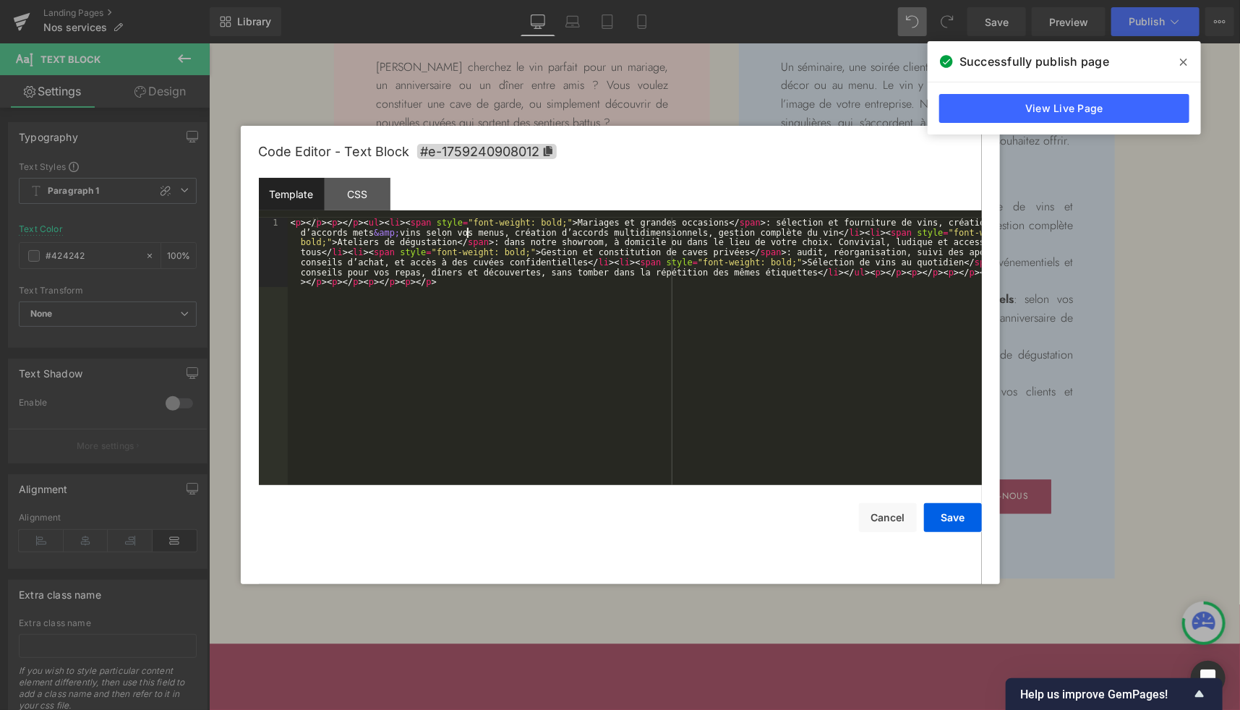
click at [465, 237] on div "< p > </ p > < p > </ p > < ul > < li > < span style = "font-weight: bold;" > M…" at bounding box center [635, 421] width 694 height 406
click at [872, 236] on div "< p > </ p > < p > </ p > < ul > < li > < span style = "font-weight: bold;" > M…" at bounding box center [635, 421] width 694 height 406
click at [832, 85] on div at bounding box center [620, 355] width 1240 height 710
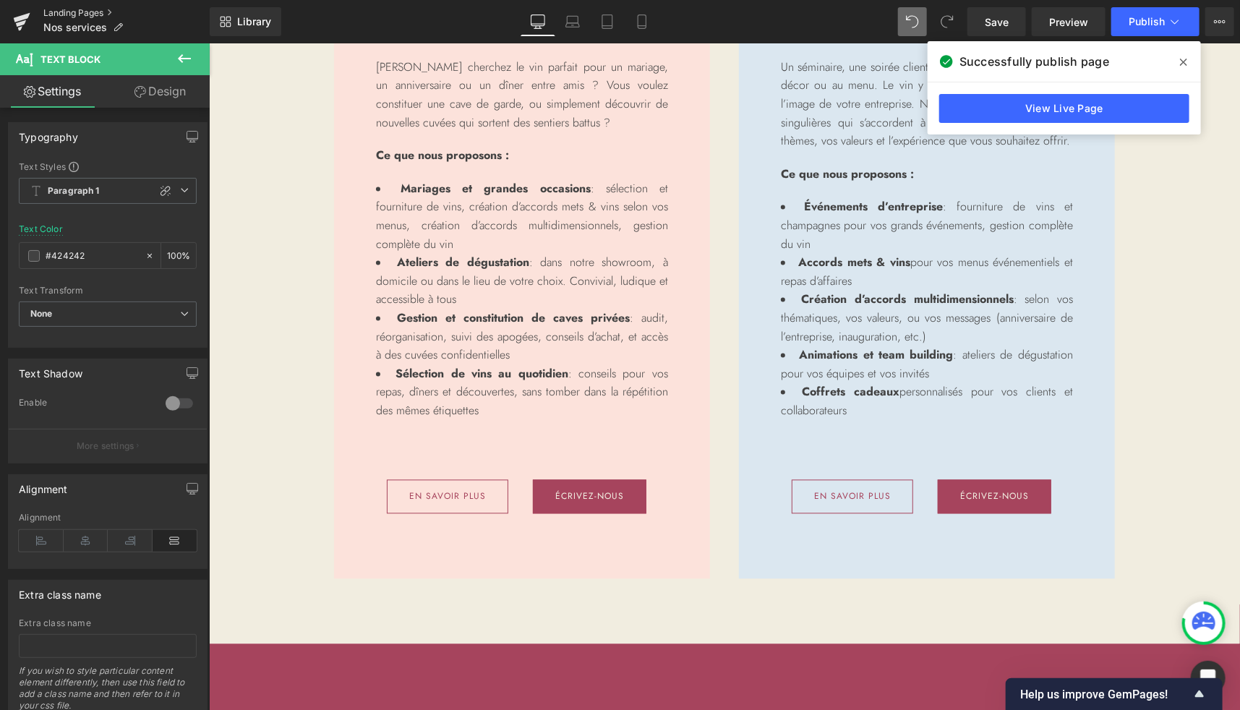
click at [68, 14] on link "Landing Pages" at bounding box center [126, 13] width 166 height 12
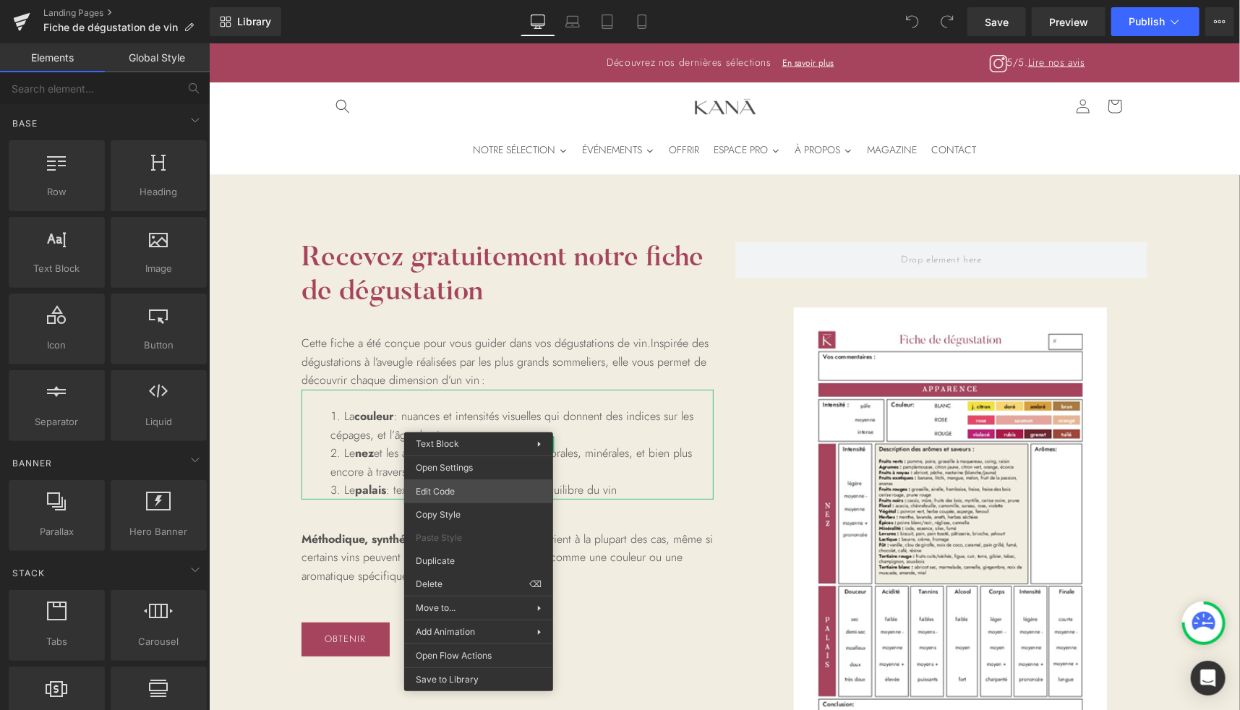
click at [449, 0] on div "You are previewing how the will restyle your page. You can not edit Elements in…" at bounding box center [620, 0] width 1240 height 0
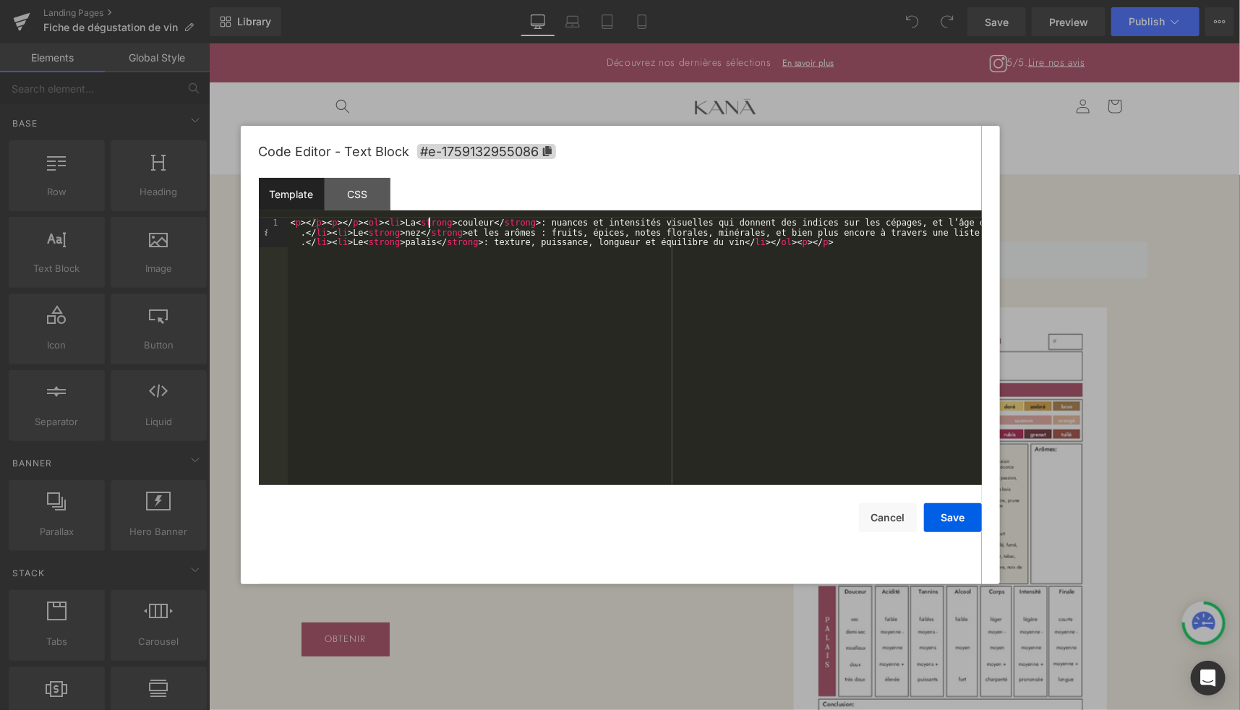
click at [428, 221] on div "< p > </ p > < p > </ p > < ol > < li > La < strong > couleur </ strong > : nua…" at bounding box center [635, 382] width 694 height 328
click at [492, 231] on div "< p > </ p > < p > </ p > < ol > < li > La < span style = "font-weight: bold;" …" at bounding box center [635, 382] width 694 height 328
click at [674, 232] on div "< p > </ p > < p > </ p > < ol > < li > La < span style = "font-weight: bold;" …" at bounding box center [635, 391] width 694 height 347
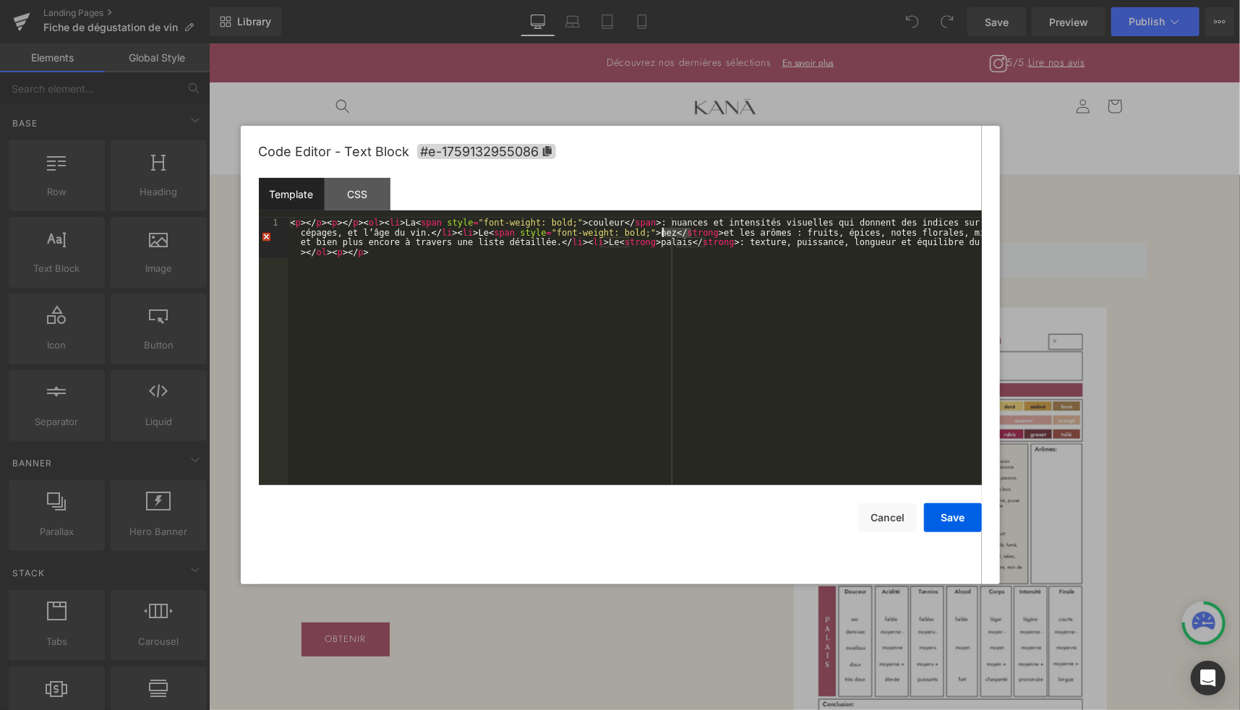
click at [674, 232] on div "< p > </ p > < p > </ p > < ol > < li > La < span style = "font-weight: bold;" …" at bounding box center [635, 391] width 694 height 347
click at [597, 240] on div "< p > </ p > < p > </ p > < ol > < li > La < span style = "font-weight: bold;" …" at bounding box center [635, 391] width 694 height 347
click at [796, 236] on div "< p > </ p > < p > </ p > < ol > < li > La < span style = "font-weight: bold;" …" at bounding box center [635, 391] width 694 height 347
click at [793, 244] on div "< p > </ p > < p > </ p > < ol > < li > La < span style = "font-weight: bold;" …" at bounding box center [635, 391] width 694 height 347
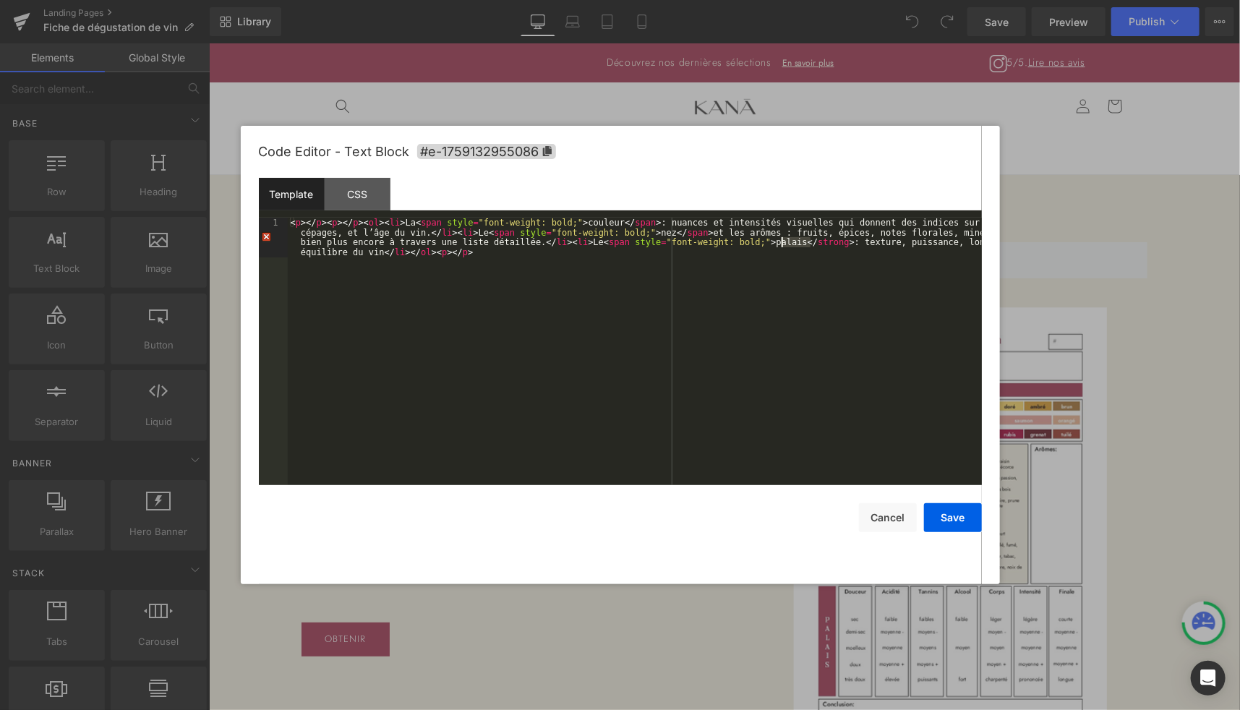
click at [793, 244] on div "< p > </ p > < p > </ p > < ol > < li > La < span style = "font-weight: bold;" …" at bounding box center [635, 391] width 694 height 347
click at [947, 521] on button "Save" at bounding box center [953, 517] width 58 height 29
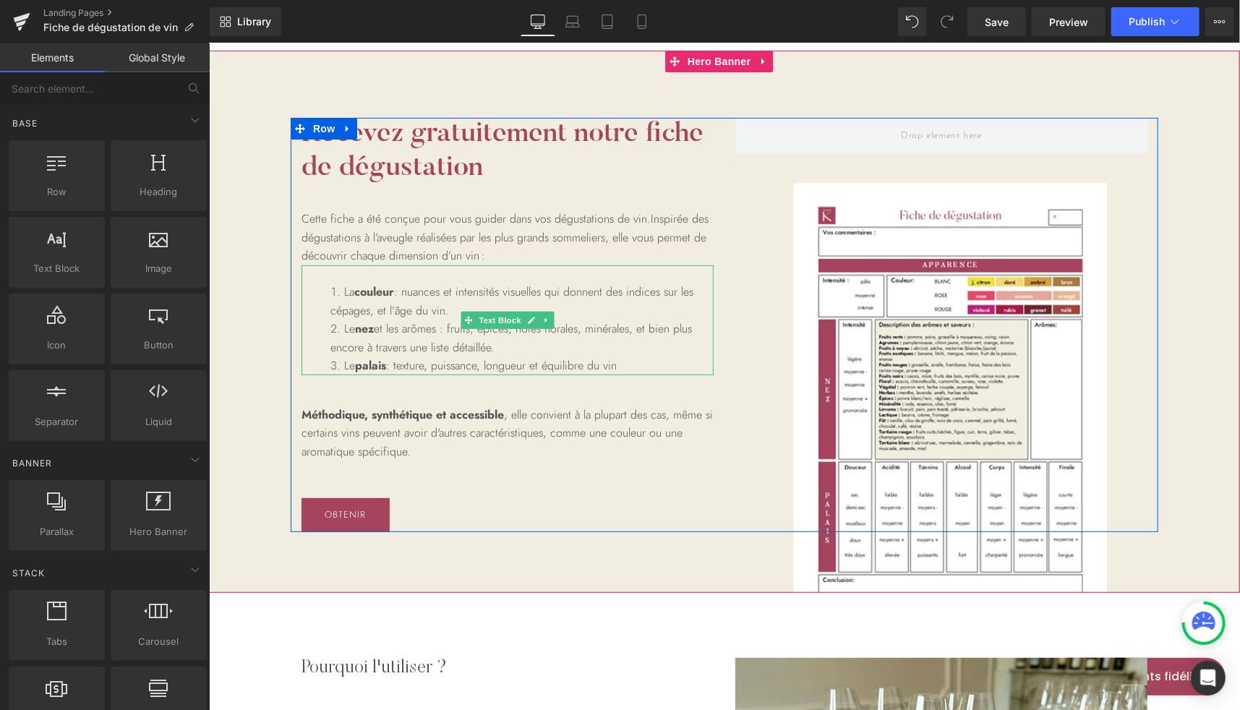
scroll to position [125, 0]
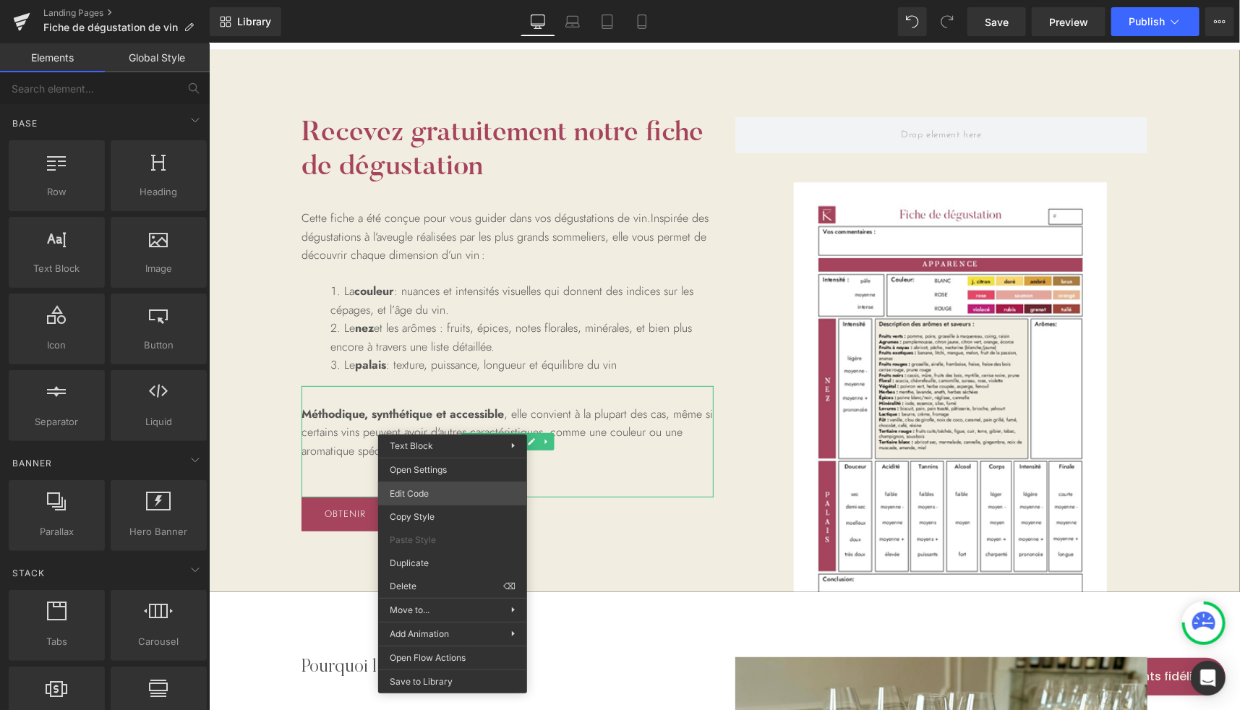
click at [417, 0] on div "You are previewing how the will restyle your page. You can not edit Elements in…" at bounding box center [620, 0] width 1240 height 0
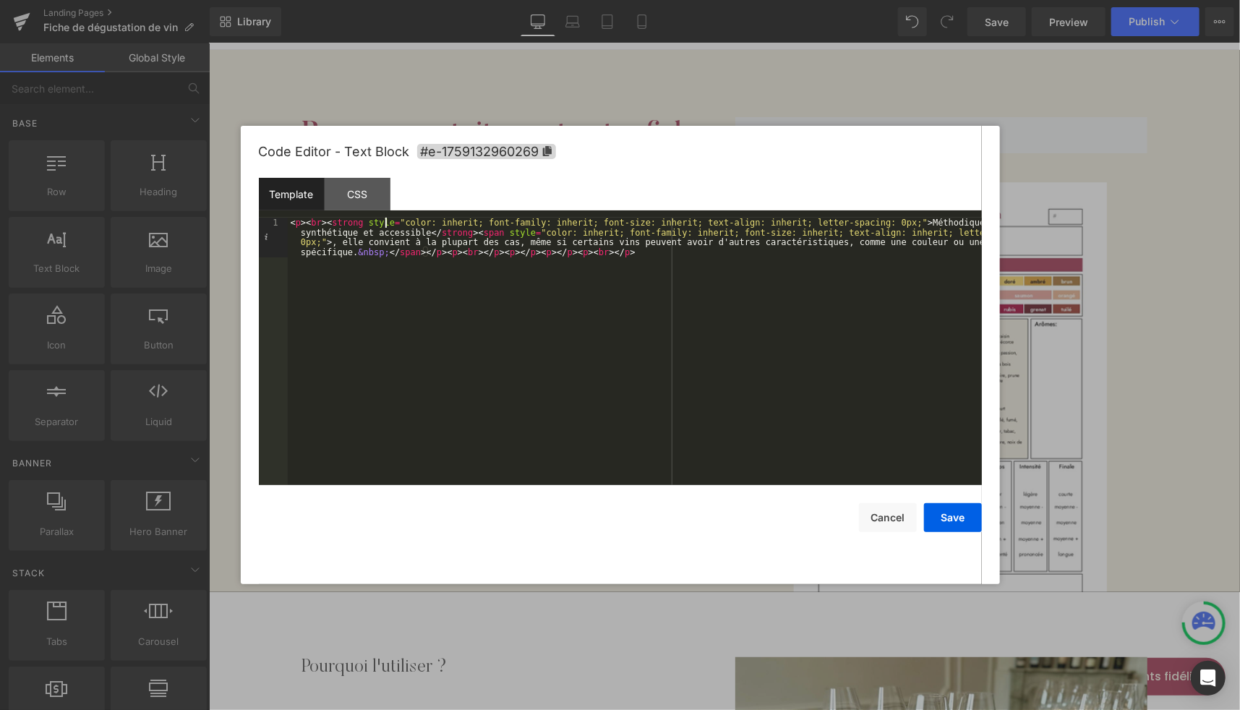
click at [386, 226] on div "< p > < br > < strong style = "color: inherit; font-family: inherit; font-size:…" at bounding box center [635, 391] width 694 height 347
click at [344, 221] on div "< p > < br > < strong style = "color: inherit; font-family: inherit; font-size:…" at bounding box center [635, 391] width 694 height 347
click at [326, 223] on div "< p > < br > < strong style = "color: inherit; font-family: inherit; font-size:…" at bounding box center [635, 352] width 694 height 268
click at [328, 223] on div "< p > < br > < strong style = "color: inherit; font-family: inherit; font-size:…" at bounding box center [635, 391] width 694 height 347
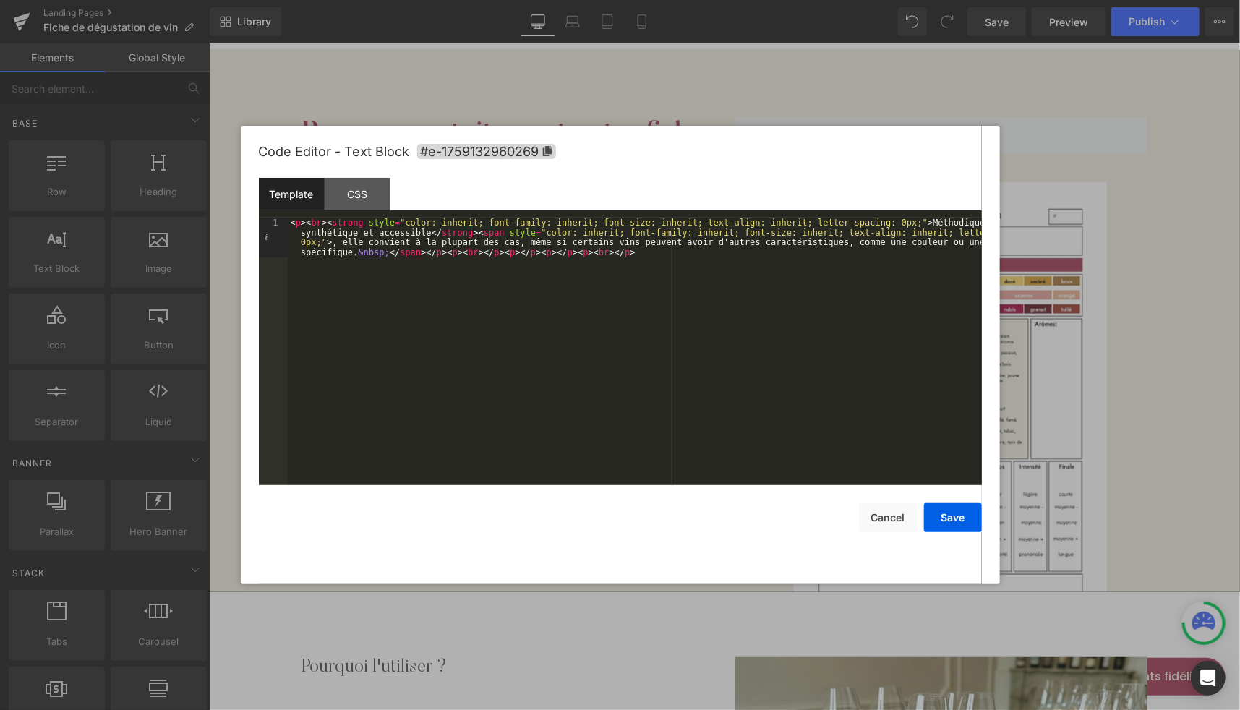
click at [877, 220] on div "< p > < br > < strong style = "color: inherit; font-family: inherit; font-size:…" at bounding box center [635, 391] width 694 height 347
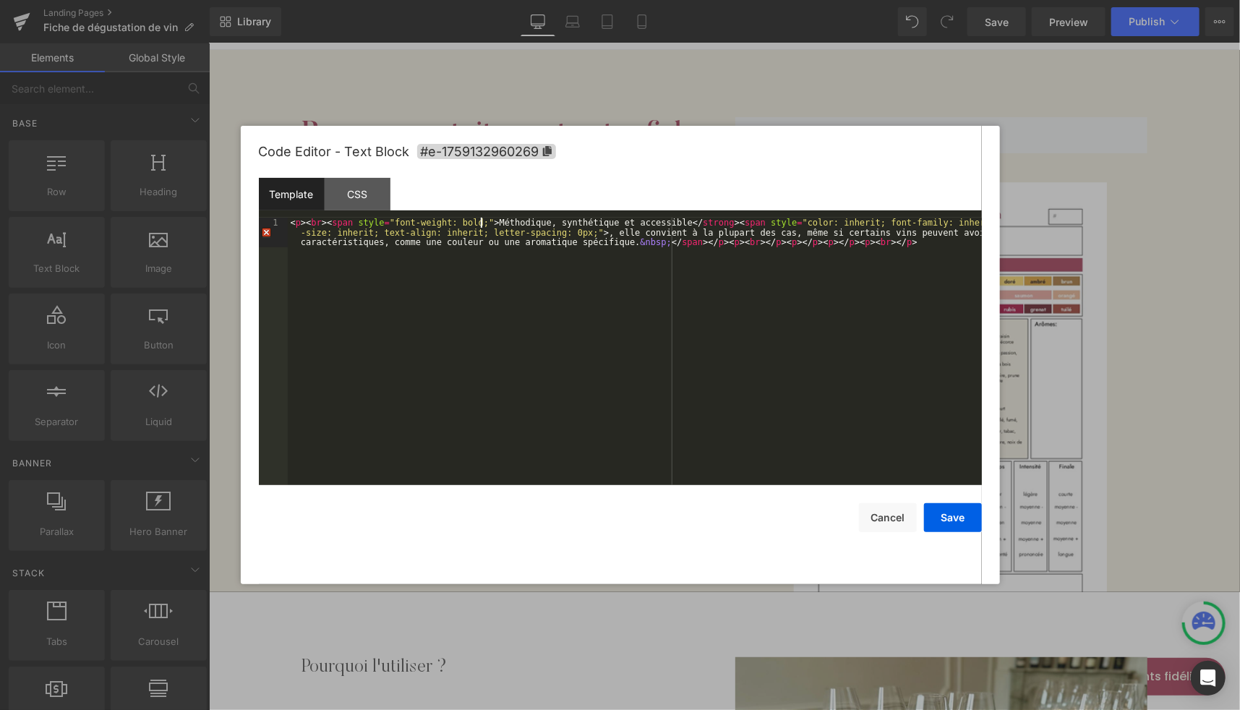
click at [681, 217] on div "Template CSS" at bounding box center [620, 198] width 723 height 40
click at [681, 218] on div "< p > < br > < span style = "font-weight: bold;" > Méthodique, synthétique et a…" at bounding box center [635, 382] width 694 height 328
click at [681, 218] on div "< p > < br > < span style = "font-weight: bold;" > Méthodique, synthétique et a…" at bounding box center [635, 352] width 694 height 268
click at [687, 219] on div "< p > < br > < span style = "font-weight: bold;" > Méthodique, synthétique et a…" at bounding box center [635, 382] width 694 height 328
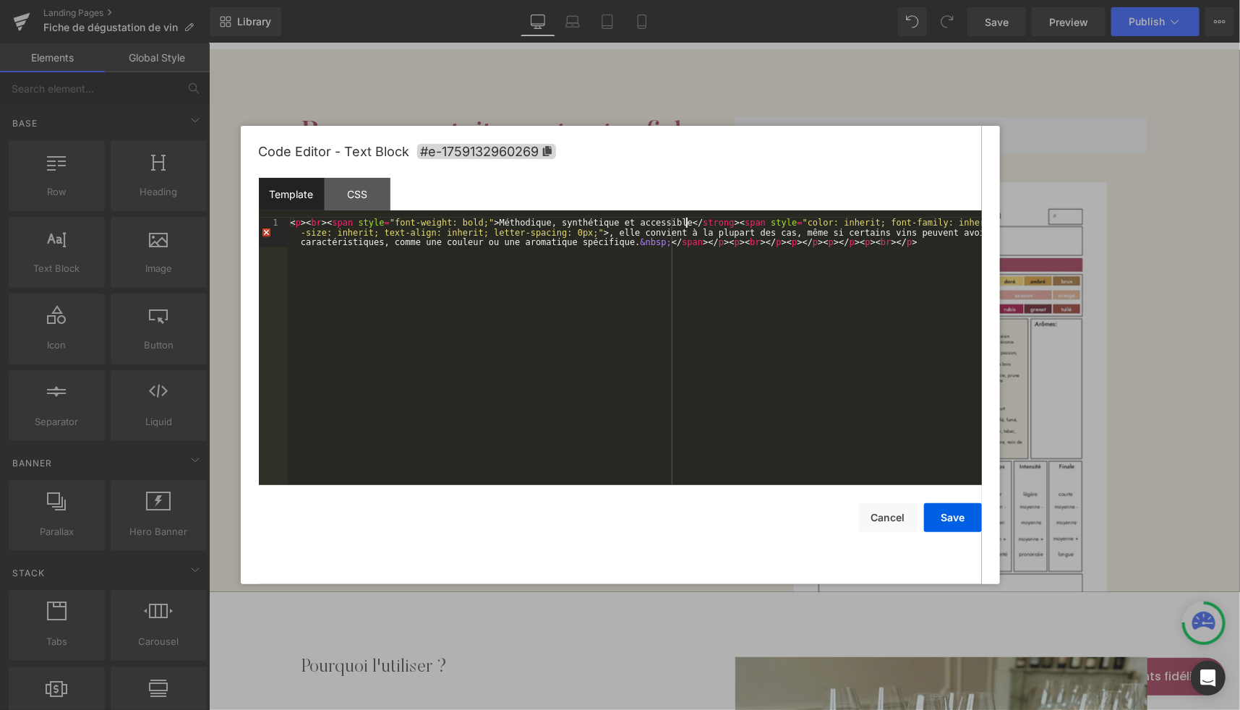
click at [687, 219] on div "< p > < br > < span style = "font-weight: bold;" > Méthodique, synthétique et a…" at bounding box center [635, 382] width 694 height 328
click at [958, 526] on button "Save" at bounding box center [953, 517] width 58 height 29
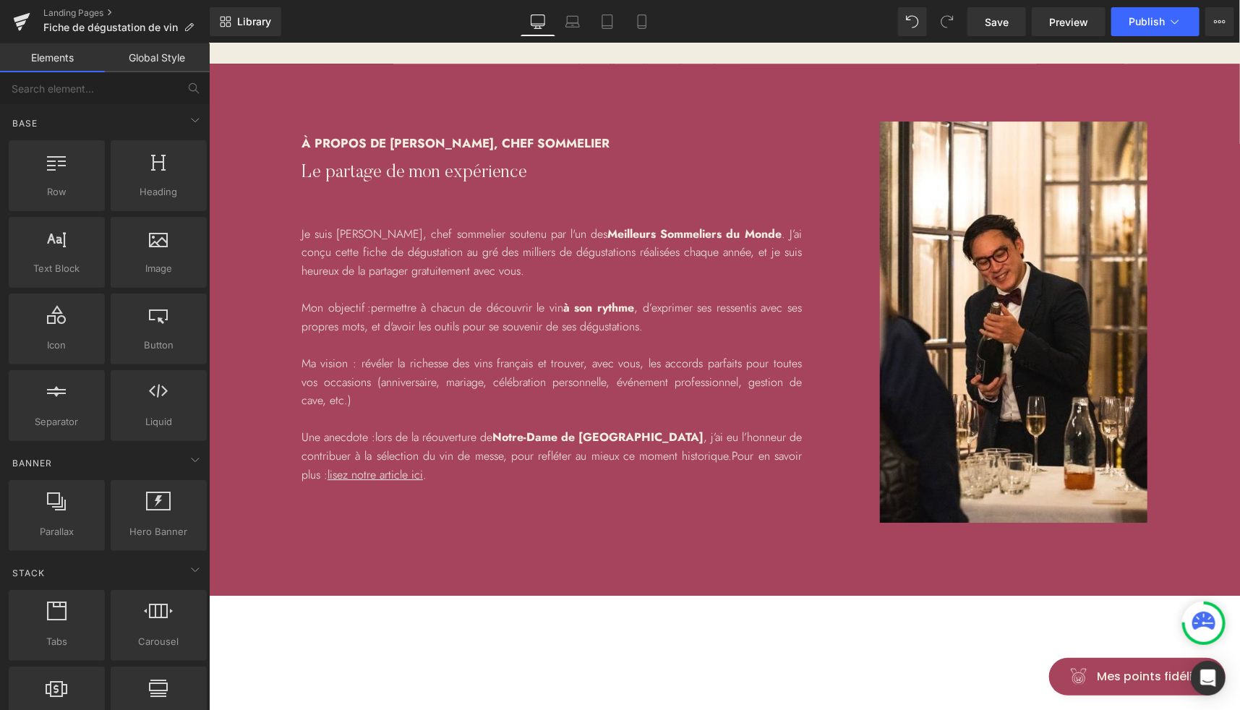
scroll to position [2264, 0]
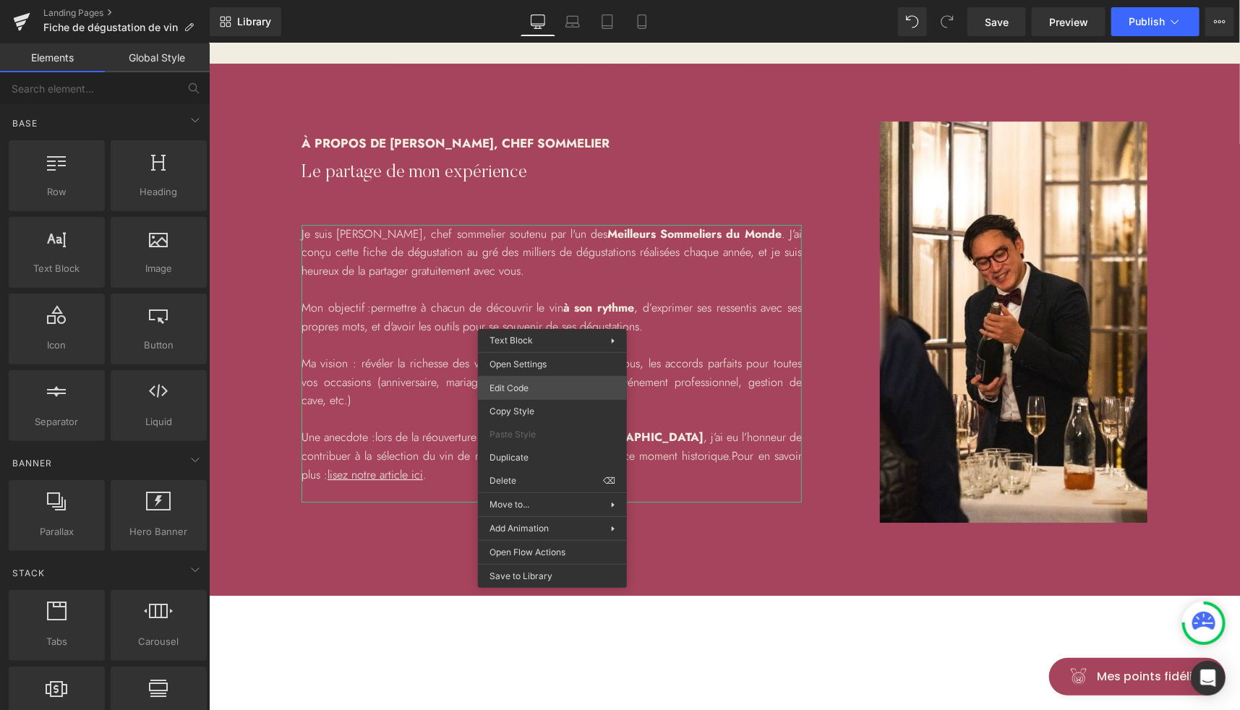
click at [539, 0] on div "You are previewing how the will restyle your page. You can not edit Elements in…" at bounding box center [620, 0] width 1240 height 0
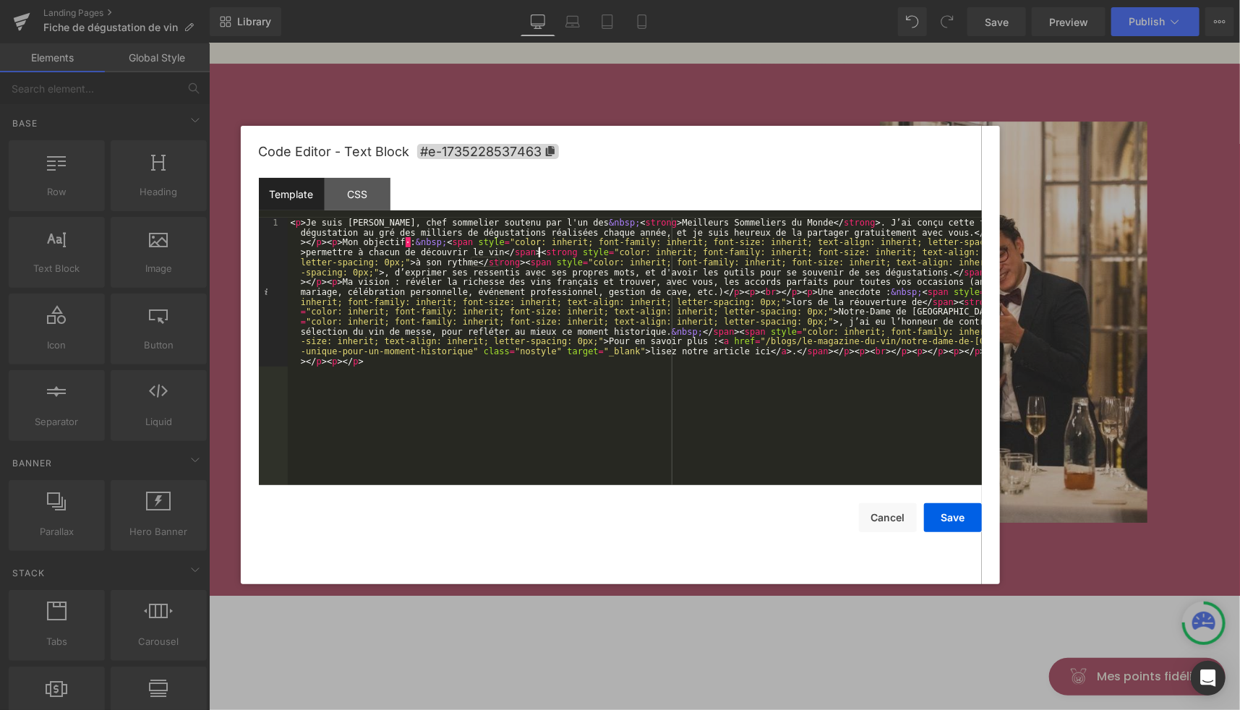
click at [540, 250] on div "< p > Je suis Victor, chef sommelier soutenu par l'un des &nbsp; < strong > Mei…" at bounding box center [635, 501] width 694 height 566
click at [588, 227] on div "< p > Je suis Victor, chef sommelier soutenu par l'un des &nbsp; < strong > Mei…" at bounding box center [635, 501] width 694 height 566
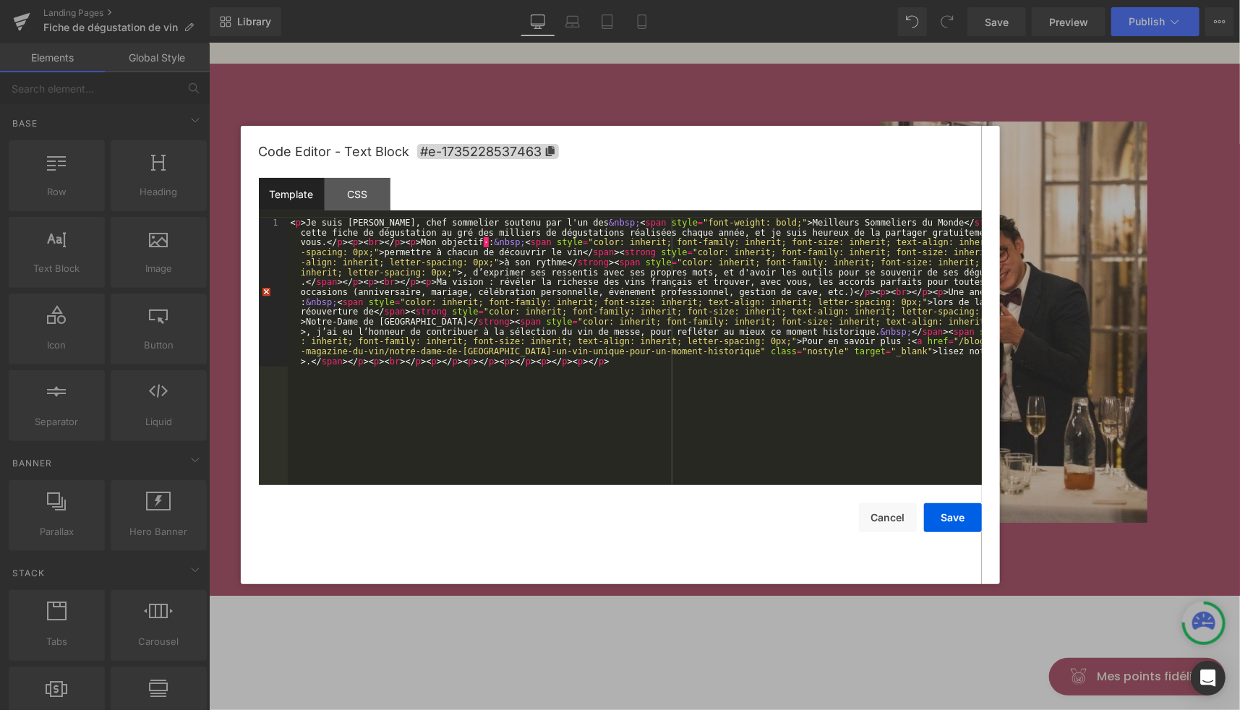
click at [893, 218] on div "< p > Je suis Victor, chef sommelier soutenu par l'un des &nbsp; < span style =…" at bounding box center [635, 501] width 694 height 566
click at [404, 314] on div "< p > Je suis Victor, chef sommelier soutenu par l'un des &nbsp; < span style =…" at bounding box center [635, 501] width 694 height 566
click at [870, 305] on div "< p > Je suis Victor, chef sommelier soutenu par l'un des &nbsp; < span style =…" at bounding box center [635, 501] width 694 height 566
click at [883, 310] on div "< p > Je suis Victor, chef sommelier soutenu par l'un des &nbsp; < span style =…" at bounding box center [635, 501] width 694 height 566
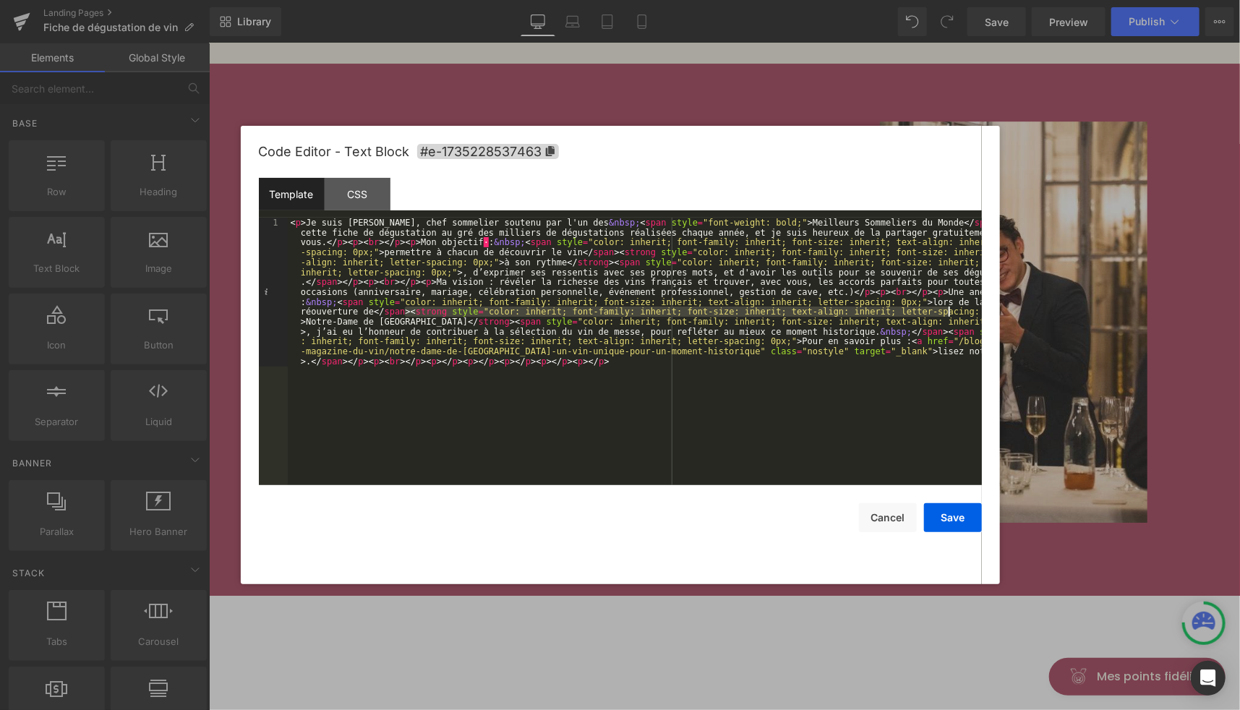
click at [965, 309] on div "< p > Je suis Victor, chef sommelier soutenu par l'un des &nbsp; < span style =…" at bounding box center [635, 501] width 694 height 566
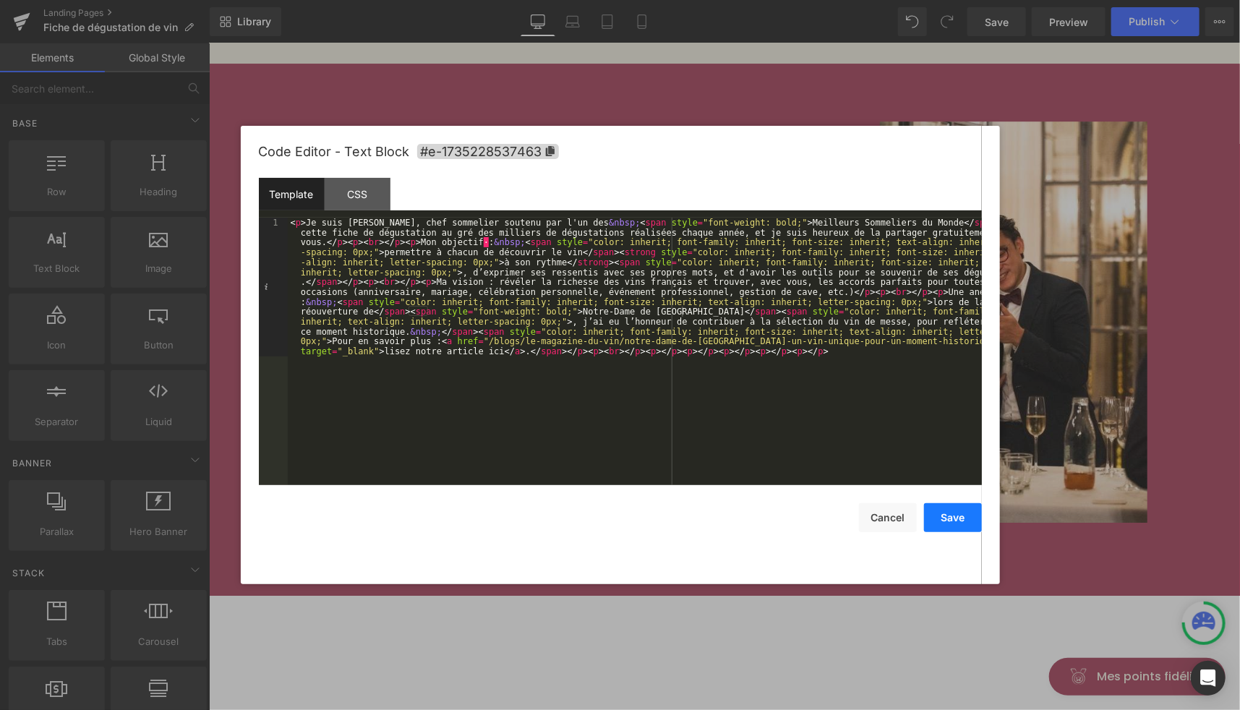
click at [961, 513] on button "Save" at bounding box center [953, 517] width 58 height 29
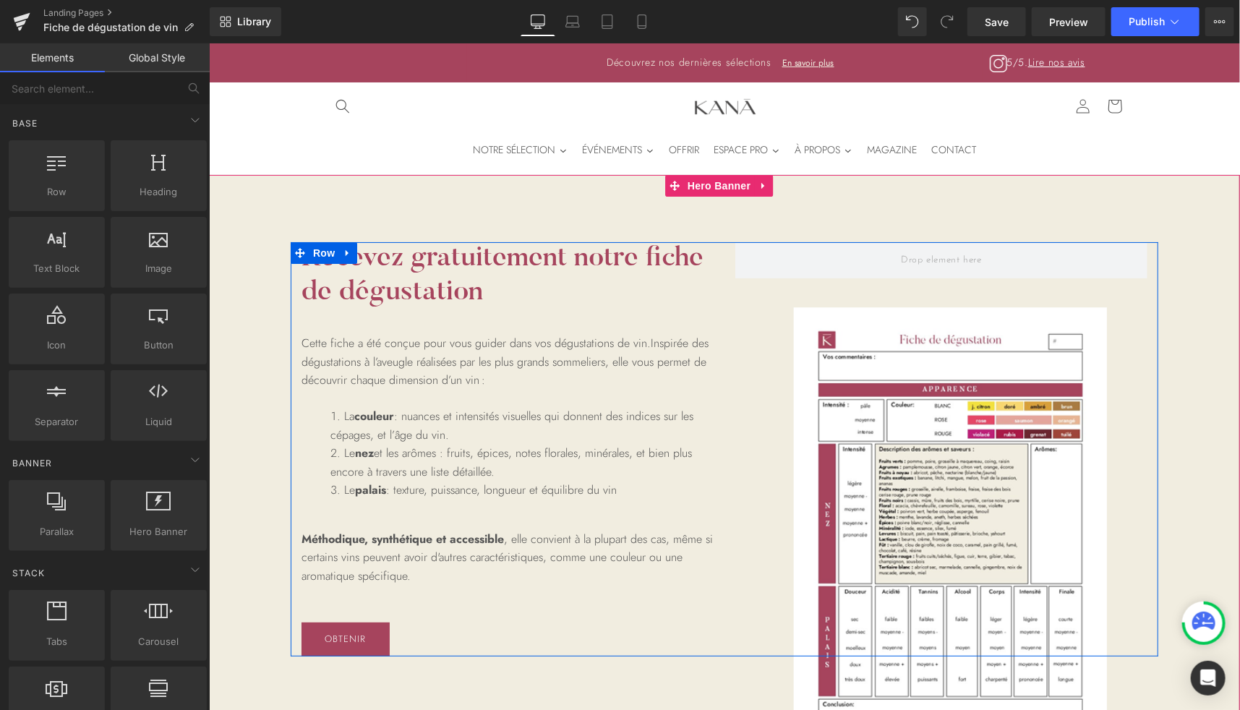
scroll to position [1, 0]
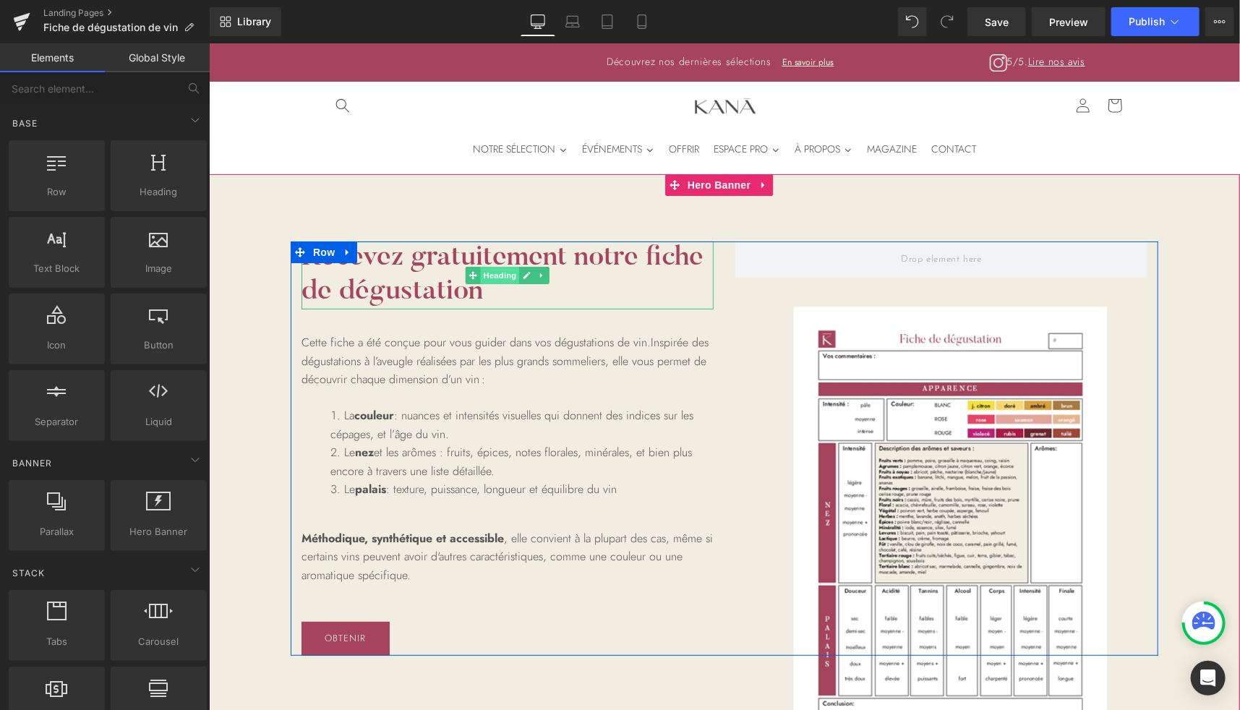
click at [480, 273] on span "Heading" at bounding box center [499, 274] width 39 height 17
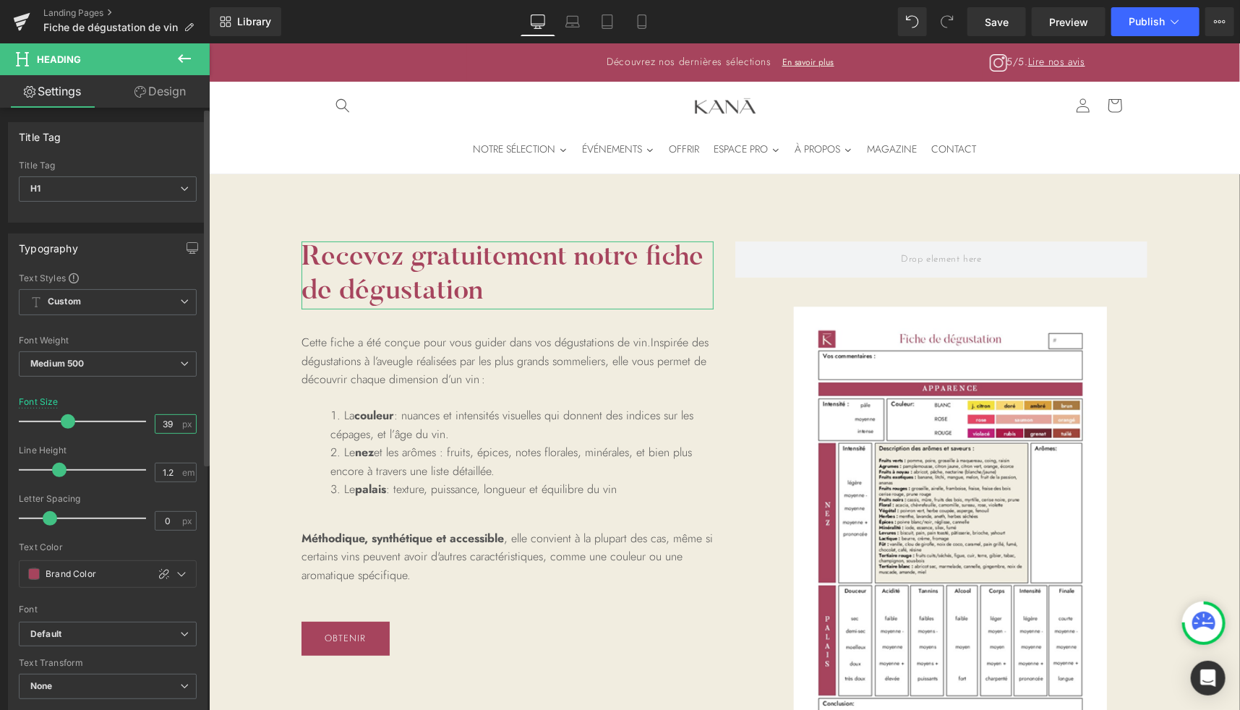
drag, startPoint x: 163, startPoint y: 420, endPoint x: 174, endPoint y: 420, distance: 10.8
click at [174, 420] on input "39" at bounding box center [168, 424] width 25 height 18
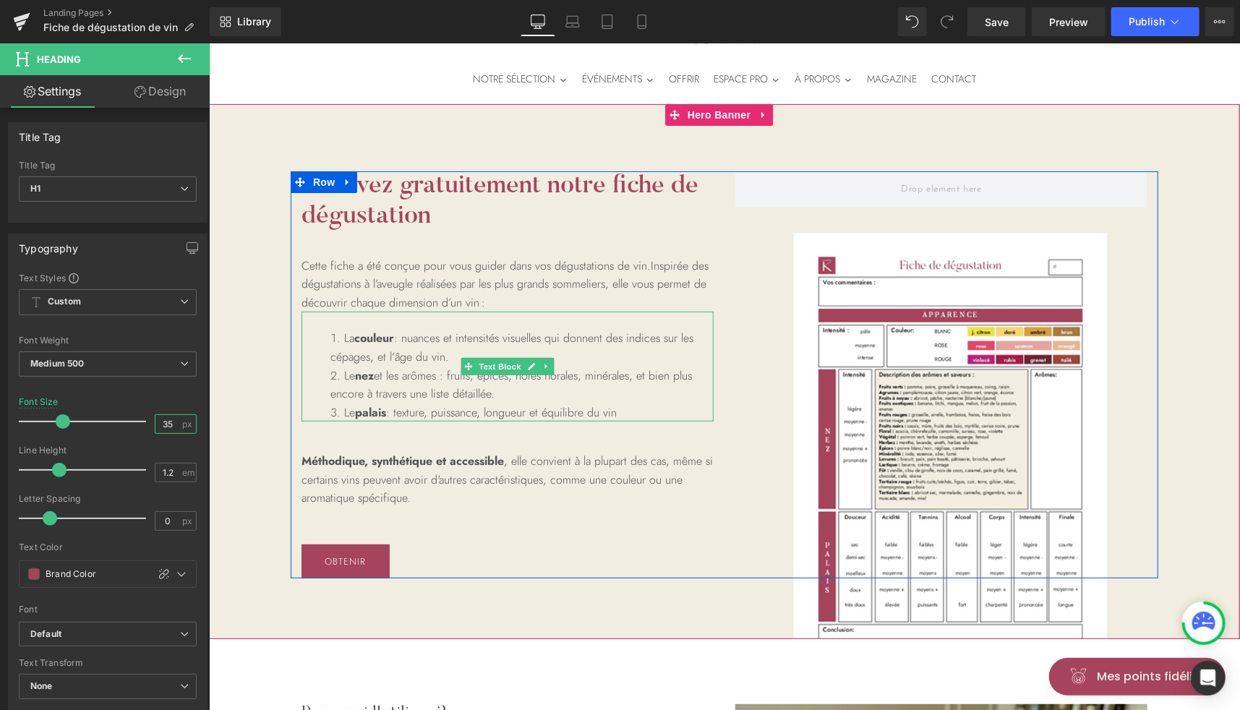
scroll to position [71, 0]
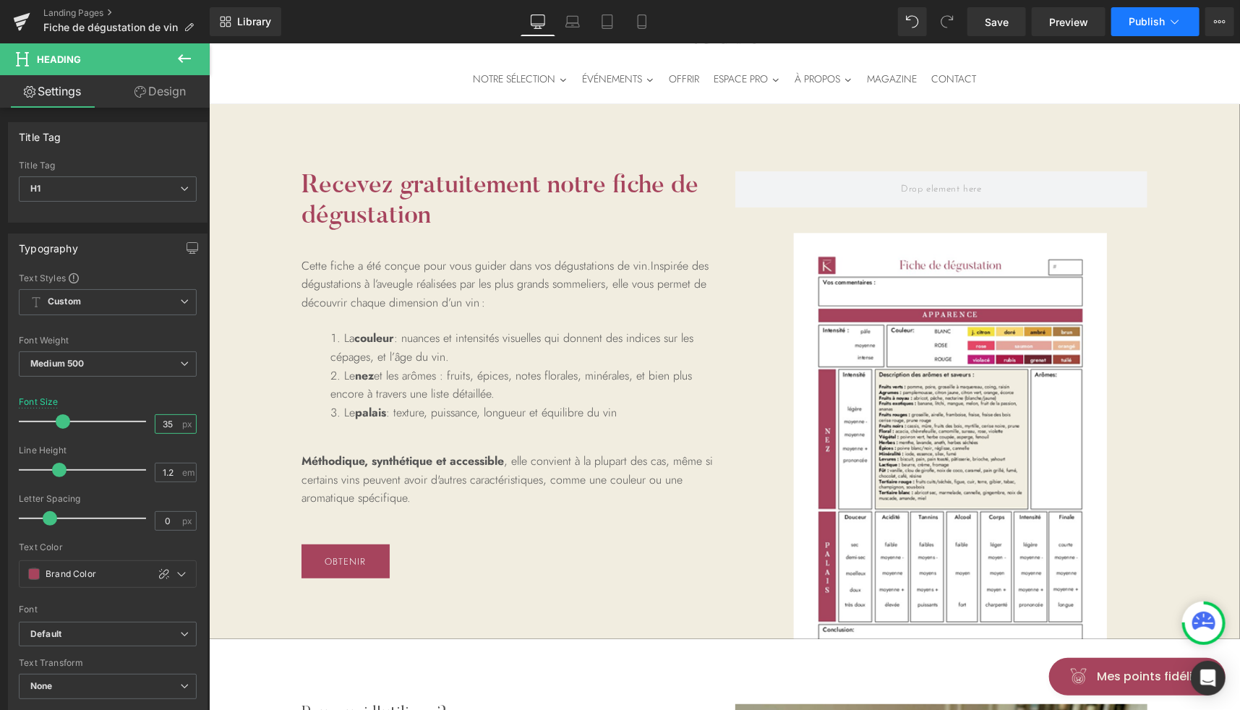
type input "35"
click at [1132, 20] on span "Publish" at bounding box center [1147, 22] width 36 height 12
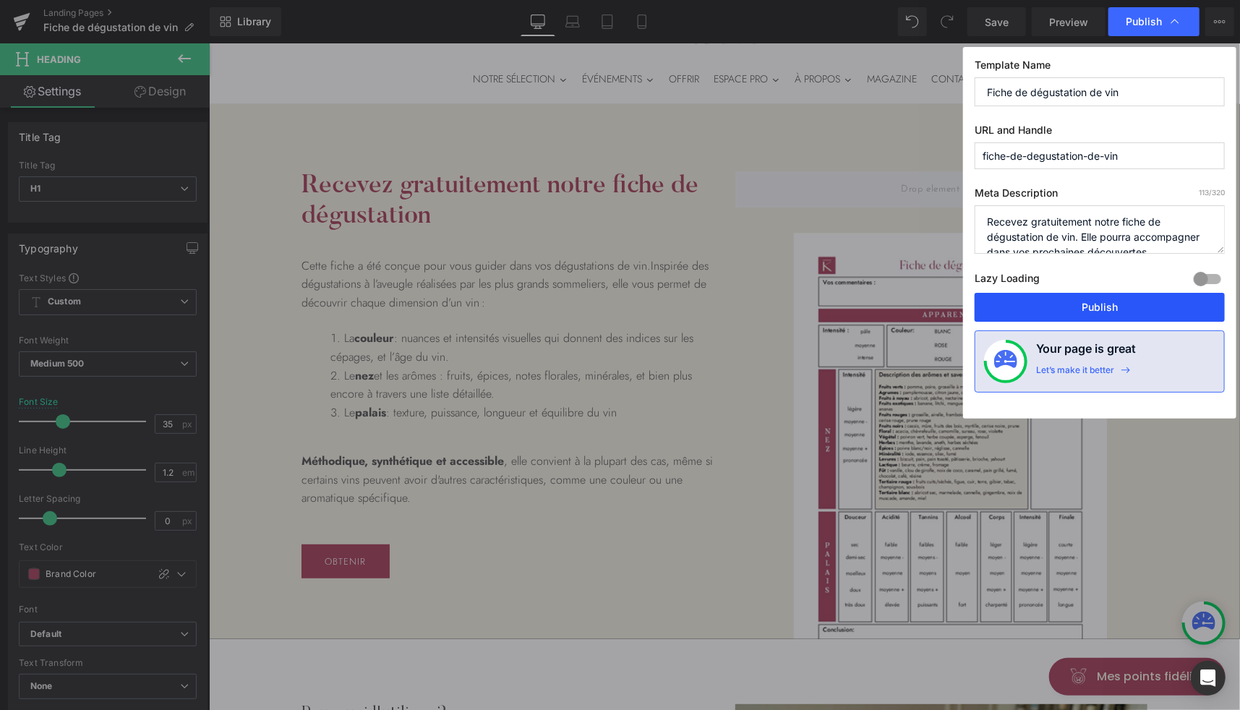
click at [1027, 306] on button "Publish" at bounding box center [1100, 307] width 250 height 29
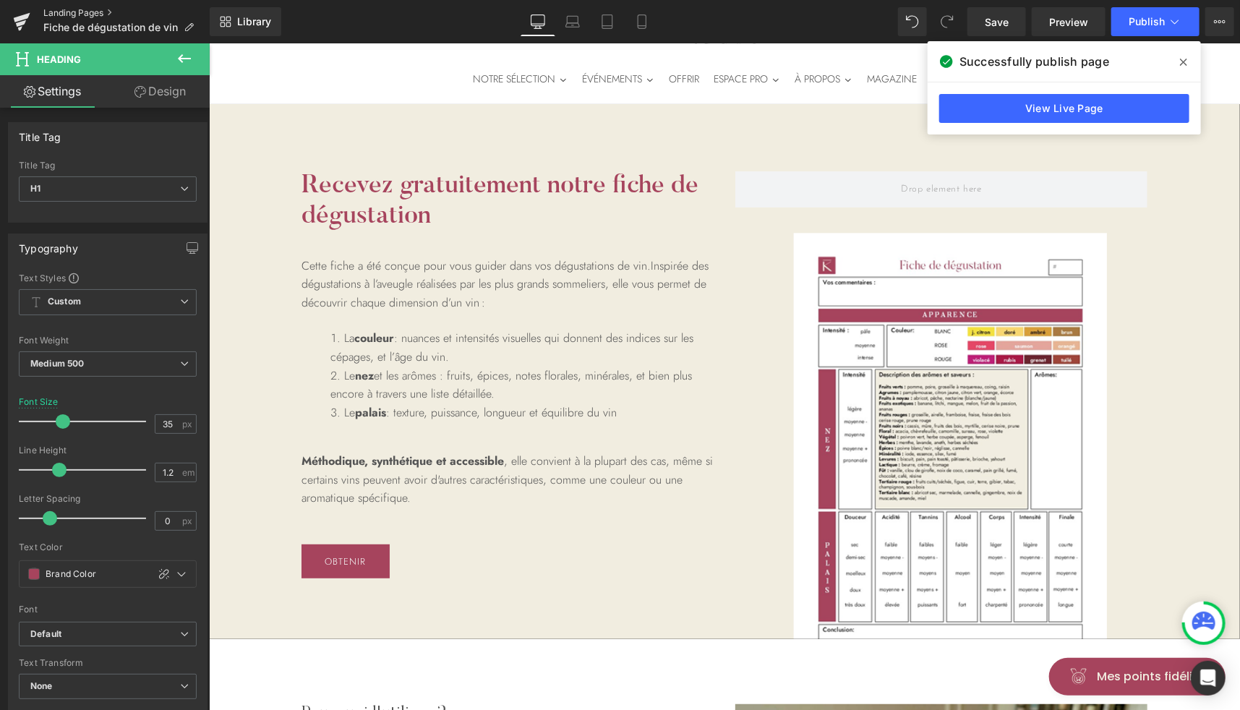
click at [75, 11] on link "Landing Pages" at bounding box center [126, 13] width 166 height 12
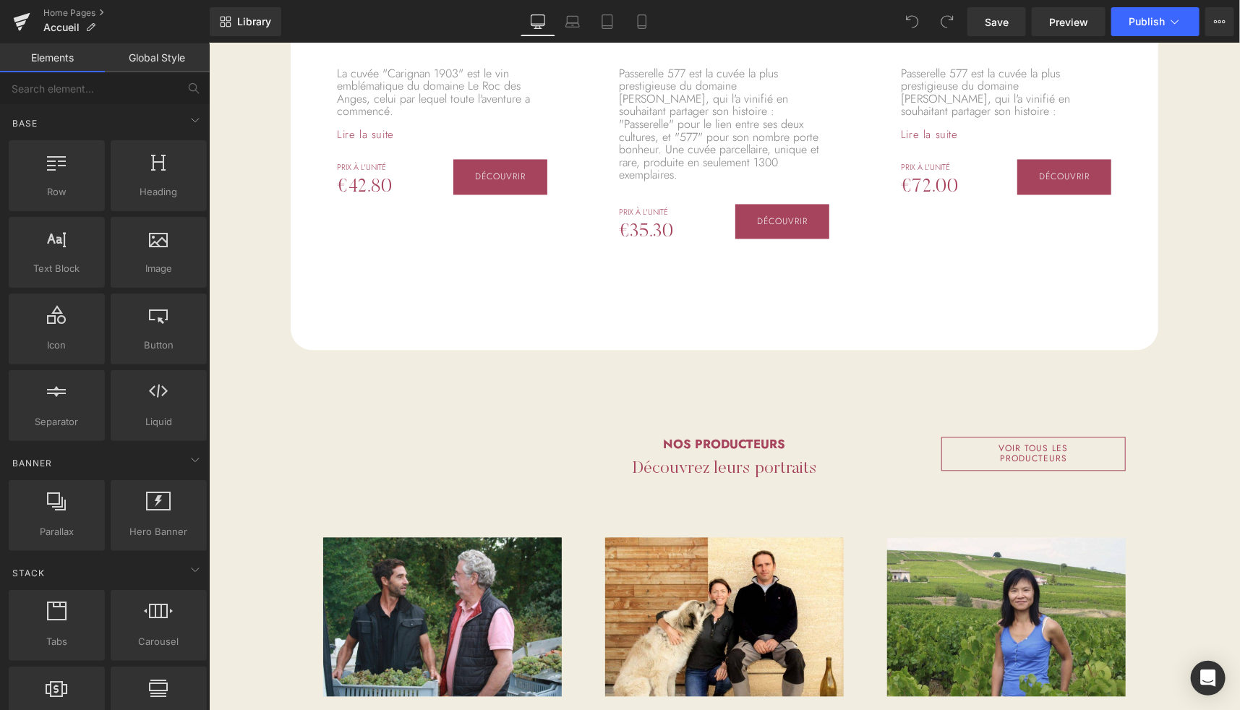
scroll to position [5059, 0]
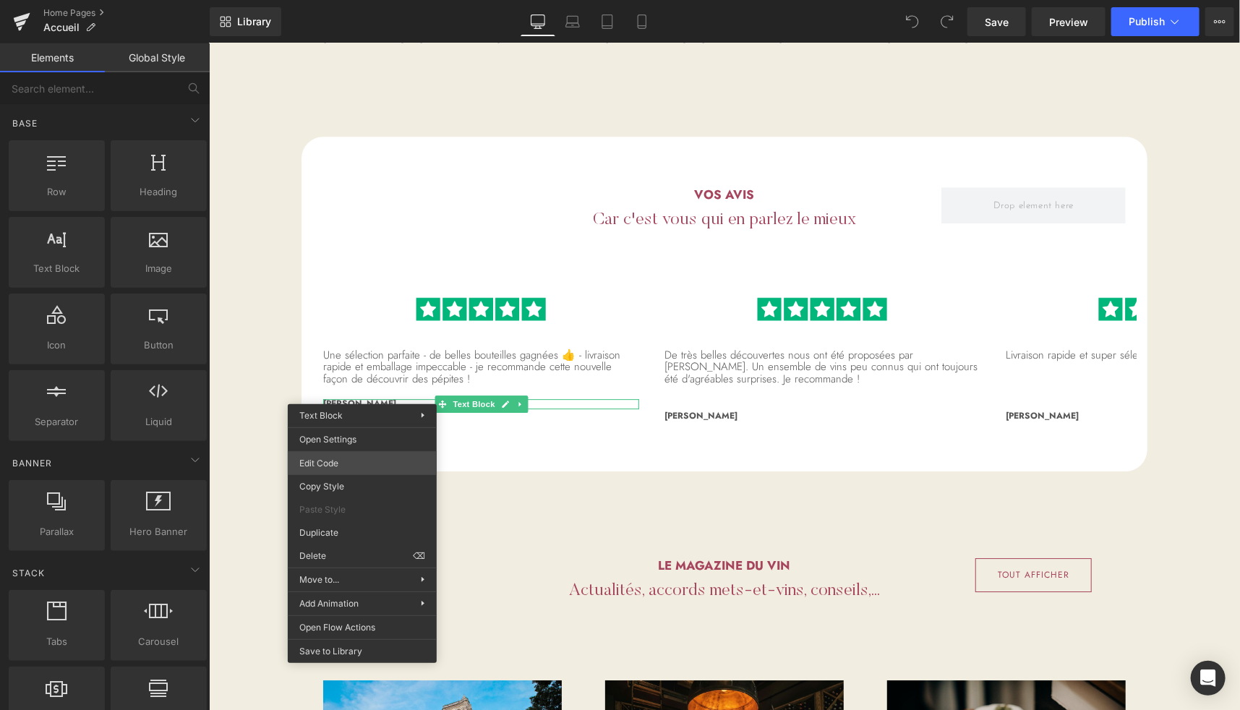
click at [353, 0] on div "You are previewing how the will restyle your page. You can not edit Elements in…" at bounding box center [620, 0] width 1240 height 0
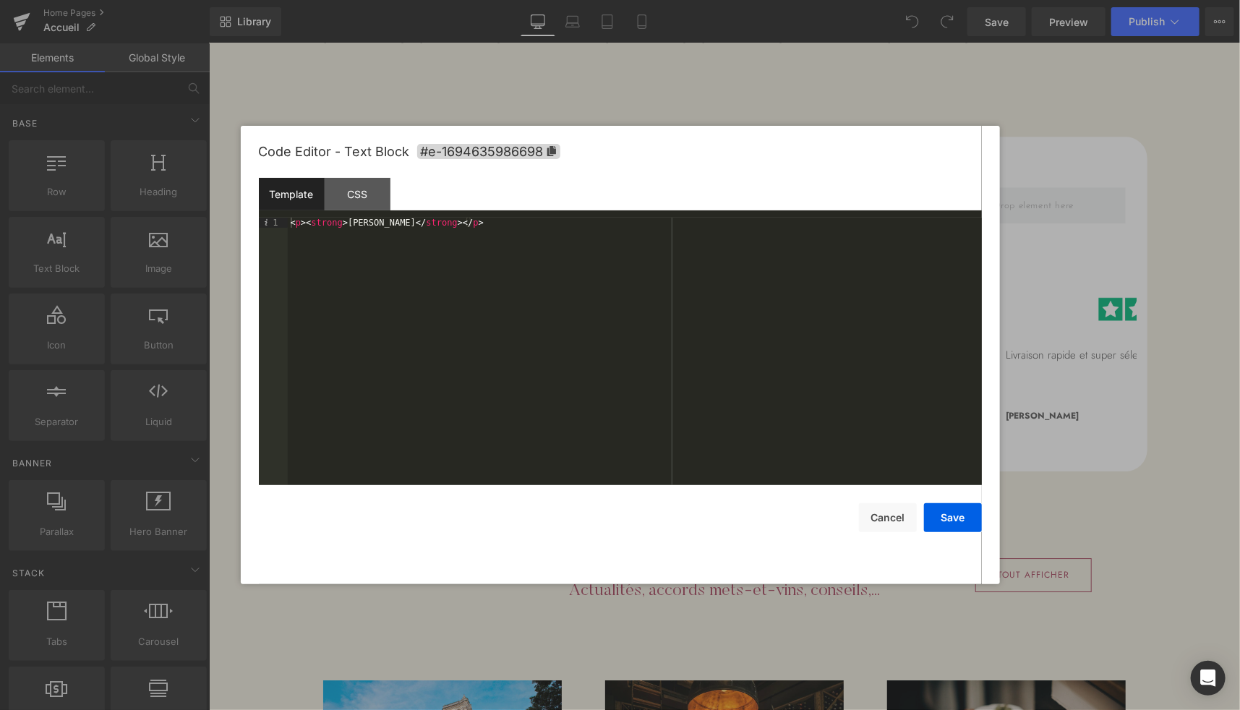
click at [317, 223] on div "< p > < strong > Marie-Hélène K. </ strong > </ p >" at bounding box center [635, 362] width 694 height 288
click at [551, 220] on div "< p > < span style = "font-weight: bold;" > Marie-Hélène K. </ strong > </ p >" at bounding box center [635, 362] width 694 height 288
click at [957, 524] on button "Save" at bounding box center [953, 517] width 58 height 29
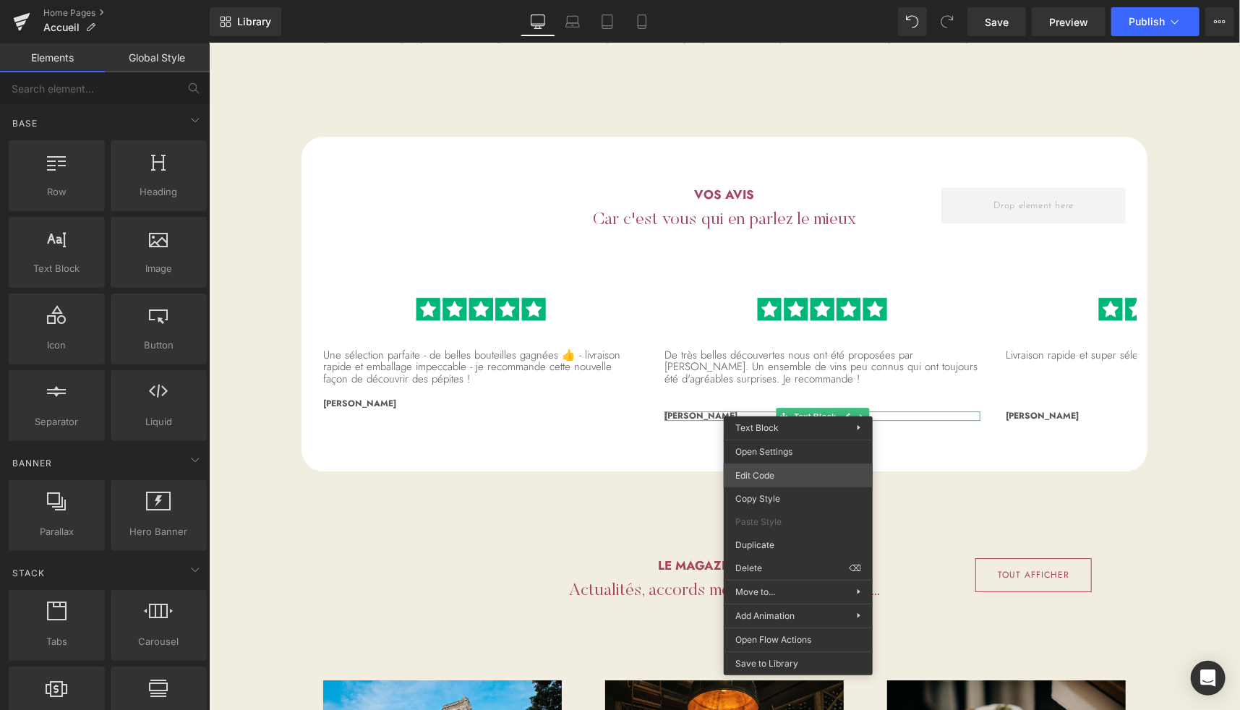
click at [764, 0] on div "You are previewing how the will restyle your page. You can not edit Elements in…" at bounding box center [620, 0] width 1240 height 0
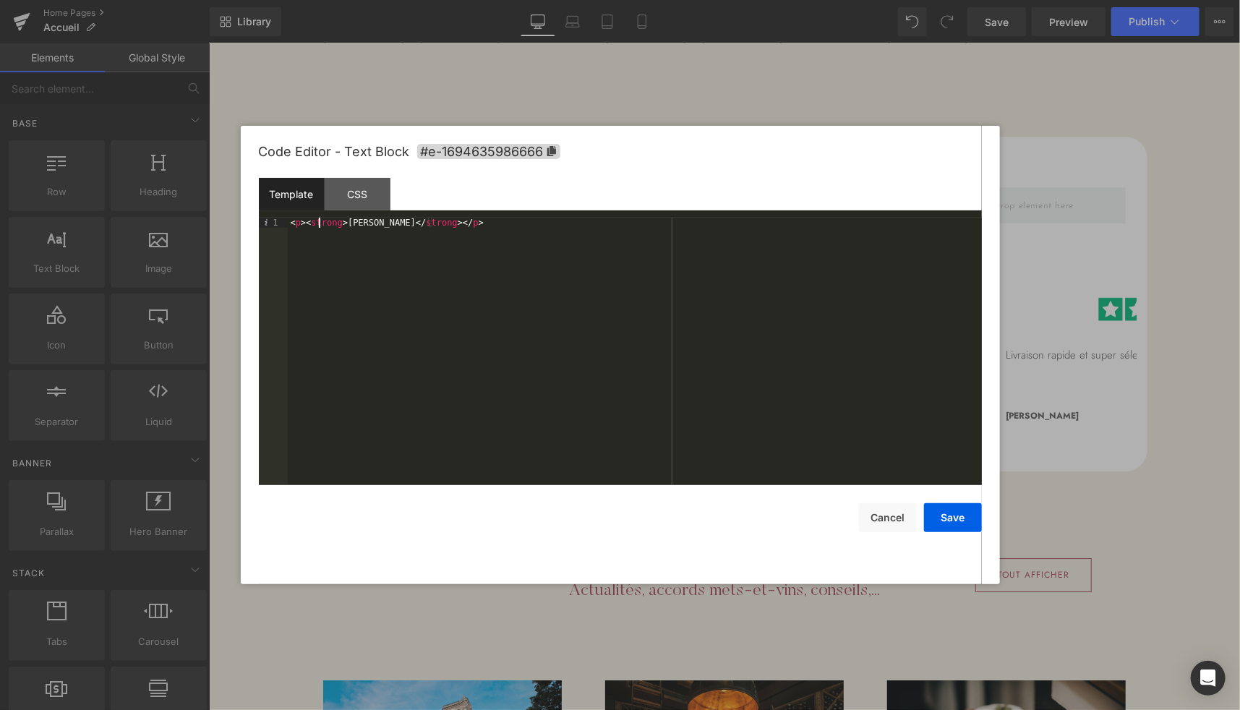
click at [321, 226] on div "< p > < strong > Alia G. </ strong > </ p >" at bounding box center [635, 362] width 694 height 288
click at [323, 226] on div "< p > < strong > Alia G. </ strong > </ p >" at bounding box center [635, 362] width 694 height 288
paste textarea
click at [516, 227] on div "< p > < span style = "font-weight: bold;" > Alia G. </ strong > </ p >" at bounding box center [635, 362] width 694 height 288
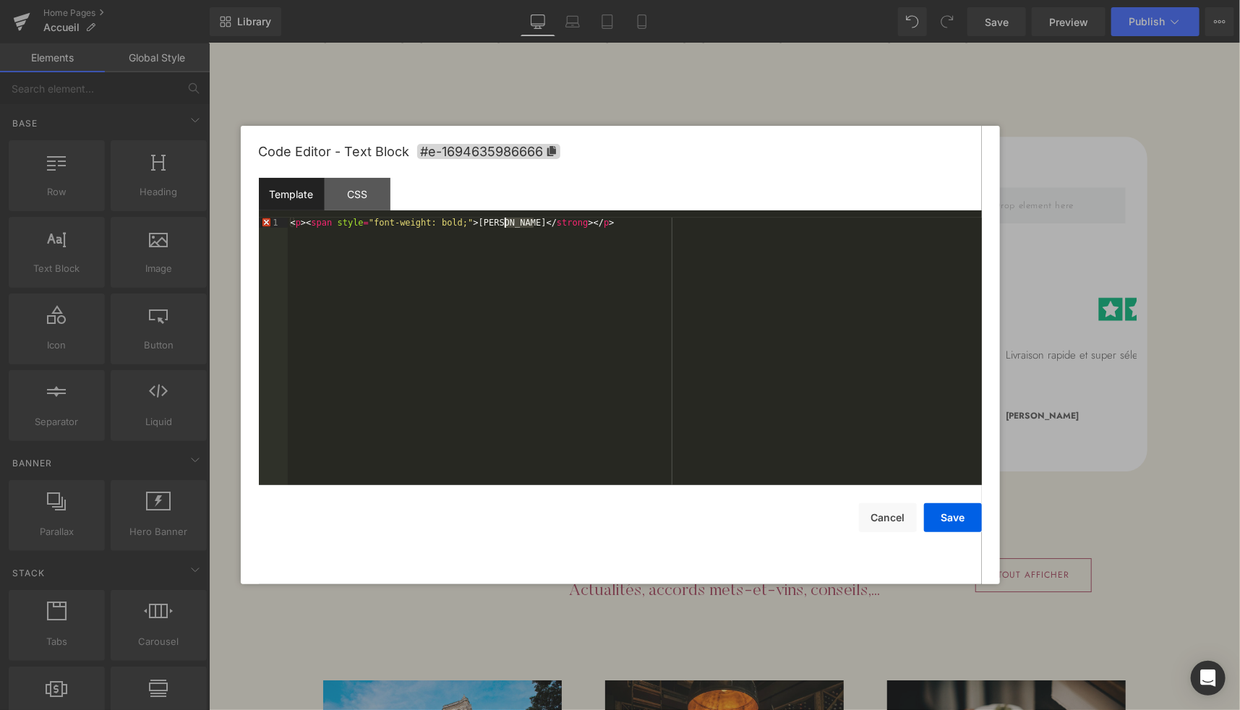
click at [516, 227] on div "< p > < span style = "font-weight: bold;" > Alia G. </ strong > </ p >" at bounding box center [635, 362] width 694 height 288
click at [954, 523] on button "Save" at bounding box center [953, 517] width 58 height 29
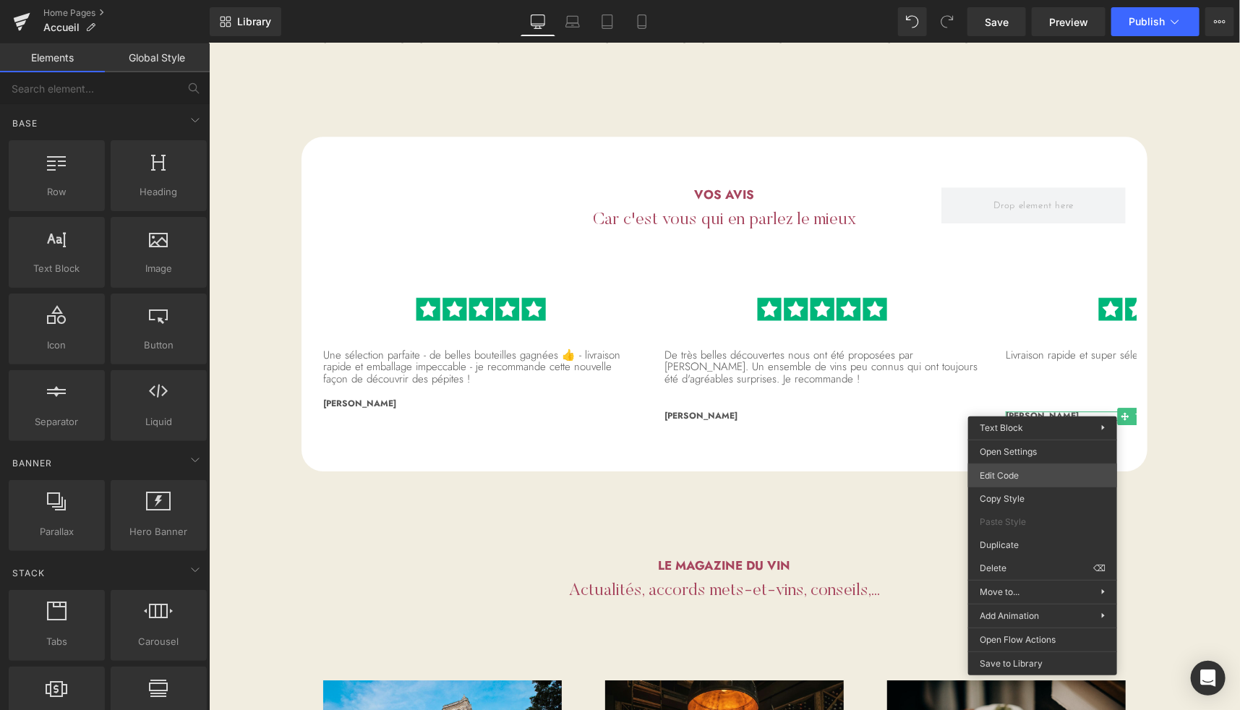
click at [1005, 474] on body "You are previewing how the will restyle your page. You can not edit Elements in…" at bounding box center [620, 355] width 1240 height 710
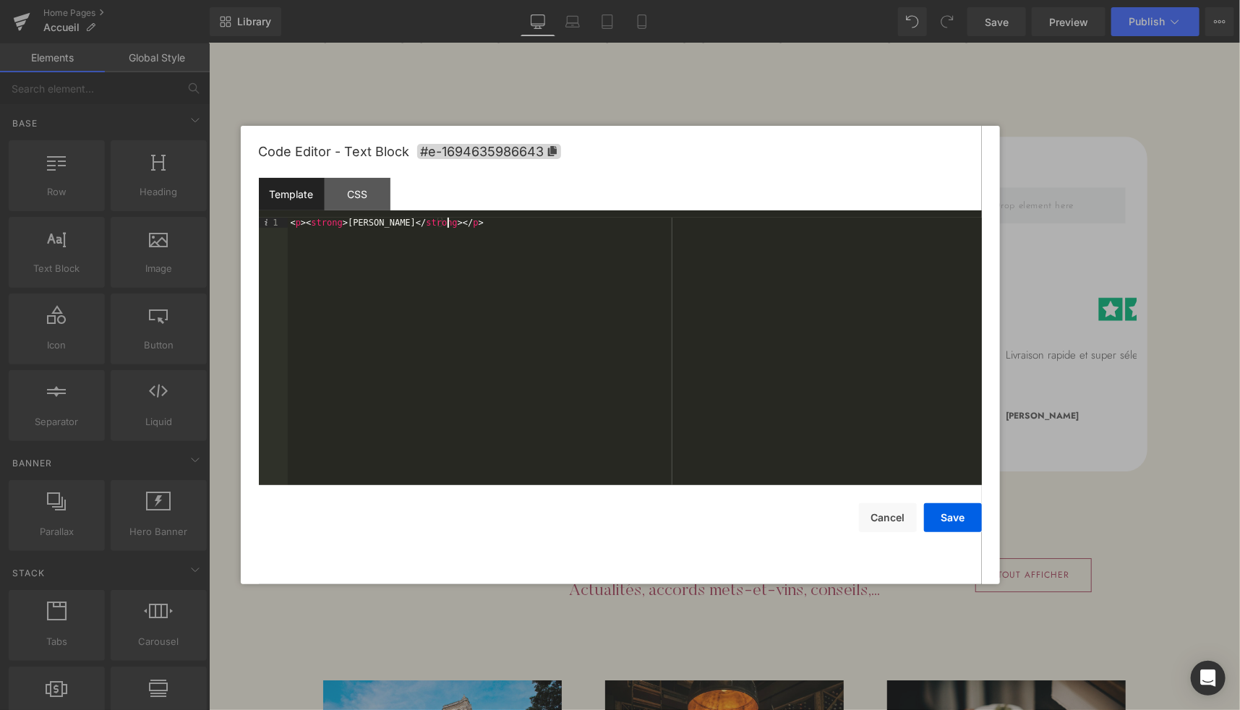
click at [328, 231] on div "< p > < strong > Richie M. </ strong > </ p >" at bounding box center [635, 362] width 694 height 288
click at [320, 224] on div "< p > < strong > Richie M. </ strong > </ p >" at bounding box center [635, 362] width 694 height 288
click at [531, 228] on div "< p > < span style = "font-weight: bold;" > Richie M. </ strong > </ p >" at bounding box center [635, 362] width 694 height 288
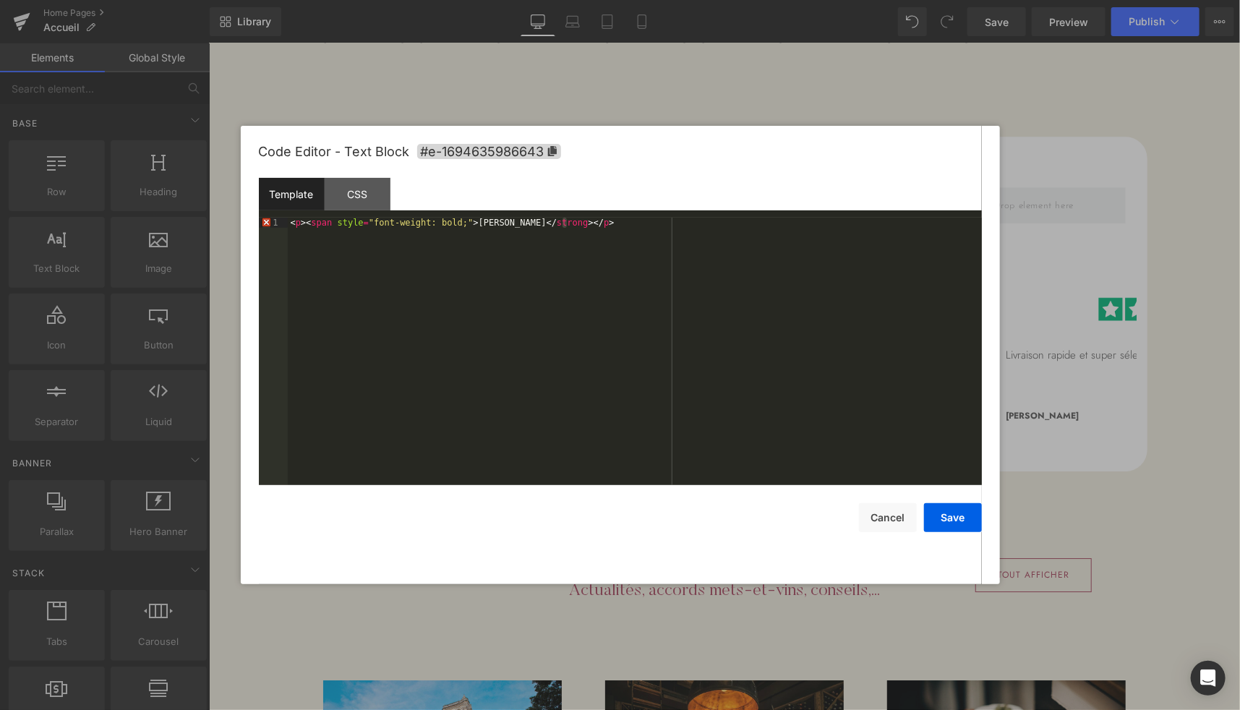
click at [526, 222] on div "< p > < span style = "font-weight: bold;" > Richie M. </ strong > </ p >" at bounding box center [635, 362] width 694 height 288
click at [953, 526] on button "Save" at bounding box center [953, 517] width 58 height 29
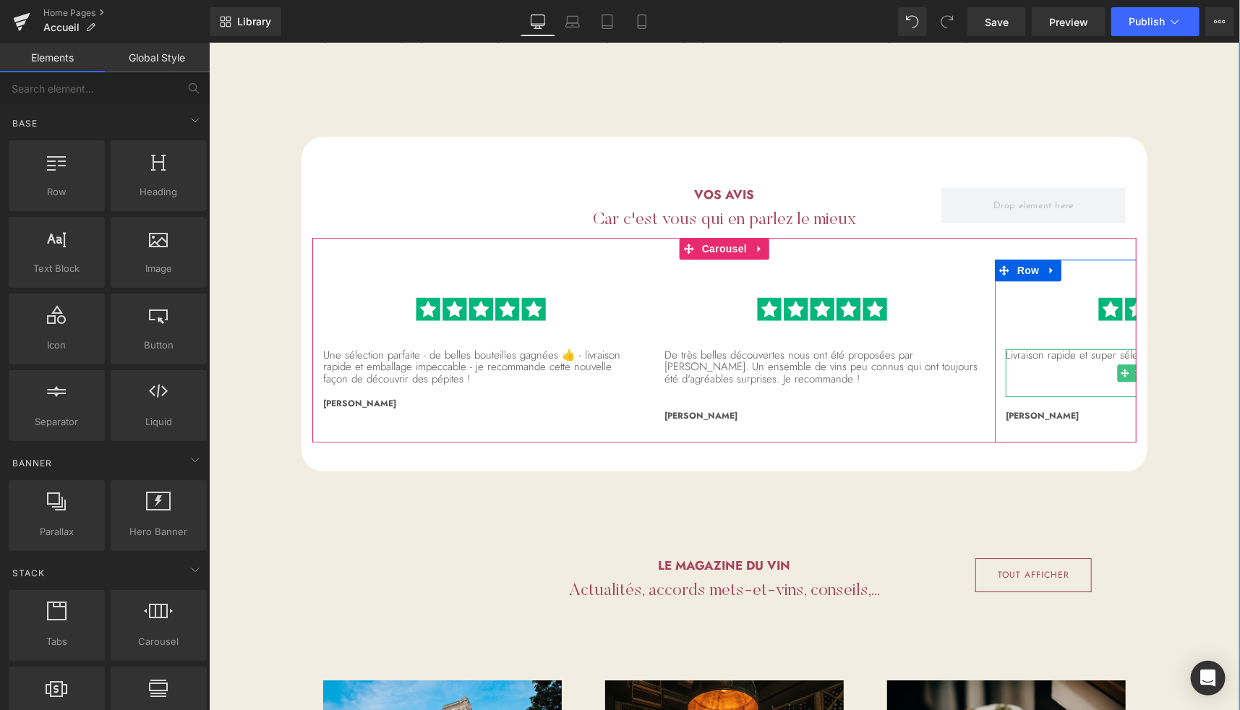
click at [1060, 349] on p "Livraison rapide et super sélection de vin" at bounding box center [1163, 355] width 316 height 12
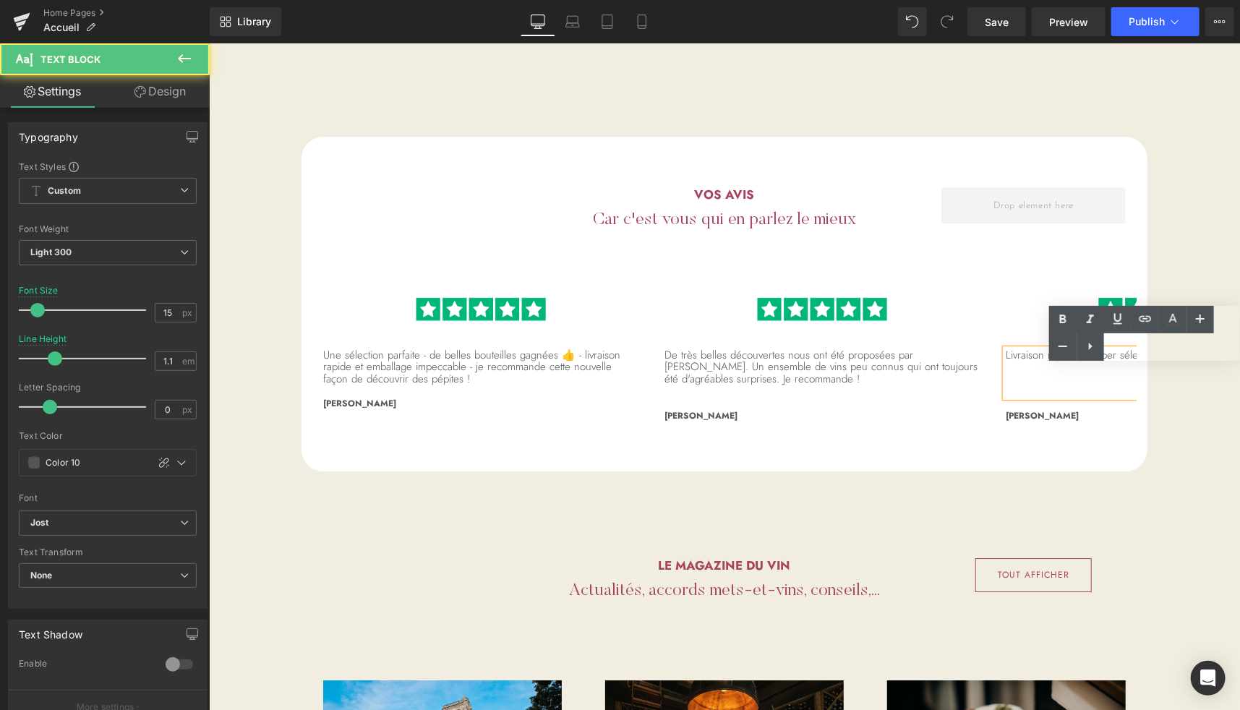
click at [1043, 349] on p "Livraison rapide et super sélection de vin" at bounding box center [1163, 355] width 316 height 12
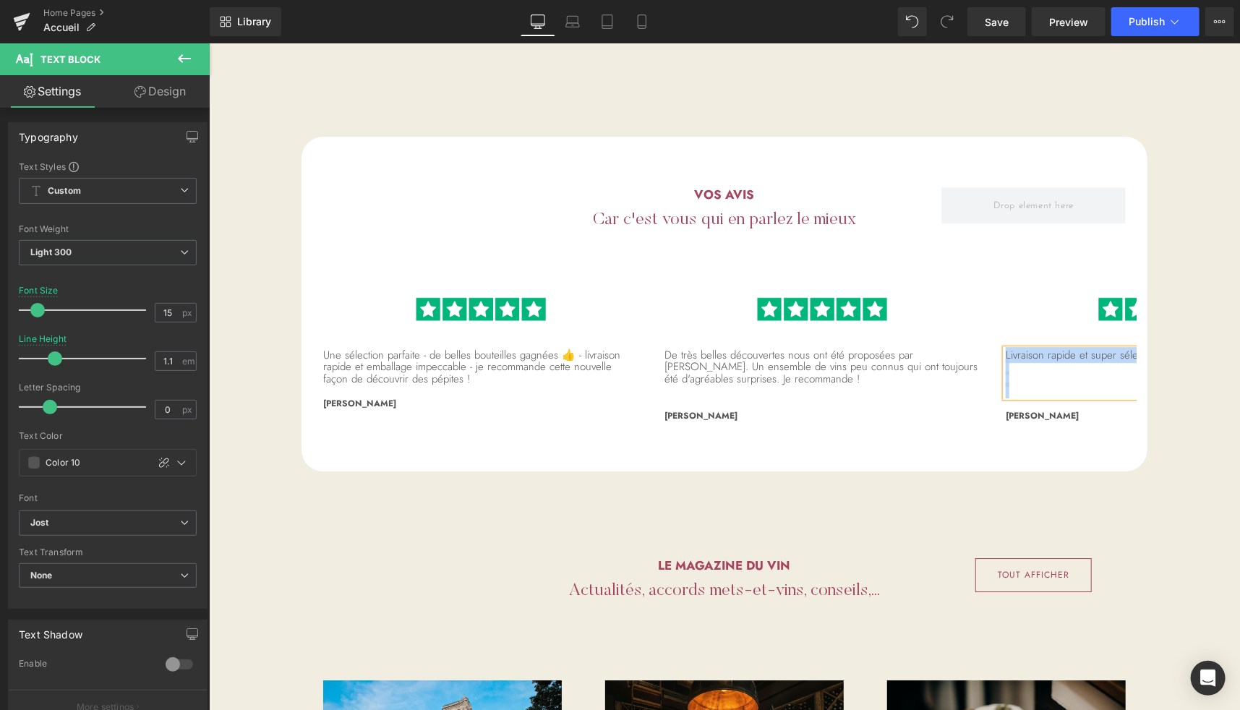
paste div
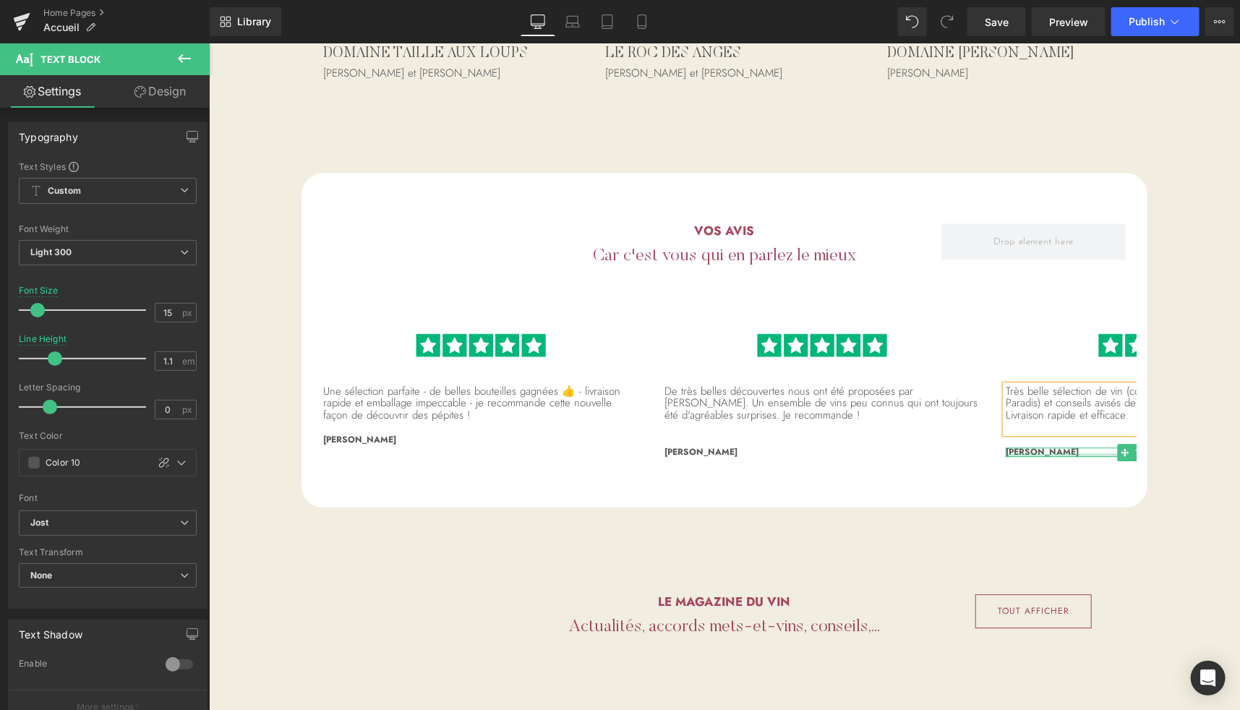
click at [1021, 453] on div at bounding box center [1163, 455] width 316 height 4
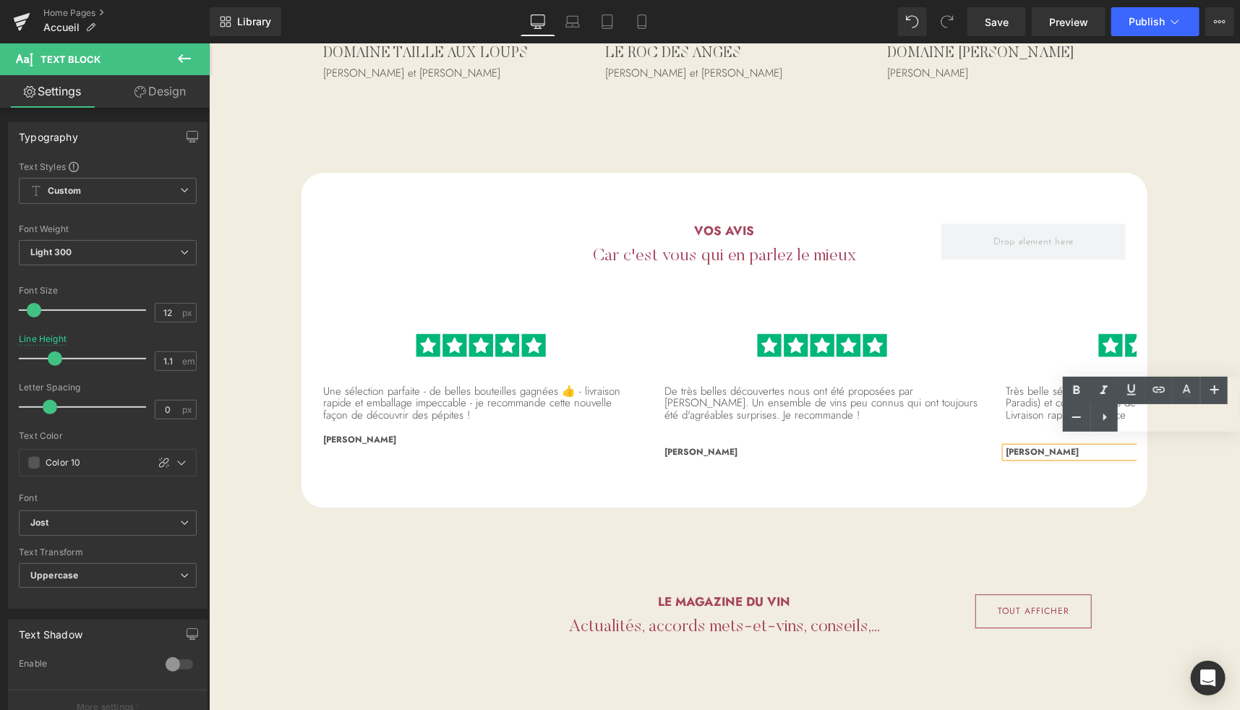
click at [1021, 445] on span "Richie M." at bounding box center [1041, 451] width 73 height 13
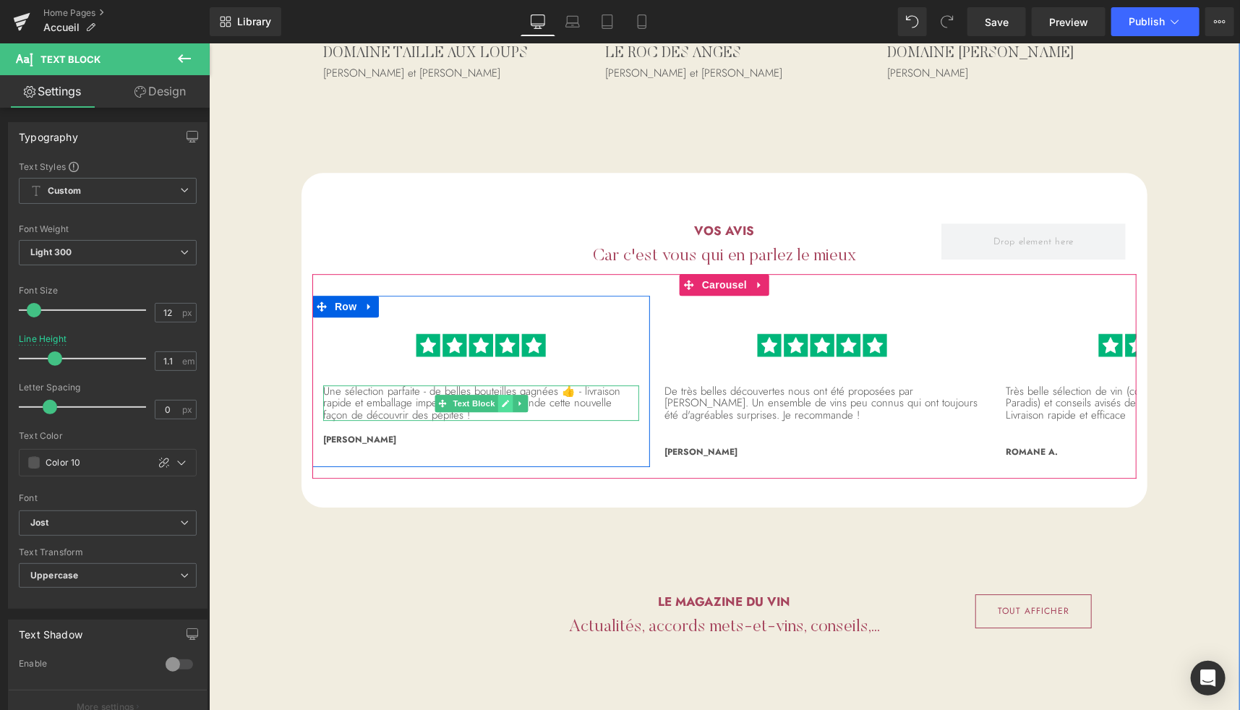
click at [501, 399] on icon at bounding box center [504, 402] width 7 height 7
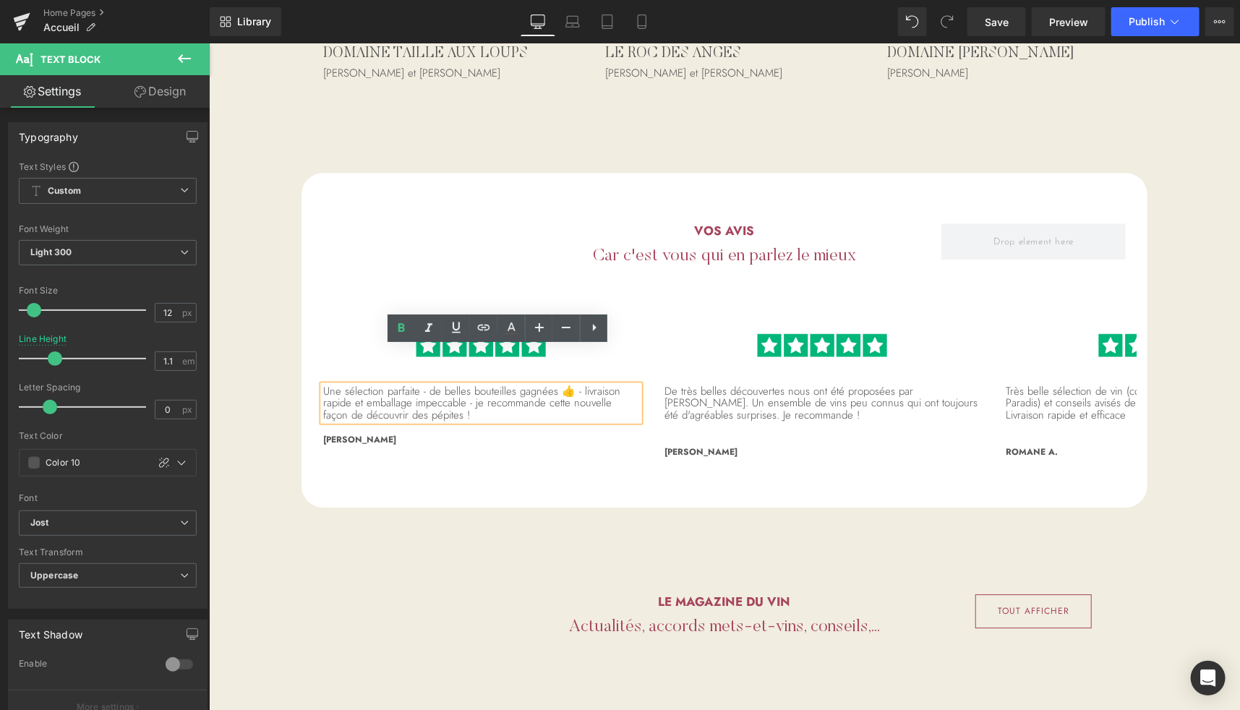
click at [464, 392] on p "Une sélection parfaite - de belles bouteilles gagnées 👍 - livraison rapide et e…" at bounding box center [481, 403] width 316 height 36
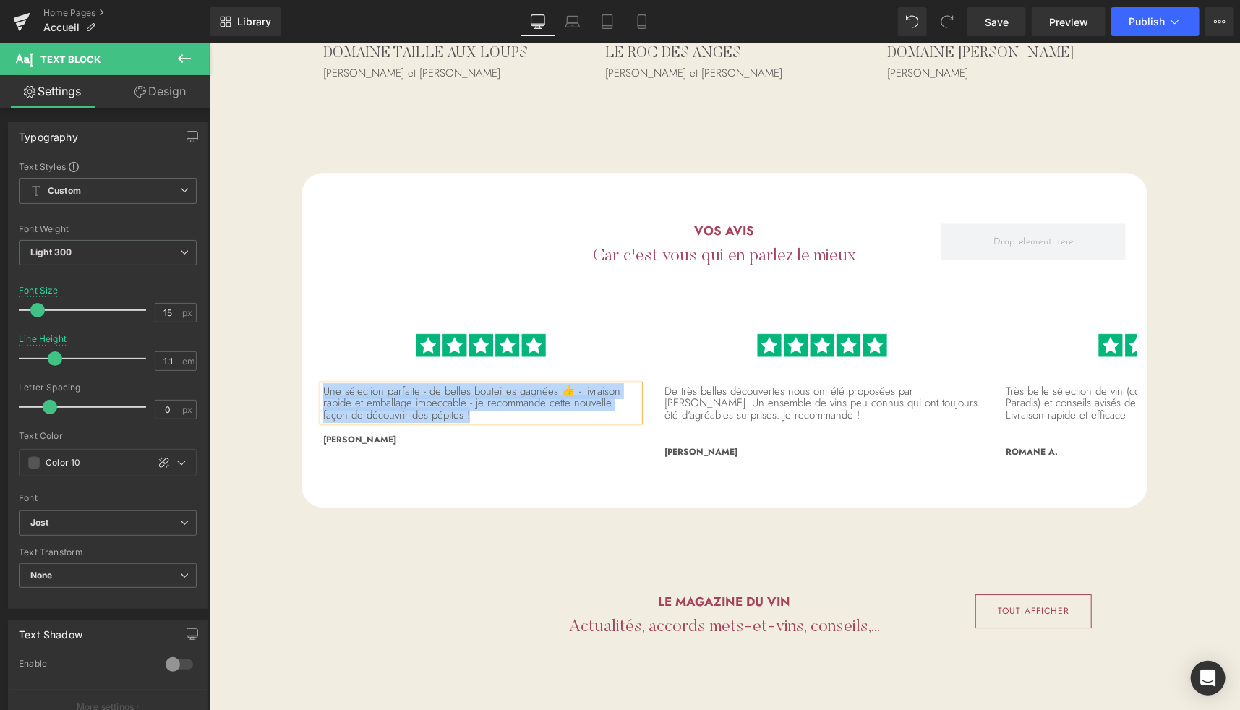
paste div
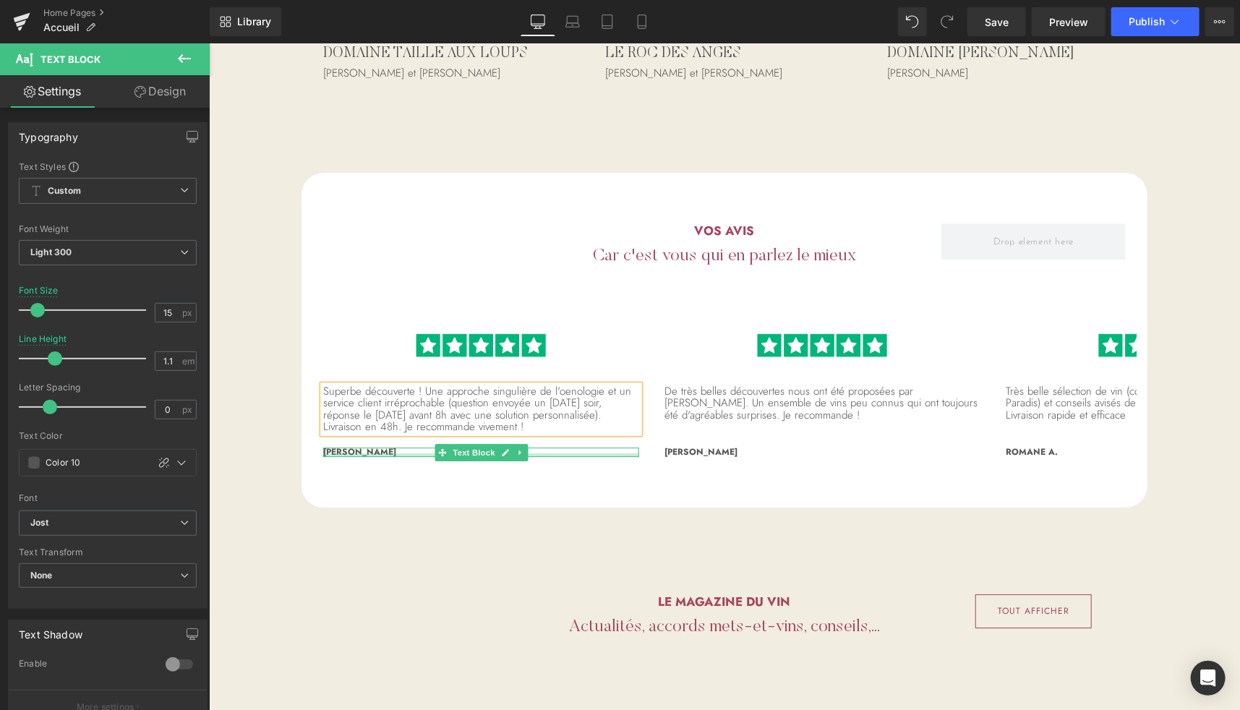
click at [354, 453] on div at bounding box center [481, 455] width 316 height 4
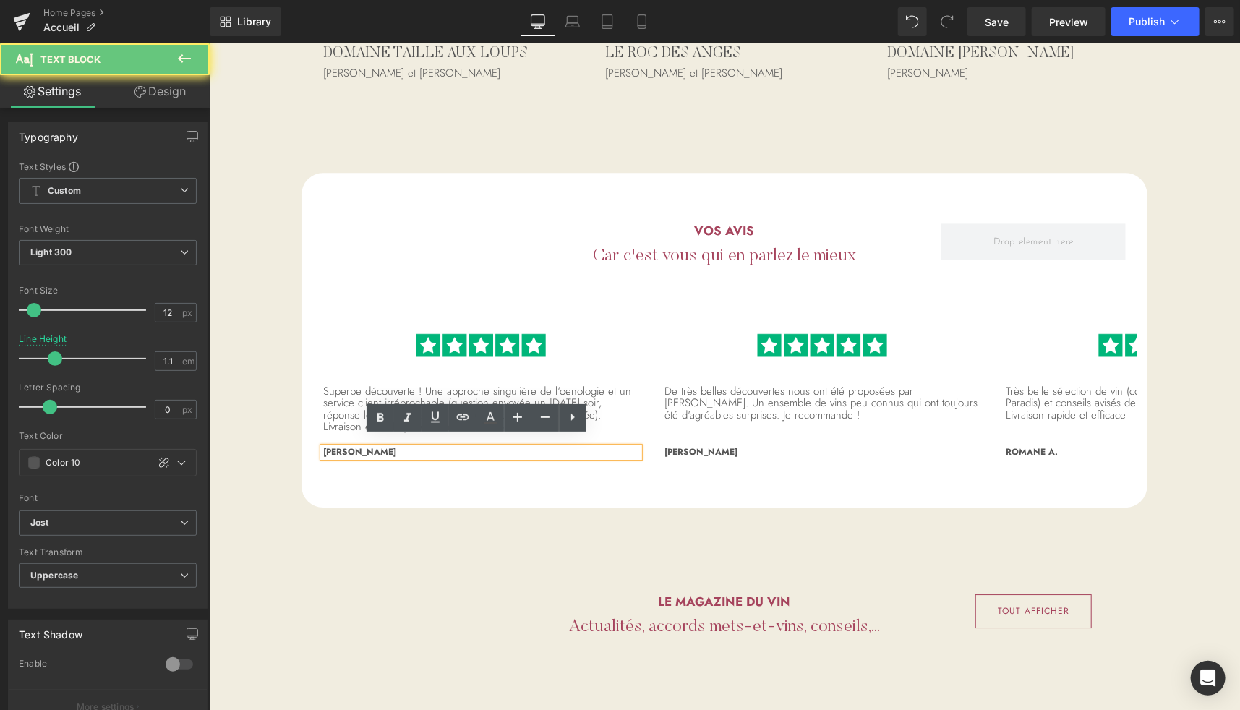
click at [354, 445] on span "Marie-Hélène K." at bounding box center [359, 451] width 73 height 13
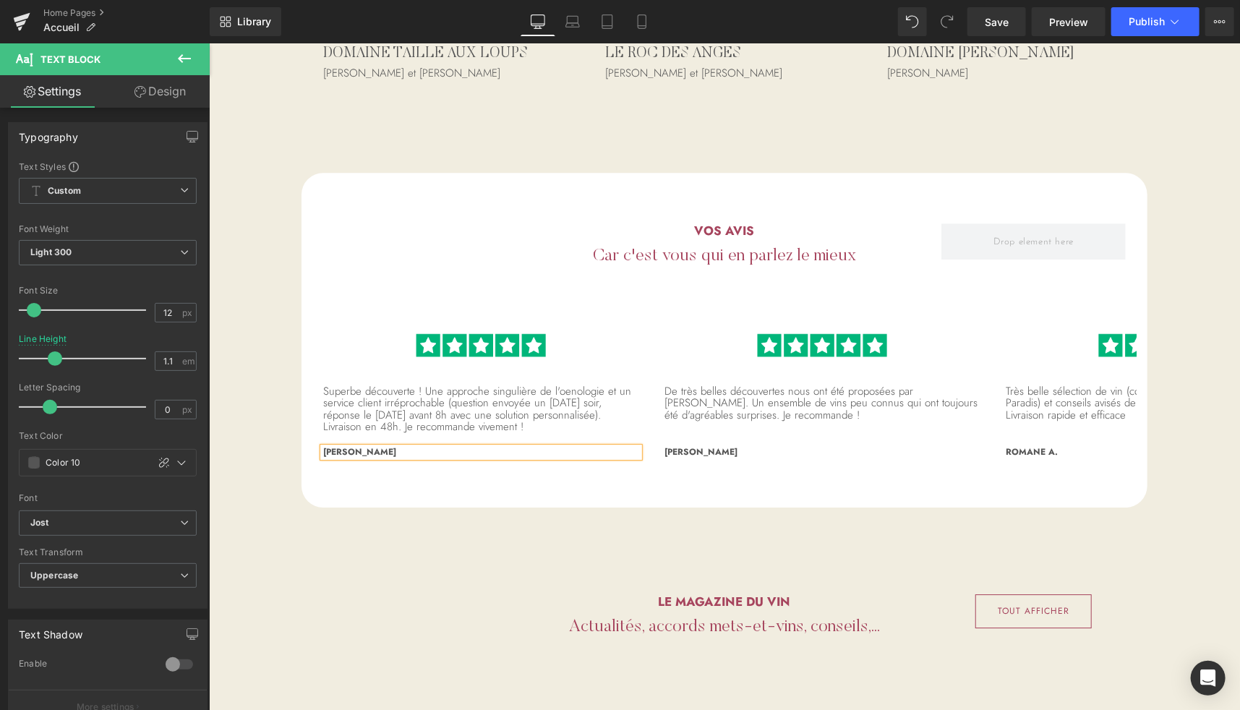
click at [378, 447] on p "Dimitri K." at bounding box center [481, 451] width 316 height 9
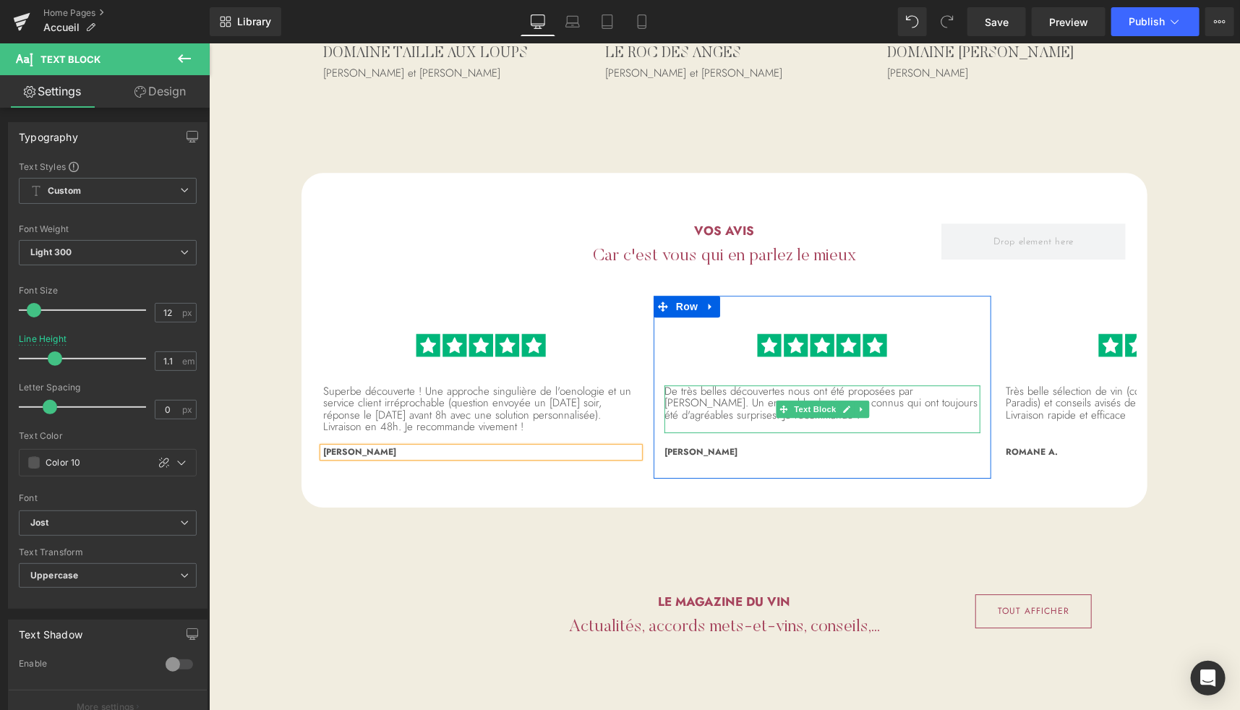
click at [712, 393] on p "De très belles découvertes nous ont été proposées par Kana. Un ensemble de vins…" at bounding box center [822, 403] width 316 height 36
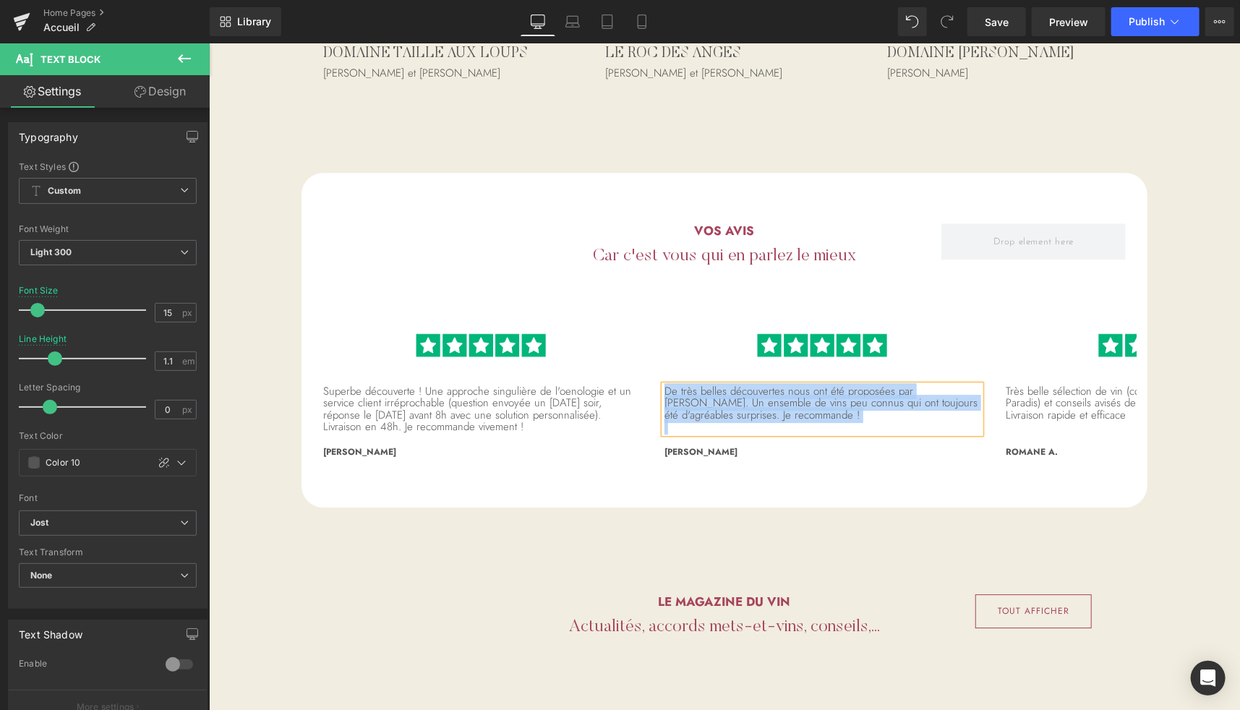
paste div
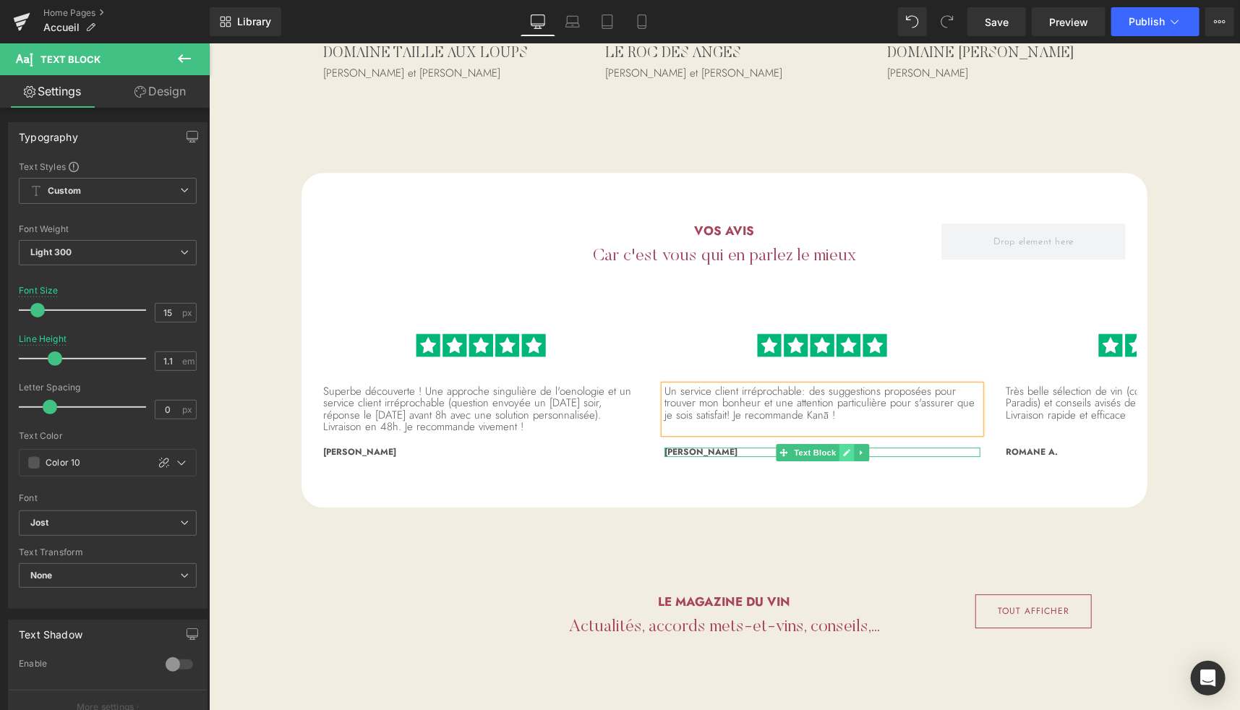
click at [838, 443] on link at bounding box center [845, 451] width 15 height 17
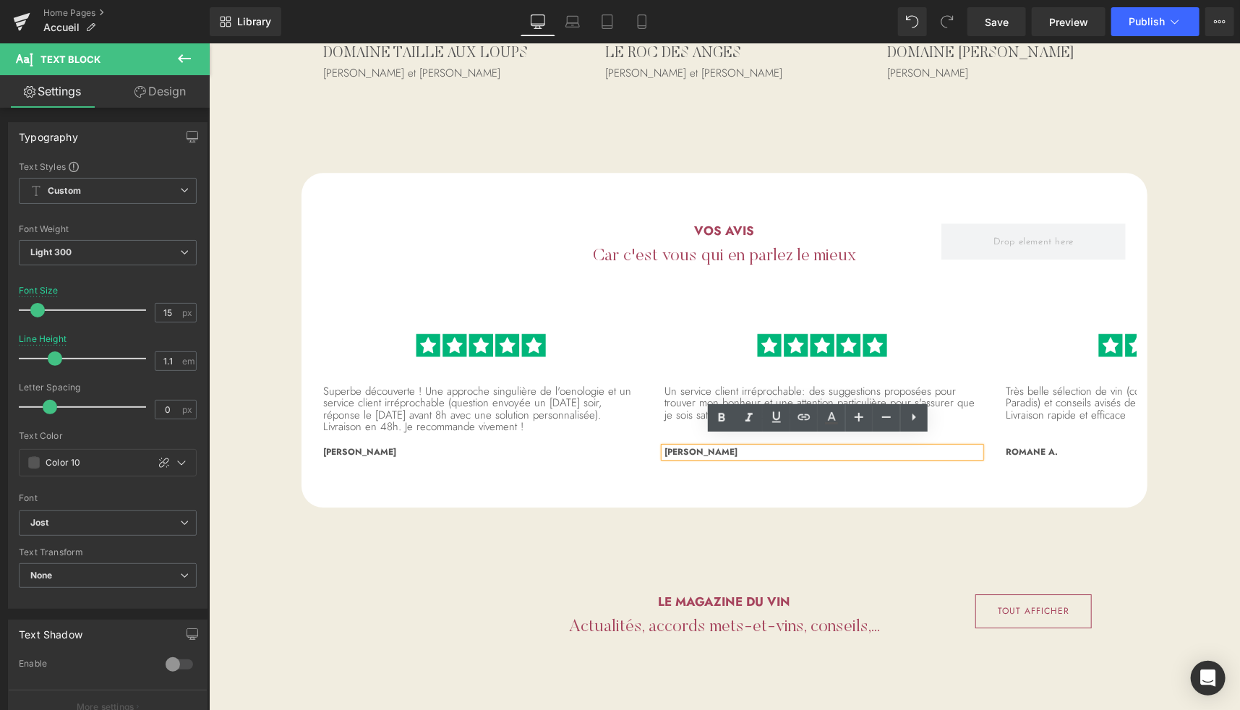
click at [768, 447] on p "Alia G." at bounding box center [822, 451] width 316 height 9
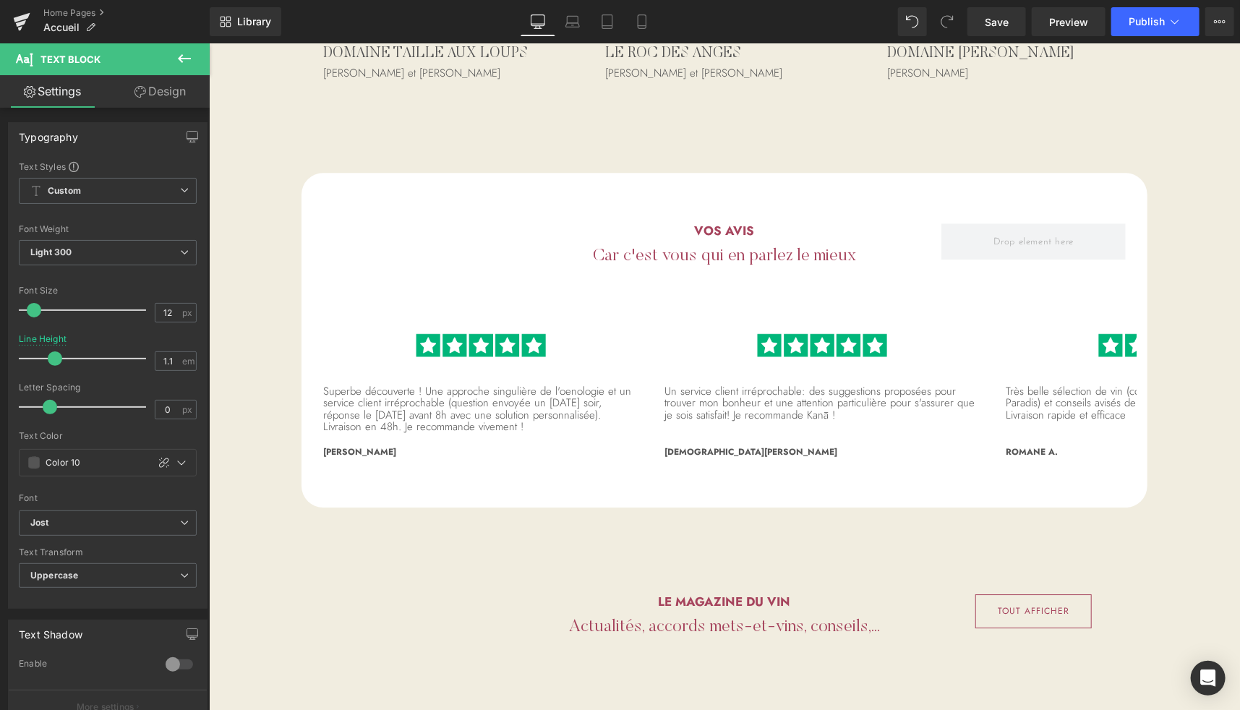
click at [188, 57] on icon at bounding box center [184, 58] width 17 height 17
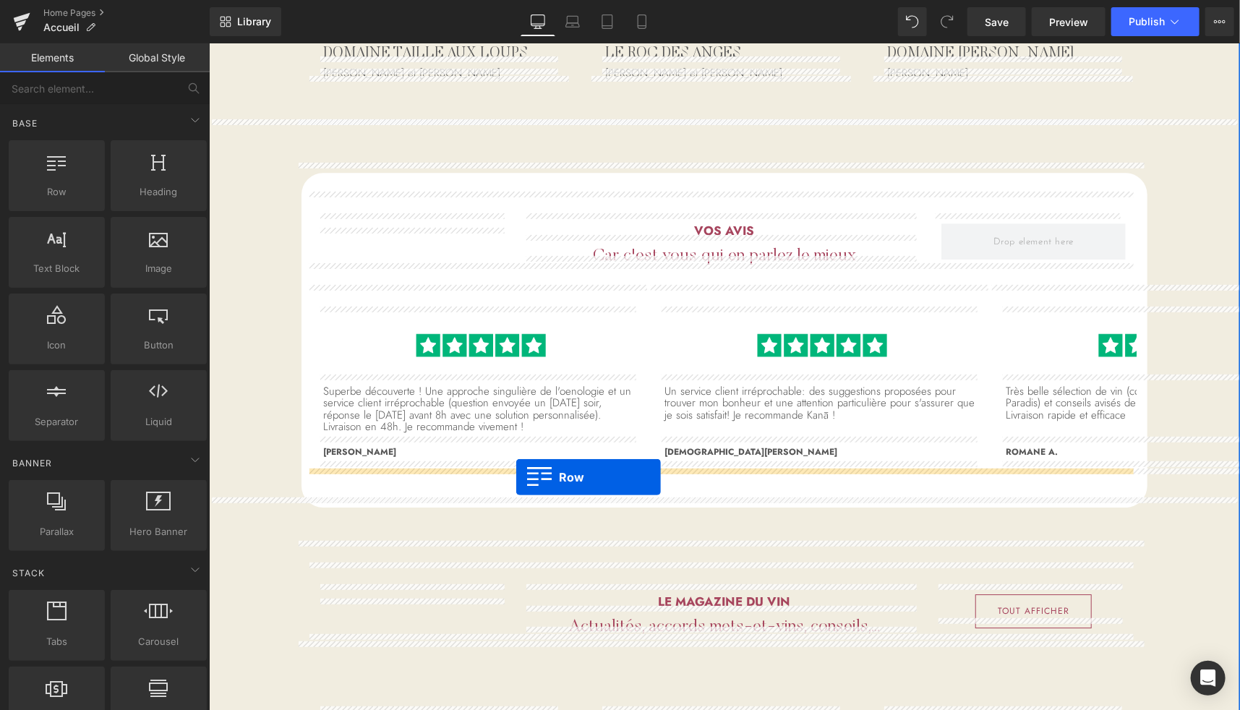
drag, startPoint x: 274, startPoint y: 210, endPoint x: 516, endPoint y: 477, distance: 360.0
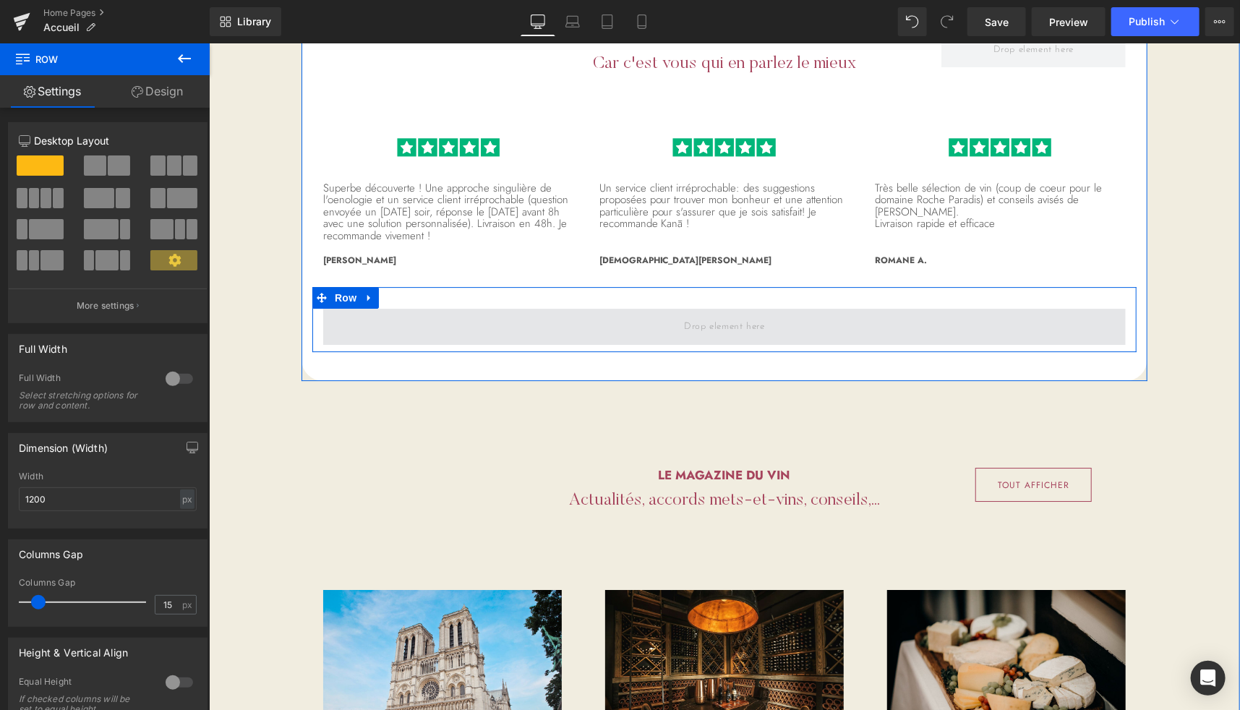
scroll to position [5216, 0]
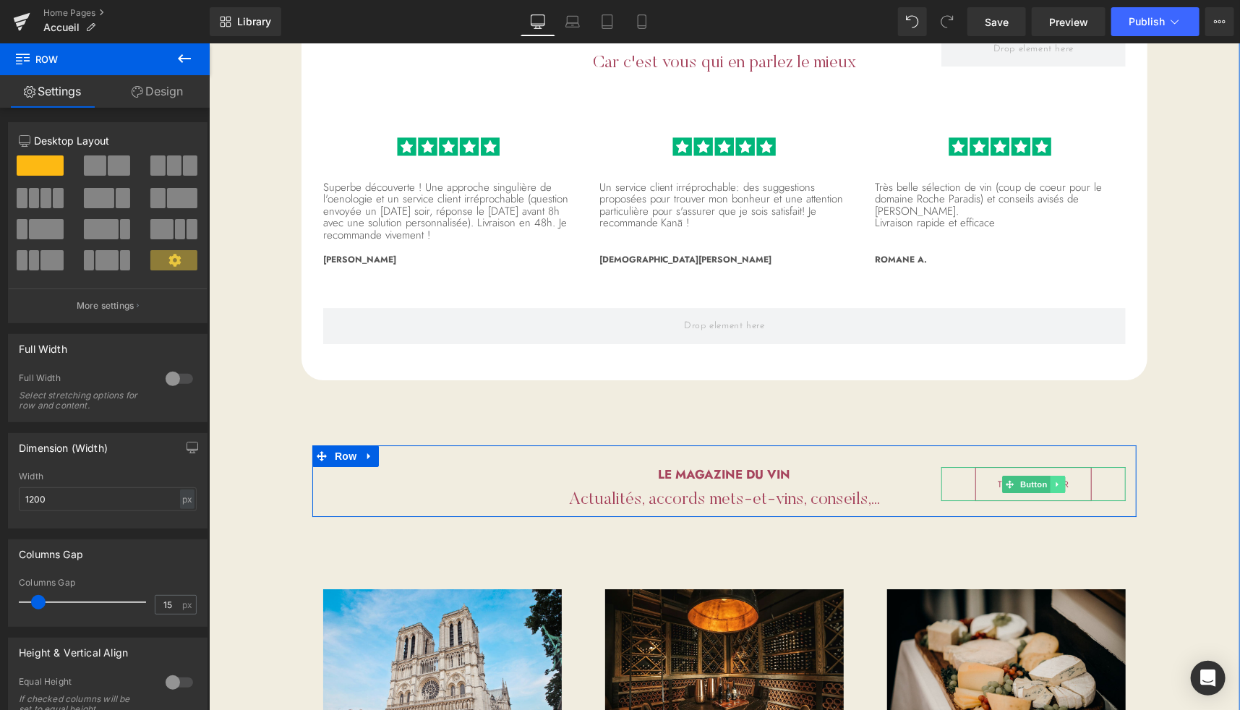
click at [1055, 481] on icon at bounding box center [1056, 483] width 2 height 5
click at [1046, 480] on icon at bounding box center [1050, 484] width 8 height 9
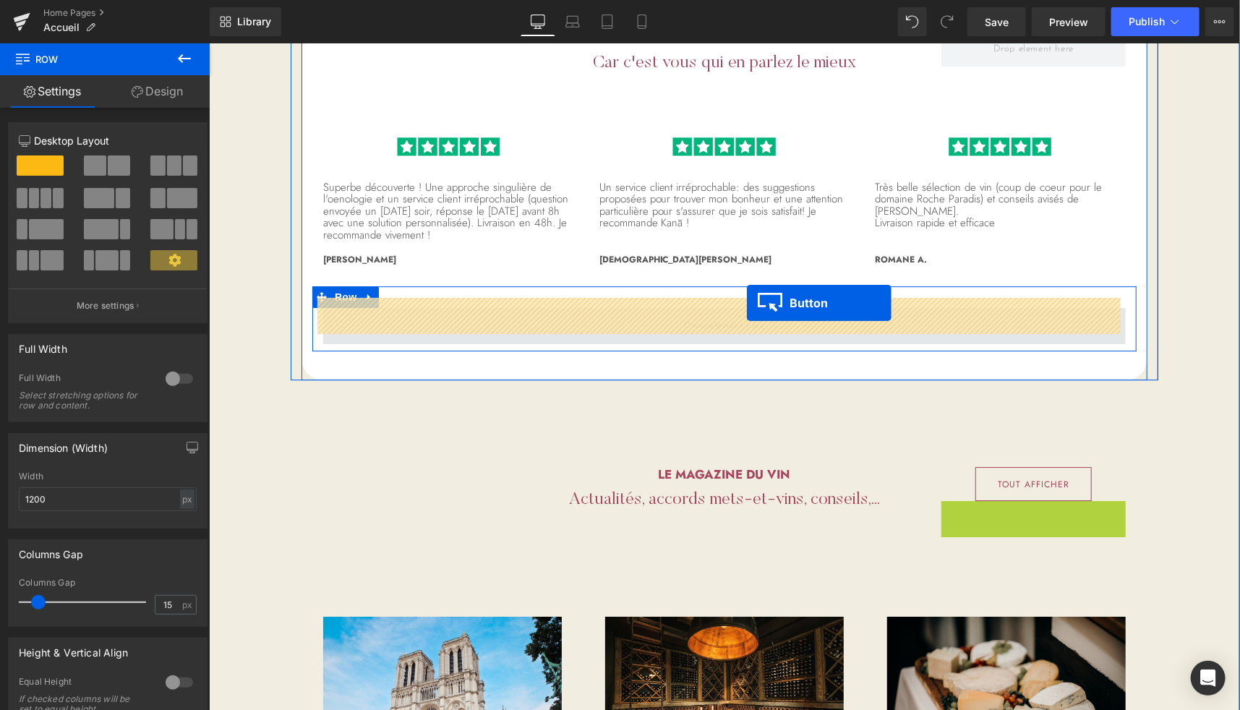
drag, startPoint x: 1006, startPoint y: 508, endPoint x: 746, endPoint y: 303, distance: 331.1
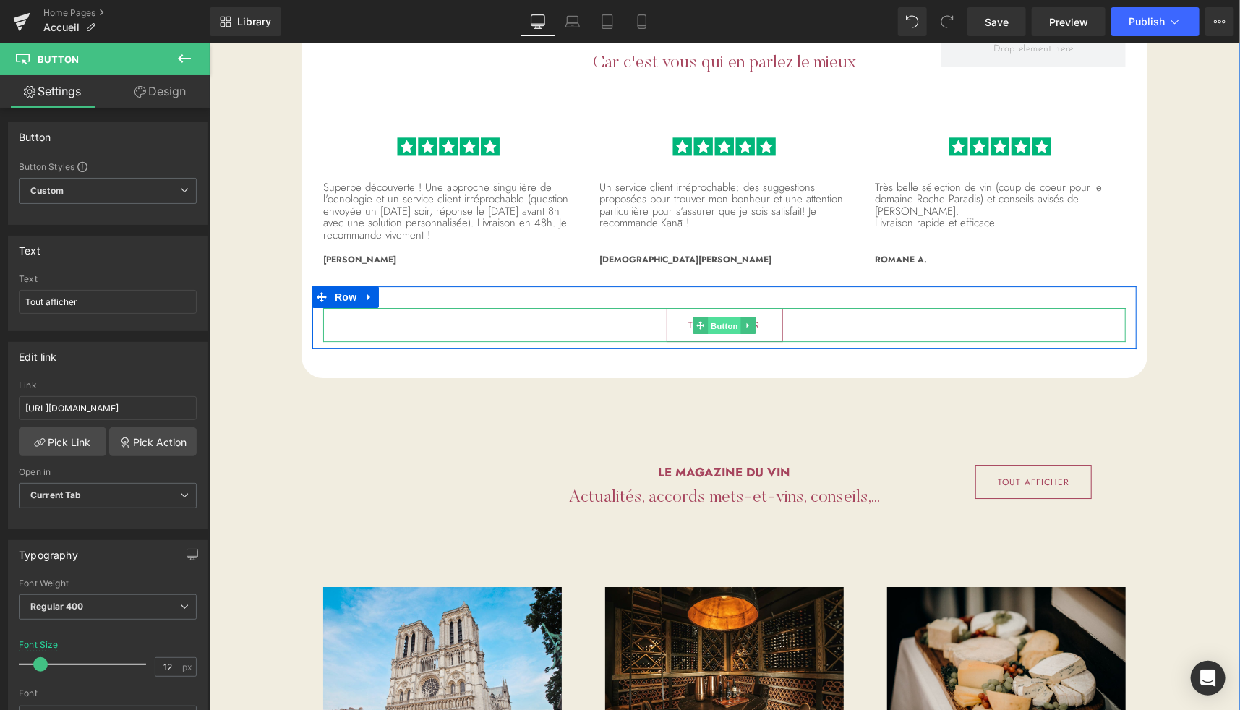
click at [720, 317] on span "Button" at bounding box center [723, 325] width 33 height 17
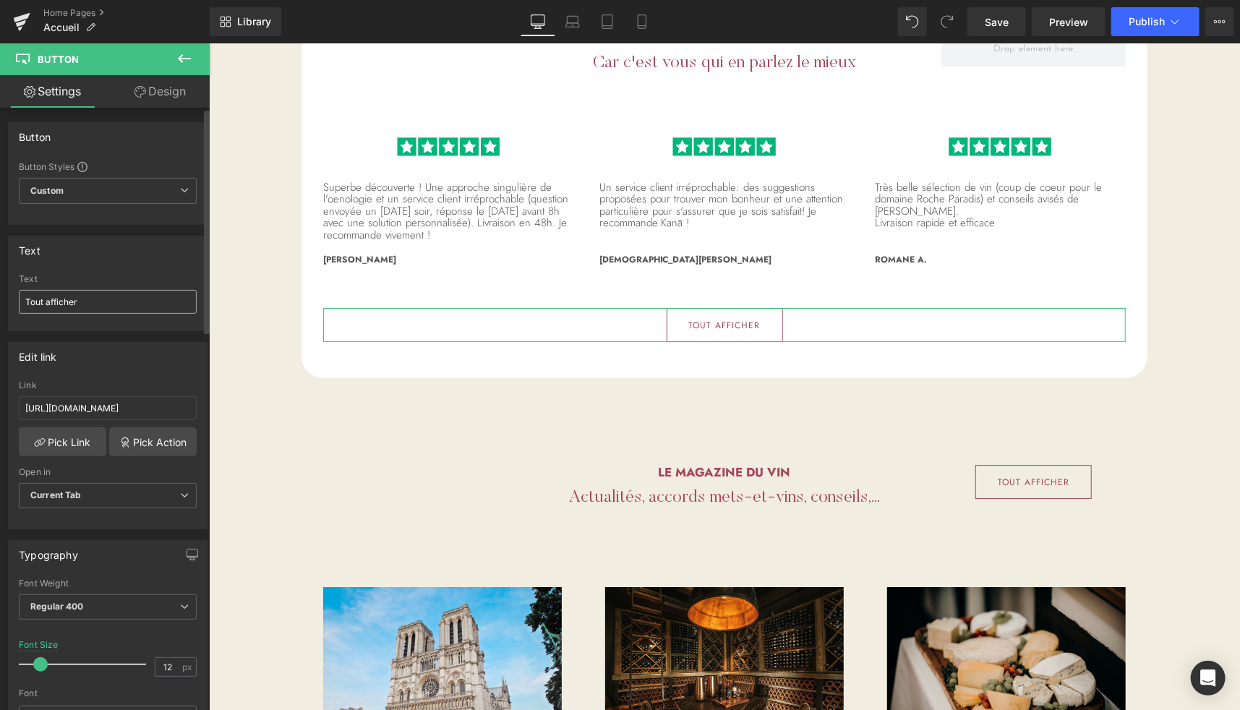
click at [91, 296] on input "Tout afficher" at bounding box center [108, 302] width 178 height 24
type input "Voir plus d'avis clients"
click at [114, 414] on input "https://www.kana-wine.com/blogs/le-magazine-du-vin" at bounding box center [108, 408] width 178 height 24
click at [72, 436] on link "Pick Link" at bounding box center [63, 441] width 88 height 29
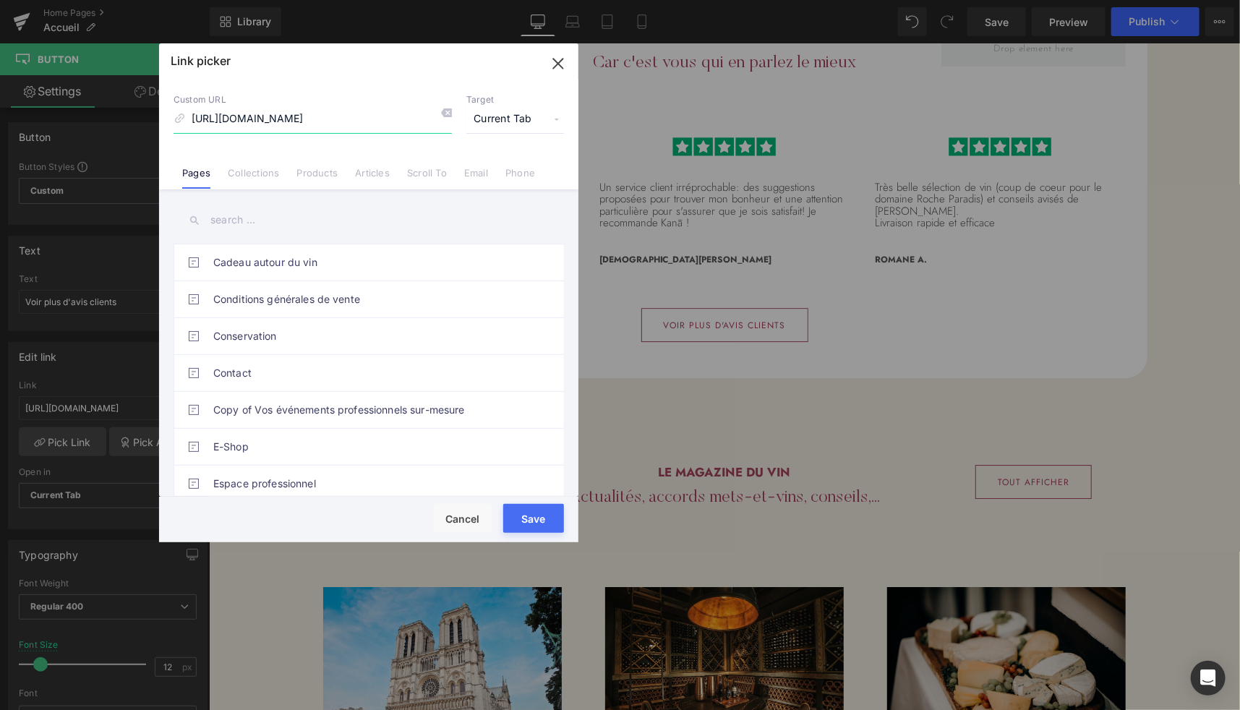
scroll to position [0, 12]
click at [366, 119] on input "https://www.kana-wine.com/blogs/le-magazine-du-vin" at bounding box center [313, 119] width 278 height 27
paste input "maps.app.goo.gl/CgEU9wo9GvVPWk4p7"
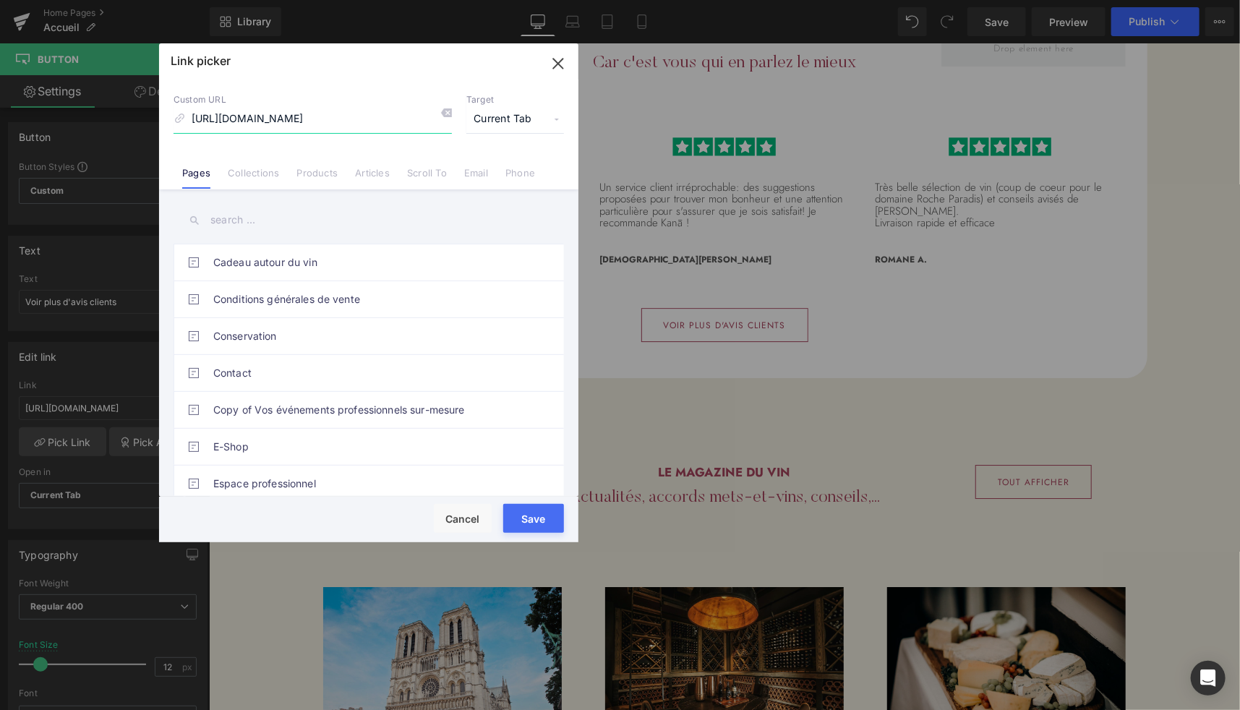
type input "https://maps.app.goo.gl/CgEU9wo9GvVPWk4p7"
click at [516, 114] on span "Current Tab" at bounding box center [516, 119] width 98 height 27
click at [493, 164] on li "New Tab" at bounding box center [515, 170] width 112 height 25
drag, startPoint x: 537, startPoint y: 520, endPoint x: 331, endPoint y: 472, distance: 211.0
click at [537, 520] on button "Save" at bounding box center [533, 518] width 61 height 29
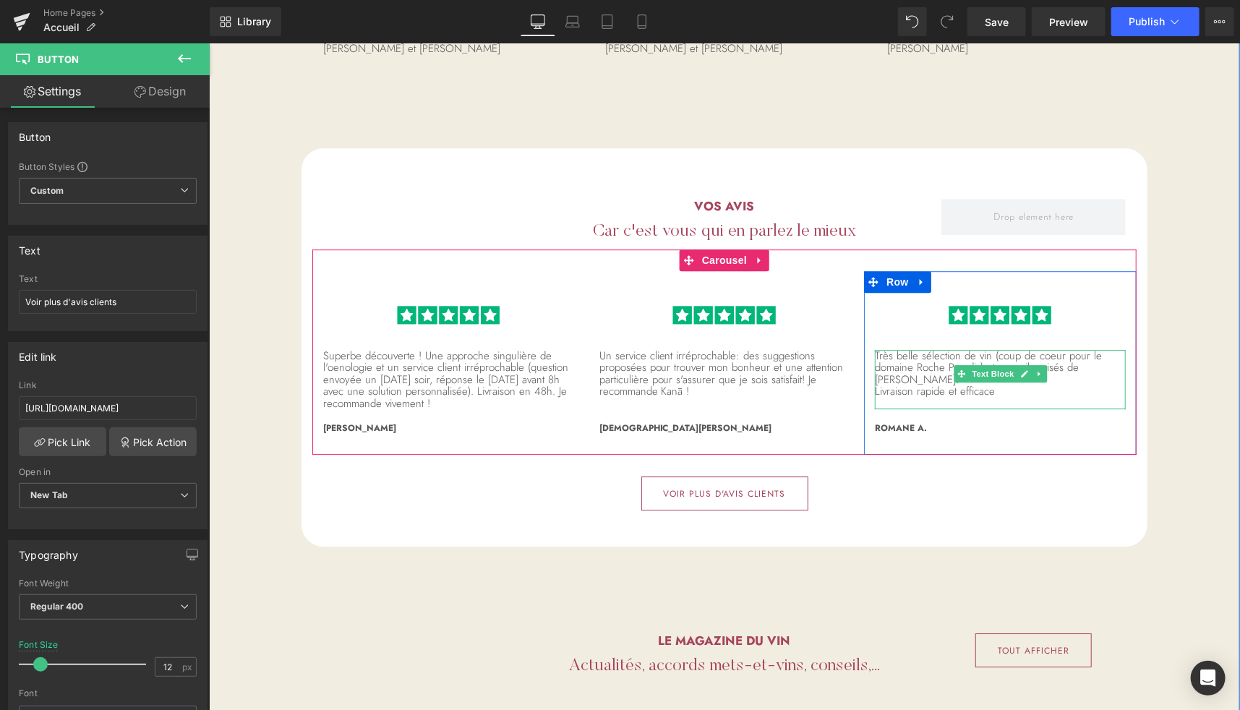
scroll to position [5043, 0]
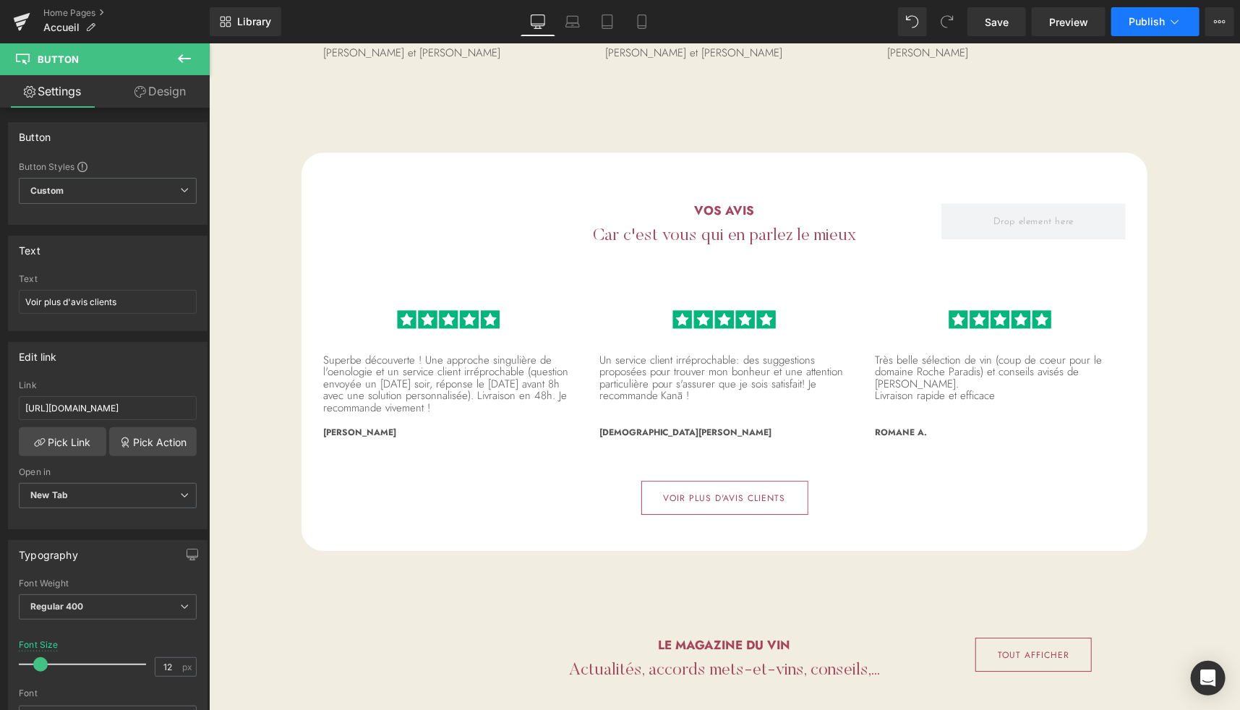
click at [1149, 22] on span "Publish" at bounding box center [1147, 22] width 36 height 12
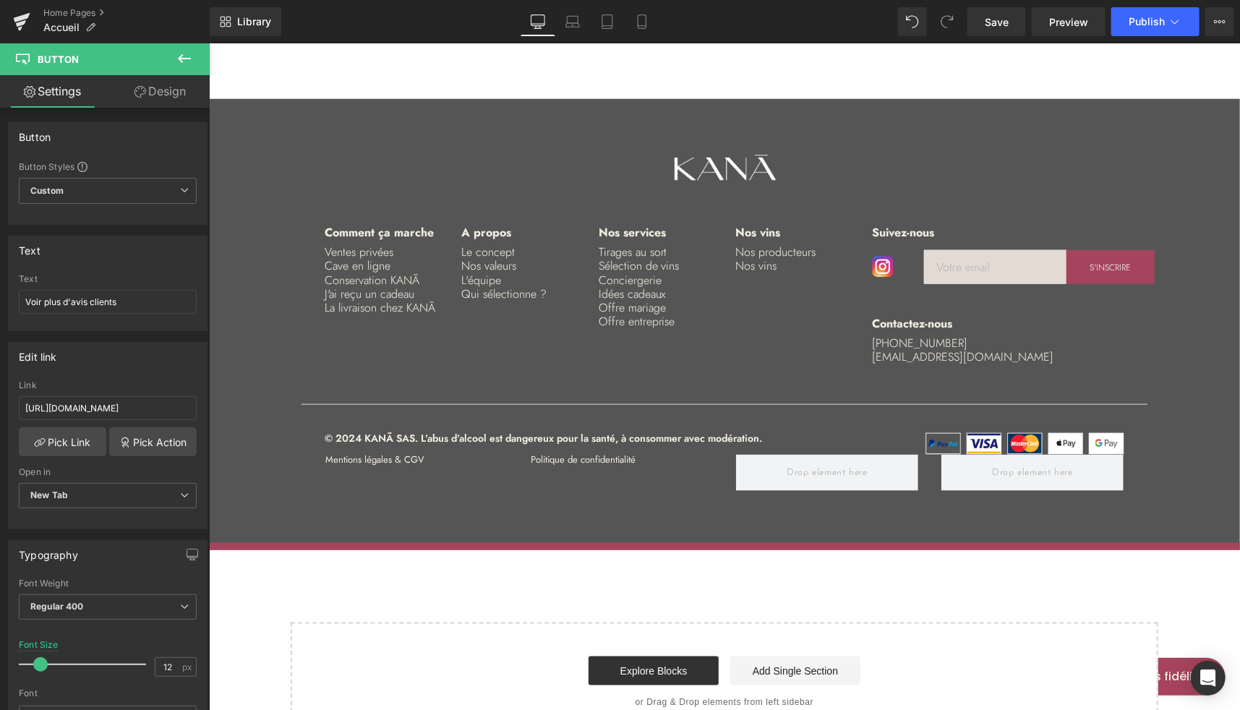
scroll to position [6580, 0]
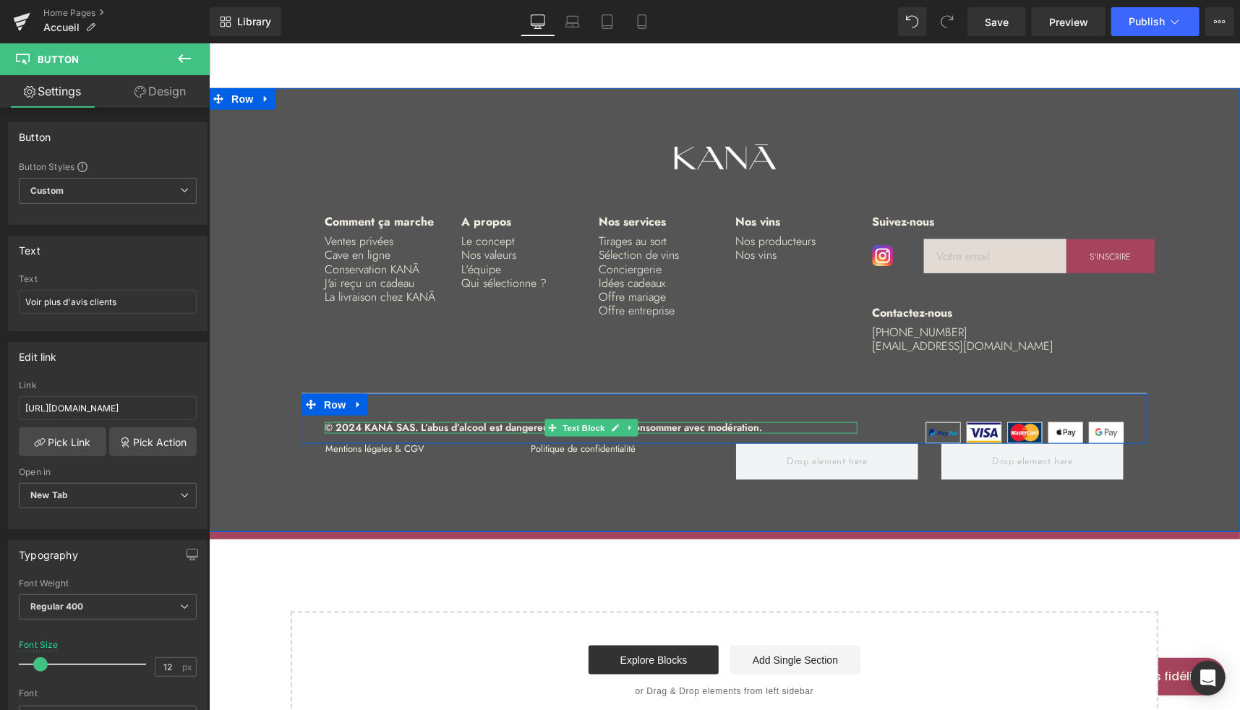
click at [343, 422] on p "© 2024 KANĀ SAS. L’abus d’alcool est dangereux pour la santé, à consommer avec …" at bounding box center [590, 427] width 533 height 11
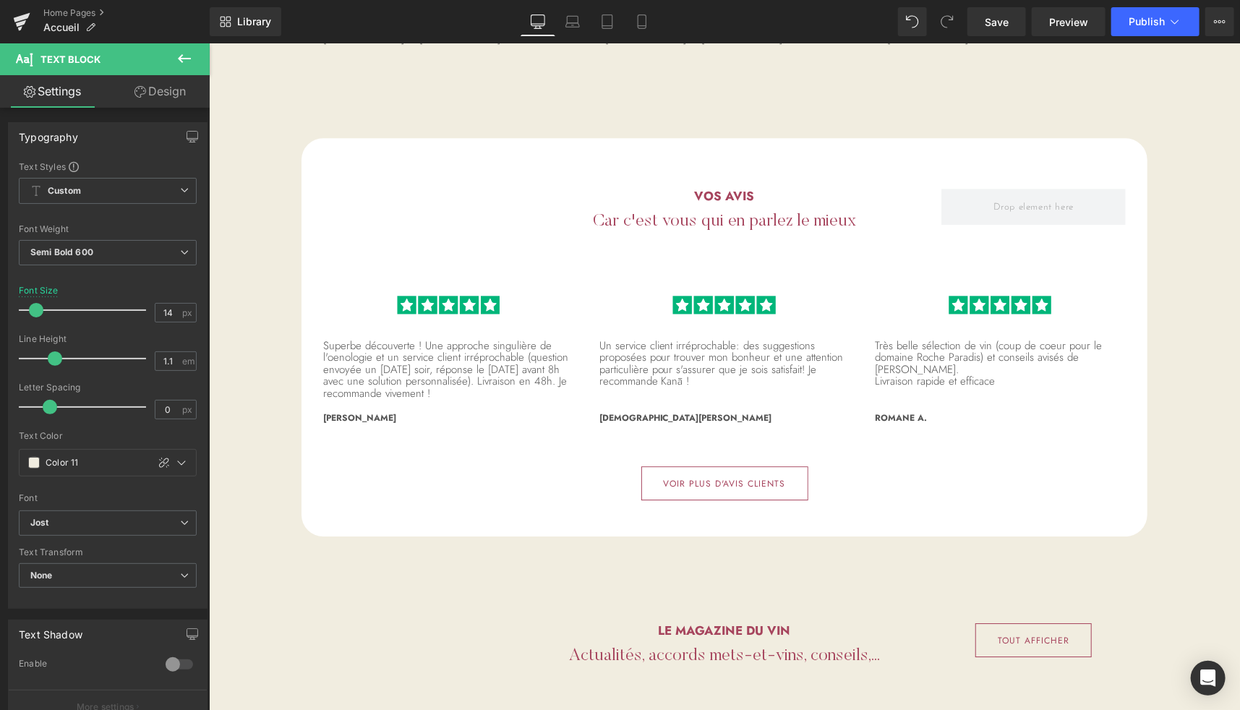
scroll to position [5040, 0]
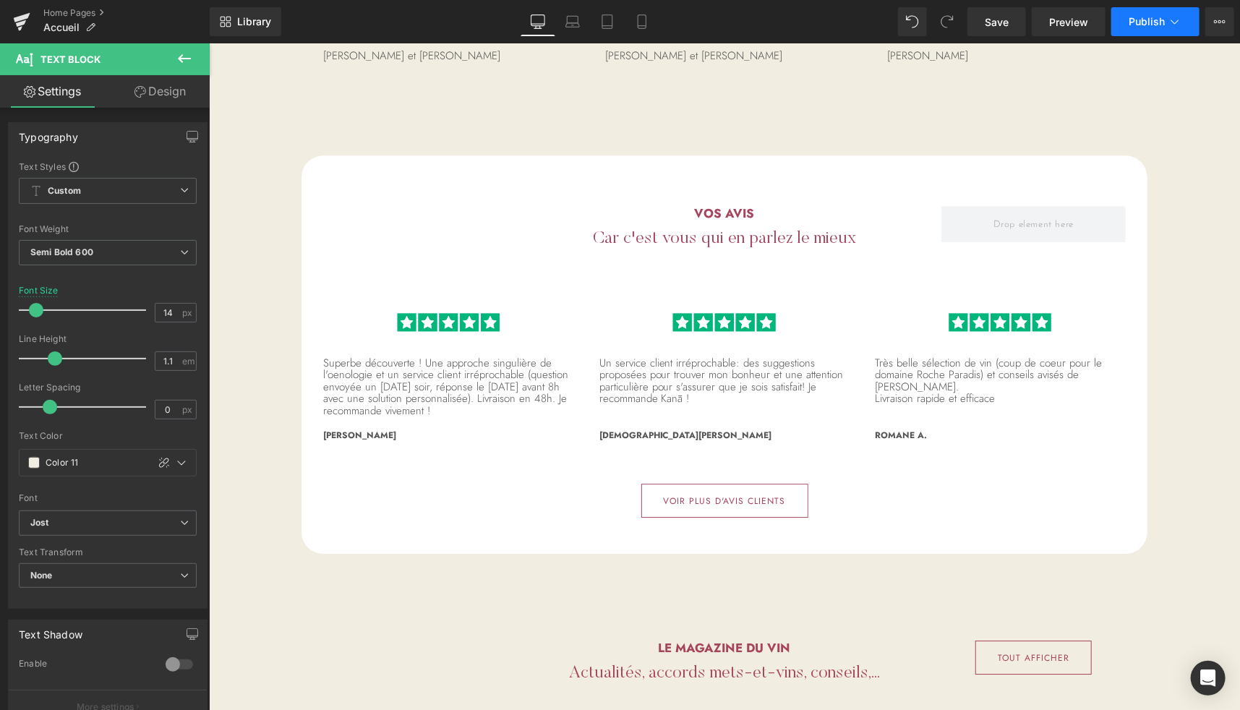
click at [1151, 20] on span "Publish" at bounding box center [1147, 22] width 36 height 12
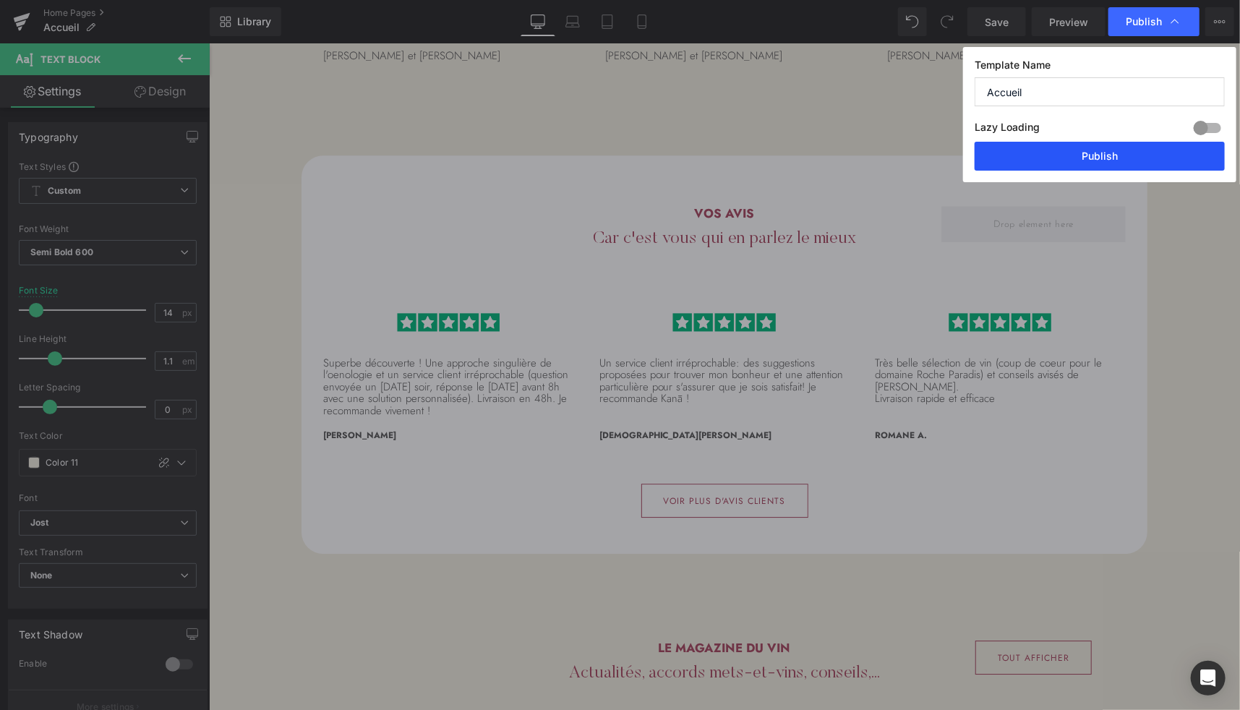
click at [1031, 152] on button "Publish" at bounding box center [1100, 156] width 250 height 29
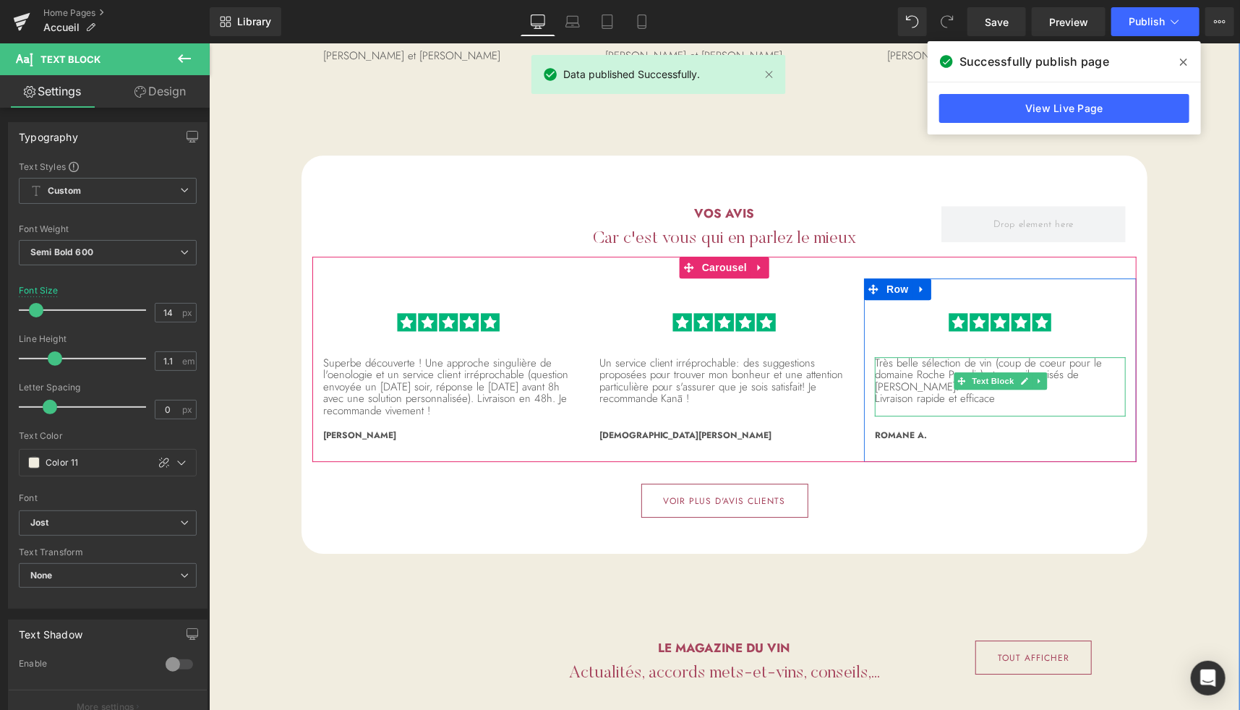
click at [1062, 392] on p "Livraison rapide et efficace" at bounding box center [999, 398] width 251 height 12
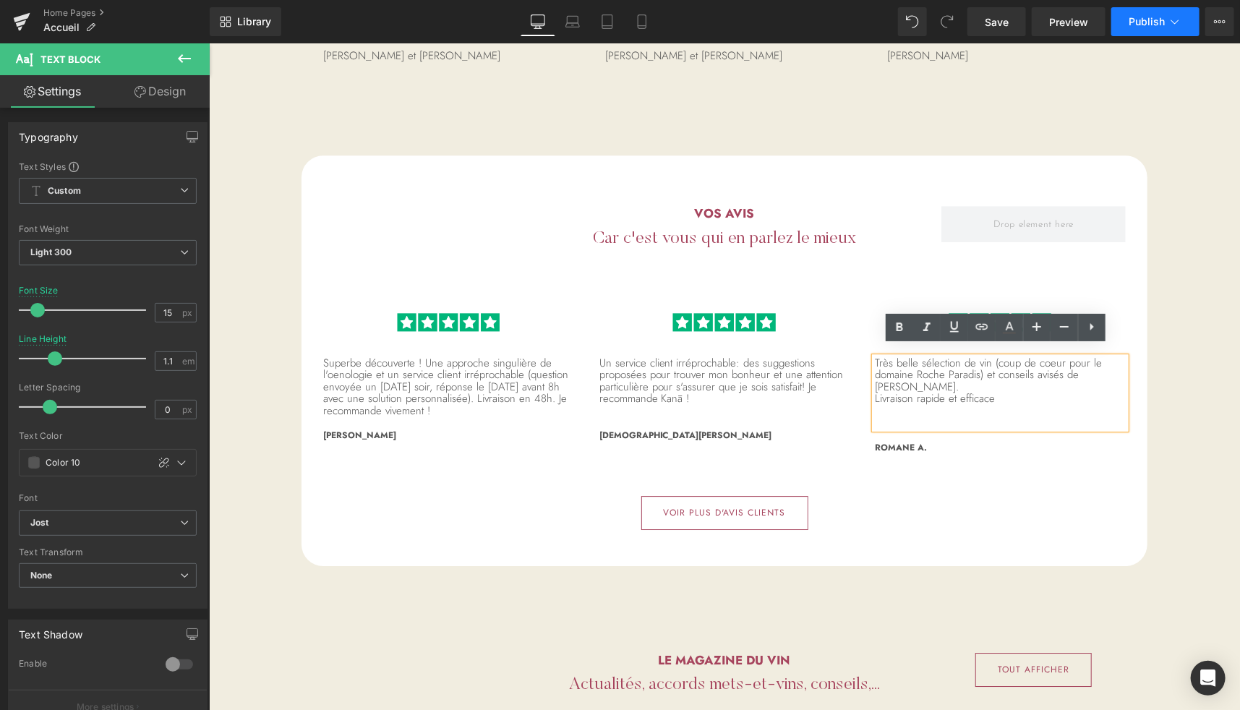
click at [1133, 17] on span "Publish" at bounding box center [1147, 22] width 36 height 12
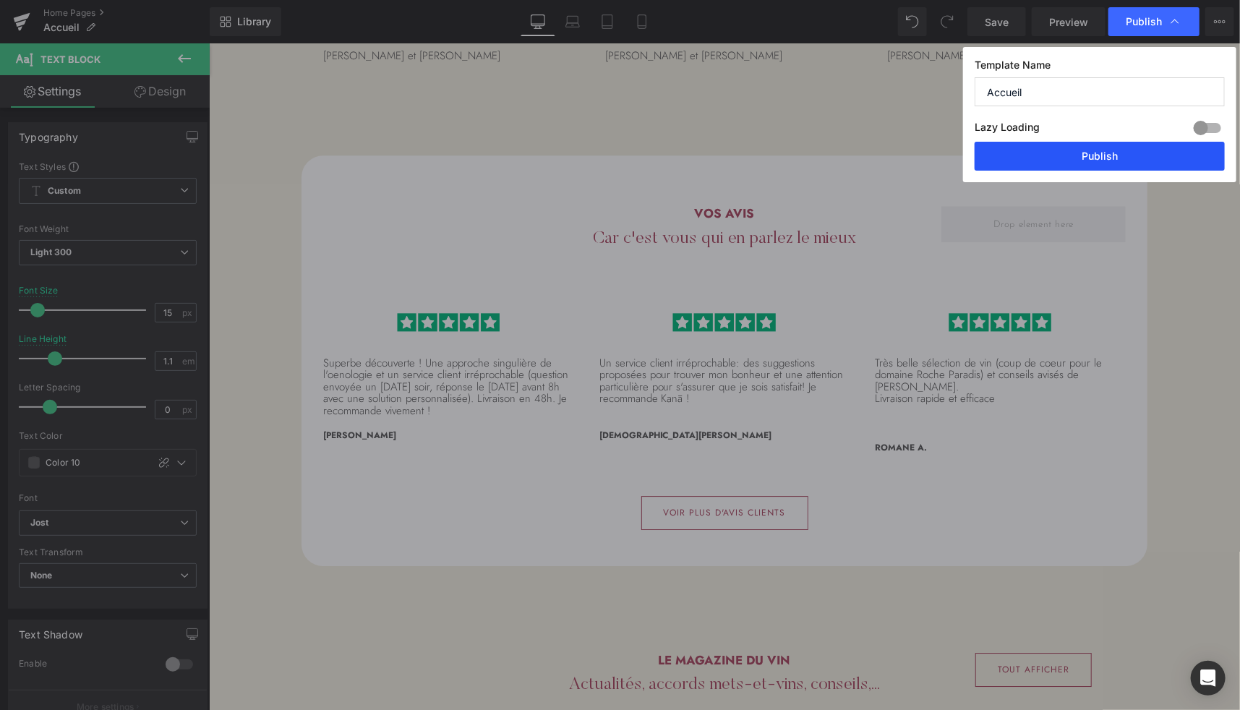
click at [1087, 150] on button "Publish" at bounding box center [1100, 156] width 250 height 29
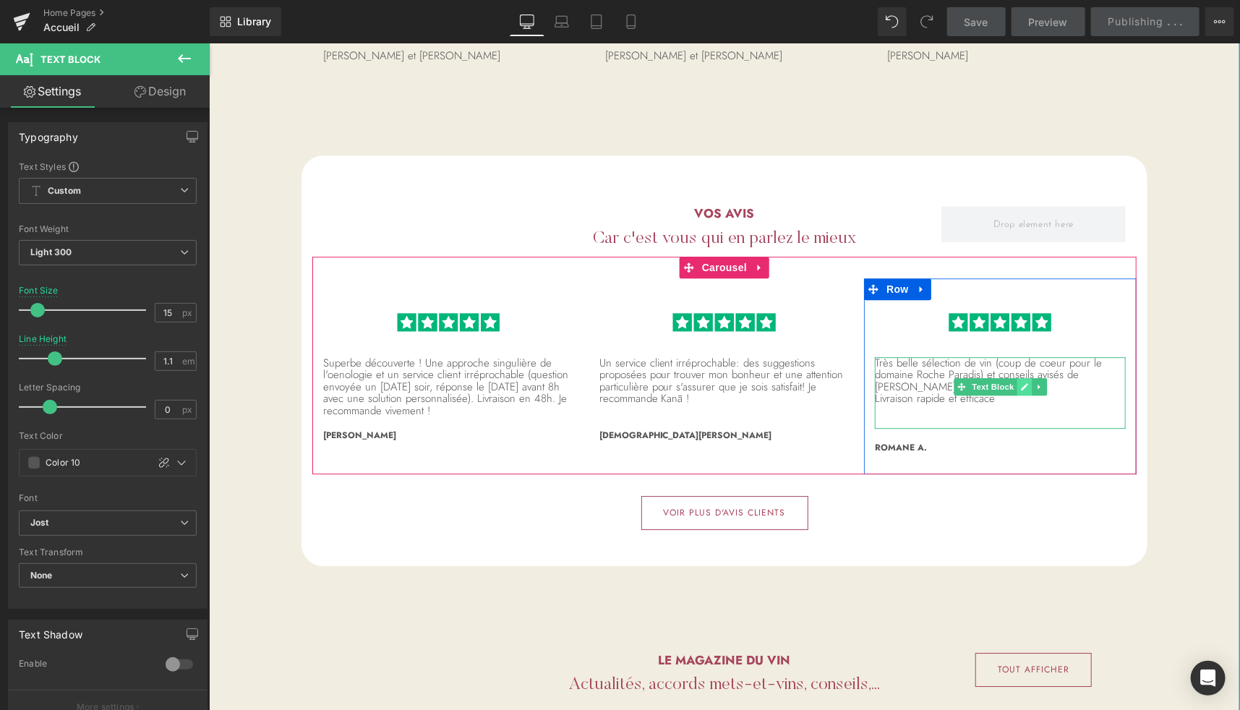
click at [1016, 384] on link at bounding box center [1023, 386] width 15 height 17
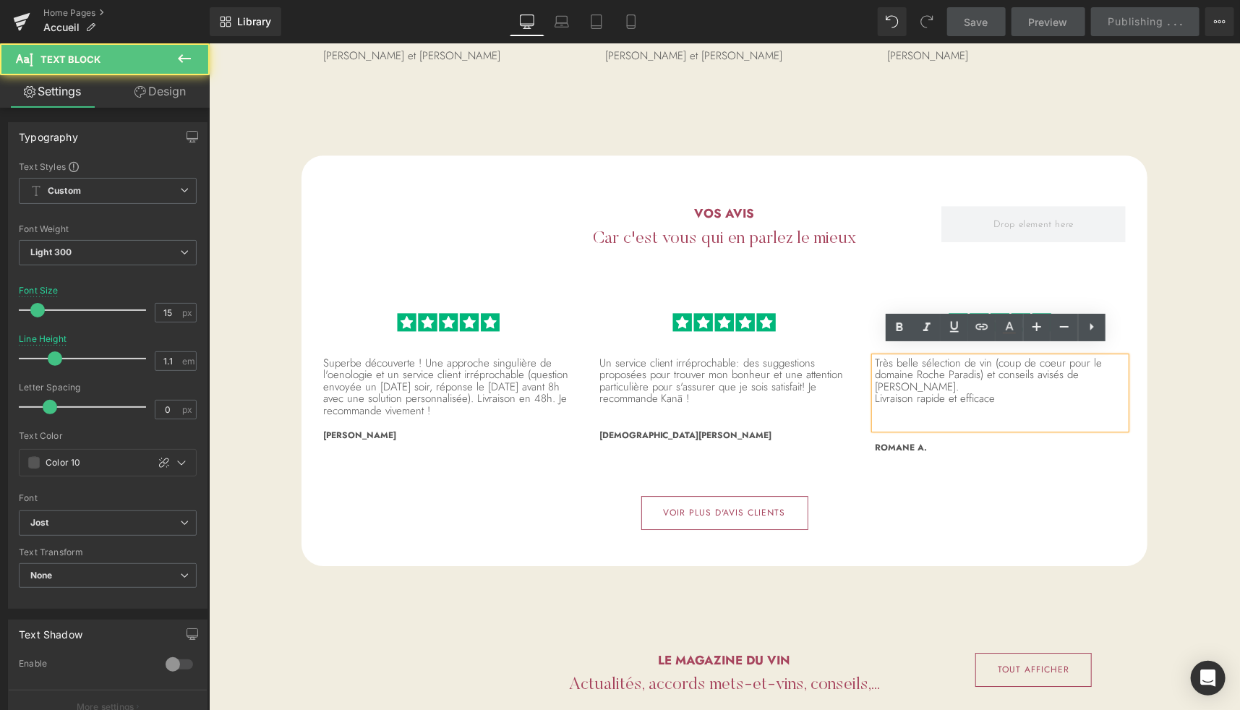
click at [1028, 392] on p "Livraison rapide et efficace" at bounding box center [999, 398] width 251 height 12
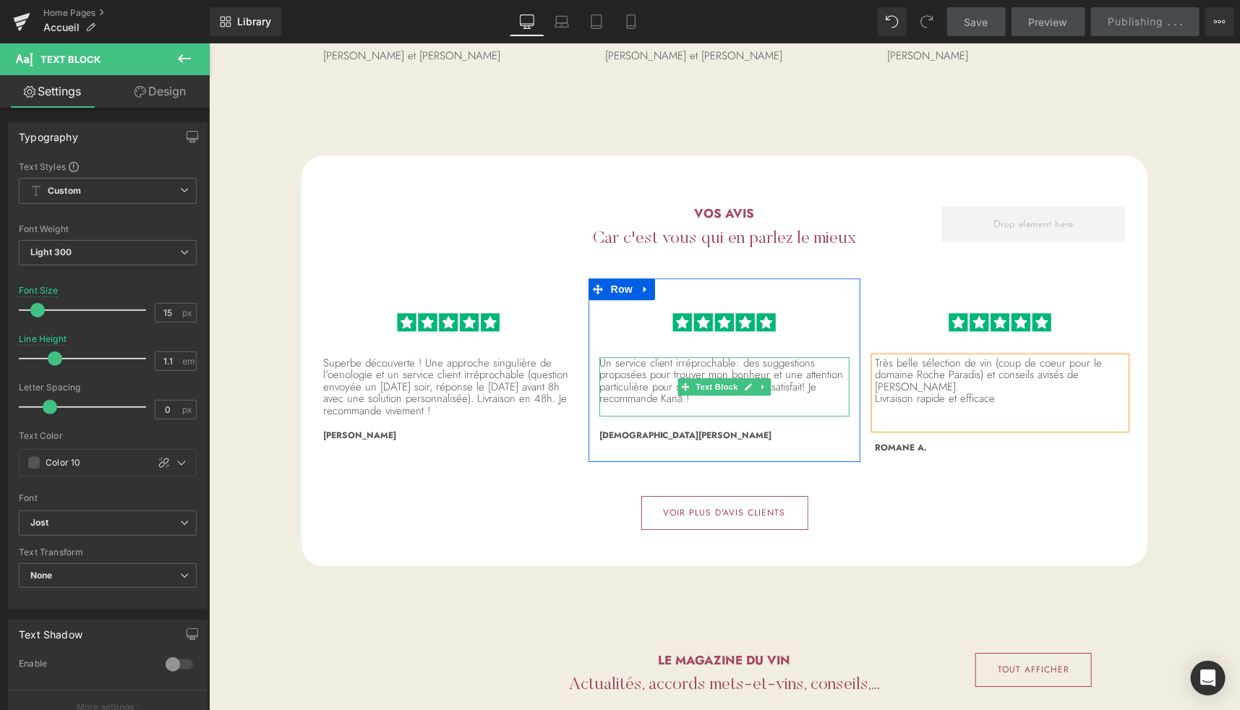
click at [796, 374] on p "Un service client irréprochable: des suggestions proposées pour trouver mon bon…" at bounding box center [724, 381] width 251 height 48
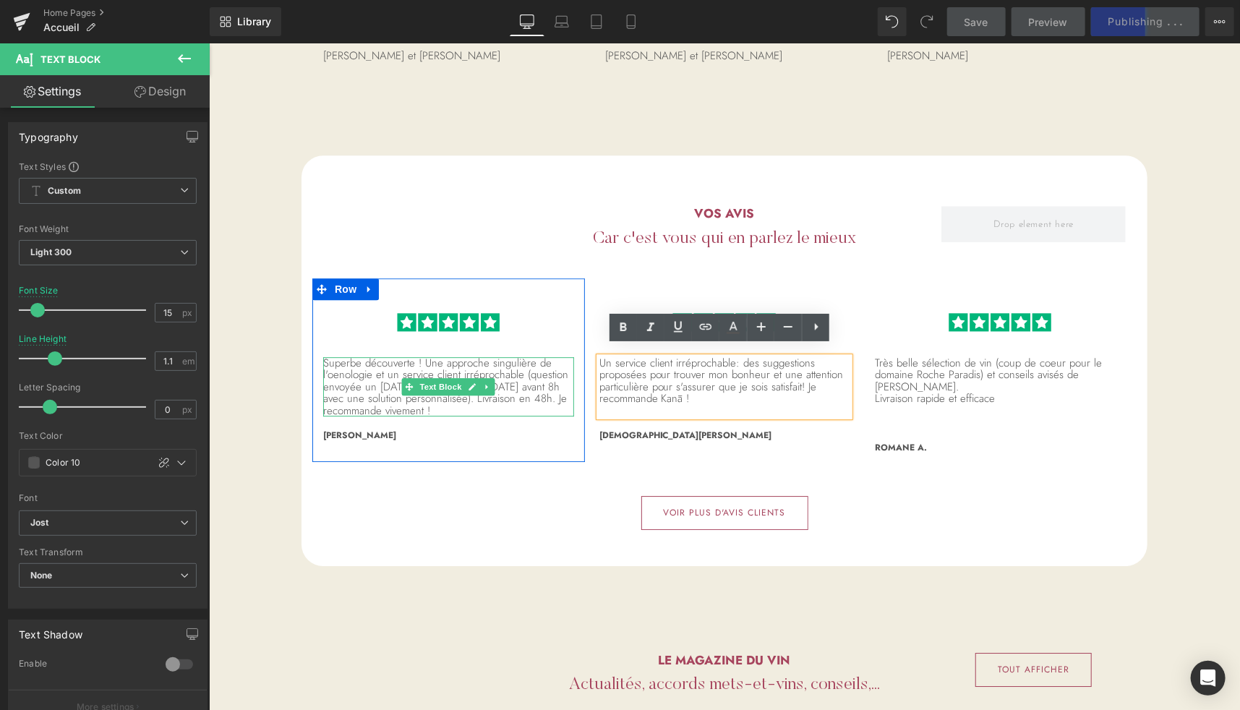
click at [452, 359] on p "Superbe découverte ! Une approche singulière de l'oenologie et un service clien…" at bounding box center [448, 387] width 251 height 60
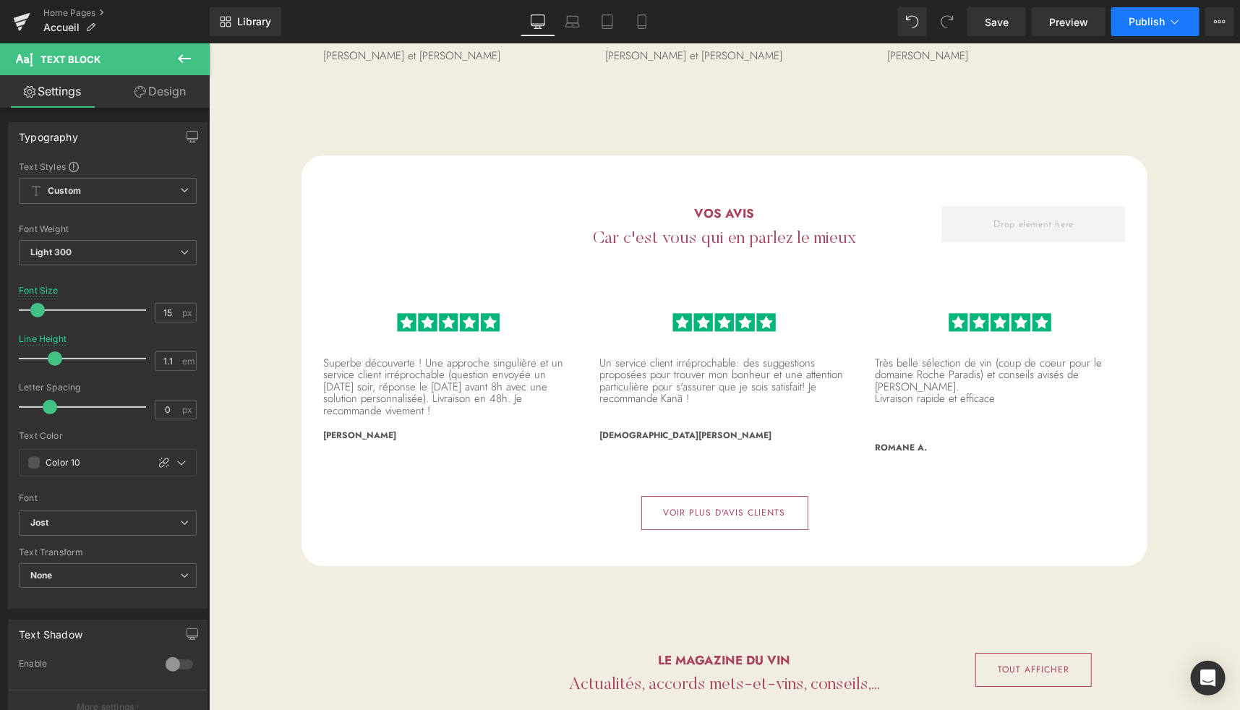
click at [1131, 30] on button "Publish" at bounding box center [1156, 21] width 88 height 29
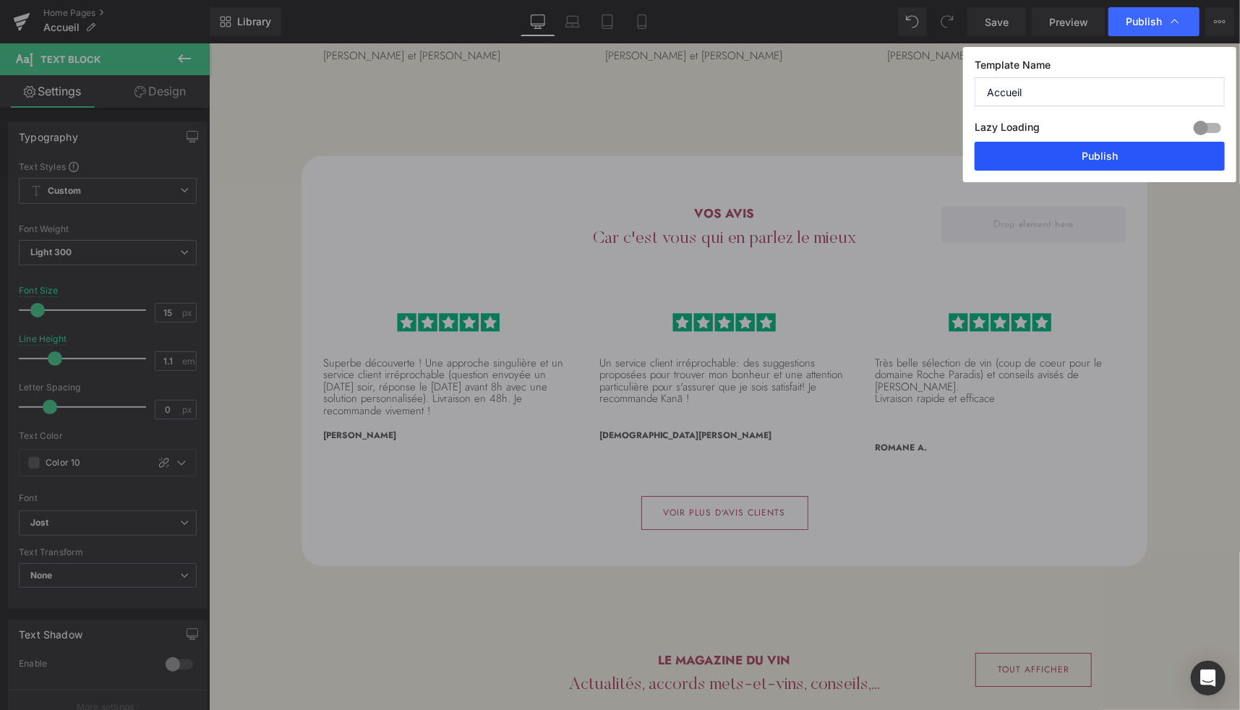
click at [1049, 146] on button "Publish" at bounding box center [1100, 156] width 250 height 29
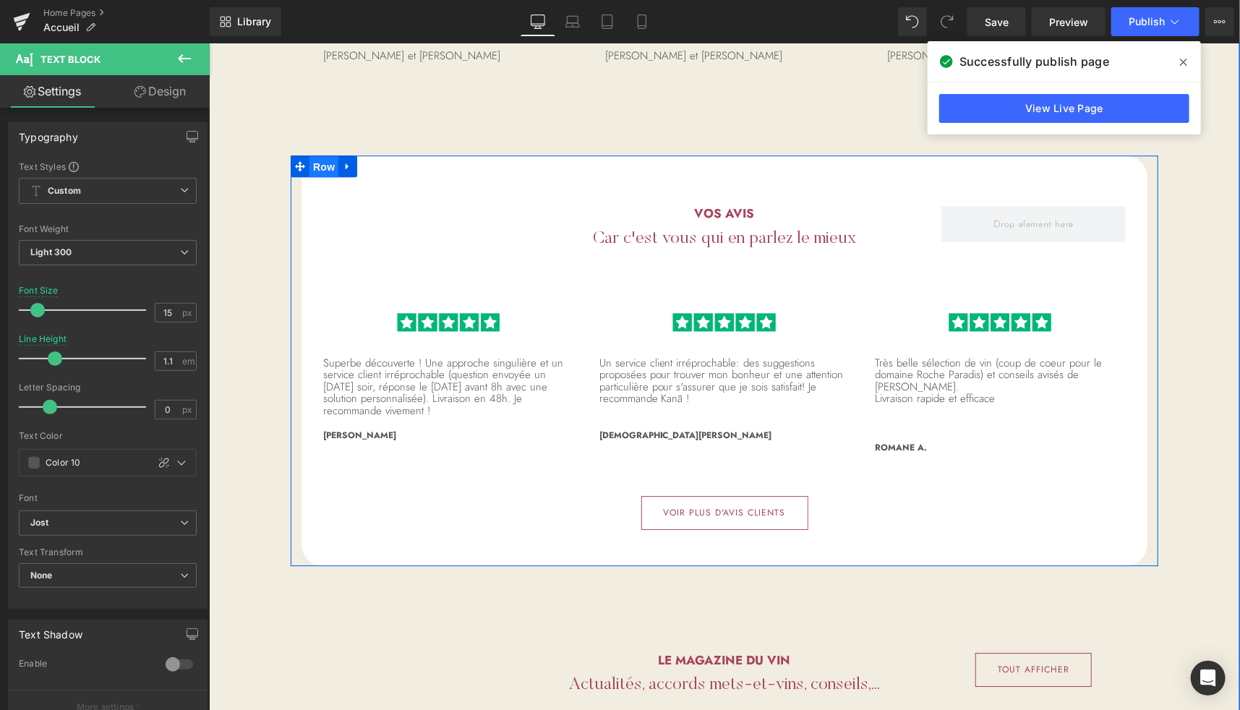
click at [309, 156] on span "Row" at bounding box center [323, 167] width 29 height 22
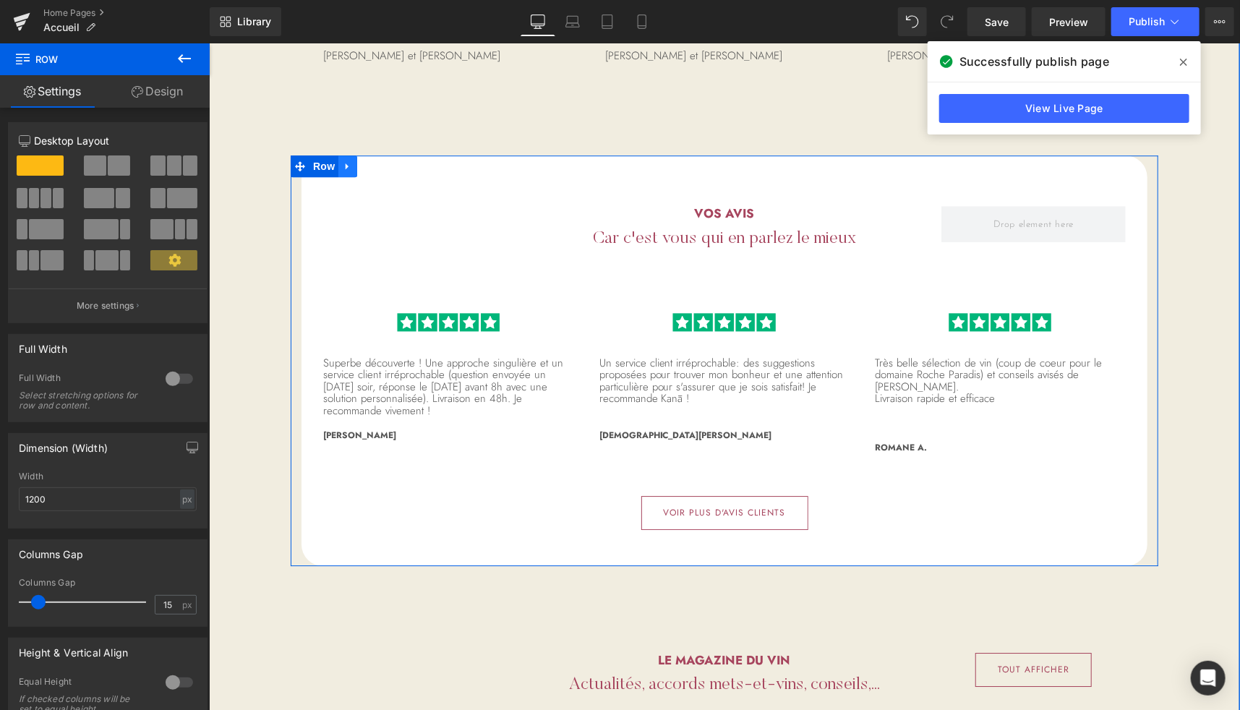
click at [342, 161] on icon at bounding box center [347, 166] width 10 height 11
click at [342, 161] on icon at bounding box center [347, 166] width 10 height 10
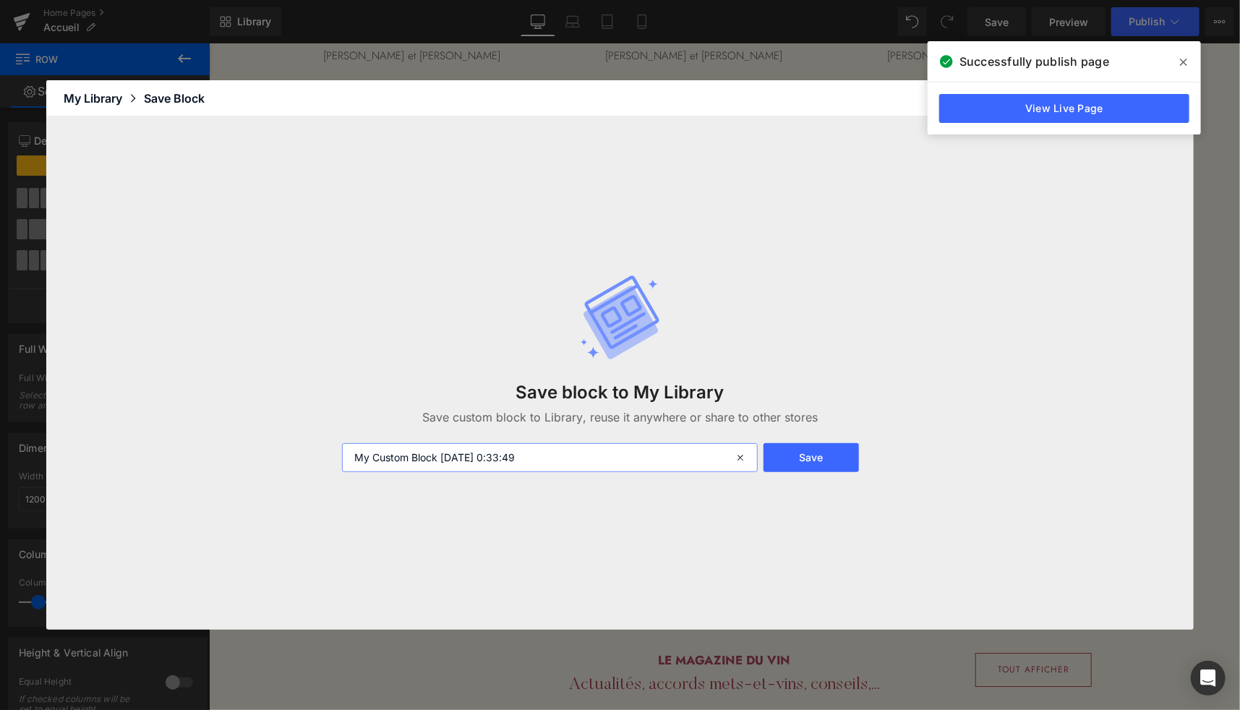
drag, startPoint x: 440, startPoint y: 455, endPoint x: 226, endPoint y: 418, distance: 217.2
click at [226, 418] on div "Save block to My Library Save custom block to Library, reuse it anywhere or sha…" at bounding box center [620, 373] width 1148 height 514
type input "AVIS ([DATE] 0:33:49)"
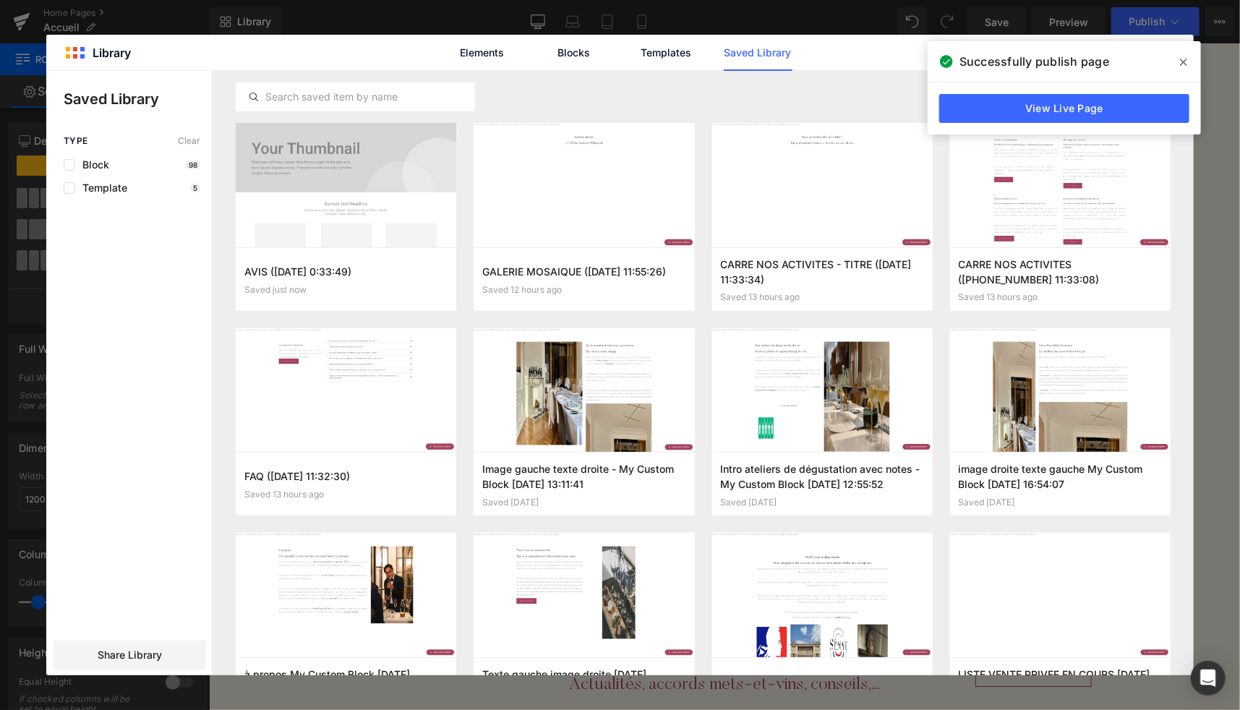
click at [1182, 66] on icon at bounding box center [1183, 62] width 7 height 12
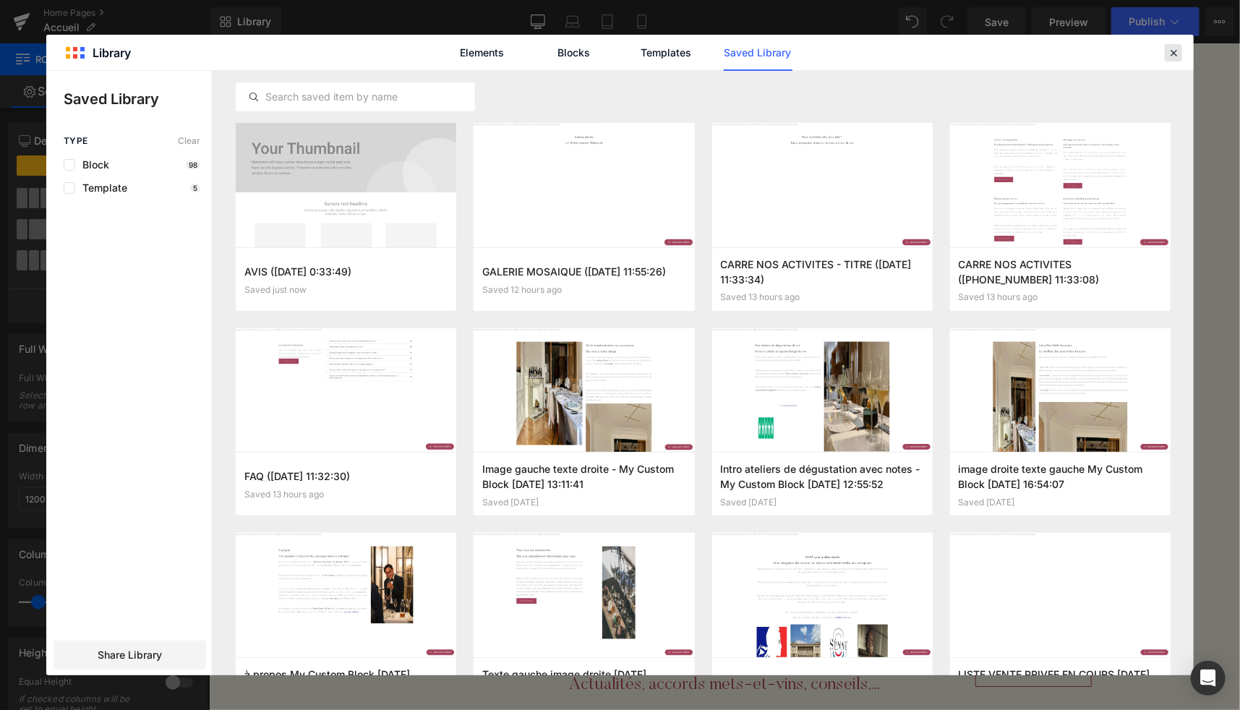
click at [1173, 56] on icon at bounding box center [1173, 52] width 13 height 13
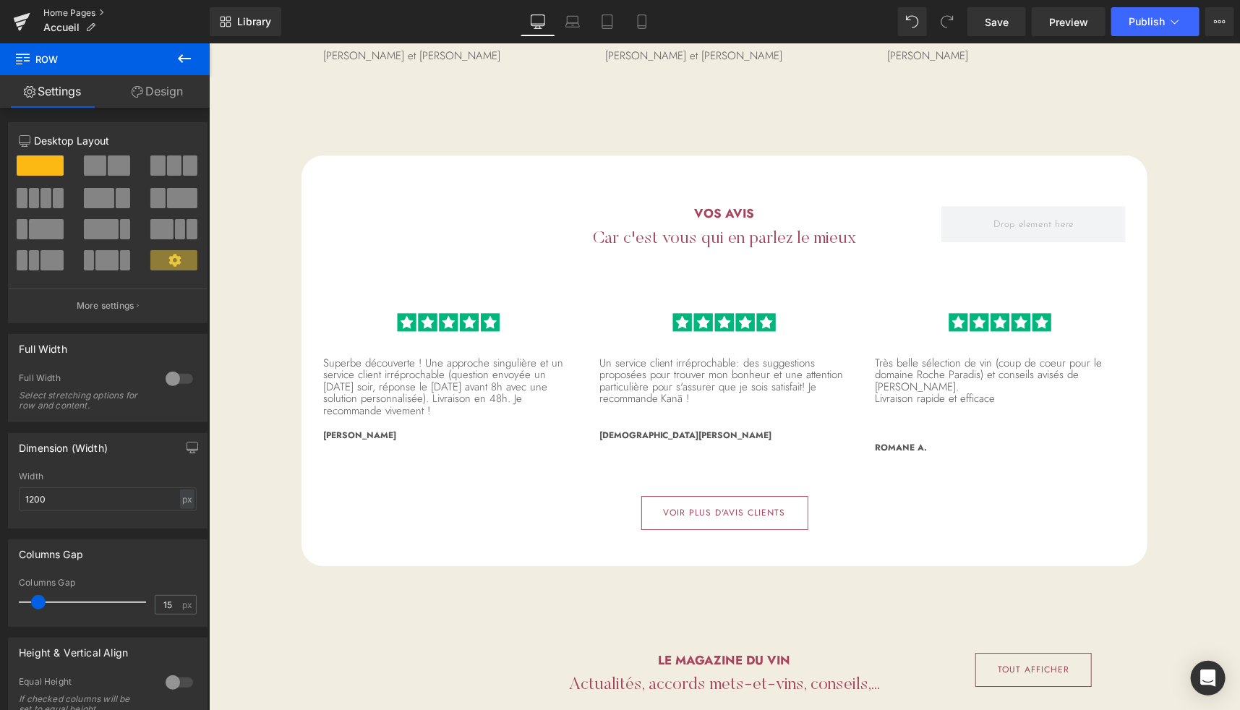
click at [65, 13] on link "Home Pages" at bounding box center [126, 13] width 166 height 12
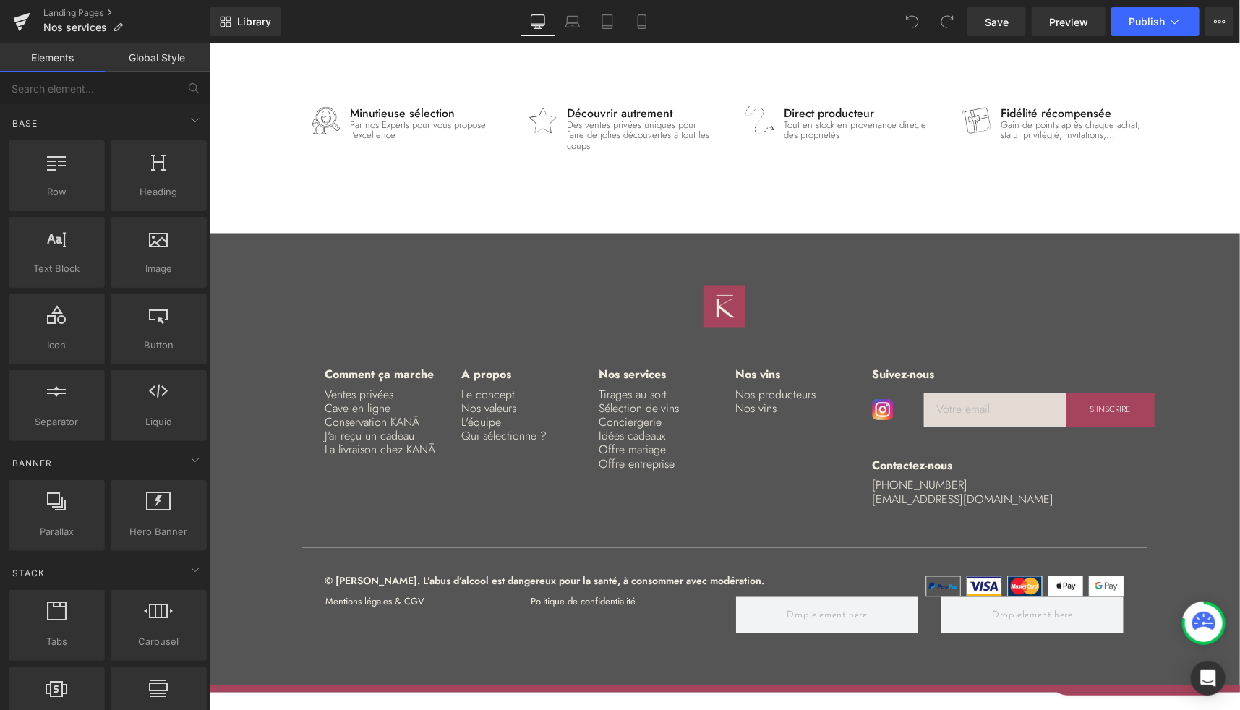
scroll to position [4340, 0]
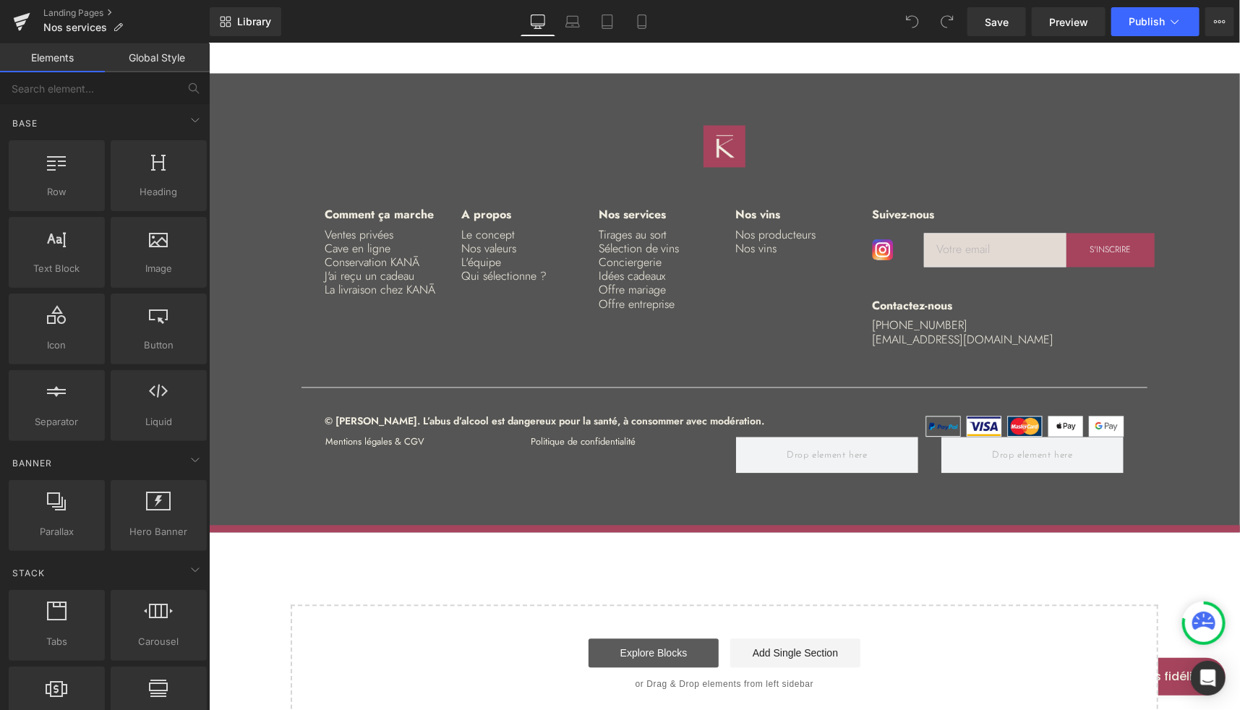
click at [667, 639] on link "Explore Blocks" at bounding box center [653, 653] width 130 height 29
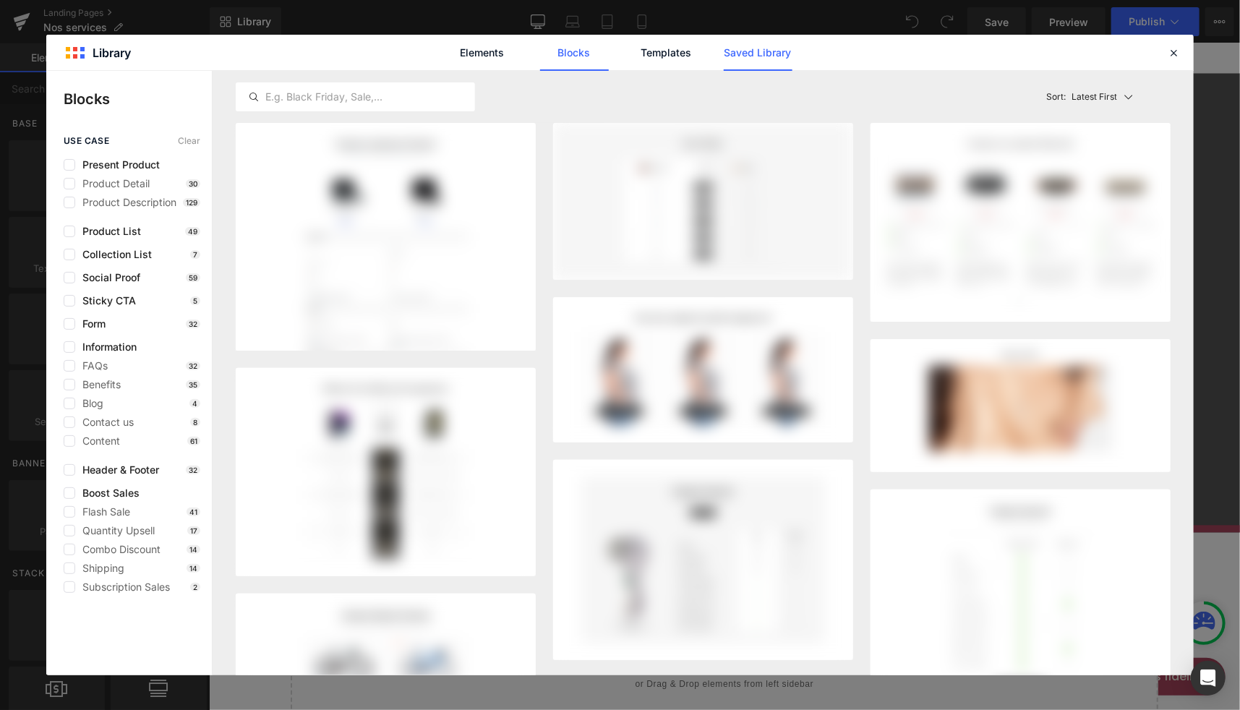
click at [741, 50] on link "Saved Library" at bounding box center [758, 53] width 69 height 36
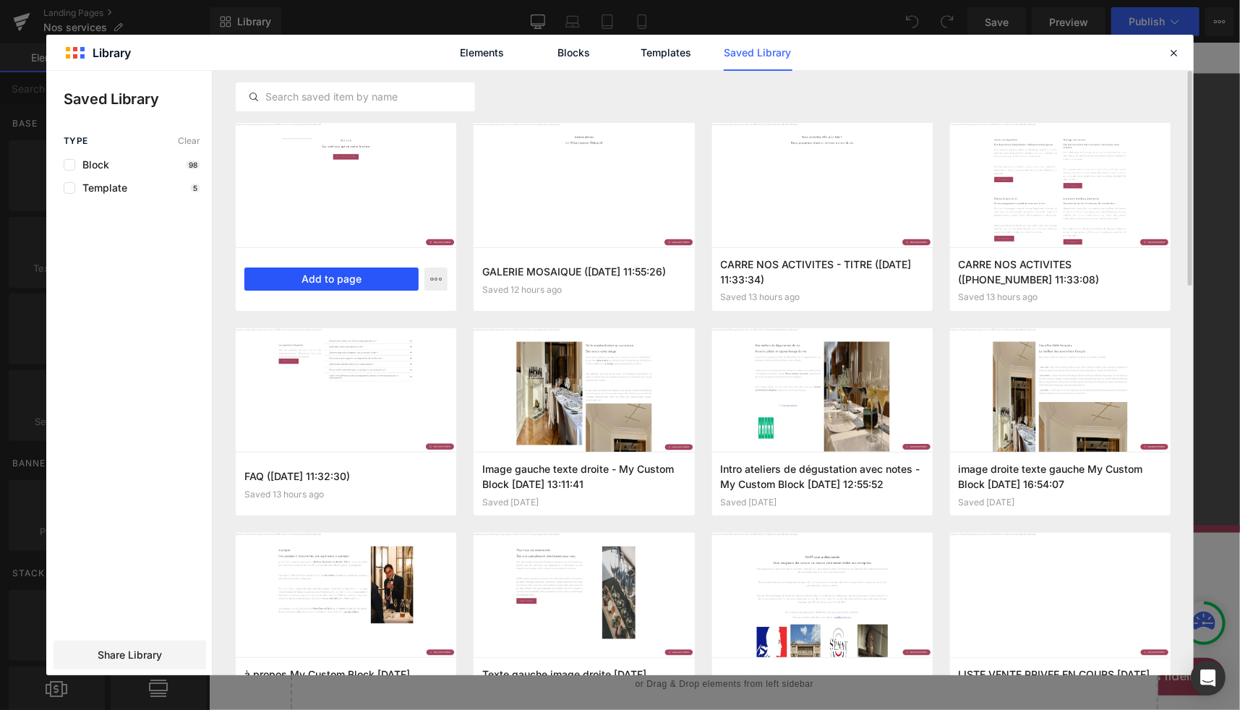
click at [318, 283] on button "Add to page" at bounding box center [331, 279] width 174 height 23
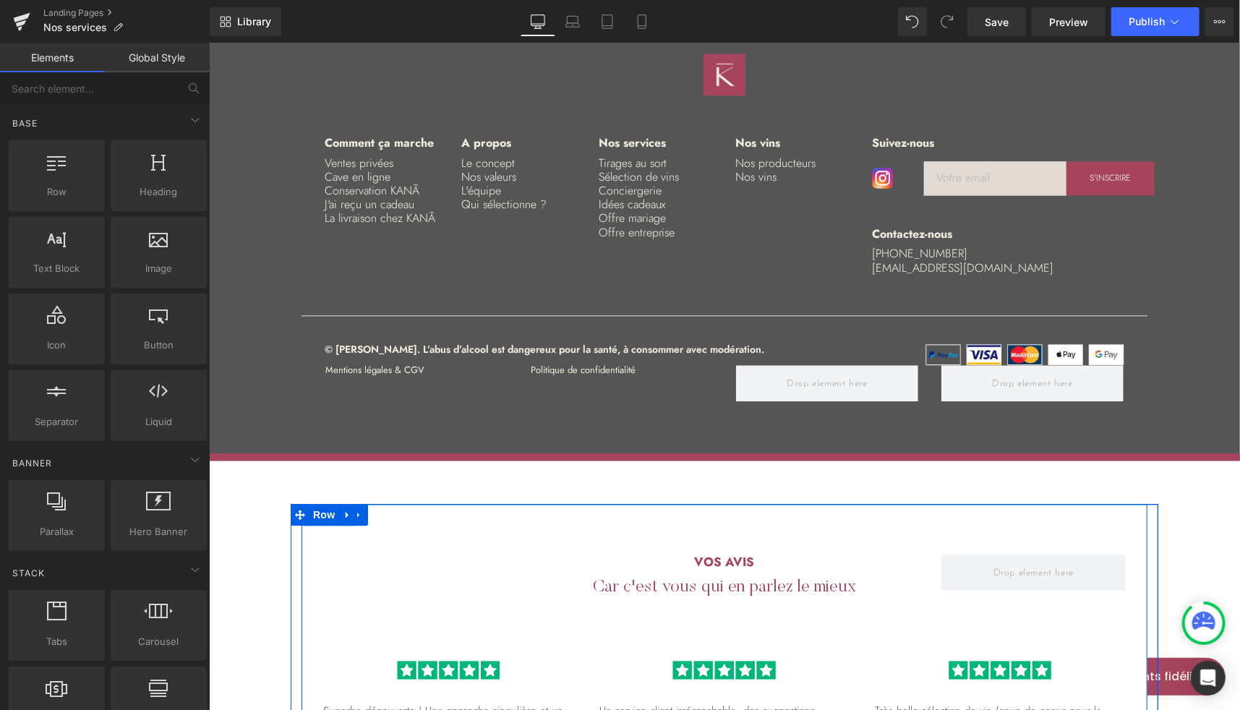
scroll to position [4725, 0]
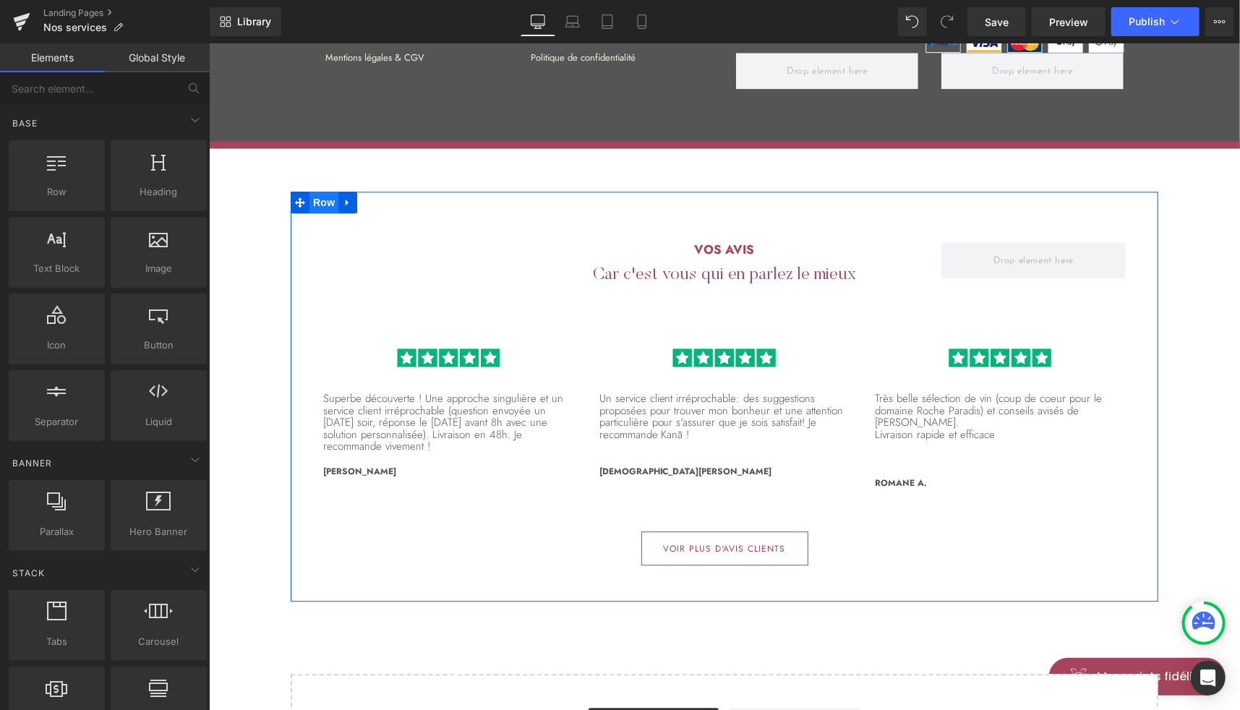
click at [320, 191] on span "Row" at bounding box center [323, 202] width 29 height 22
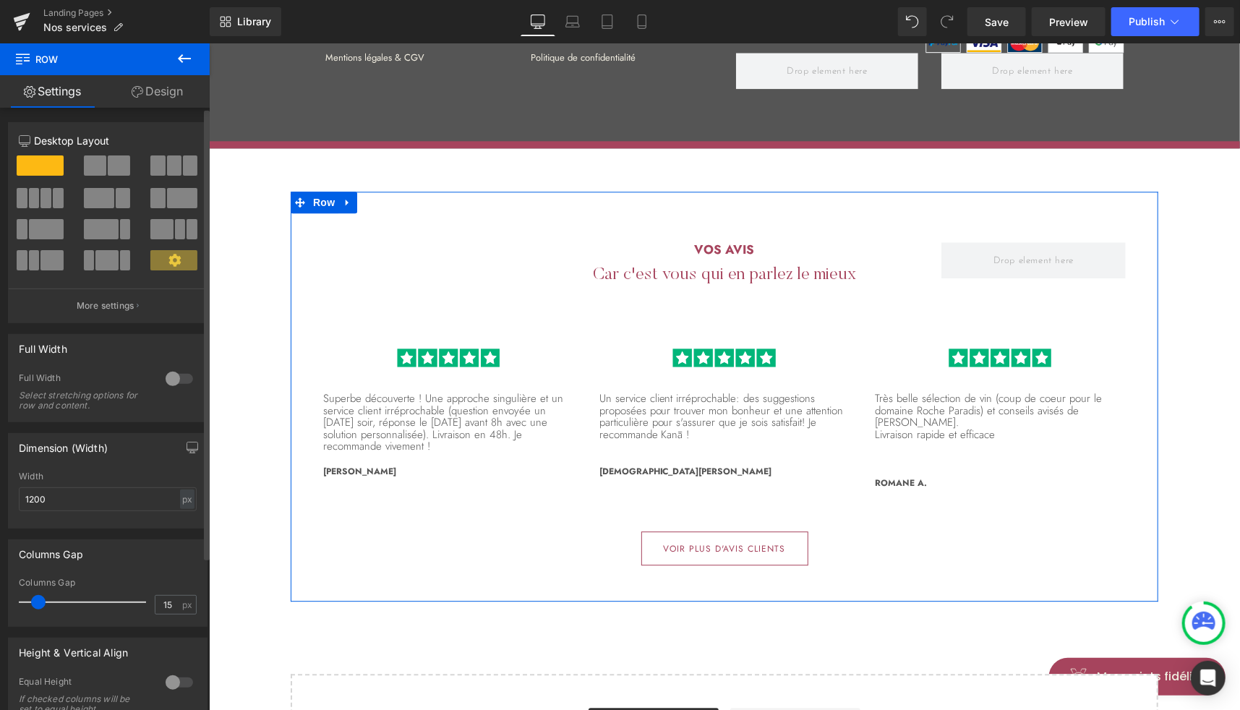
click at [166, 375] on div at bounding box center [179, 378] width 35 height 23
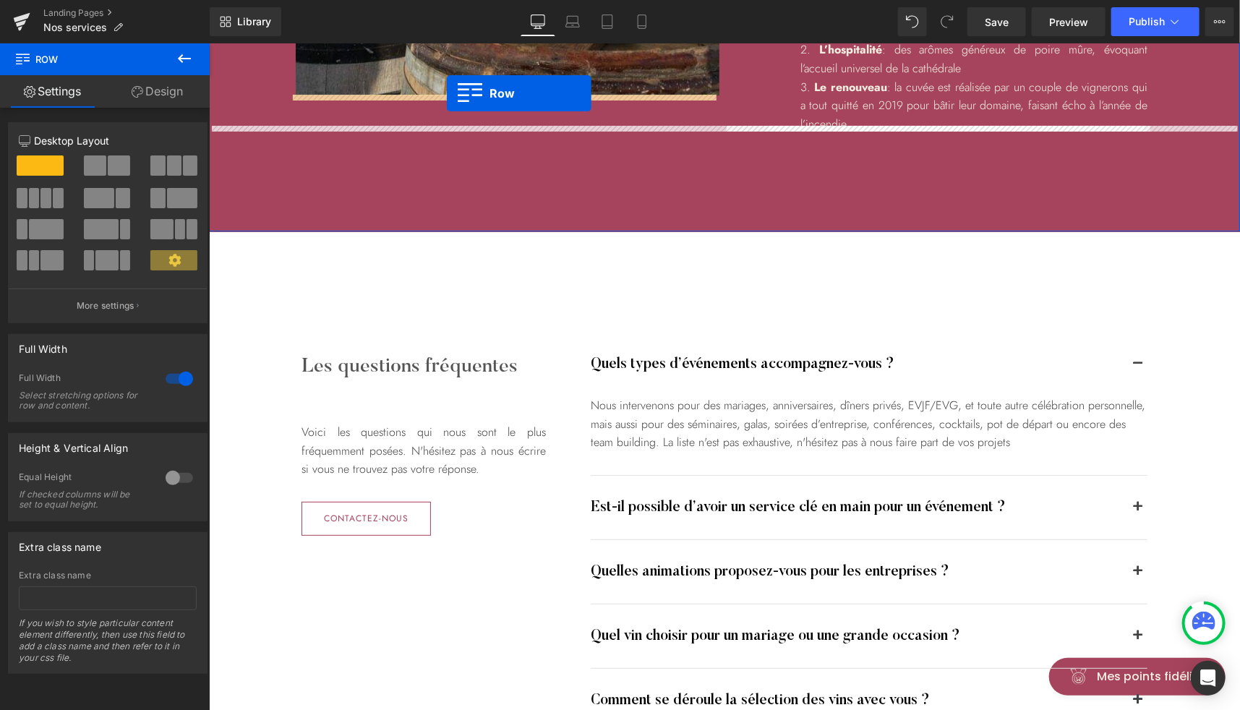
scroll to position [2858, 0]
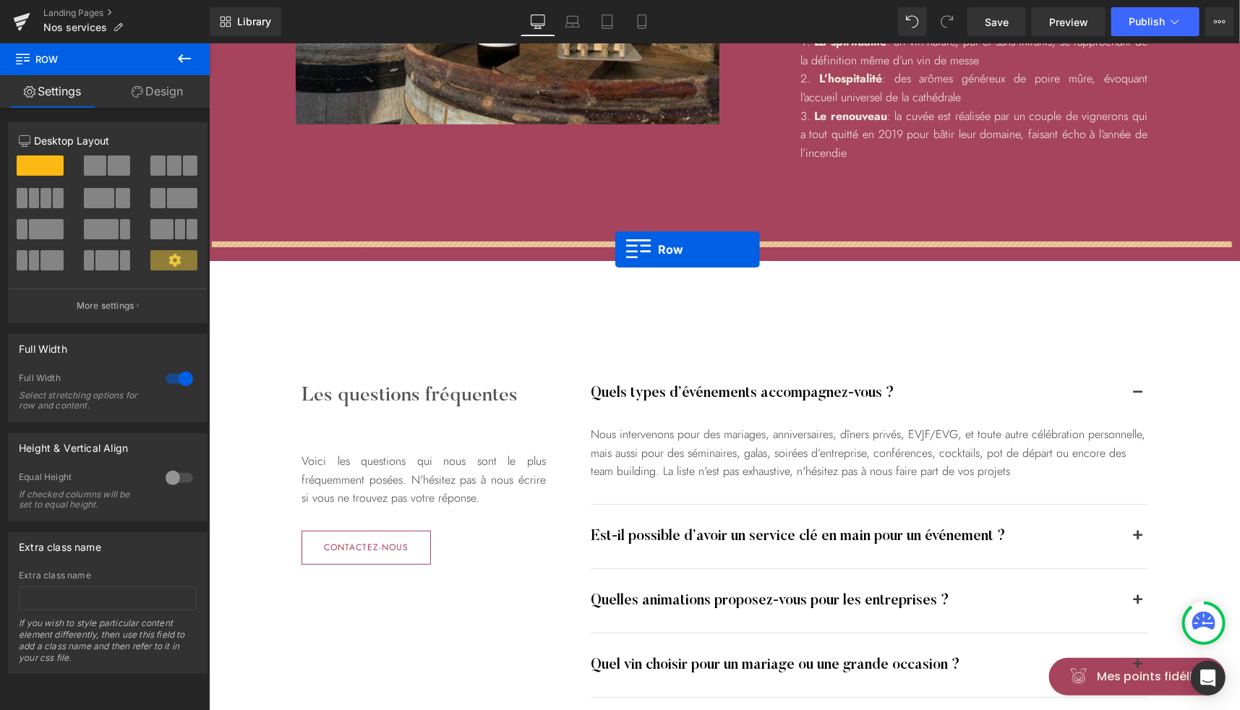
drag, startPoint x: 237, startPoint y: 171, endPoint x: 615, endPoint y: 248, distance: 386.1
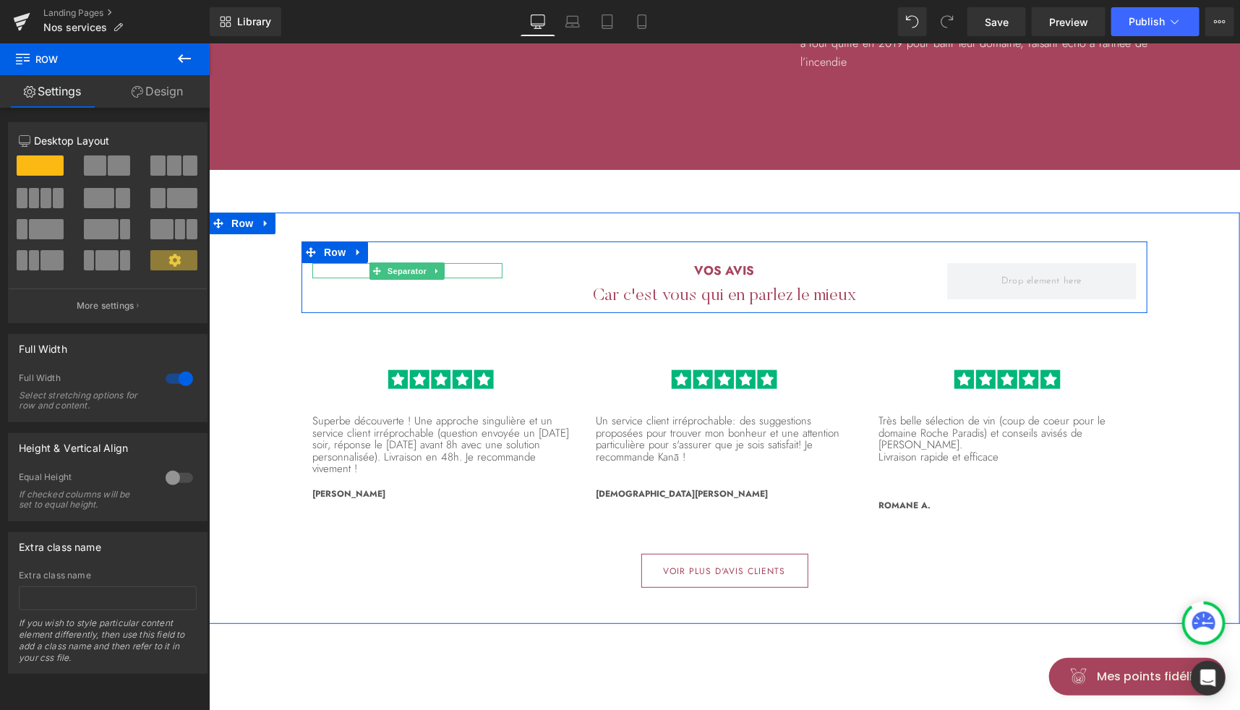
scroll to position [2976, 0]
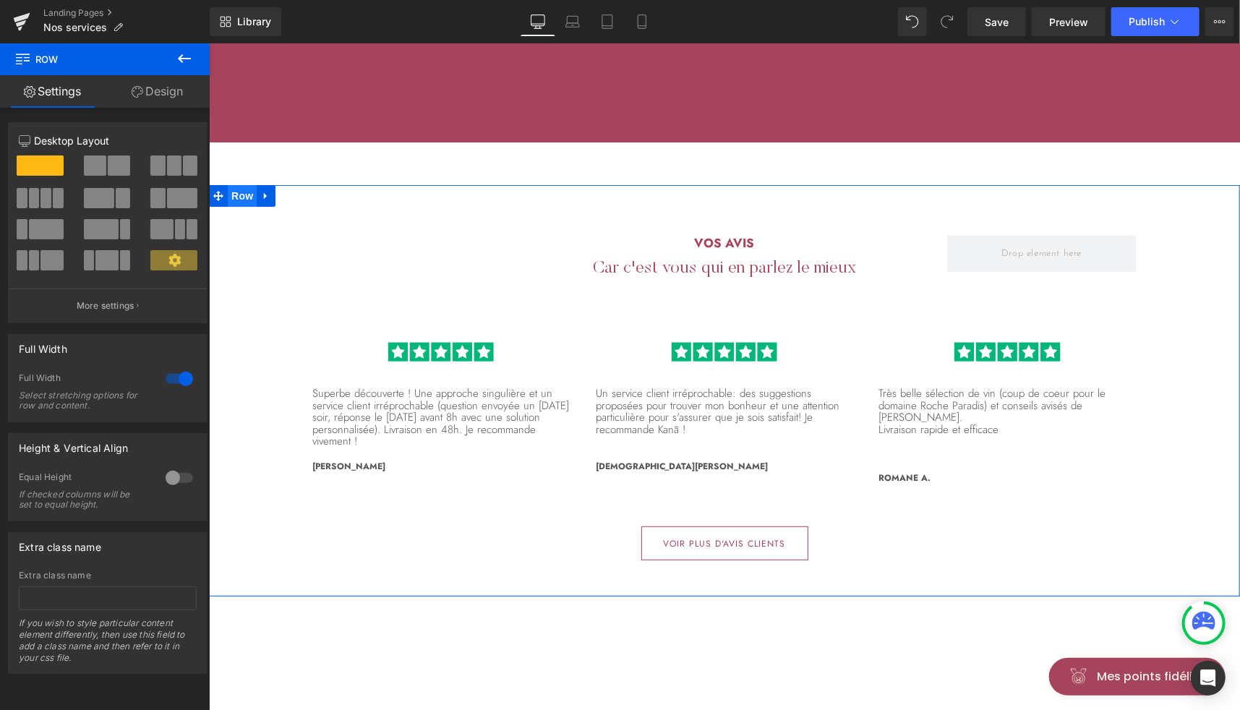
click at [237, 184] on span "Row" at bounding box center [241, 195] width 29 height 22
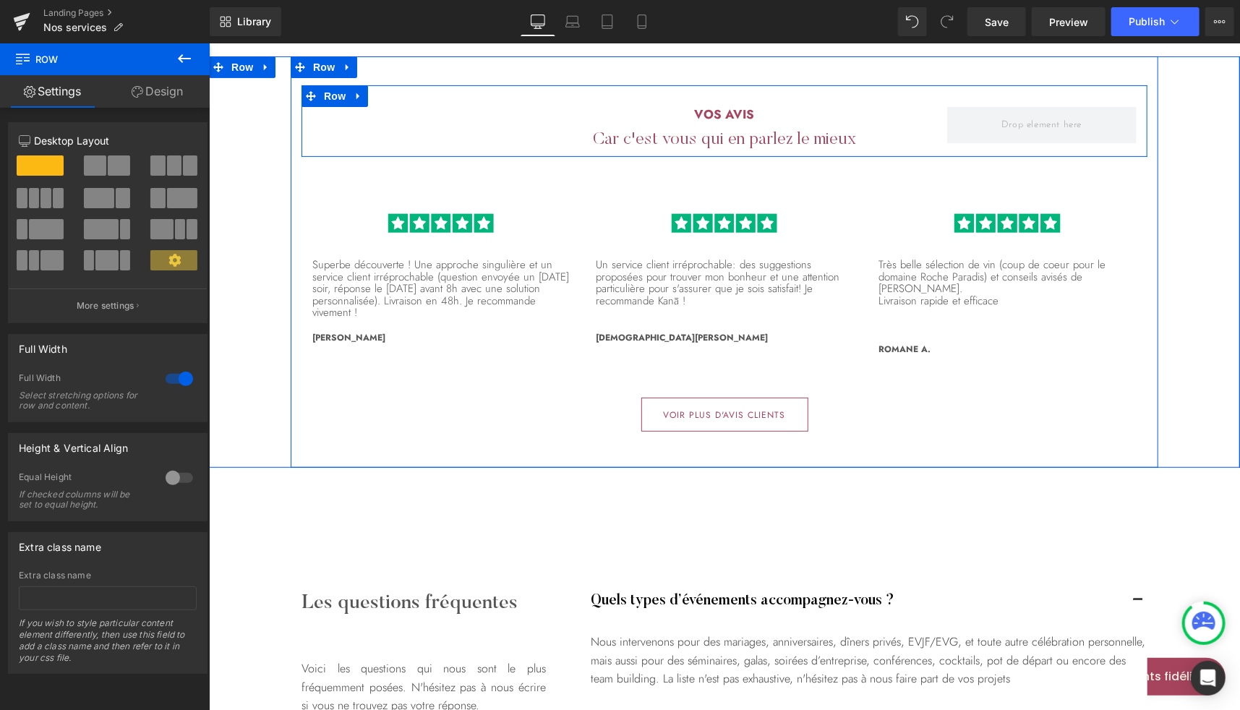
scroll to position [3063, 0]
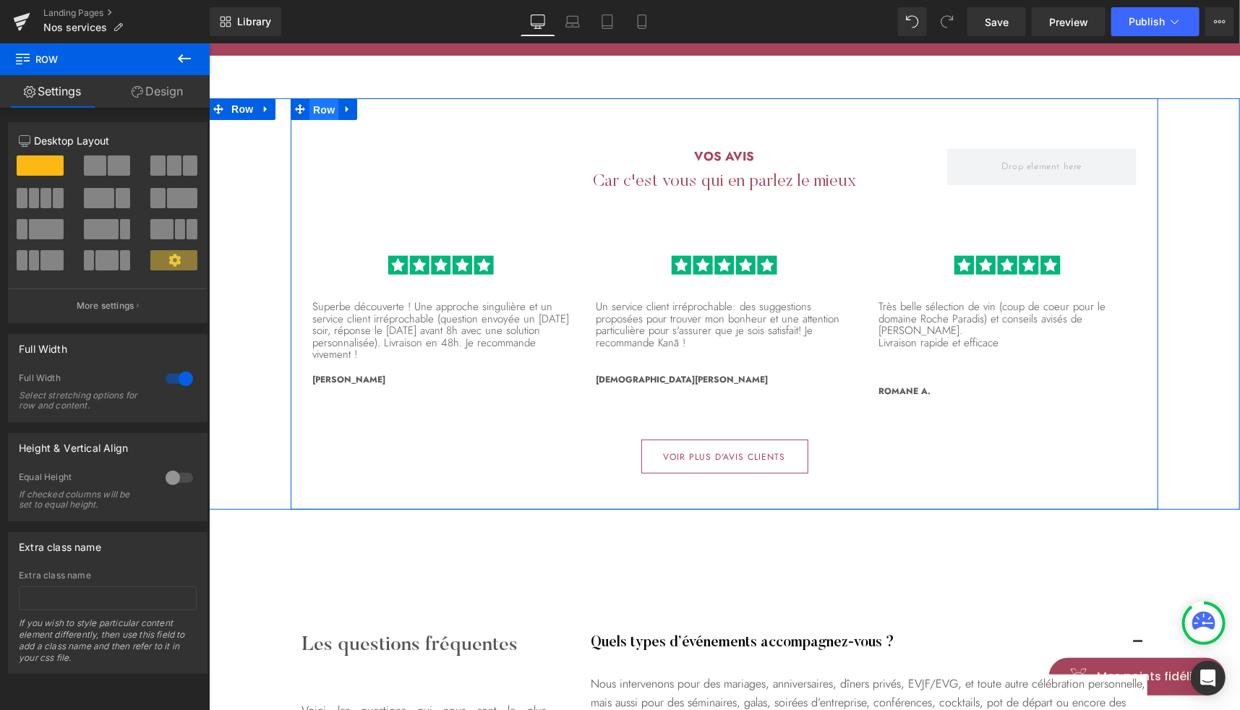
click at [318, 98] on span "Row" at bounding box center [323, 109] width 29 height 22
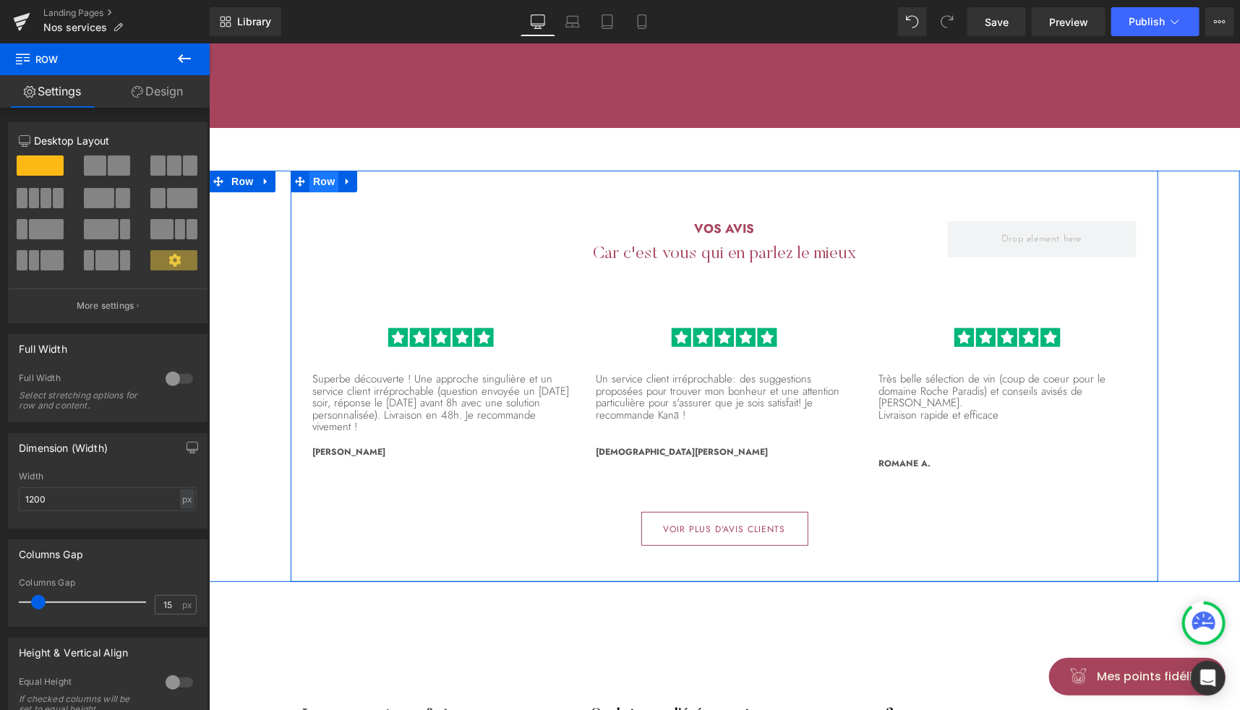
scroll to position [2987, 0]
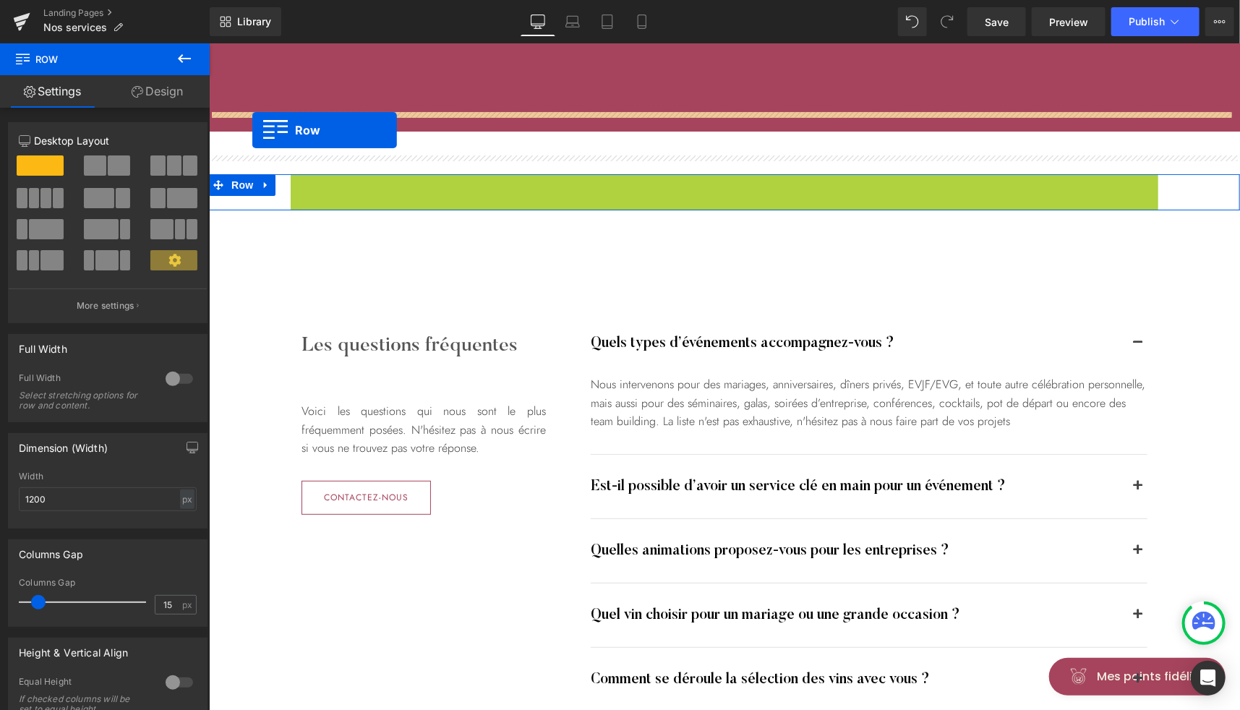
drag, startPoint x: 310, startPoint y: 168, endPoint x: 252, endPoint y: 129, distance: 70.0
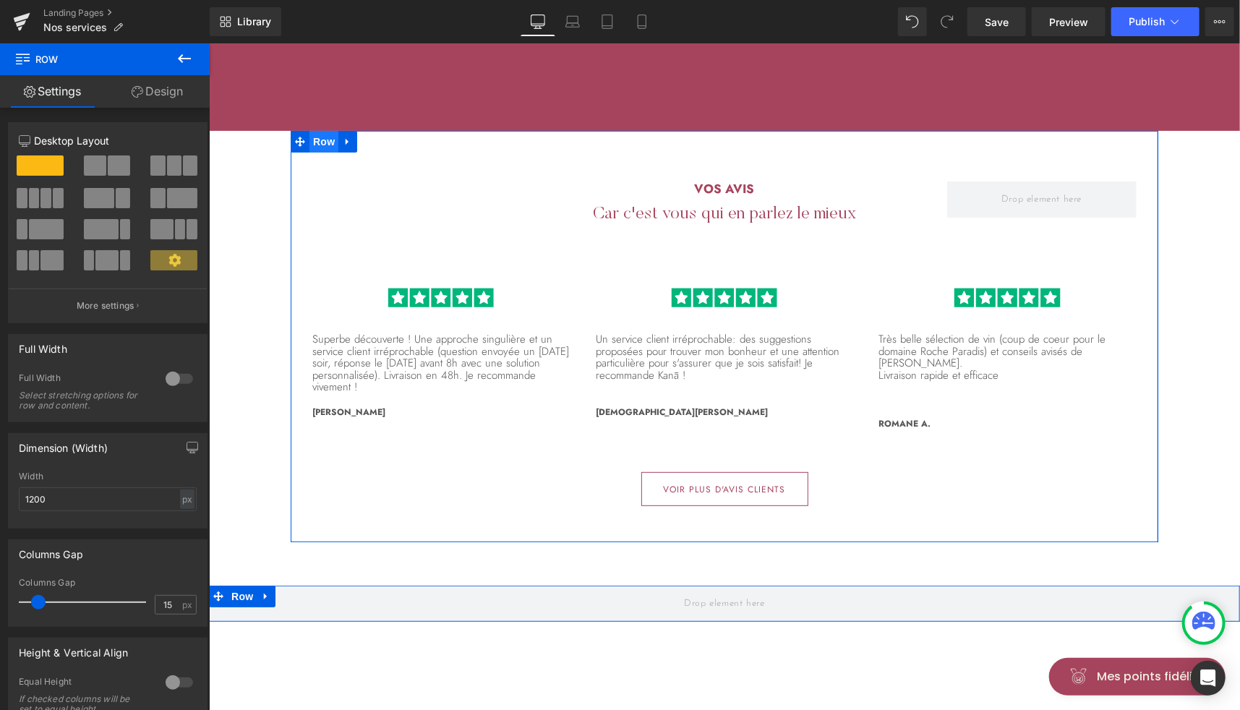
click at [314, 130] on span "Row" at bounding box center [323, 141] width 29 height 22
click at [175, 376] on div at bounding box center [179, 378] width 35 height 23
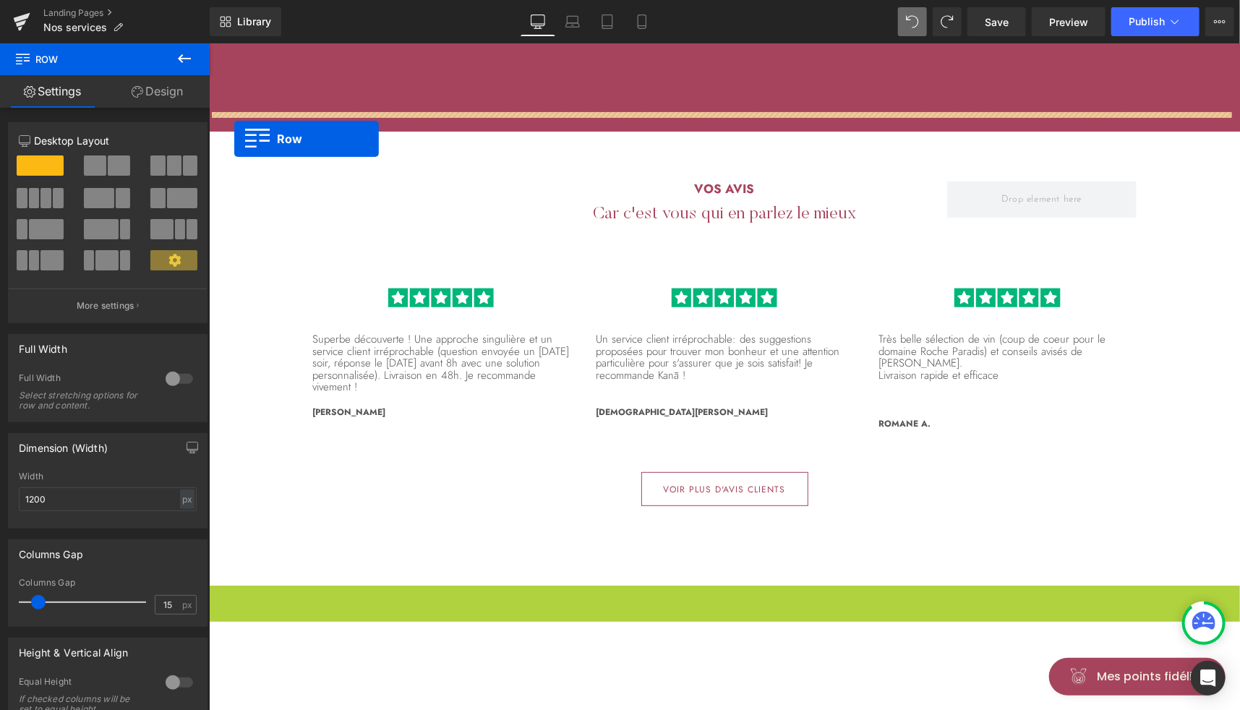
drag, startPoint x: 237, startPoint y: 561, endPoint x: 234, endPoint y: 138, distance: 422.4
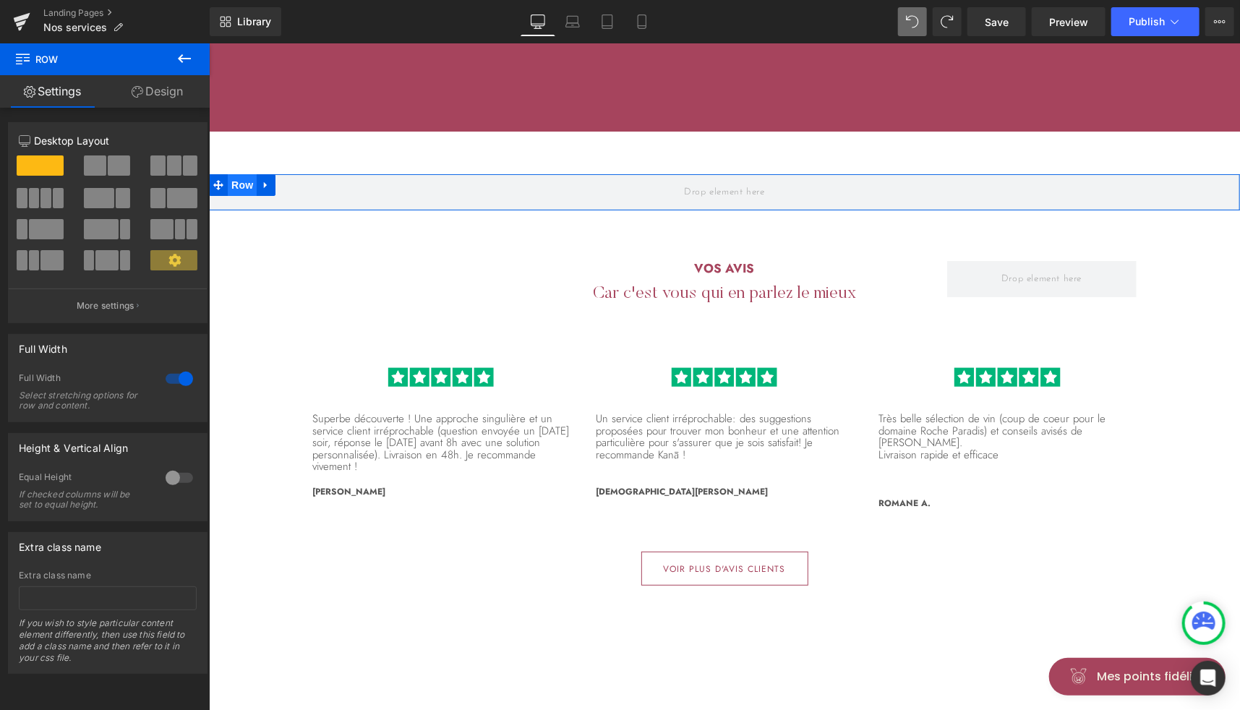
click at [227, 174] on span "Row" at bounding box center [241, 185] width 29 height 22
click at [169, 94] on link "Design" at bounding box center [157, 91] width 105 height 33
click at [0, 0] on div "Spacing" at bounding box center [0, 0] width 0 height 0
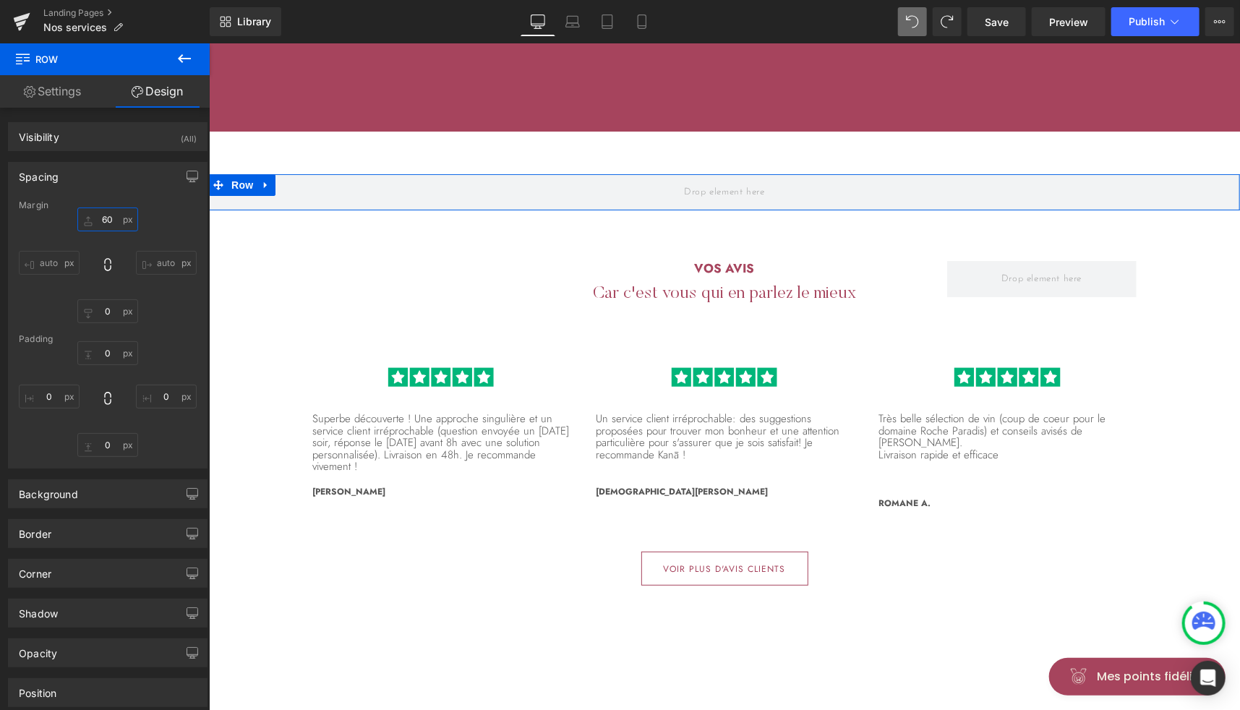
click at [105, 214] on input "text" at bounding box center [107, 220] width 61 height 24
type input "60"
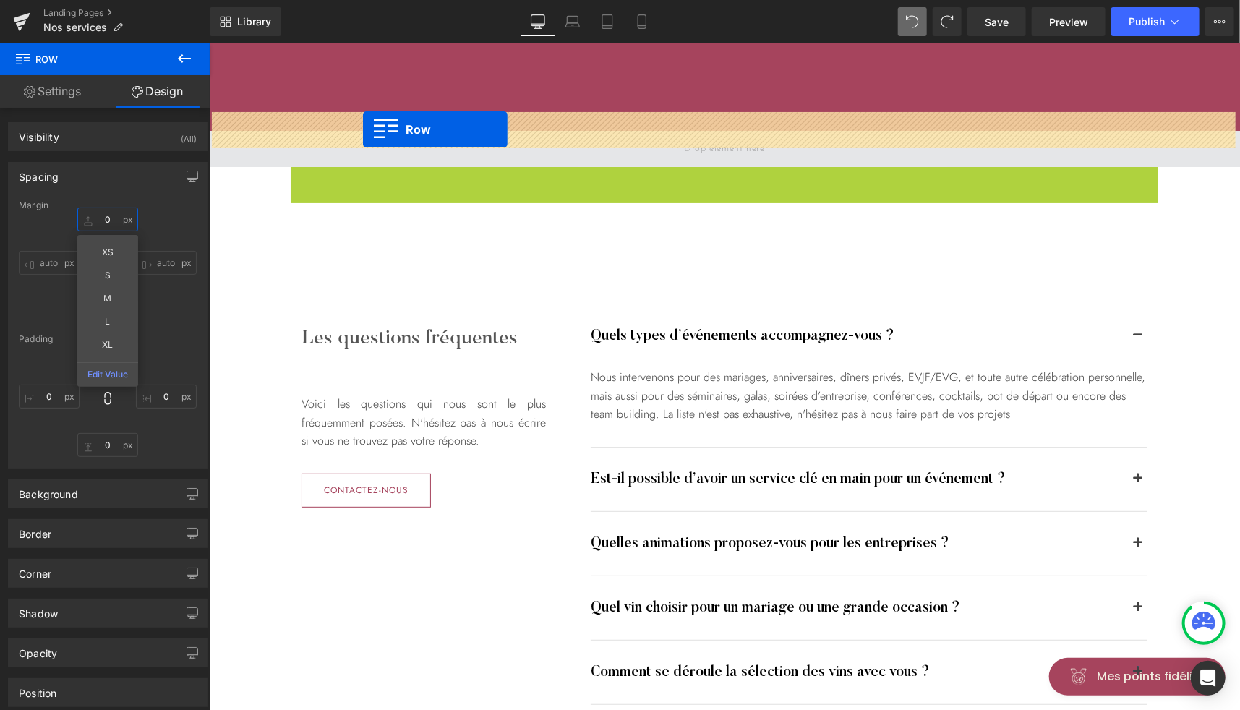
drag, startPoint x: 310, startPoint y: 157, endPoint x: 362, endPoint y: 129, distance: 59.2
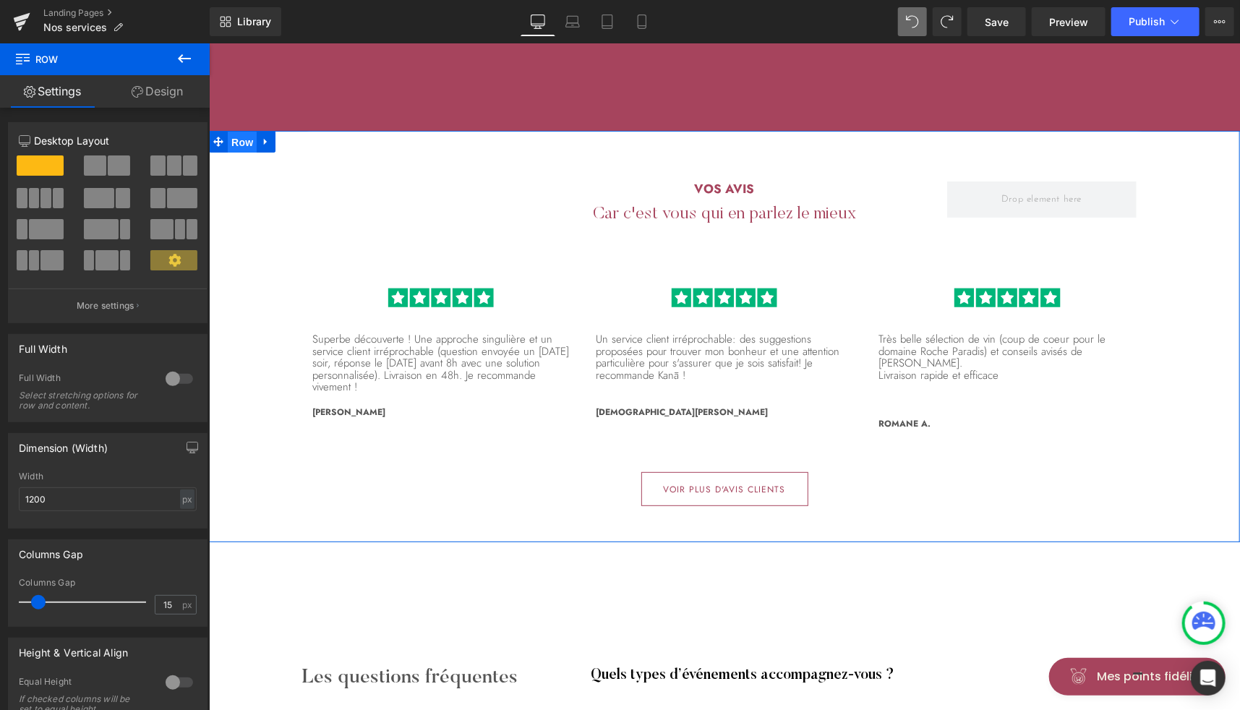
click at [236, 131] on span "Row" at bounding box center [241, 142] width 29 height 22
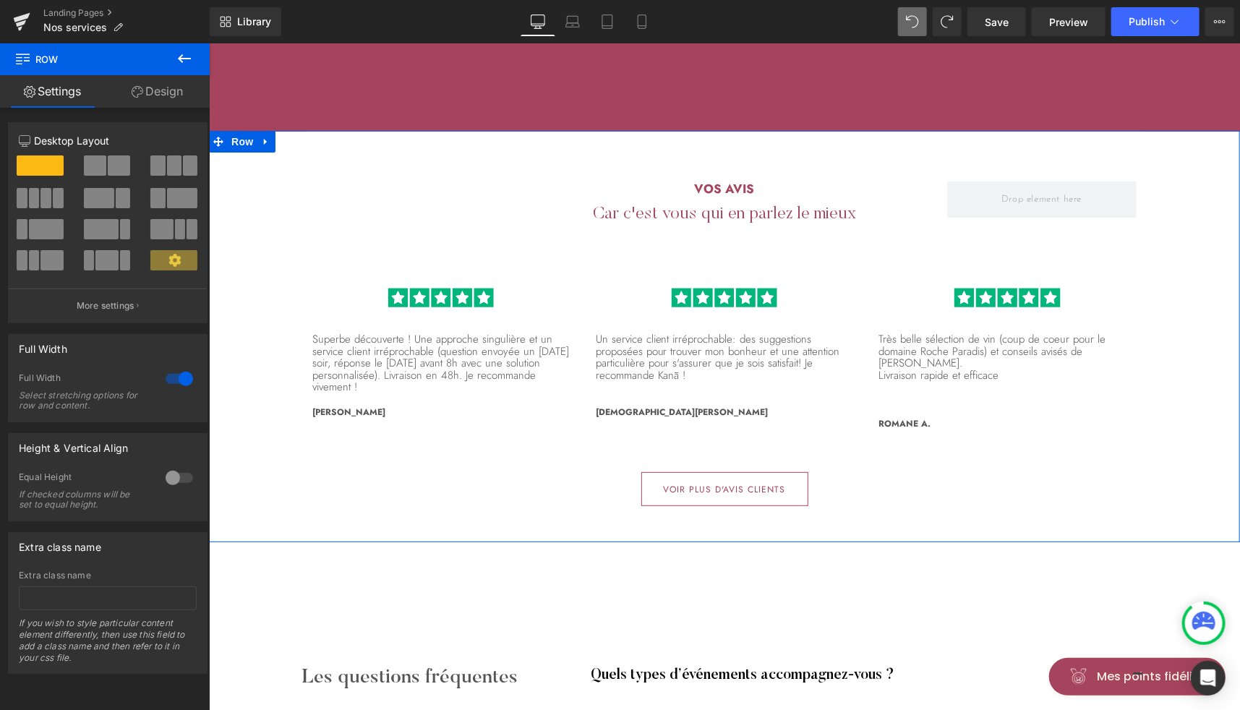
click at [169, 98] on link "Design" at bounding box center [157, 91] width 105 height 33
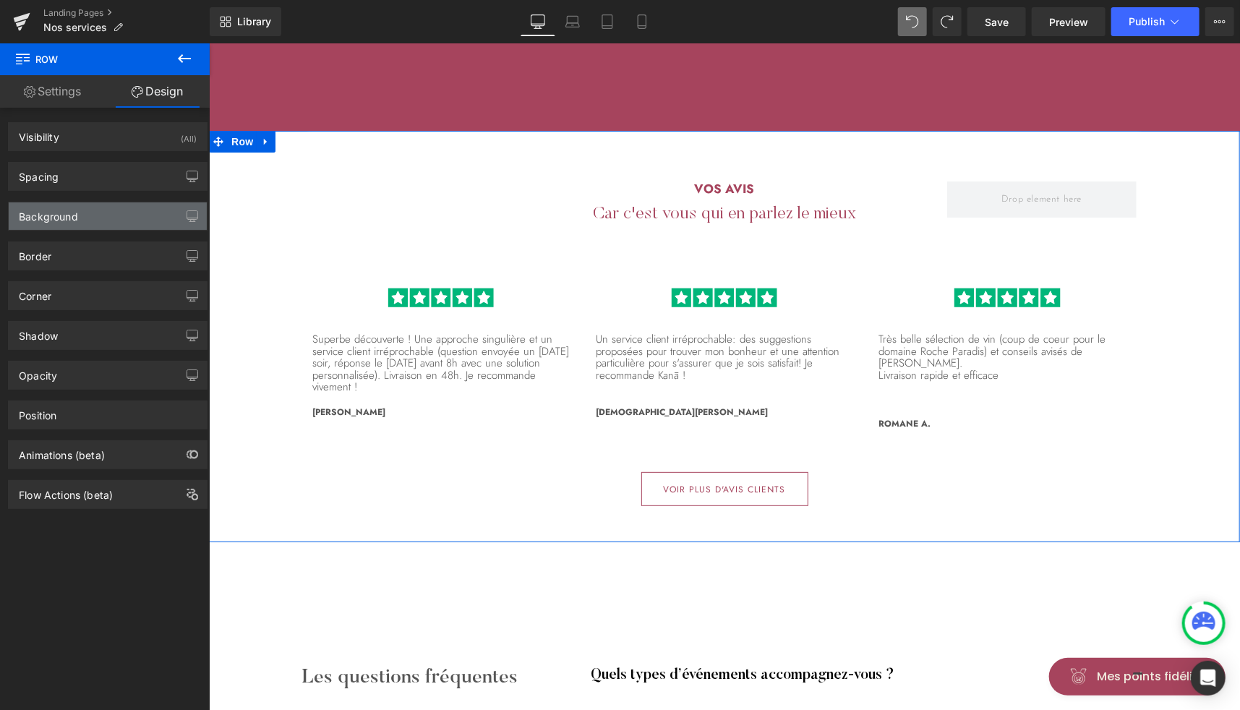
click at [68, 218] on div "Background" at bounding box center [48, 213] width 59 height 20
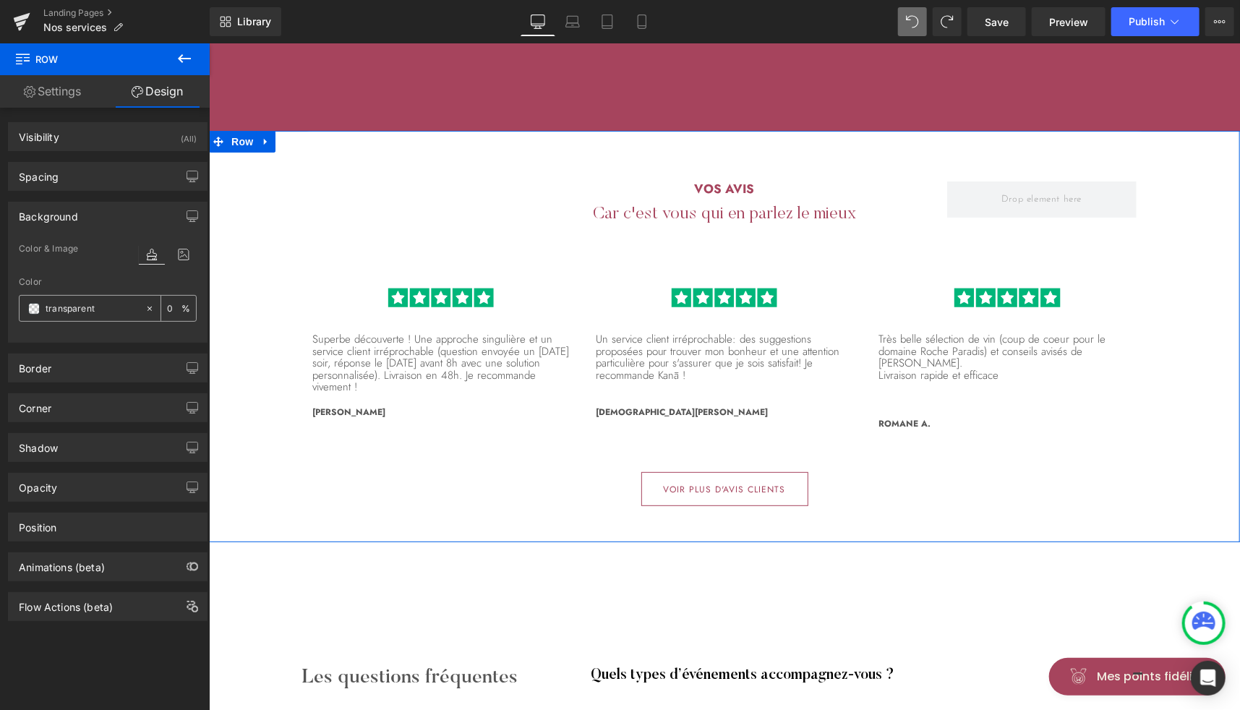
click at [33, 307] on span at bounding box center [34, 309] width 12 height 12
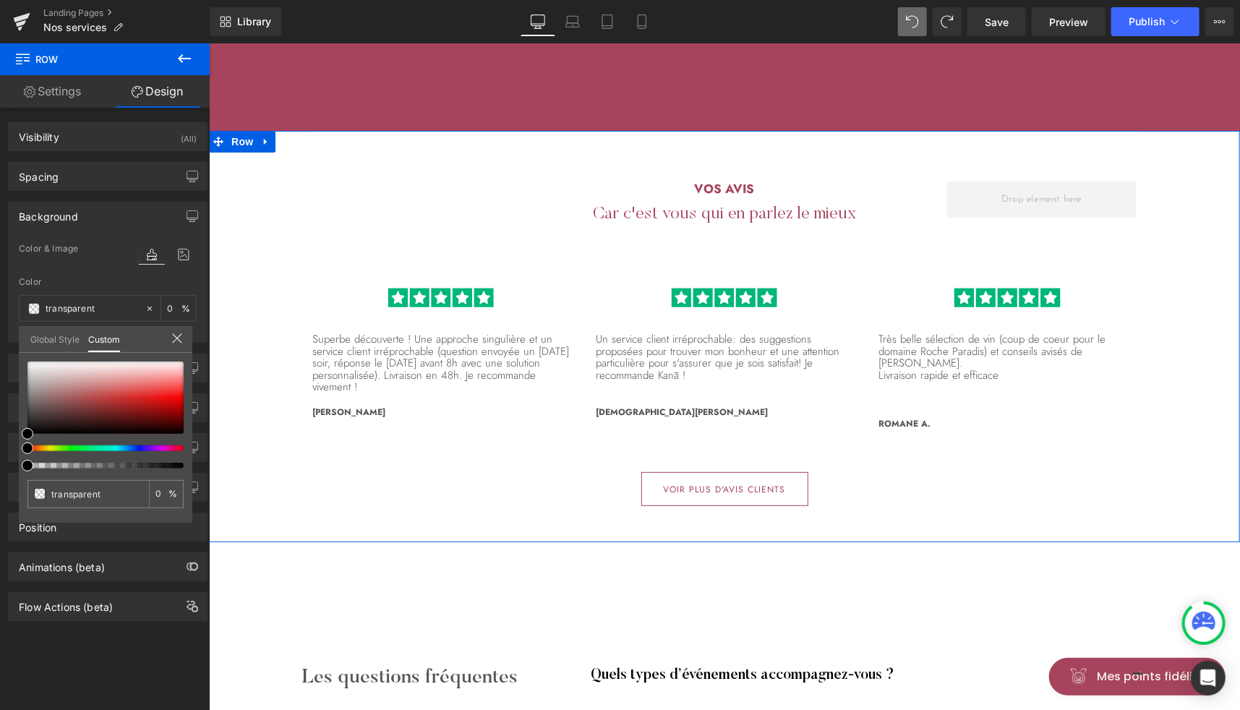
click at [53, 342] on link "Global Style" at bounding box center [54, 338] width 49 height 25
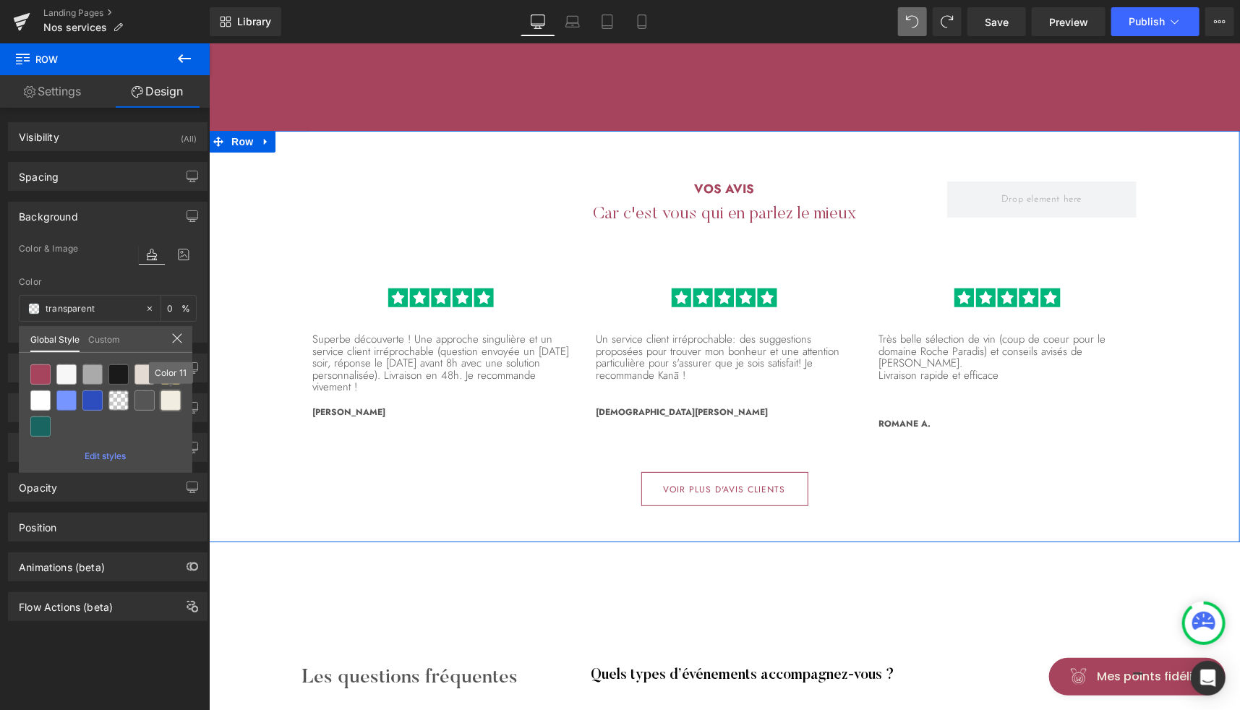
click at [169, 402] on div at bounding box center [171, 401] width 20 height 20
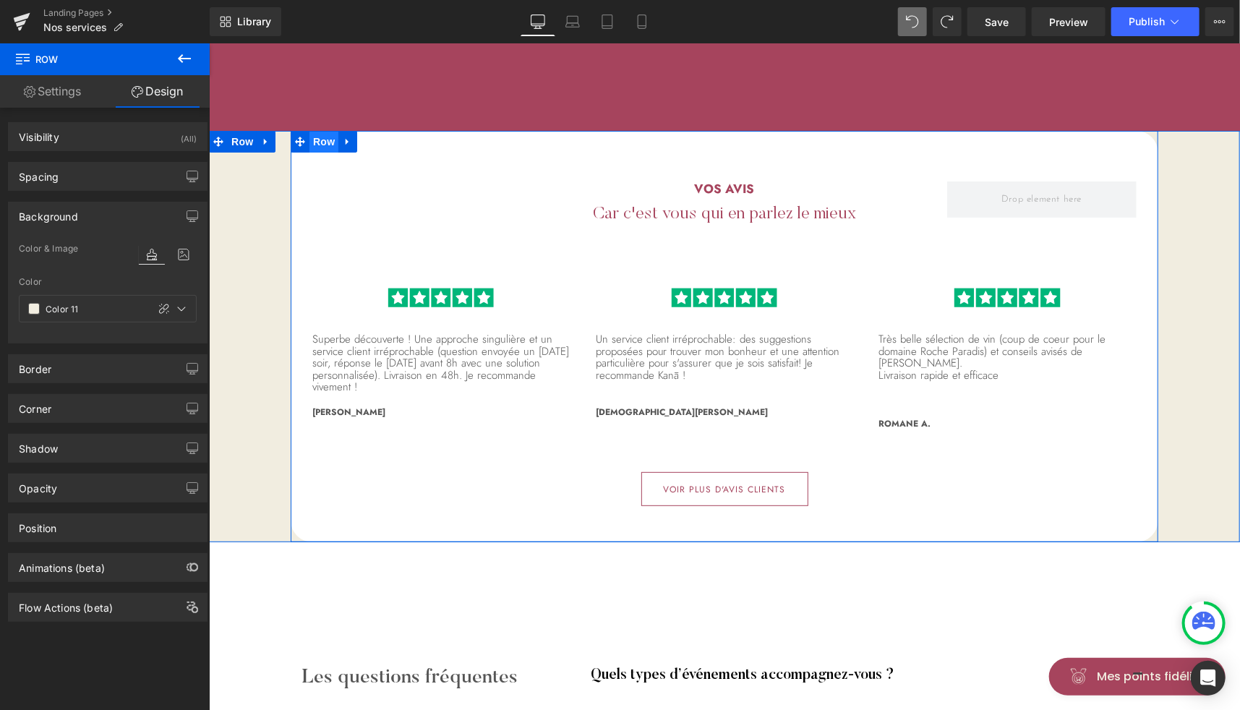
click at [318, 130] on span "Row" at bounding box center [323, 141] width 29 height 22
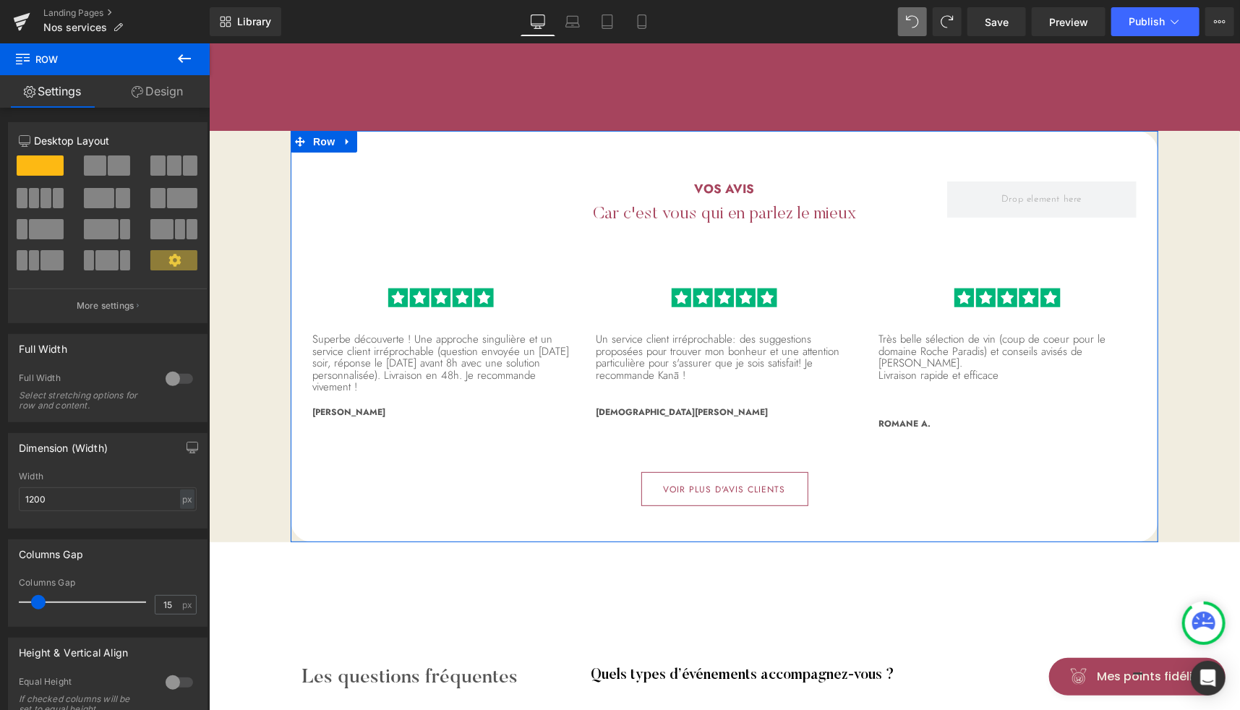
click at [171, 90] on link "Design" at bounding box center [157, 91] width 105 height 33
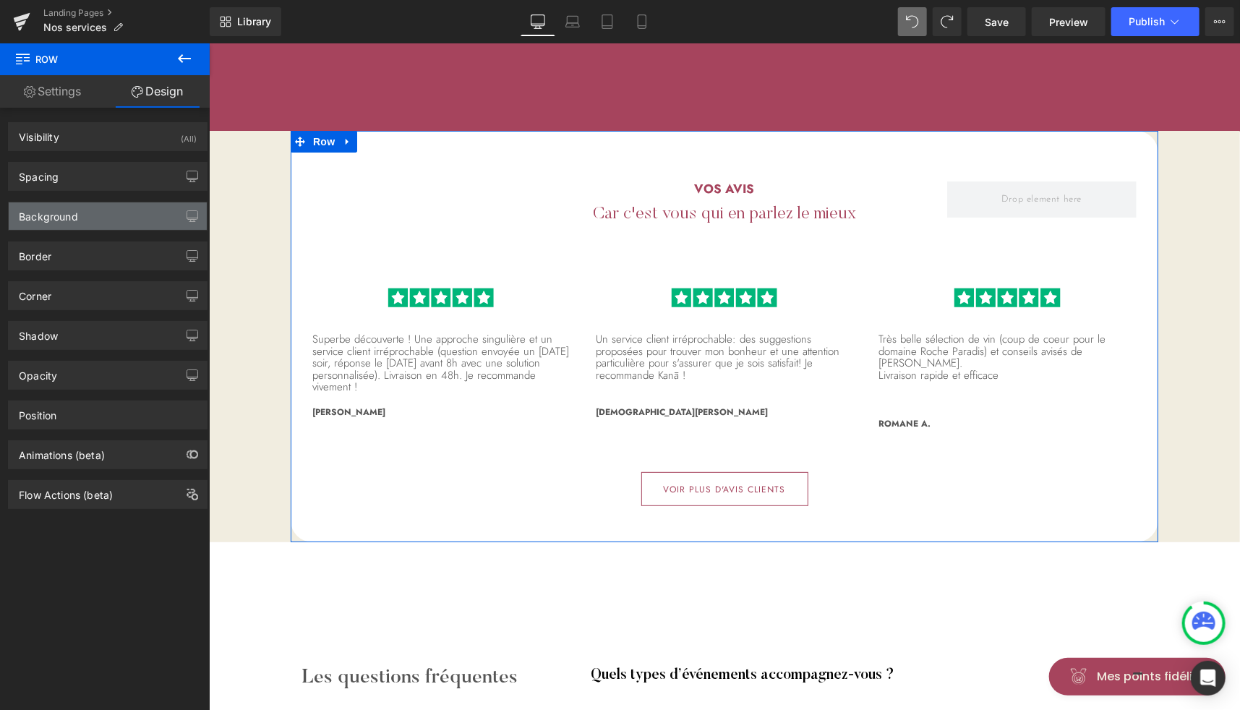
click at [61, 212] on div "Background" at bounding box center [48, 213] width 59 height 20
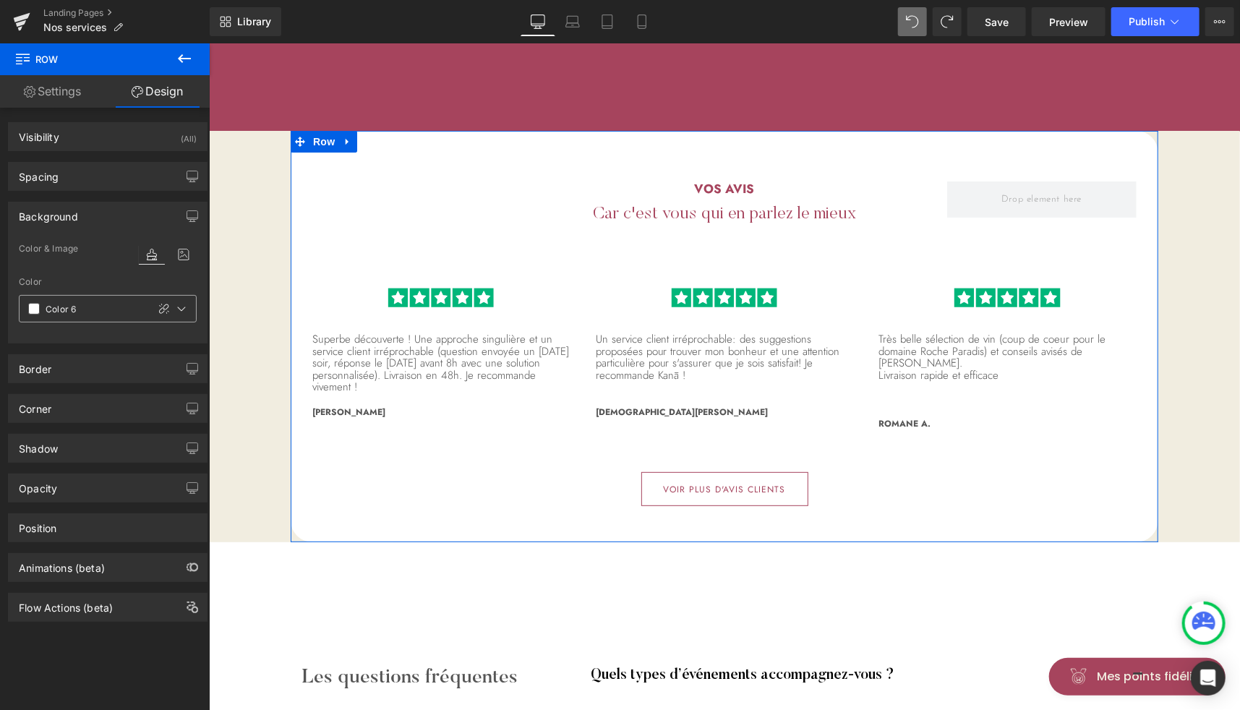
click at [32, 305] on span at bounding box center [34, 309] width 12 height 12
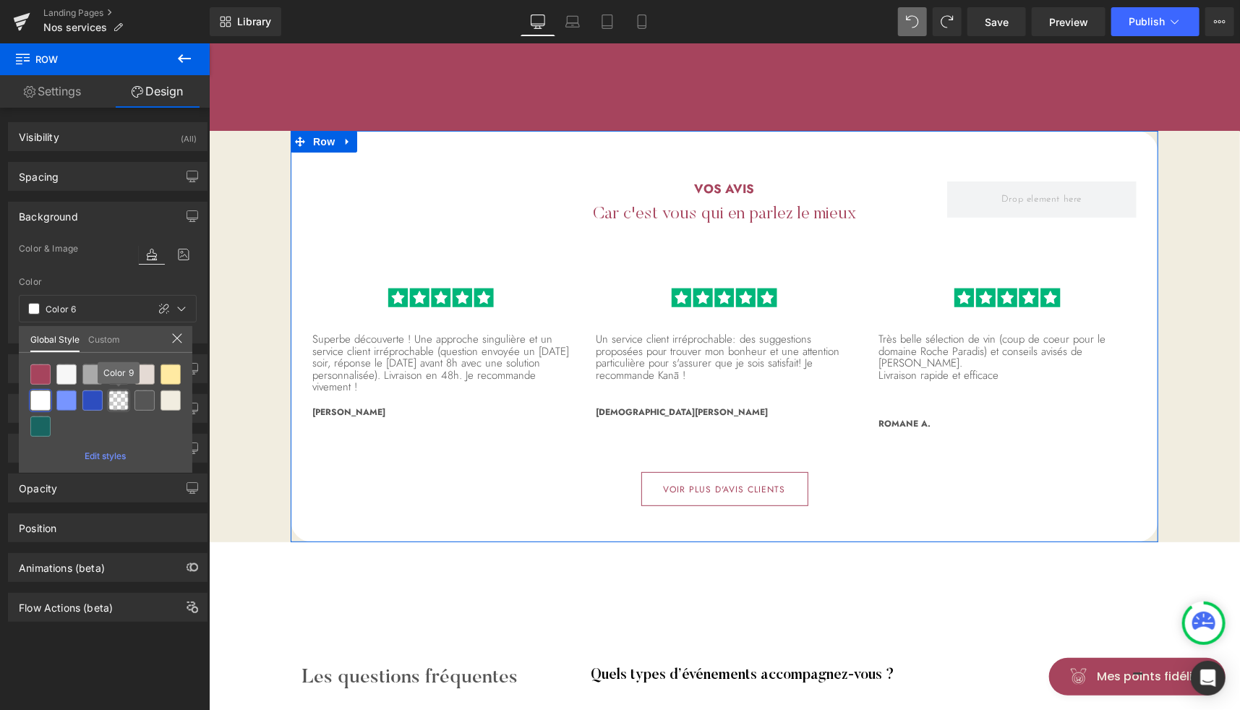
click at [120, 400] on div at bounding box center [118, 401] width 20 height 20
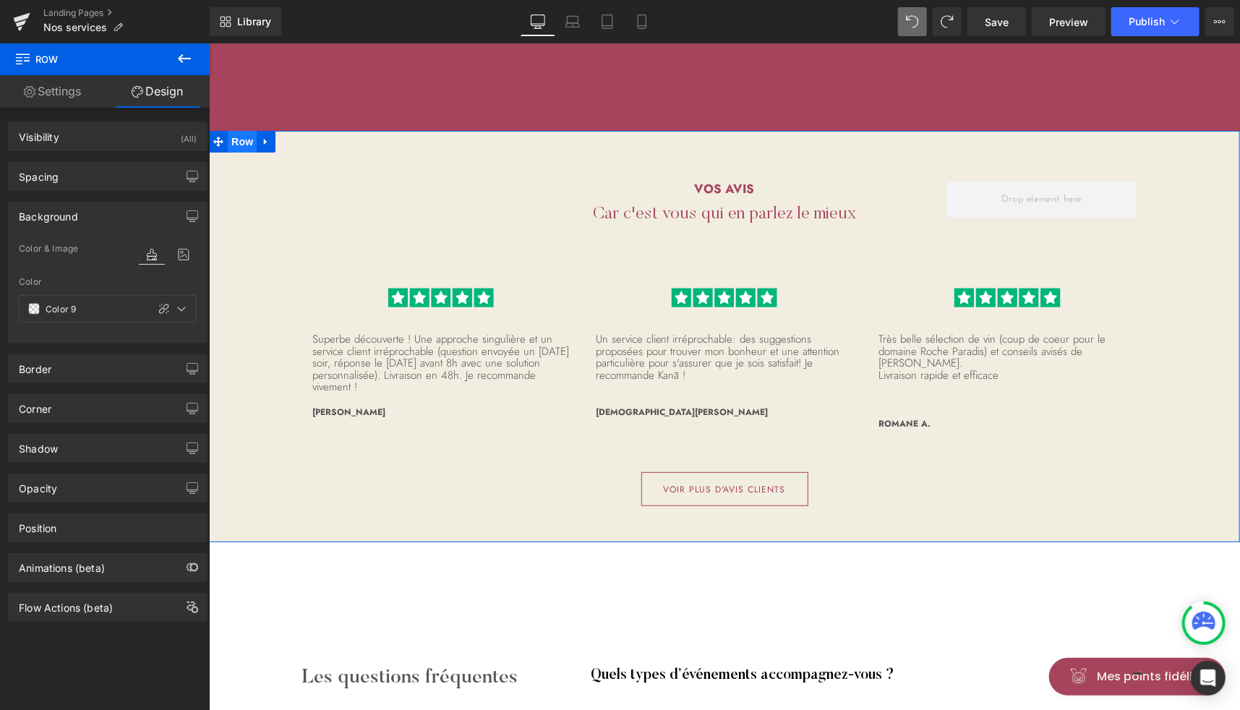
click at [237, 130] on span "Row" at bounding box center [241, 141] width 29 height 22
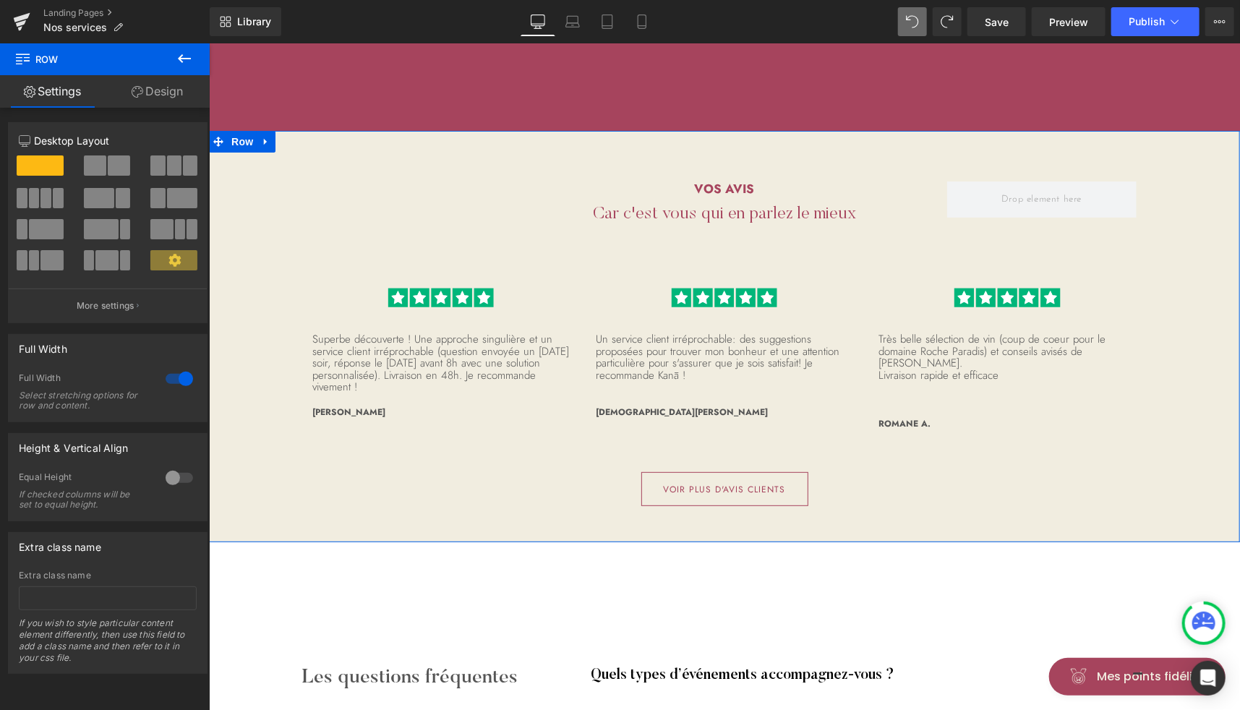
click at [171, 92] on link "Design" at bounding box center [157, 91] width 105 height 33
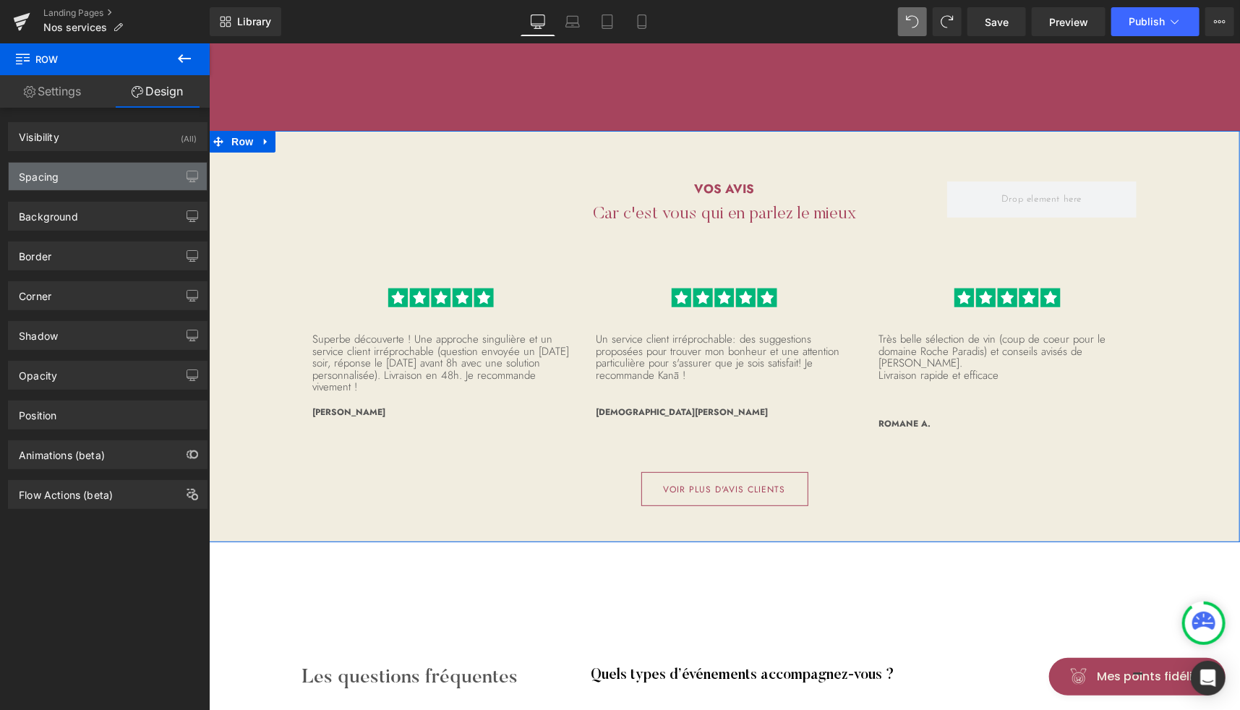
click at [79, 174] on div "Spacing" at bounding box center [108, 176] width 198 height 27
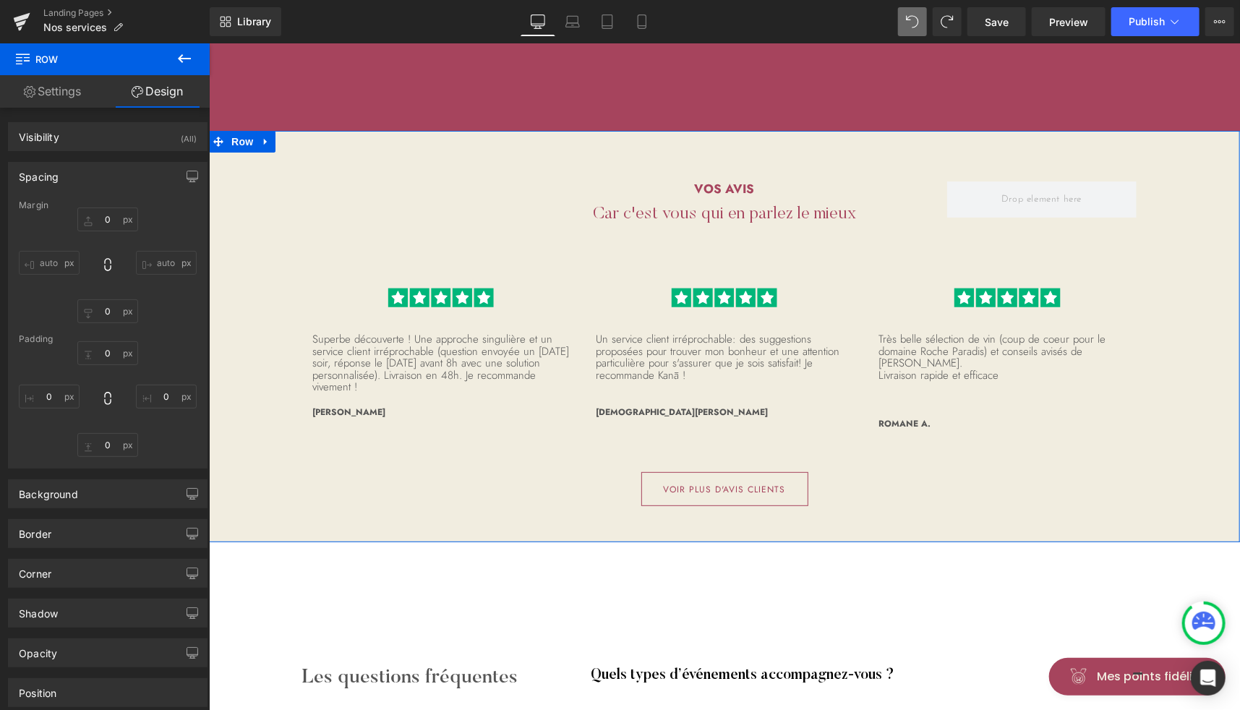
click at [110, 342] on div "Padding" at bounding box center [108, 339] width 178 height 10
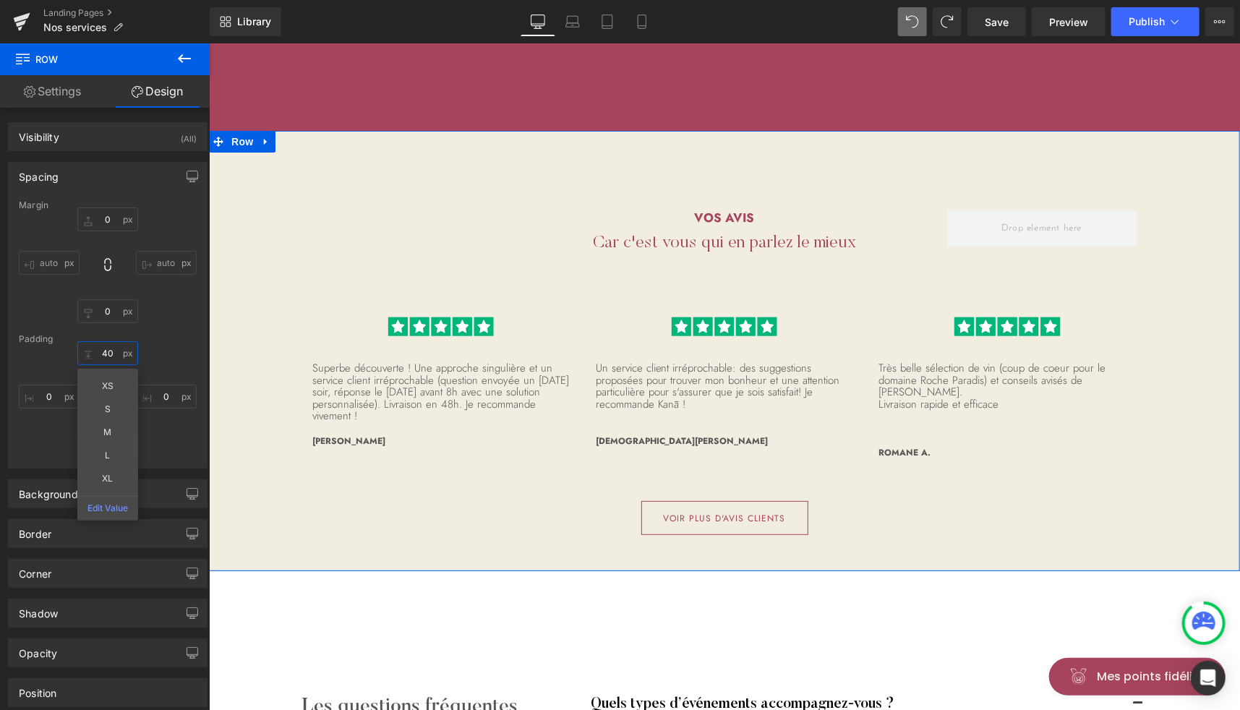
type input "40"
click at [166, 454] on div "40 XS S M L XL Edit Value 0 0 0" at bounding box center [108, 399] width 178 height 116
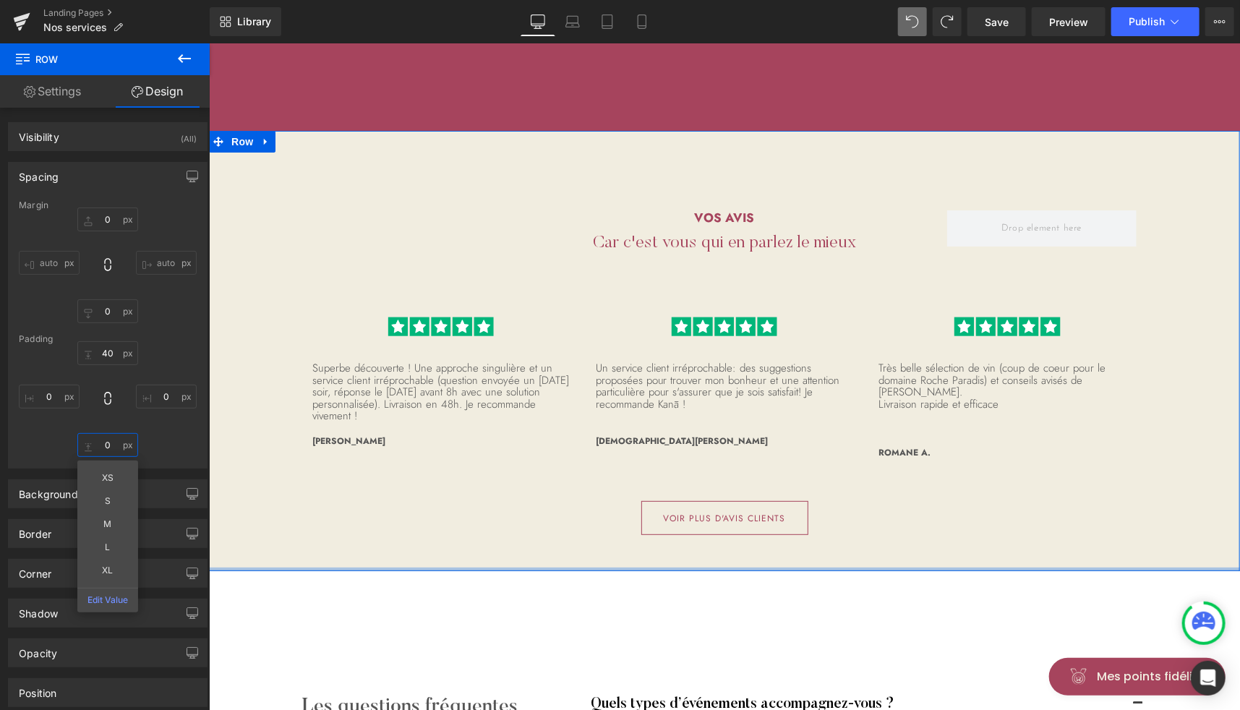
click at [108, 439] on input "0" at bounding box center [107, 445] width 61 height 24
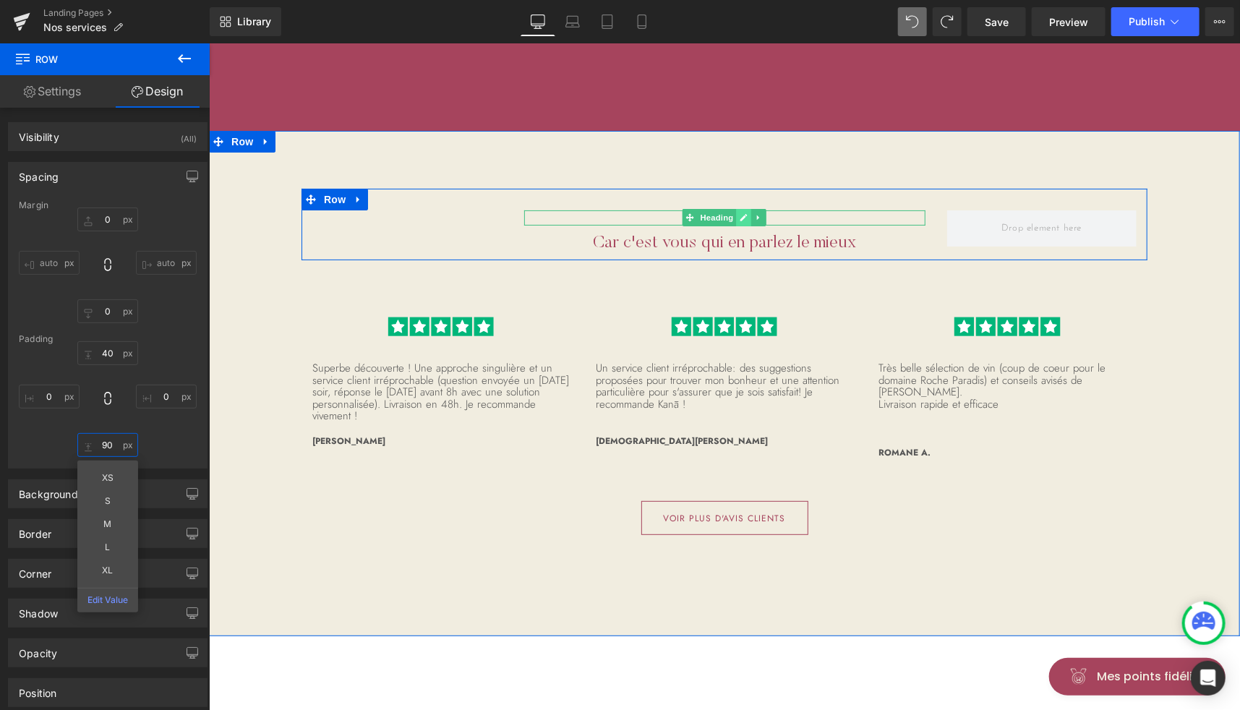
type input "90"
click at [741, 213] on icon at bounding box center [743, 217] width 8 height 9
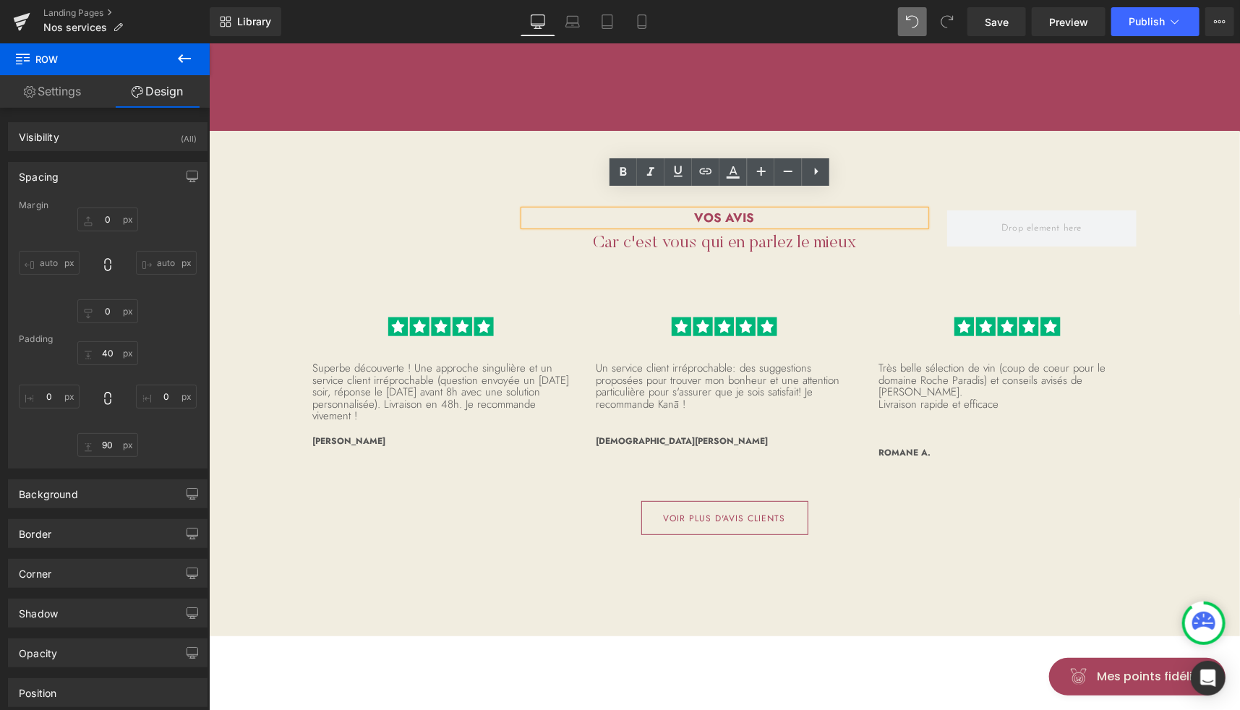
click at [724, 210] on h2 "Vos avis" at bounding box center [724, 217] width 401 height 14
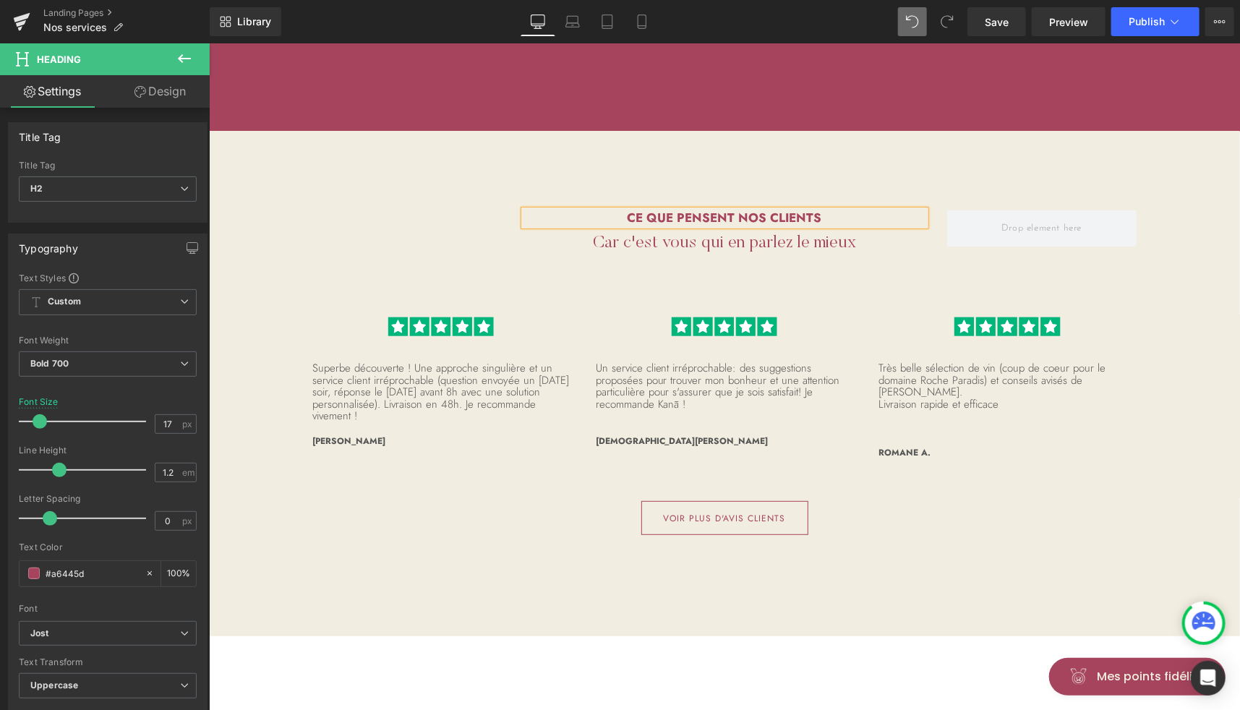
click at [697, 210] on h2 "Ce que pensent nos clients" at bounding box center [724, 217] width 401 height 14
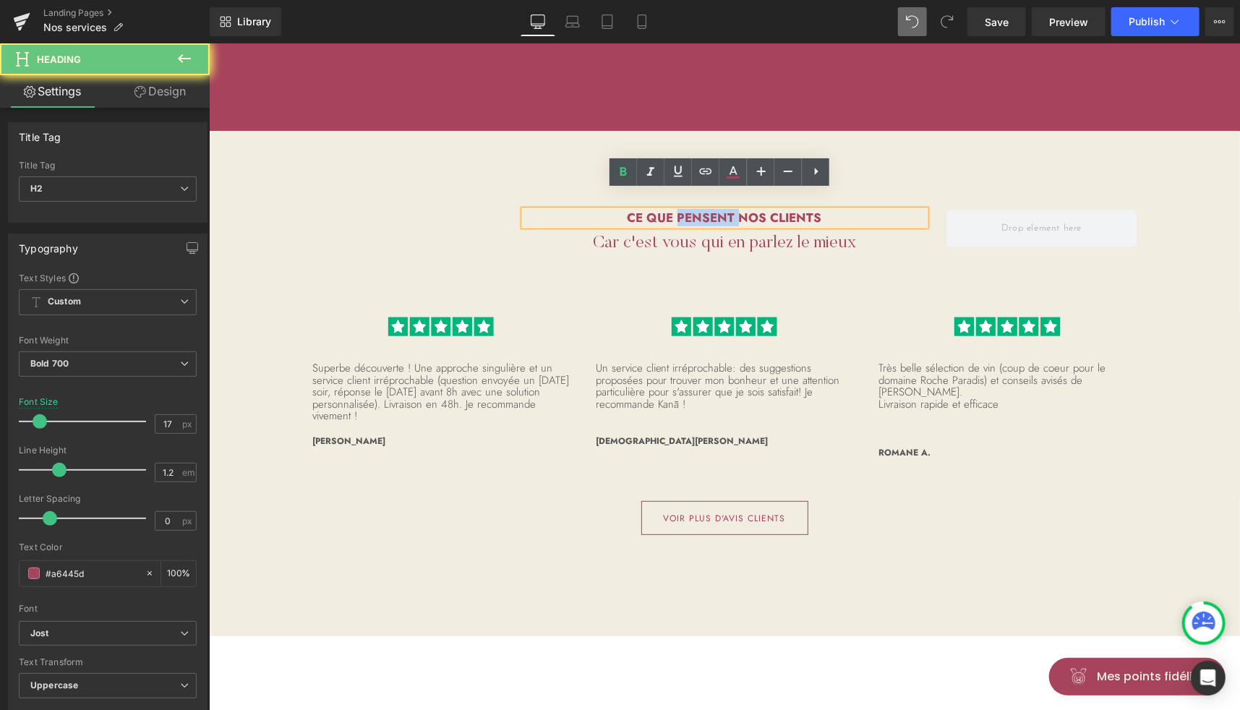
click at [697, 210] on h2 "Ce que pensent nos clients" at bounding box center [724, 217] width 401 height 14
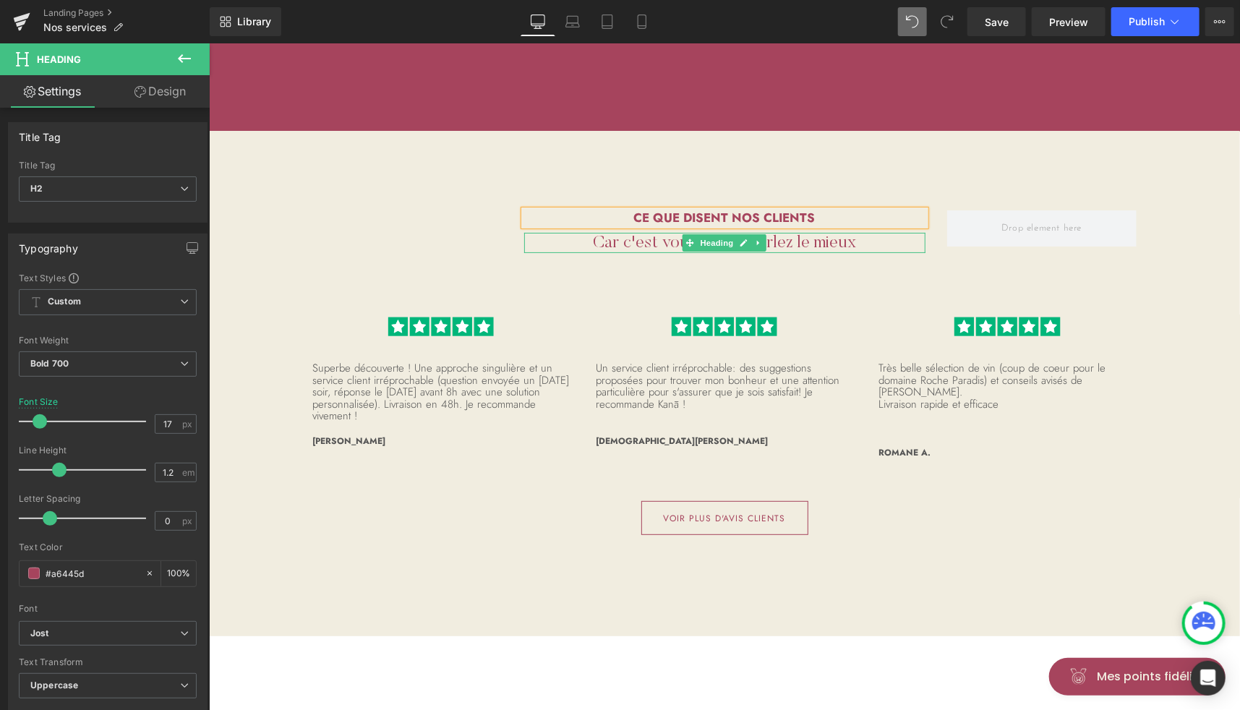
click at [655, 232] on h2 "Car c'est vous qui en parlez le mieux" at bounding box center [724, 242] width 401 height 21
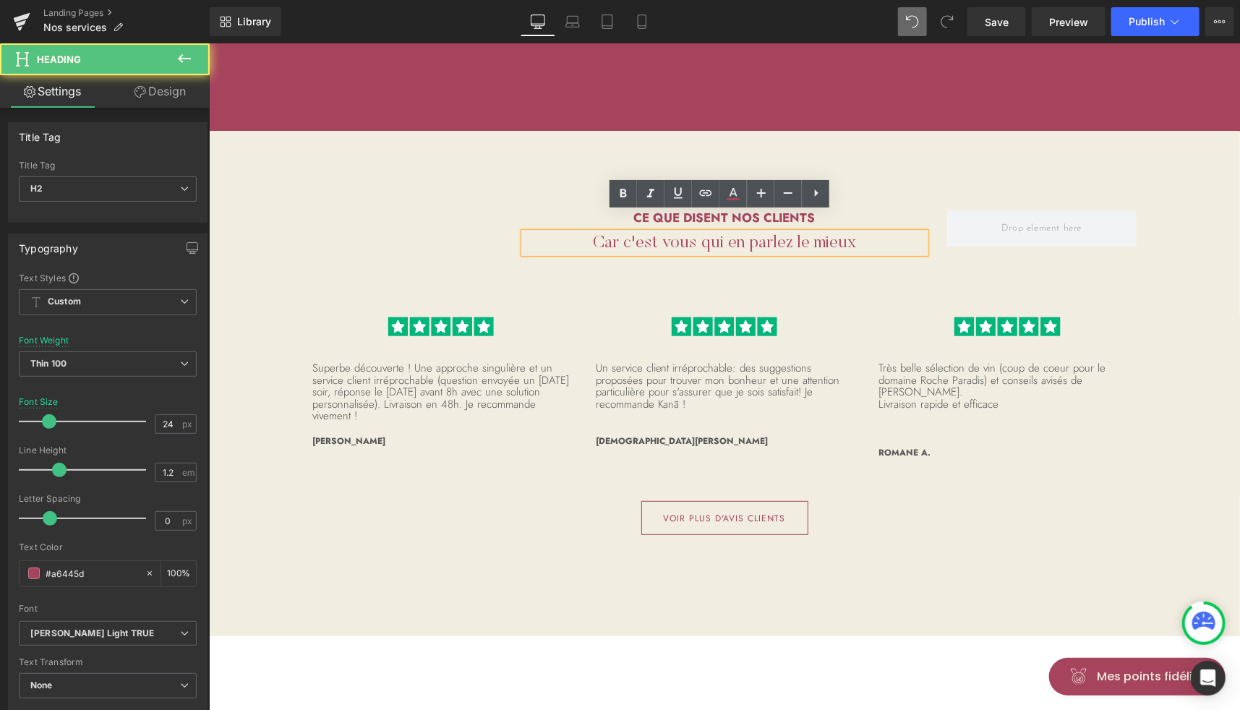
click at [655, 232] on h2 "Car c'est vous qui en parlez le mieux" at bounding box center [724, 242] width 401 height 21
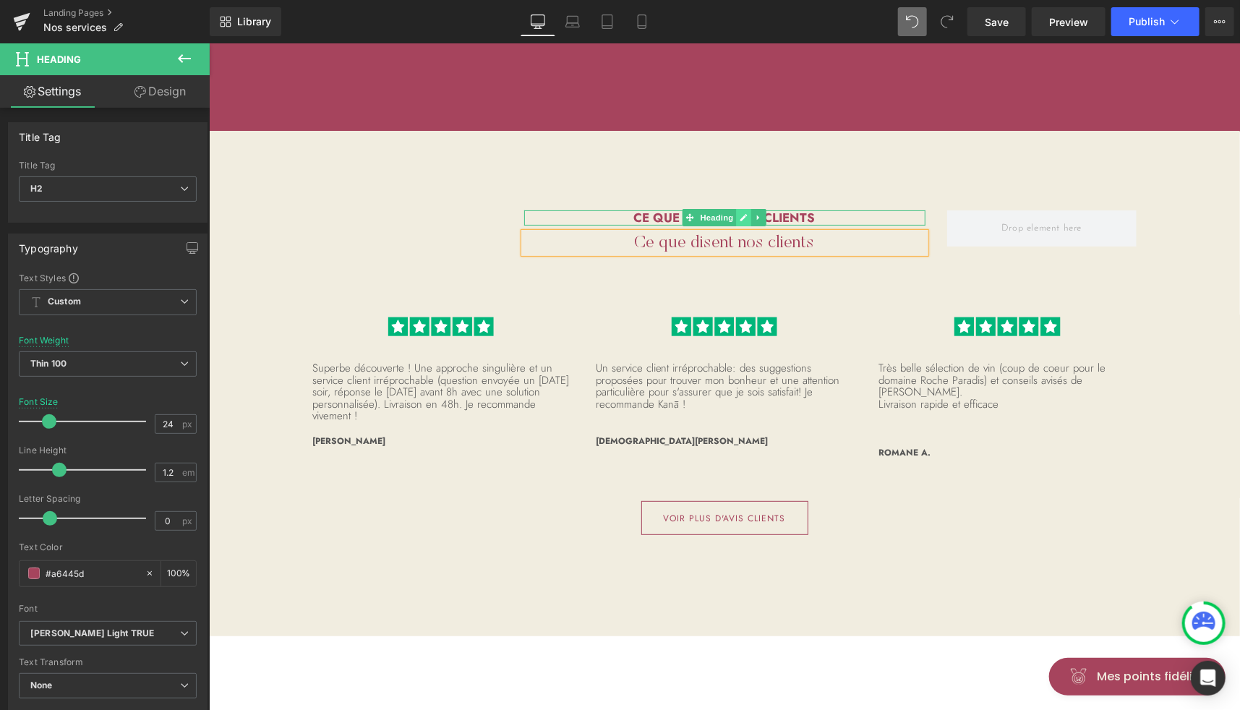
click at [739, 213] on icon at bounding box center [743, 217] width 8 height 9
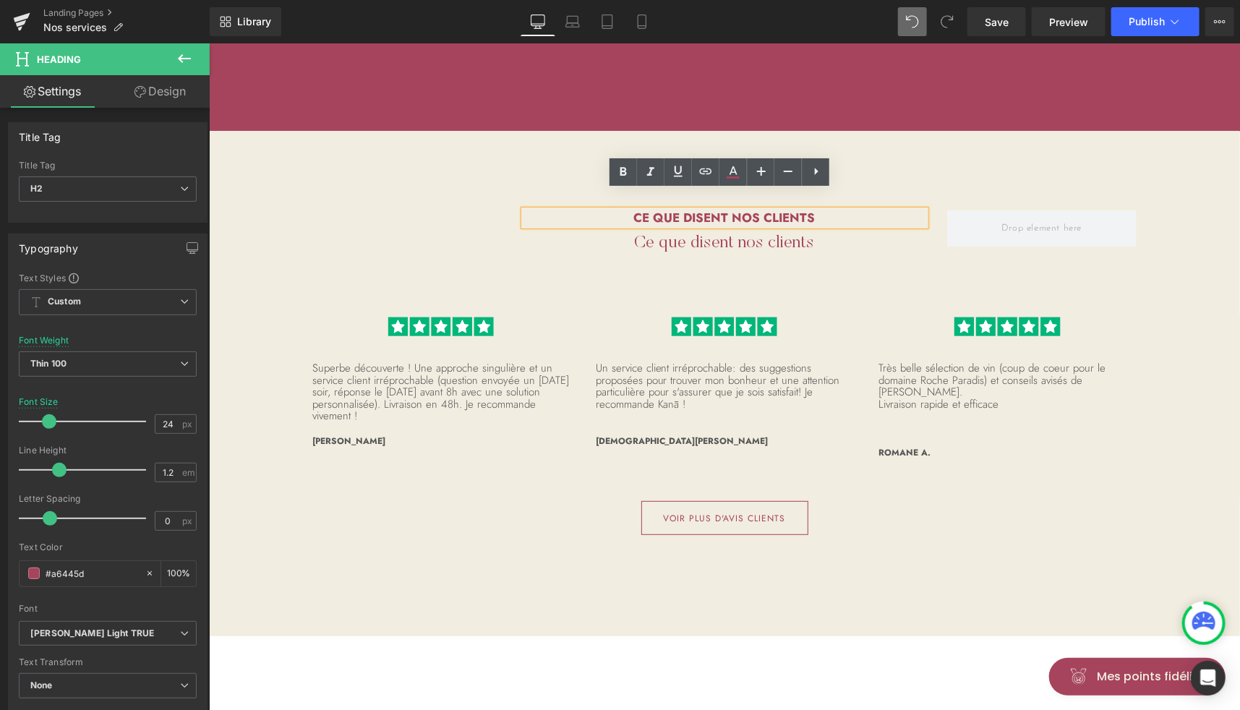
click at [720, 210] on h2 "Ce que disent nos clients" at bounding box center [724, 217] width 401 height 14
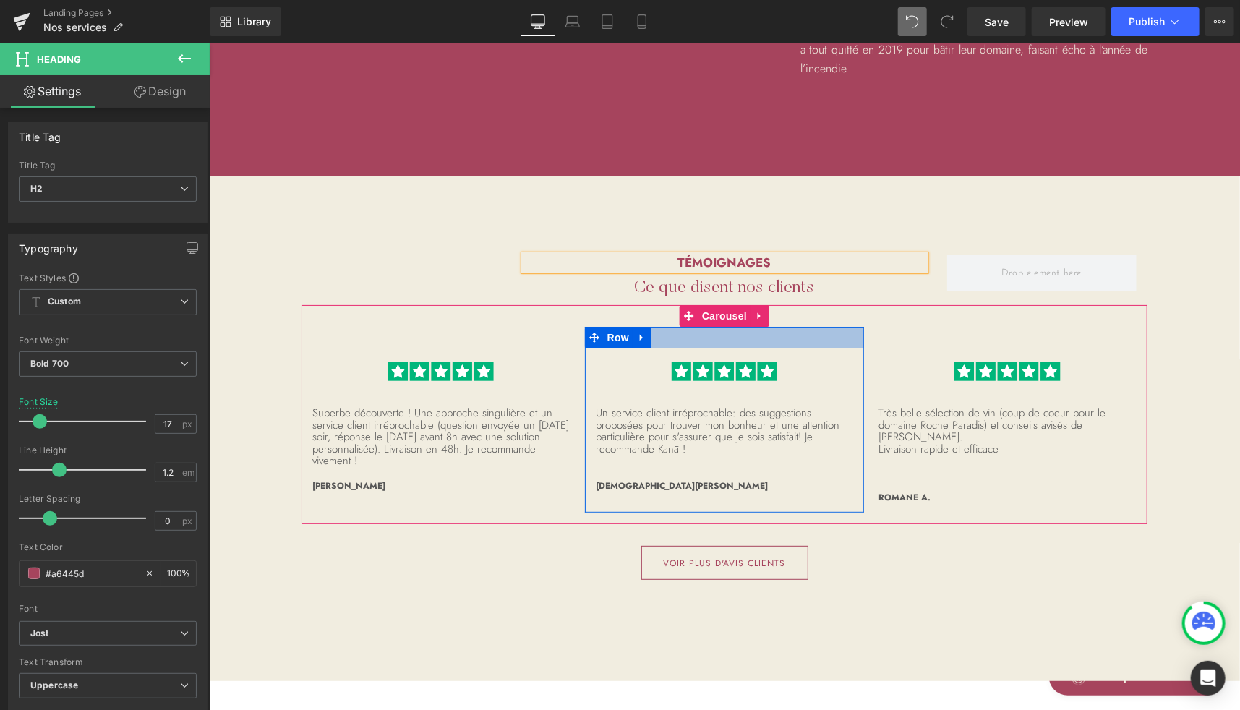
scroll to position [2964, 0]
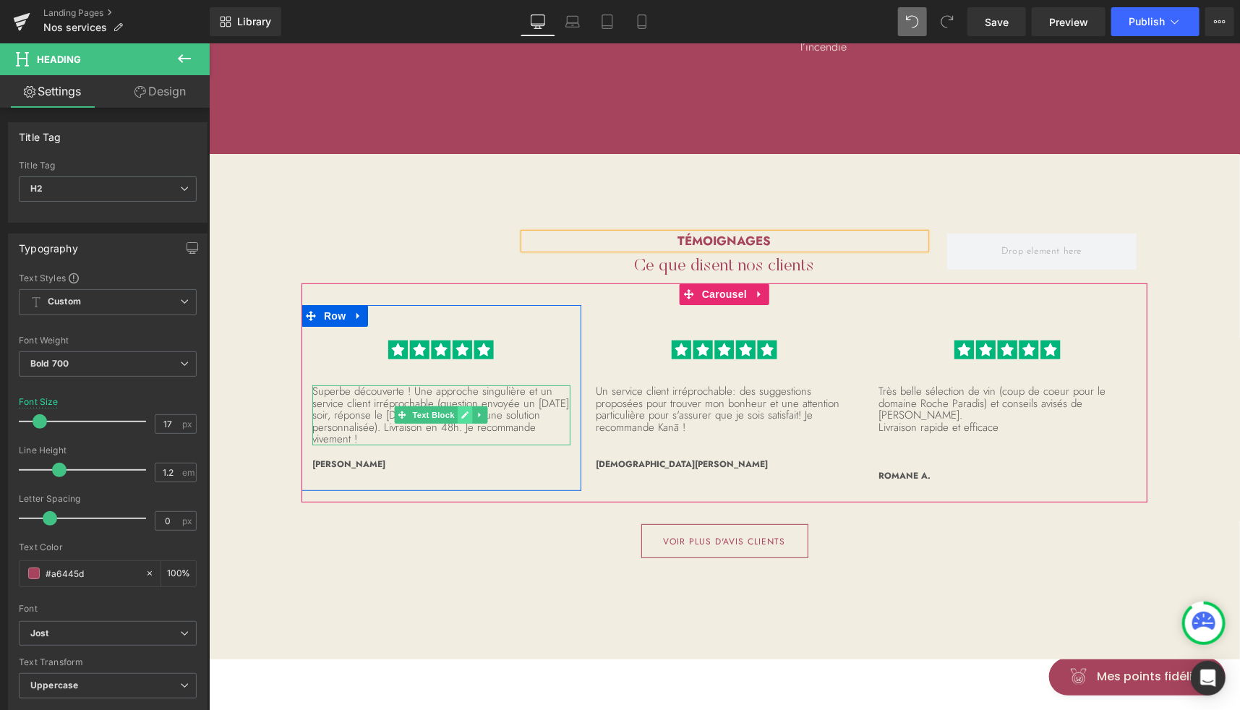
click at [461, 412] on icon at bounding box center [464, 415] width 7 height 7
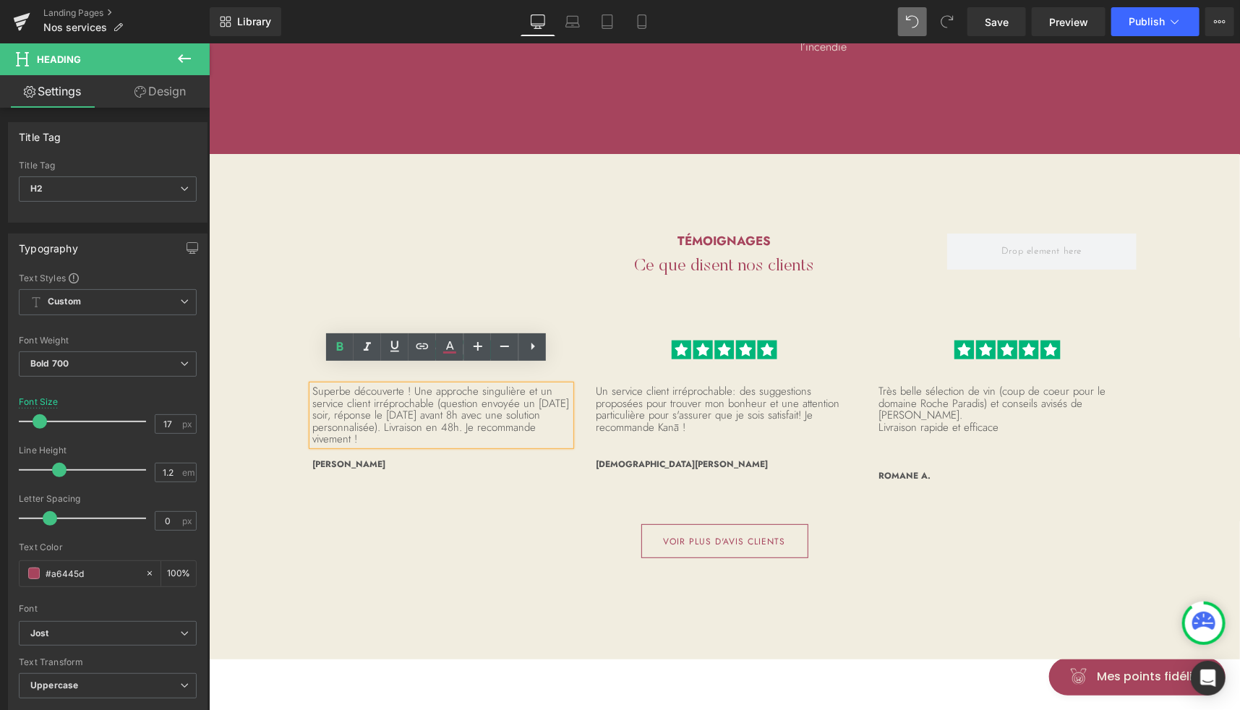
click at [396, 396] on p "Superbe découverte ! Une approche singulière et un service client irréprochable…" at bounding box center [441, 415] width 258 height 60
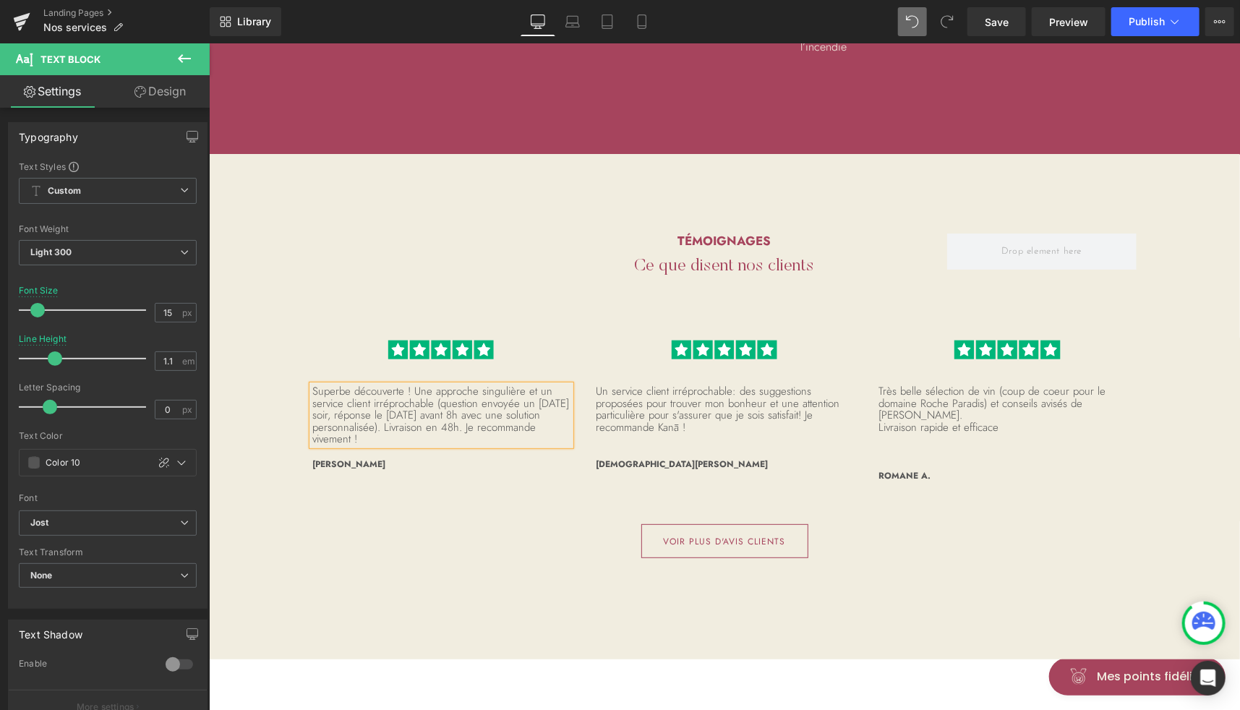
paste div
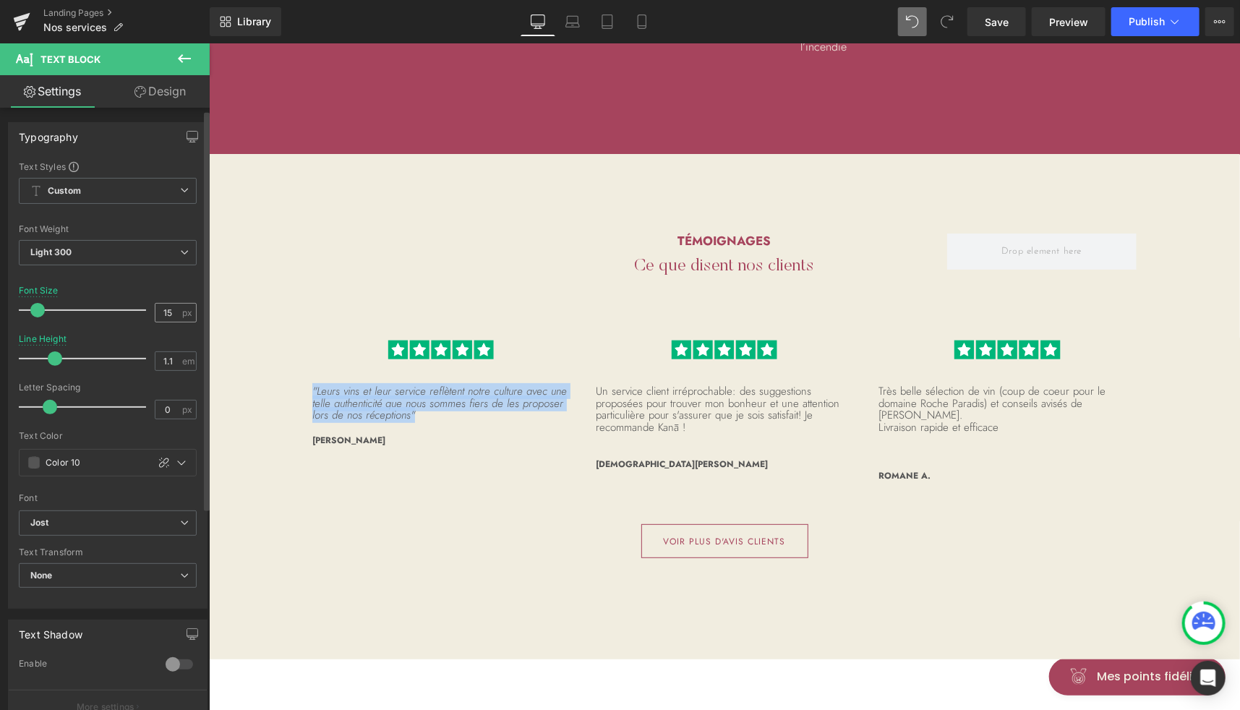
scroll to position [139, 0]
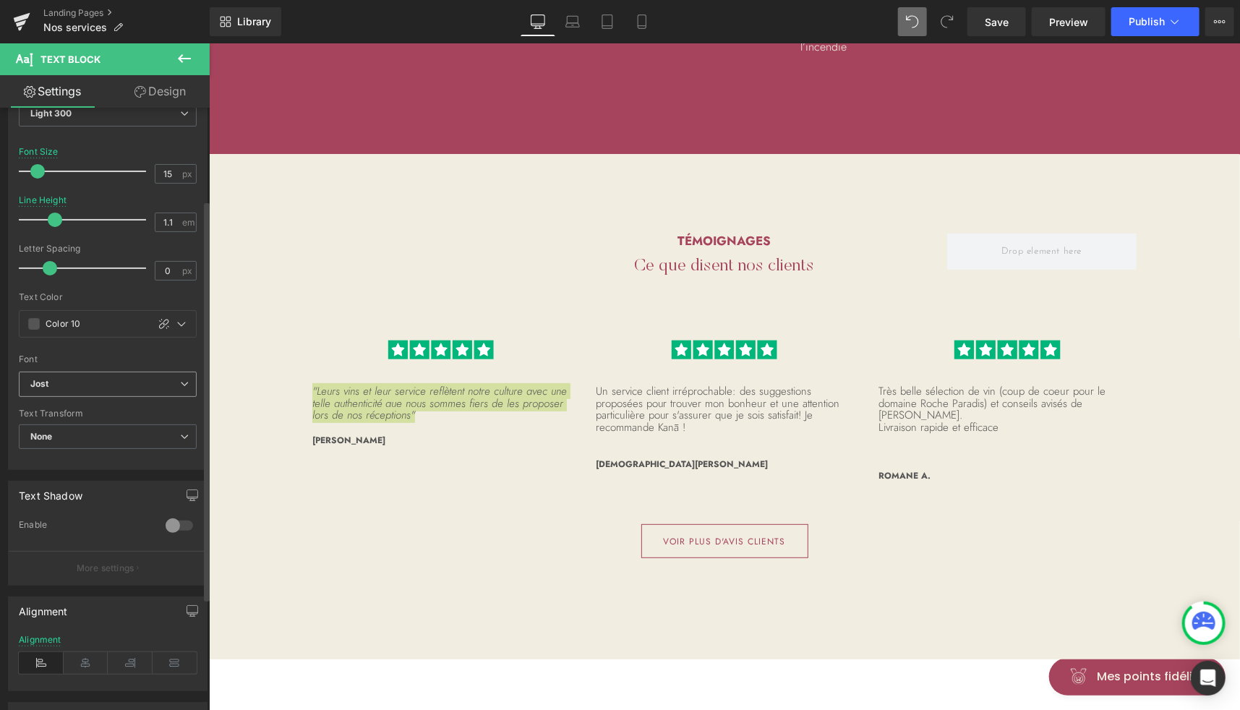
click at [90, 384] on b "Jost" at bounding box center [105, 384] width 150 height 12
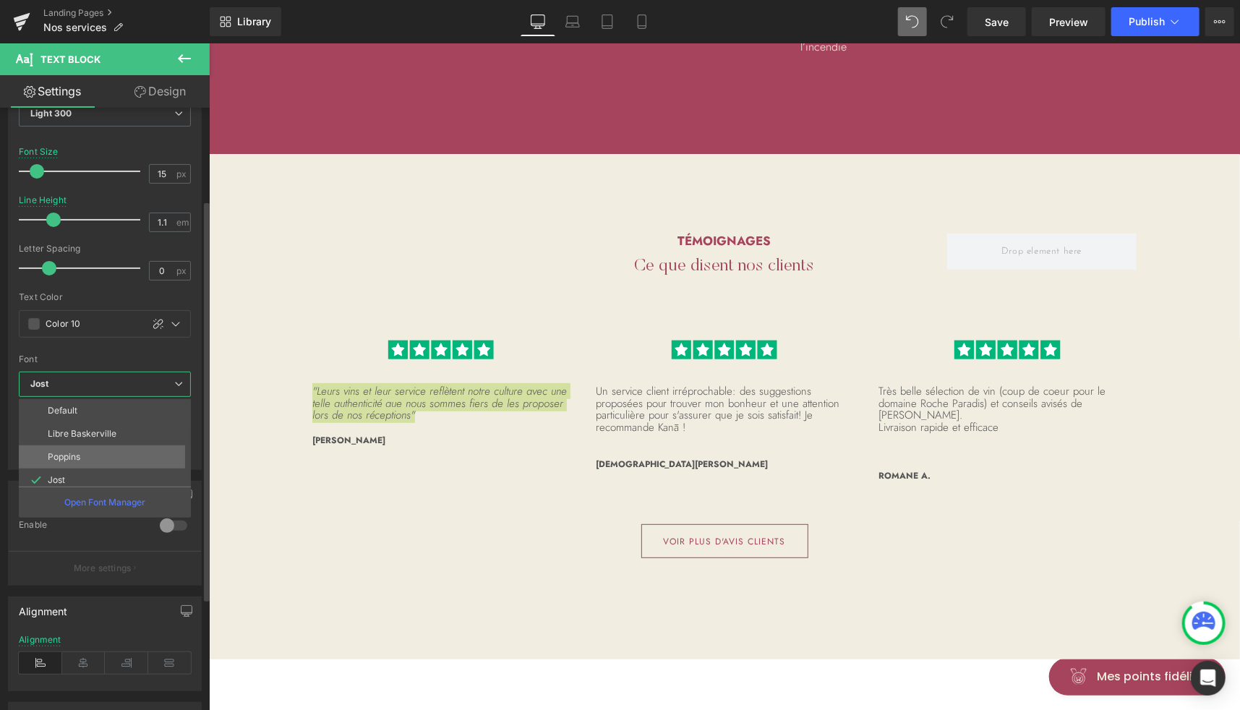
scroll to position [75, 0]
click at [114, 423] on p "[PERSON_NAME] Light TRUE" at bounding box center [107, 428] width 118 height 10
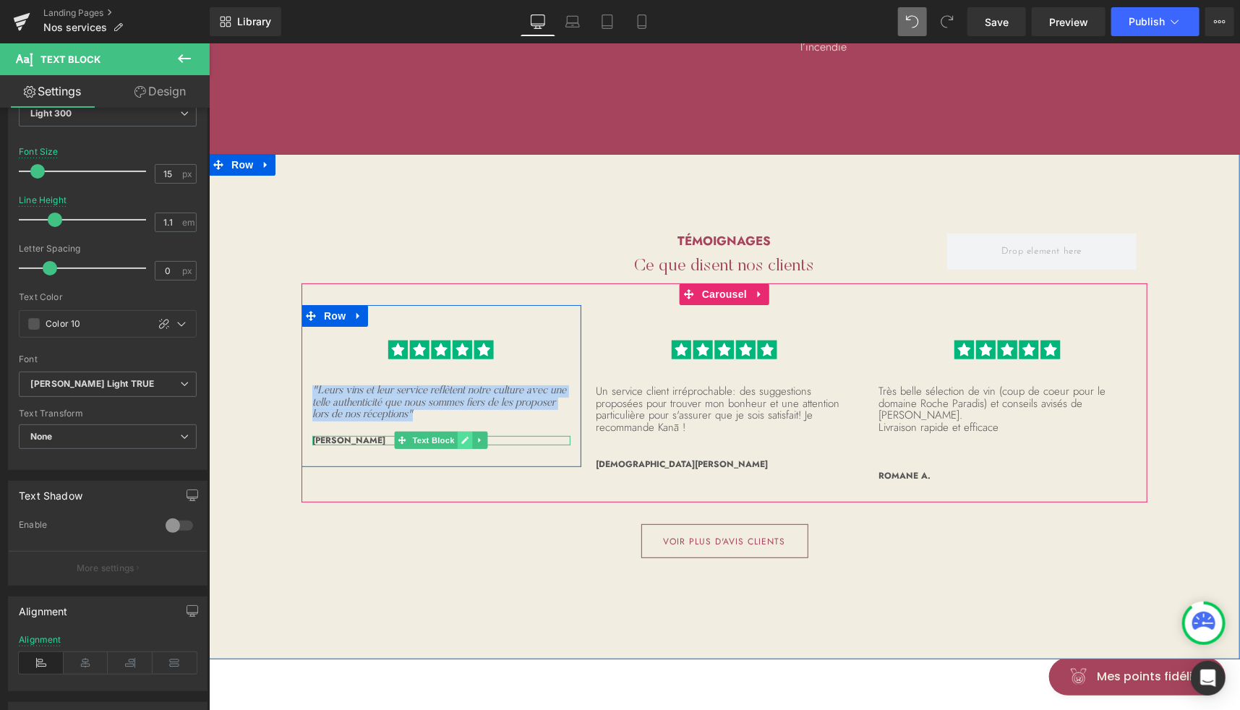
click at [457, 431] on link at bounding box center [464, 439] width 15 height 17
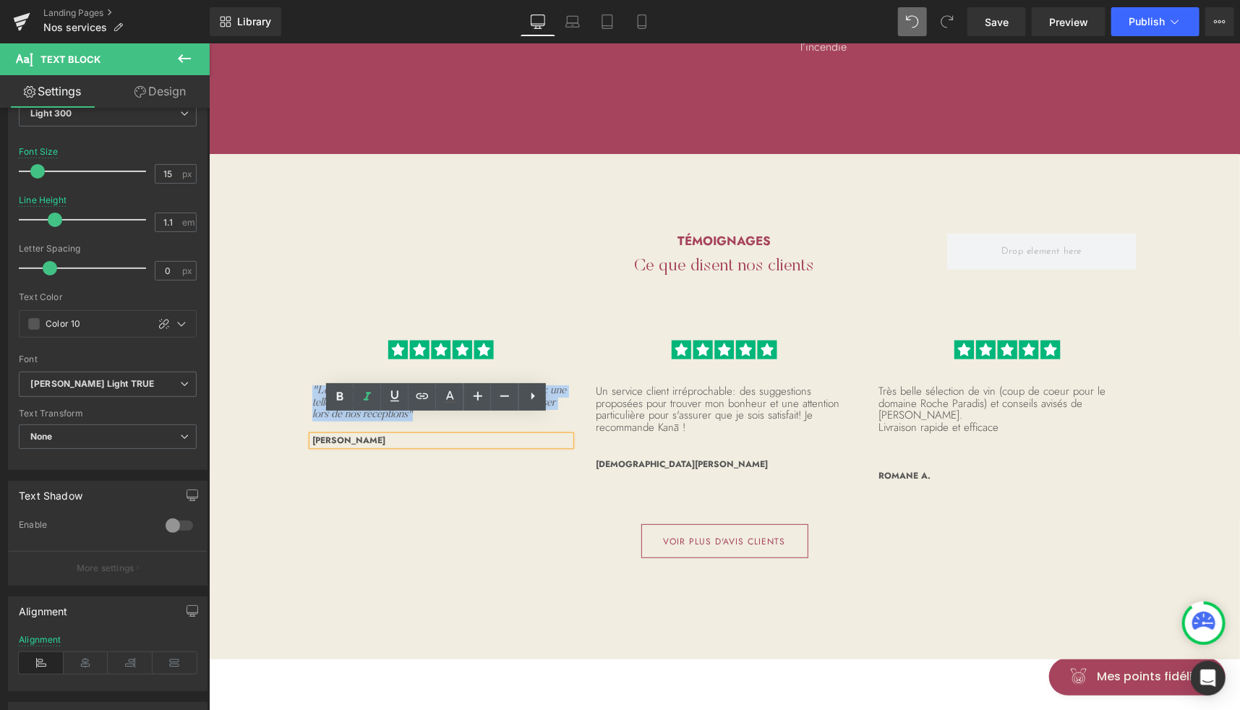
click at [401, 435] on div "[PERSON_NAME]" at bounding box center [441, 439] width 258 height 9
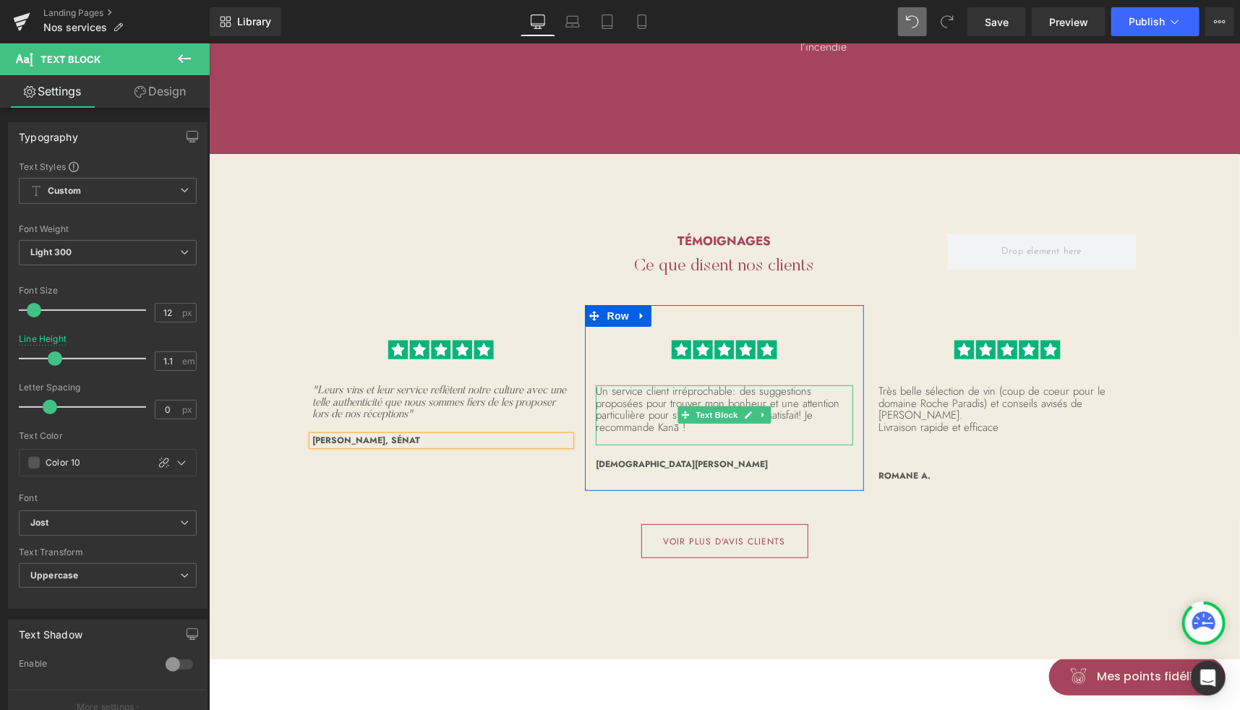
click at [642, 385] on p "Un service client irréprochable: des suggestions proposées pour trouver mon bon…" at bounding box center [724, 409] width 258 height 48
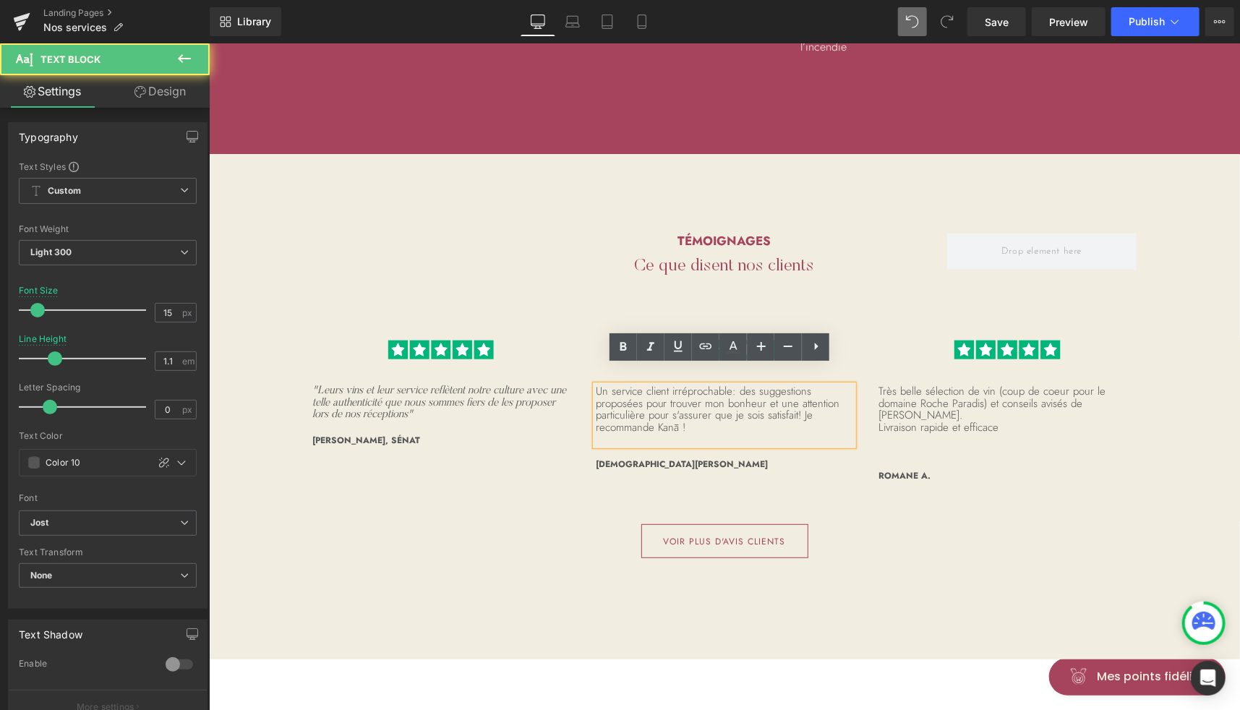
click at [642, 385] on p "Un service client irréprochable: des suggestions proposées pour trouver mon bon…" at bounding box center [724, 409] width 258 height 48
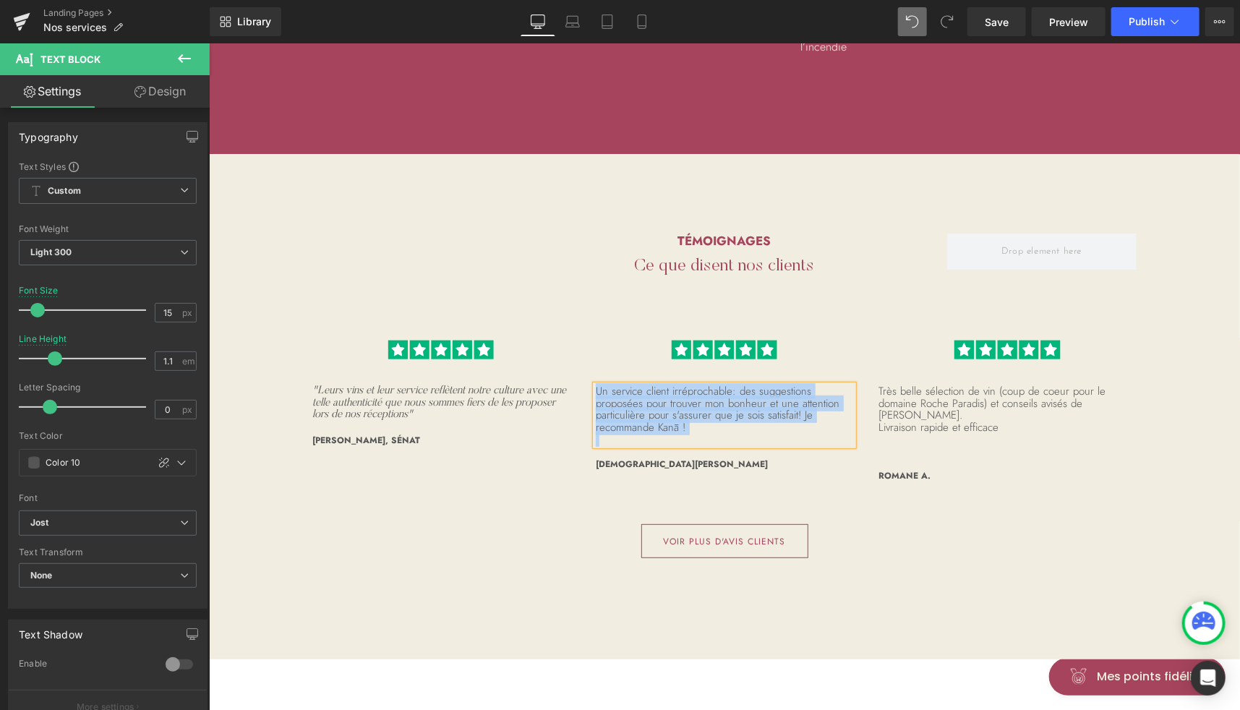
paste div
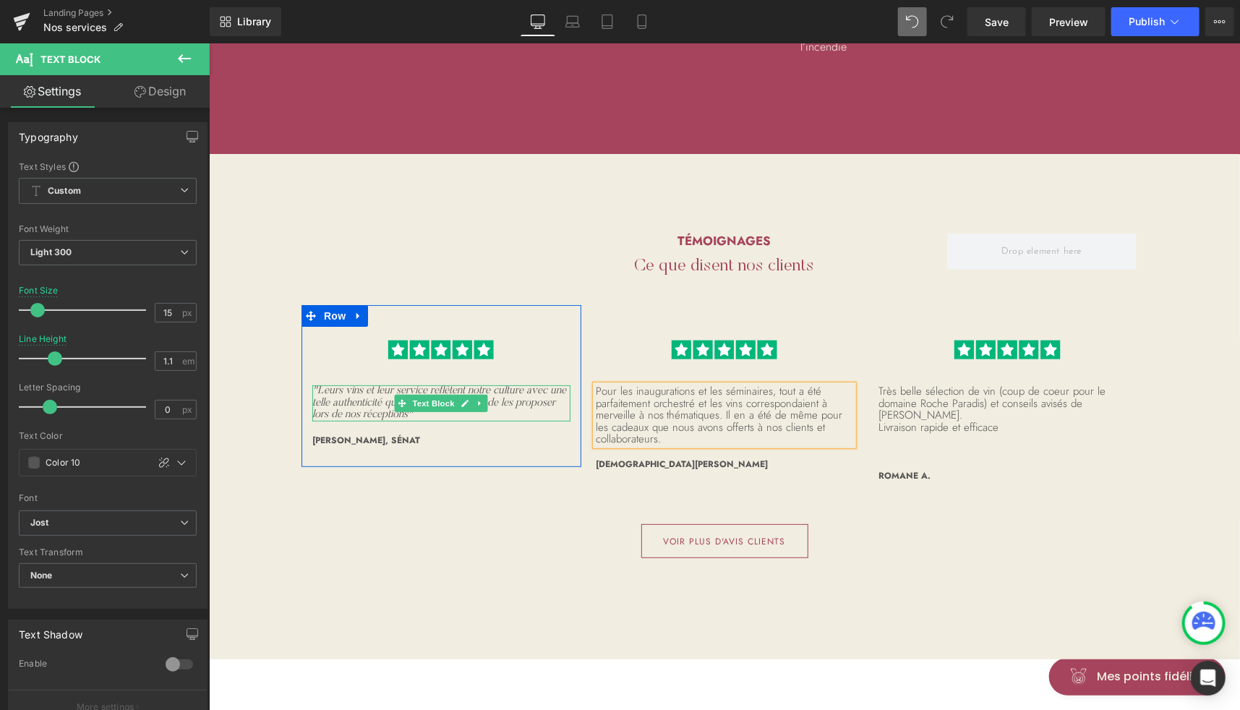
click at [488, 391] on p ""Leurs vins et leur service reflètent notre culture avec une telle authenticité…" at bounding box center [441, 403] width 258 height 36
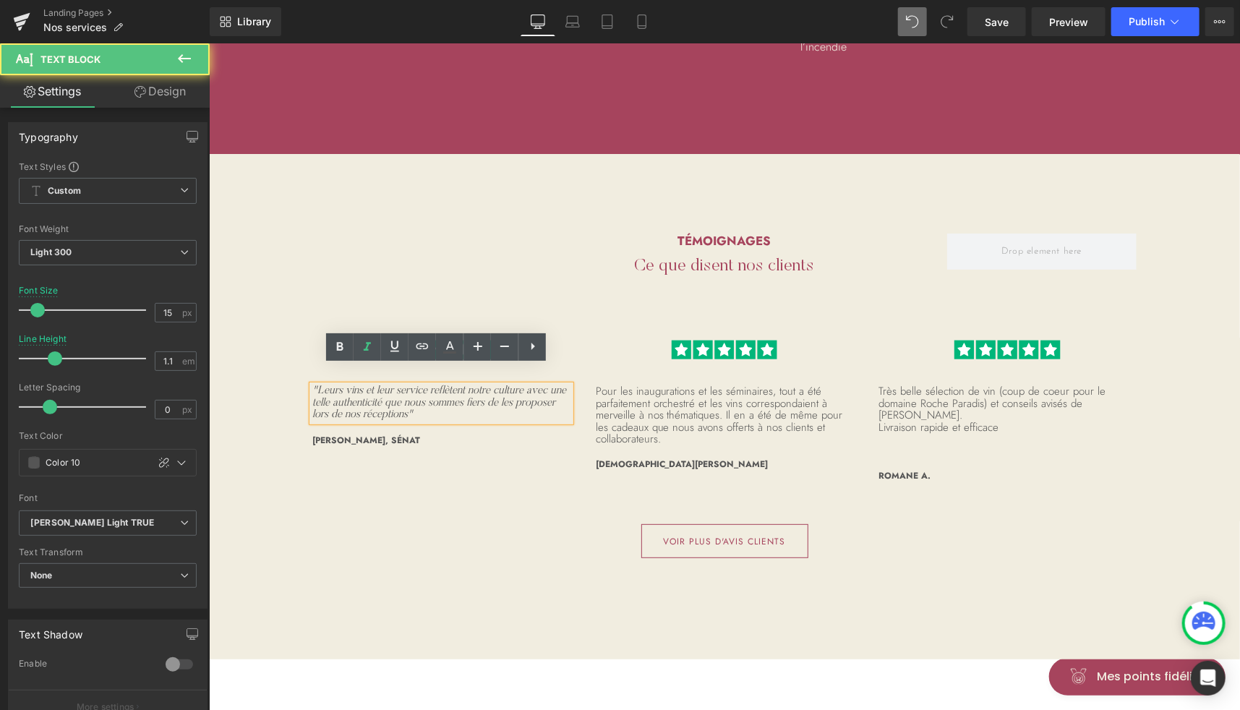
click at [496, 398] on p ""Leurs vins et leur service reflètent notre culture avec une telle authenticité…" at bounding box center [441, 403] width 258 height 36
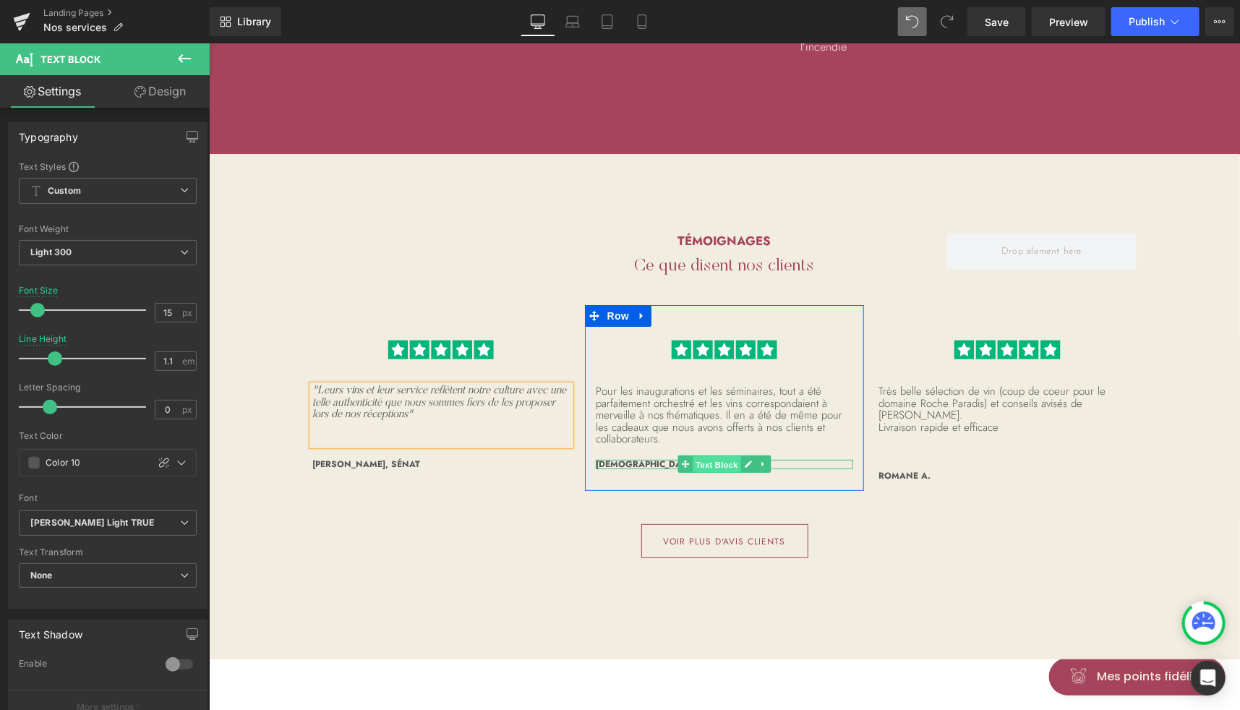
click at [710, 456] on span "Text Block" at bounding box center [716, 464] width 48 height 17
click at [744, 460] on icon at bounding box center [747, 463] width 7 height 7
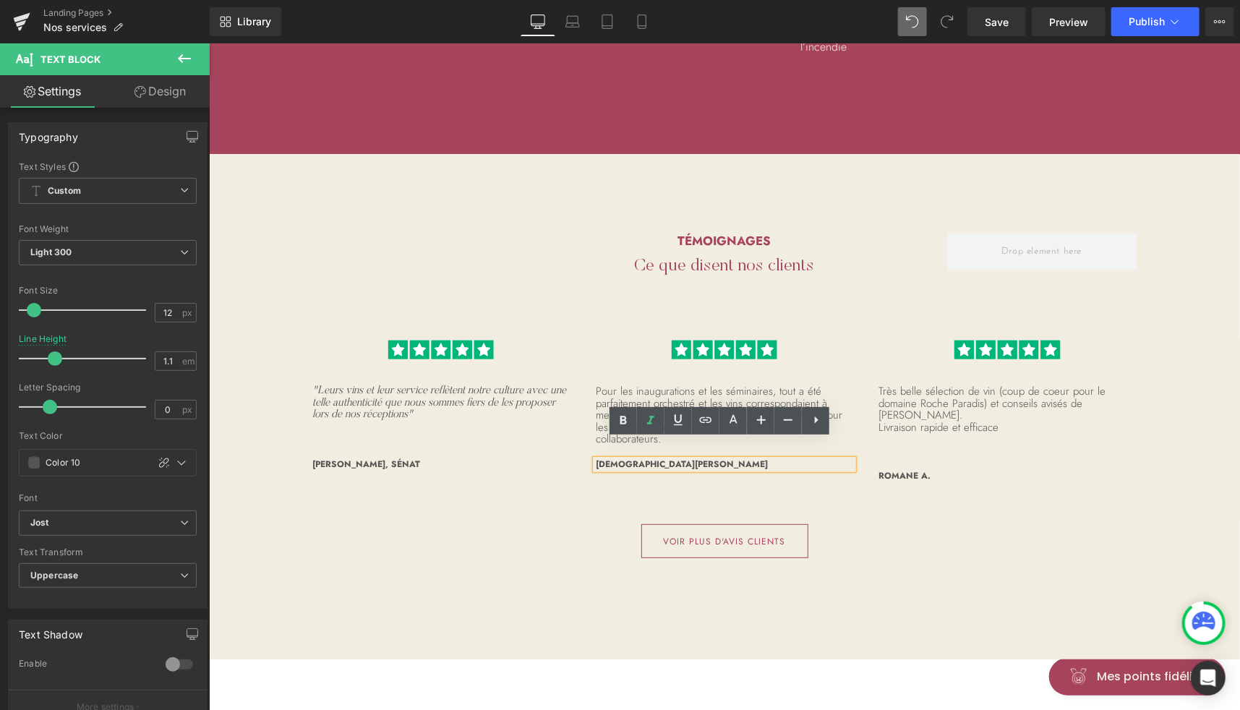
click at [622, 385] on p "Pour les inaugurations et les séminaires, tout a été parfaitement orchestré et …" at bounding box center [724, 415] width 258 height 60
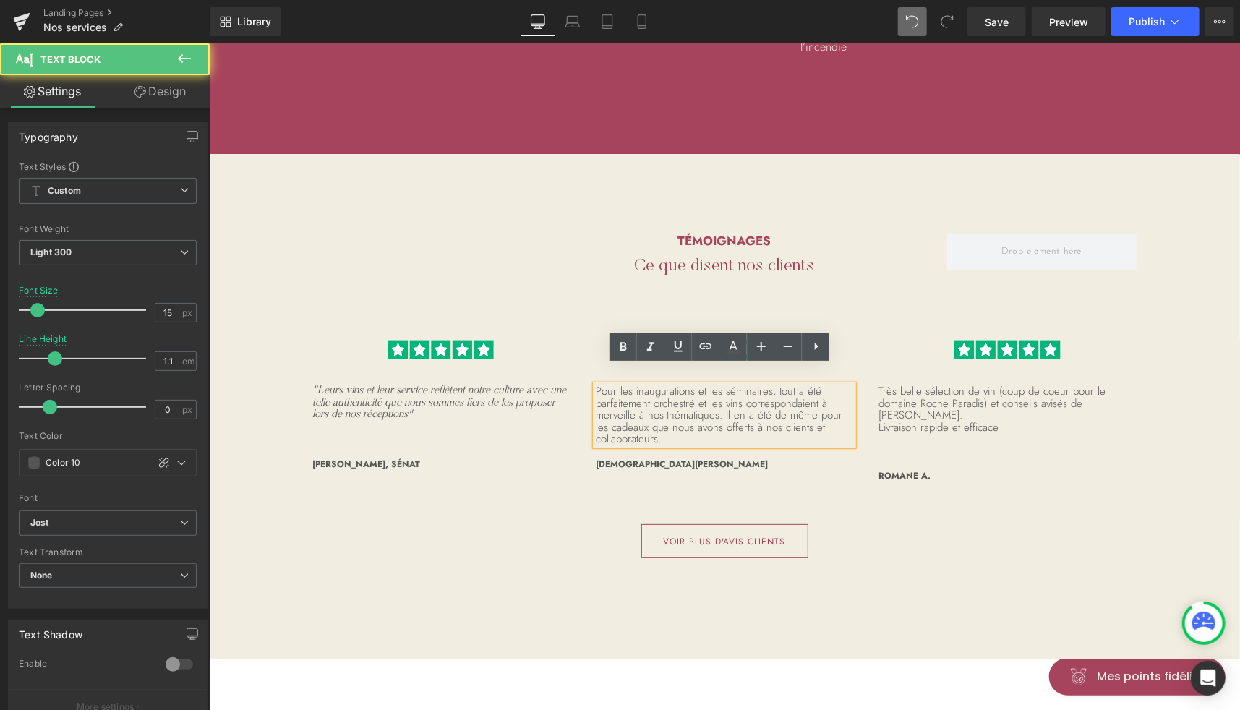
click at [623, 385] on p "Pour les inaugurations et les séminaires, tout a été parfaitement orchestré et …" at bounding box center [724, 415] width 258 height 60
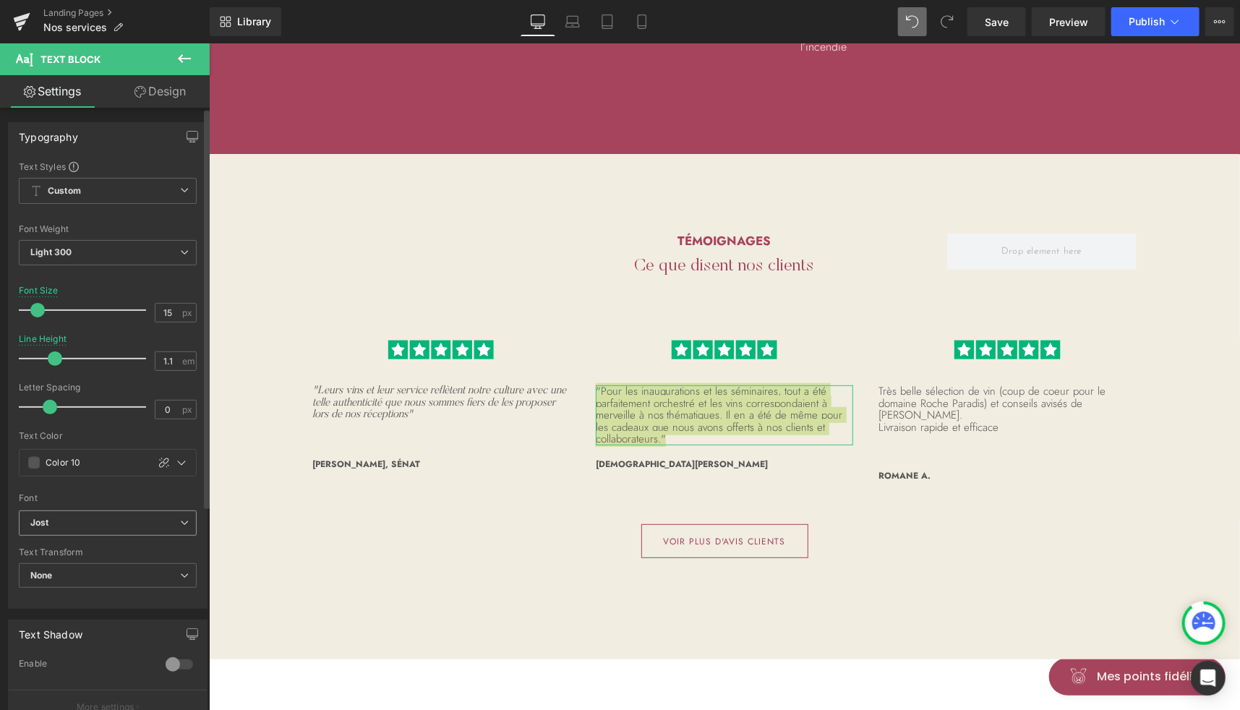
click at [54, 518] on b "Jost" at bounding box center [105, 523] width 150 height 12
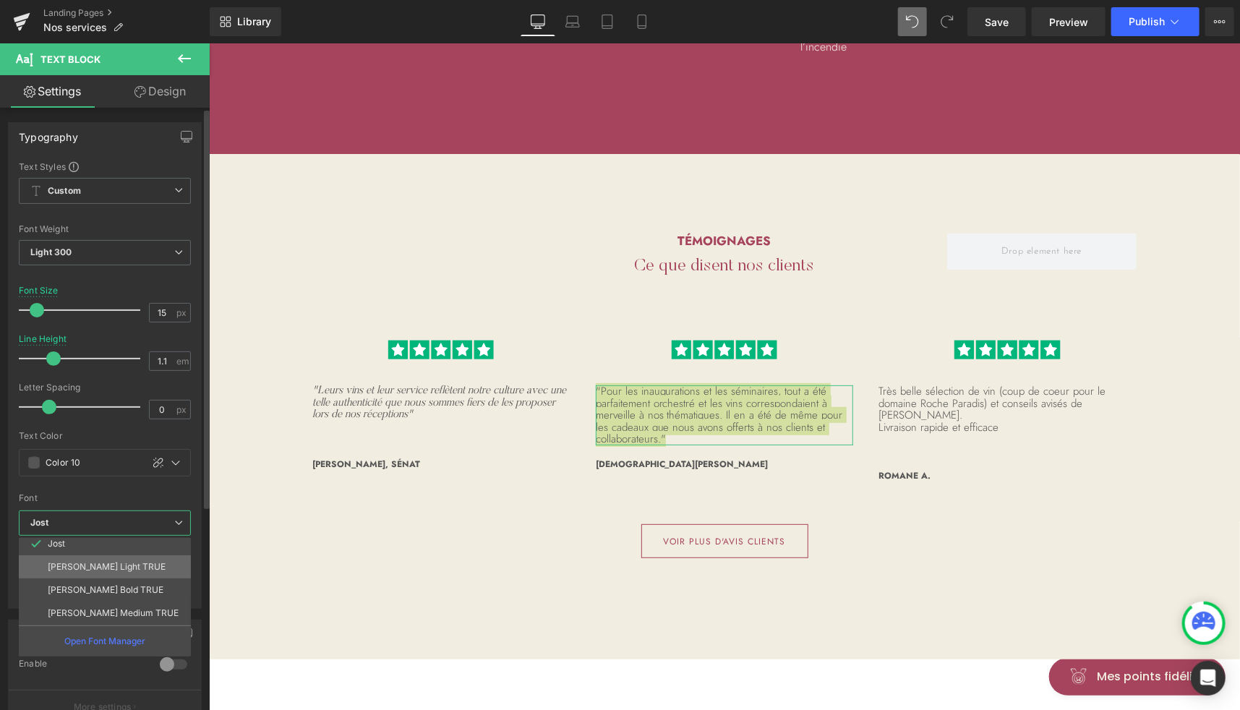
click at [103, 567] on p "[PERSON_NAME] Light TRUE" at bounding box center [107, 567] width 118 height 10
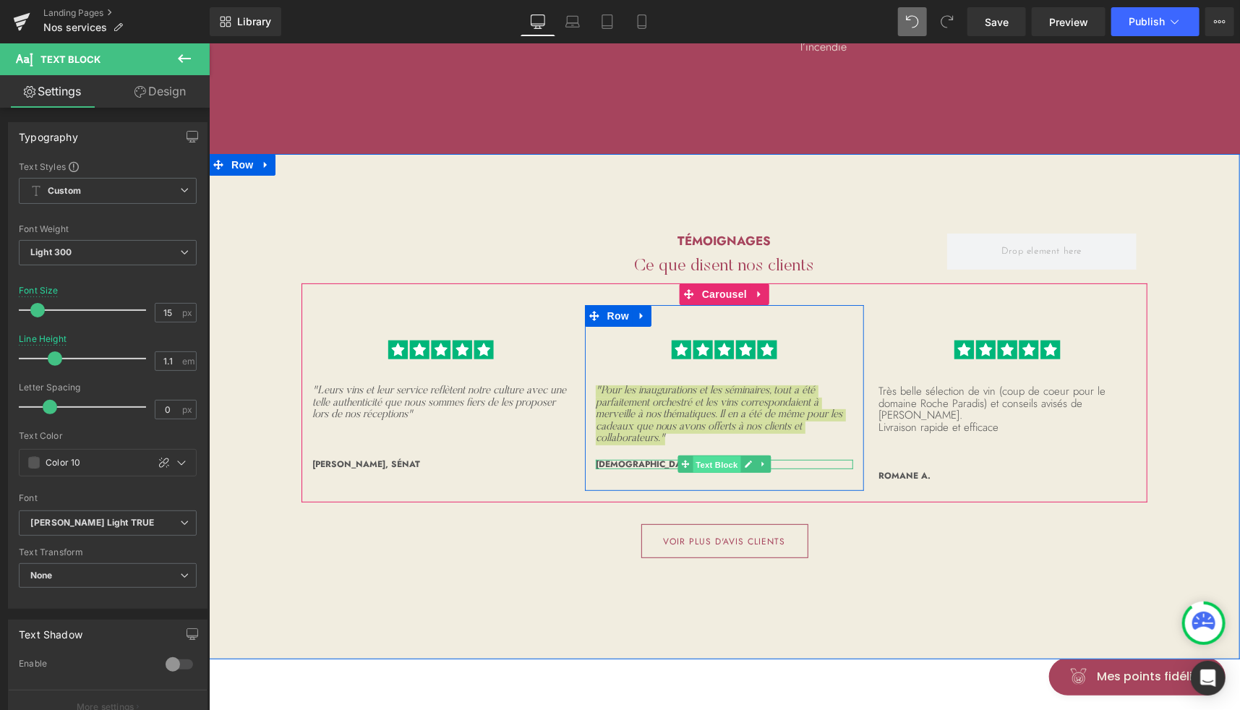
click at [704, 456] on span "Text Block" at bounding box center [716, 464] width 48 height 17
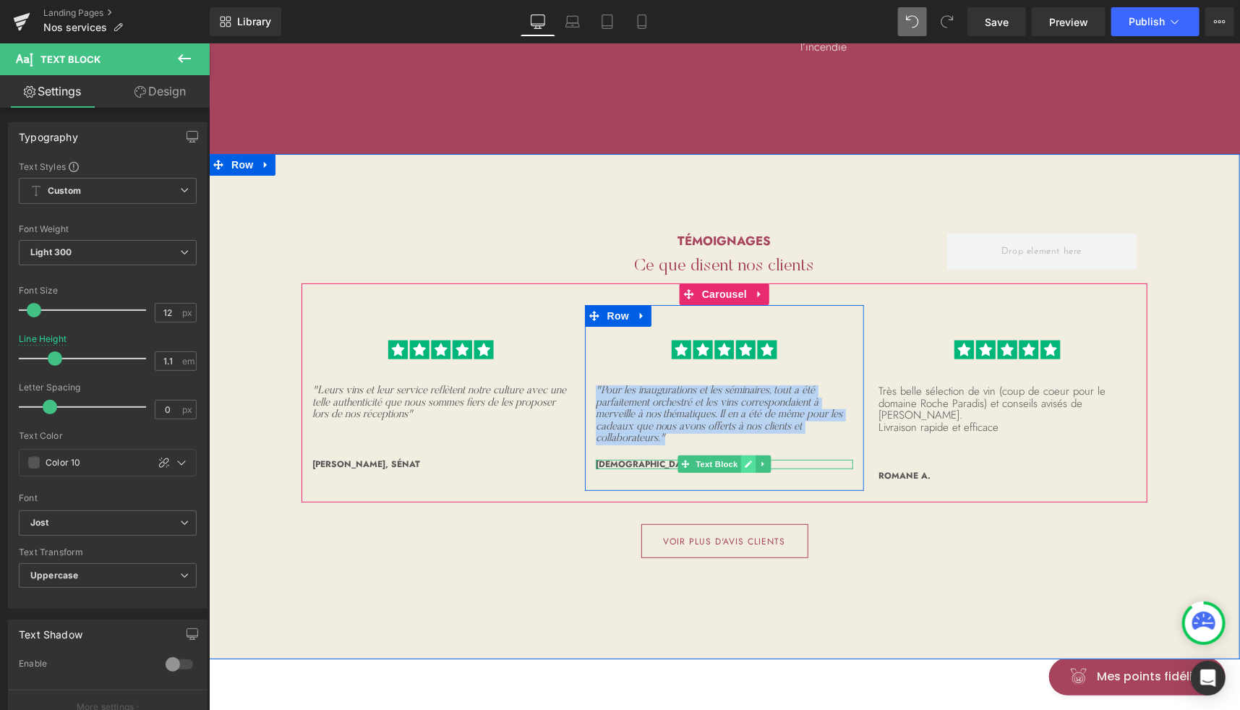
click at [741, 455] on link at bounding box center [748, 463] width 15 height 17
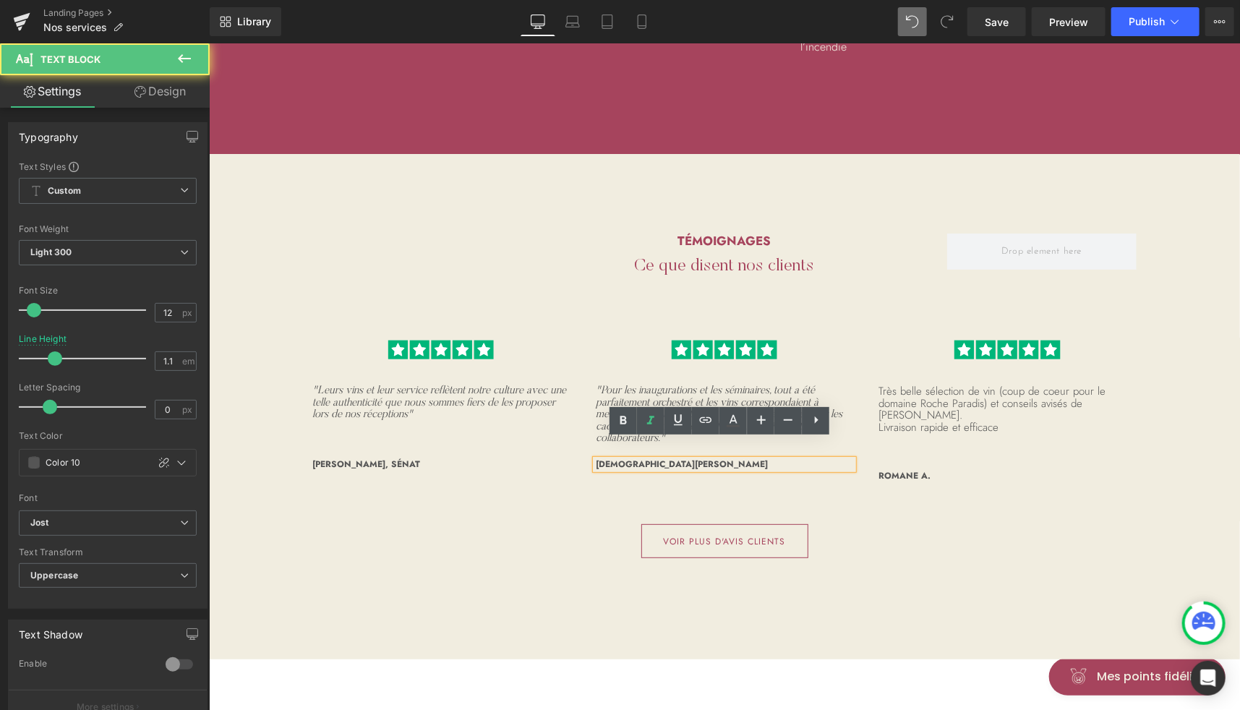
click at [670, 459] on div "[DEMOGRAPHIC_DATA][PERSON_NAME]" at bounding box center [724, 463] width 258 height 9
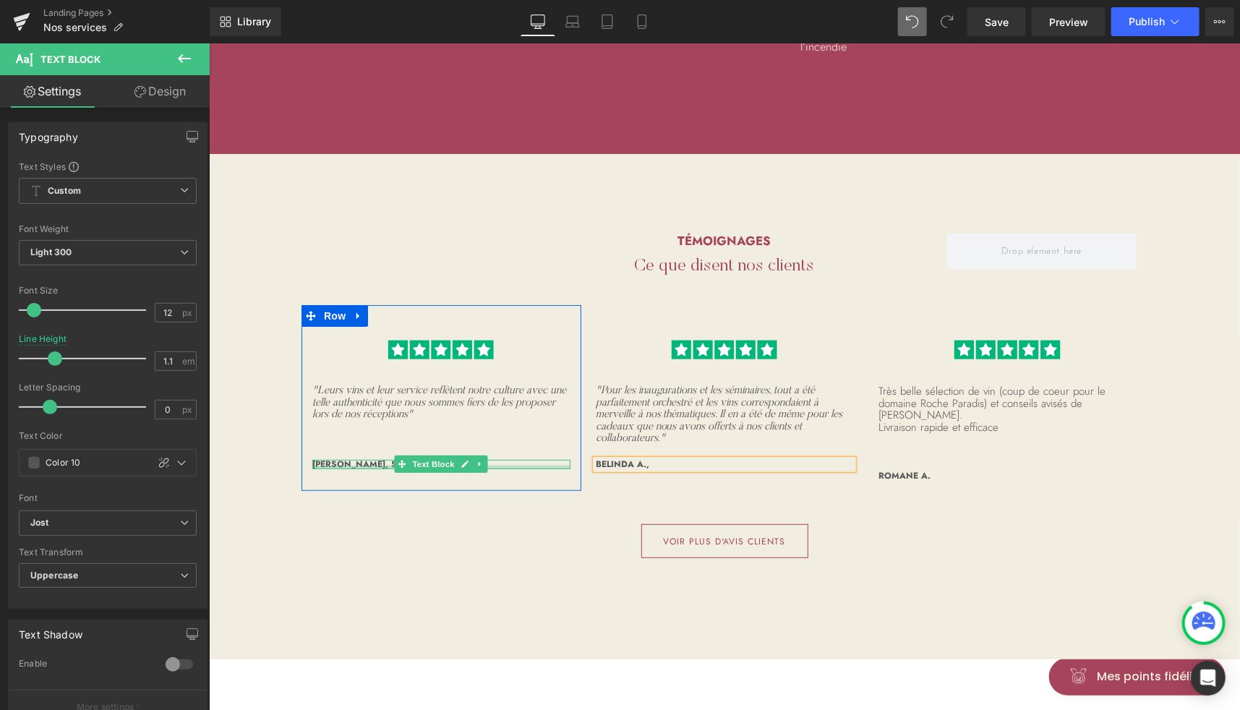
click at [375, 465] on div at bounding box center [441, 467] width 258 height 4
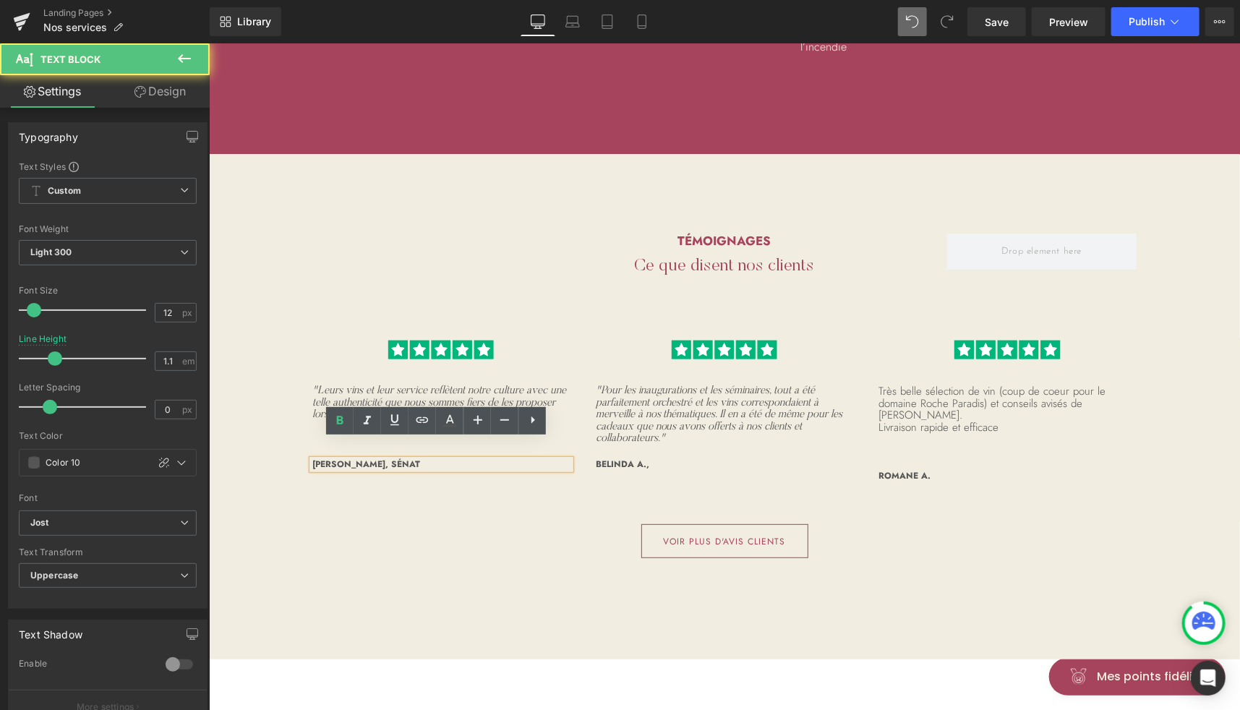
click at [378, 459] on p "[PERSON_NAME], Sénat" at bounding box center [441, 463] width 258 height 9
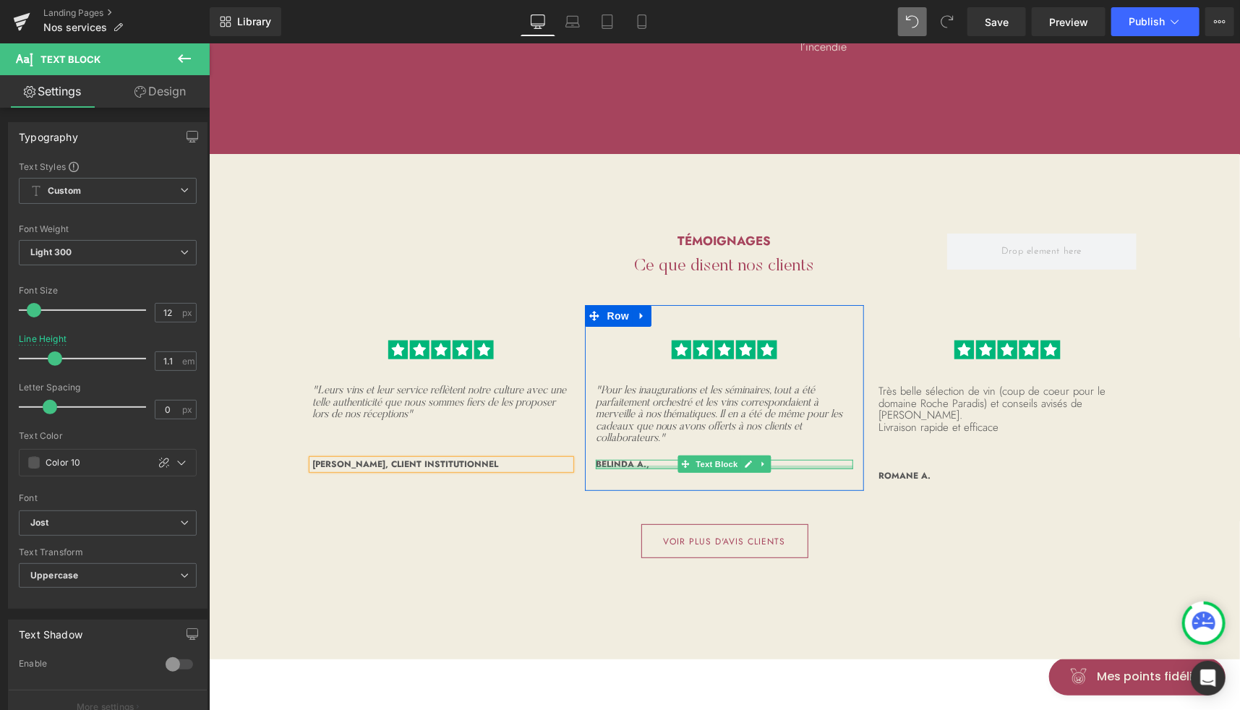
click at [649, 465] on div at bounding box center [724, 467] width 258 height 4
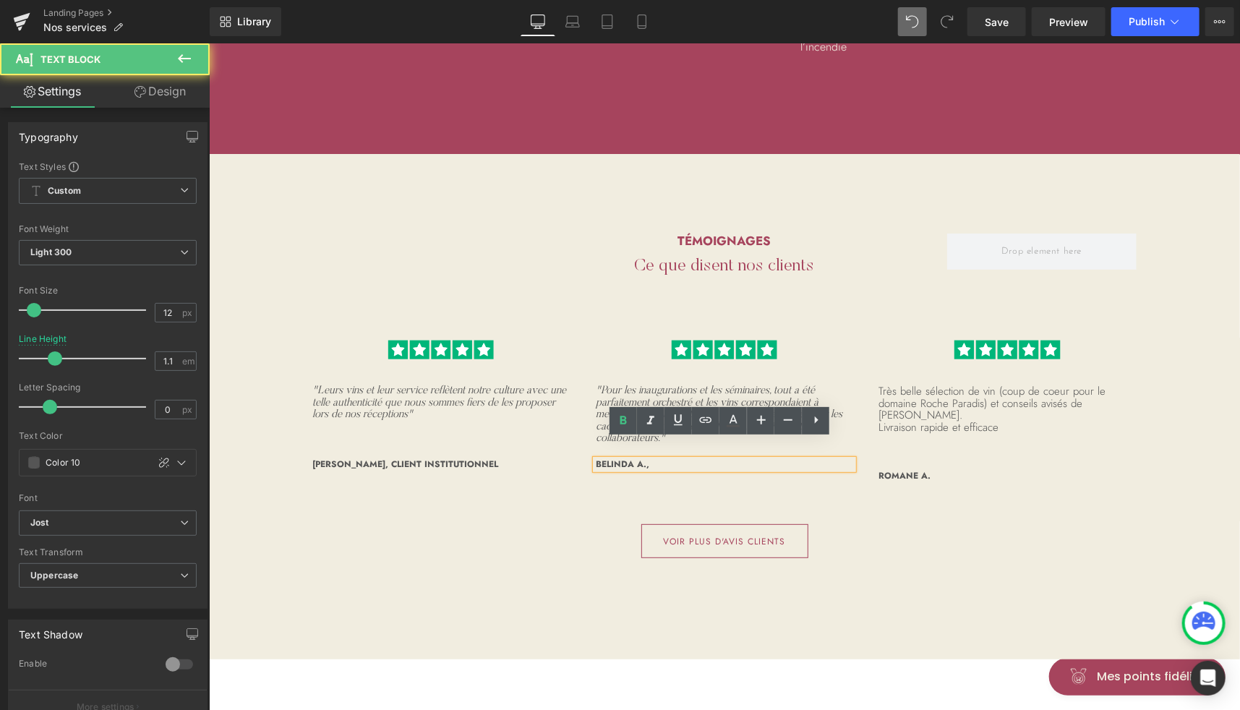
click at [649, 459] on p "Belinda A.," at bounding box center [724, 463] width 258 height 9
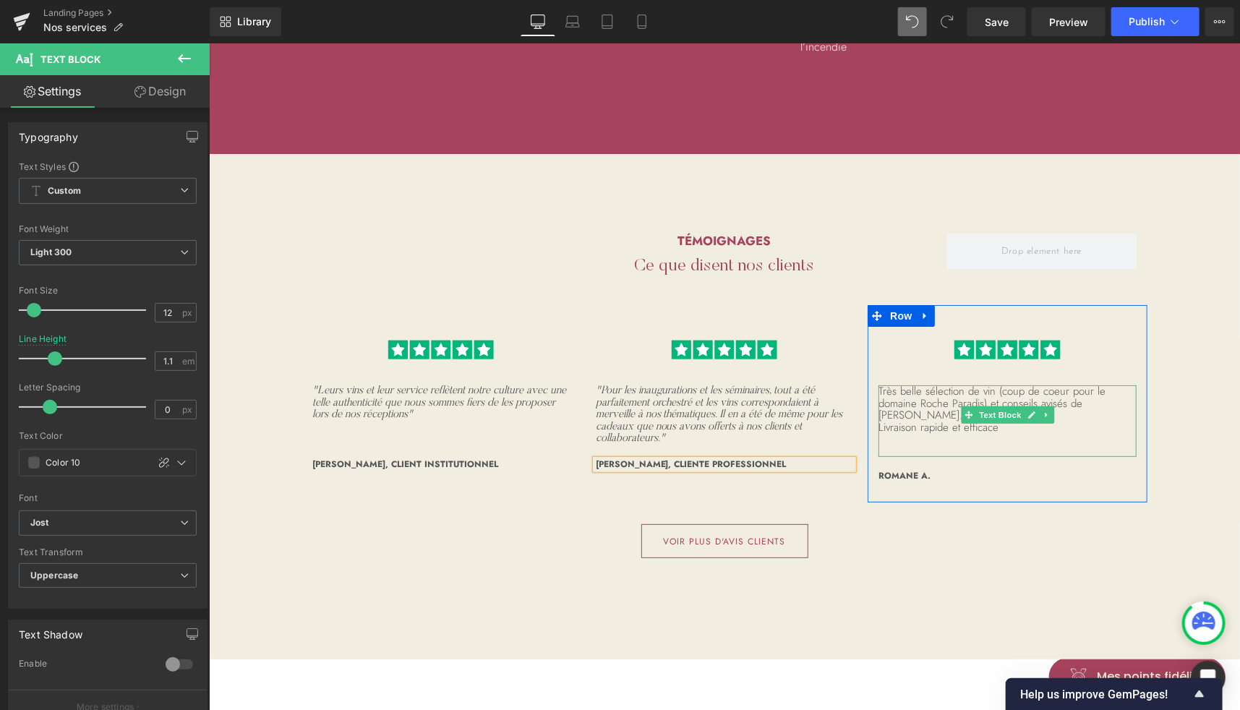
click at [890, 385] on p "Très belle sélection de vin (coup de coeur pour le domaine Roche Paradis) et co…" at bounding box center [1007, 403] width 258 height 36
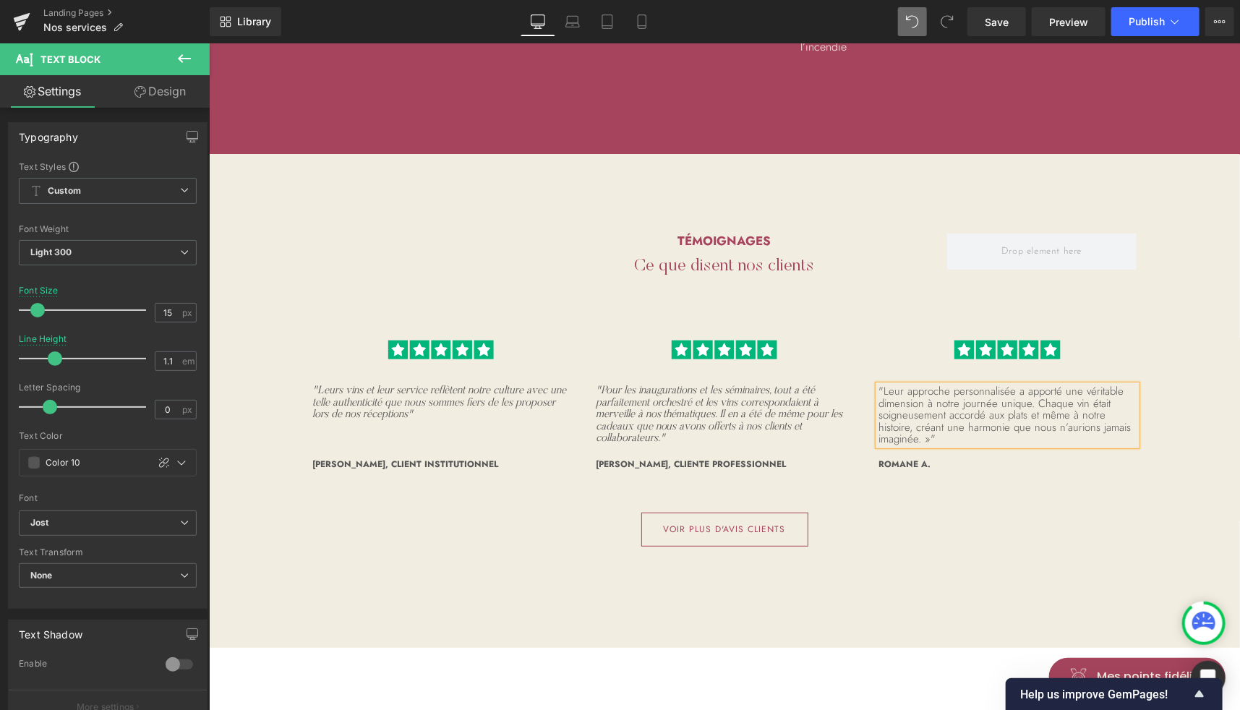
click at [879, 385] on p ""Leur approche personnalisée a apporté une véritable dimension à notre journée …" at bounding box center [1007, 415] width 258 height 60
click at [1027, 459] on icon at bounding box center [1031, 463] width 8 height 9
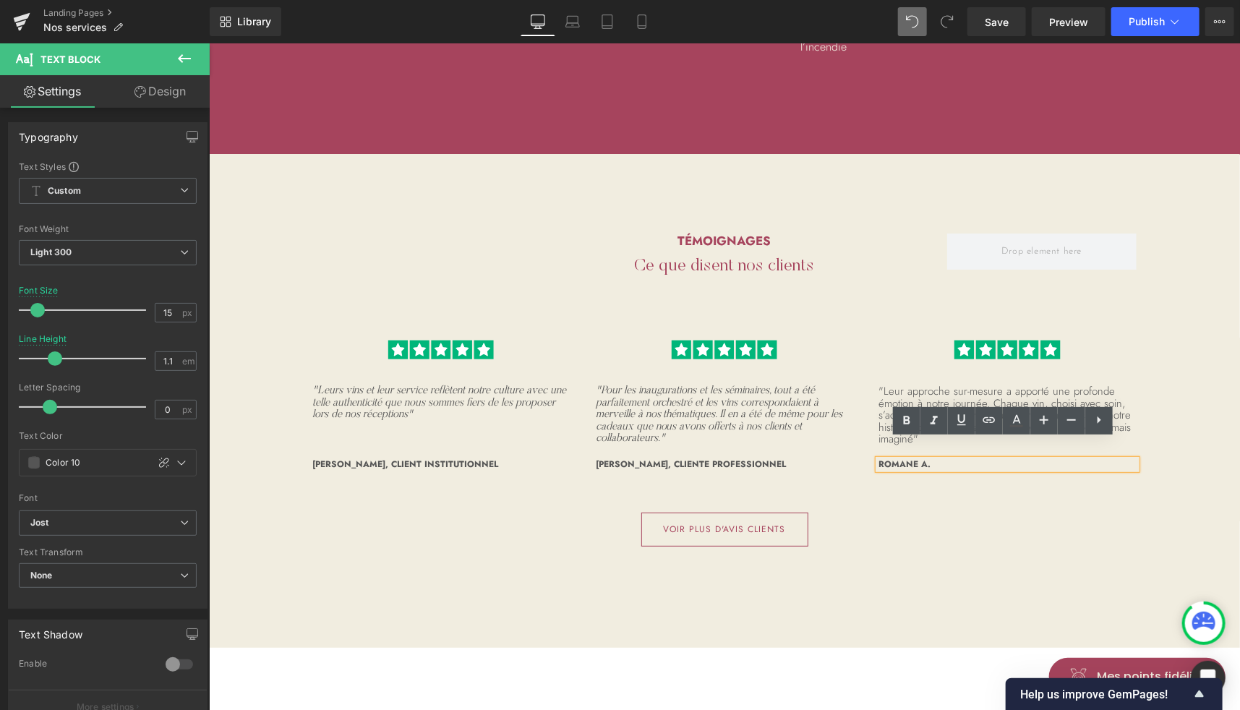
click at [923, 457] on span "Romane A." at bounding box center [904, 463] width 52 height 13
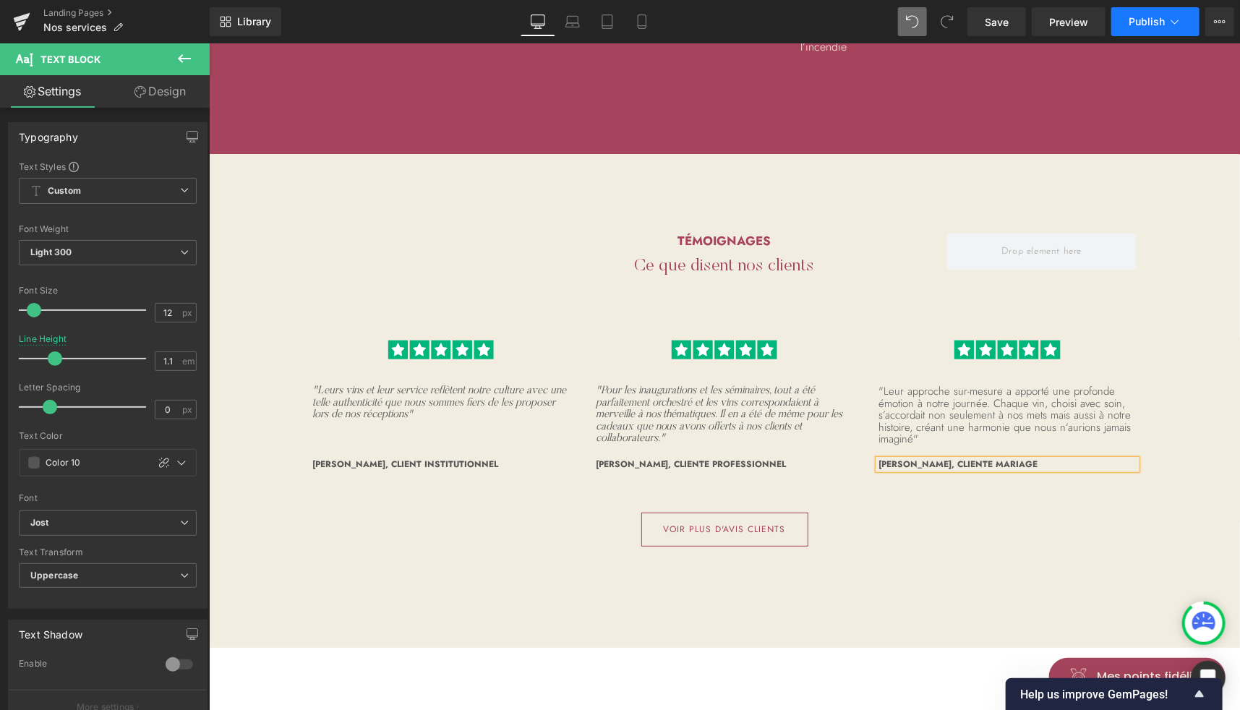
click at [1146, 26] on span "Publish" at bounding box center [1147, 22] width 36 height 12
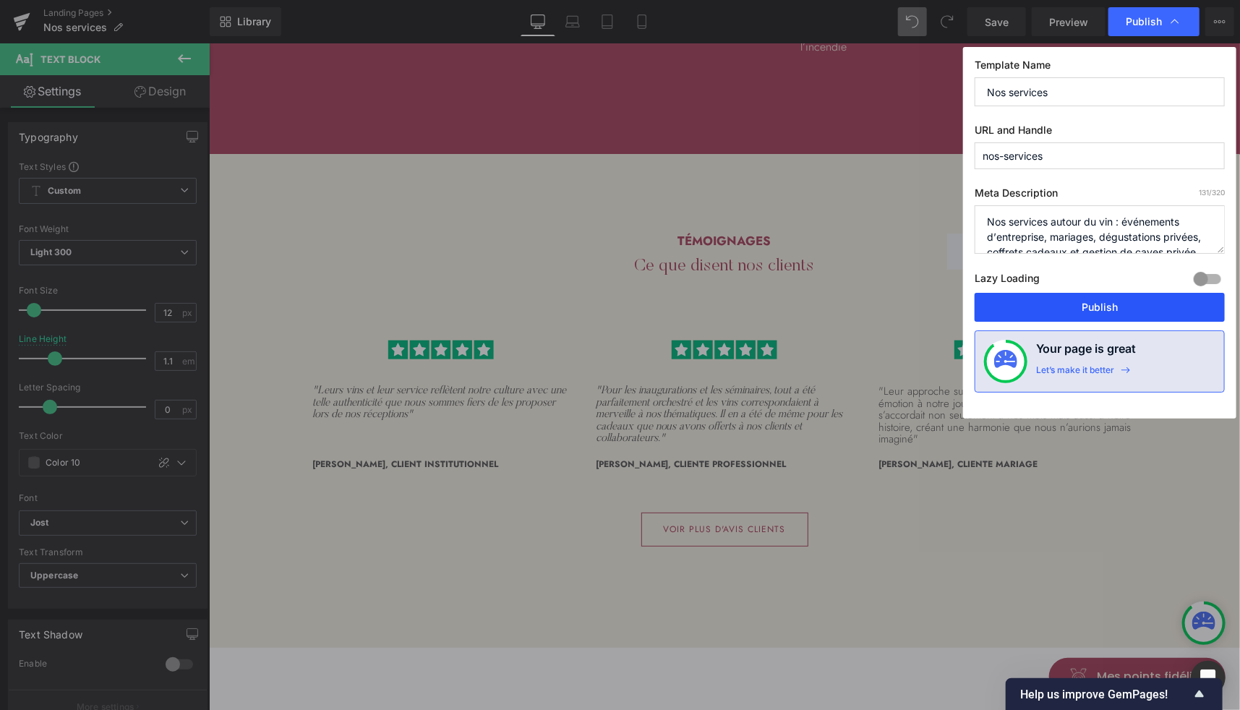
click at [1073, 303] on button "Publish" at bounding box center [1100, 307] width 250 height 29
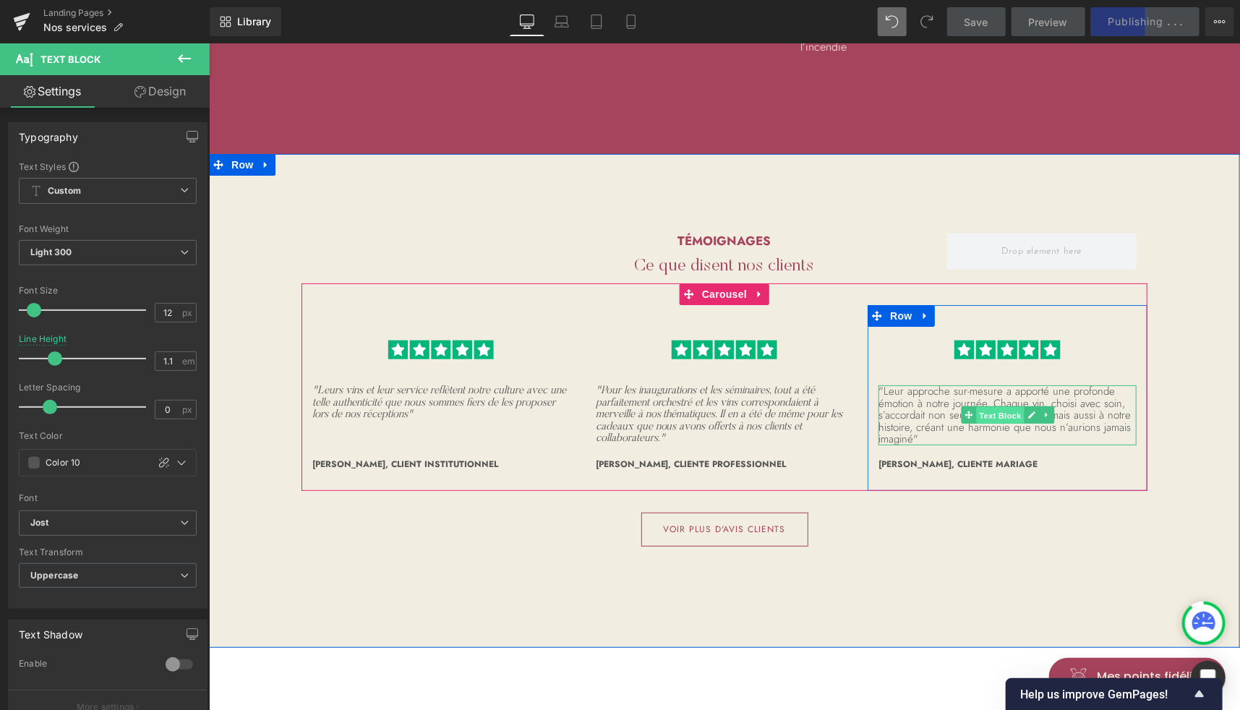
click at [1001, 406] on span "Text Block" at bounding box center [1000, 414] width 48 height 17
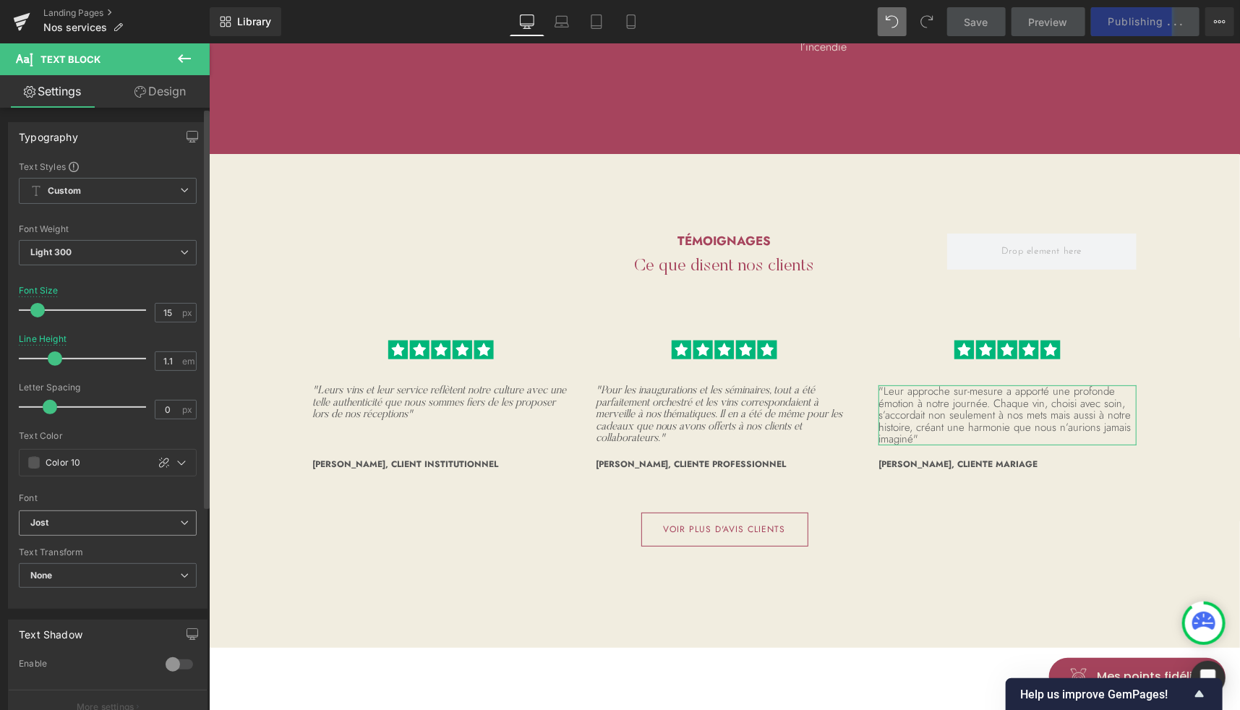
click at [59, 527] on b "Jost" at bounding box center [105, 523] width 150 height 12
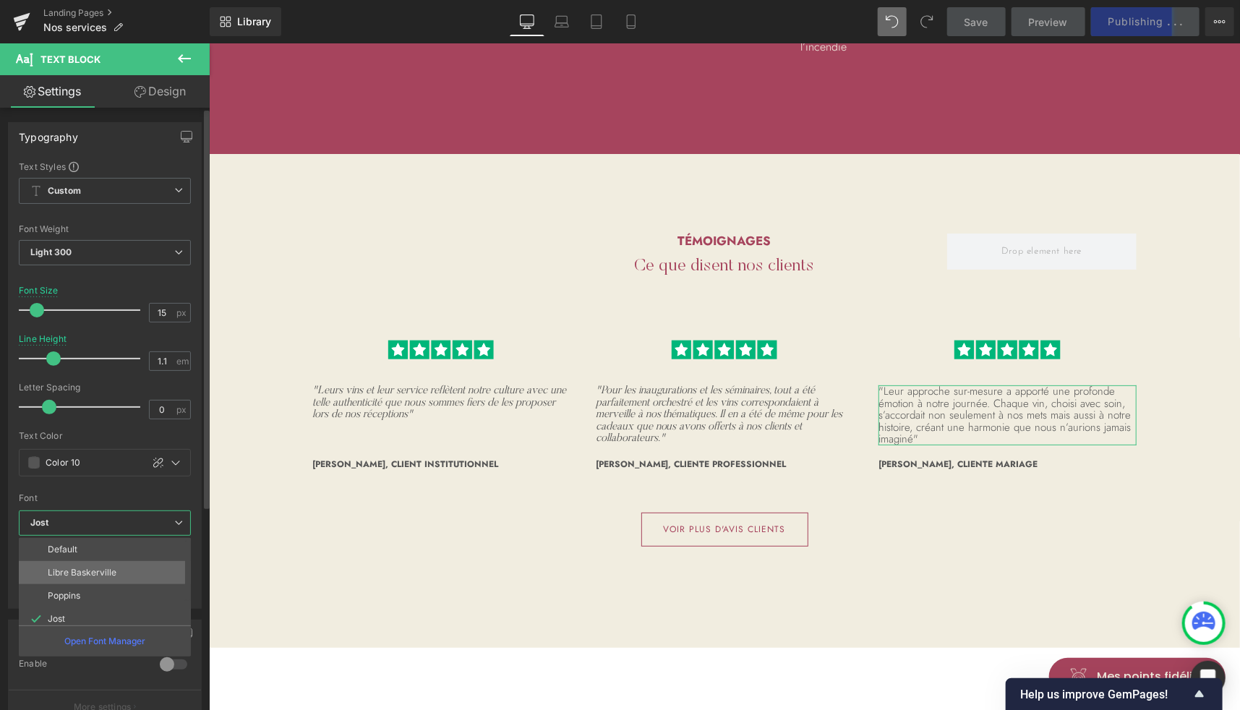
scroll to position [75, 0]
click at [79, 564] on p "[PERSON_NAME] Light TRUE" at bounding box center [107, 567] width 118 height 10
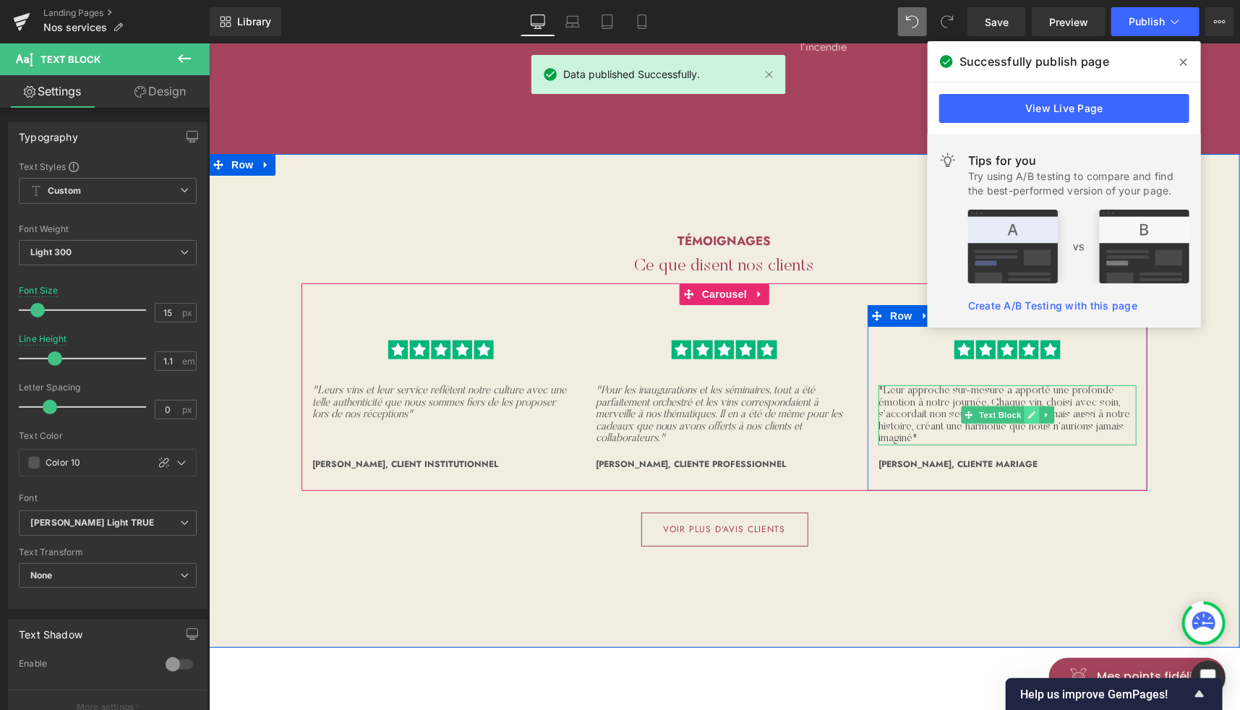
click at [1027, 410] on icon at bounding box center [1031, 414] width 8 height 9
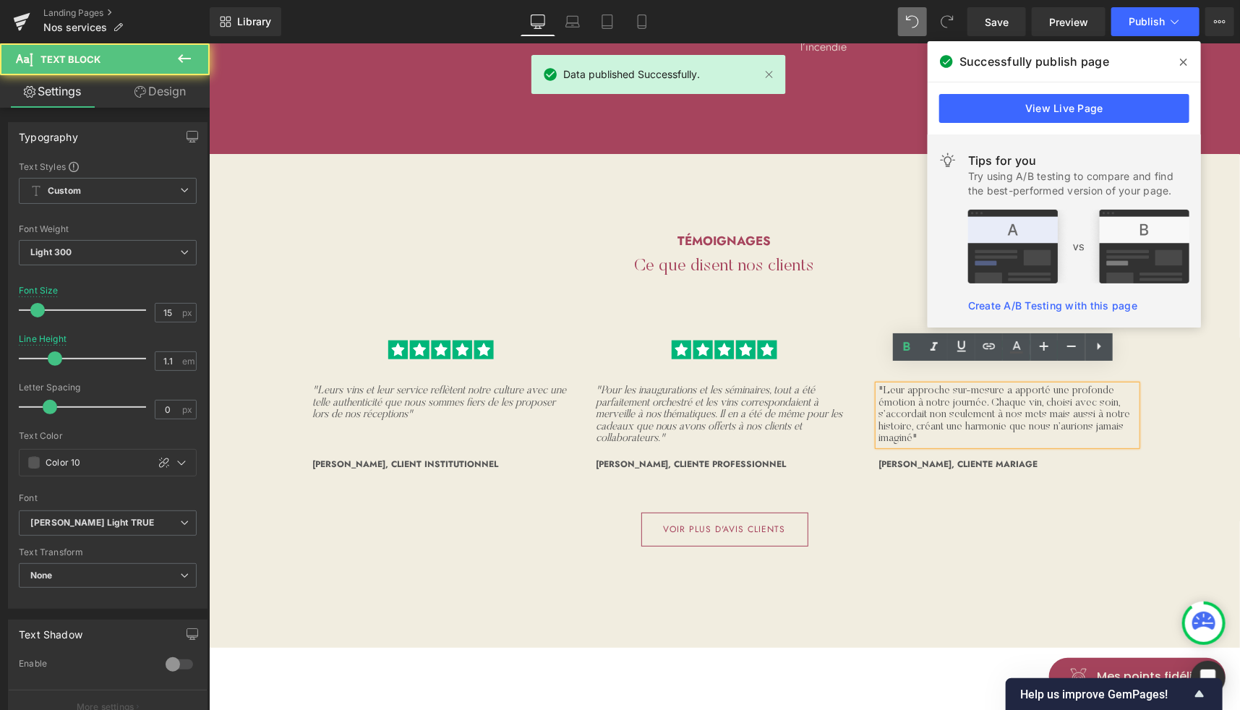
click at [995, 393] on p ""Leur approche sur-mesure a apporté une profonde émotion à notre journée. Chaqu…" at bounding box center [1007, 415] width 258 height 60
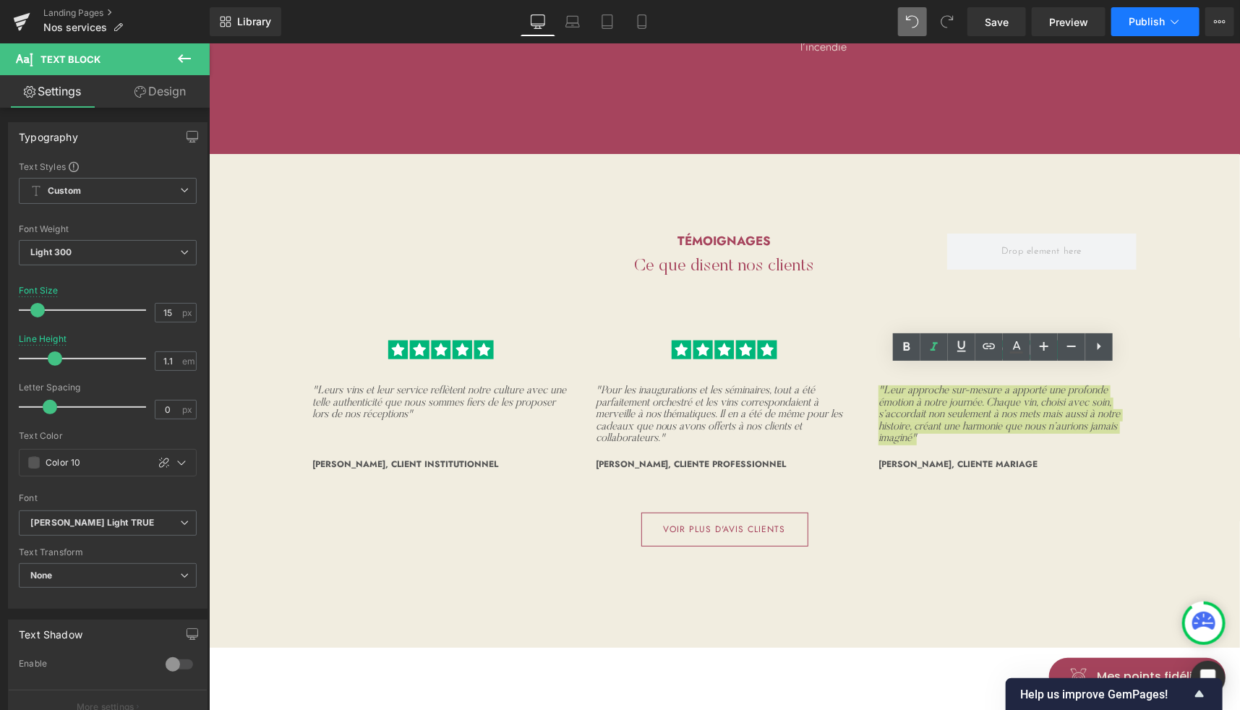
click at [1147, 19] on span "Publish" at bounding box center [1147, 22] width 36 height 12
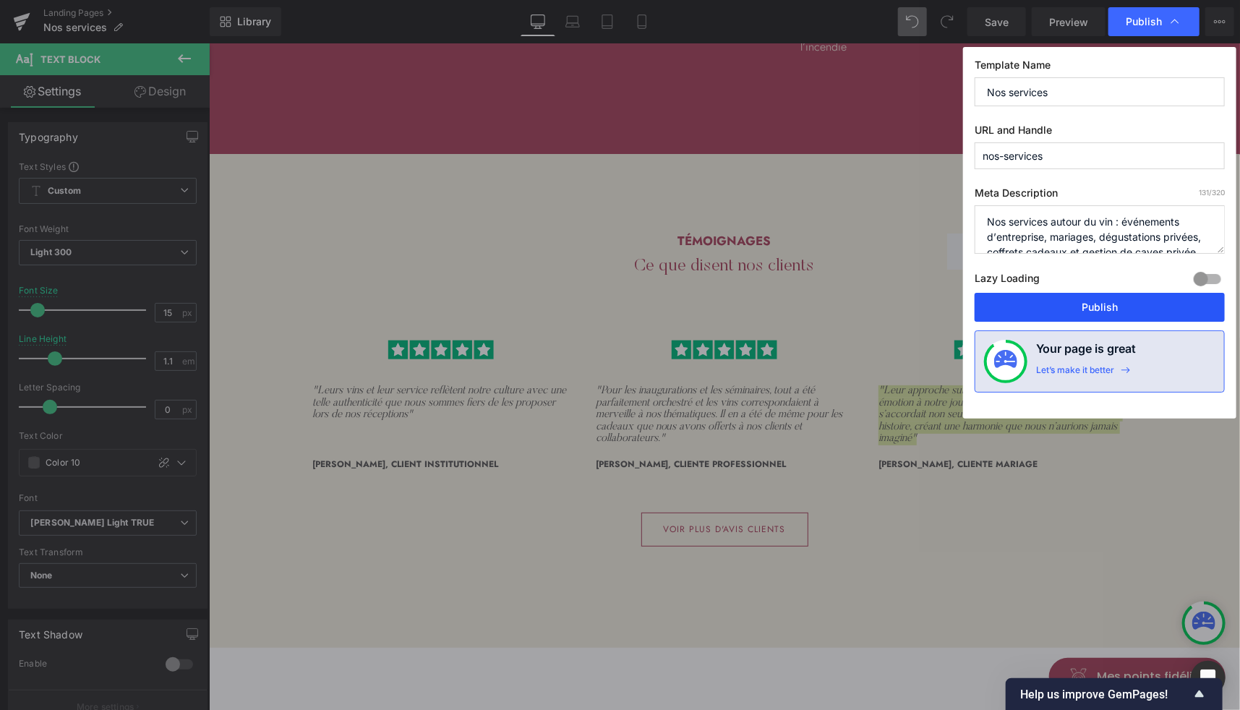
click at [1058, 309] on button "Publish" at bounding box center [1100, 307] width 250 height 29
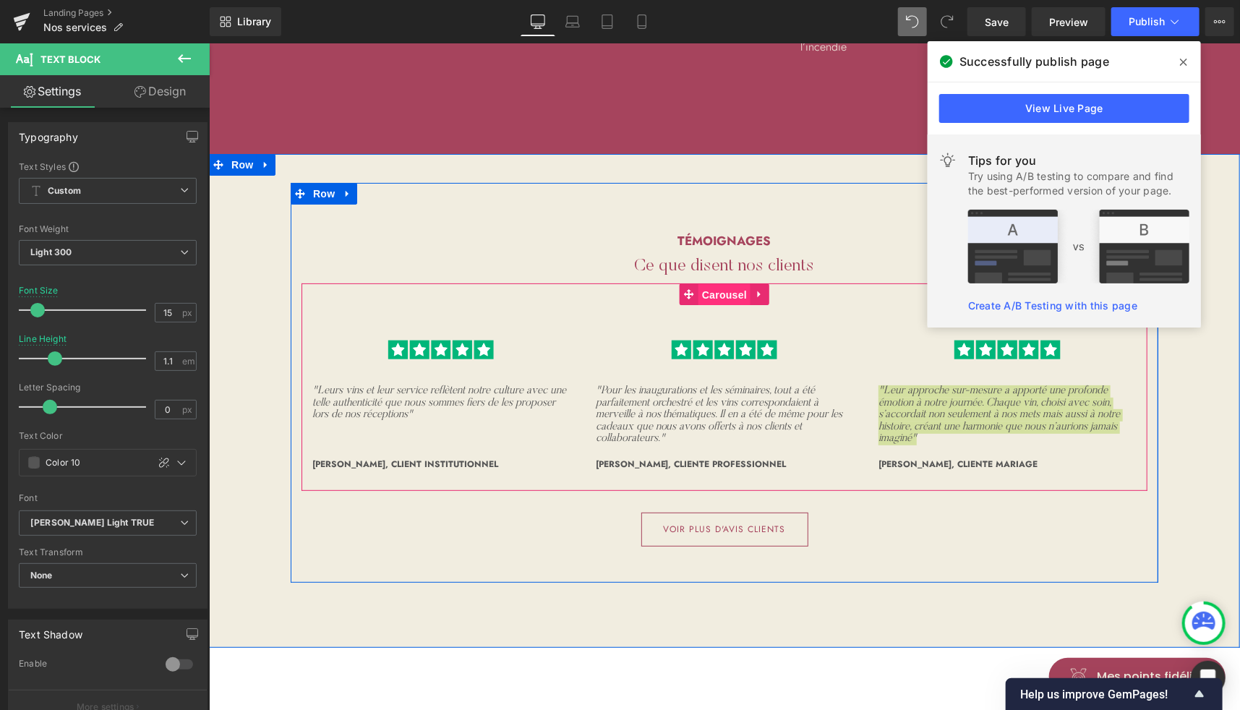
click at [707, 284] on span "Carousel" at bounding box center [724, 295] width 52 height 22
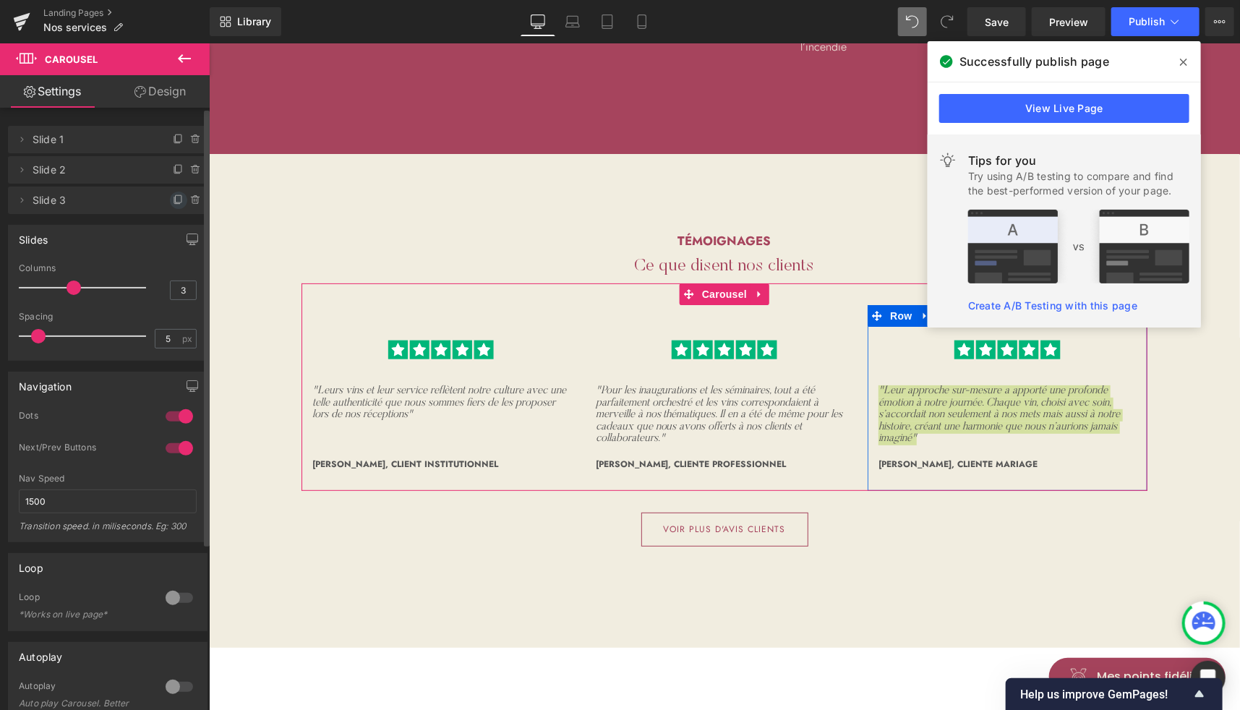
click at [173, 197] on icon at bounding box center [179, 201] width 12 height 12
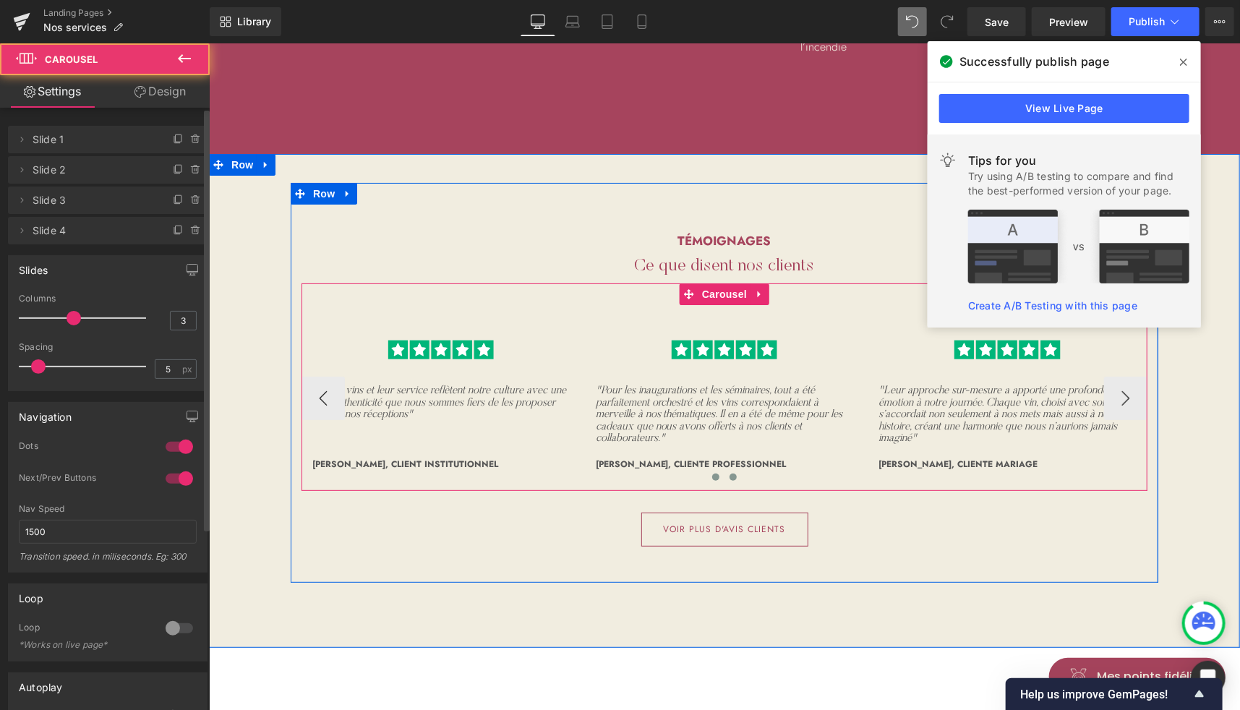
click at [730, 473] on span at bounding box center [732, 476] width 7 height 7
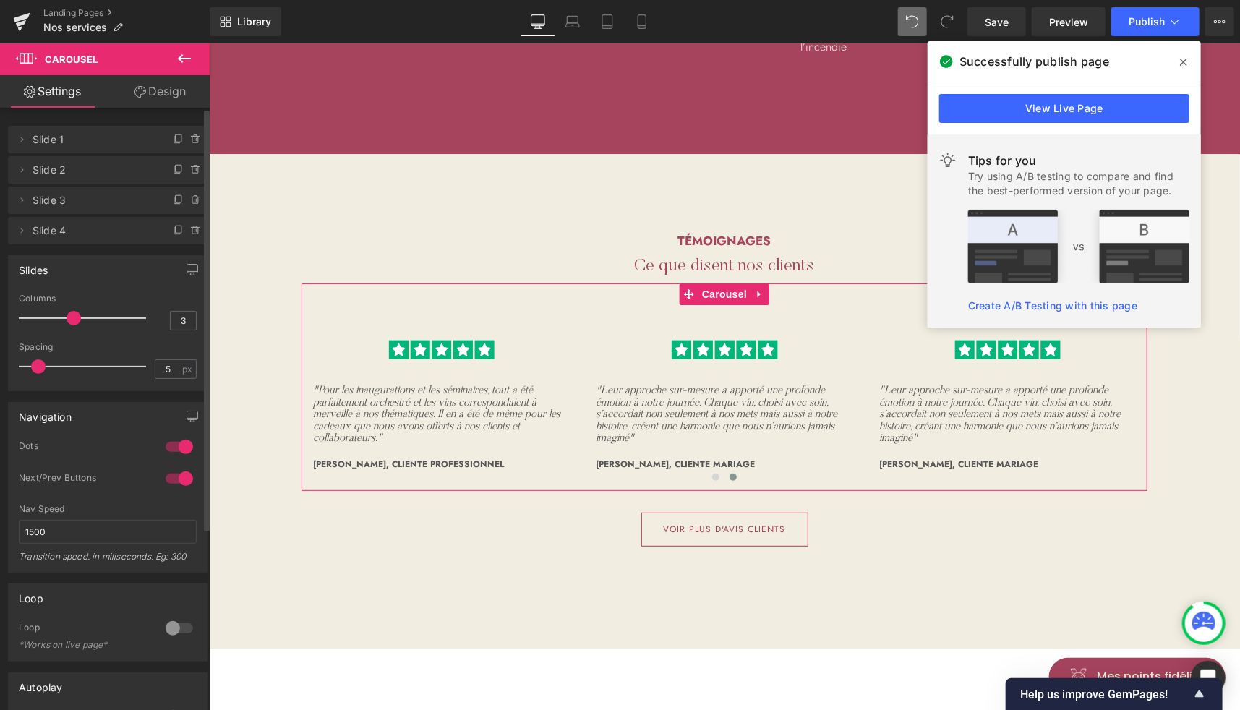
click at [179, 477] on div at bounding box center [179, 478] width 35 height 23
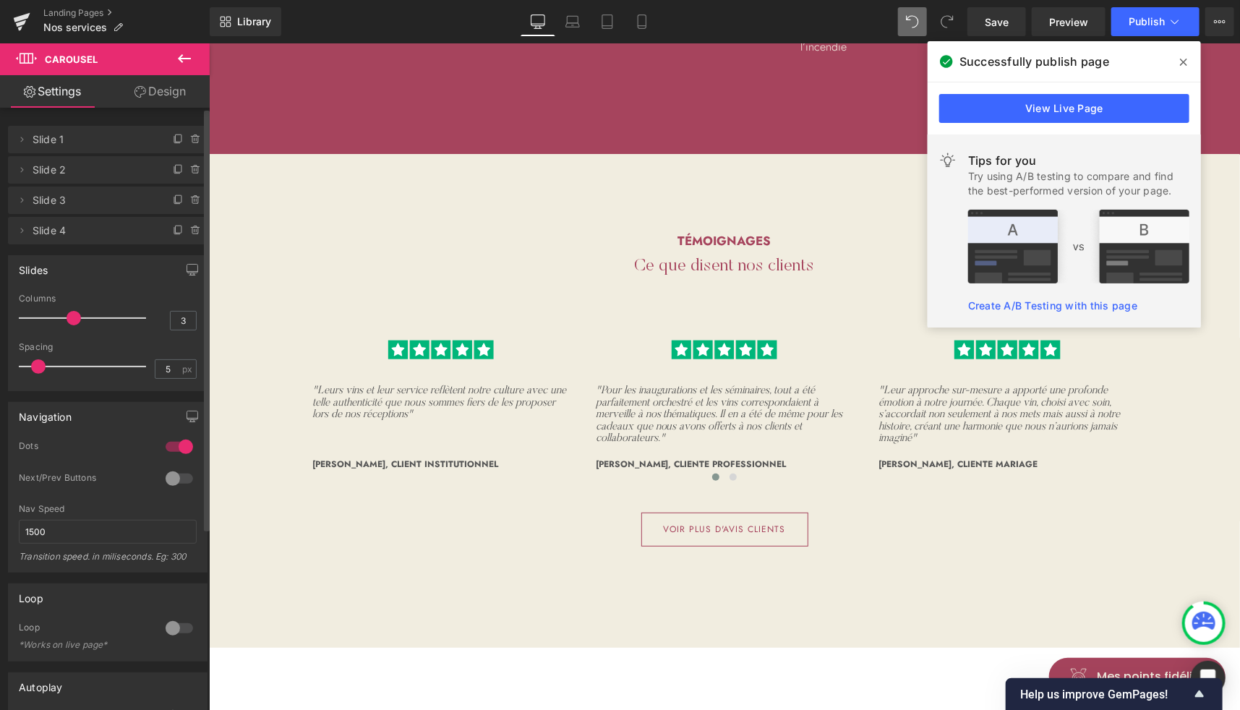
click at [179, 477] on div at bounding box center [179, 478] width 35 height 23
click at [172, 88] on link "Design" at bounding box center [160, 91] width 105 height 33
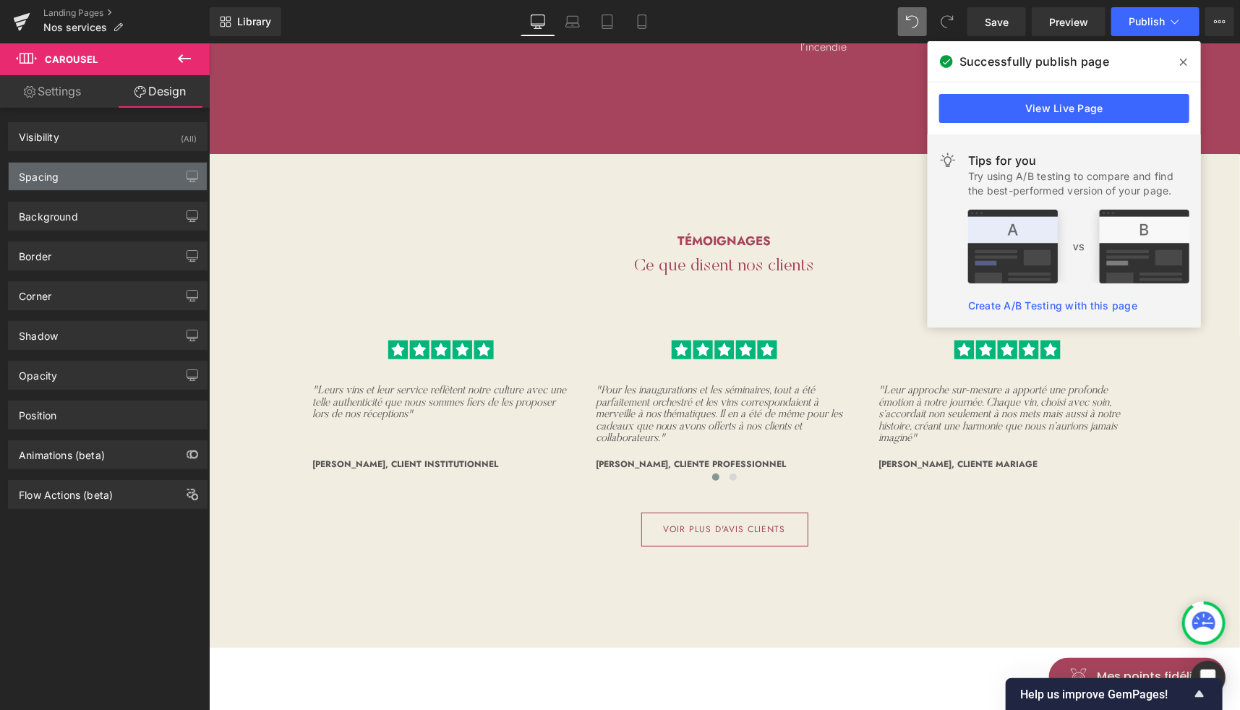
click at [80, 171] on div "Spacing" at bounding box center [108, 176] width 198 height 27
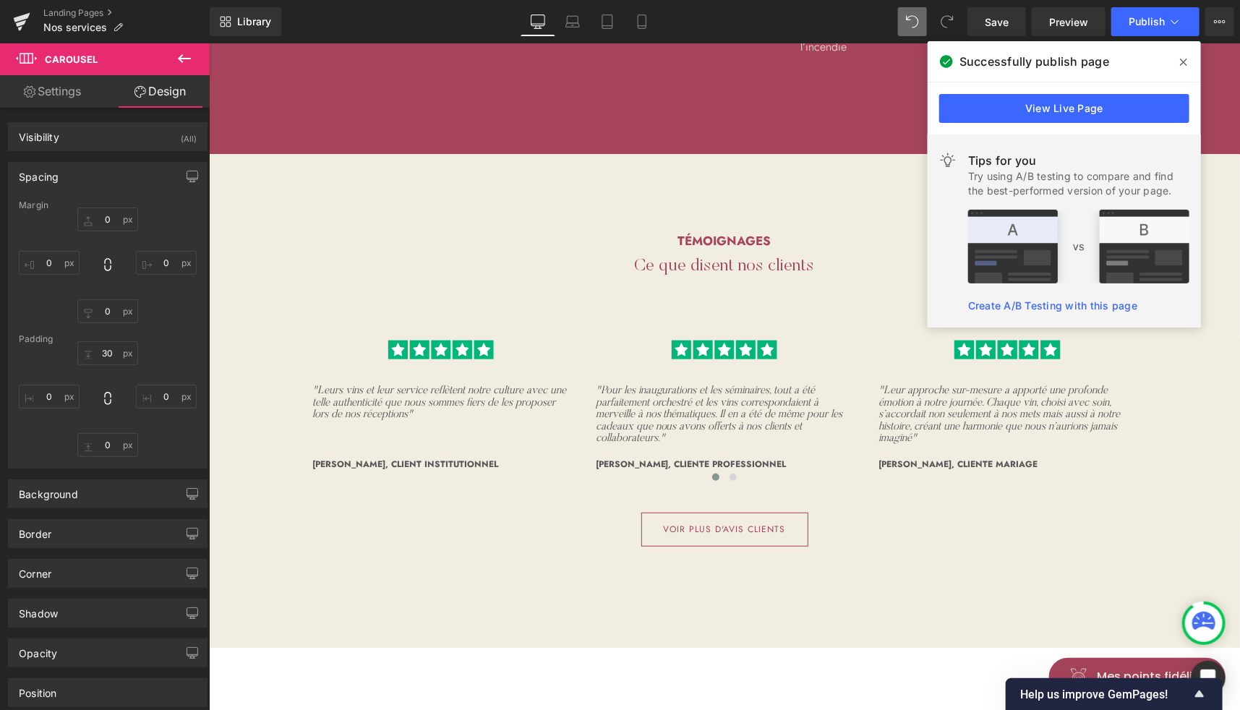
click at [80, 171] on div "Spacing" at bounding box center [108, 176] width 198 height 27
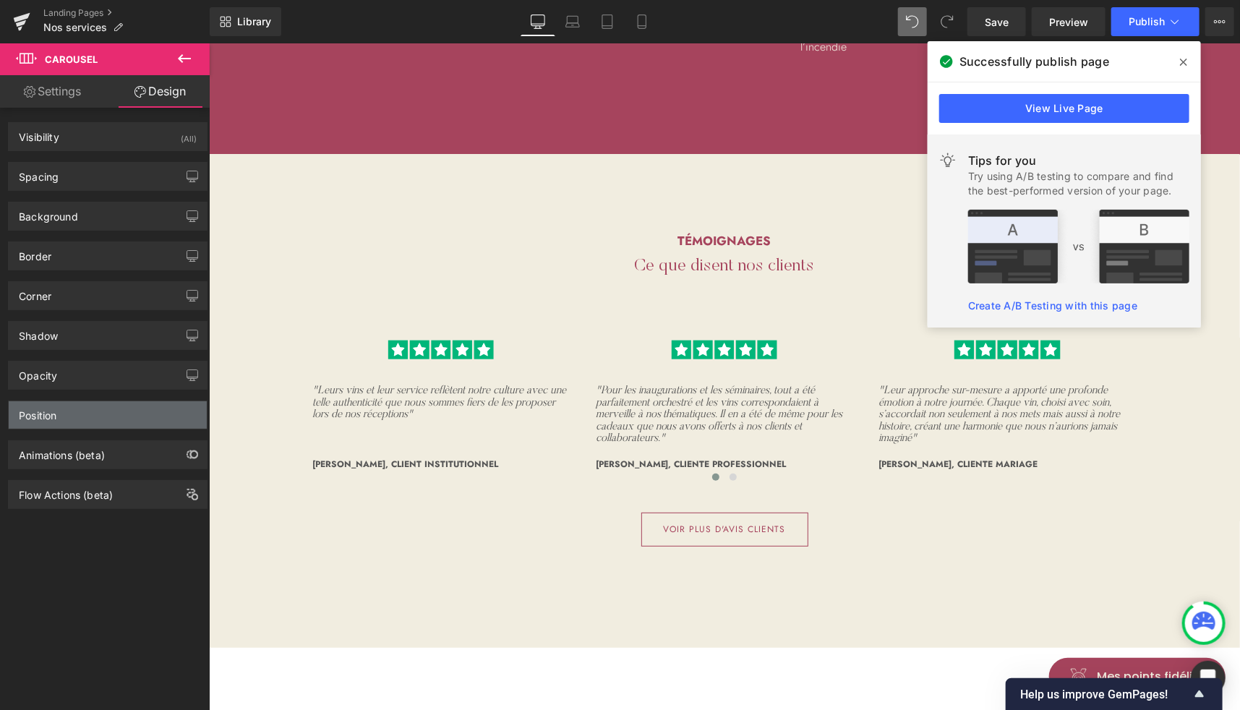
click at [134, 414] on div "Position" at bounding box center [108, 414] width 198 height 27
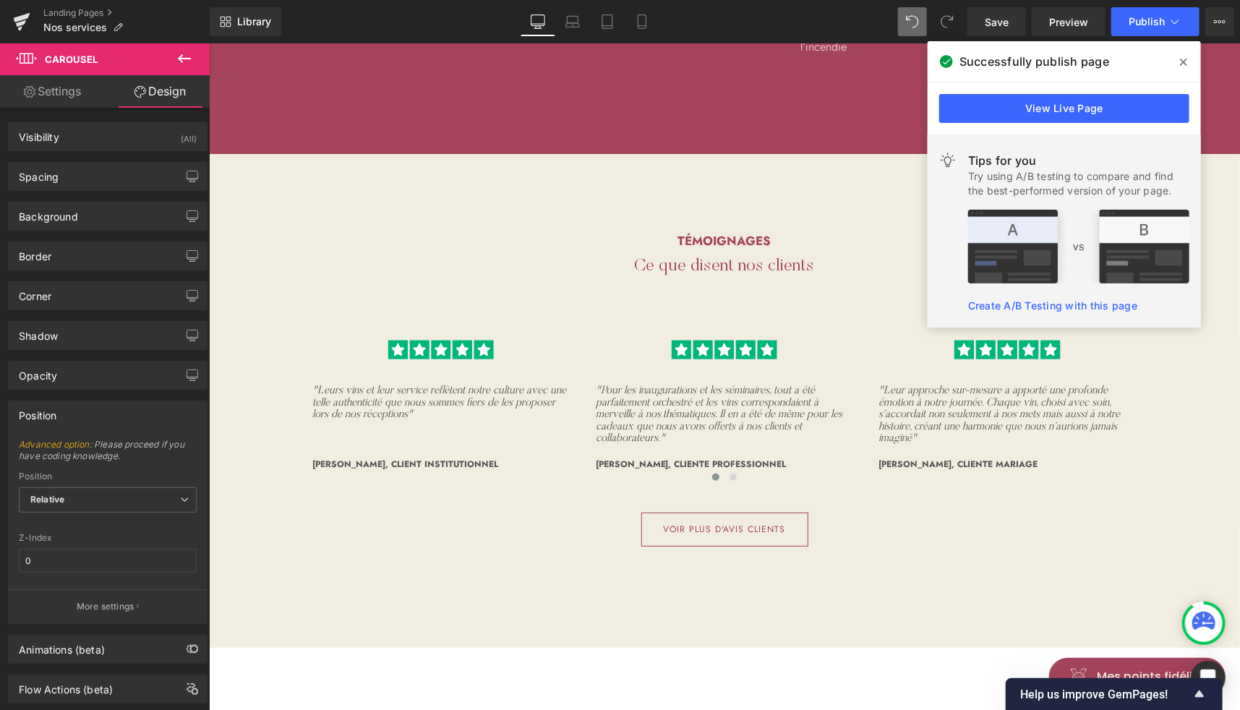
click at [134, 414] on div "Position" at bounding box center [108, 414] width 198 height 27
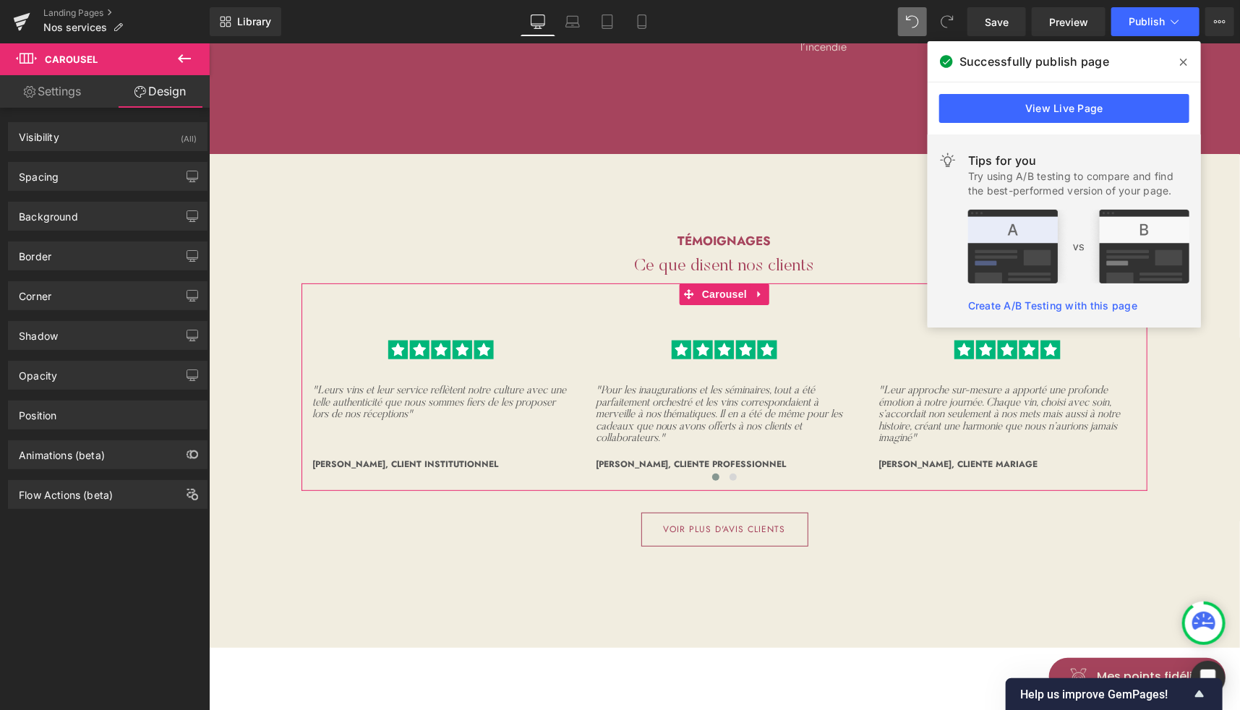
click at [64, 85] on link "Settings" at bounding box center [52, 91] width 105 height 33
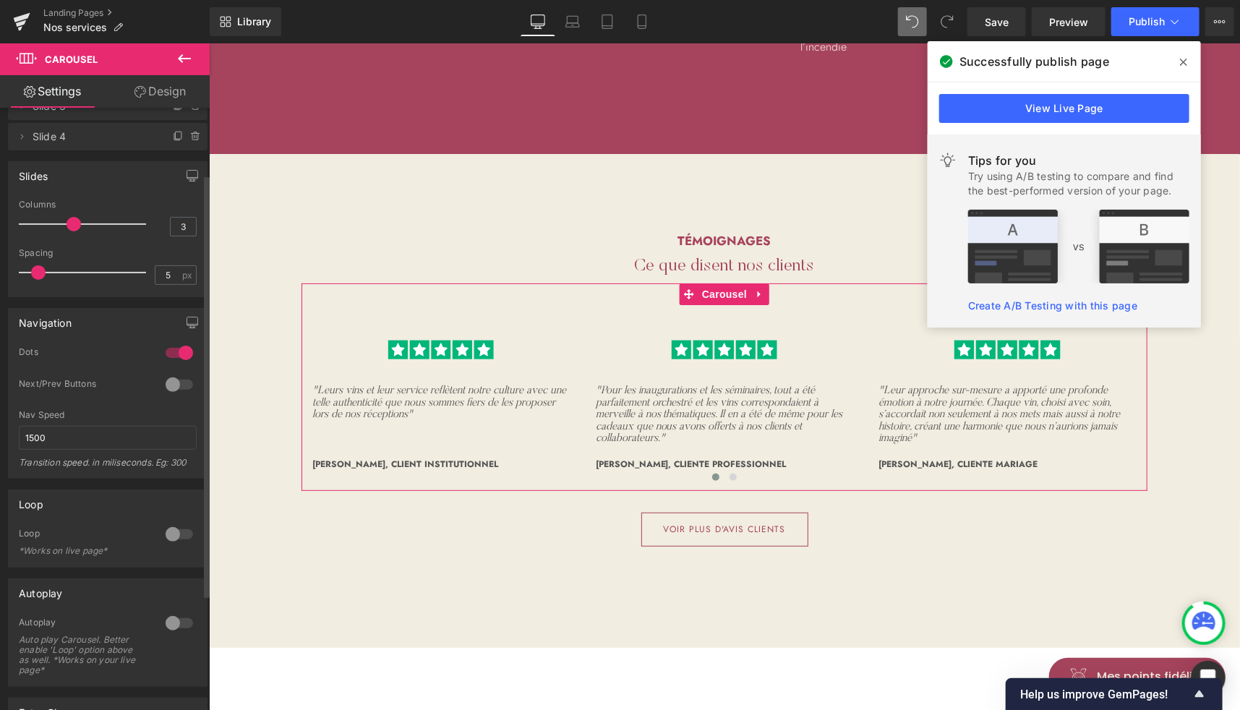
scroll to position [0, 0]
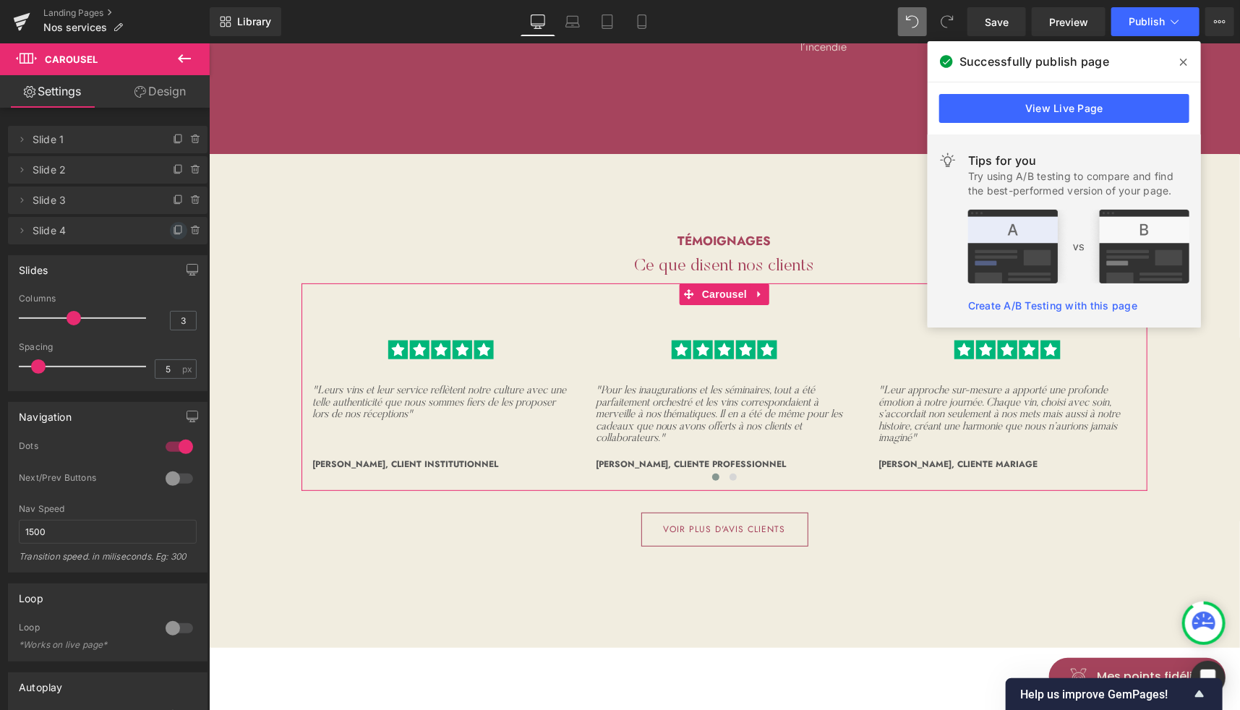
click at [173, 227] on icon at bounding box center [179, 231] width 12 height 12
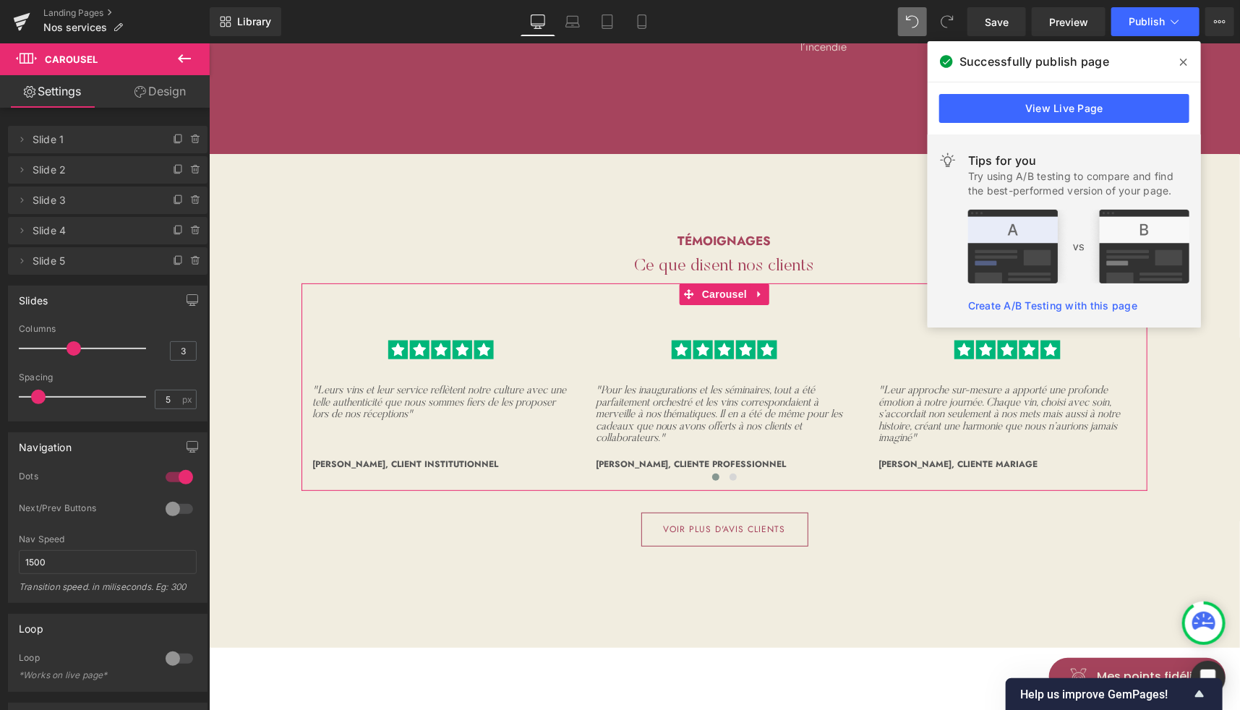
click at [94, 239] on span "Slide 4" at bounding box center [94, 230] width 122 height 27
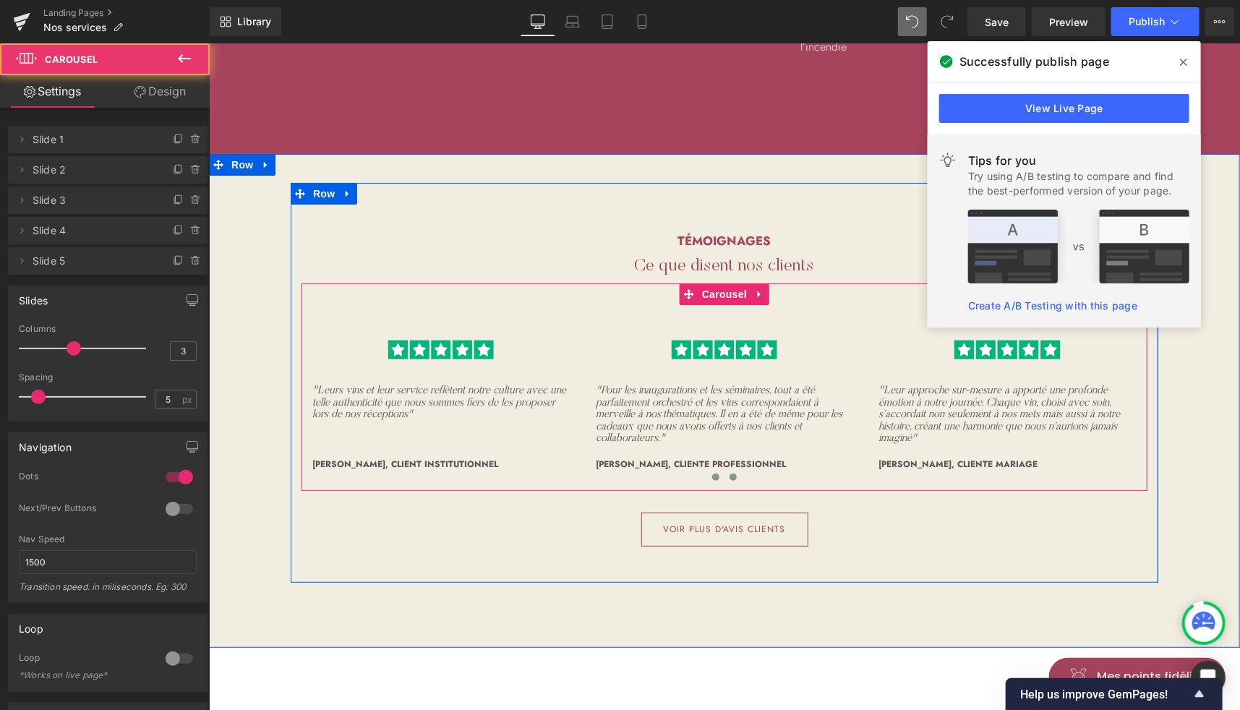
click at [729, 473] on span at bounding box center [732, 476] width 7 height 7
click at [713, 469] on button at bounding box center [715, 476] width 17 height 14
click at [729, 473] on span at bounding box center [732, 476] width 7 height 7
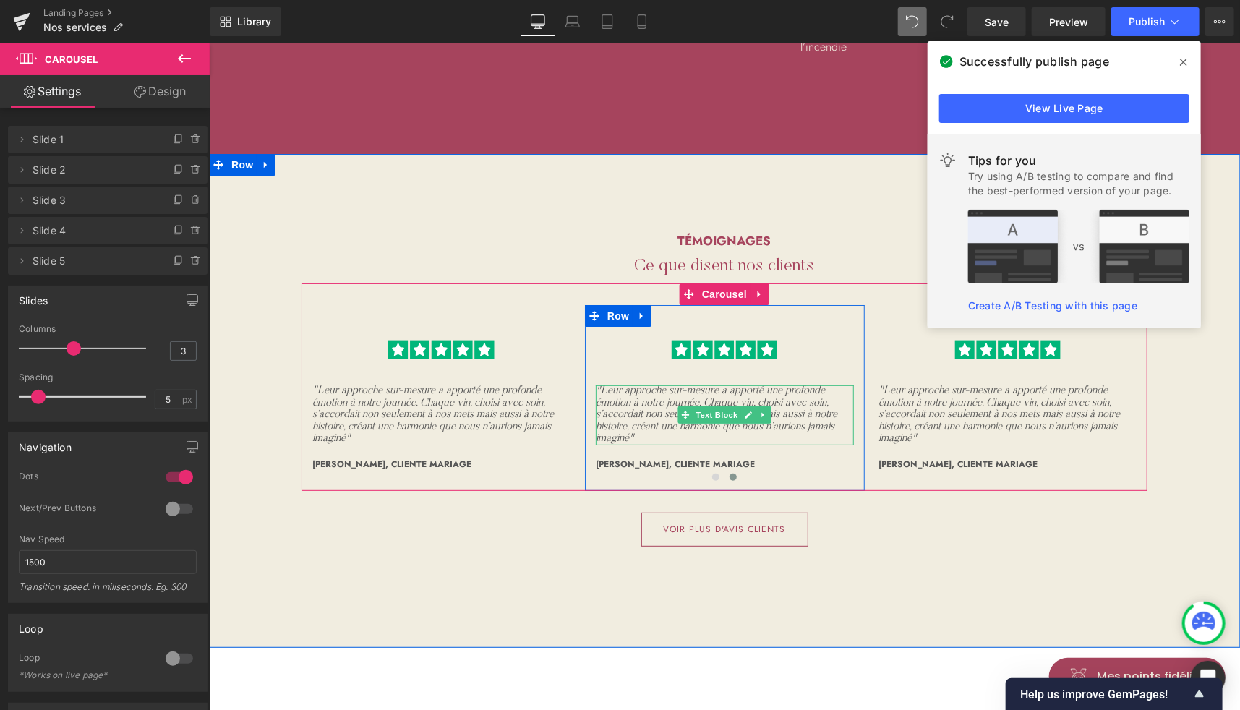
click at [654, 385] on icon ""Leur approche sur-mesure a apporté une profonde émotion à notre journée. Chaqu…" at bounding box center [716, 414] width 242 height 59
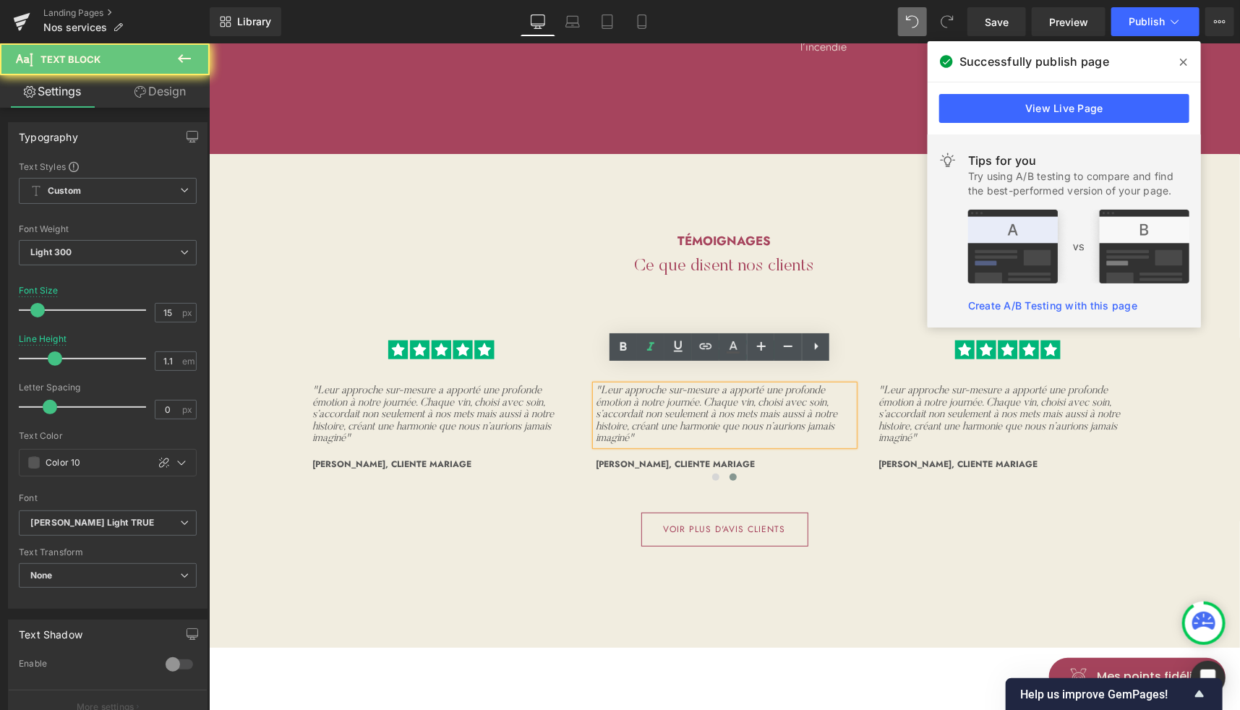
click at [622, 385] on icon ""Leur approche sur-mesure a apporté une profonde émotion à notre journée. Chaqu…" at bounding box center [716, 414] width 242 height 59
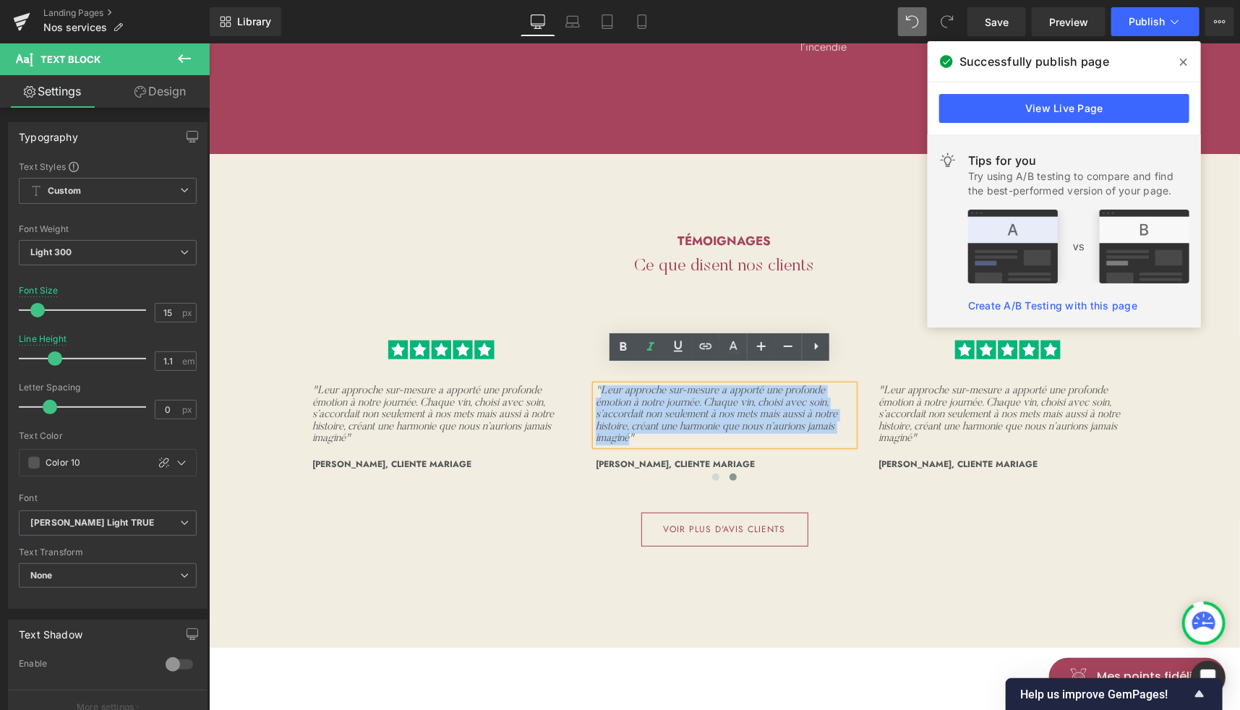
drag, startPoint x: 595, startPoint y: 373, endPoint x: 625, endPoint y: 422, distance: 57.4
click at [625, 422] on icon ""Leur approche sur-mesure a apporté une profonde émotion à notre journée. Chaqu…" at bounding box center [716, 414] width 242 height 59
paste div
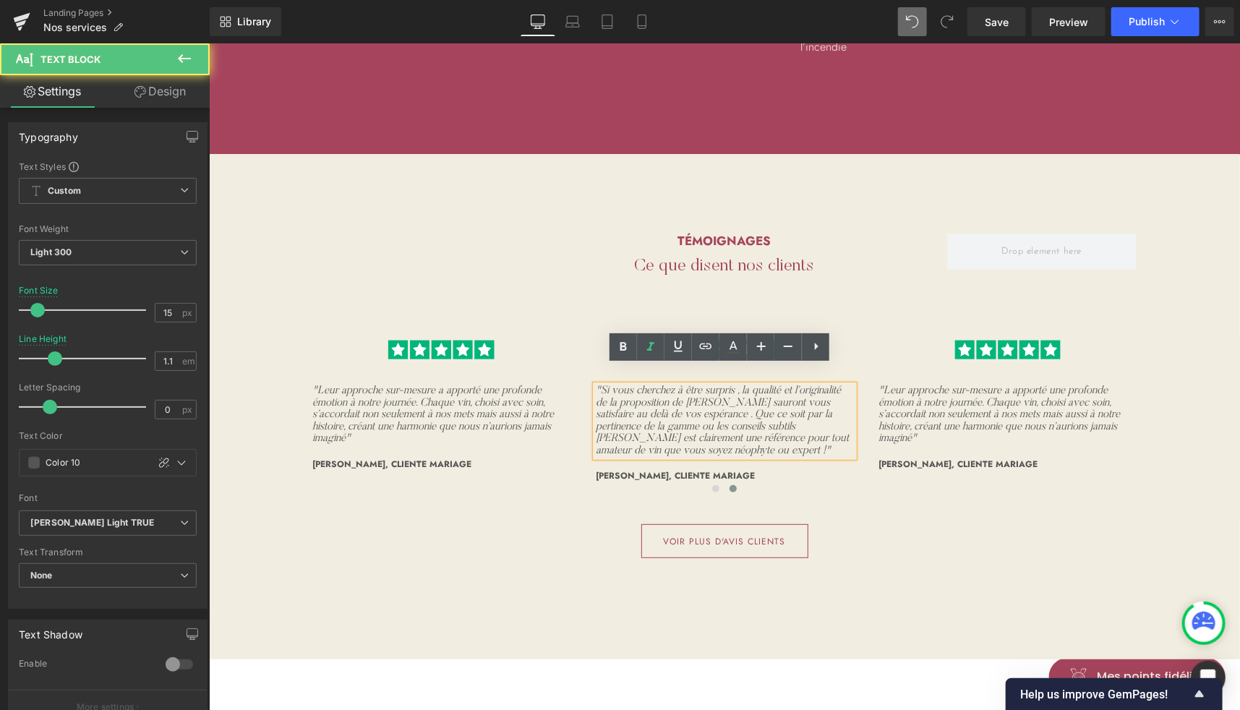
click at [704, 385] on icon ""Si vous cherchez à être surpris , la qualité et l’originalité de la propositio…" at bounding box center [721, 420] width 253 height 71
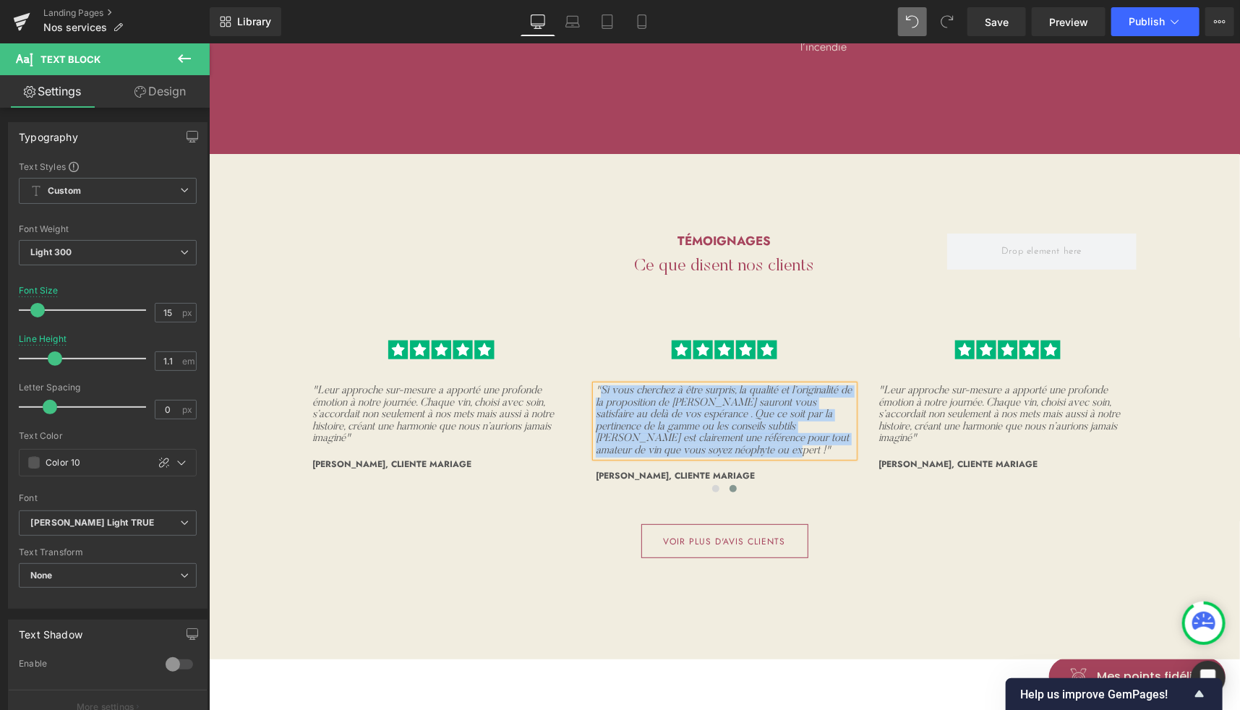
drag, startPoint x: 595, startPoint y: 372, endPoint x: 683, endPoint y: 433, distance: 107.0
click at [683, 433] on icon ""Si vous cherchez à être surpris, la qualité et l’originalité de la proposition…" at bounding box center [723, 420] width 256 height 71
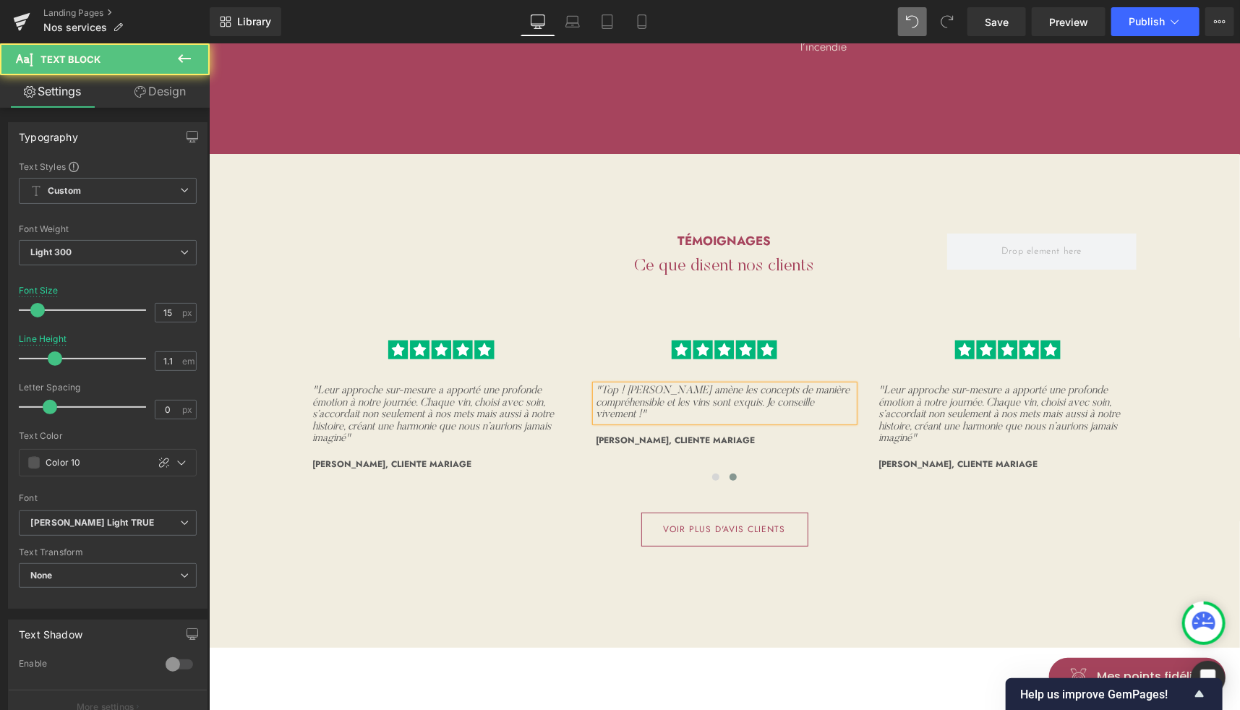
click at [649, 396] on p ""Top ! [PERSON_NAME] amène les concepts de manière compréhensible et les vins s…" at bounding box center [724, 403] width 258 height 36
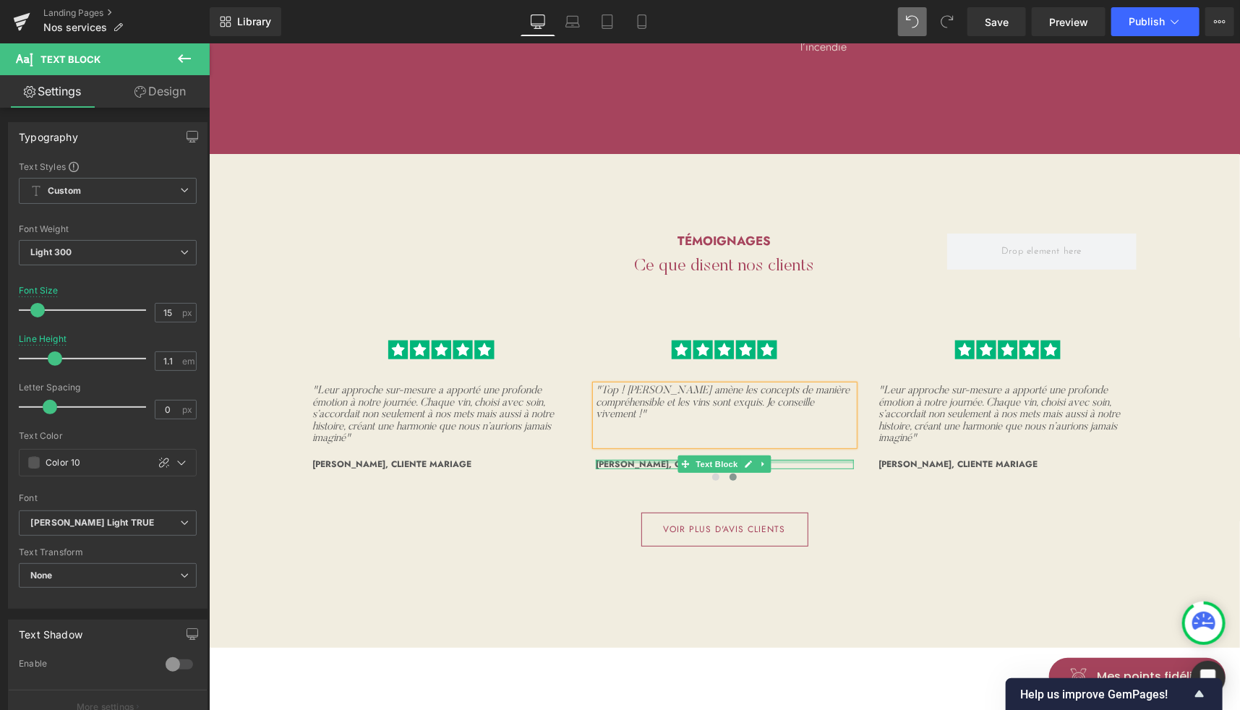
click at [613, 459] on div at bounding box center [724, 461] width 258 height 4
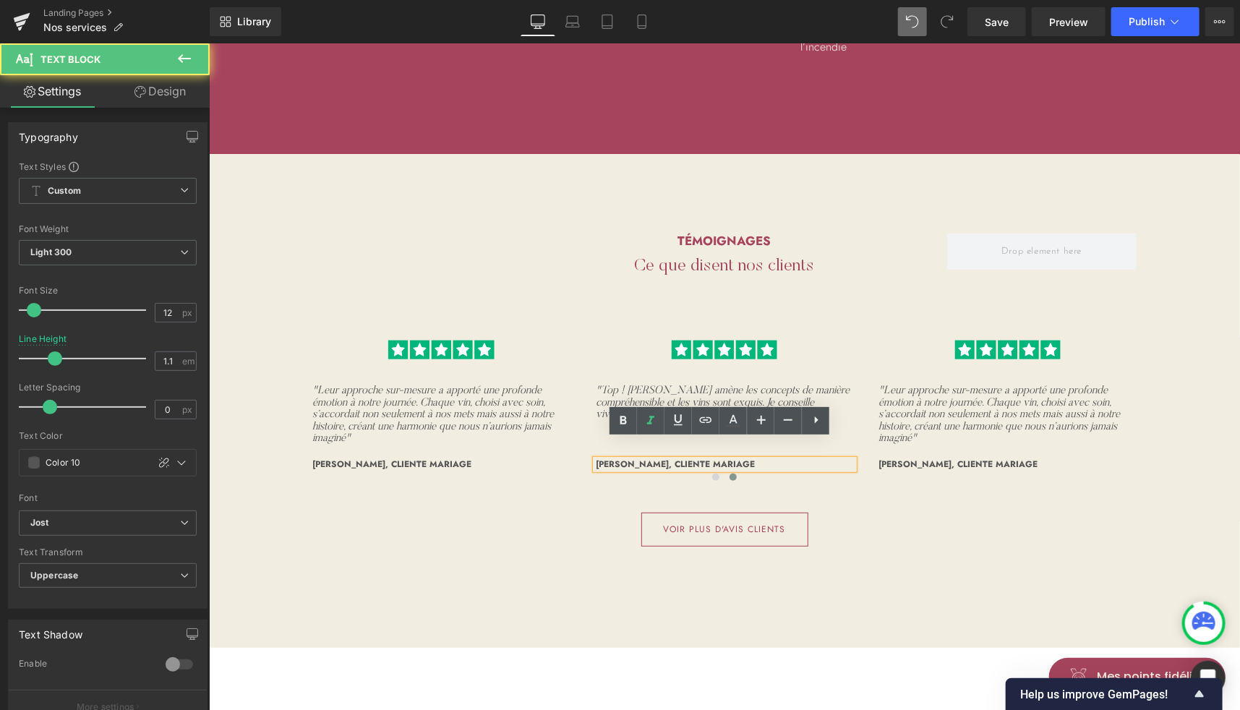
click at [607, 457] on span "[PERSON_NAME], cliente mariage" at bounding box center [674, 463] width 159 height 13
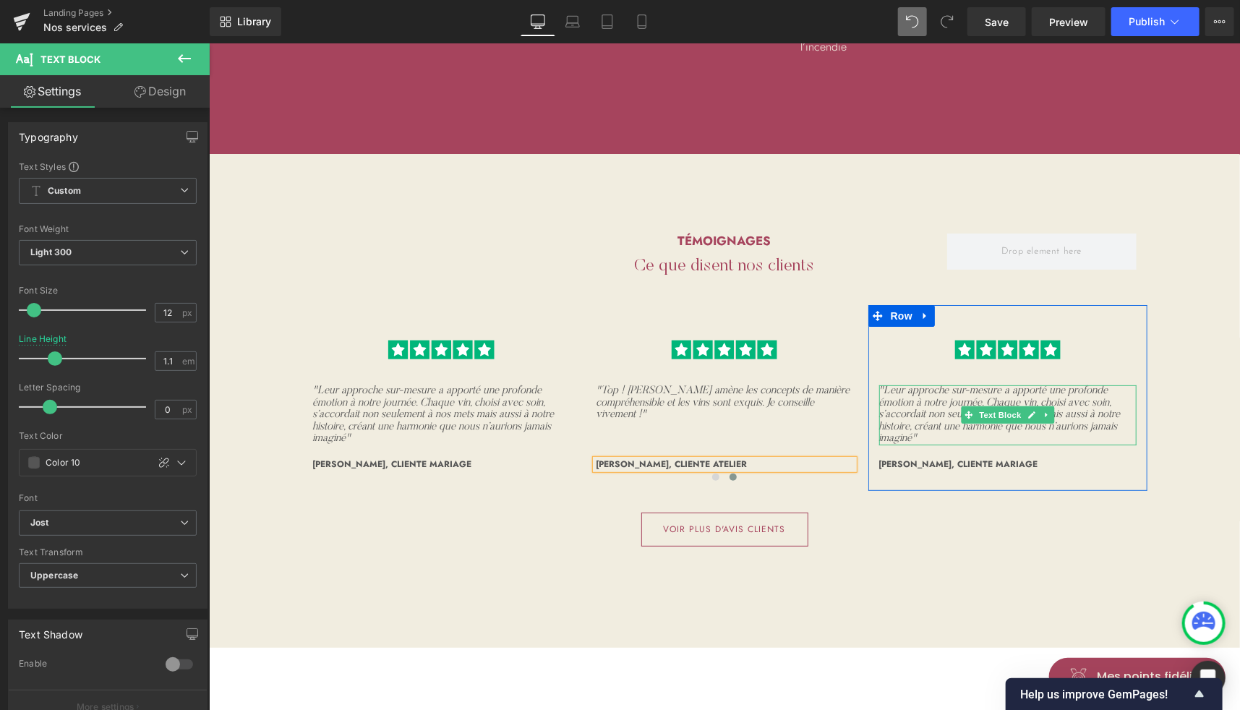
click at [942, 387] on icon ""Leur approche sur-mesure a apporté une profonde émotion à notre journée. Chaqu…" at bounding box center [1000, 414] width 242 height 59
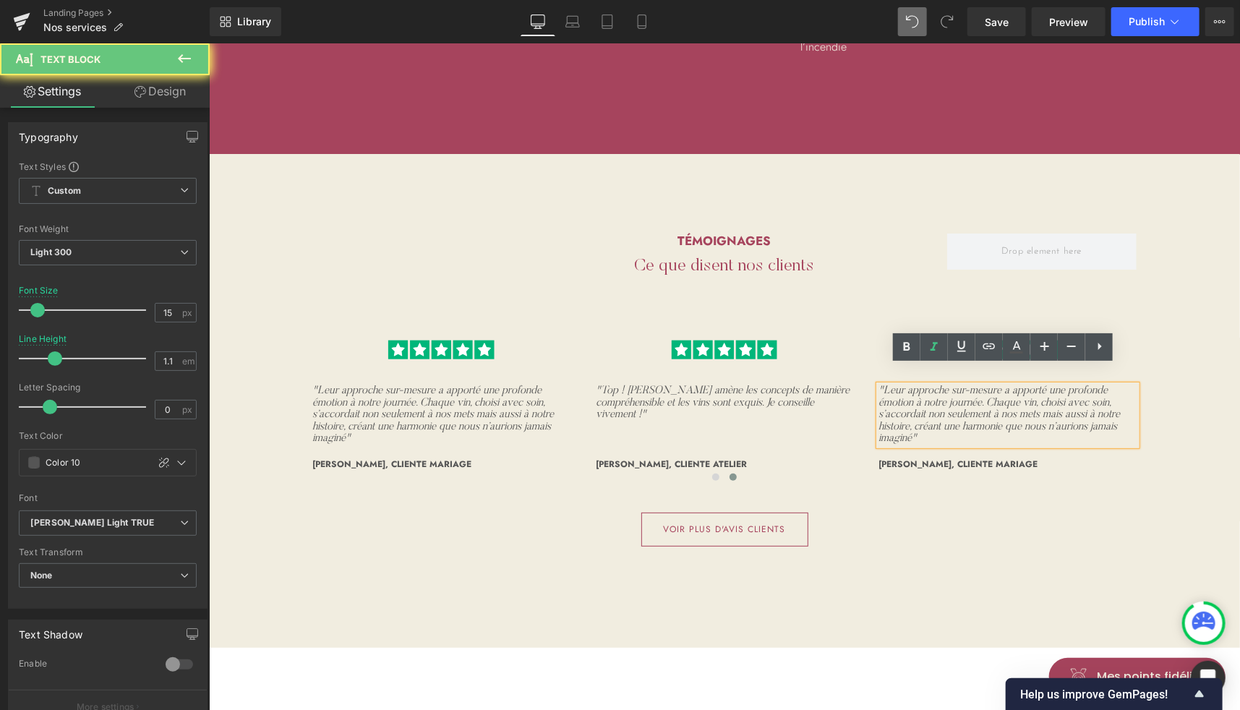
click at [881, 385] on icon ""Leur approche sur-mesure a apporté une profonde émotion à notre journée. Chaqu…" at bounding box center [1000, 414] width 242 height 59
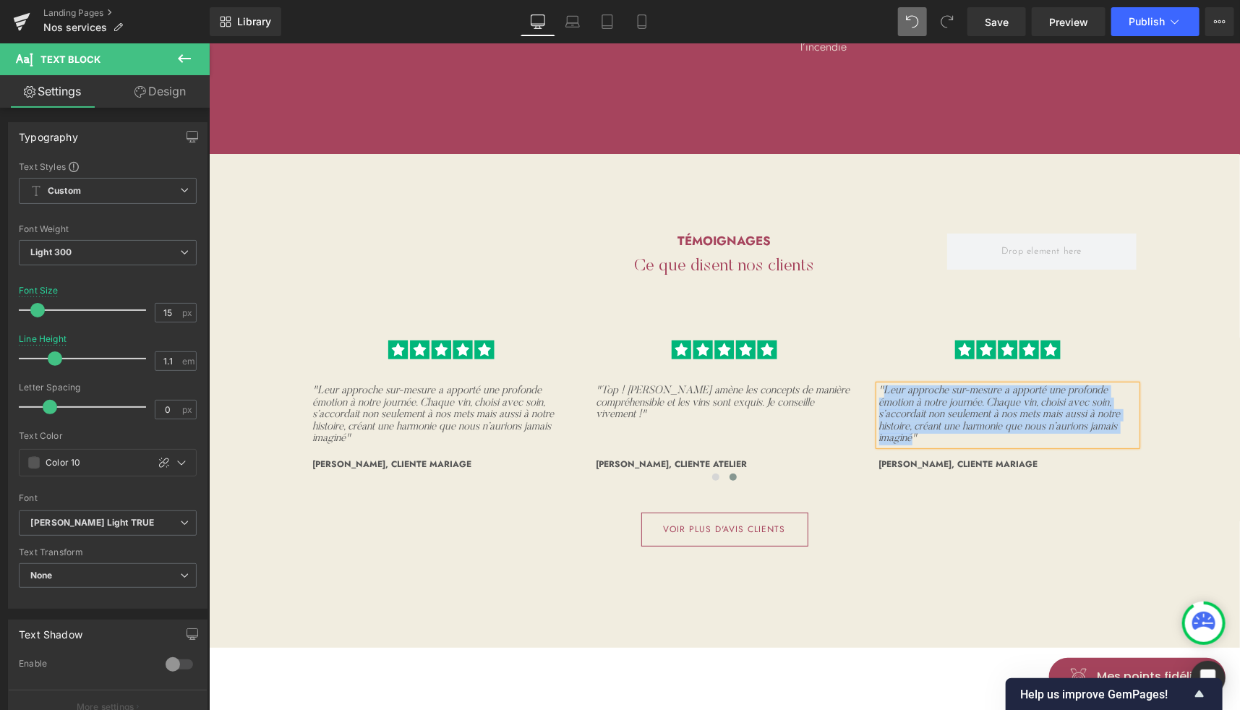
paste div
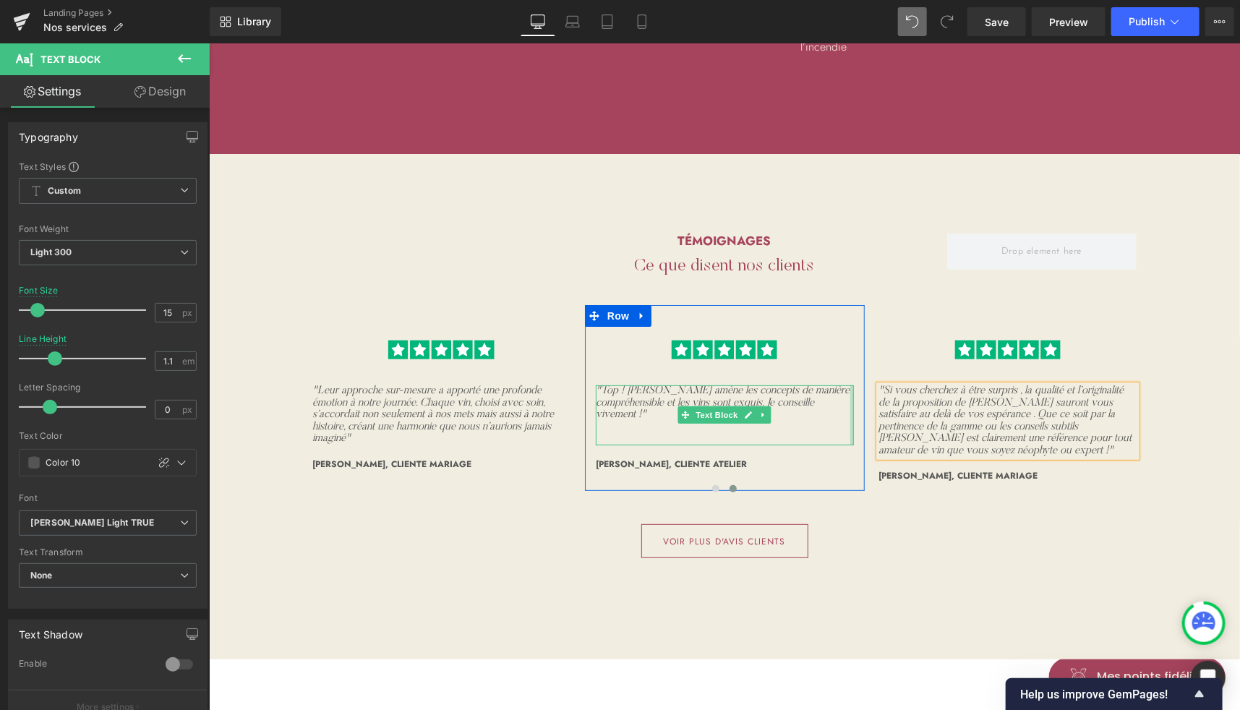
click at [850, 422] on div at bounding box center [852, 415] width 4 height 60
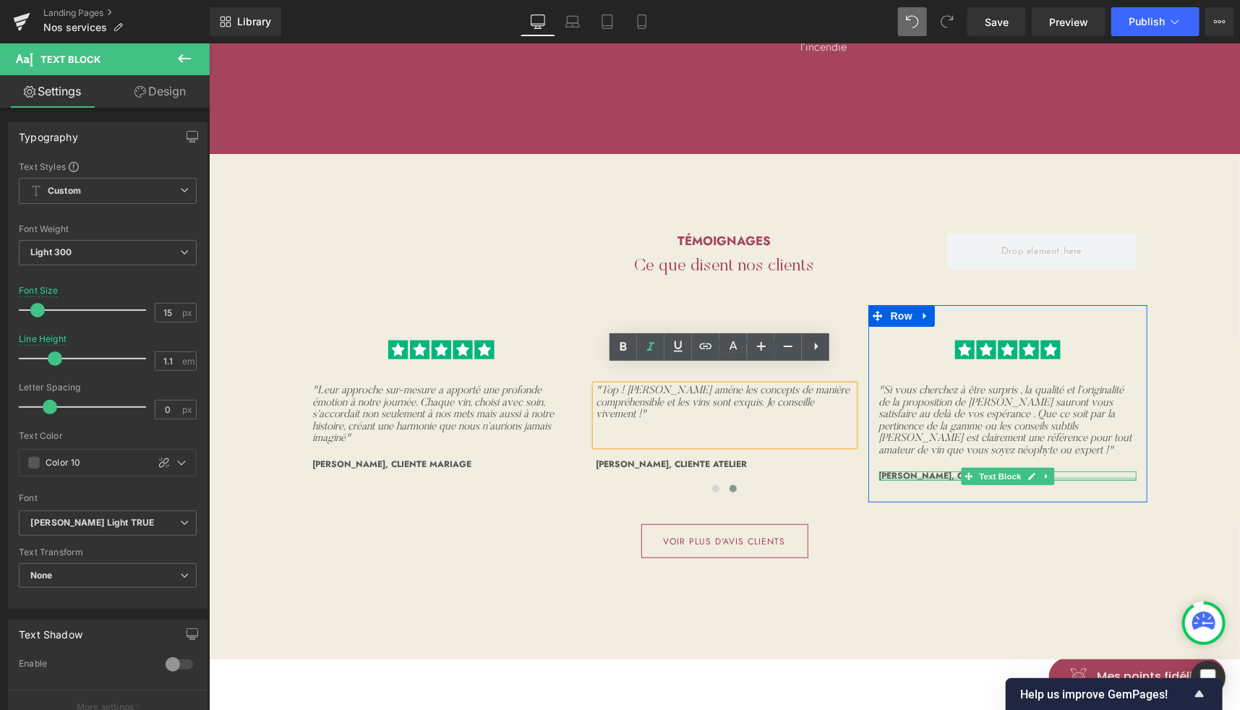
click at [906, 477] on div at bounding box center [1008, 479] width 258 height 4
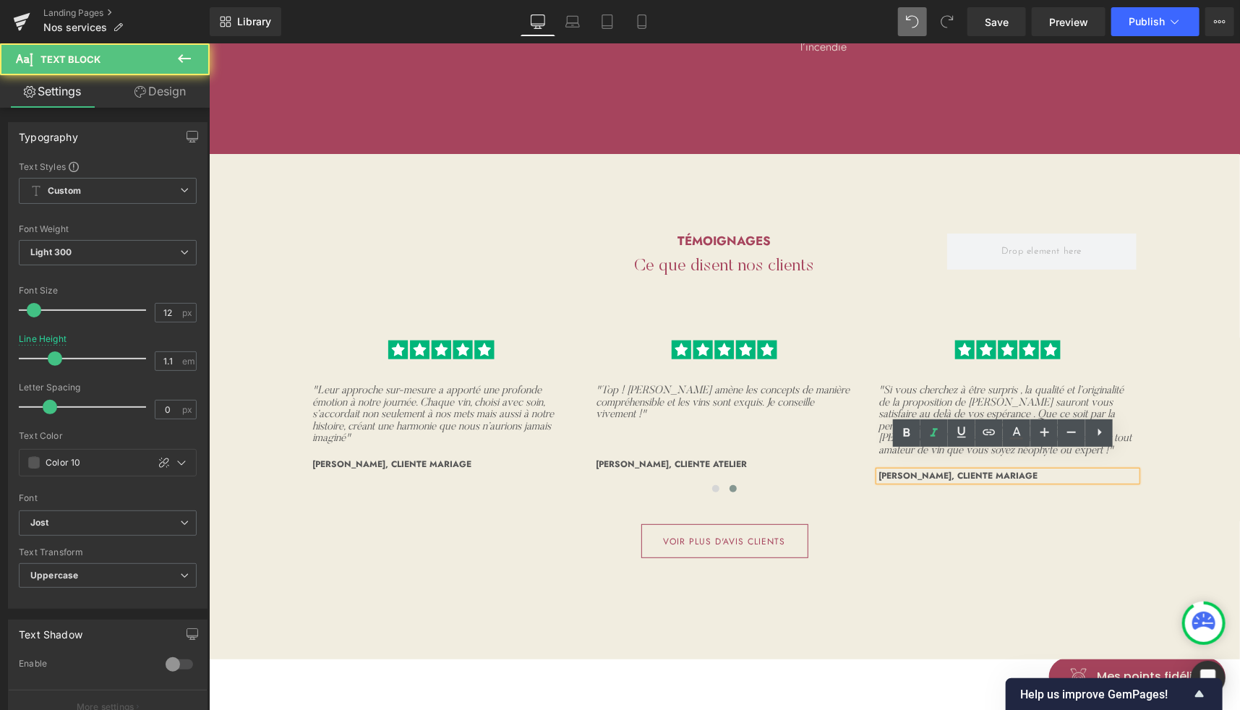
click at [892, 469] on span "[PERSON_NAME], cliente mariage" at bounding box center [958, 475] width 159 height 13
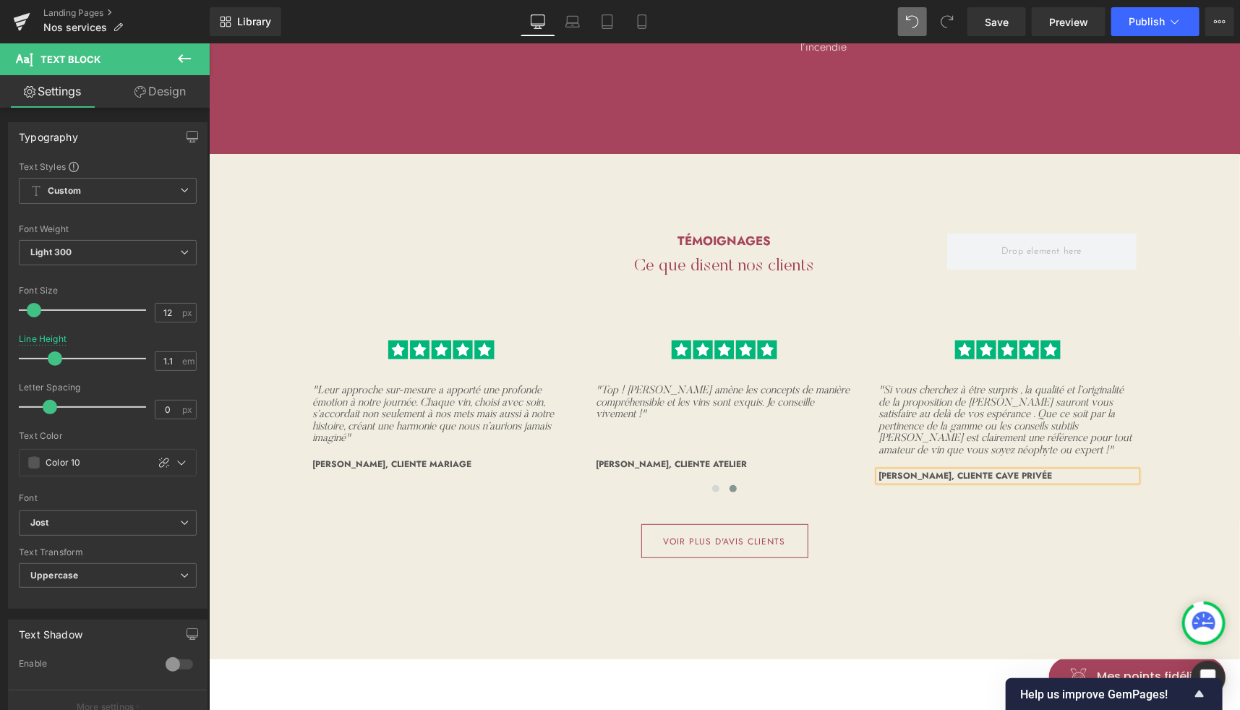
click at [992, 567] on div "Separator Témoignages Heading Ce que disent nos clients Heading Row Image "Leur…" at bounding box center [724, 388] width 868 height 412
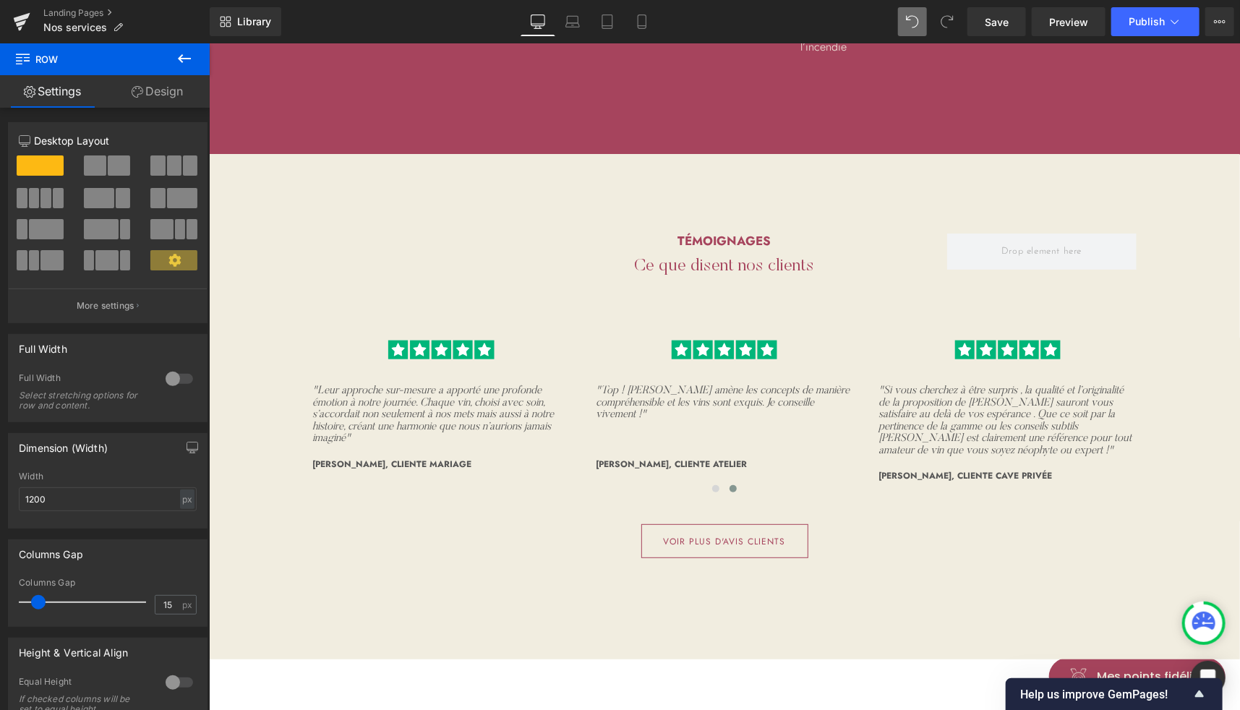
scroll to position [3082, 0]
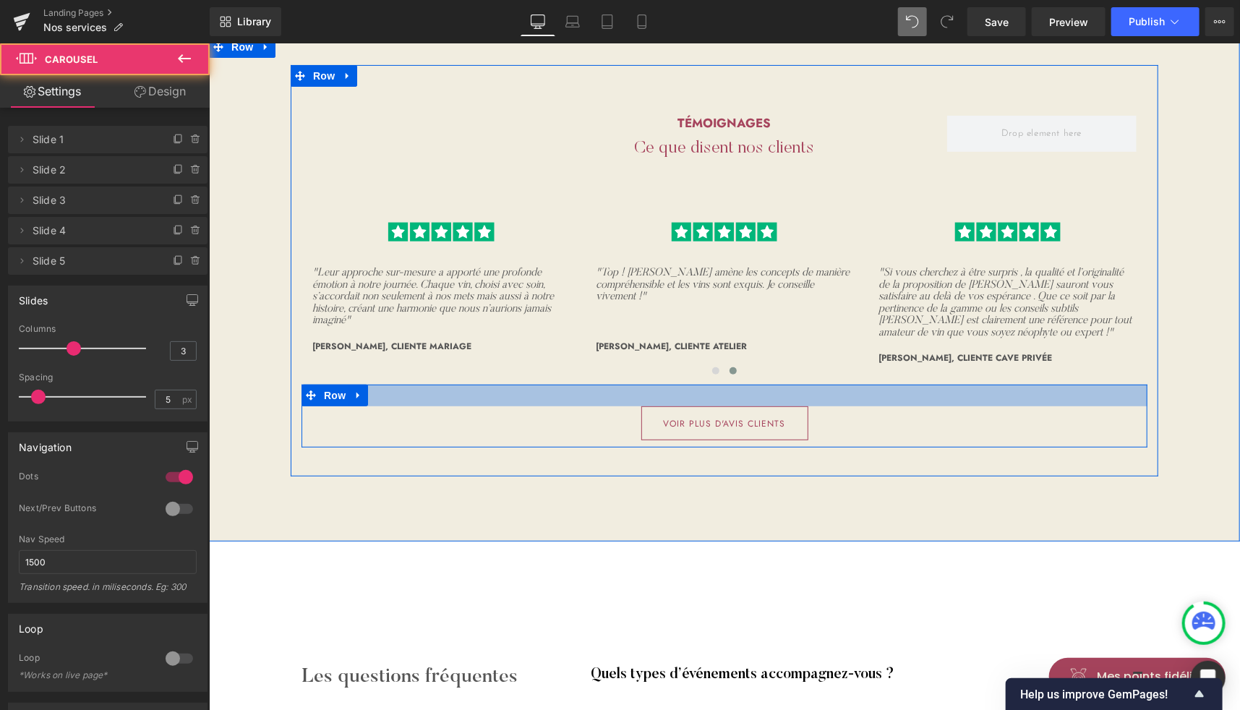
drag, startPoint x: 725, startPoint y: 353, endPoint x: 728, endPoint y: 366, distance: 13.5
click at [728, 366] on div "Separator Témoignages Heading Ce que disent nos clients Heading Row Image "Leur…" at bounding box center [724, 270] width 868 height 354
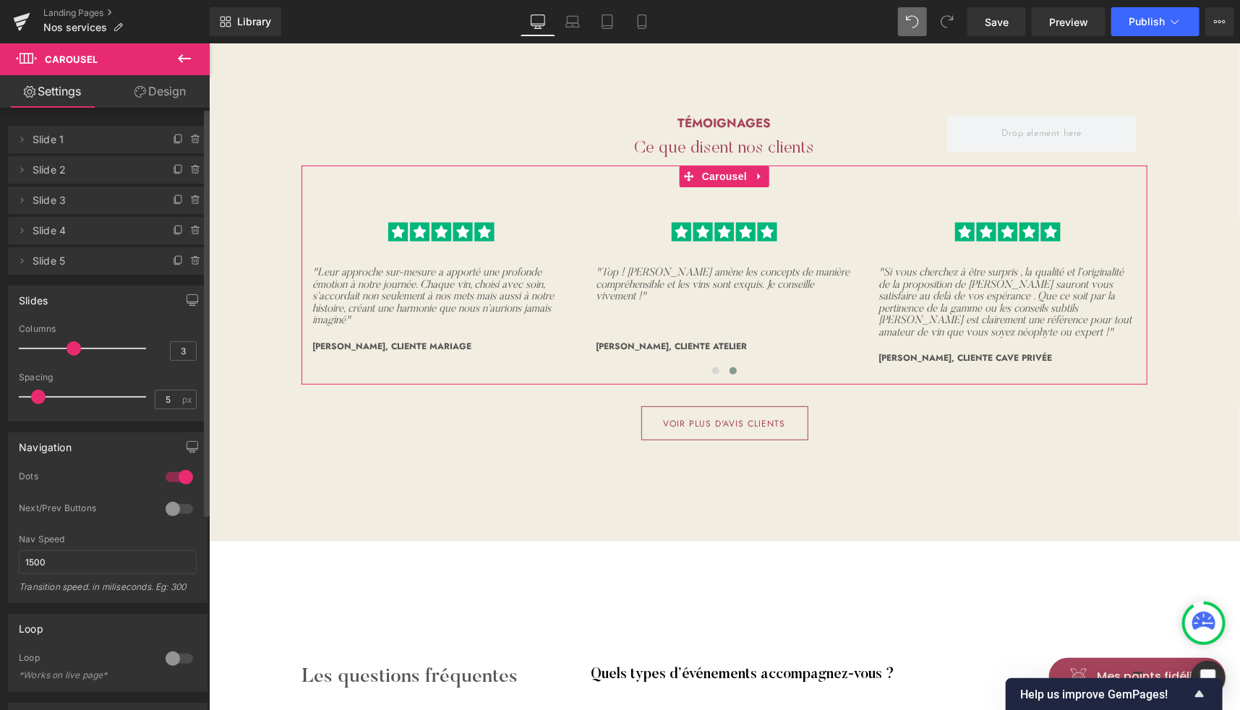
click at [174, 509] on div at bounding box center [179, 509] width 35 height 23
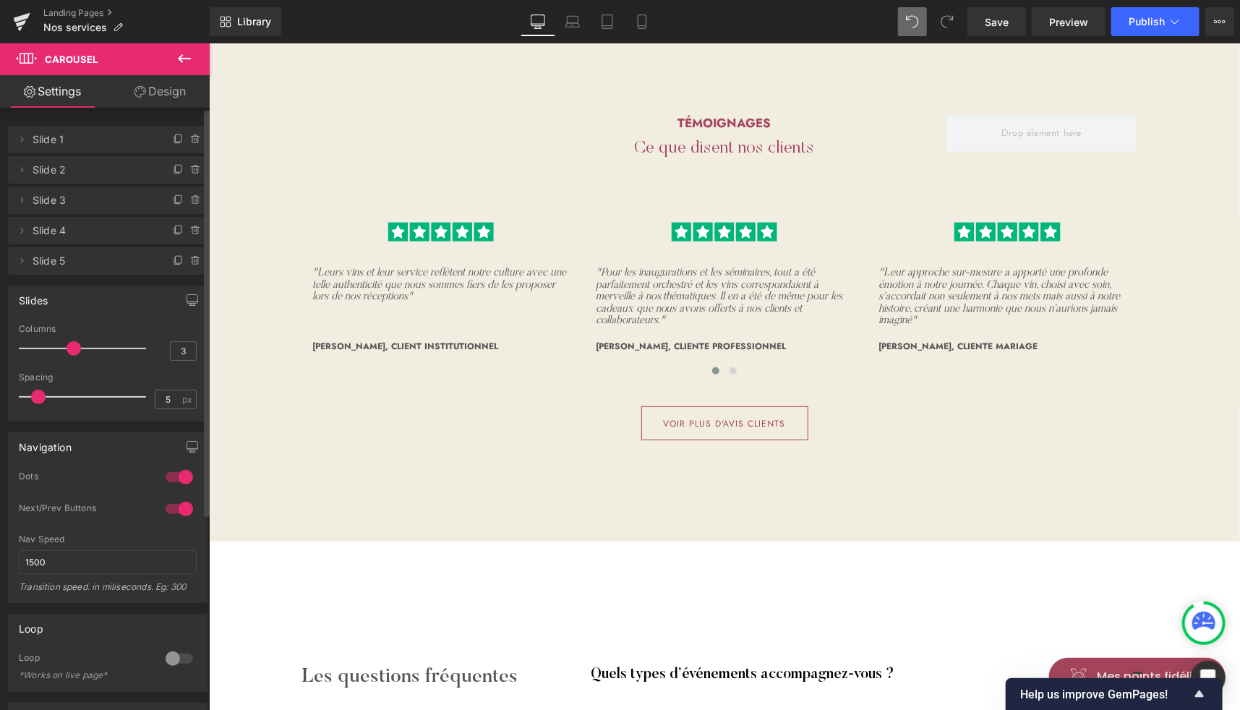
click at [176, 474] on div at bounding box center [179, 477] width 35 height 23
click at [1159, 19] on span "Publish" at bounding box center [1147, 22] width 36 height 12
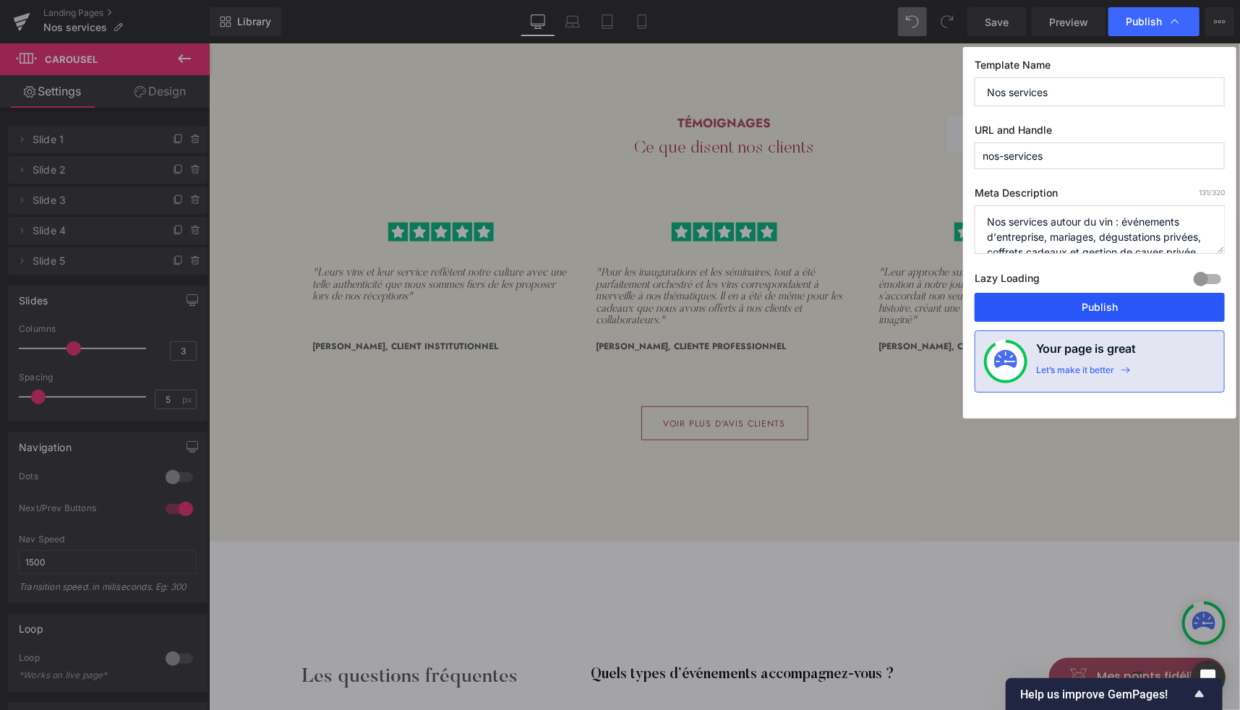
click at [1069, 307] on button "Publish" at bounding box center [1100, 307] width 250 height 29
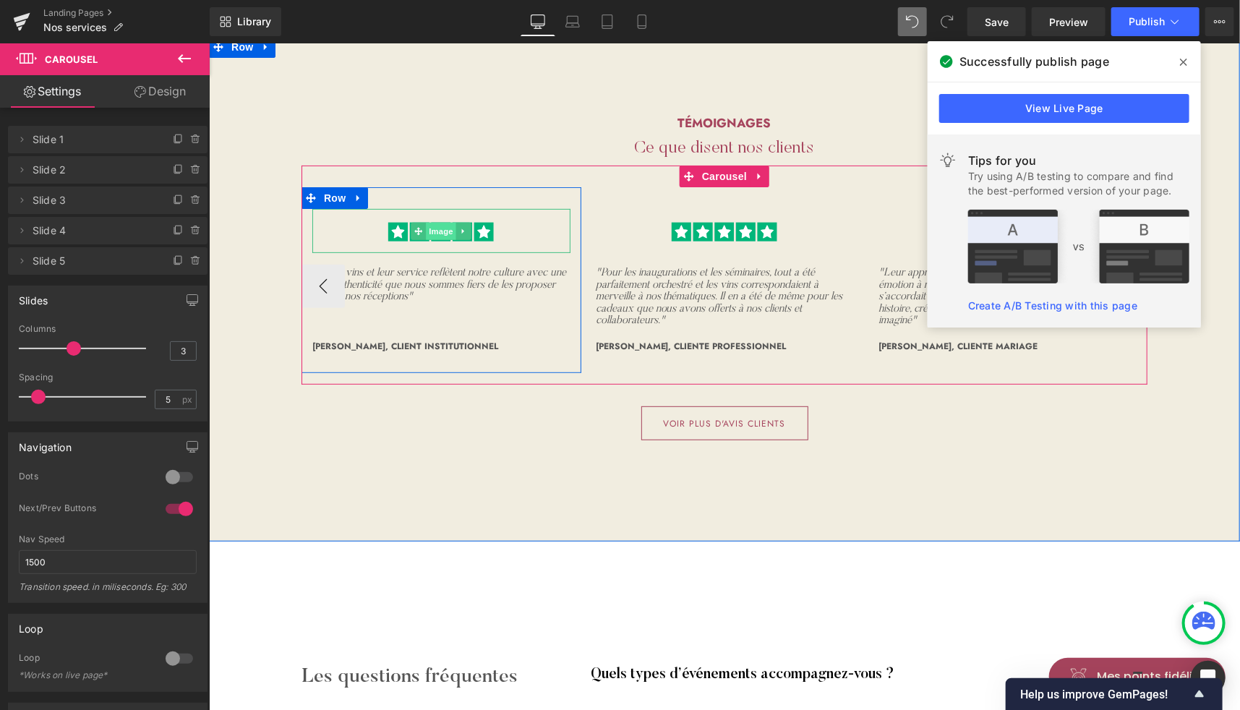
click at [431, 222] on span "Image" at bounding box center [441, 230] width 30 height 17
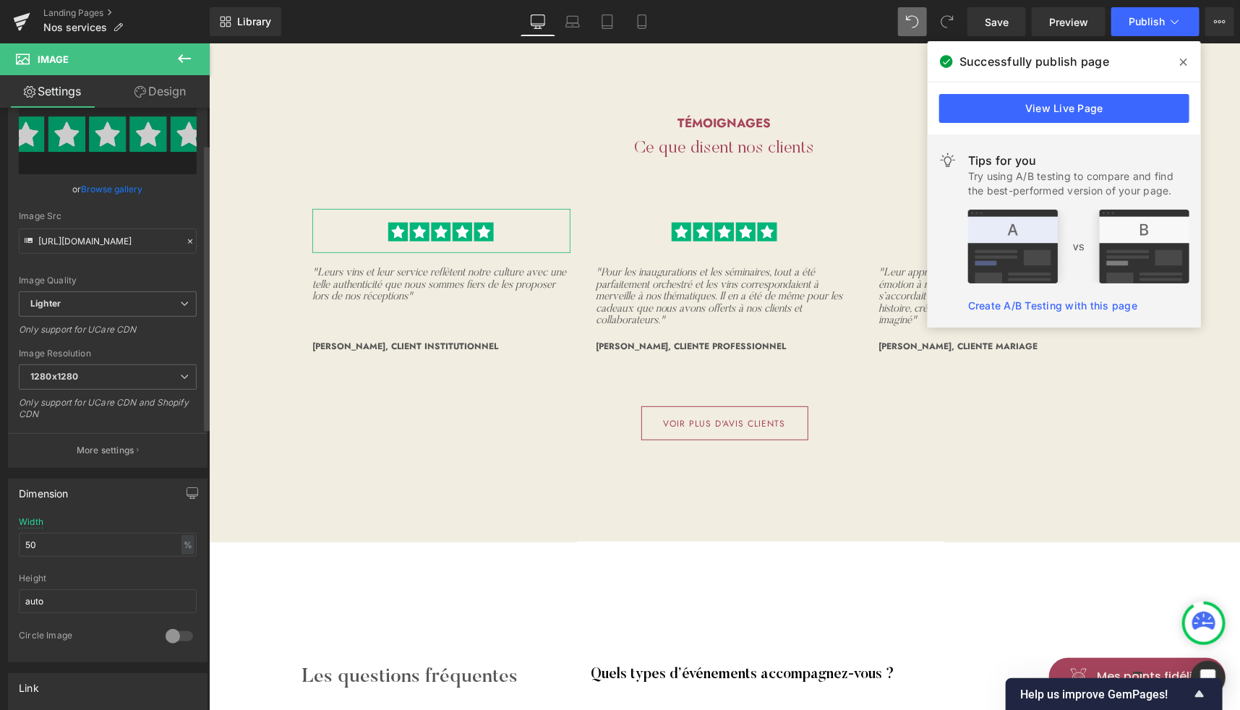
scroll to position [78, 0]
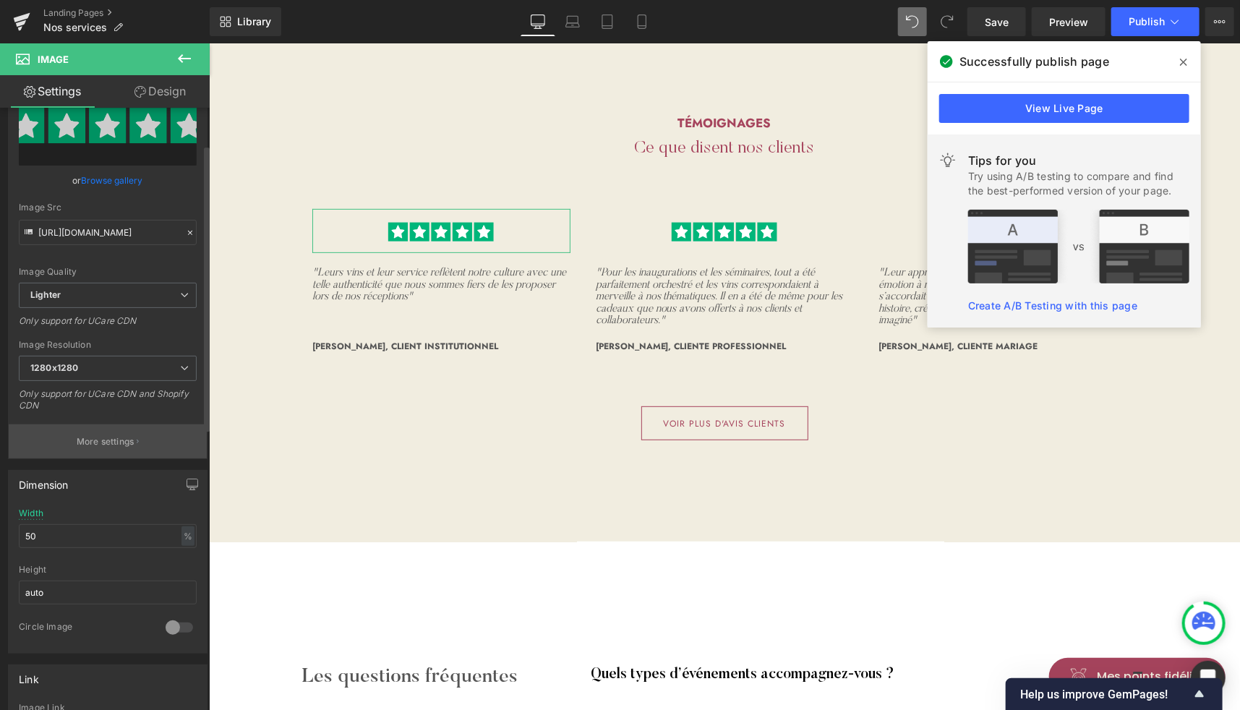
click at [95, 437] on p "More settings" at bounding box center [106, 441] width 58 height 13
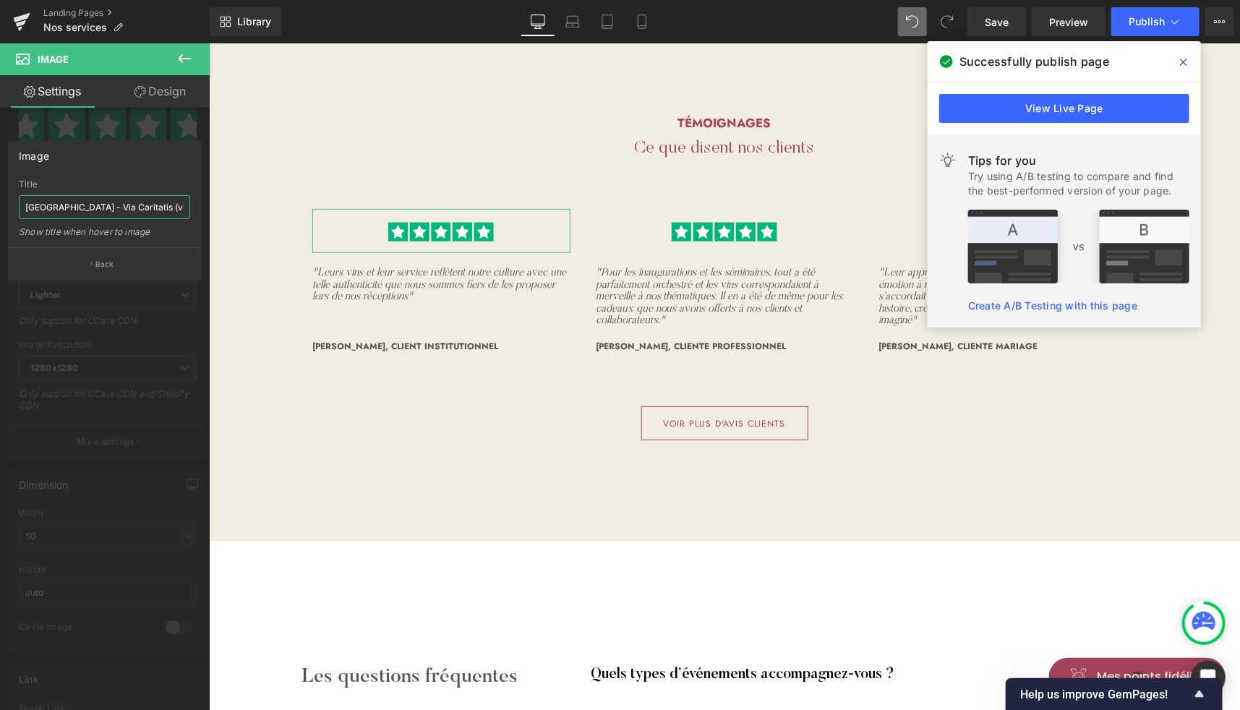
click at [142, 198] on input "[GEOGRAPHIC_DATA] - Via Caritatis (vigneron)" at bounding box center [104, 207] width 171 height 24
click at [119, 258] on button "Back" at bounding box center [104, 263] width 193 height 33
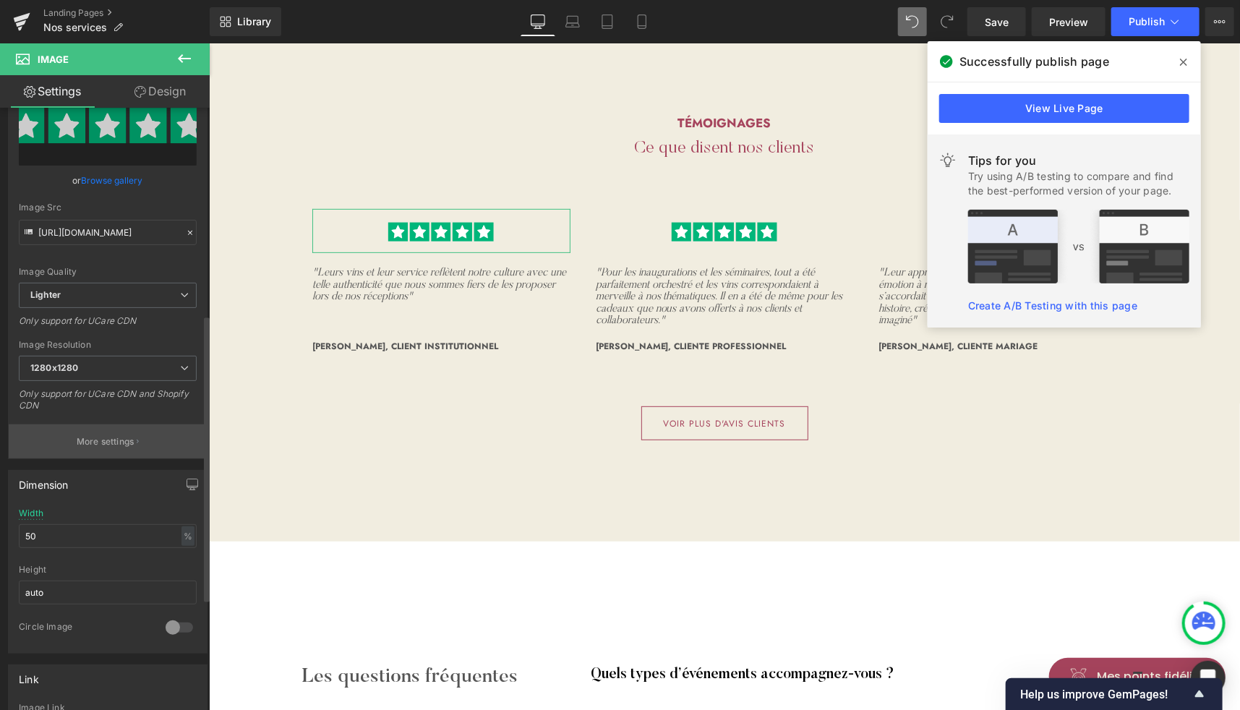
scroll to position [669, 0]
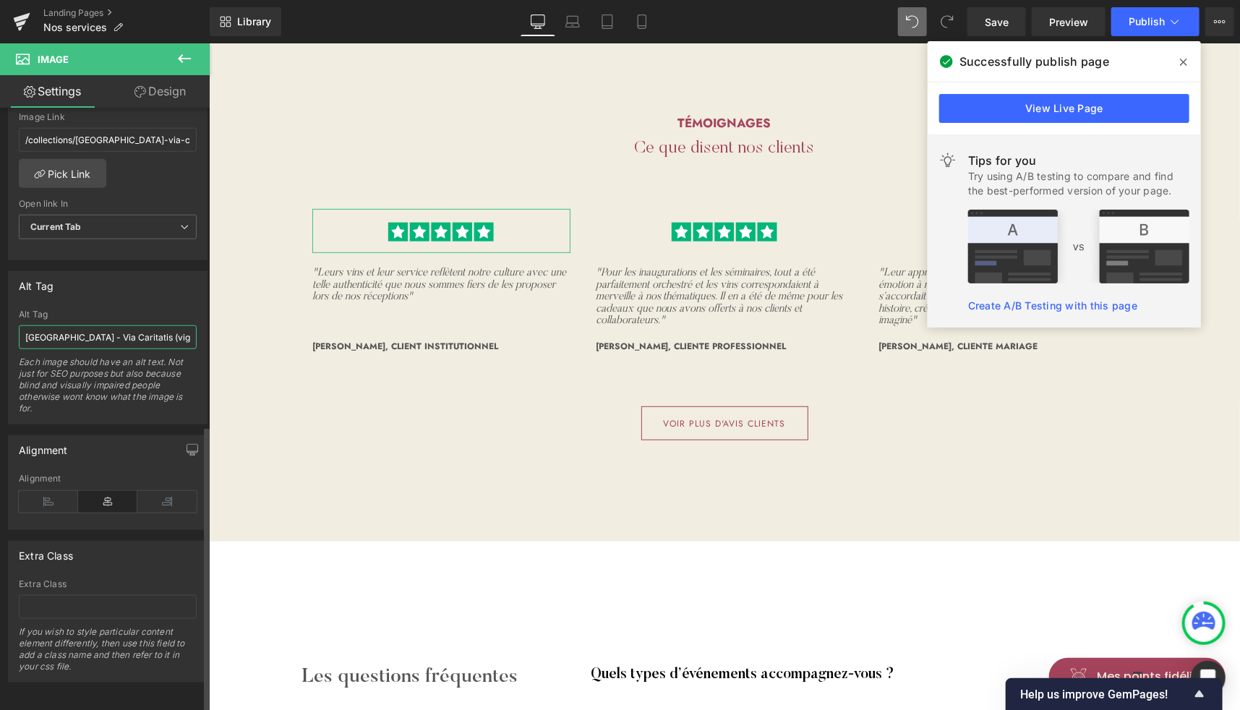
click at [116, 331] on input "[GEOGRAPHIC_DATA] - Via Caritatis (vigneron)" at bounding box center [108, 337] width 178 height 24
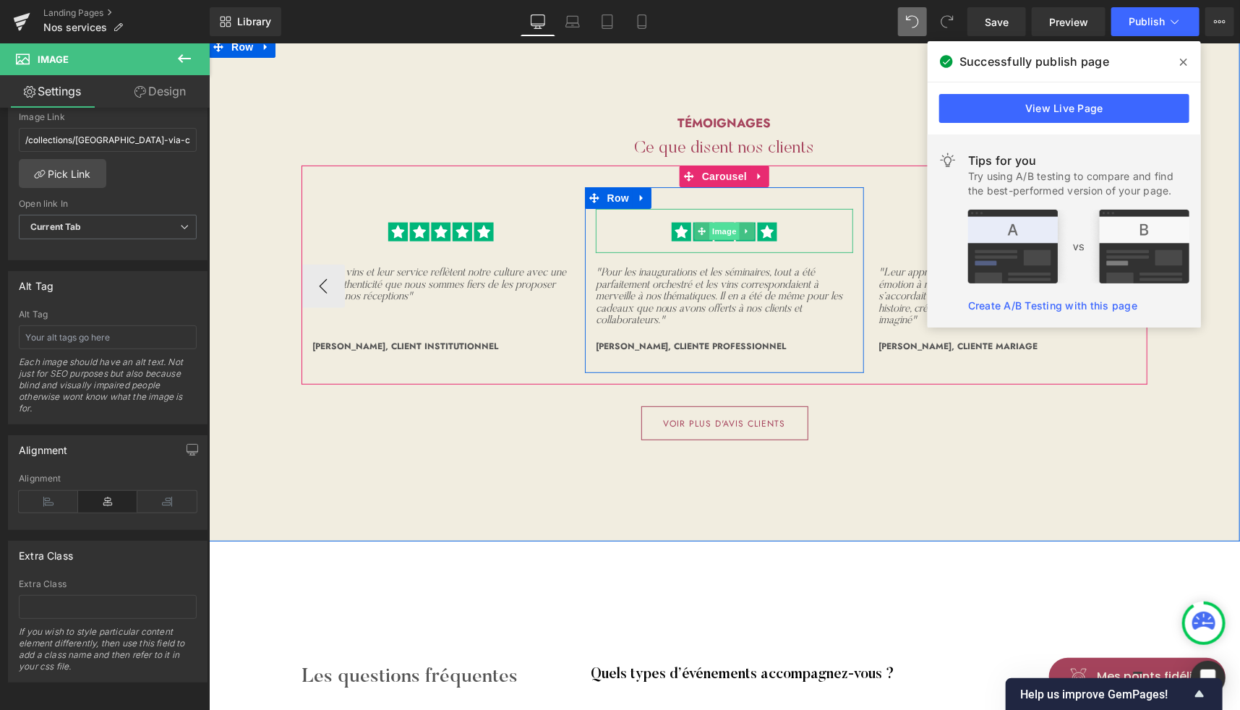
click at [716, 222] on span "Image" at bounding box center [724, 230] width 30 height 17
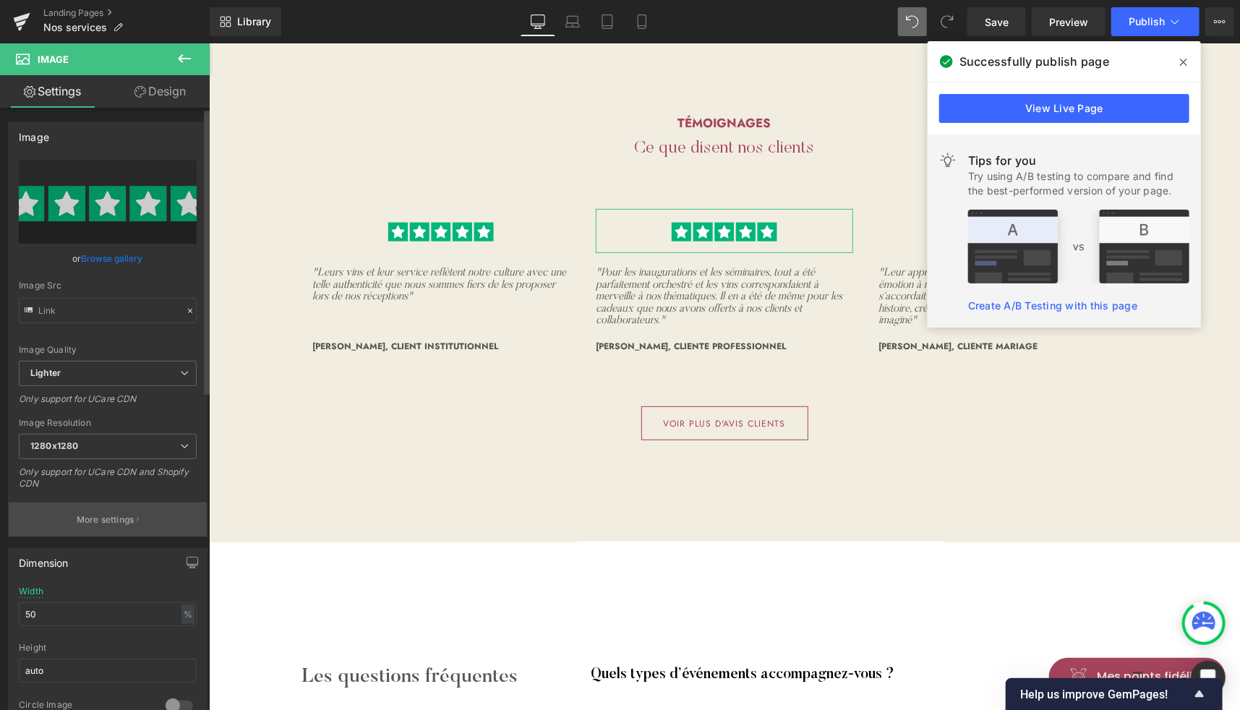
click at [103, 529] on button "More settings" at bounding box center [108, 520] width 198 height 34
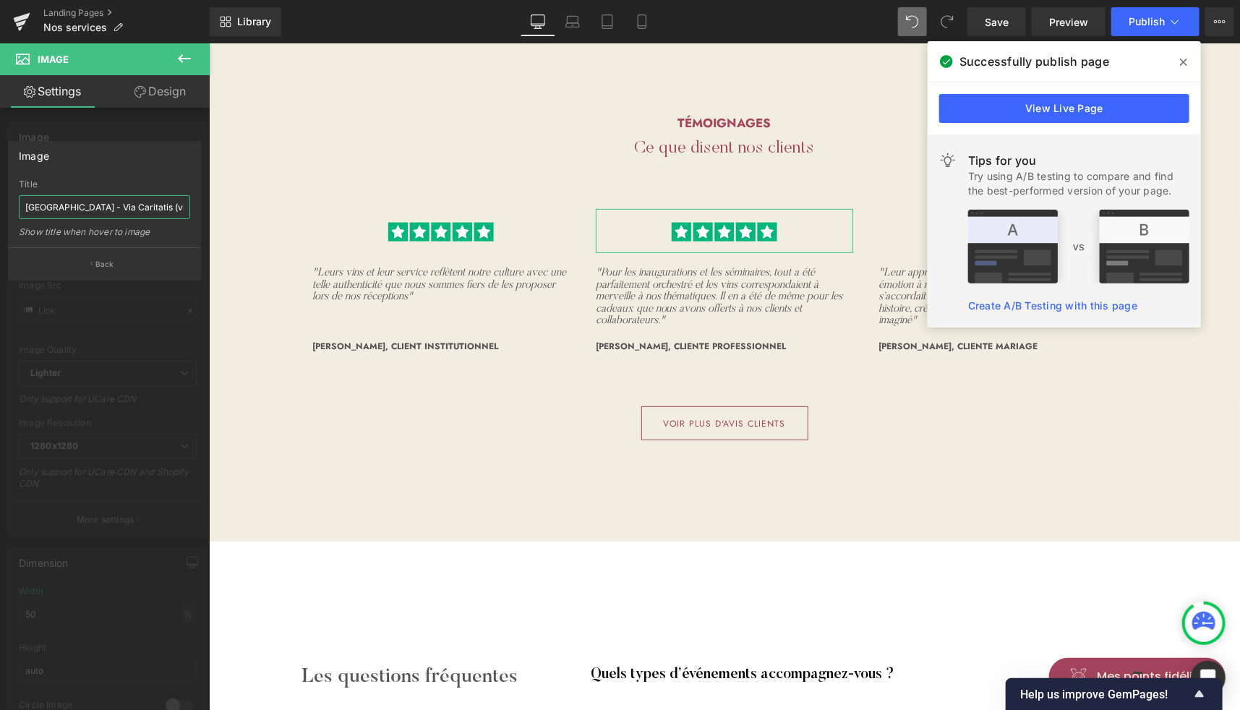
click at [103, 202] on input "[GEOGRAPHIC_DATA] - Via Caritatis (vigneron)" at bounding box center [104, 207] width 171 height 24
click at [105, 259] on p "Back" at bounding box center [104, 264] width 19 height 11
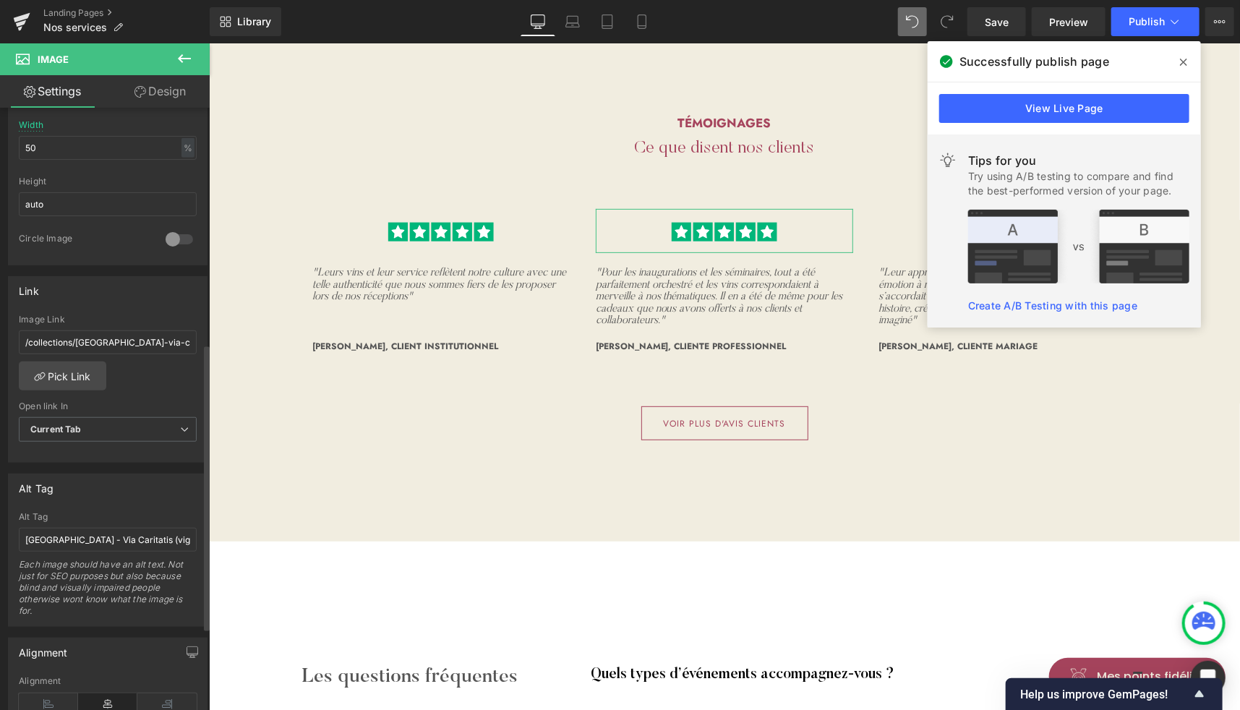
scroll to position [536, 0]
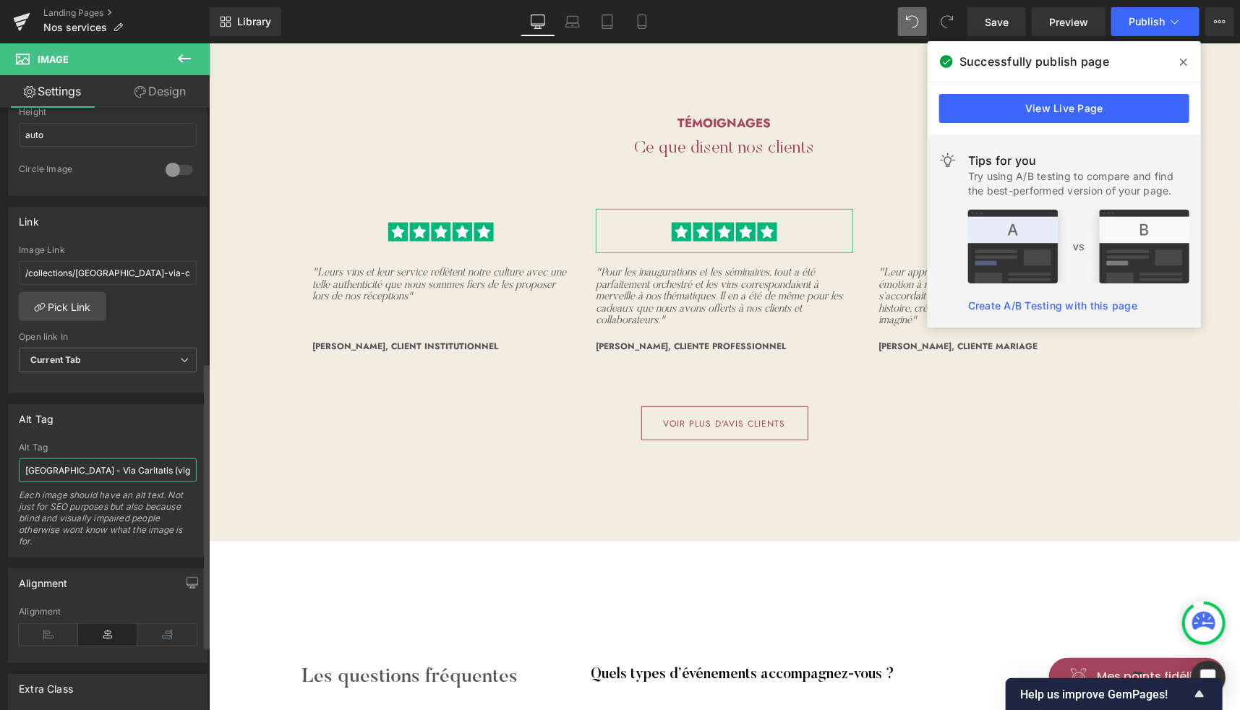
click at [114, 465] on input "[GEOGRAPHIC_DATA] - Via Caritatis (vigneron)" at bounding box center [108, 471] width 178 height 24
click at [72, 261] on input "/collections/[GEOGRAPHIC_DATA]-via-caritatis" at bounding box center [108, 273] width 178 height 24
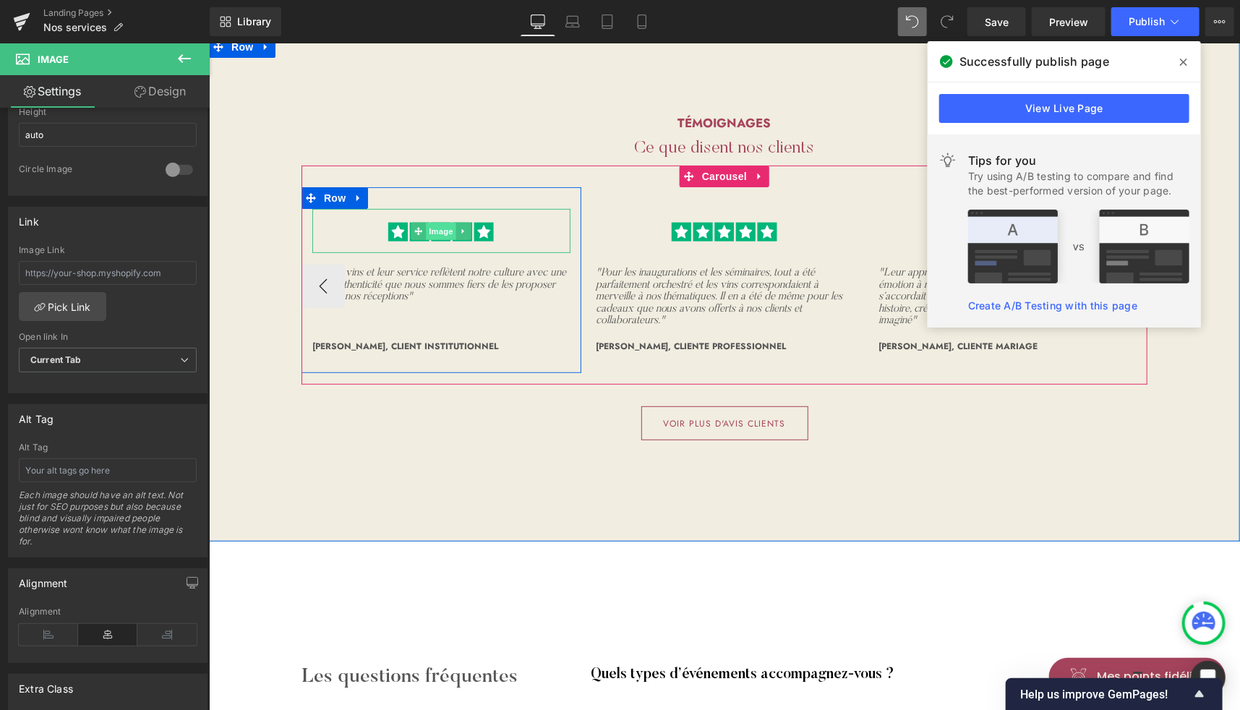
click at [432, 222] on span "Image" at bounding box center [441, 230] width 30 height 17
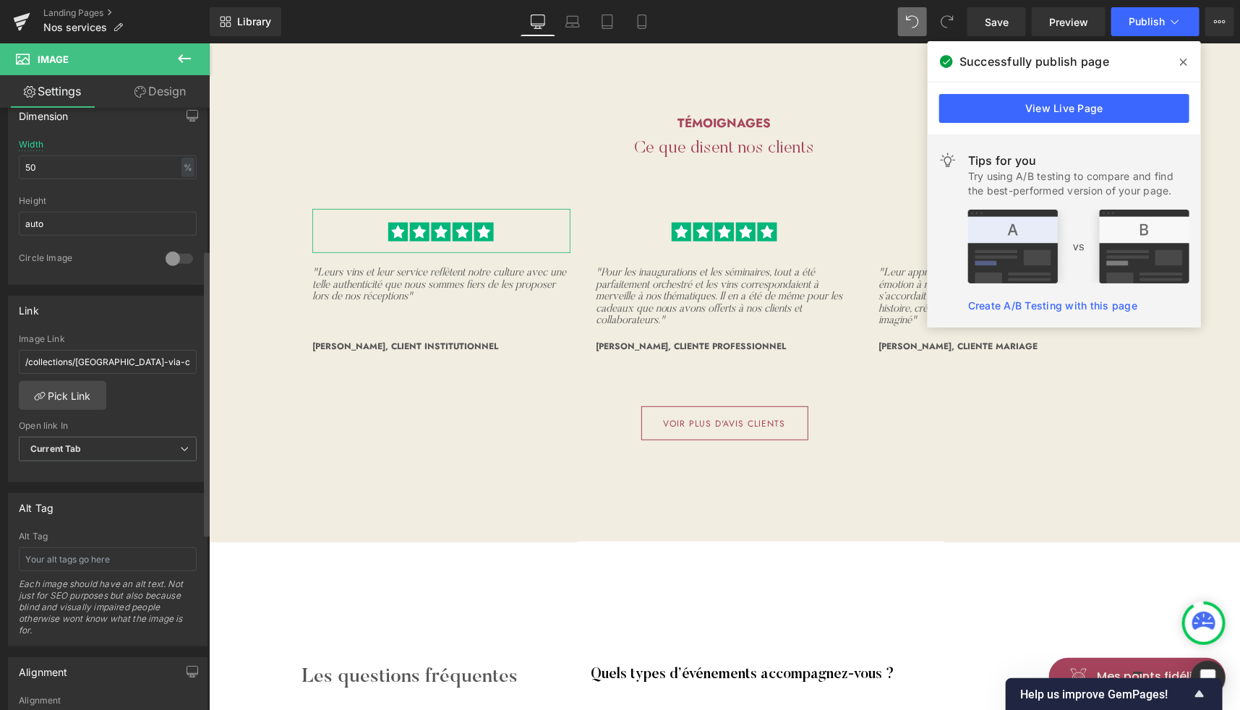
scroll to position [452, 0]
click at [122, 345] on input "/collections/[GEOGRAPHIC_DATA]-via-caritatis" at bounding box center [108, 357] width 178 height 24
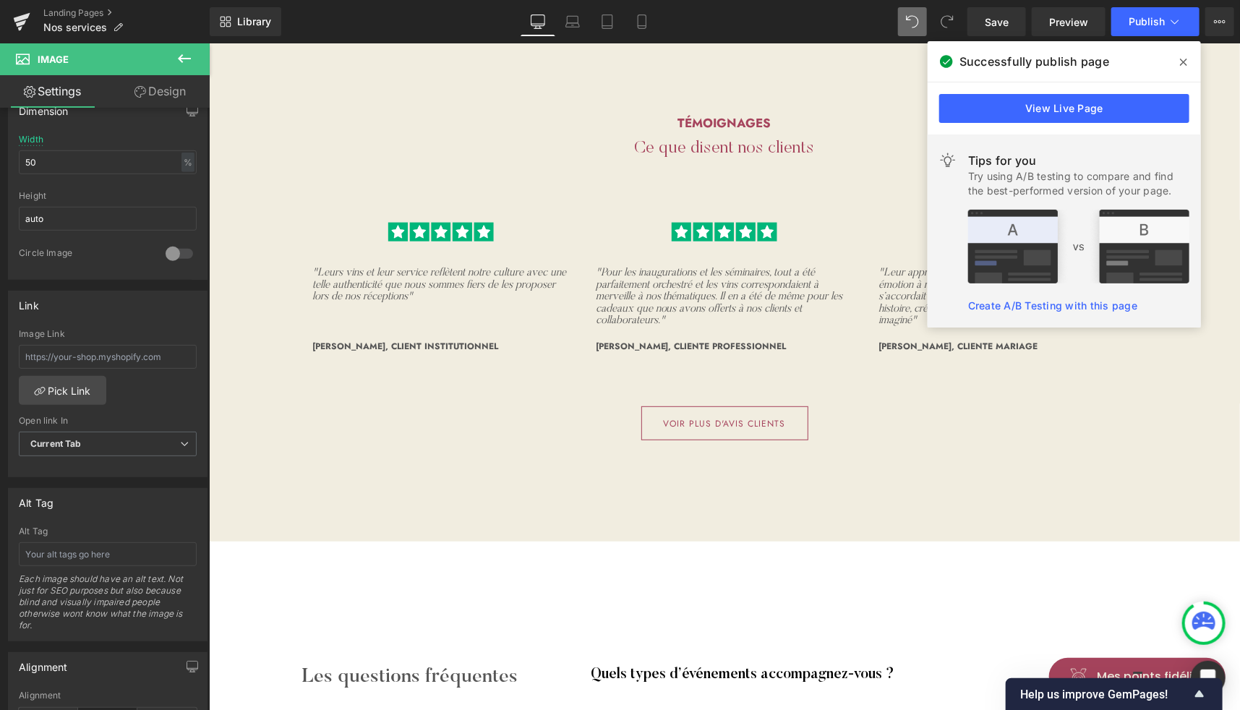
click at [1188, 58] on span at bounding box center [1183, 62] width 23 height 23
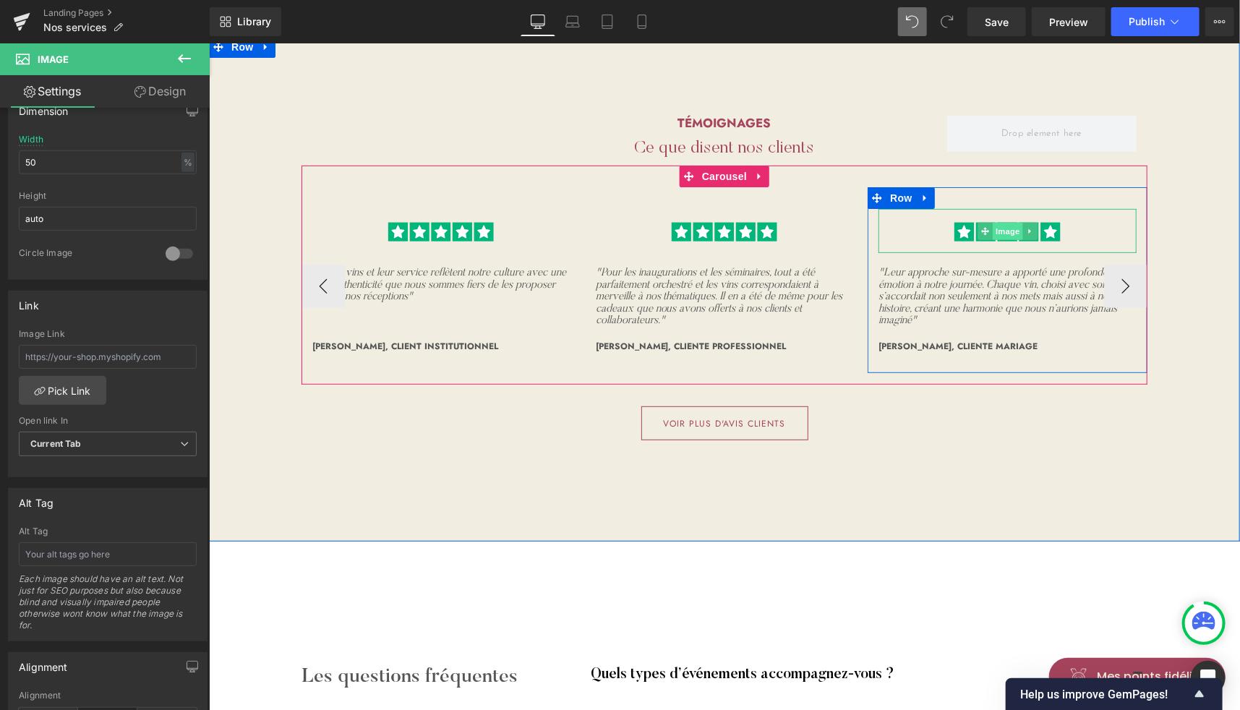
click at [992, 222] on span "Image" at bounding box center [1007, 230] width 30 height 17
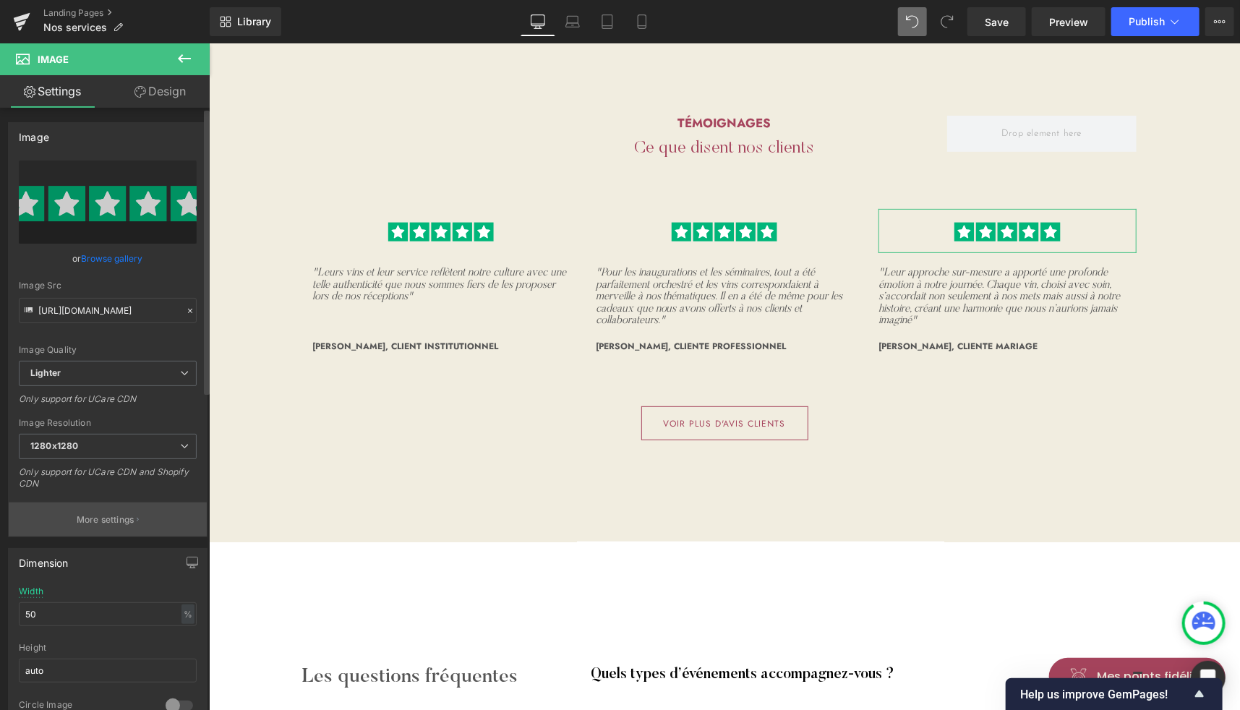
click at [113, 514] on p "More settings" at bounding box center [106, 520] width 58 height 13
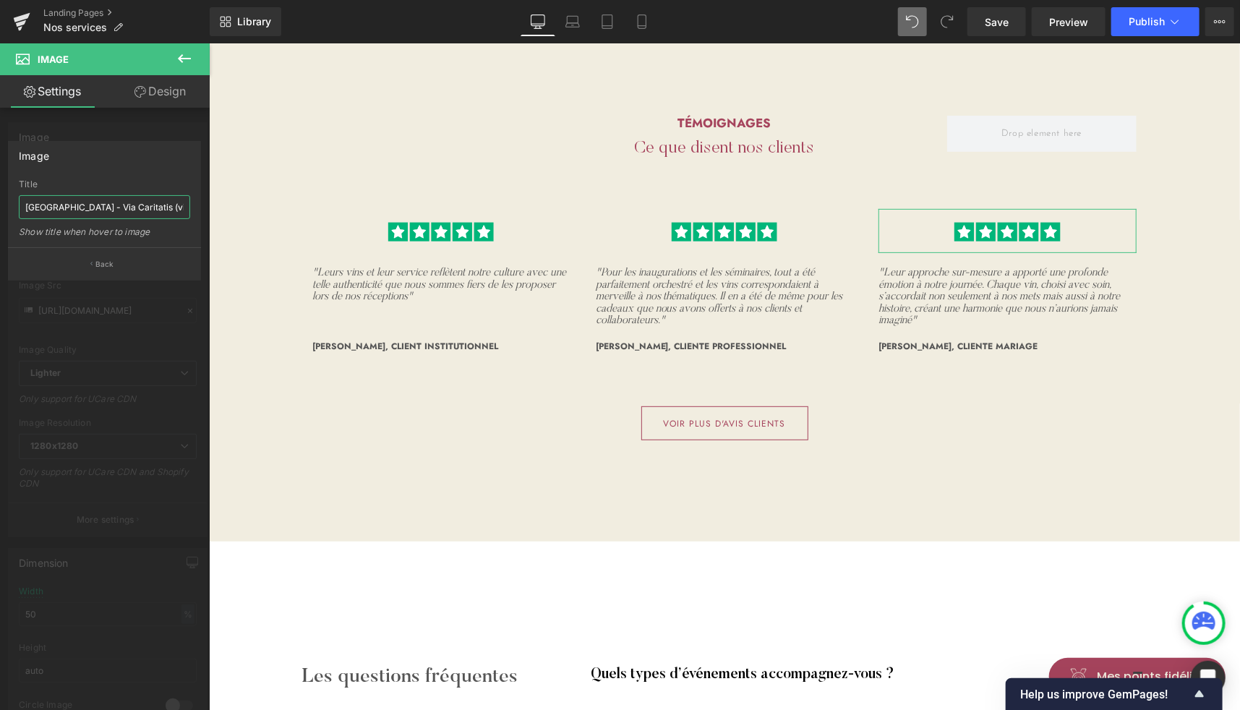
click at [108, 200] on input "[GEOGRAPHIC_DATA] - Via Caritatis (vigneron)" at bounding box center [104, 207] width 171 height 24
click at [88, 258] on button "Back" at bounding box center [104, 263] width 193 height 33
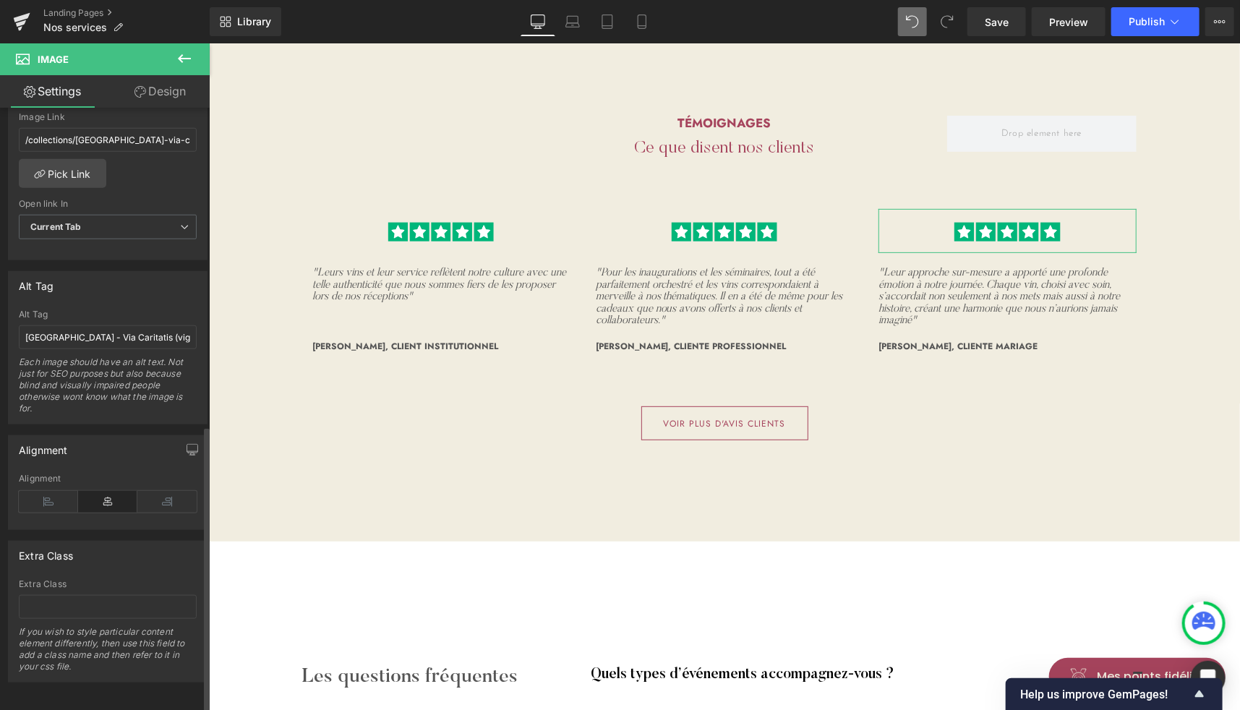
scroll to position [665, 0]
click at [111, 329] on input "[GEOGRAPHIC_DATA] - Via Caritatis (vigneron)" at bounding box center [108, 341] width 178 height 24
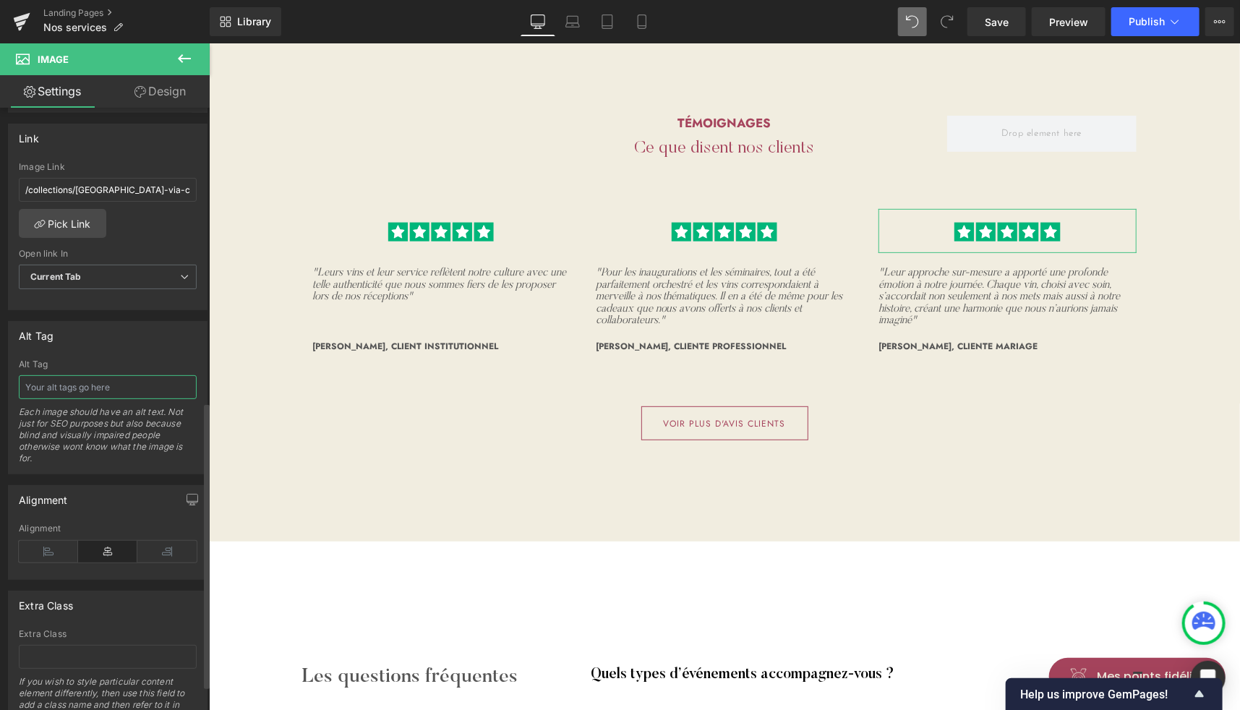
scroll to position [617, 0]
click at [99, 192] on input "/collections/[GEOGRAPHIC_DATA]-via-caritatis" at bounding box center [108, 192] width 178 height 24
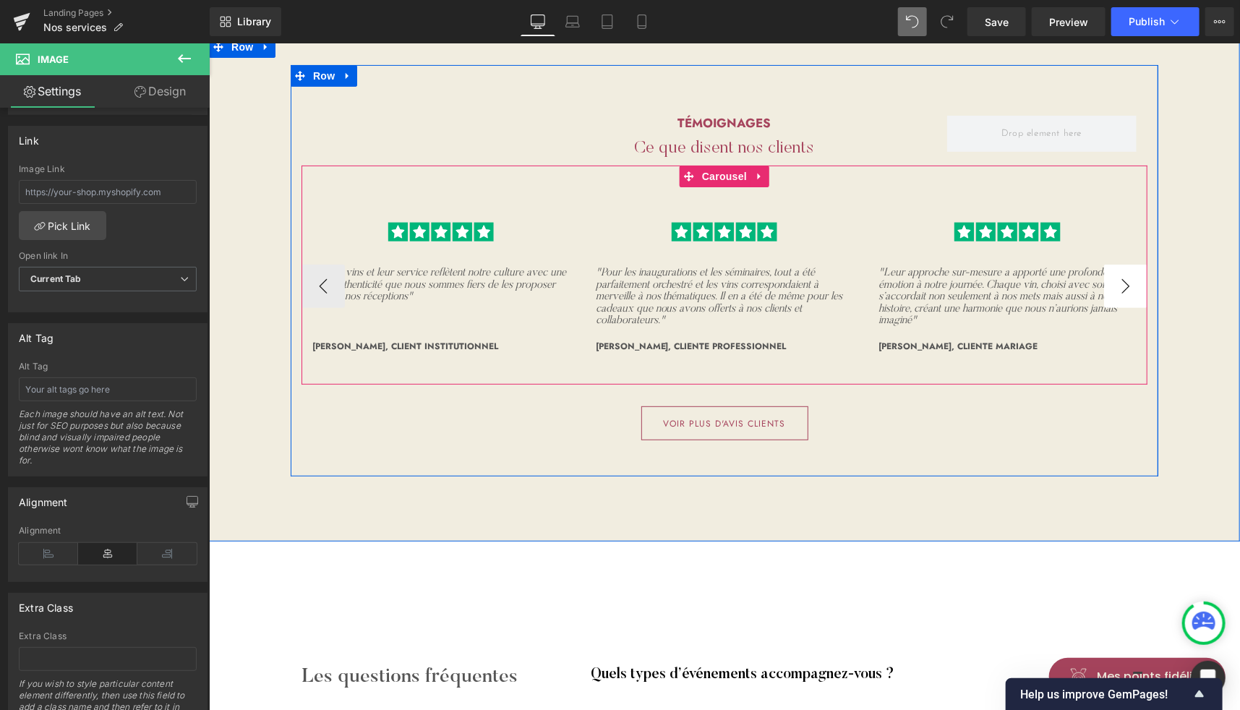
click at [1123, 264] on button "›" at bounding box center [1125, 285] width 43 height 43
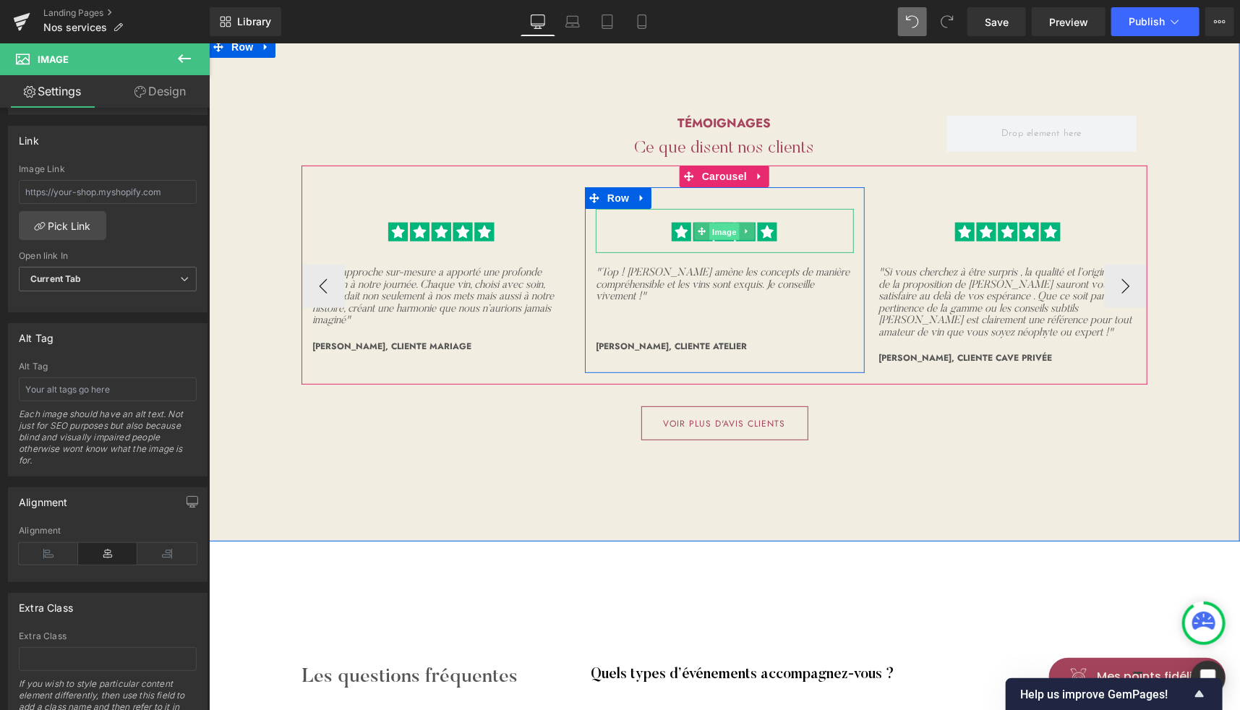
click at [710, 223] on span "Image" at bounding box center [725, 231] width 30 height 17
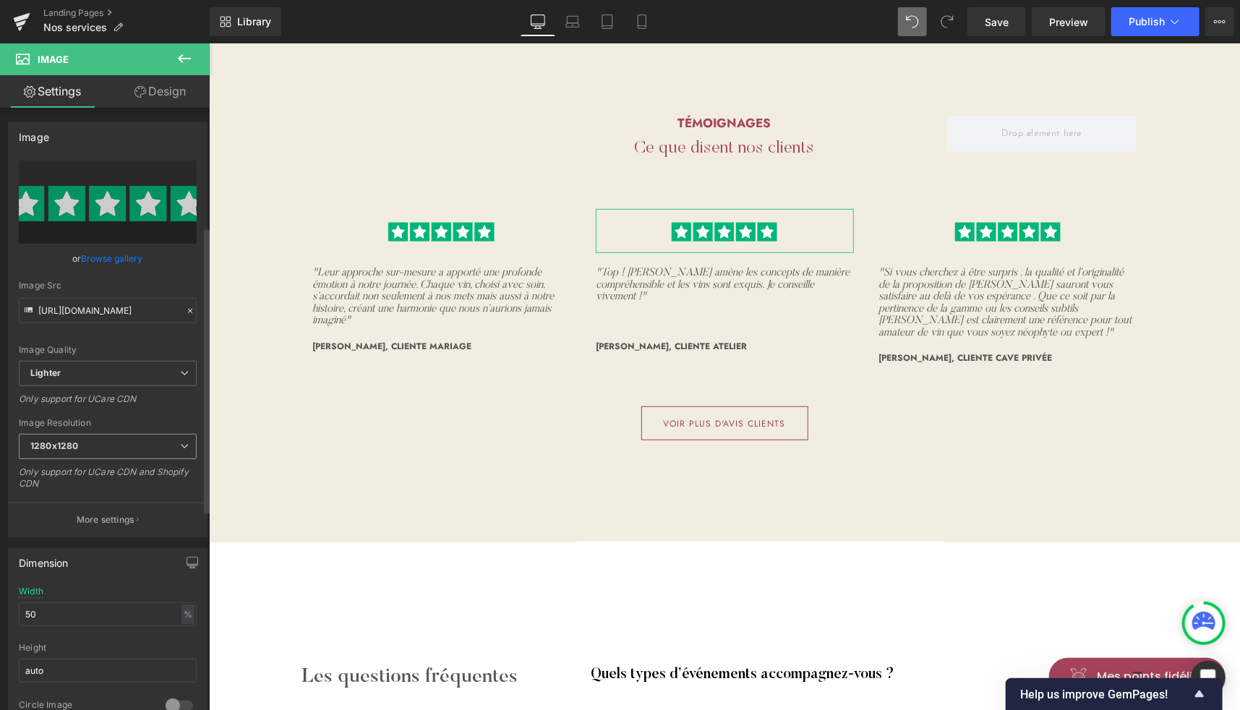
scroll to position [257, 0]
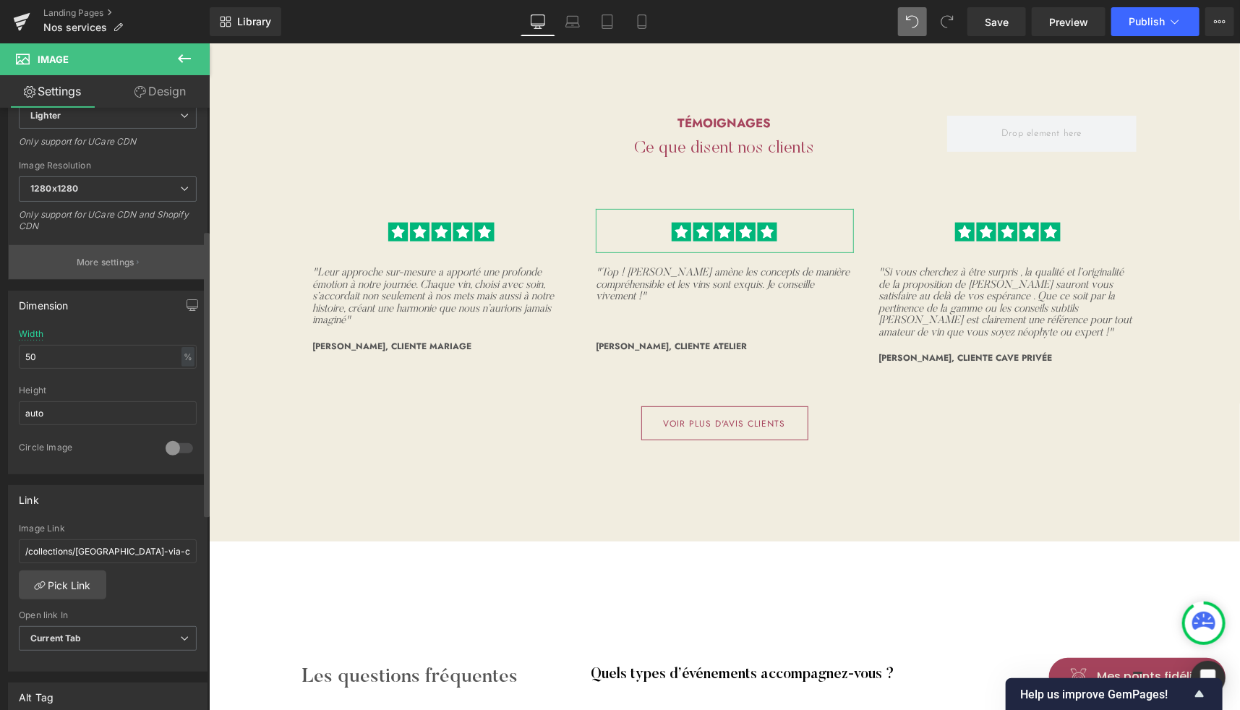
click at [98, 265] on p "More settings" at bounding box center [106, 262] width 58 height 13
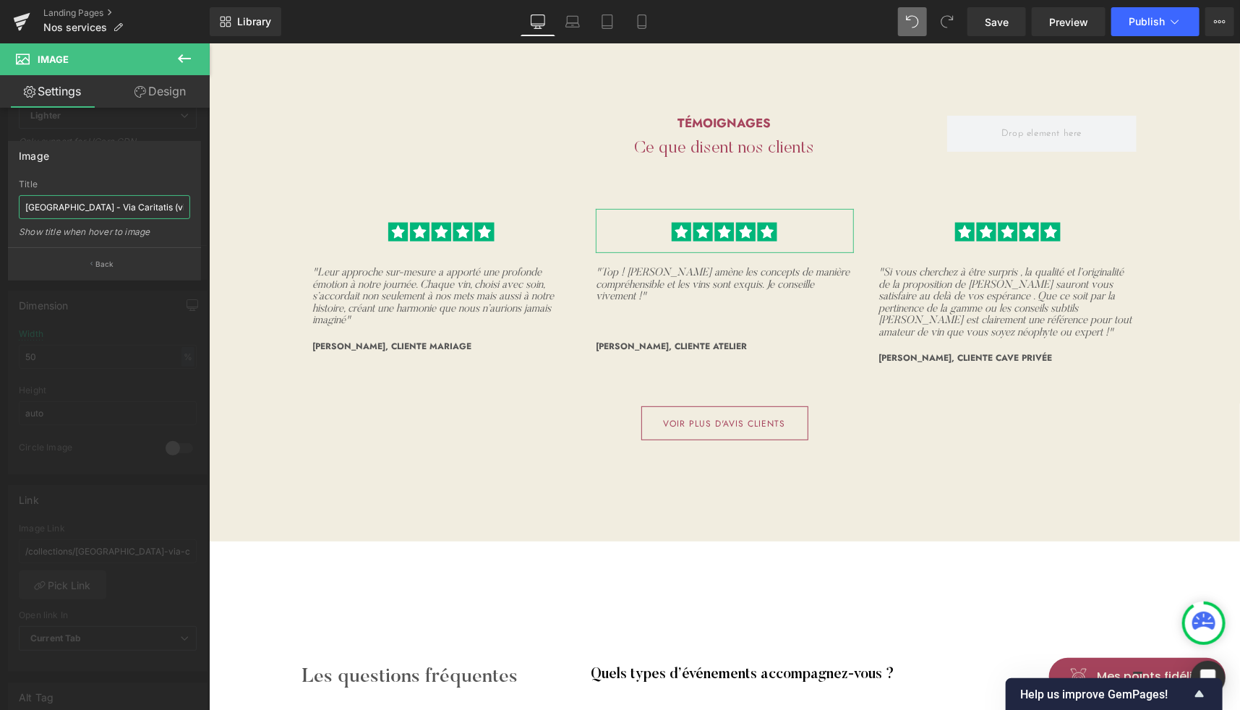
click at [119, 211] on input "[GEOGRAPHIC_DATA] - Via Caritatis (vigneron)" at bounding box center [104, 207] width 171 height 24
click at [105, 260] on p "Back" at bounding box center [104, 264] width 19 height 11
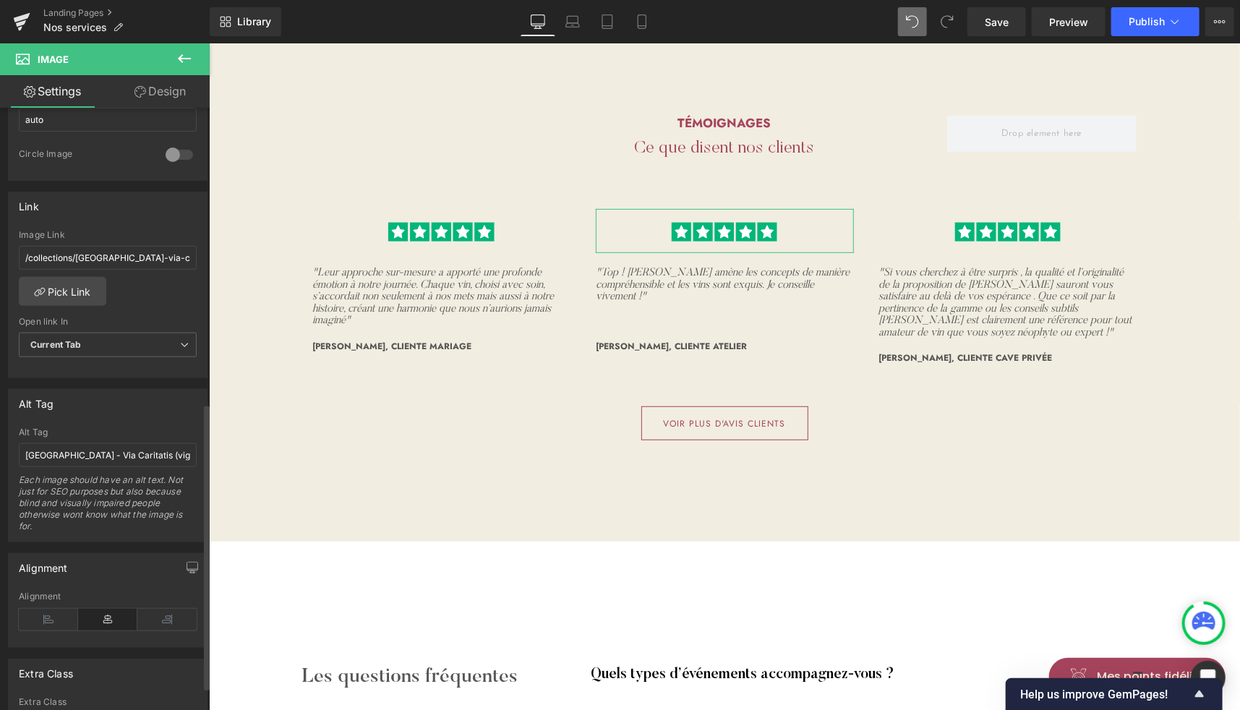
scroll to position [669, 0]
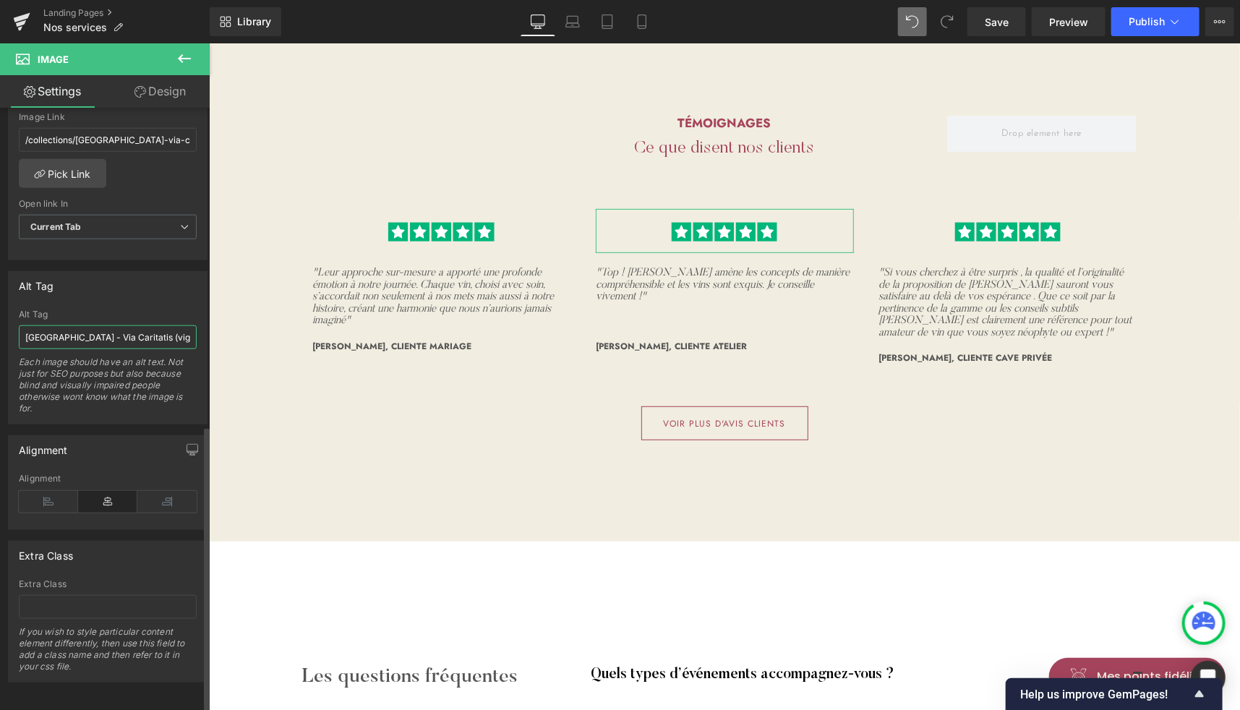
click at [107, 325] on input "[GEOGRAPHIC_DATA] - Via Caritatis (vigneron)" at bounding box center [108, 337] width 178 height 24
click at [132, 137] on input "/collections/[GEOGRAPHIC_DATA]-via-caritatis" at bounding box center [108, 140] width 178 height 24
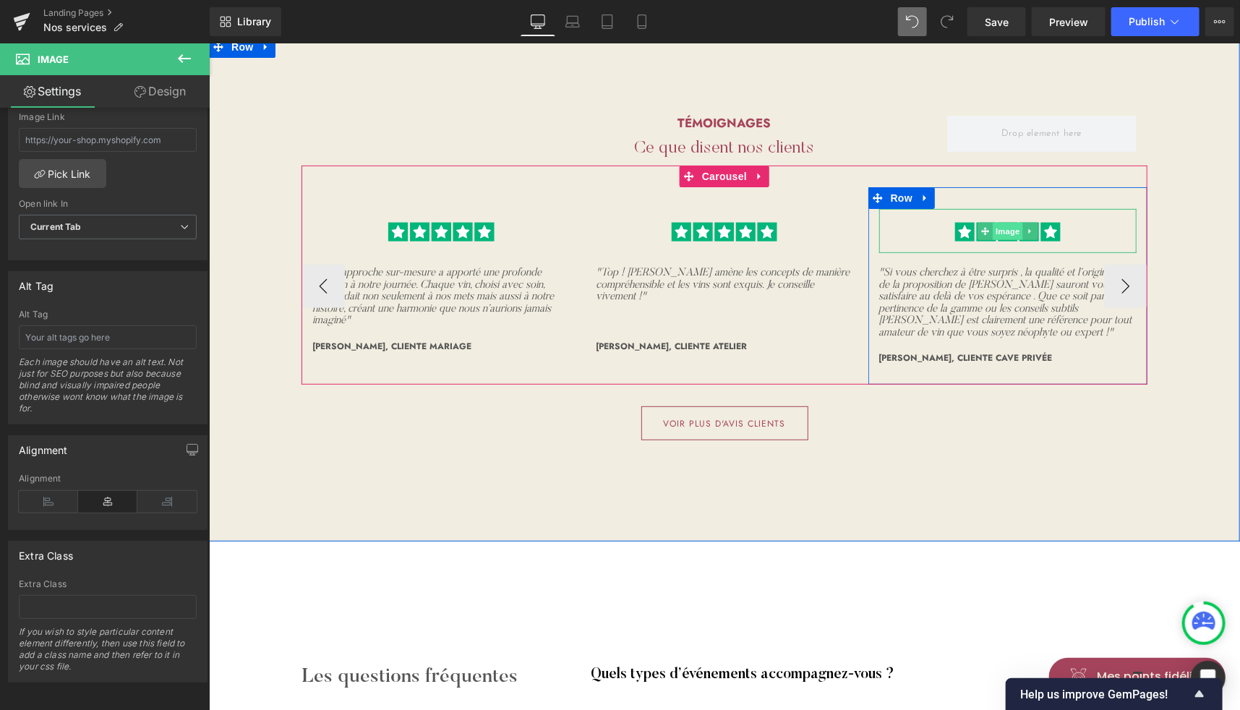
click at [1000, 222] on span "Image" at bounding box center [1007, 230] width 30 height 17
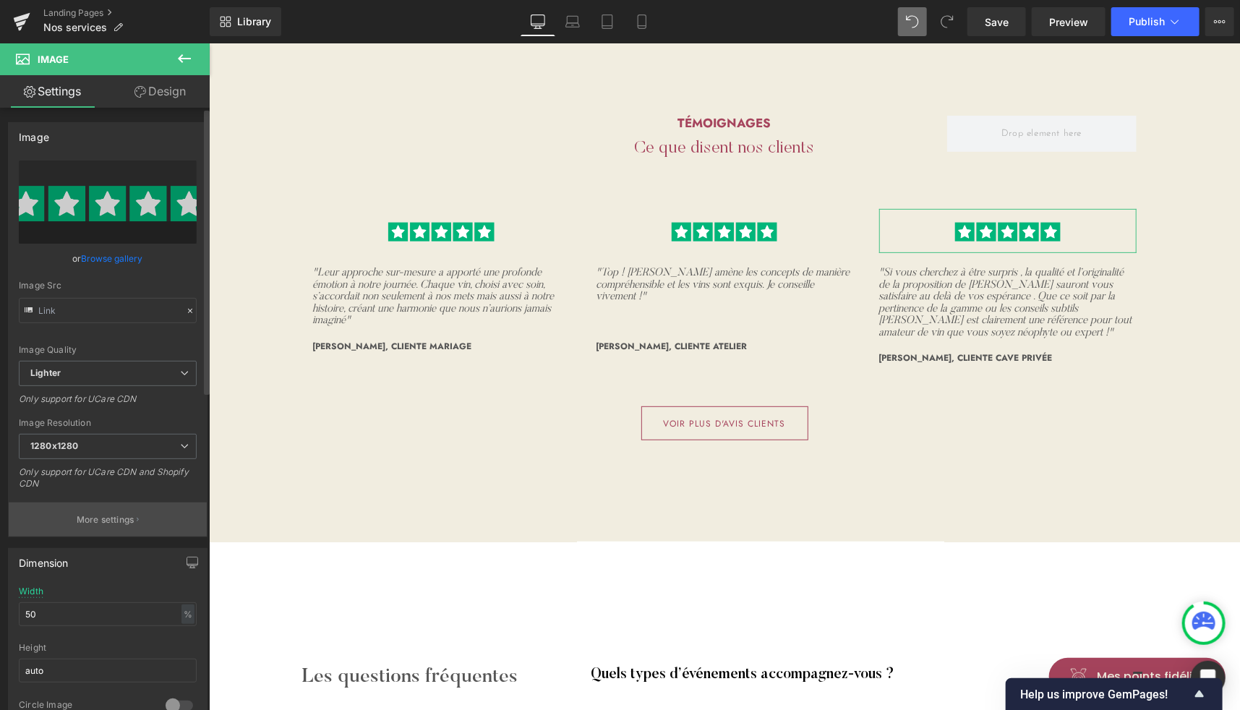
click at [115, 509] on button "More settings" at bounding box center [108, 520] width 198 height 34
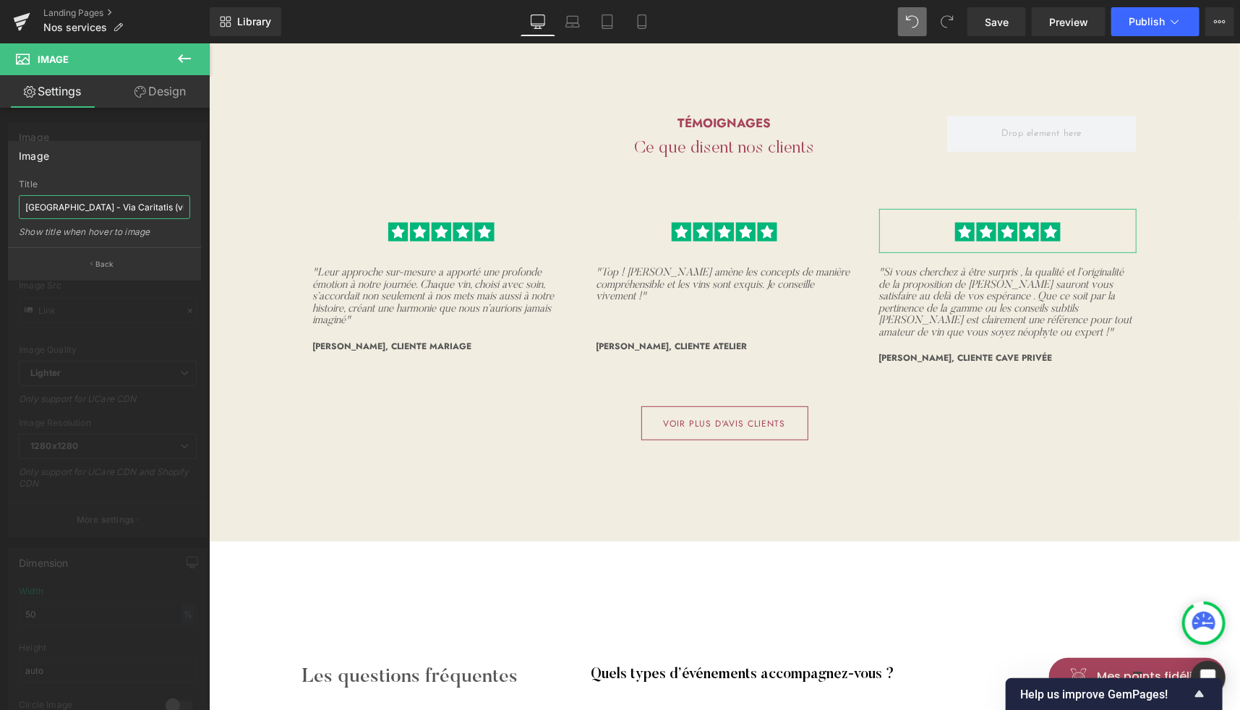
click at [96, 208] on input "[GEOGRAPHIC_DATA] - Via Caritatis (vigneron)" at bounding box center [104, 207] width 171 height 24
click at [98, 249] on button "Back" at bounding box center [104, 263] width 193 height 33
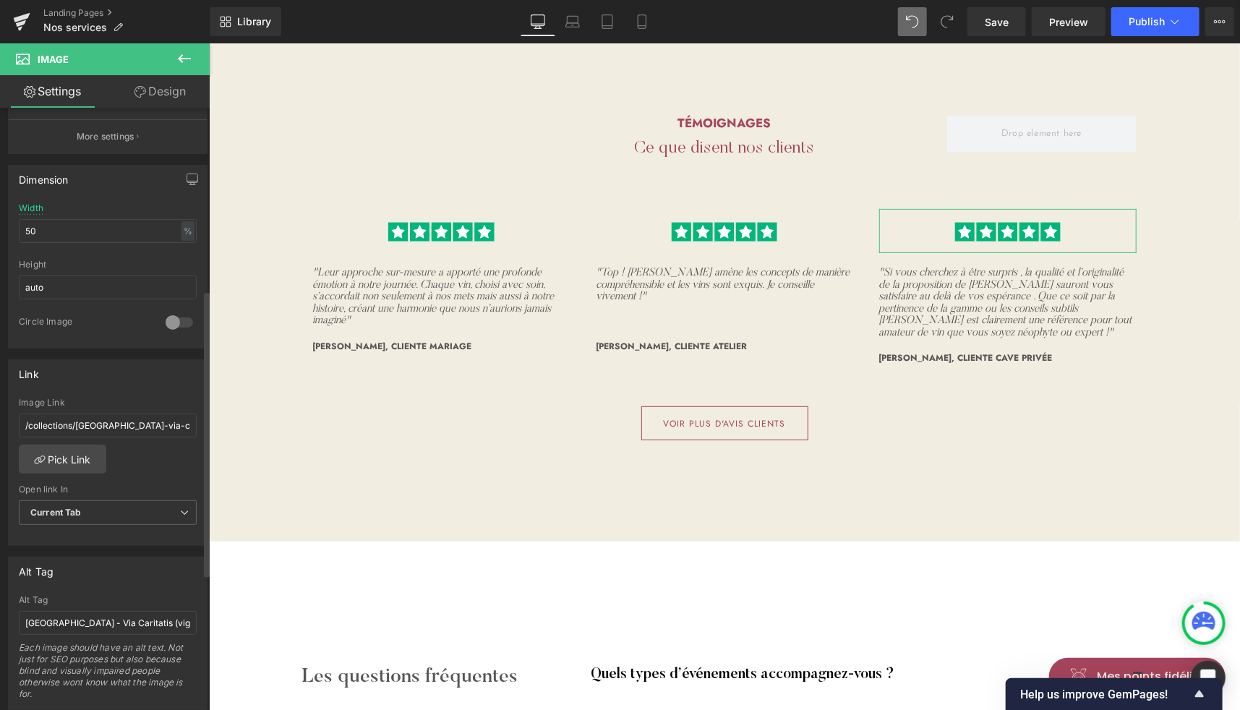
scroll to position [564, 0]
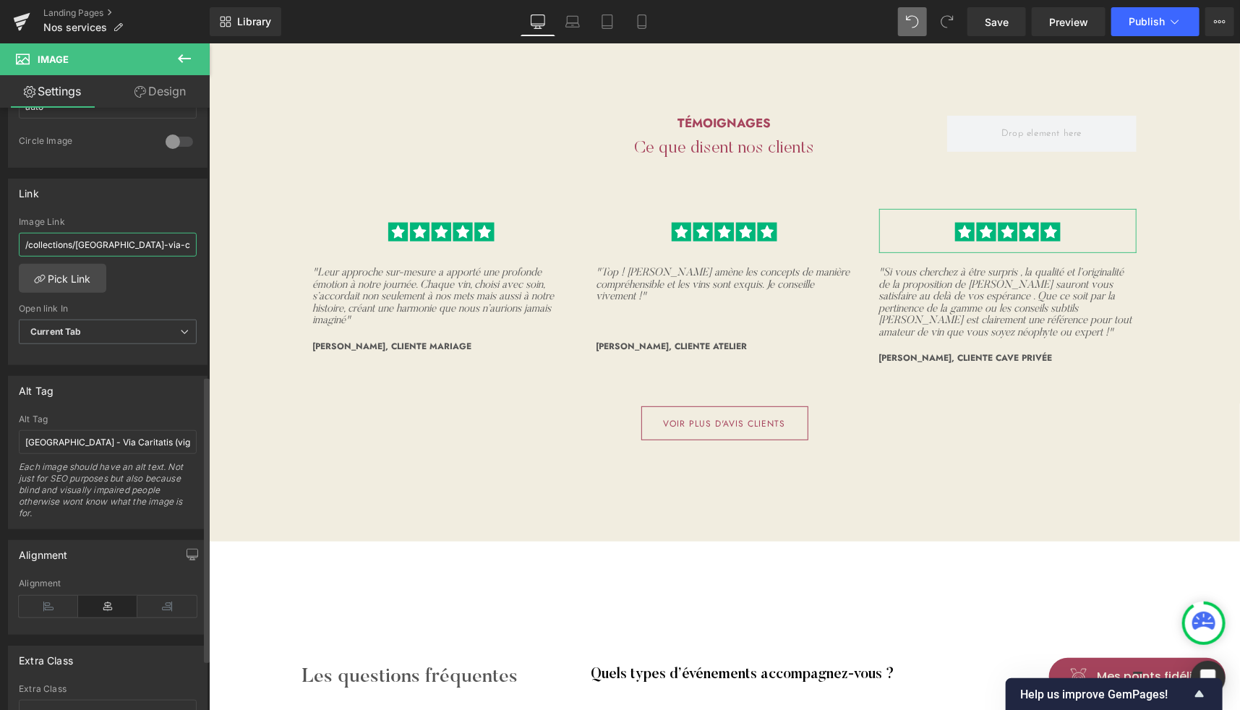
click at [143, 246] on input "/collections/[GEOGRAPHIC_DATA]-via-caritatis" at bounding box center [108, 245] width 178 height 24
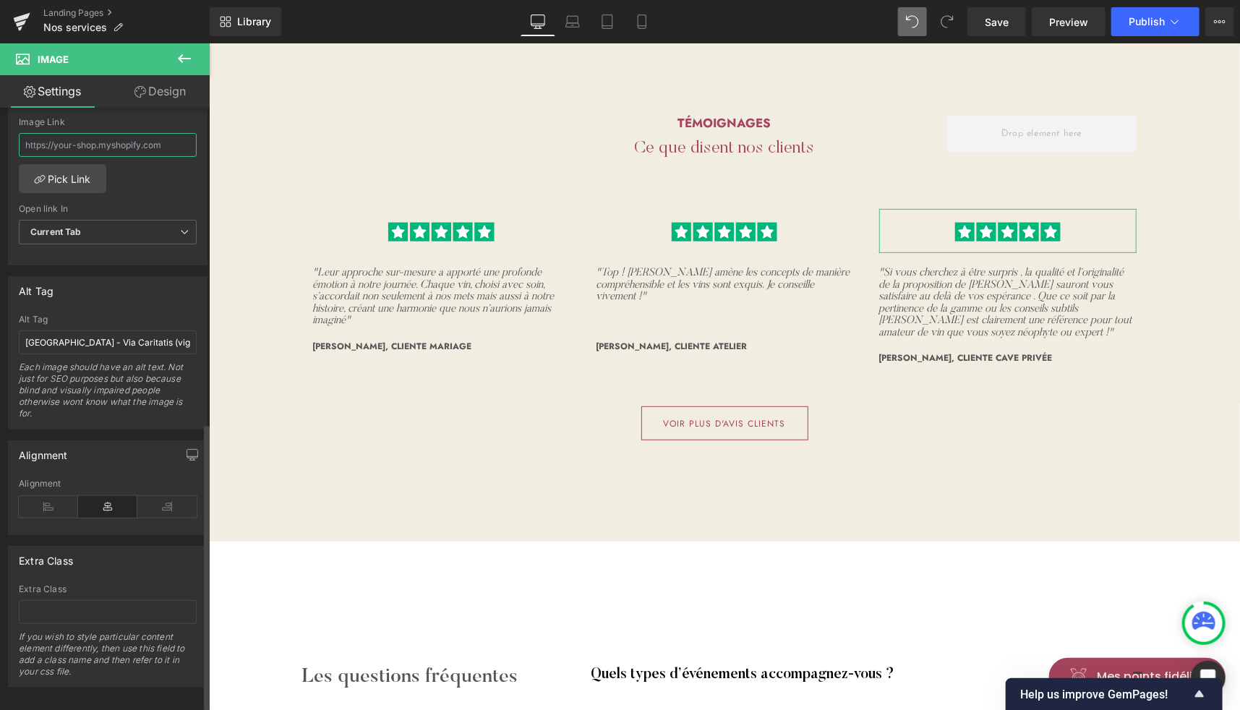
scroll to position [668, 0]
click at [140, 339] on input "[GEOGRAPHIC_DATA] - Via Caritatis (vigneron)" at bounding box center [108, 338] width 178 height 24
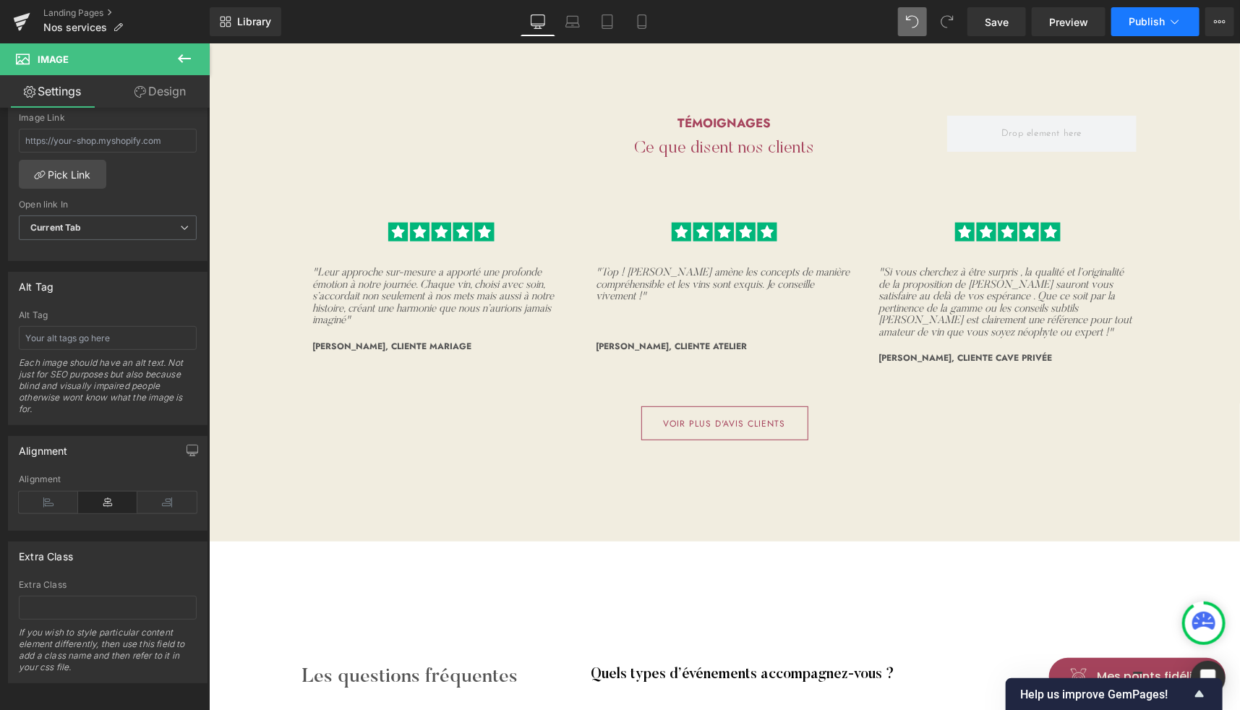
click at [1141, 26] on span "Publish" at bounding box center [1147, 22] width 36 height 12
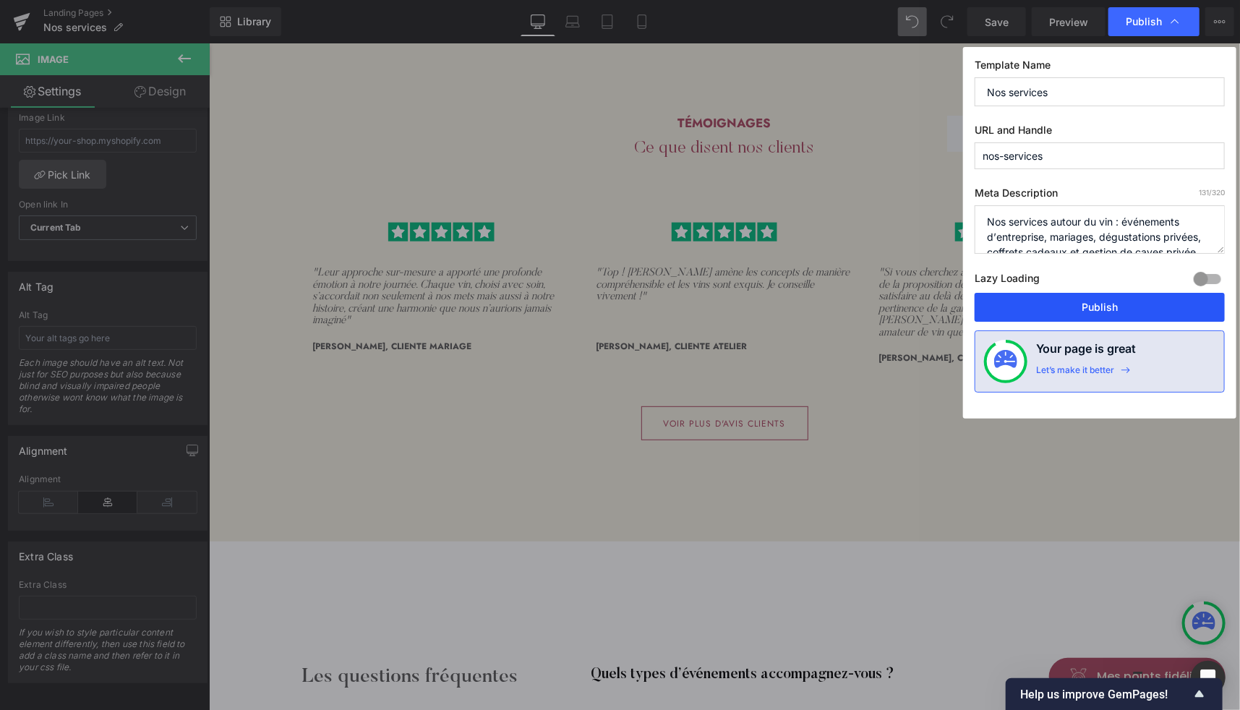
click at [1051, 310] on button "Publish" at bounding box center [1100, 307] width 250 height 29
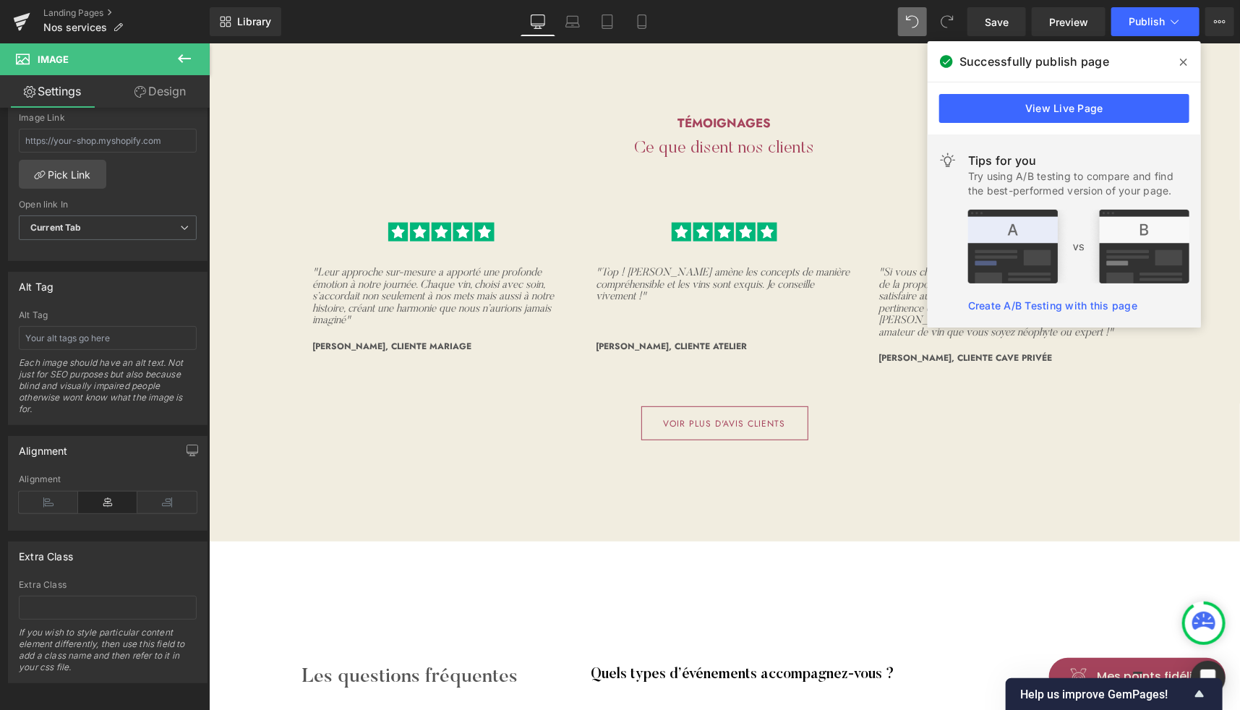
click at [1182, 67] on icon at bounding box center [1183, 62] width 7 height 12
